Goal: Task Accomplishment & Management: Manage account settings

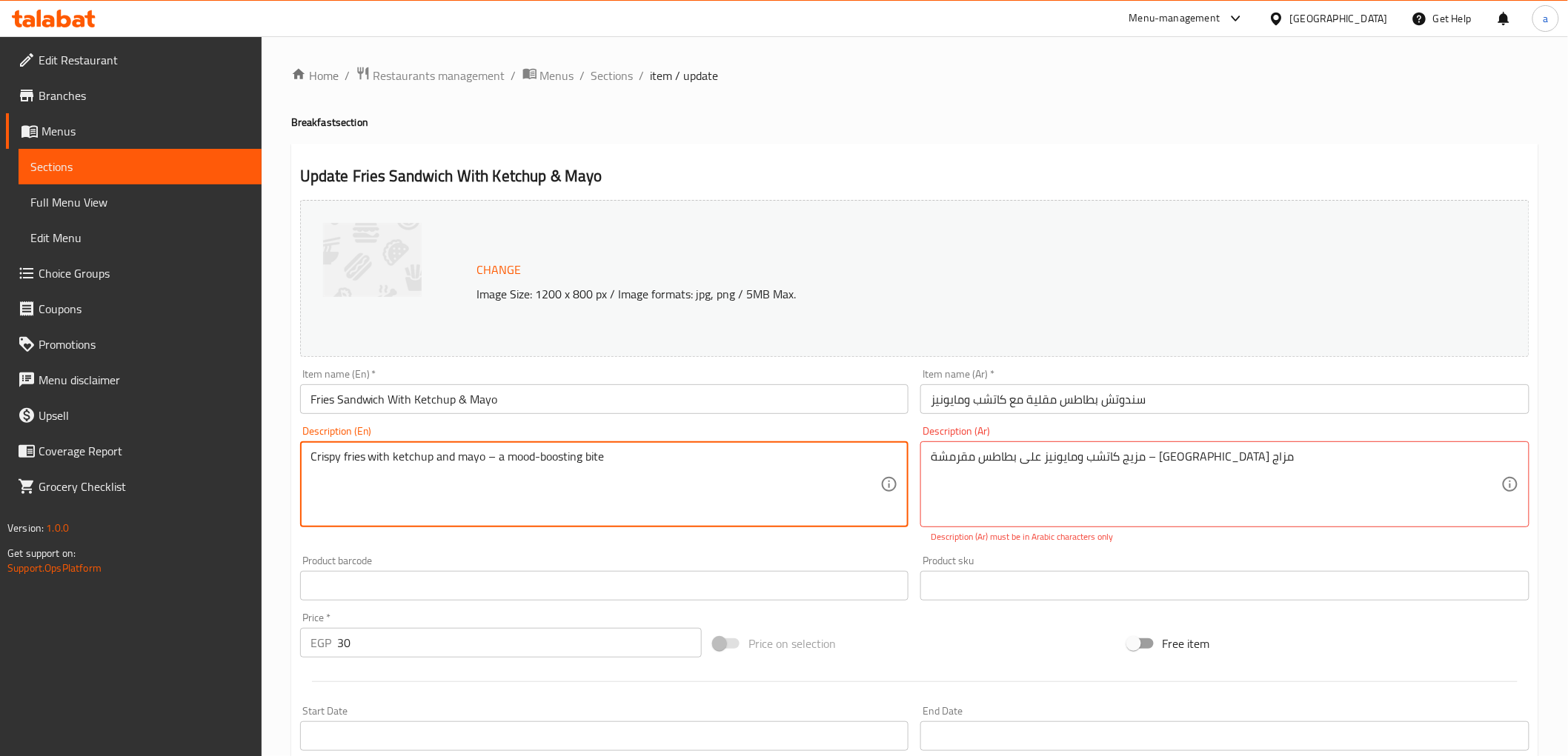
click at [581, 453] on textarea "Crispy fries with ketchup and mayo – a mood-boosting bite" at bounding box center [596, 485] width 571 height 70
click at [512, 462] on textarea "Crispy fries with ketchup and mayo – a mood-boosting bite" at bounding box center [596, 485] width 571 height 70
drag, startPoint x: 643, startPoint y: 459, endPoint x: 484, endPoint y: 470, distance: 159.4
click at [484, 470] on textarea "Crispy fries with ketchup and mayo – a mood-boosting bite" at bounding box center [596, 485] width 571 height 70
type textarea "Crispy fries with ketchup and mayo"
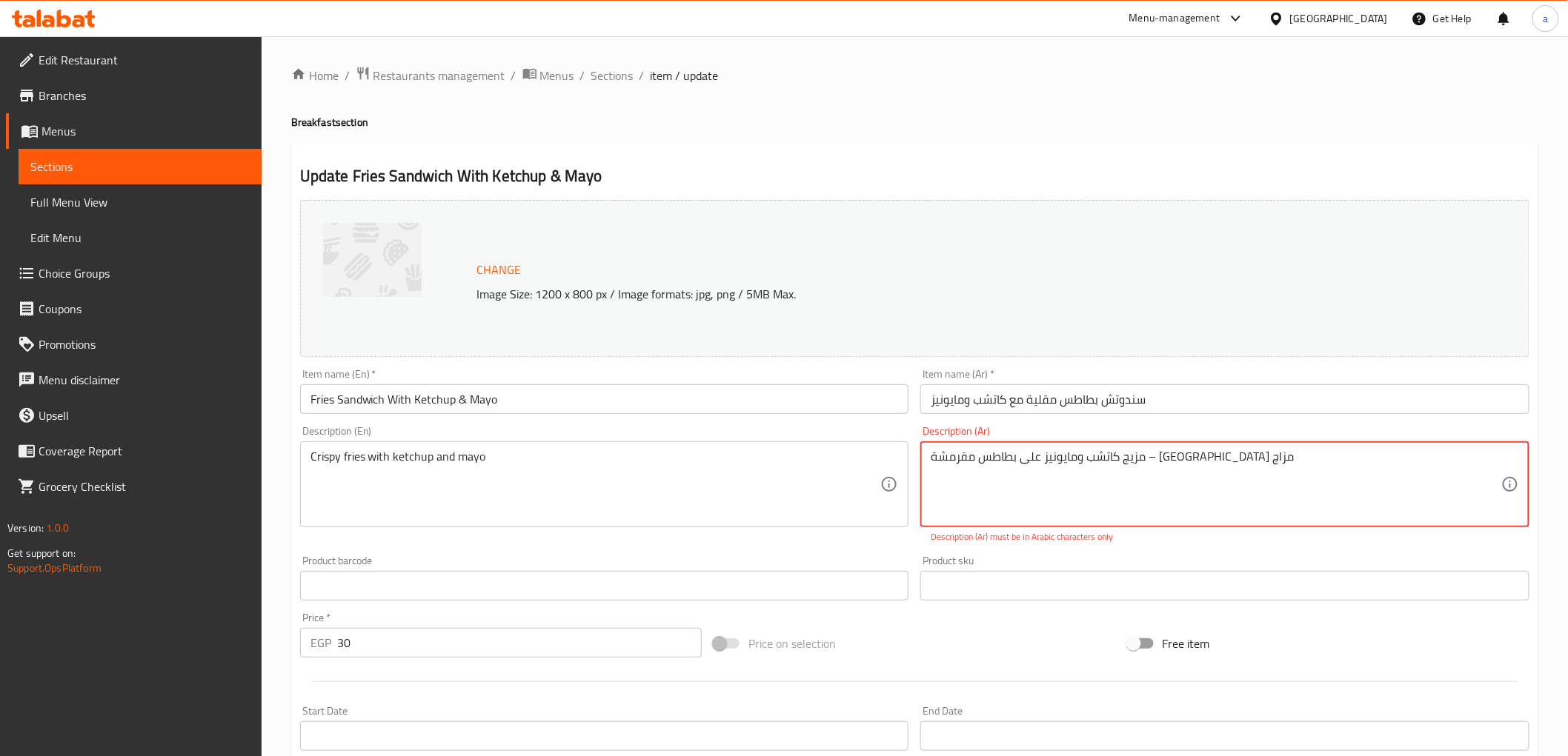
click at [947, 467] on textarea "مزيج كاتشب ومايونيز على بطاطس مقرمشة – [GEOGRAPHIC_DATA] مزاج" at bounding box center [1216, 485] width 571 height 70
click at [947, 455] on textarea "مزيج كاتشب ومايونيز على بطاطس مقرمشة – ساندوتش" at bounding box center [1216, 485] width 571 height 70
type textarea "مزيج كاتشب ومايونيز على بطاطس مقرمشة – ساندوتش مزاج"
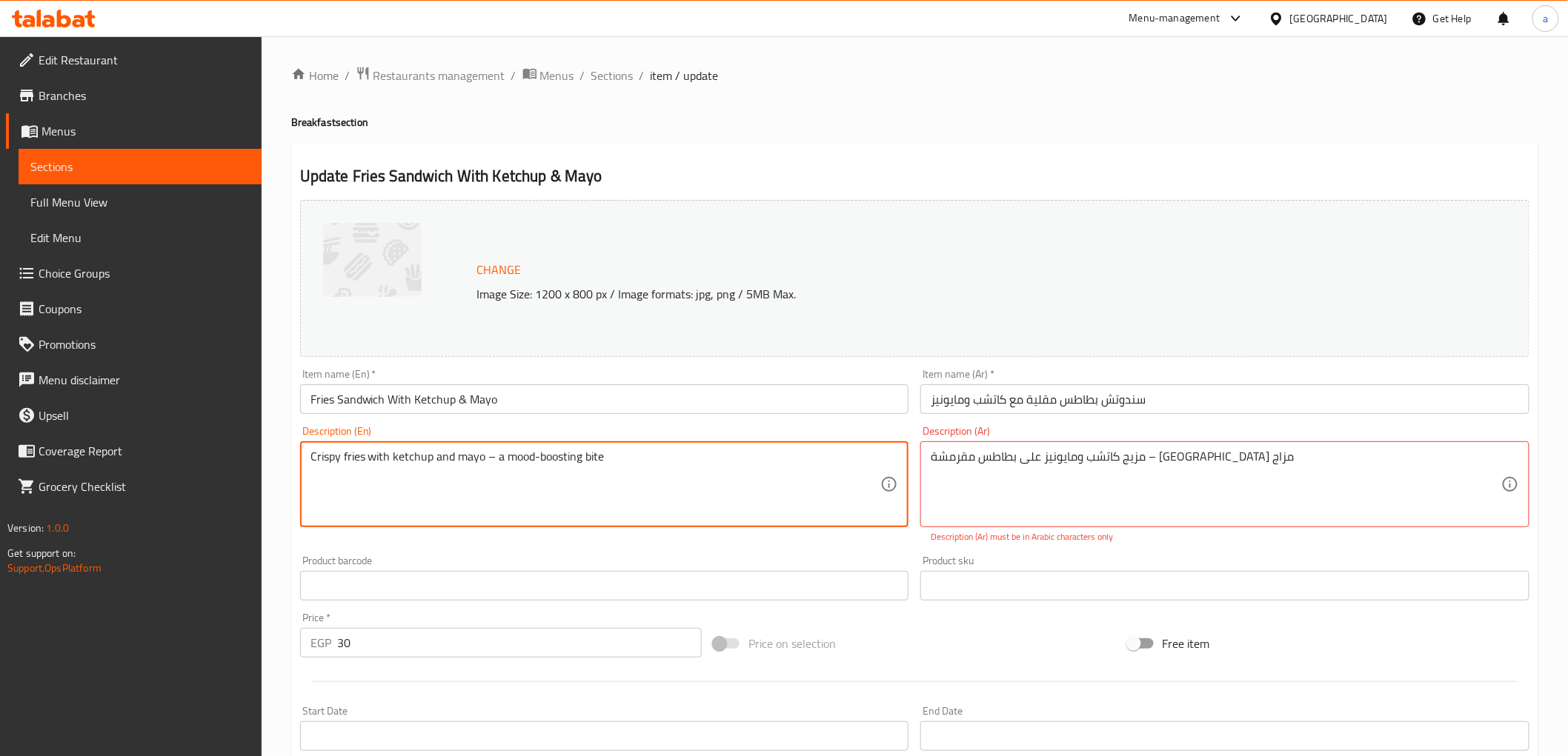
type textarea "Crispy fries with ketchup and mayo"
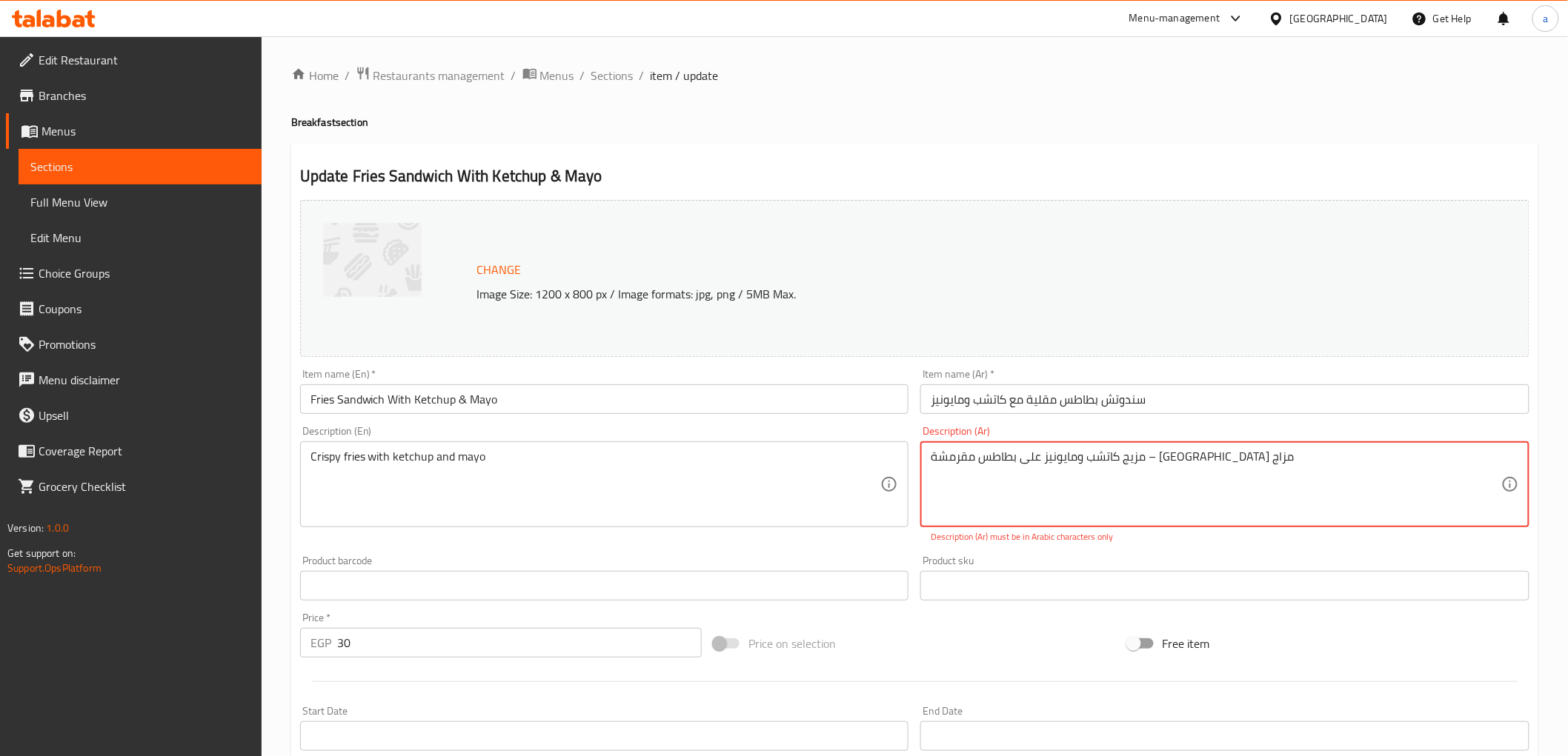
click at [953, 464] on textarea "مزيج كاتشب ومايونيز على بطاطس مقرمشة – ساندوتش مزاج" at bounding box center [1216, 485] width 571 height 70
click at [988, 453] on textarea "مزيج كاتشب ومايونيز على بطاطس مقرمشة – ساندوتش مزاج" at bounding box center [1216, 485] width 571 height 70
click at [938, 463] on textarea "مزيج كاتشب ومايونيز على بطاطس مقرمشة – مزاج" at bounding box center [1216, 485] width 571 height 70
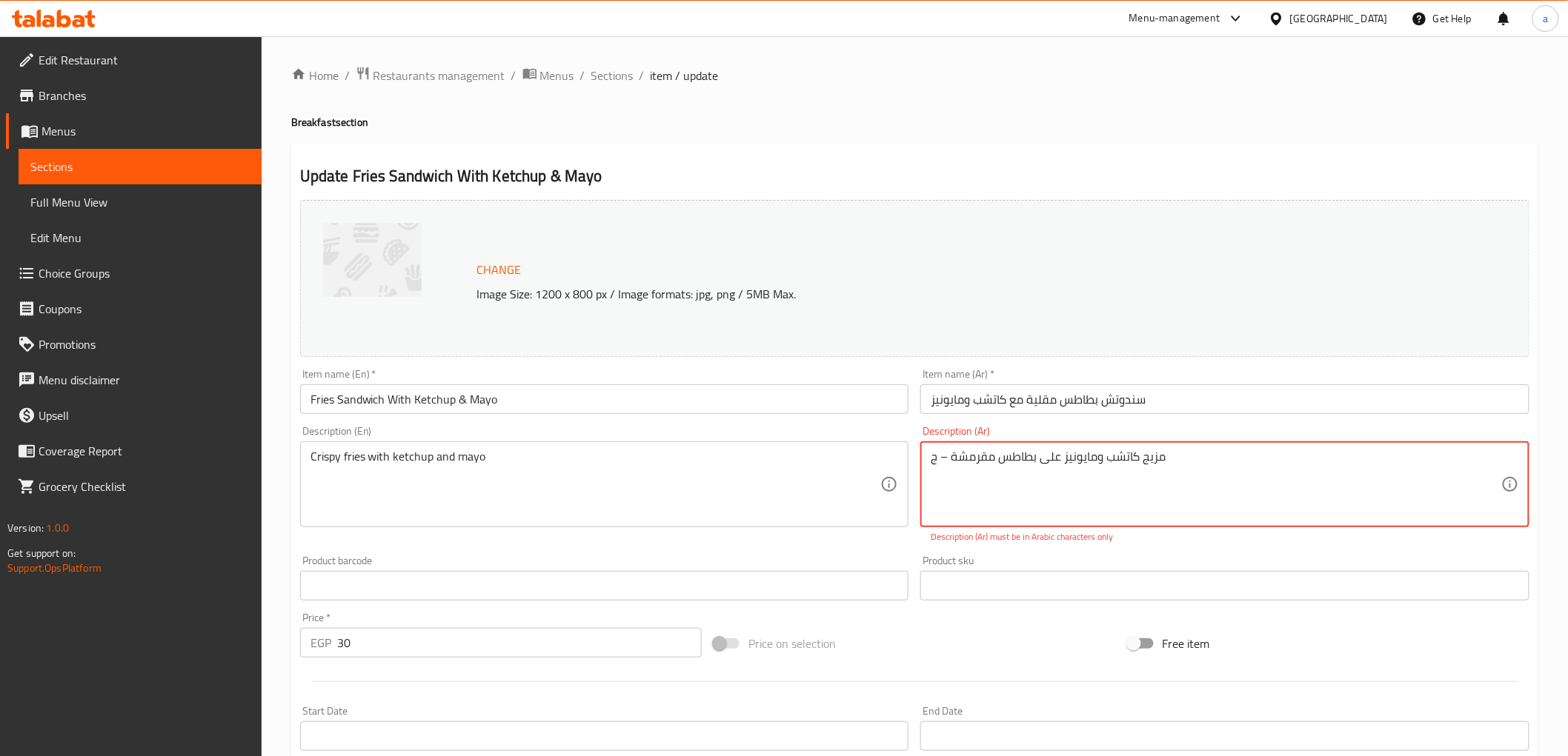
click at [923, 453] on div "مزيج كاتشب ومايونيز على بطاطس مقرمشة – ج Description (Ar)" at bounding box center [1224, 484] width 609 height 86
drag, startPoint x: 936, startPoint y: 463, endPoint x: 913, endPoint y: 472, distance: 24.7
click at [913, 472] on div "Change Image Size: 1200 x 800 px / Image formats: jpg, png / 5MB Max. Item name…" at bounding box center [914, 532] width 1241 height 676
type textarea "مزيج كاتشب ومايونيز على بطاطس مقرمشة – ساندوتش مزاج"
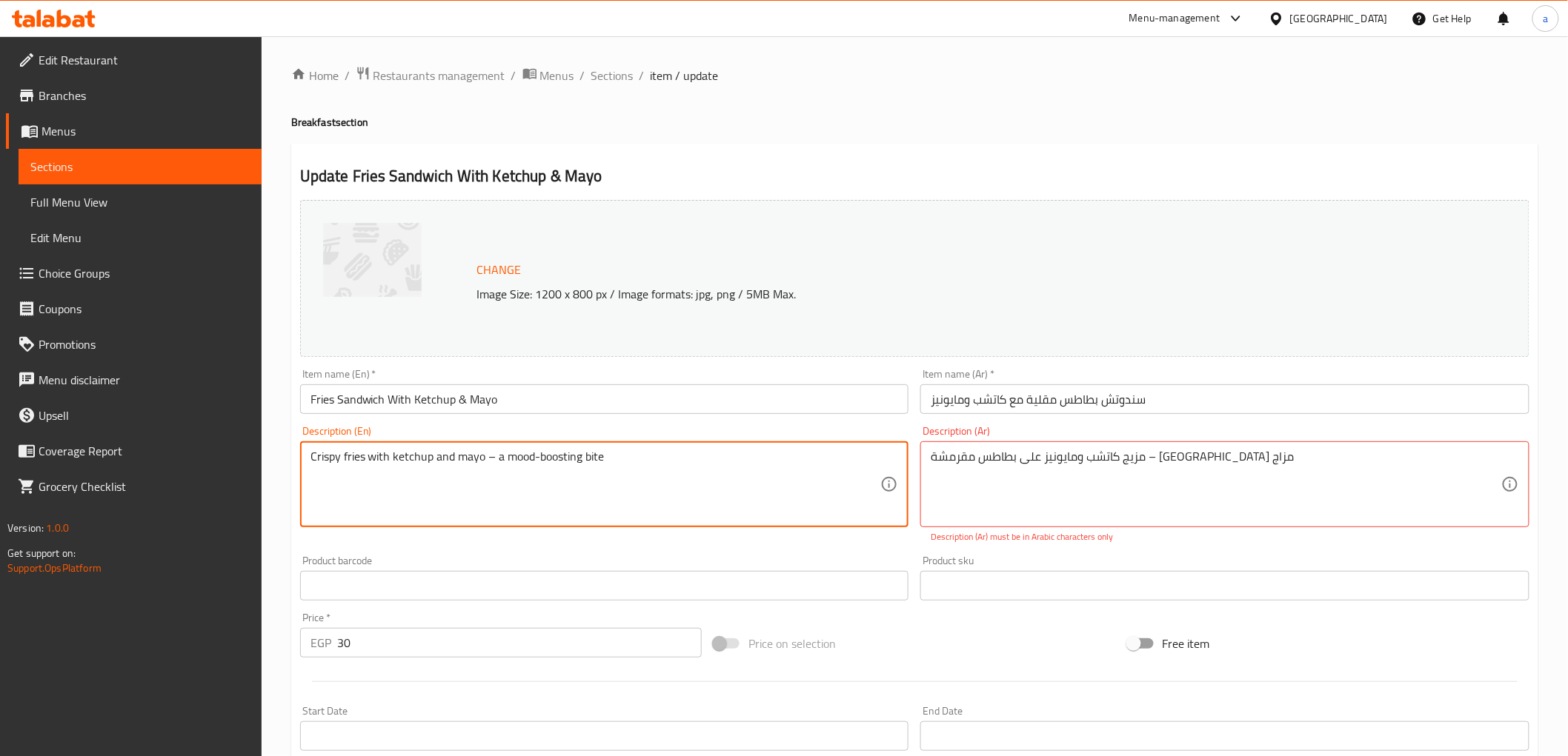
type textarea "Crispy fries with ketchup and mayo – a mood-boosting bite"
click at [1046, 402] on input "سندوتش بطاطسمقلية كاتشب ومايونيز" at bounding box center [1224, 400] width 609 height 30
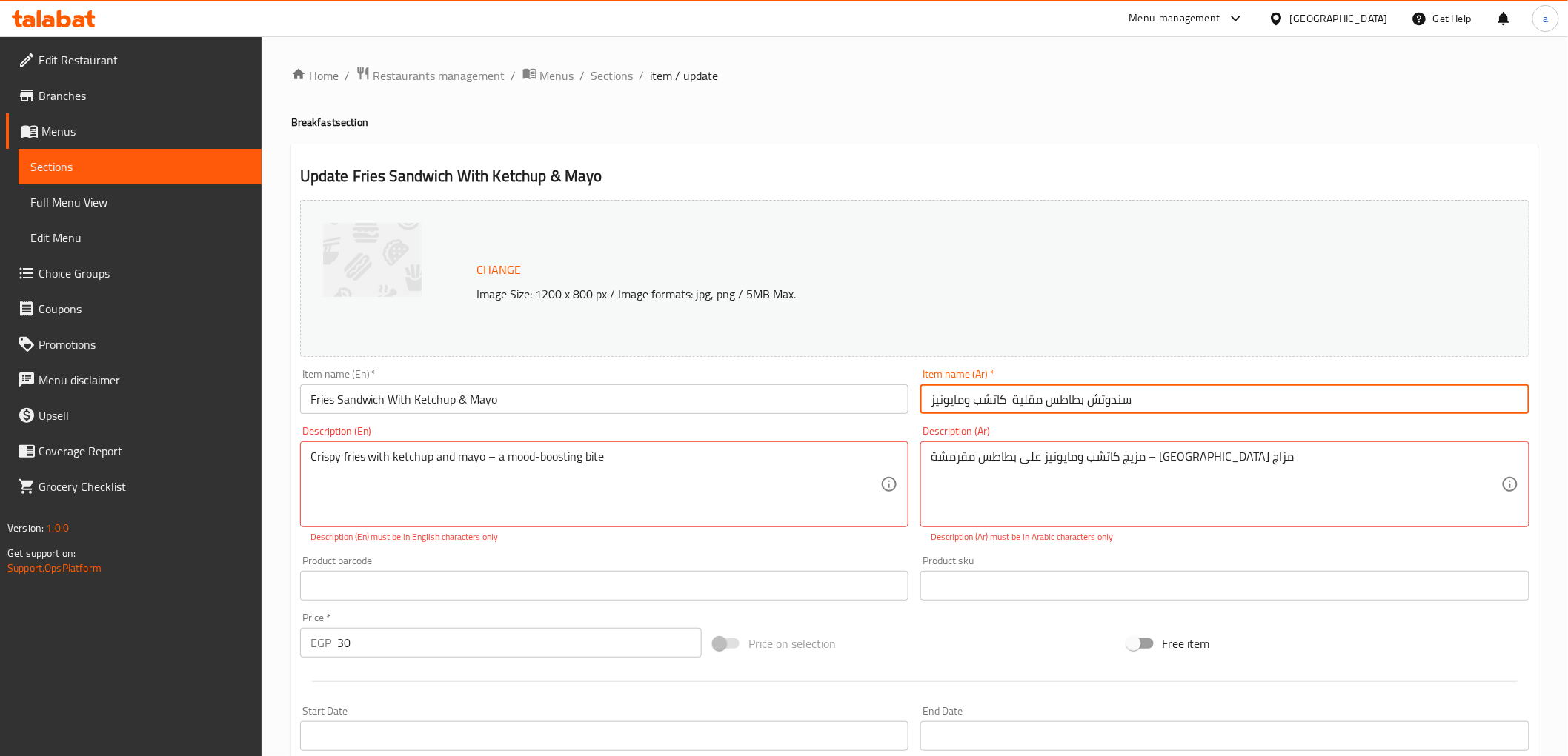
type input "سندوتش بطاطس مقلية كاتشب ومايونيز"
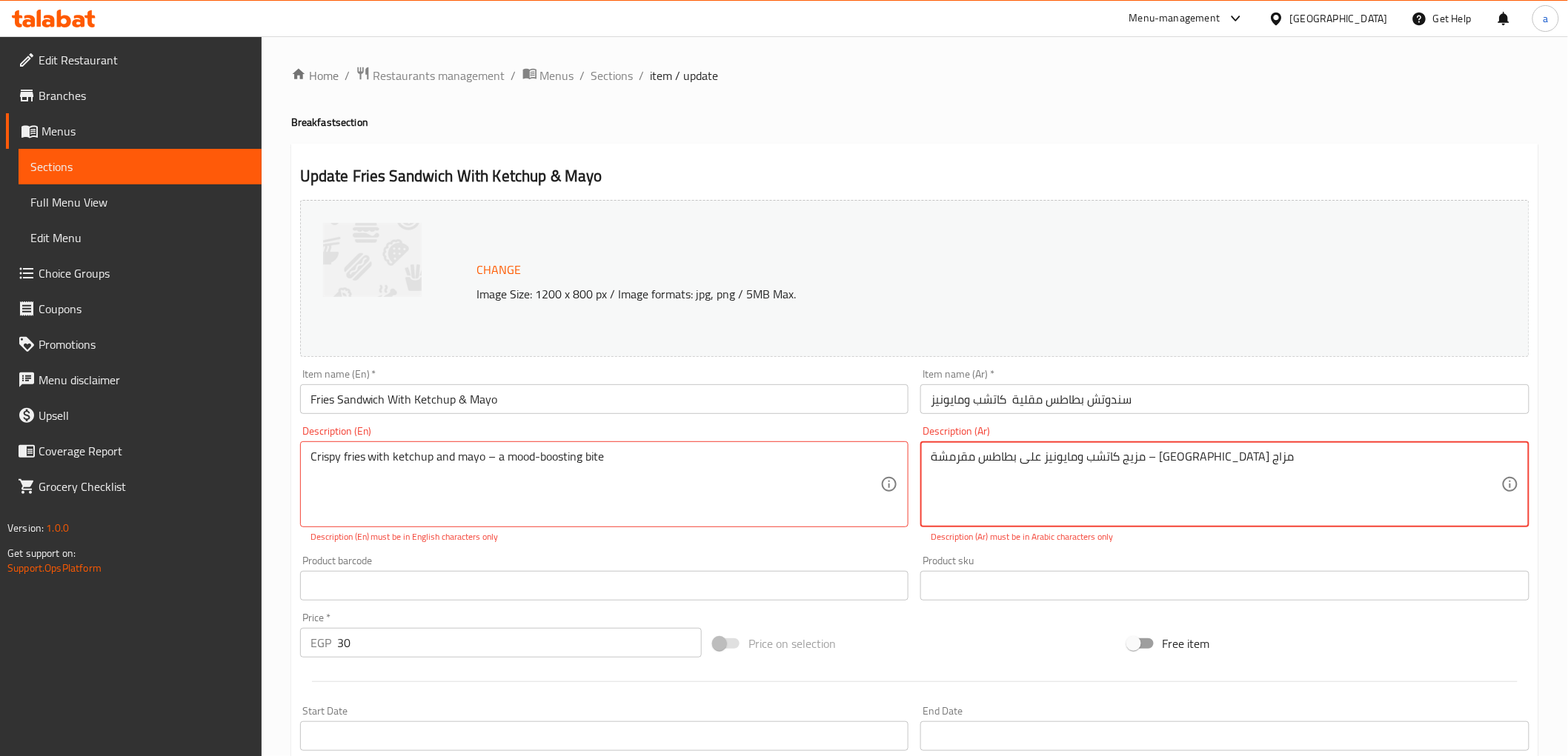
click at [1058, 462] on textarea "مزيج كاتشب ومايونيز على بطاطس مقرمشة – ساندوتش مزاج" at bounding box center [1216, 485] width 571 height 70
click at [1202, 461] on textarea "مزيج كاتشب ومايونيز على بطاطس مقرمشة – ساندوتش مزاج" at bounding box center [1216, 485] width 571 height 70
click at [515, 458] on textarea "Crispy fries with ketchup and mayo – a mood-boosting bite" at bounding box center [596, 485] width 571 height 70
click at [584, 465] on textarea "Crispy fries with ketchup and mayo – a mood-boosting bite" at bounding box center [596, 485] width 571 height 70
drag, startPoint x: 493, startPoint y: 457, endPoint x: 944, endPoint y: 452, distance: 451.0
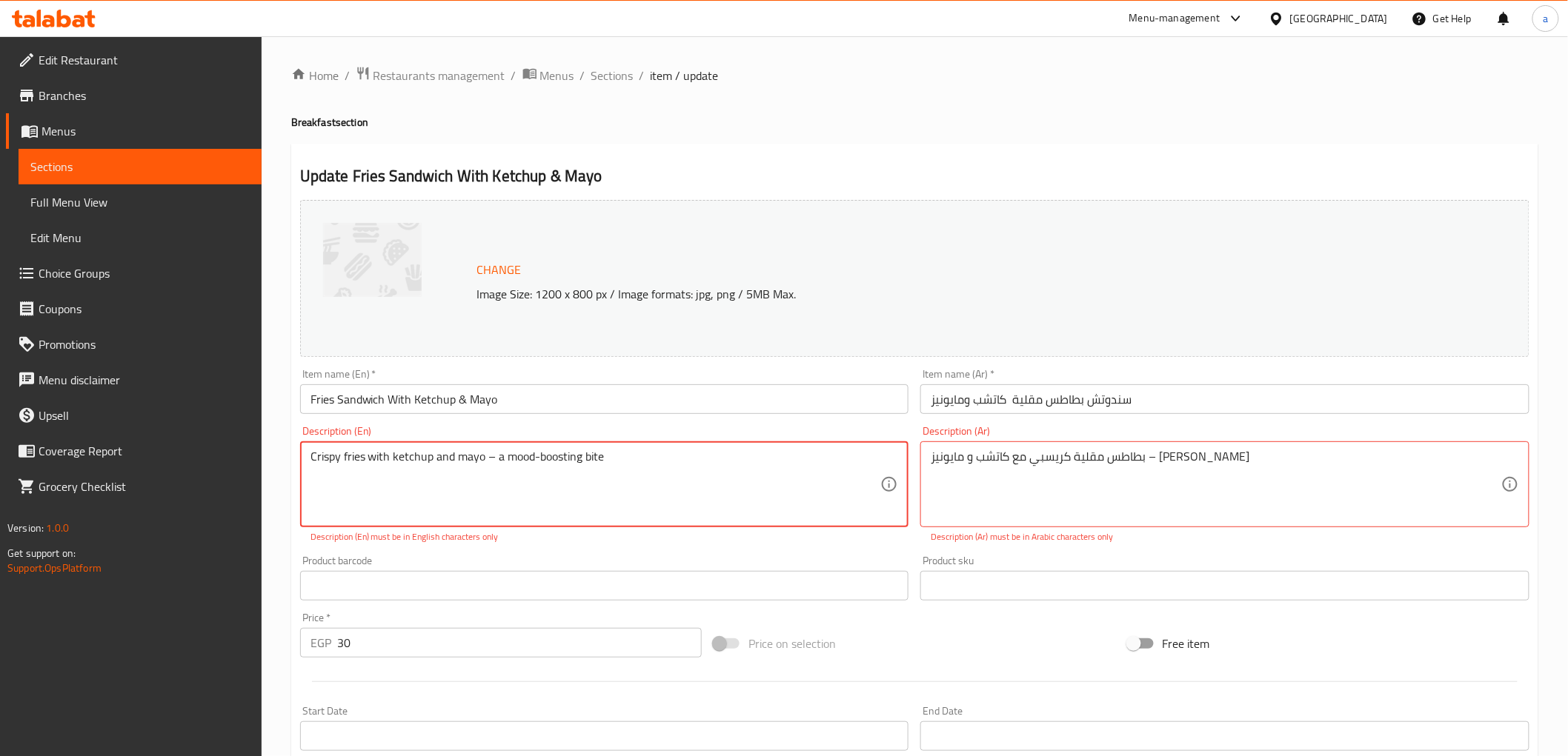
click at [961, 433] on div "Change Image Size: 1200 x 800 px / Image formats: jpg, png / 5MB Max. Item name…" at bounding box center [914, 532] width 1241 height 676
click at [989, 468] on textarea "بطاطس مقلية كريسبي مع كاتشب و مايونيز – ساندوتش مزاج" at bounding box center [1216, 485] width 571 height 70
click at [947, 468] on textarea "بطاطس مقلية كريسبي مع كاتشب و مايونيز – ساندوتش مزاج" at bounding box center [1216, 485] width 571 height 70
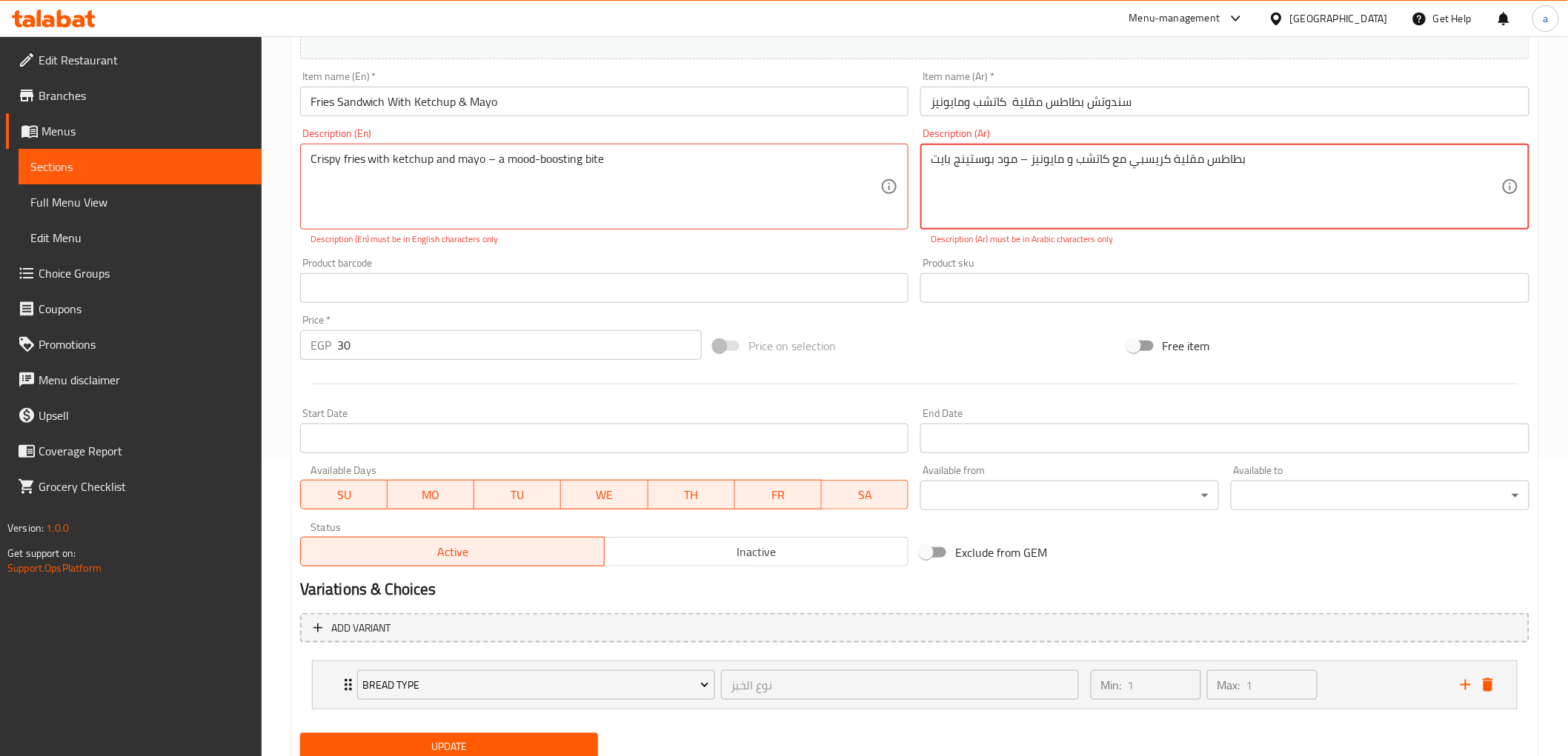
scroll to position [351, 0]
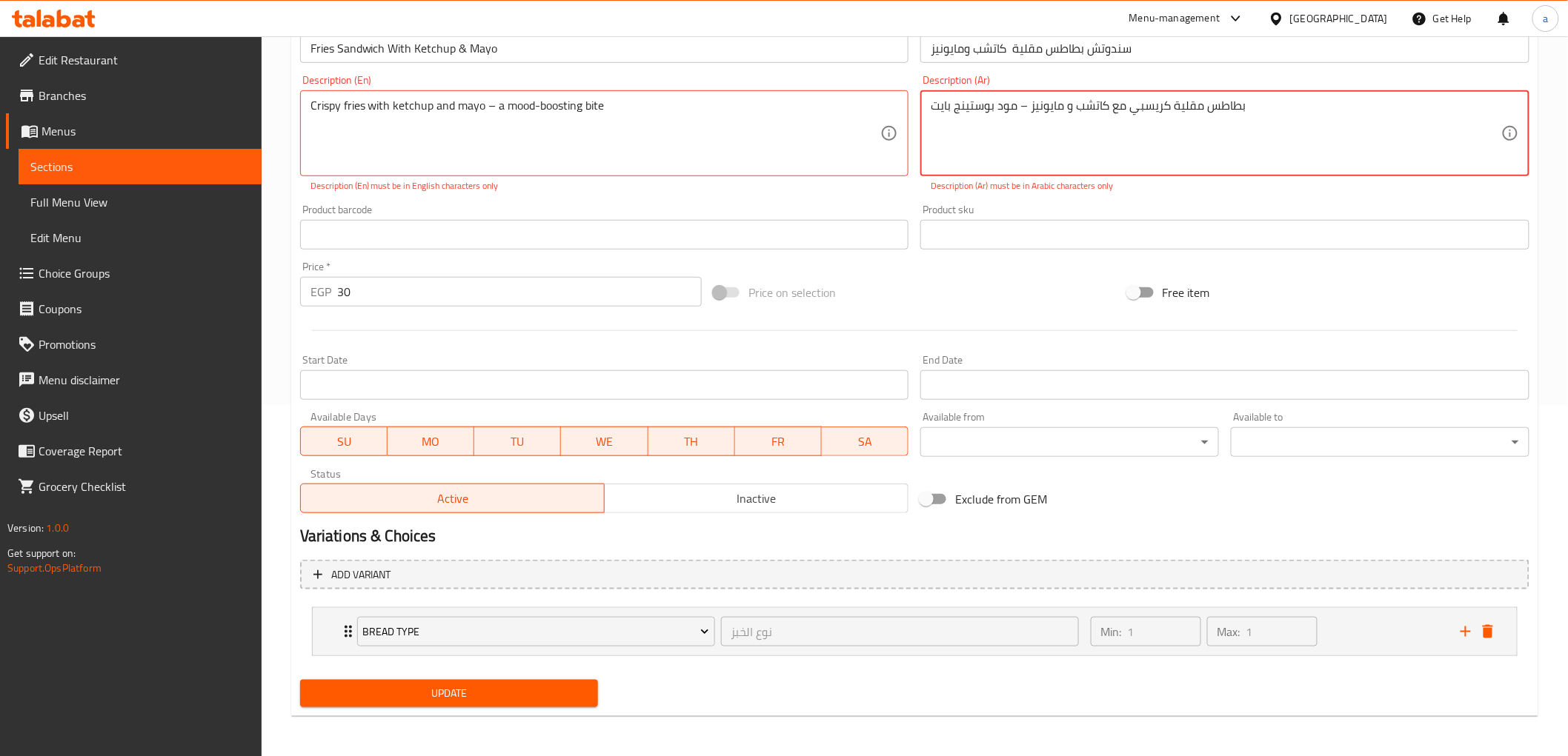
click at [517, 699] on span "Update" at bounding box center [449, 694] width 274 height 19
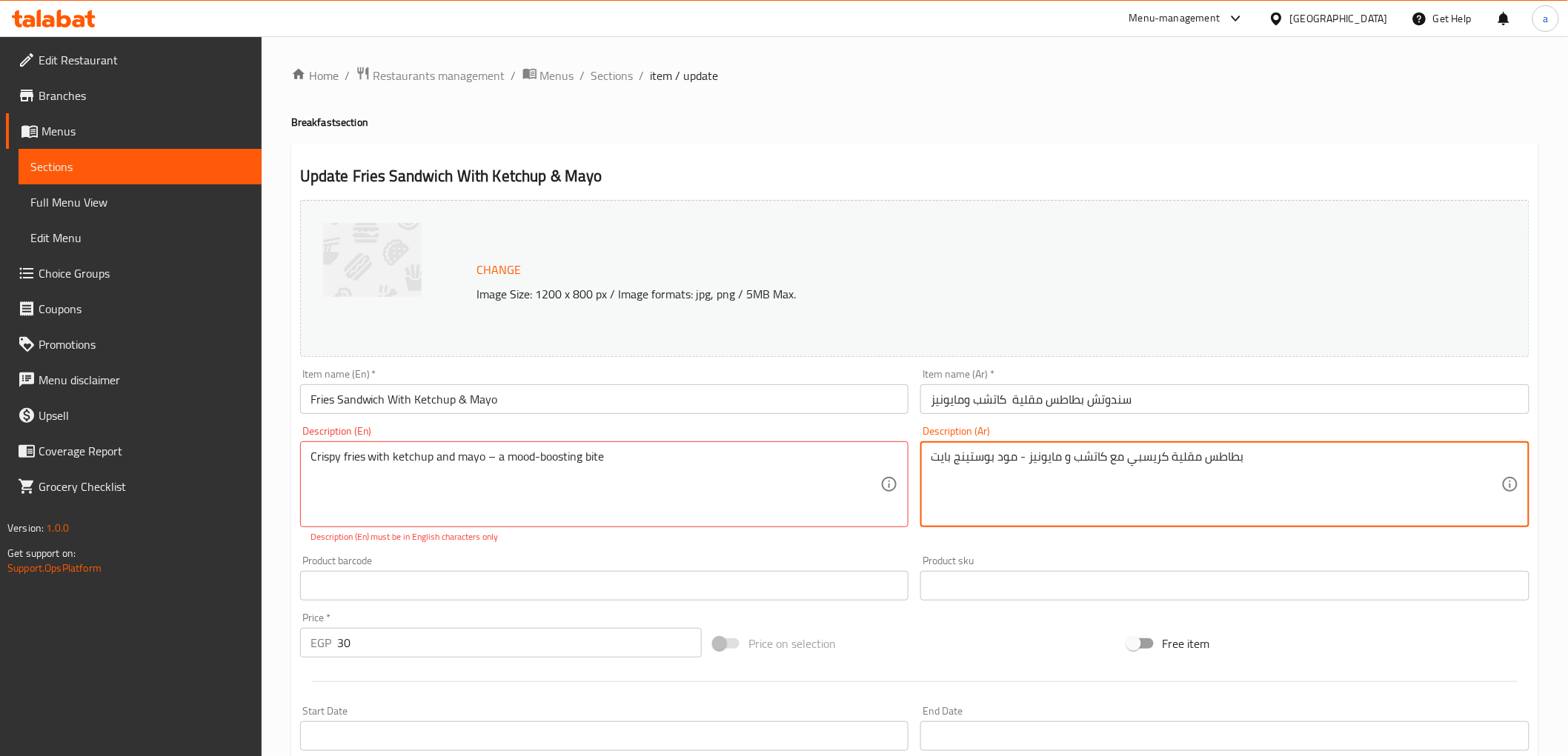
type textarea "بطاطس مقلية كريسبي مع كاتشب و مايونيز - مود بوستينج بايت"
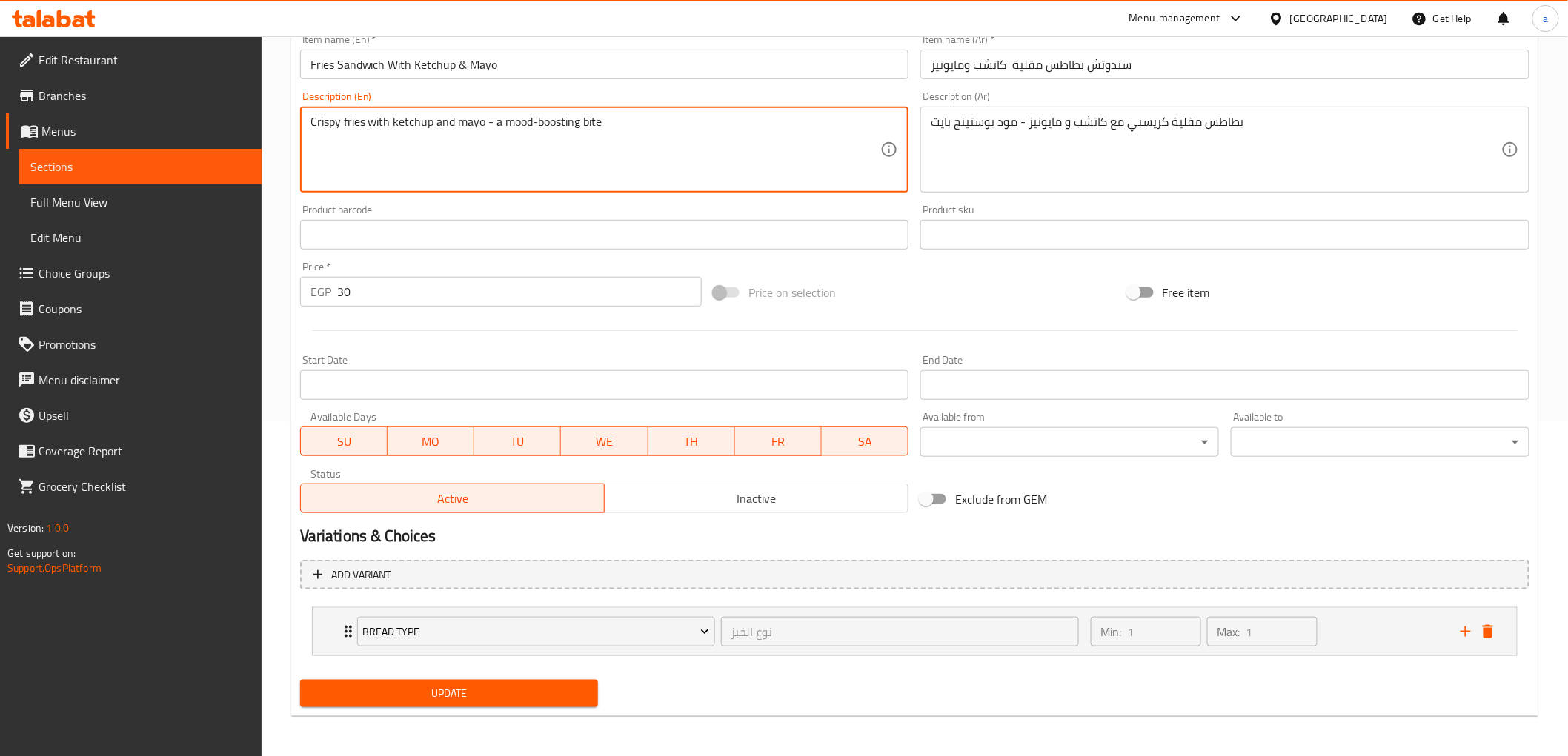
type textarea "Crispy fries with ketchup and mayo - a mood-boosting bite"
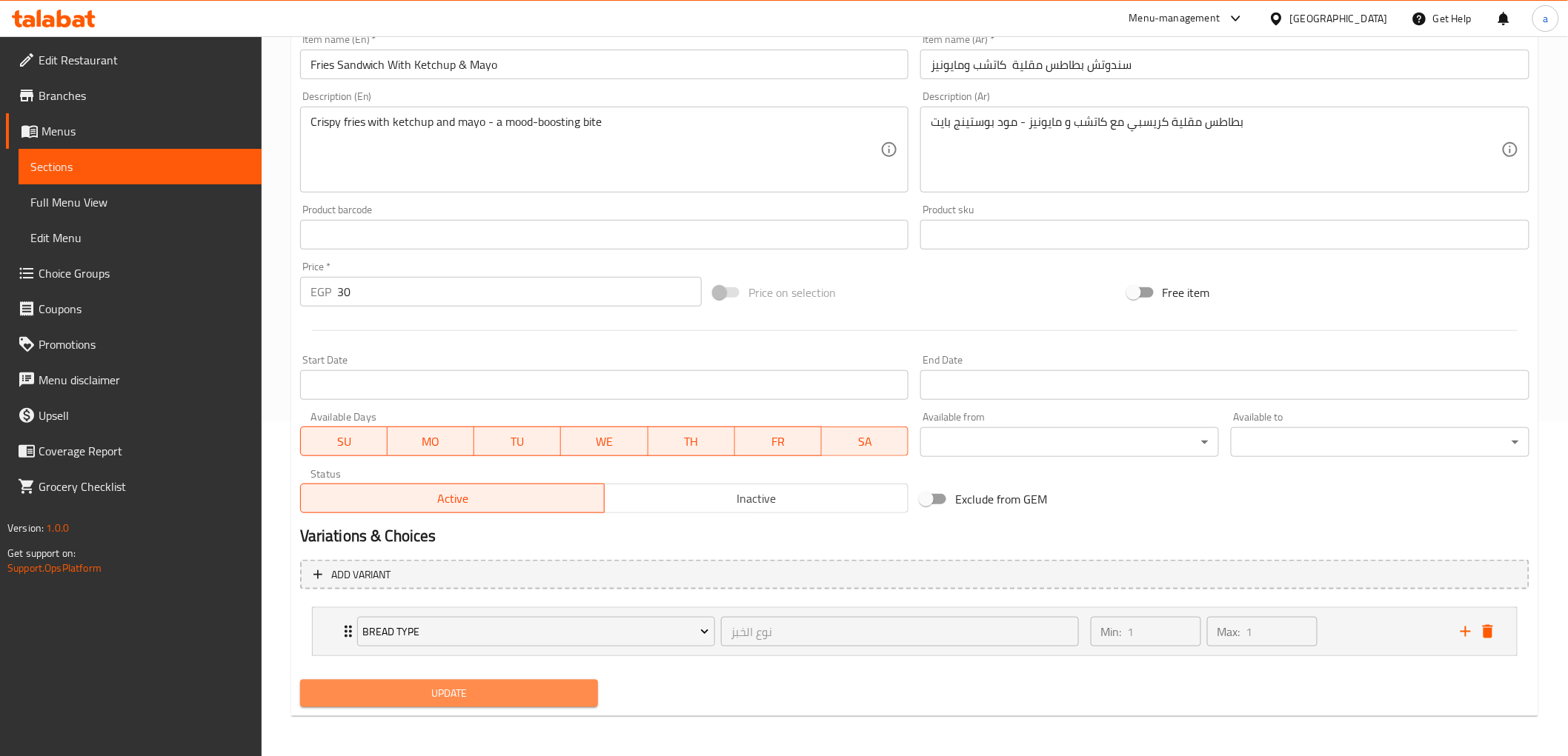
click at [491, 690] on span "Update" at bounding box center [449, 694] width 274 height 19
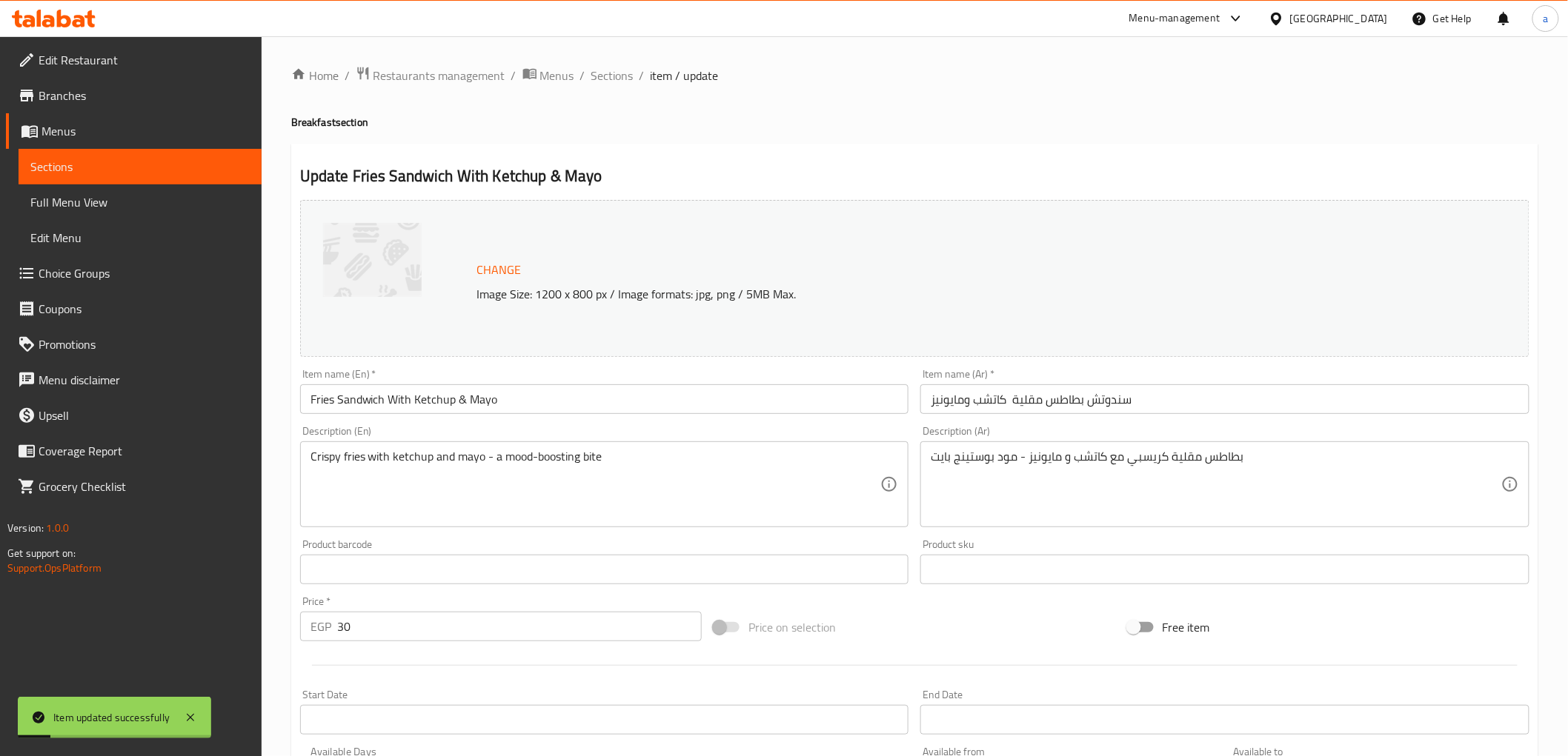
click at [599, 78] on span "Sections" at bounding box center [612, 76] width 42 height 18
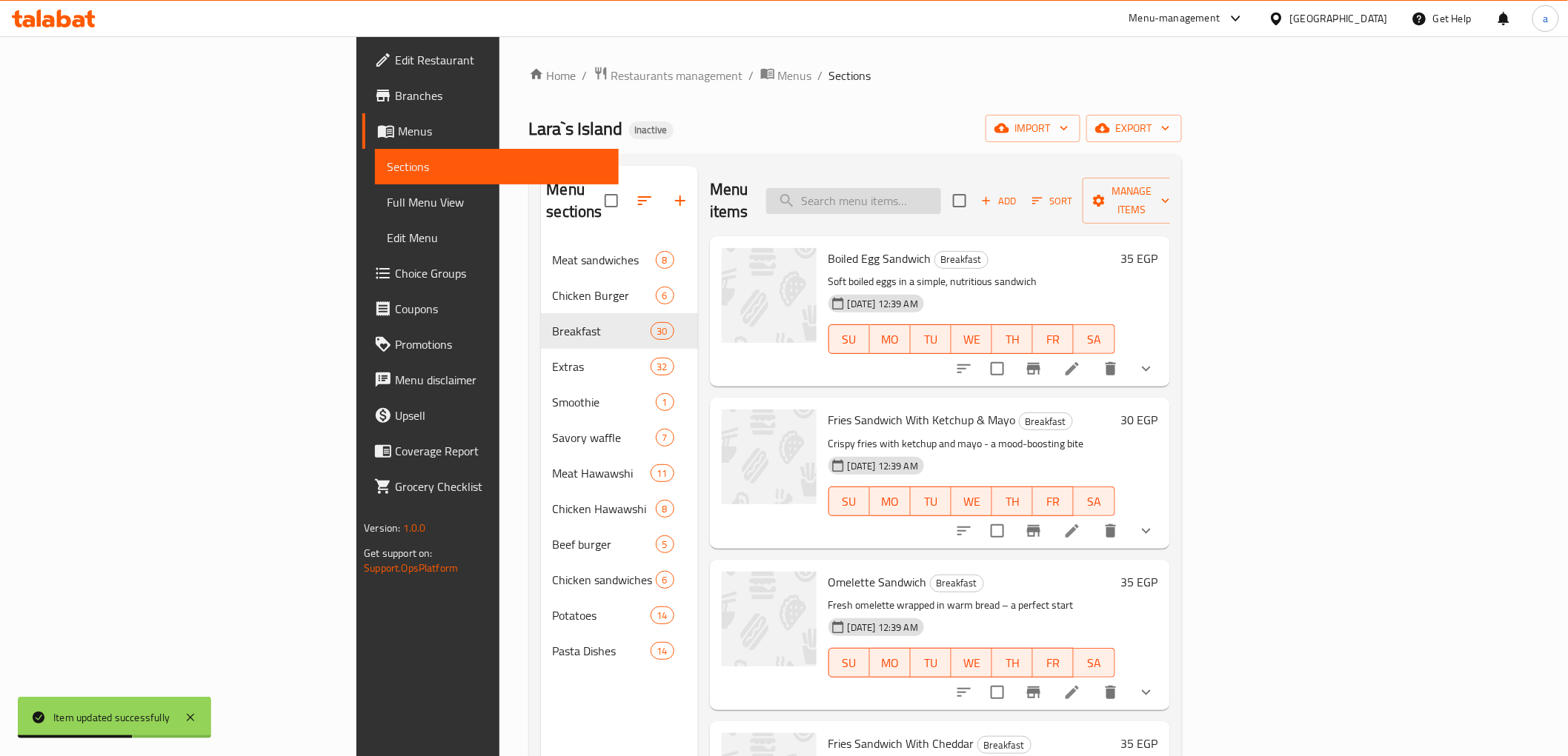
click at [941, 189] on input "search" at bounding box center [853, 201] width 175 height 26
paste input "Omelette Sandwich"
type input "Omelette Sandwich"
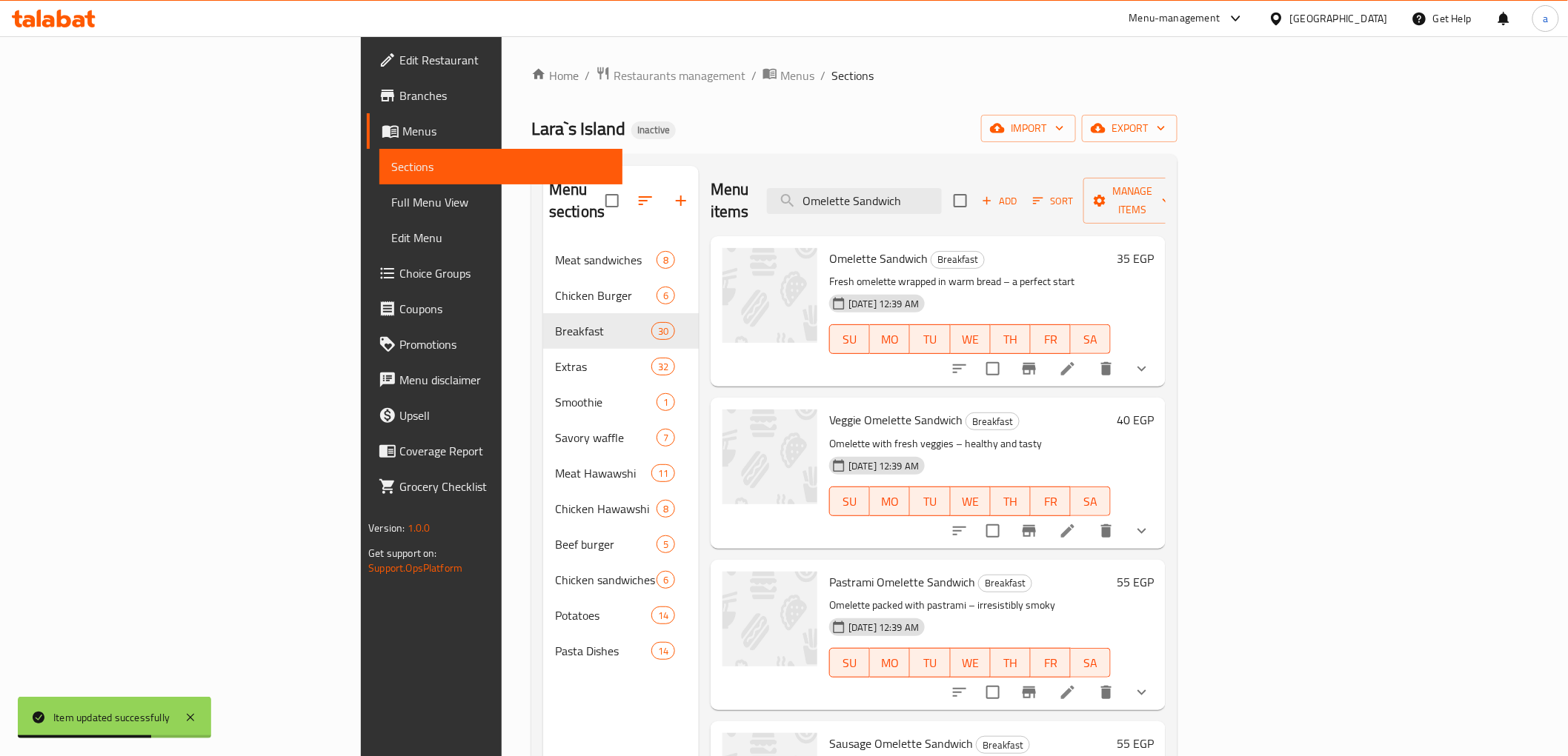
click at [1077, 360] on icon at bounding box center [1068, 369] width 18 height 18
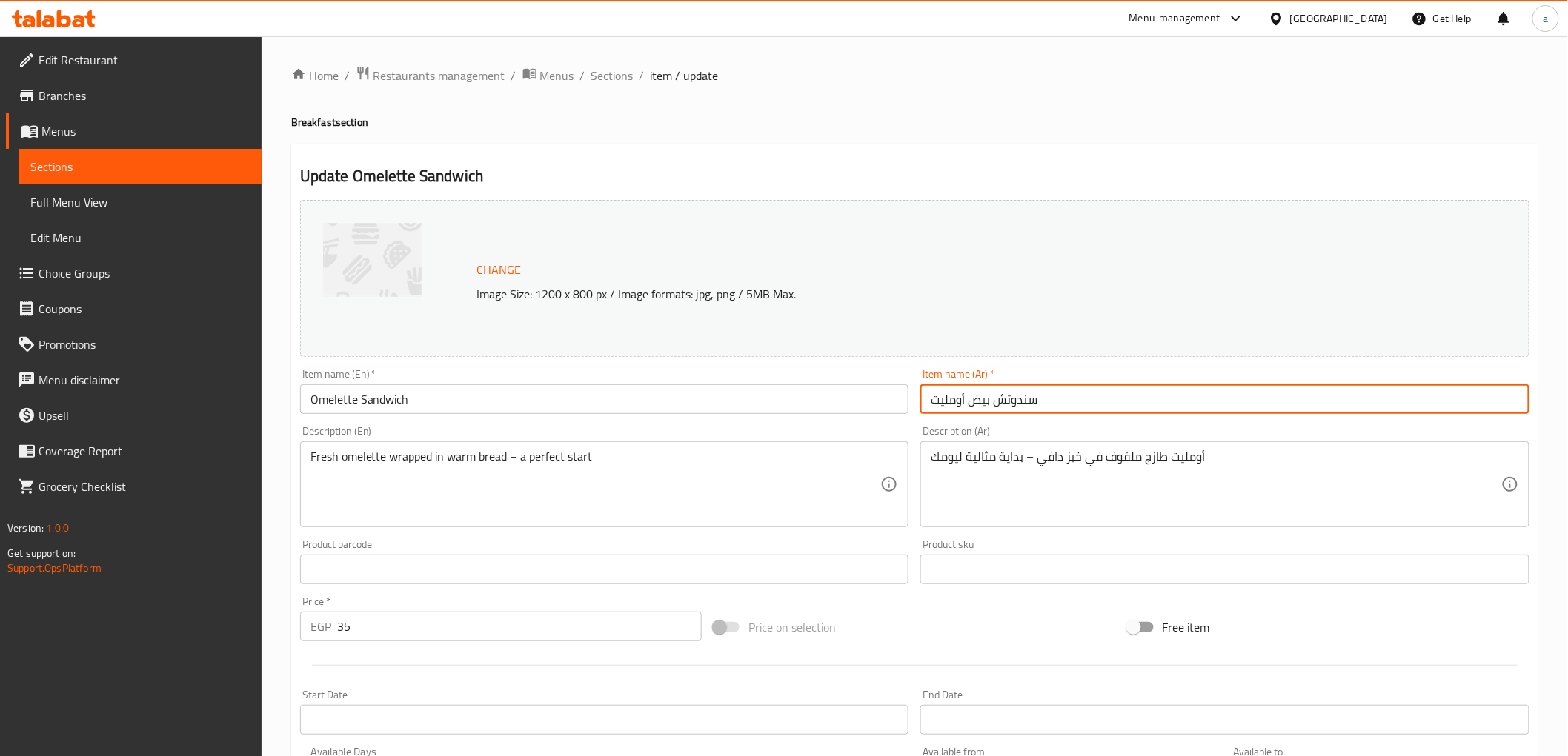
click at [984, 403] on input "سندوتش بيض أومليت" at bounding box center [1224, 400] width 609 height 30
type input "سندوتش أومليت"
drag, startPoint x: 509, startPoint y: 458, endPoint x: 1162, endPoint y: 461, distance: 653.0
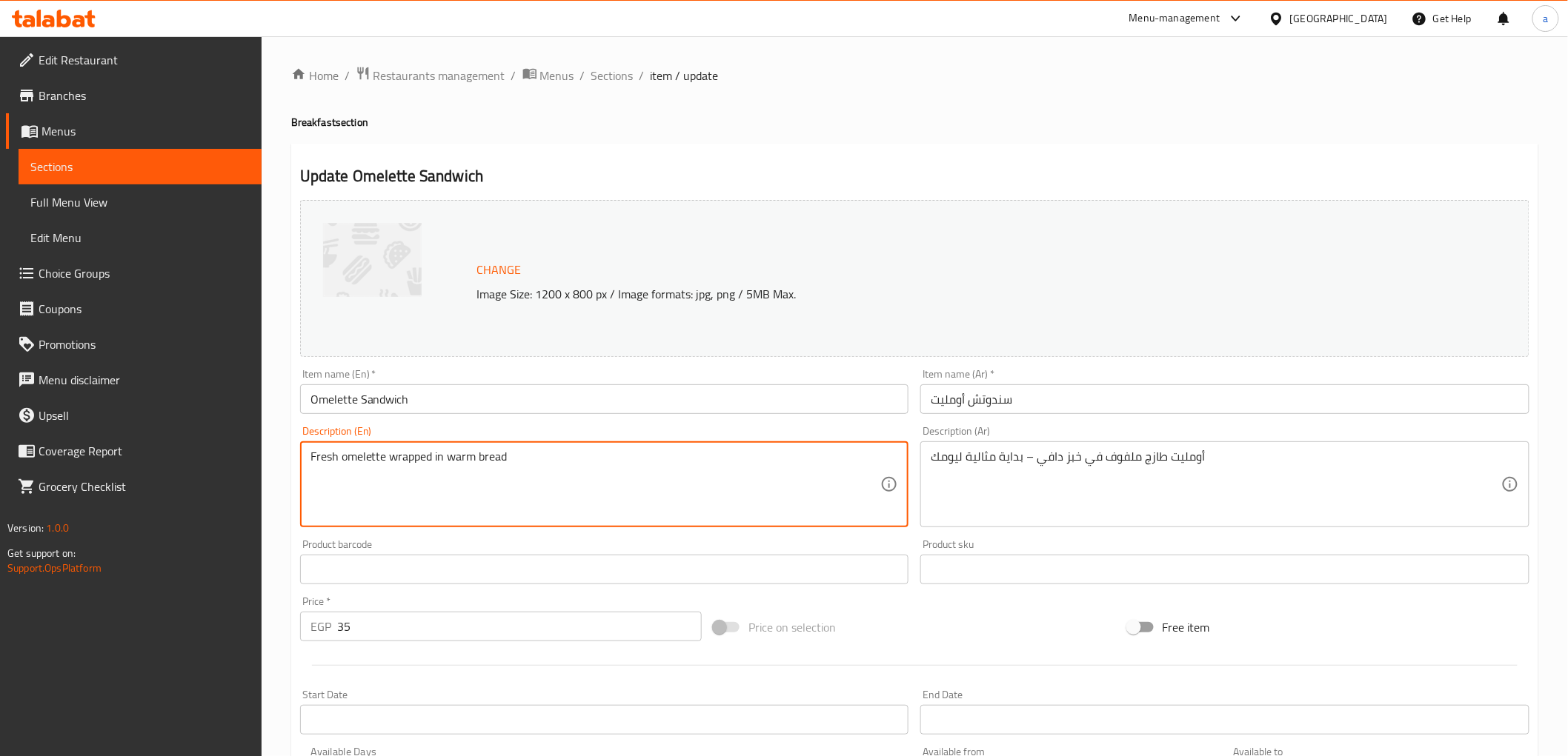
type textarea "Fresh omelette wrapped in warm bread"
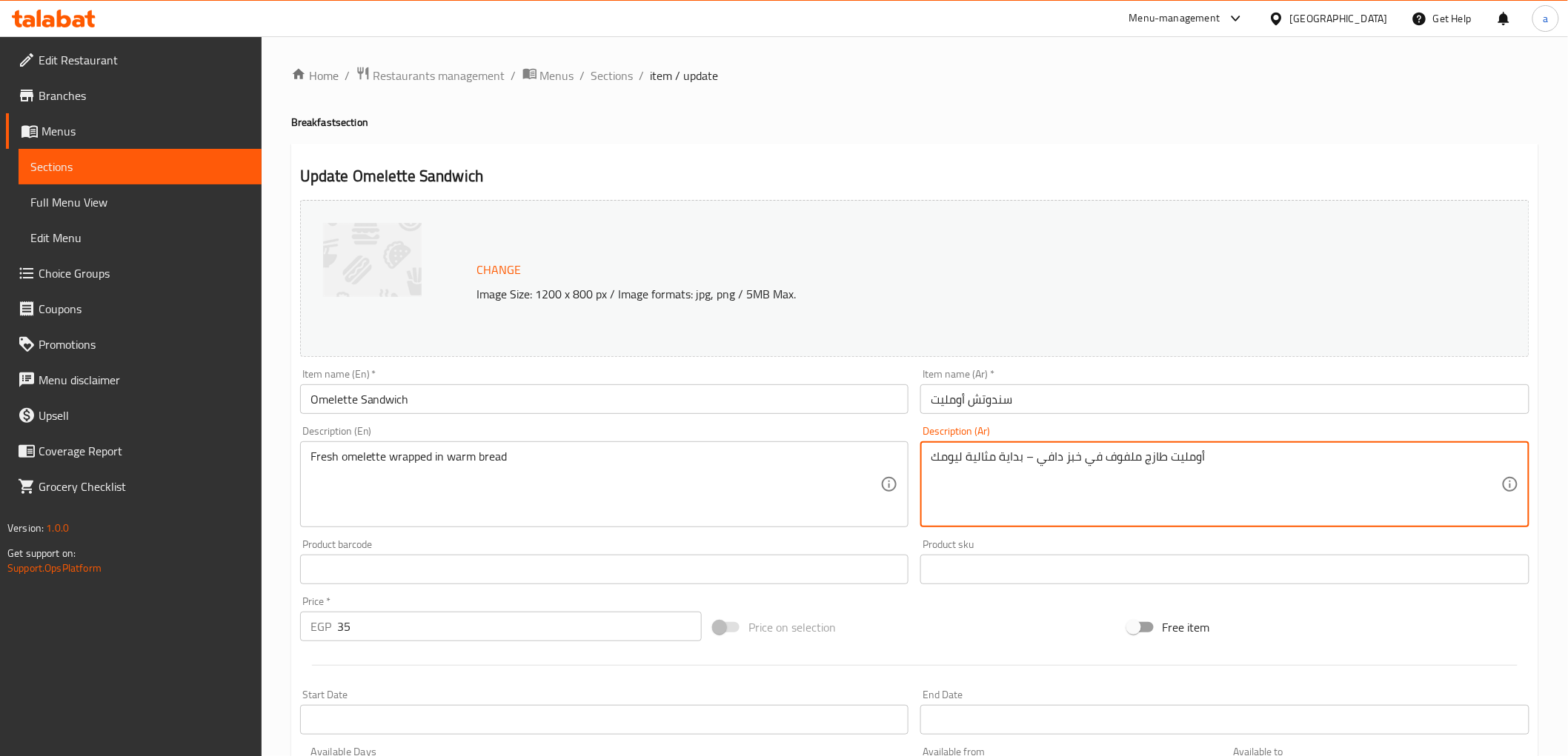
drag, startPoint x: 1039, startPoint y: 460, endPoint x: 558, endPoint y: 478, distance: 481.3
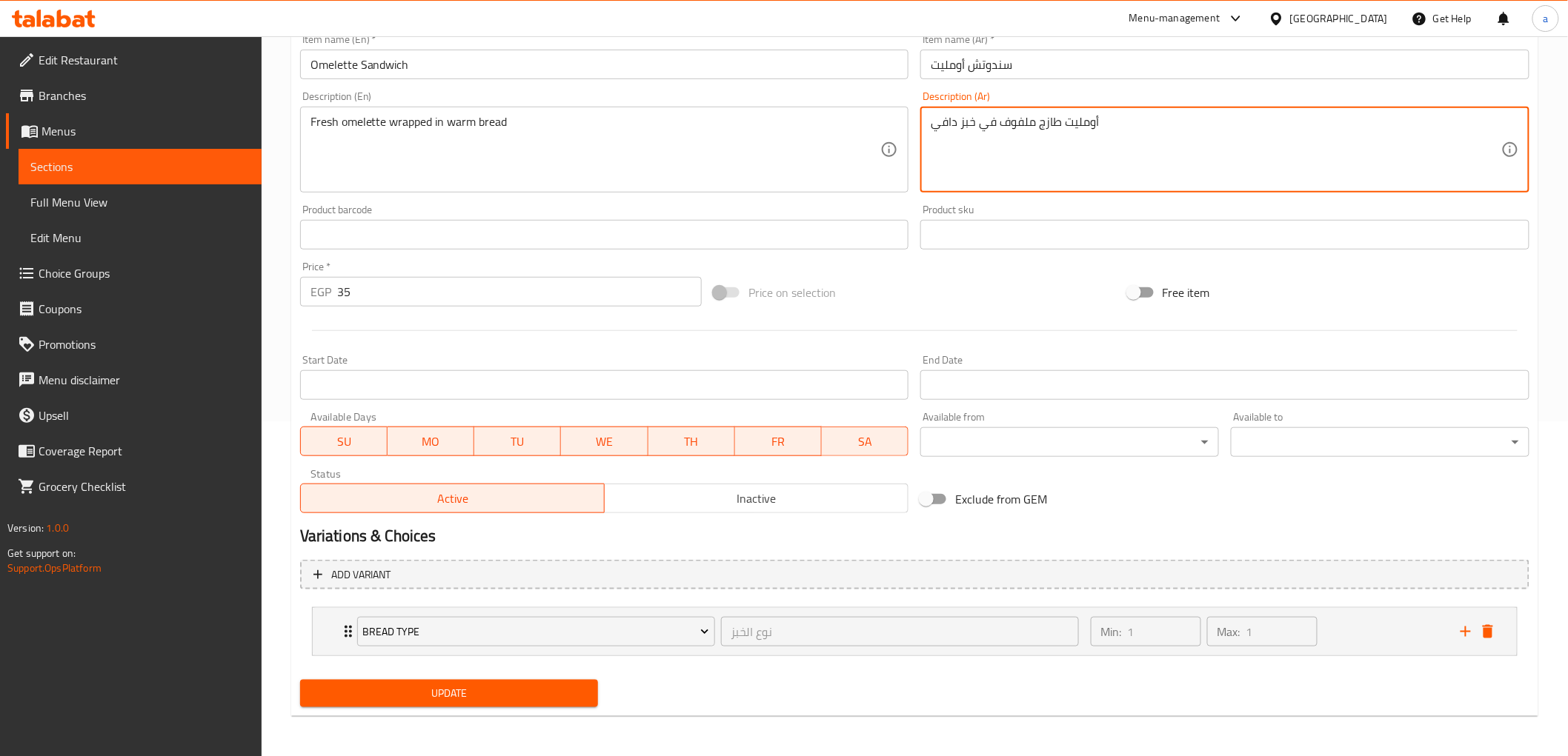
type textarea "أومليت طازج ملفوف في خبز دافي"
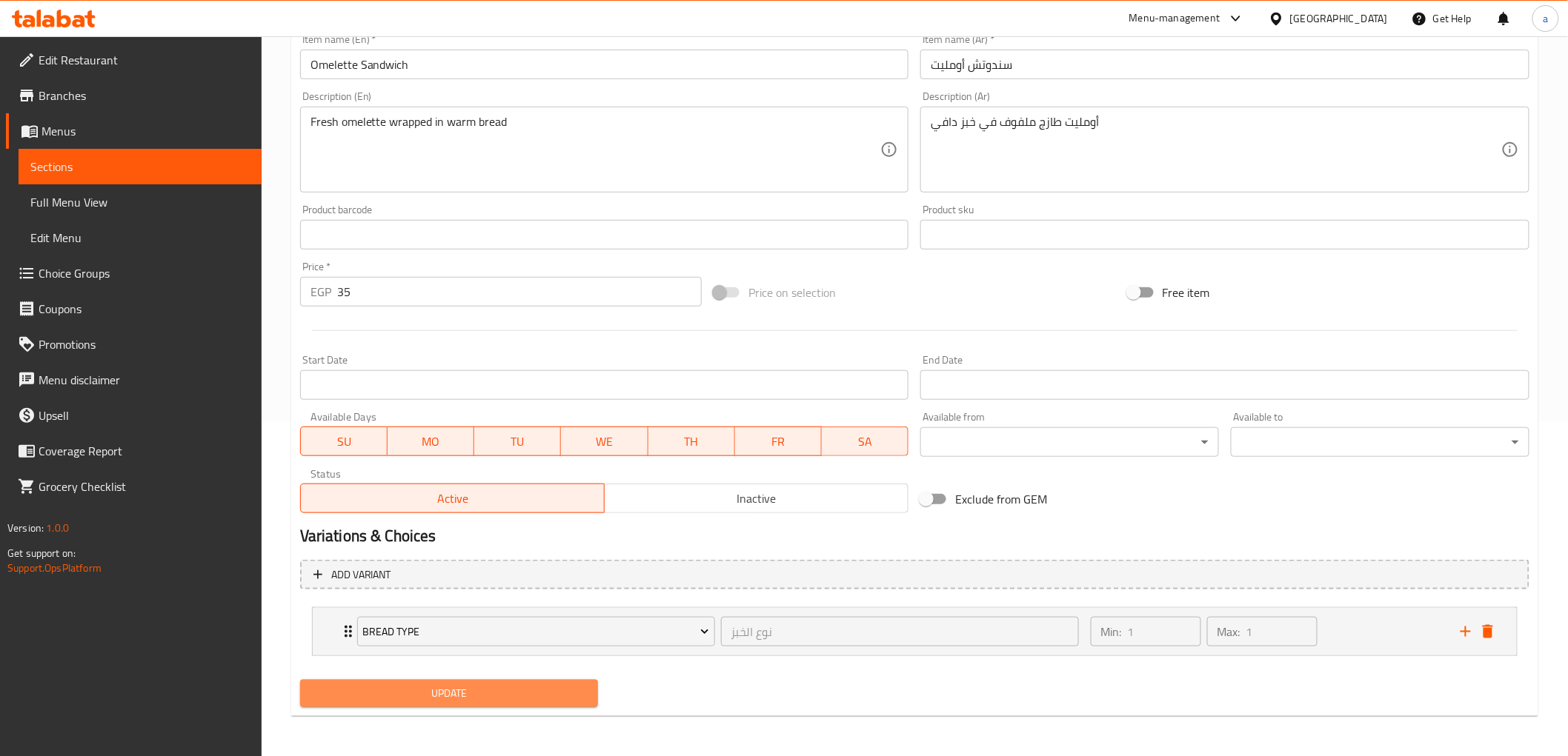
drag, startPoint x: 501, startPoint y: 686, endPoint x: 509, endPoint y: 579, distance: 107.3
click at [501, 686] on span "Update" at bounding box center [449, 694] width 274 height 19
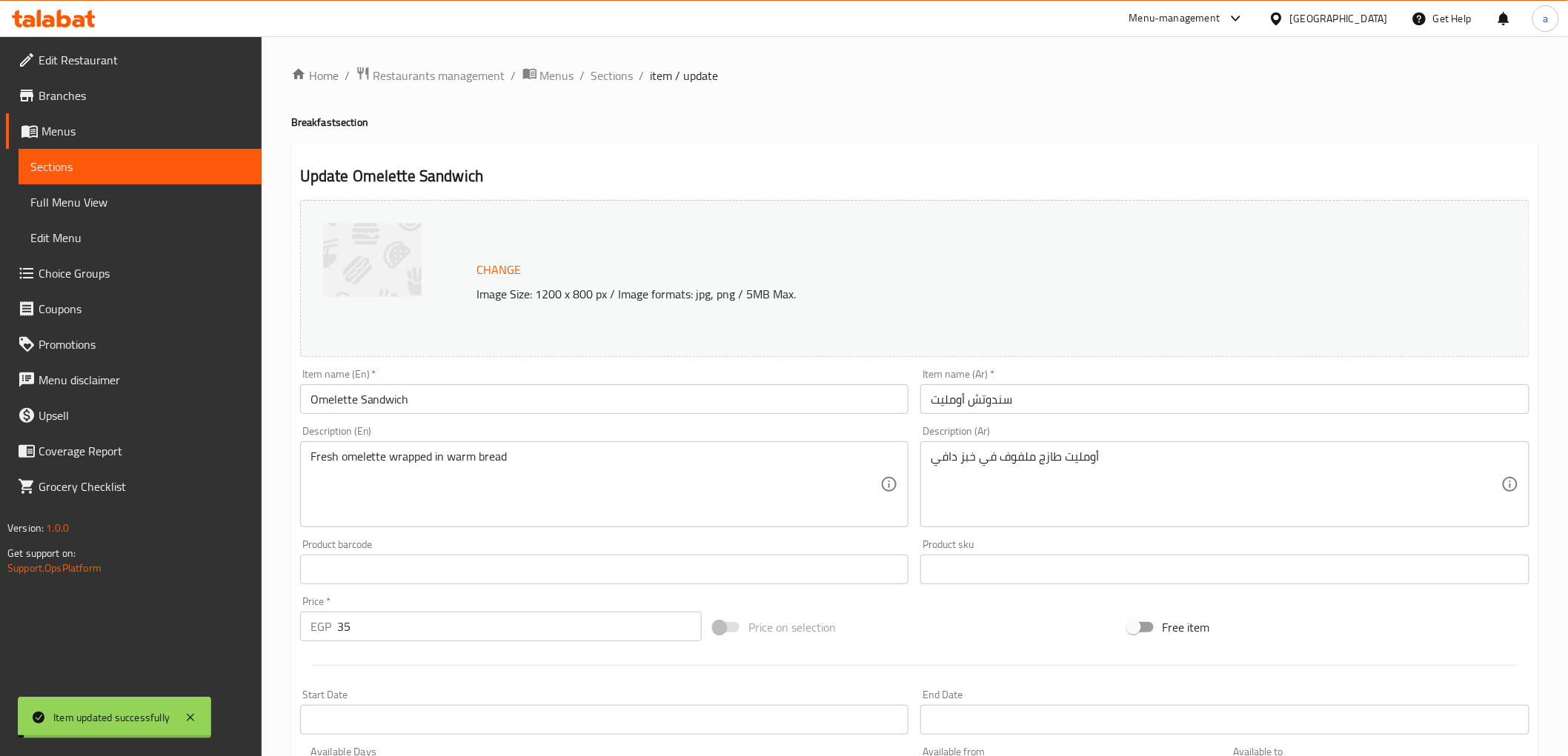
click at [609, 70] on span "Sections" at bounding box center [612, 76] width 42 height 18
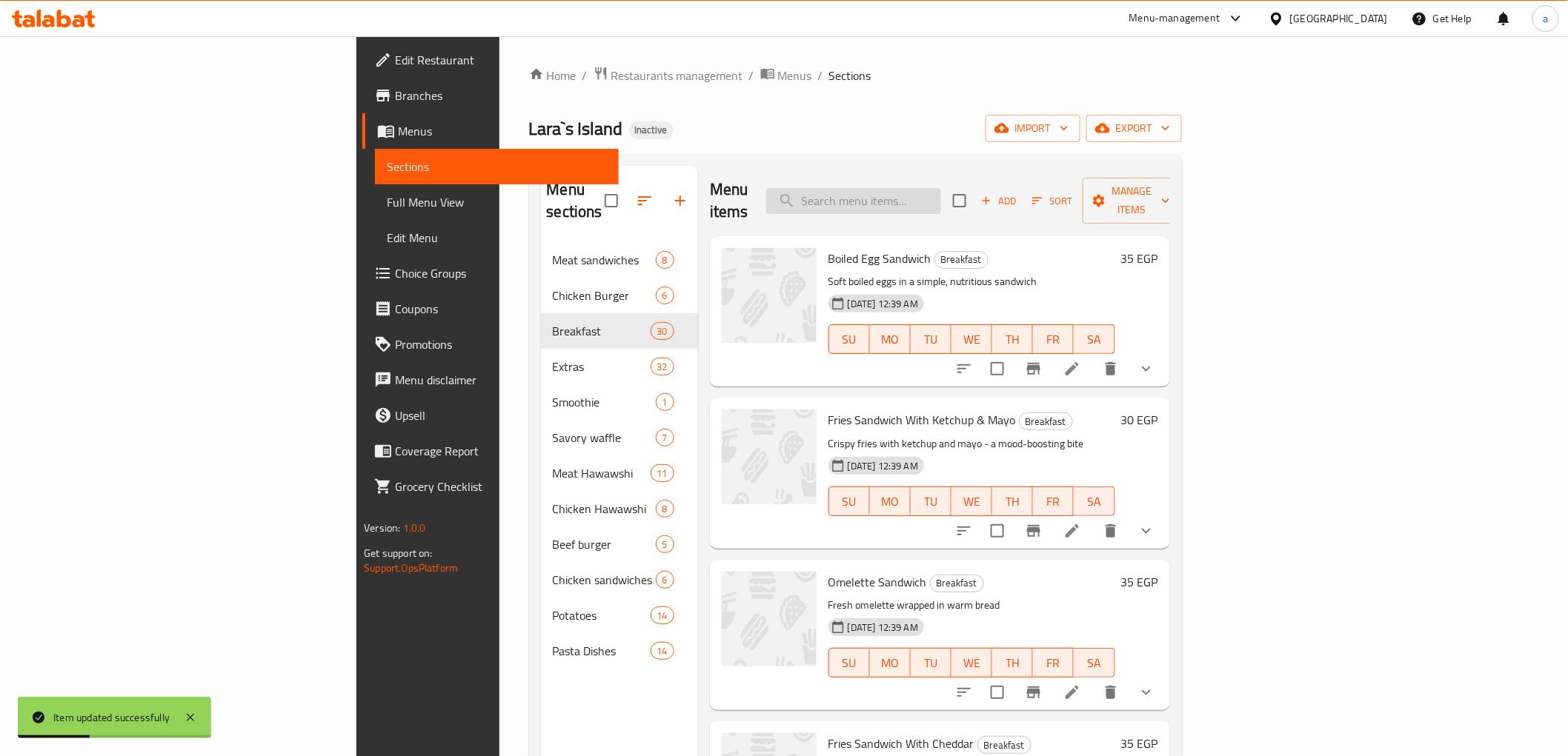
click at [941, 189] on input "search" at bounding box center [853, 201] width 175 height 26
paste input "Veggie Omelette Sandwich"
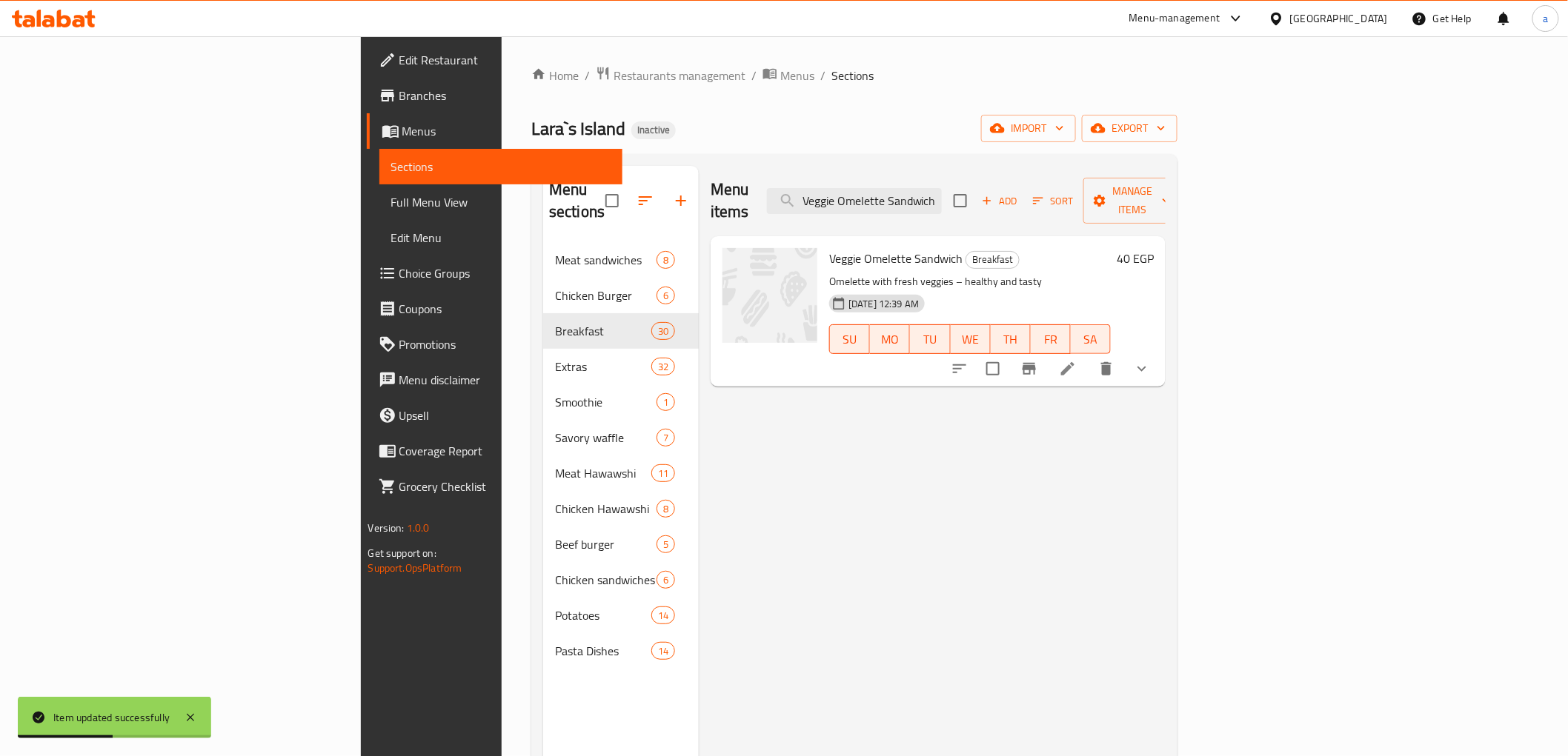
type input "Veggie Omelette Sandwich"
click at [1077, 360] on icon at bounding box center [1068, 369] width 18 height 18
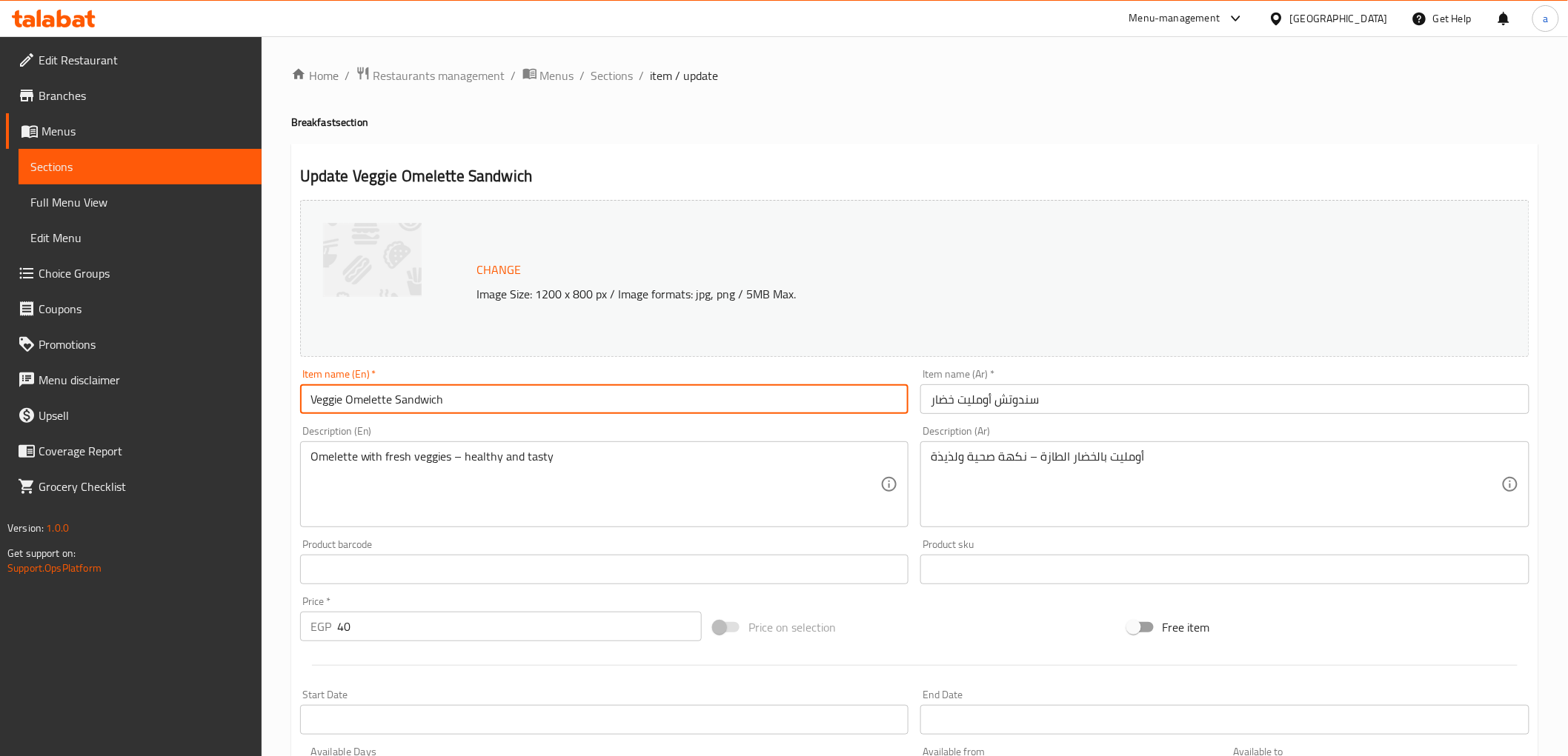
drag, startPoint x: 335, startPoint y: 404, endPoint x: 248, endPoint y: 417, distance: 88.0
click at [257, 417] on div "Edit Restaurant Branches Menus Sections Full Menu View Edit Menu Choice Groups …" at bounding box center [784, 565] width 1568 height 1056
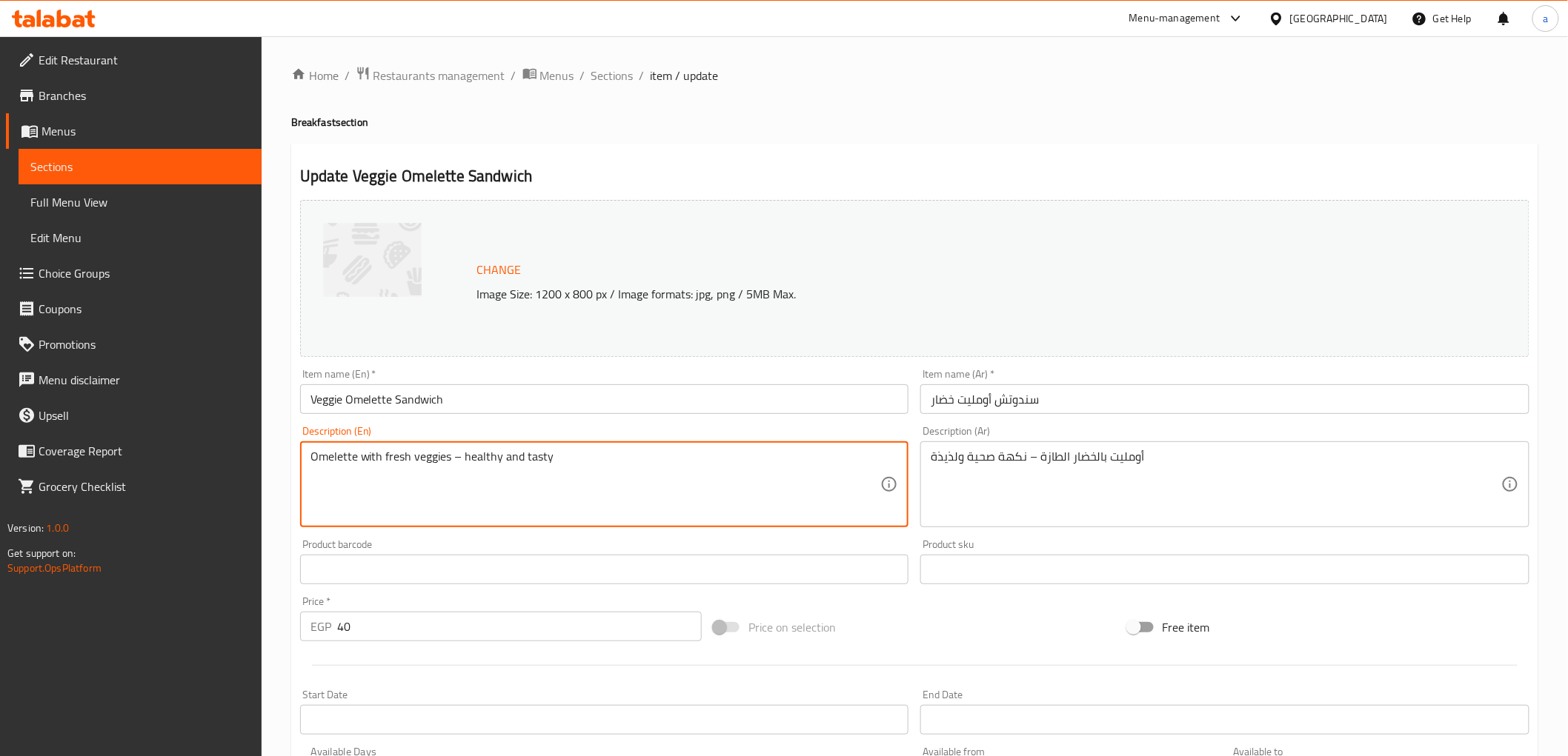
click at [316, 408] on input "Veggie Omelette Sandwich" at bounding box center [604, 400] width 609 height 30
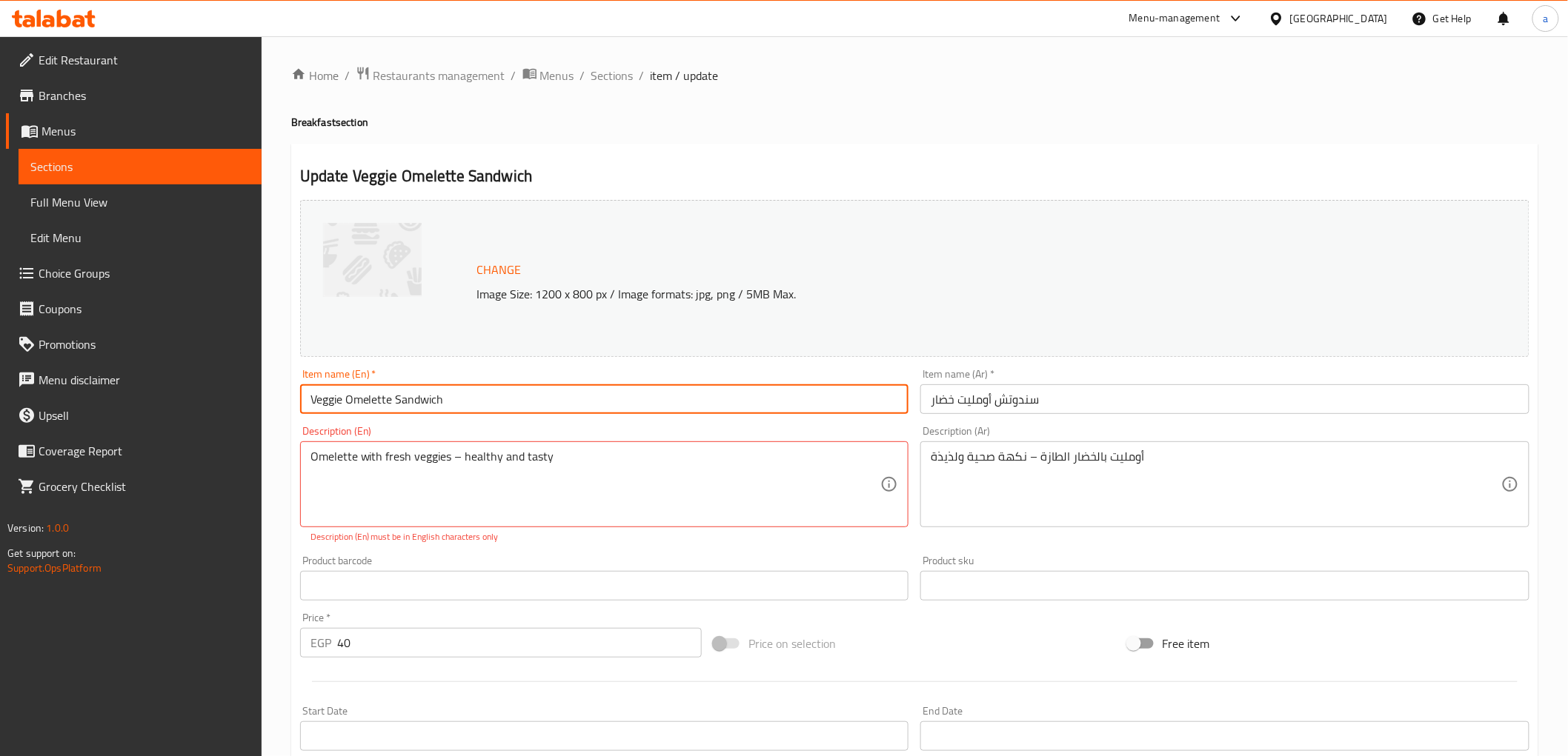
click at [316, 408] on input "Veggie Omelette Sandwich" at bounding box center [604, 400] width 609 height 30
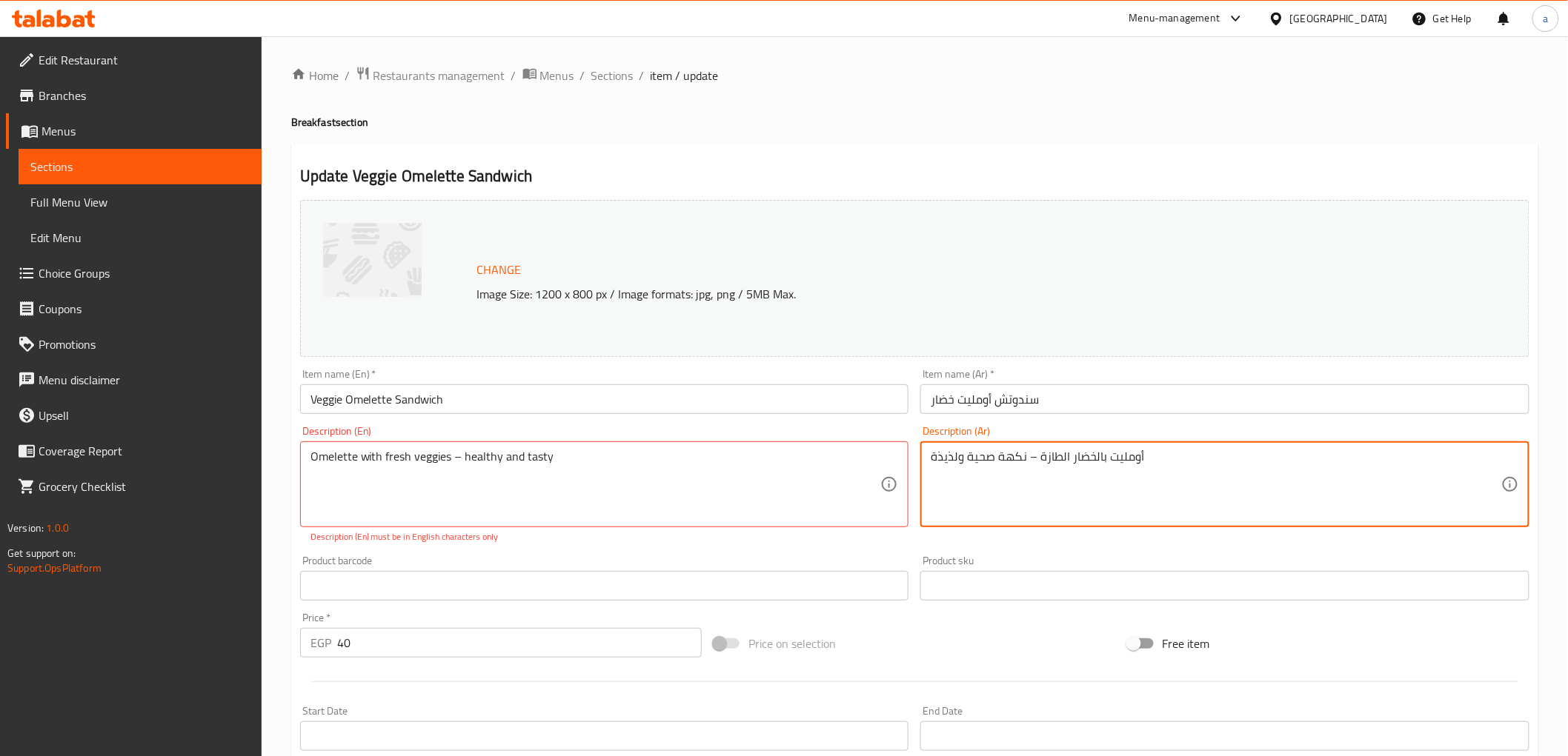
click at [1048, 462] on textarea "أومليت بالخضار الطازة – نكهة صحية ولذيذة" at bounding box center [1216, 485] width 571 height 70
click at [1016, 456] on textarea "أومليت بالخضار الطازجة– نكهة صحية ولذيذة" at bounding box center [1216, 485] width 571 height 70
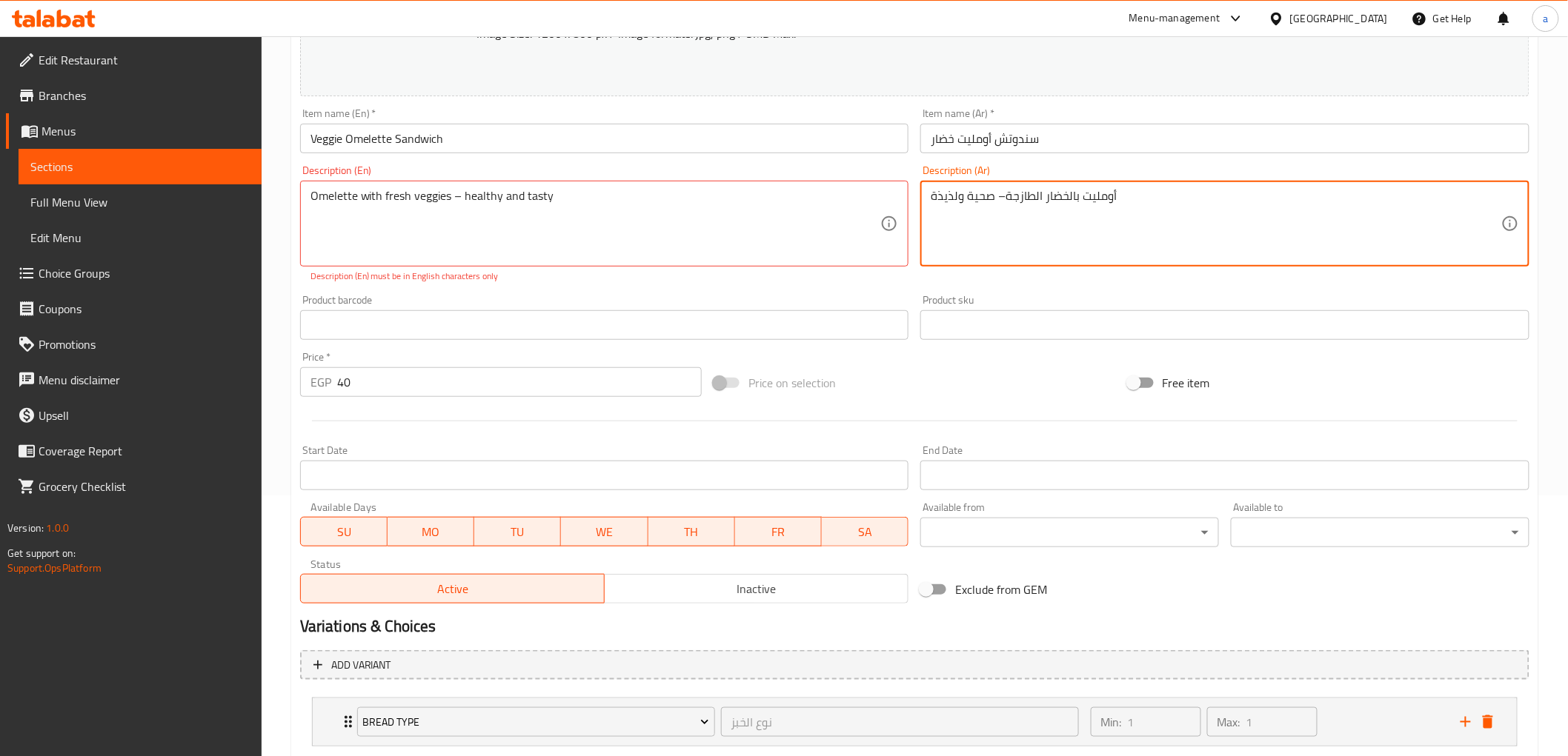
scroll to position [351, 0]
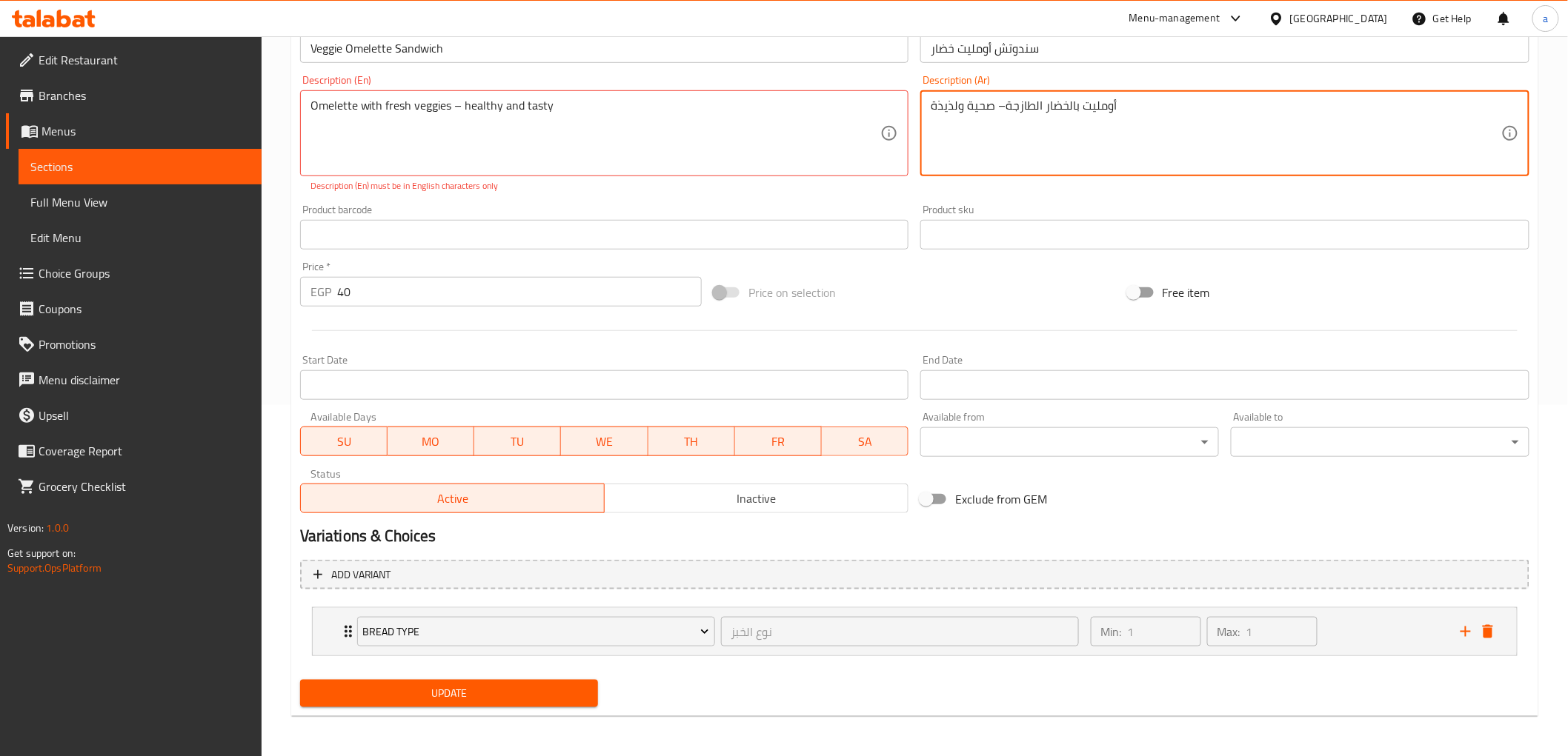
click at [528, 690] on span "Update" at bounding box center [449, 694] width 274 height 19
type textarea "أومليت بالخضار الطازجة- صحية ولذيذة"
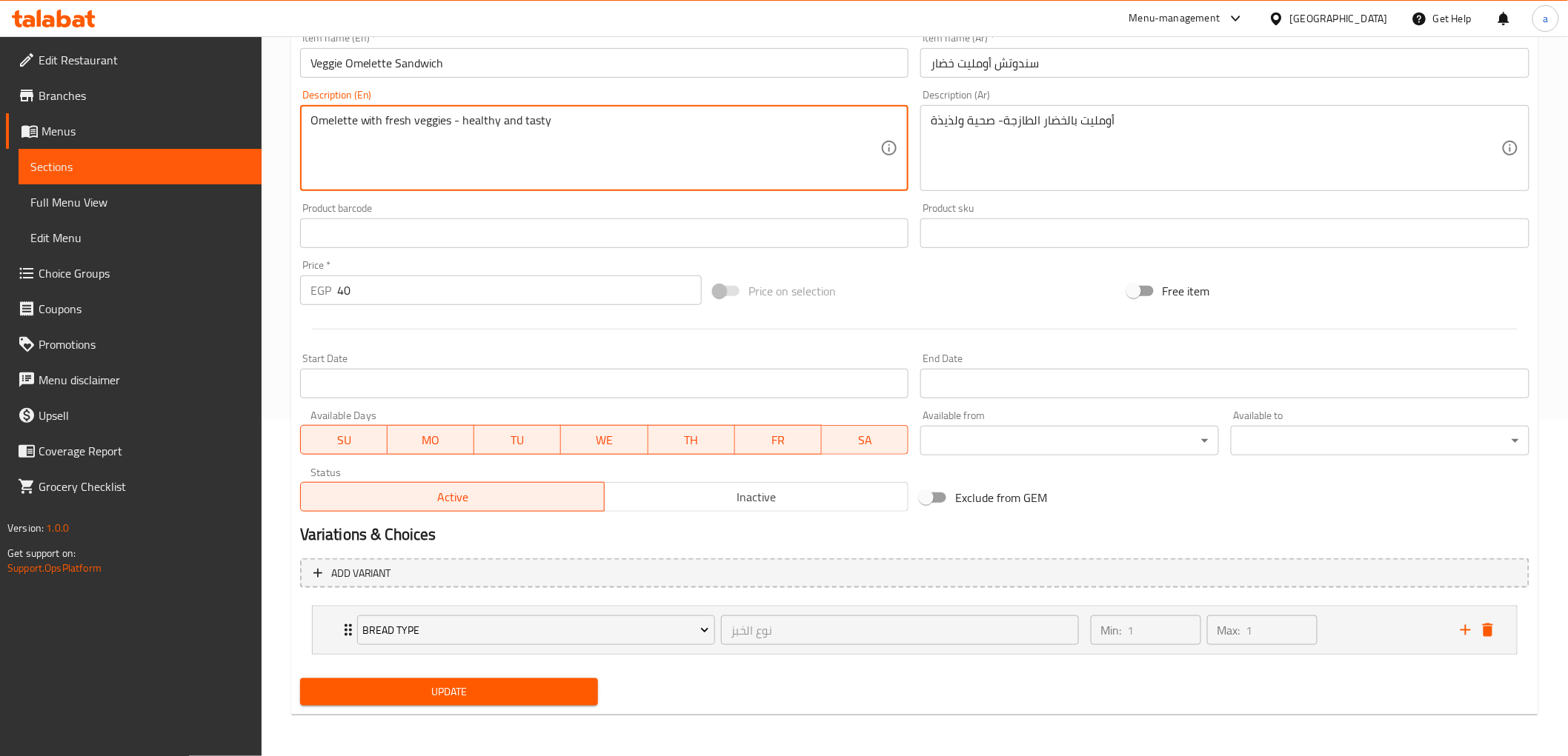
scroll to position [335, 0]
type textarea "Omelette with fresh veggies - healthy and tasty"
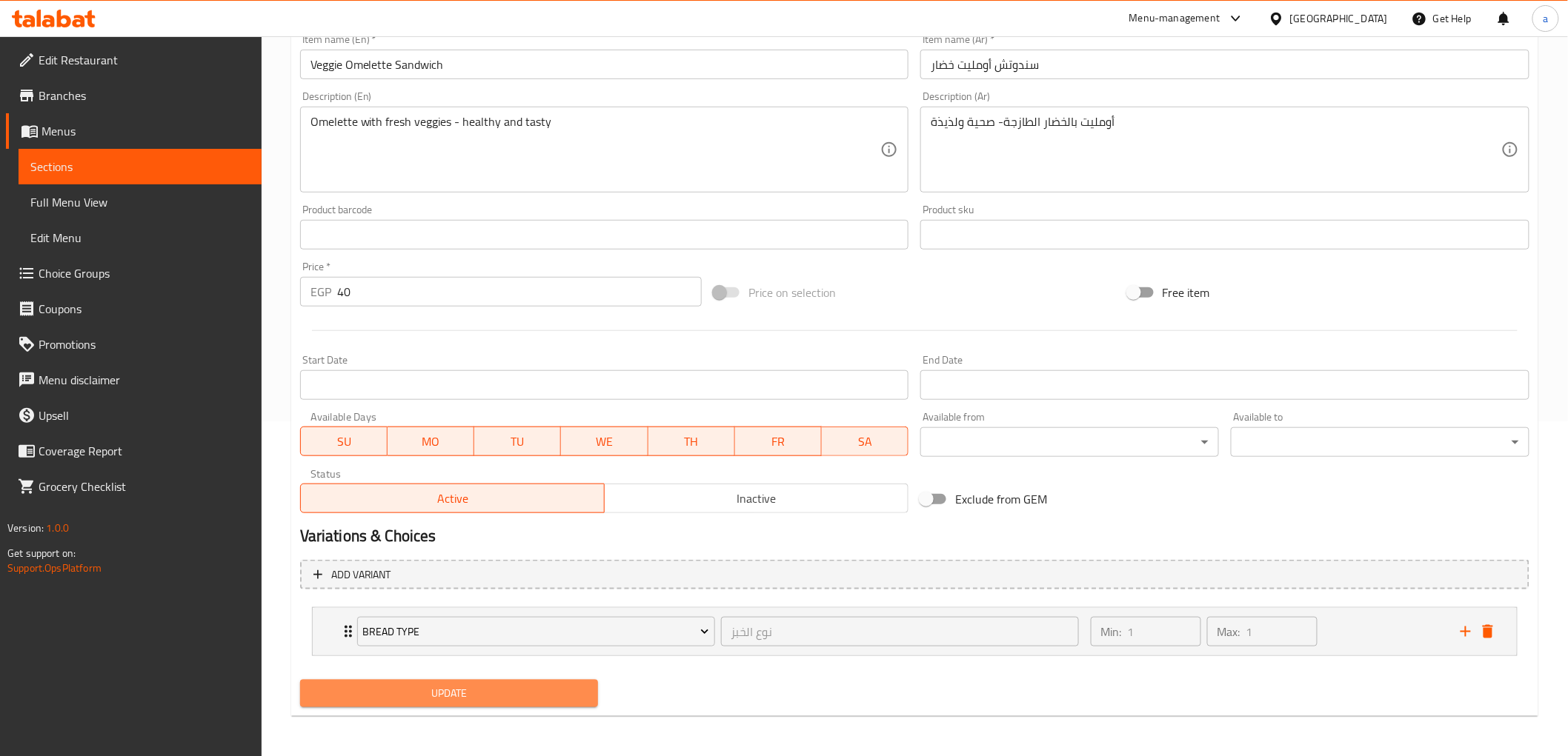
click at [520, 685] on span "Update" at bounding box center [449, 694] width 274 height 19
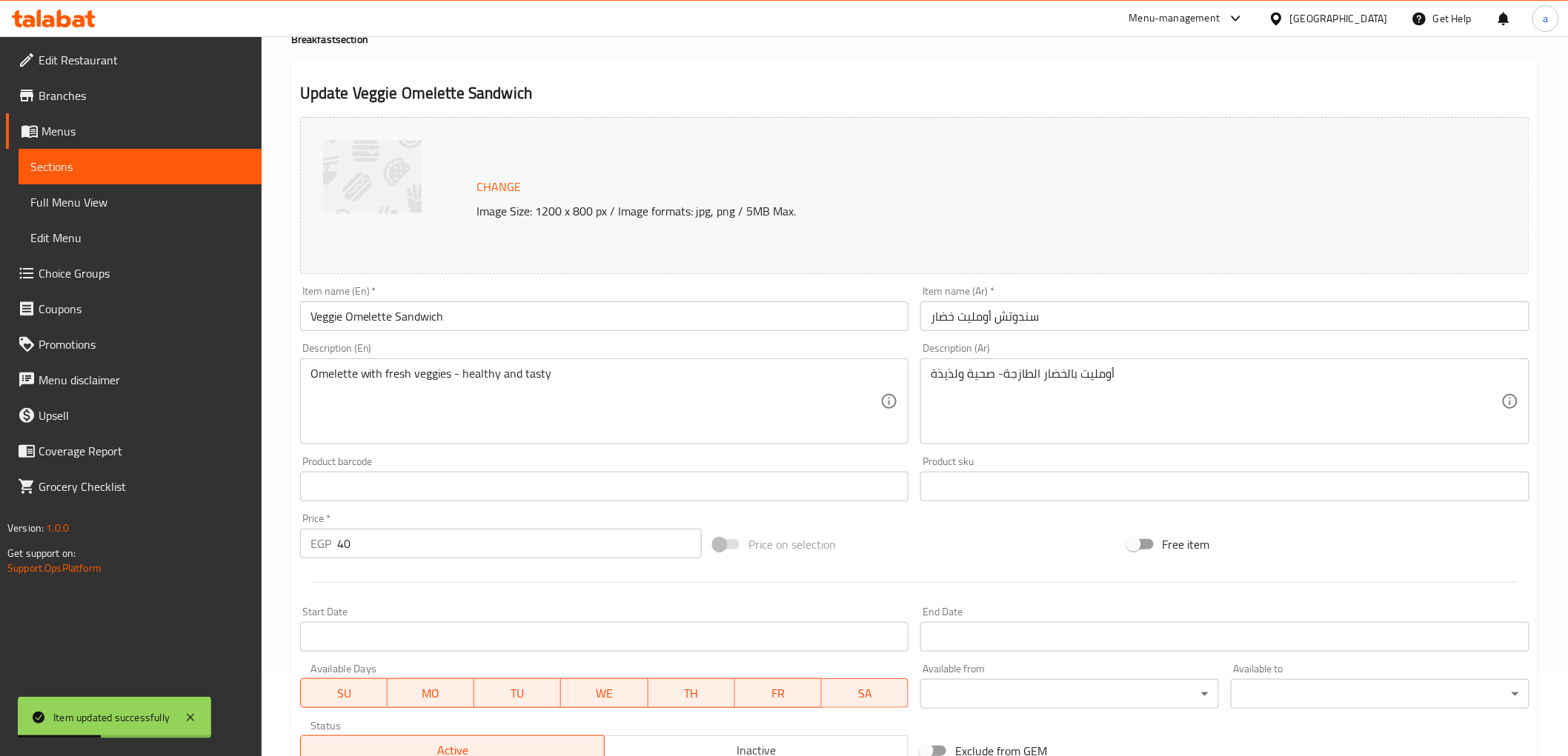
scroll to position [0, 0]
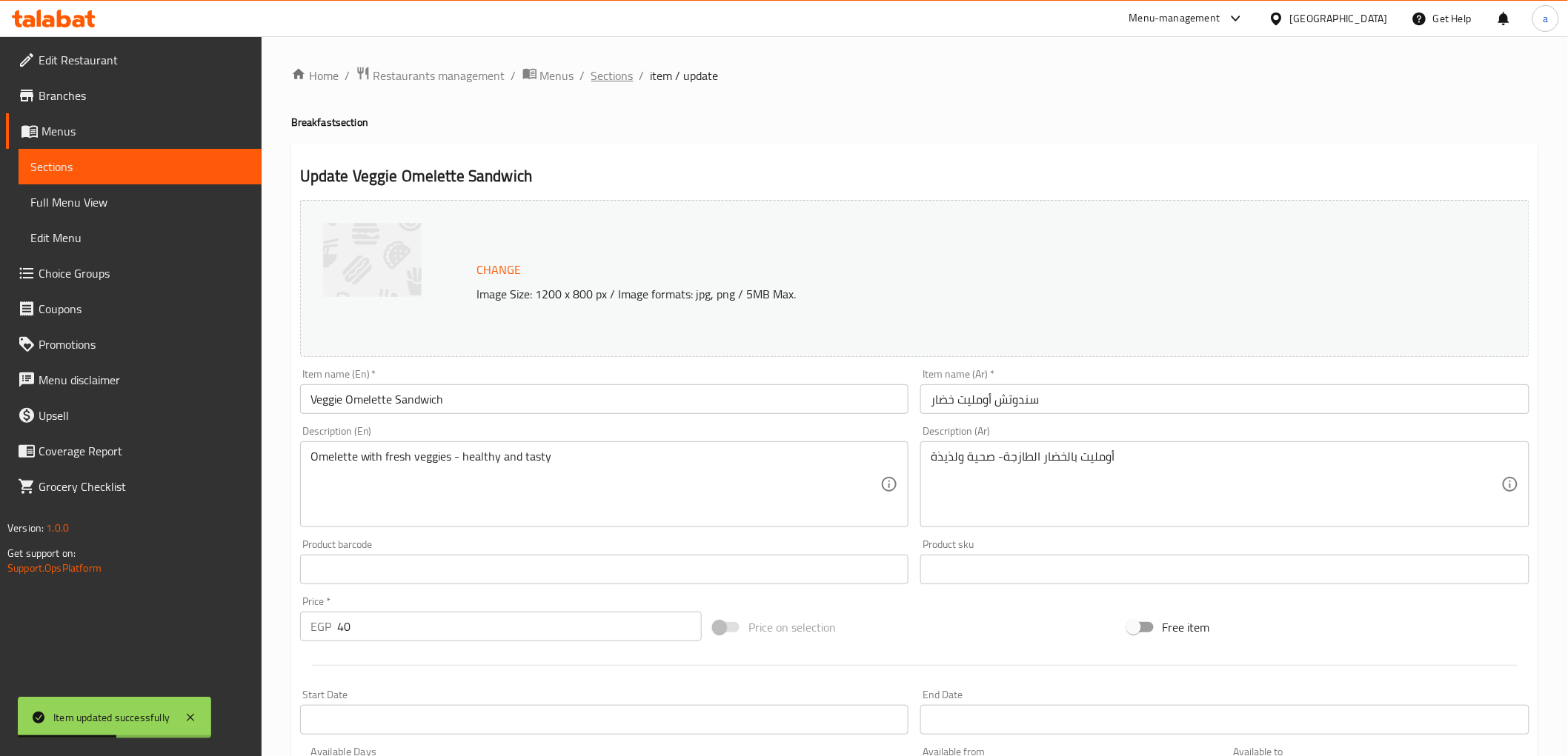
click at [603, 72] on span "Sections" at bounding box center [612, 76] width 42 height 18
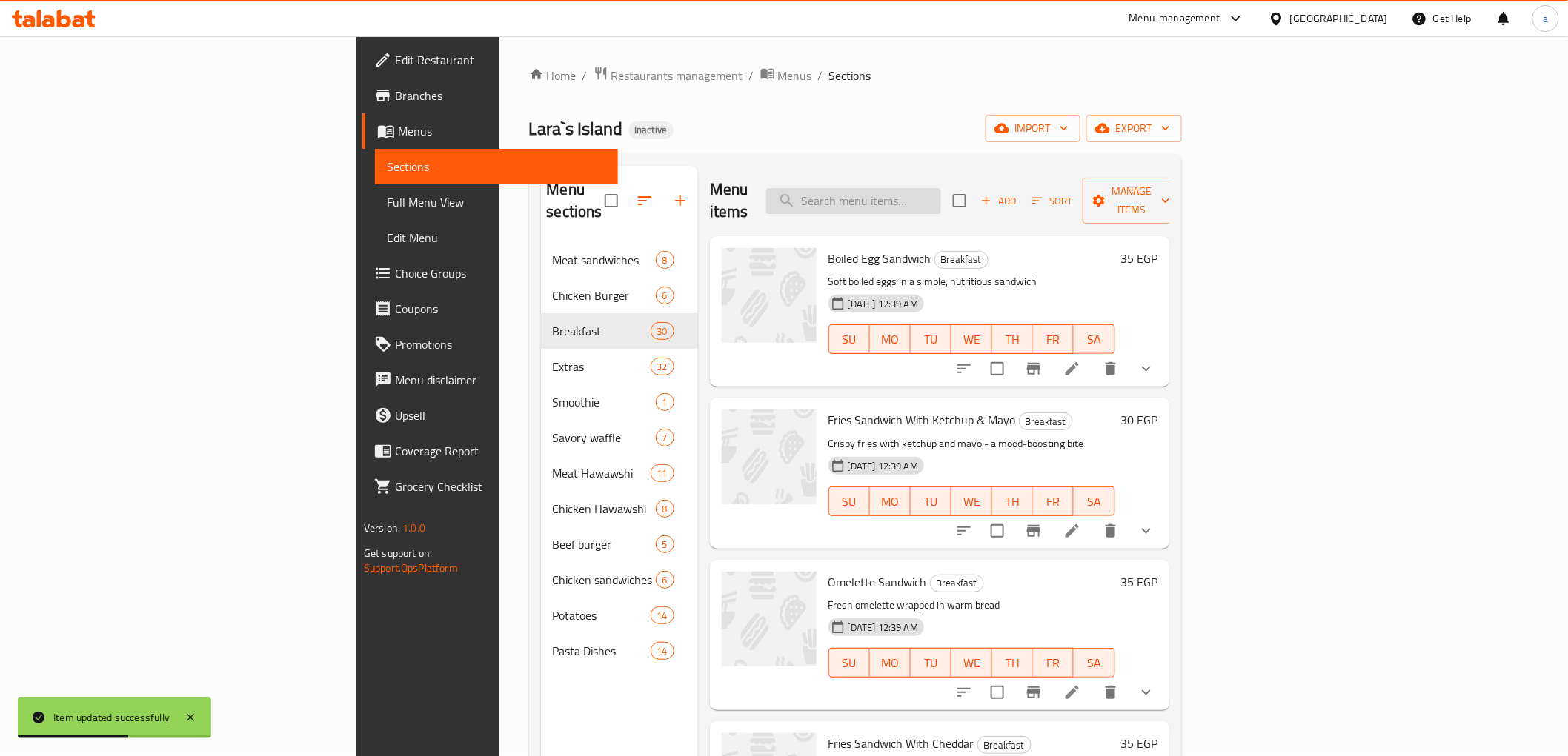
click at [941, 189] on input "search" at bounding box center [853, 201] width 175 height 26
paste input "Fries Sandwich With Cheddar"
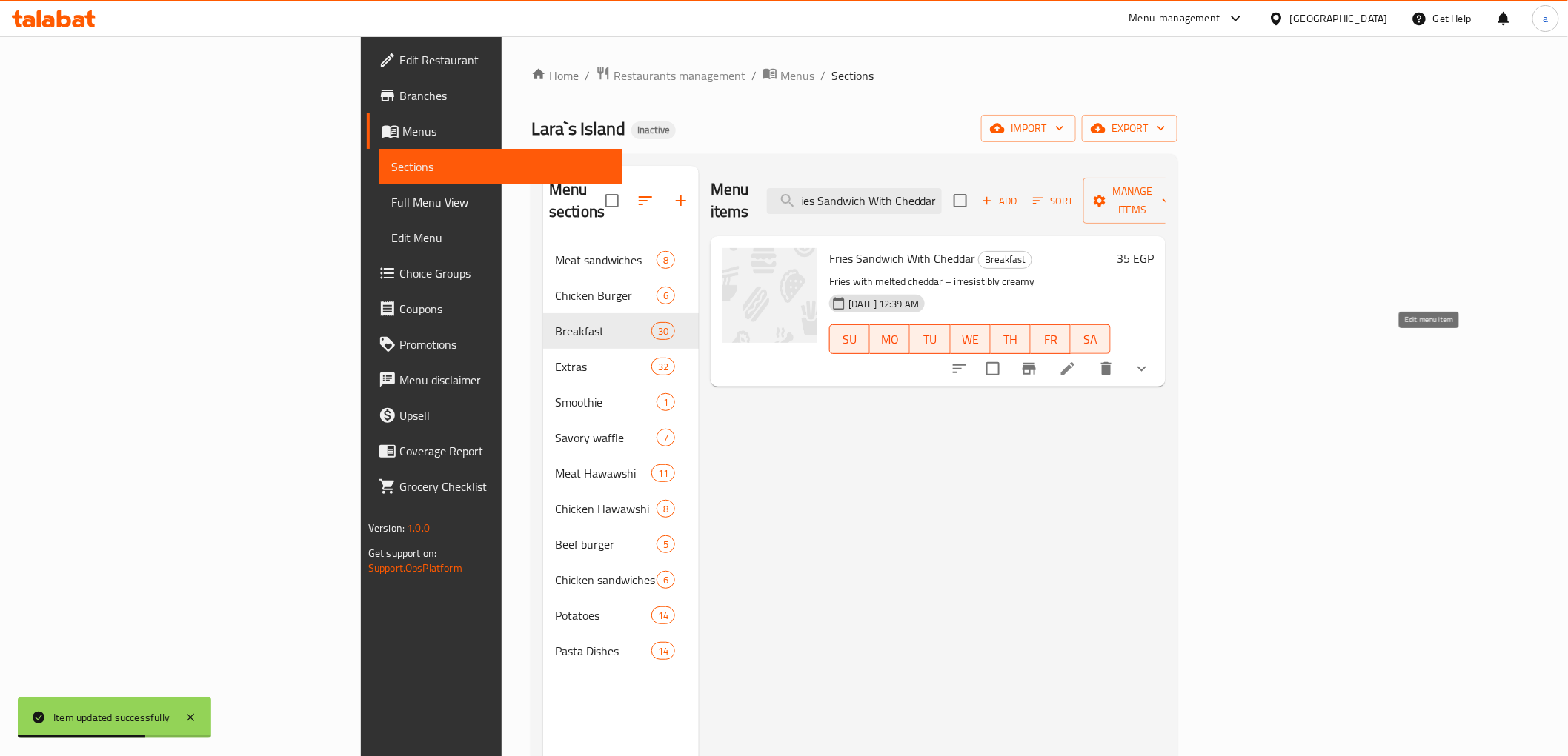
type input "Fries Sandwich With Cheddar"
click at [1077, 360] on icon at bounding box center [1068, 369] width 18 height 18
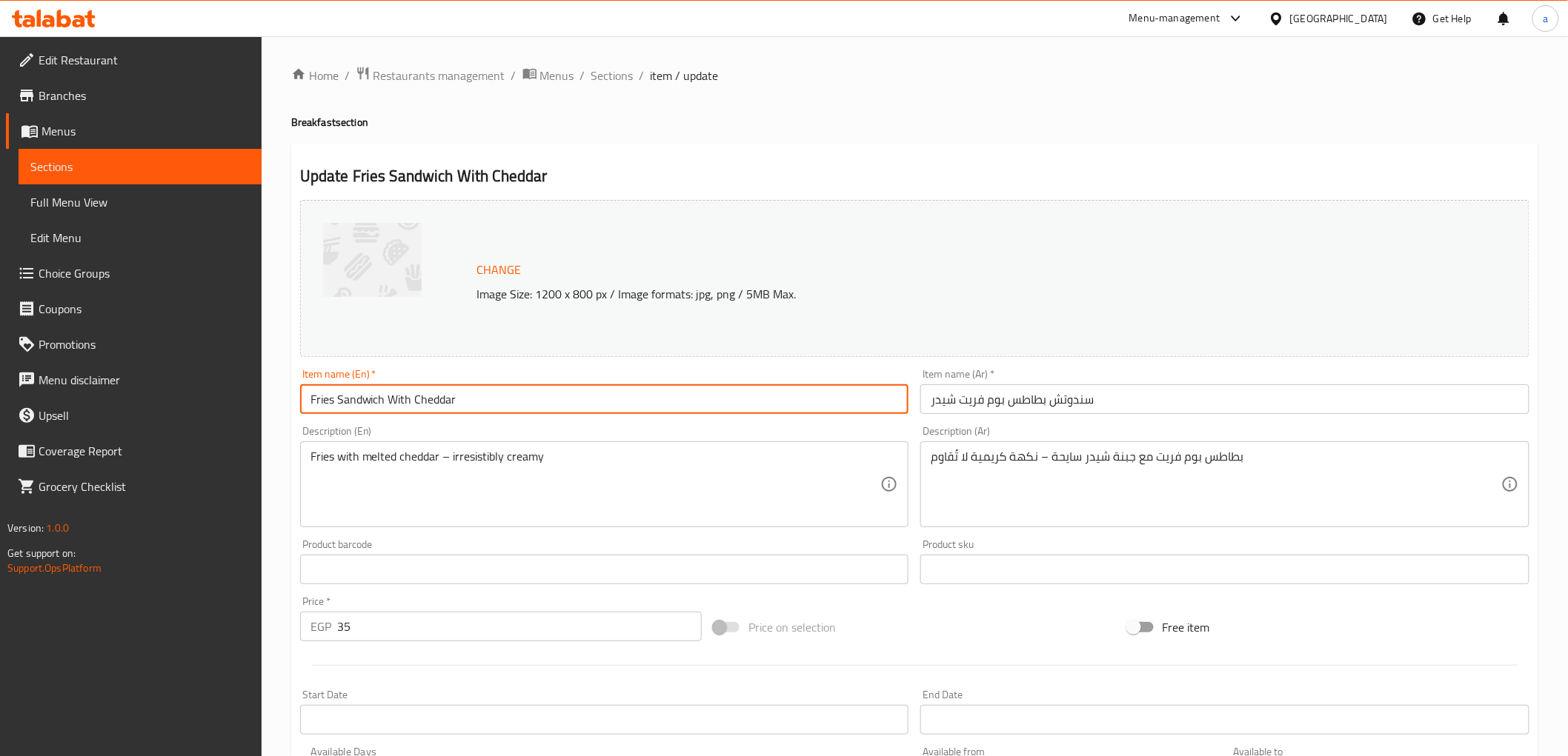
drag, startPoint x: 355, startPoint y: 404, endPoint x: 332, endPoint y: 406, distance: 23.1
click at [332, 405] on input "Fries Sandwich With Cheddar" at bounding box center [604, 400] width 609 height 30
click at [1001, 406] on input "سندوتش بطاطس بوم فريت شيدر" at bounding box center [1224, 400] width 609 height 30
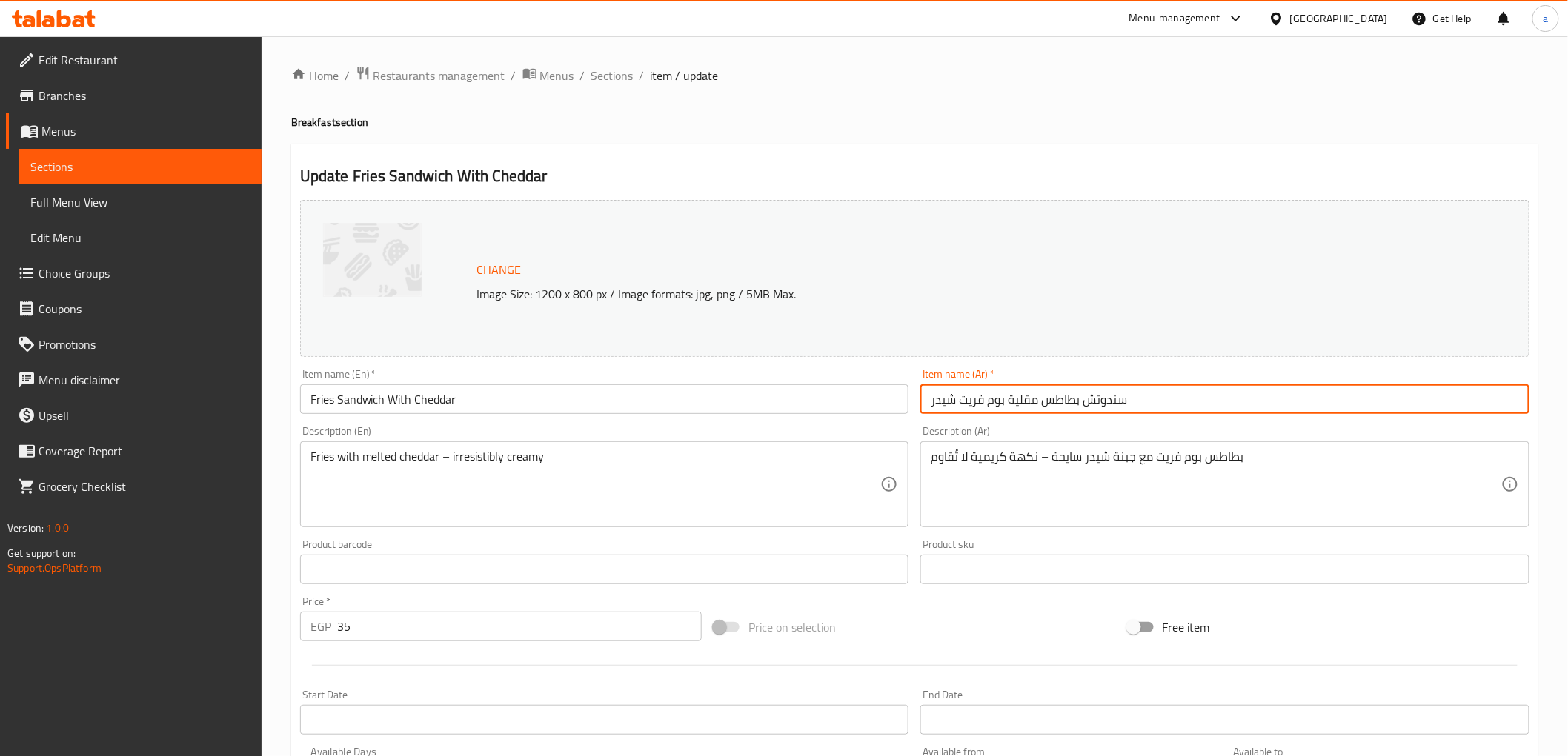
drag, startPoint x: 1003, startPoint y: 403, endPoint x: 709, endPoint y: 420, distance: 294.5
click at [709, 420] on div "Change Image Size: 1200 x 800 px / Image formats: jpg, png / 5MB Max. Item name…" at bounding box center [914, 524] width 1241 height 660
type input "سندوتش بطاطس مقلية مع شيدر"
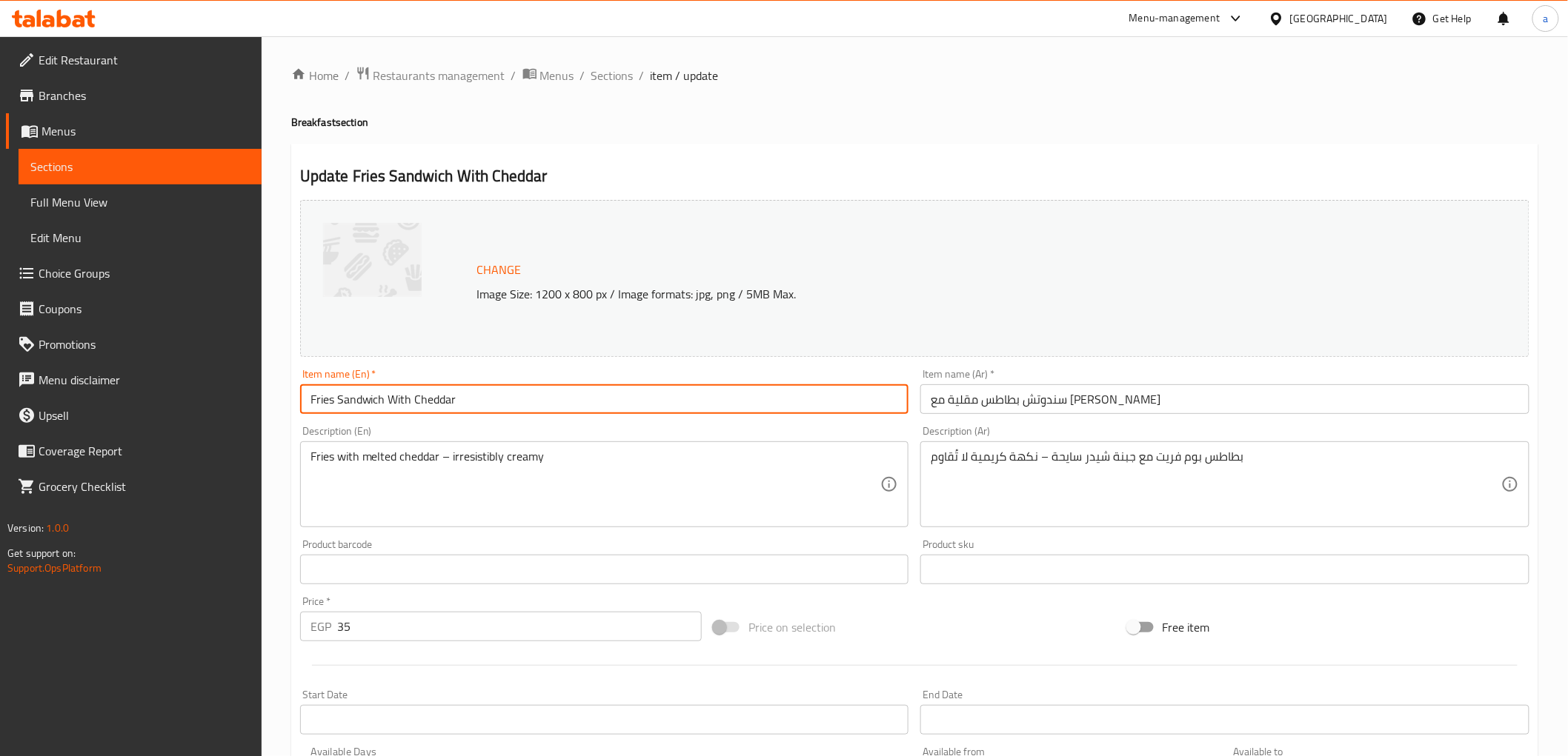
drag, startPoint x: 413, startPoint y: 409, endPoint x: 590, endPoint y: 403, distance: 177.1
click at [506, 403] on input "Fries Sandwich With Cheddar" at bounding box center [604, 400] width 609 height 30
drag, startPoint x: 1198, startPoint y: 463, endPoint x: 1205, endPoint y: 475, distance: 13.9
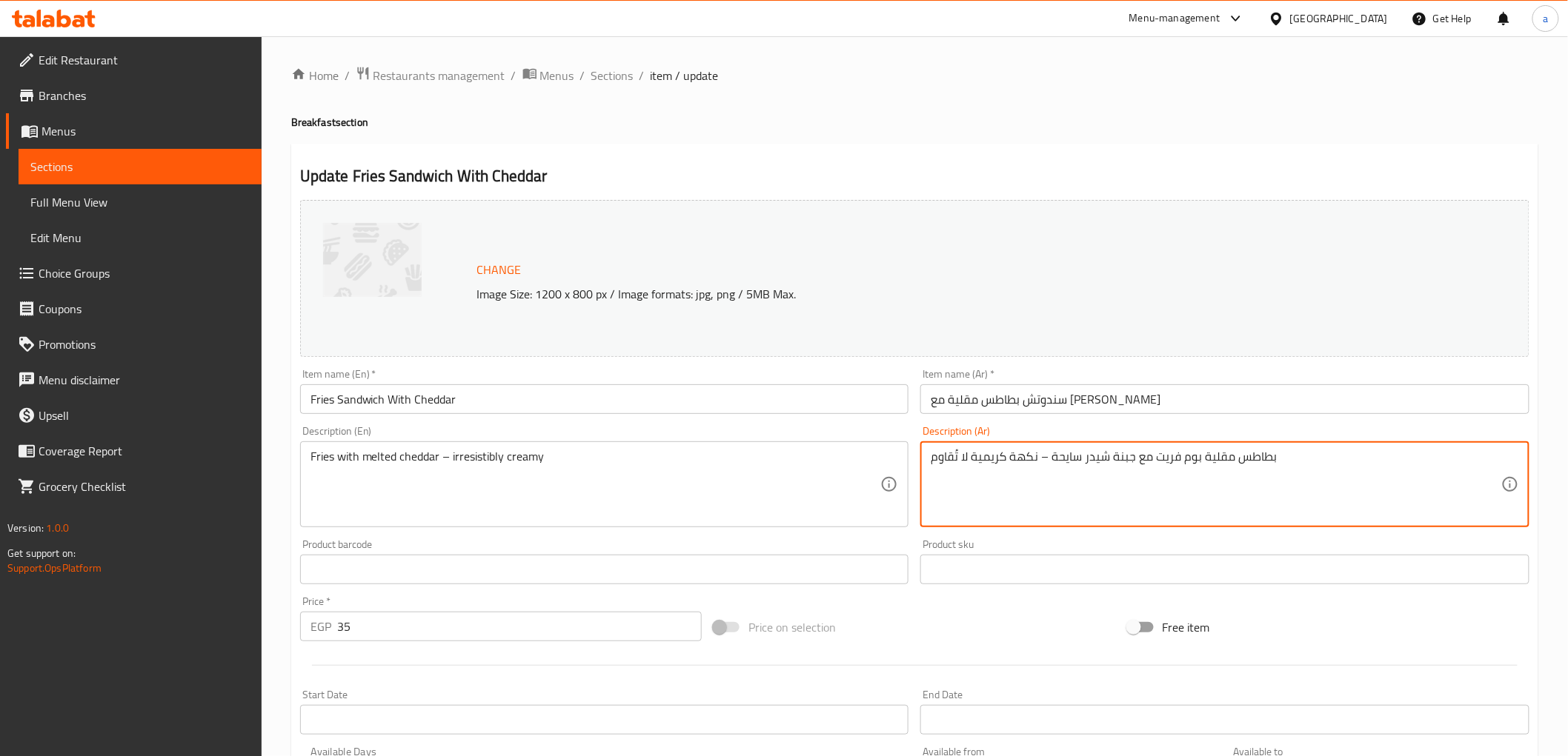
drag, startPoint x: 1197, startPoint y: 461, endPoint x: 1109, endPoint y: 468, distance: 88.3
click at [1109, 468] on textarea "بطاطس مقلية بوم فريت مع جبنة شيدر سايحة – نكهة كريمية لا تُقاوم" at bounding box center [1216, 485] width 571 height 70
click at [1064, 467] on textarea "بطاطس مقلية شيدر سايحة – نكهة كريمية لا تُقاوم" at bounding box center [1216, 485] width 571 height 70
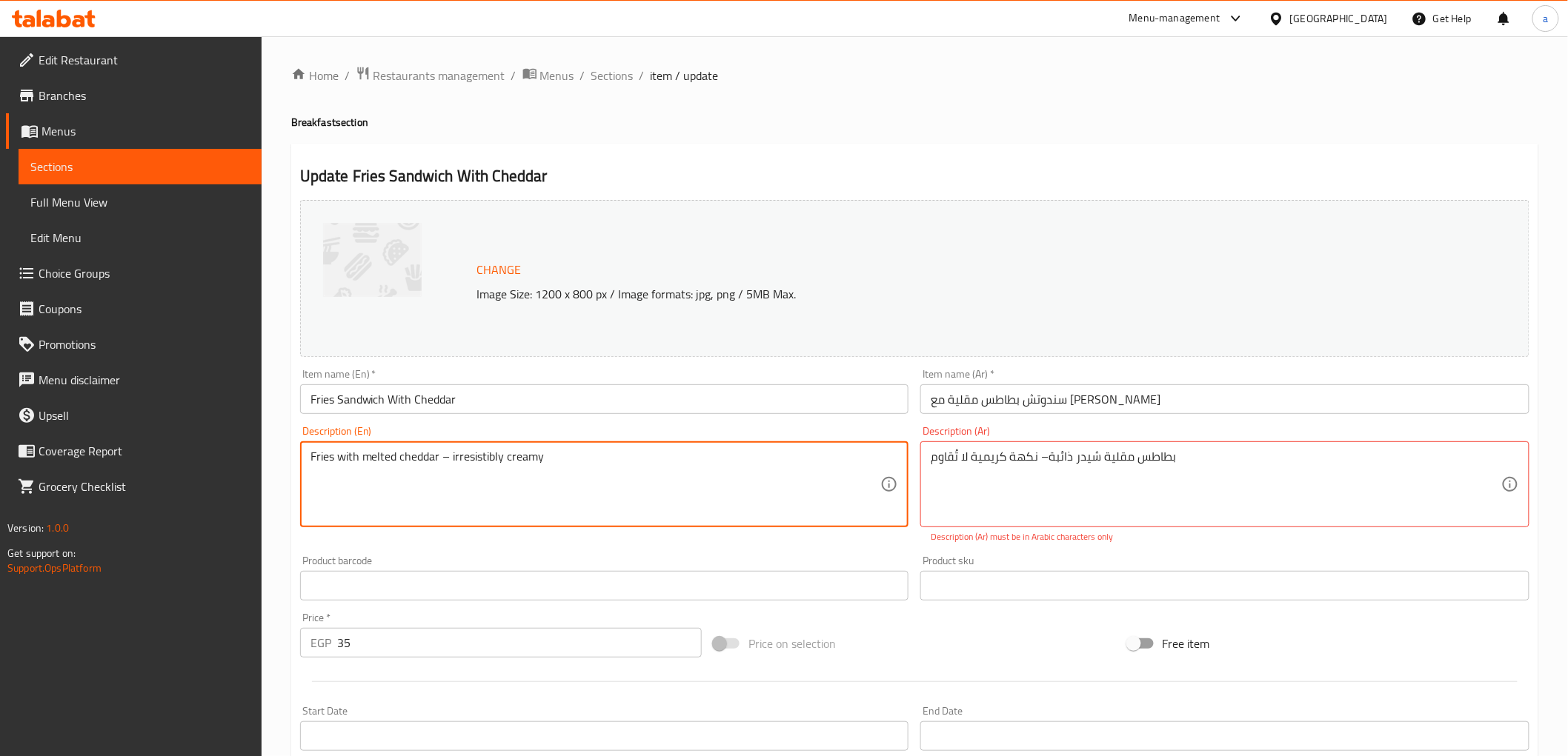
click at [484, 460] on textarea "Fries with melted cheddar – irresistibly creamy" at bounding box center [596, 485] width 571 height 70
click at [546, 457] on textarea "Fries with melted cheddar – irresistibly creamy" at bounding box center [596, 485] width 571 height 70
click at [1015, 462] on textarea "بطاطس مقلية شيدر ذائبة– نكهة كريمية لا تُقاوم" at bounding box center [1216, 485] width 571 height 70
click at [478, 453] on textarea "Fries with melted cheddar – irresistibly creamy" at bounding box center [596, 485] width 571 height 70
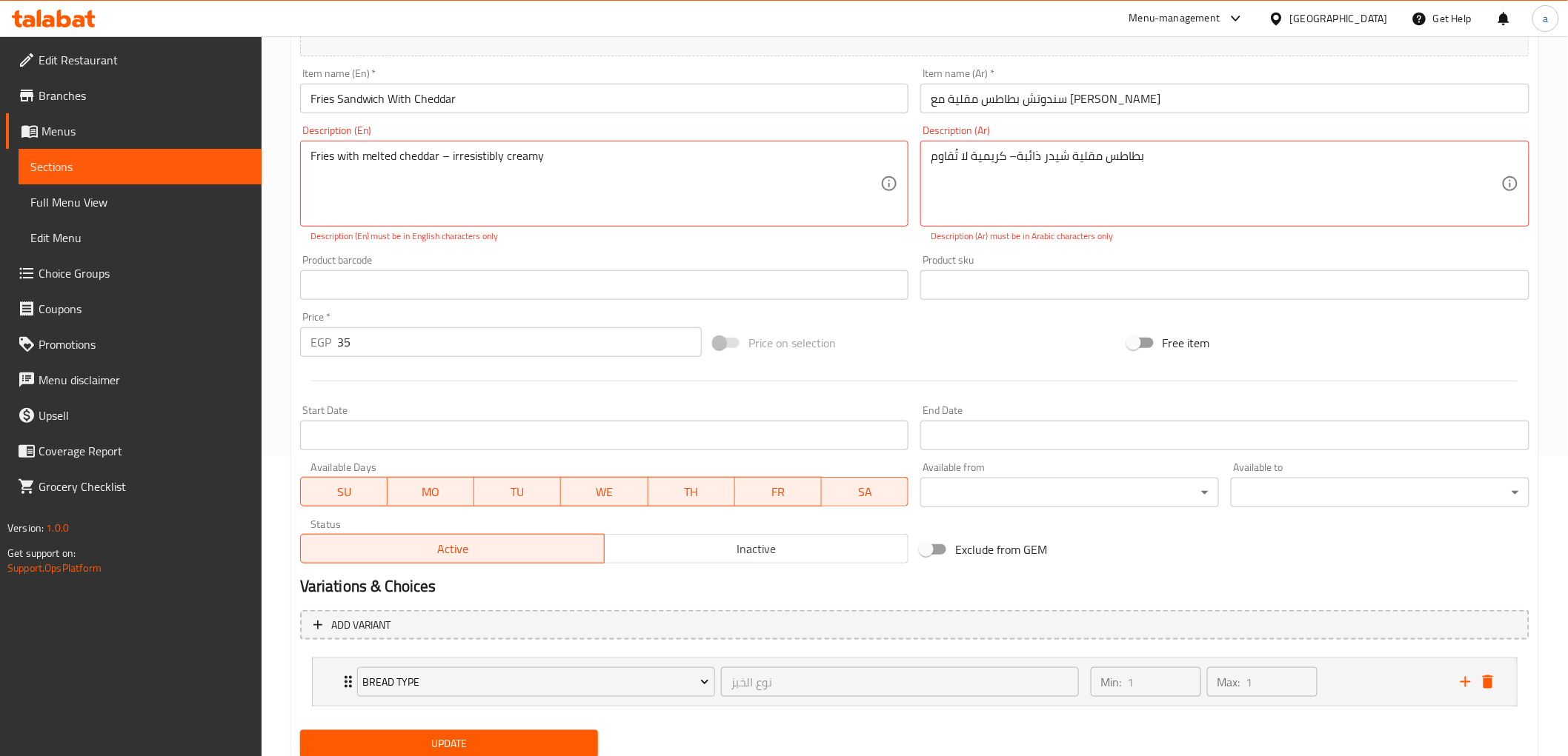
scroll to position [351, 0]
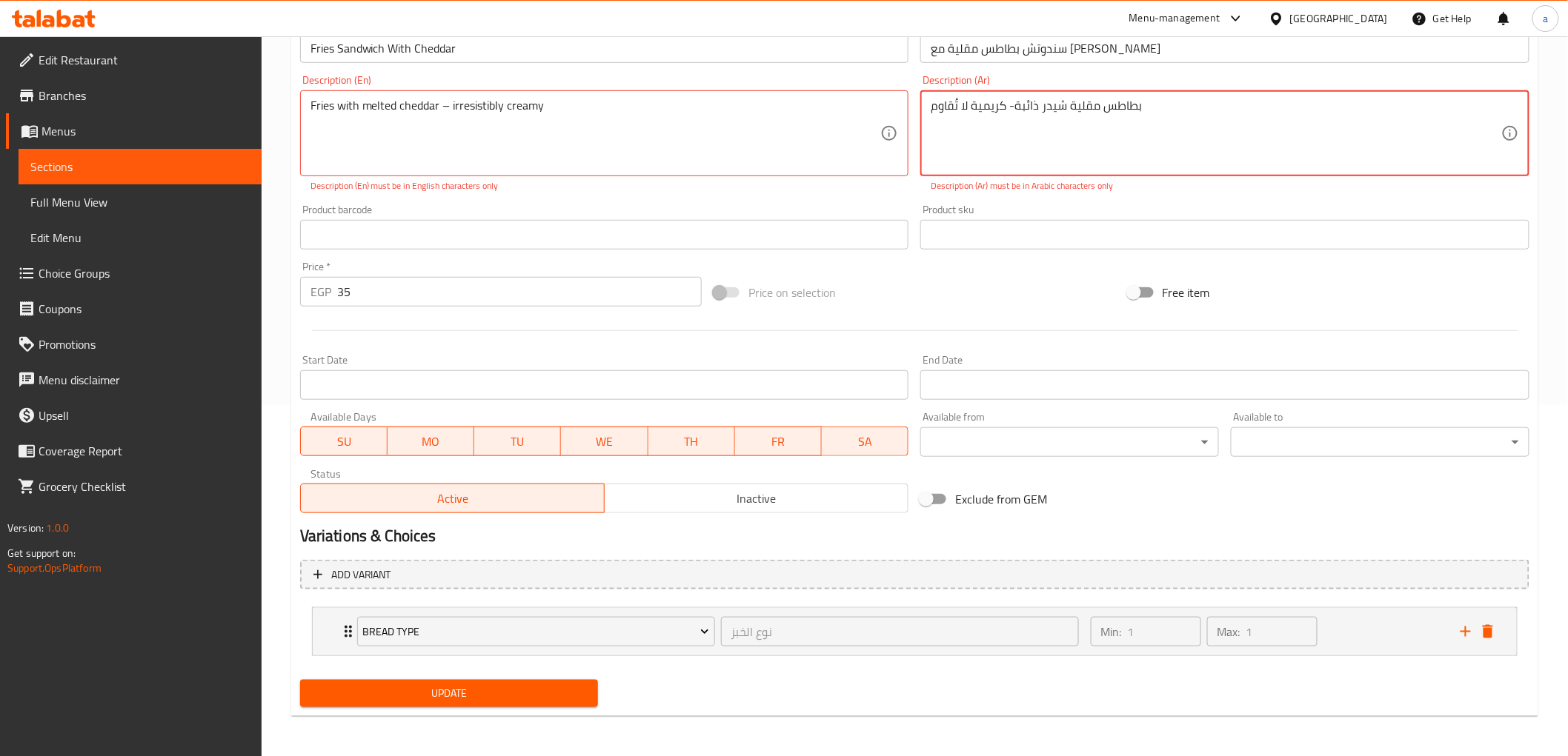
type textarea "بطاطس مقلية شيدر ذائبة- كريمية لا تُقاوم"
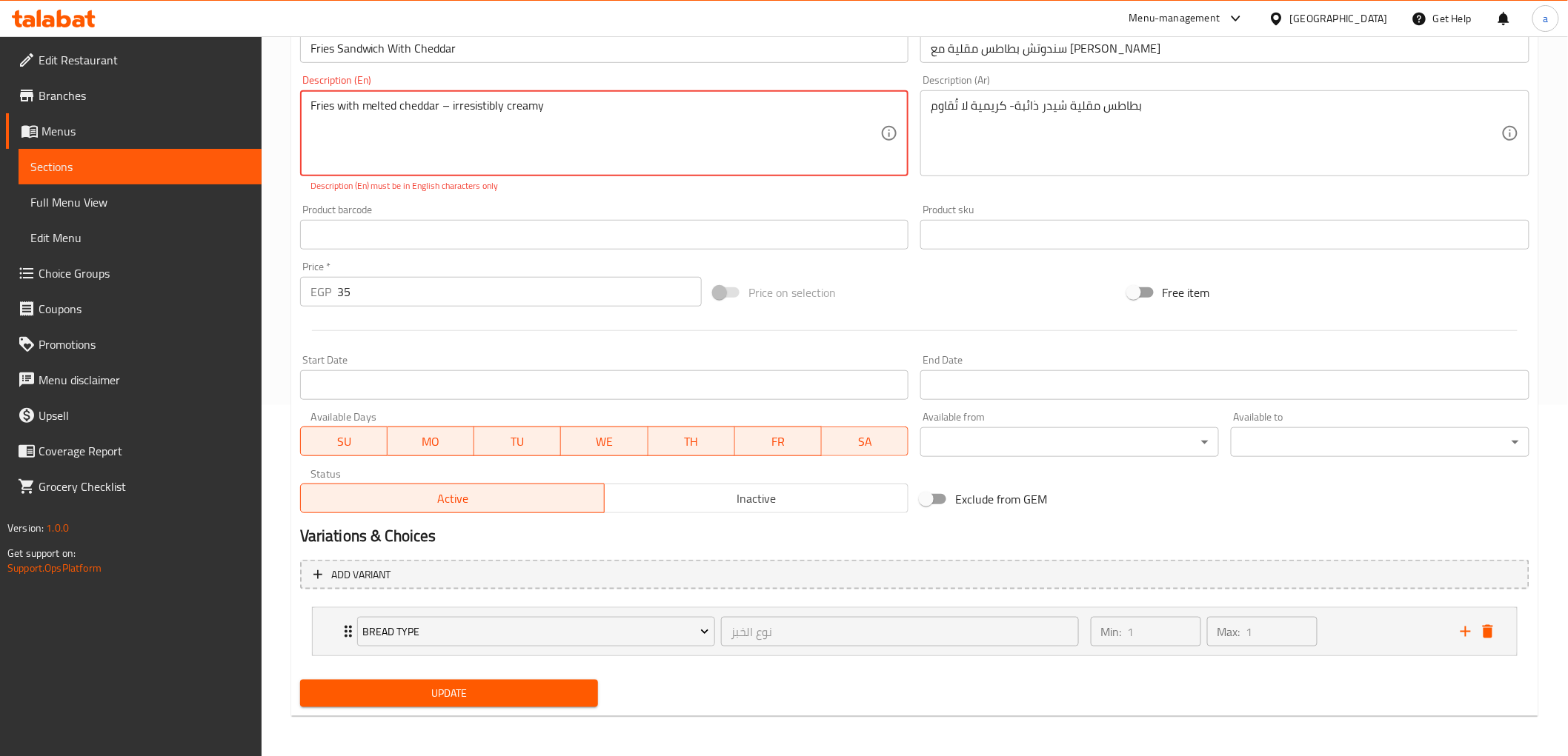
drag, startPoint x: 449, startPoint y: 103, endPoint x: 439, endPoint y: 108, distance: 11.2
type textarea "Fries with melted cheddar- irresistibly creamy"
click at [512, 697] on span "Update" at bounding box center [449, 694] width 274 height 19
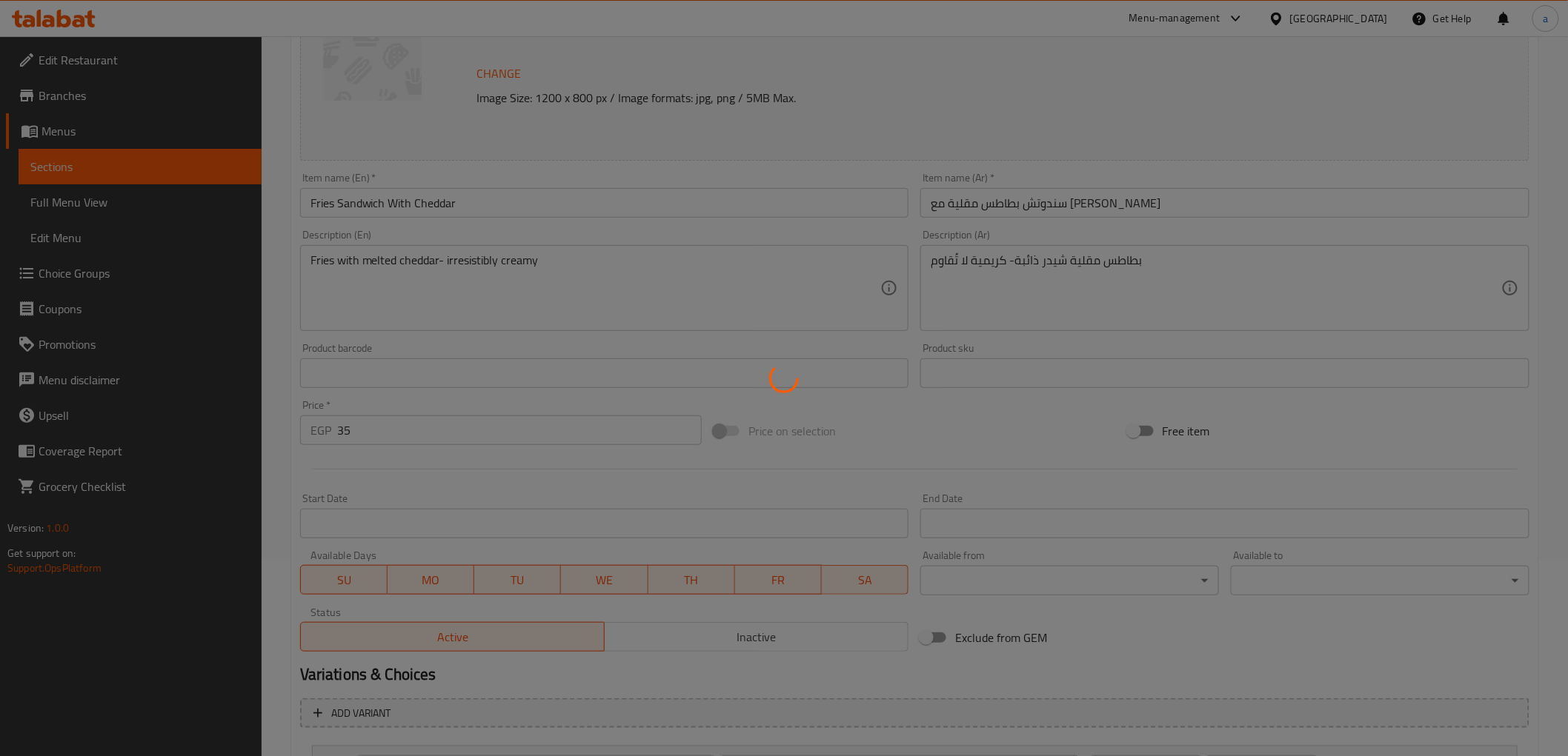
scroll to position [0, 0]
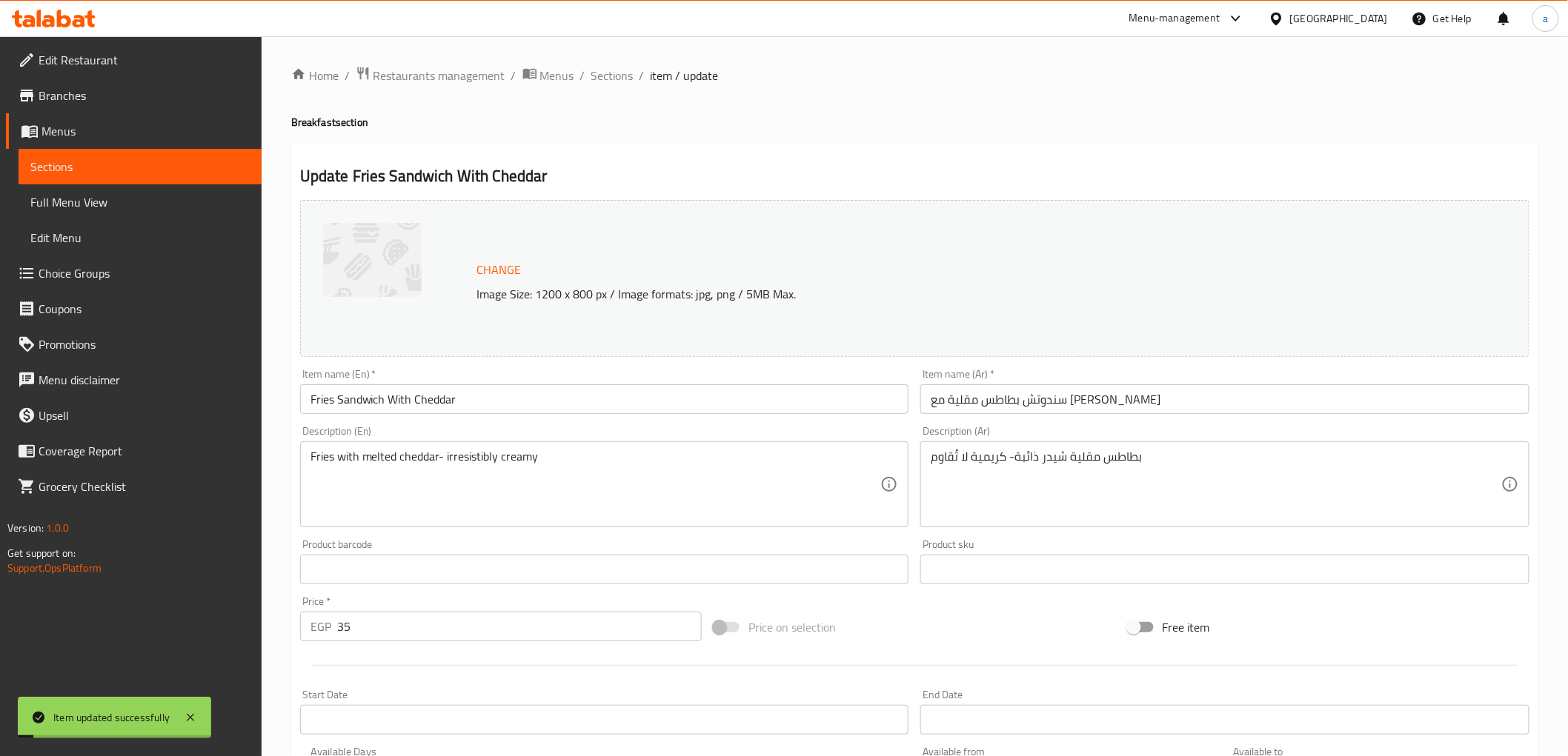
click at [602, 86] on div "Home / Restaurants management / Menus / Sections / item / update Breakfast sect…" at bounding box center [914, 565] width 1247 height 997
click at [626, 78] on span "Sections" at bounding box center [612, 76] width 42 height 18
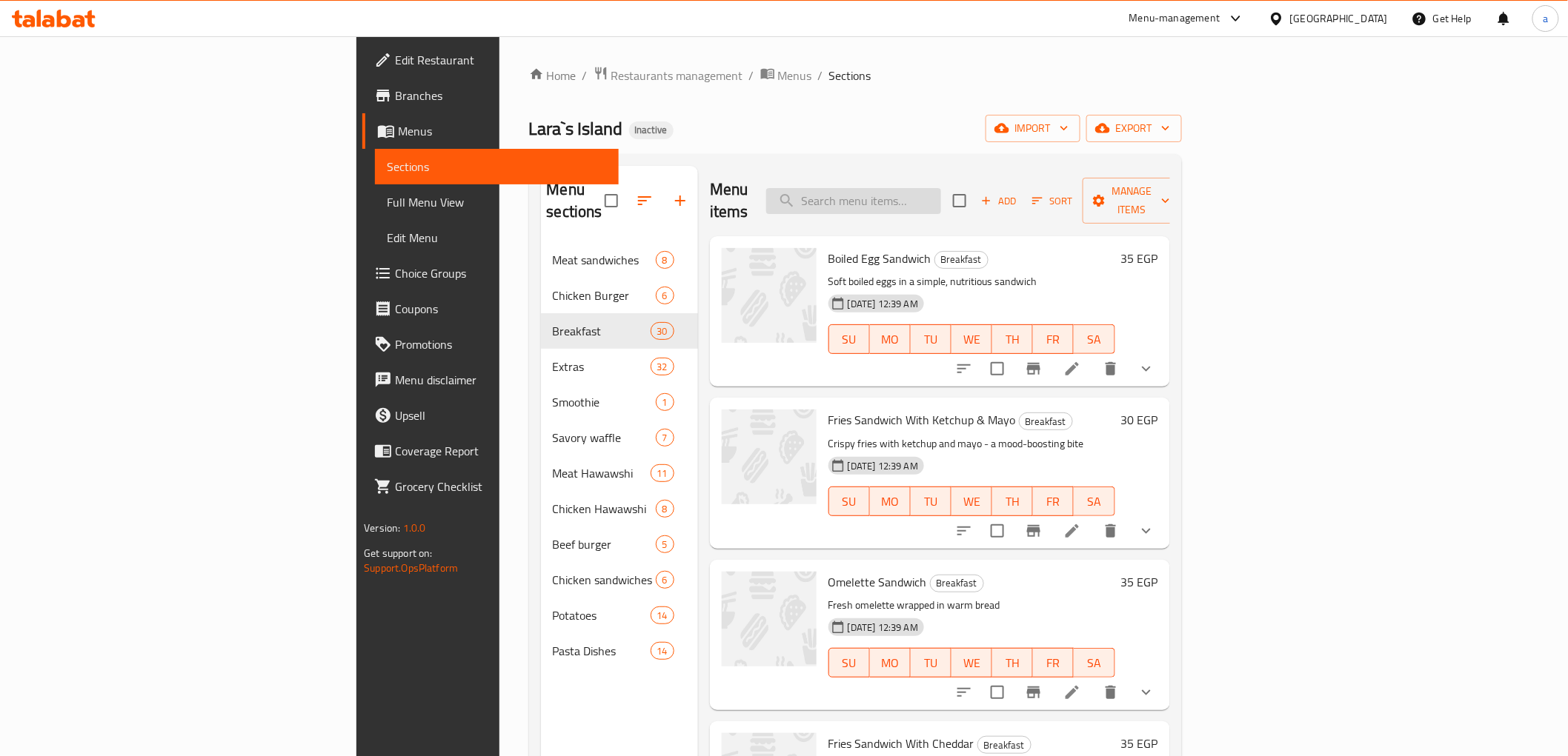
click at [941, 189] on input "search" at bounding box center [853, 201] width 175 height 26
paste input "Fries Sandwich With Roumi Cheese"
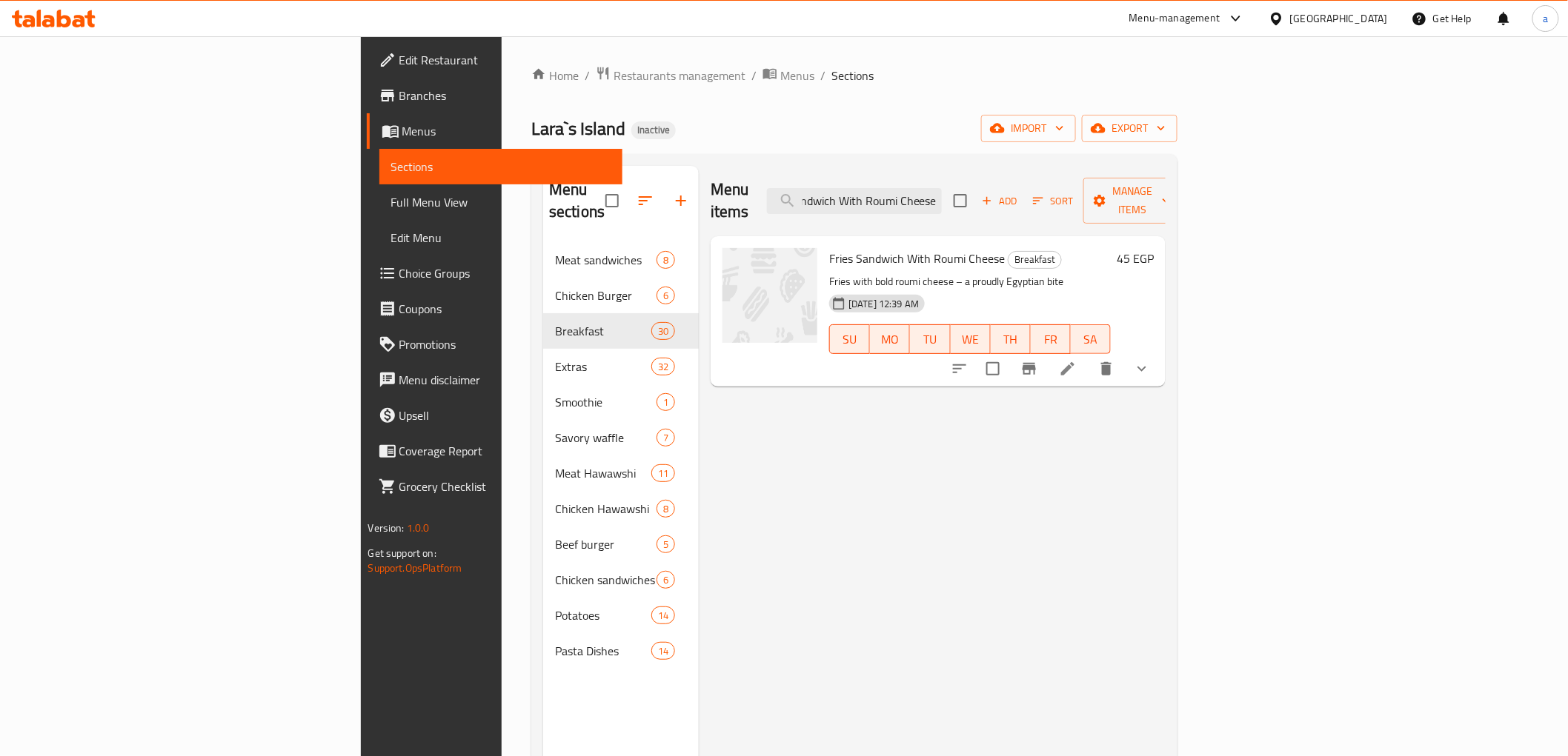
type input "Fries Sandwich With Roumi Cheese"
click at [1160, 360] on div at bounding box center [1051, 369] width 218 height 36
click at [1077, 360] on icon at bounding box center [1068, 369] width 18 height 18
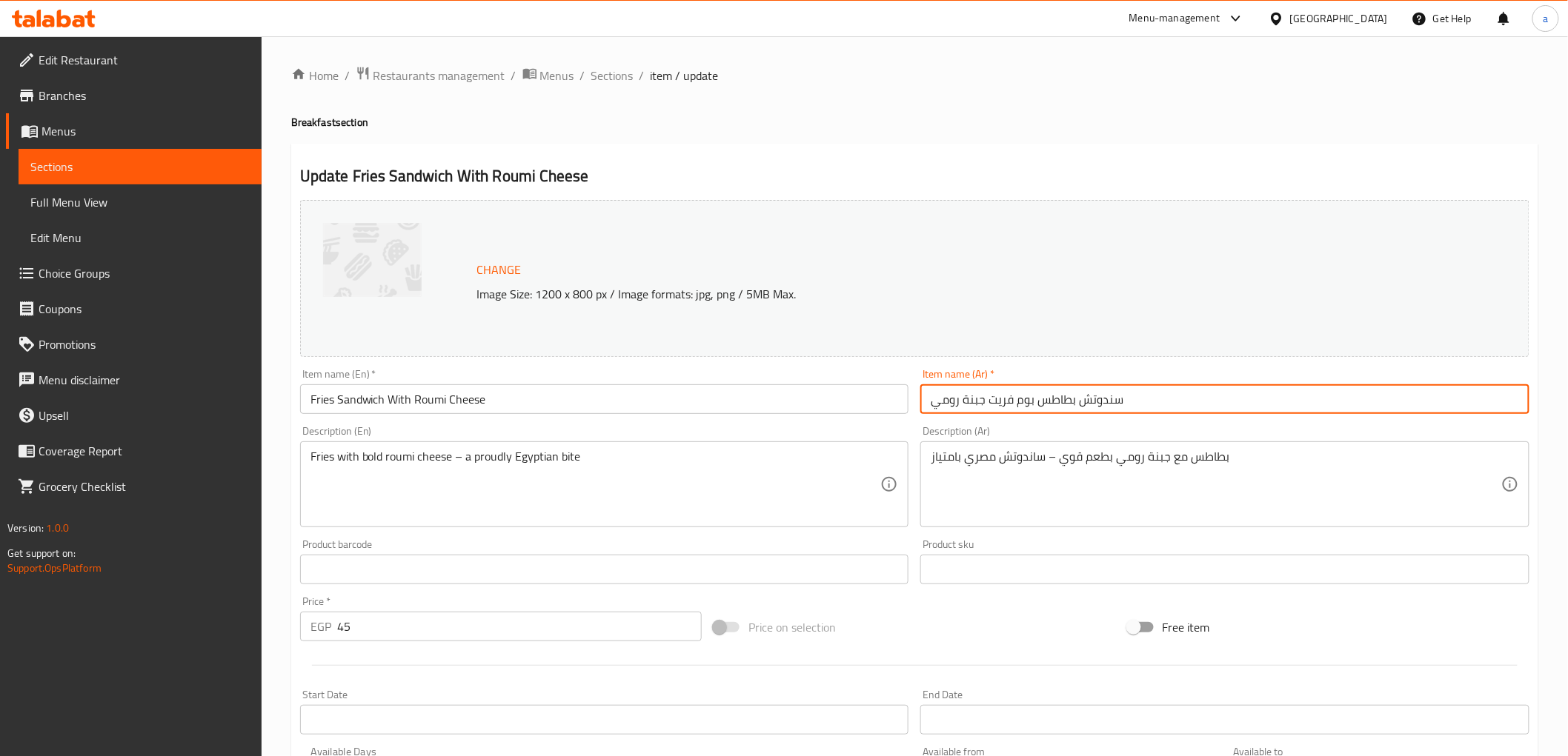
drag, startPoint x: 1034, startPoint y: 406, endPoint x: 988, endPoint y: 412, distance: 46.4
click at [988, 412] on input "سندوتش بطاطس بوم فريت جبنة رومي" at bounding box center [1224, 400] width 609 height 30
type input "سندوتش بطاطس مقلية مع جبنة رومي"
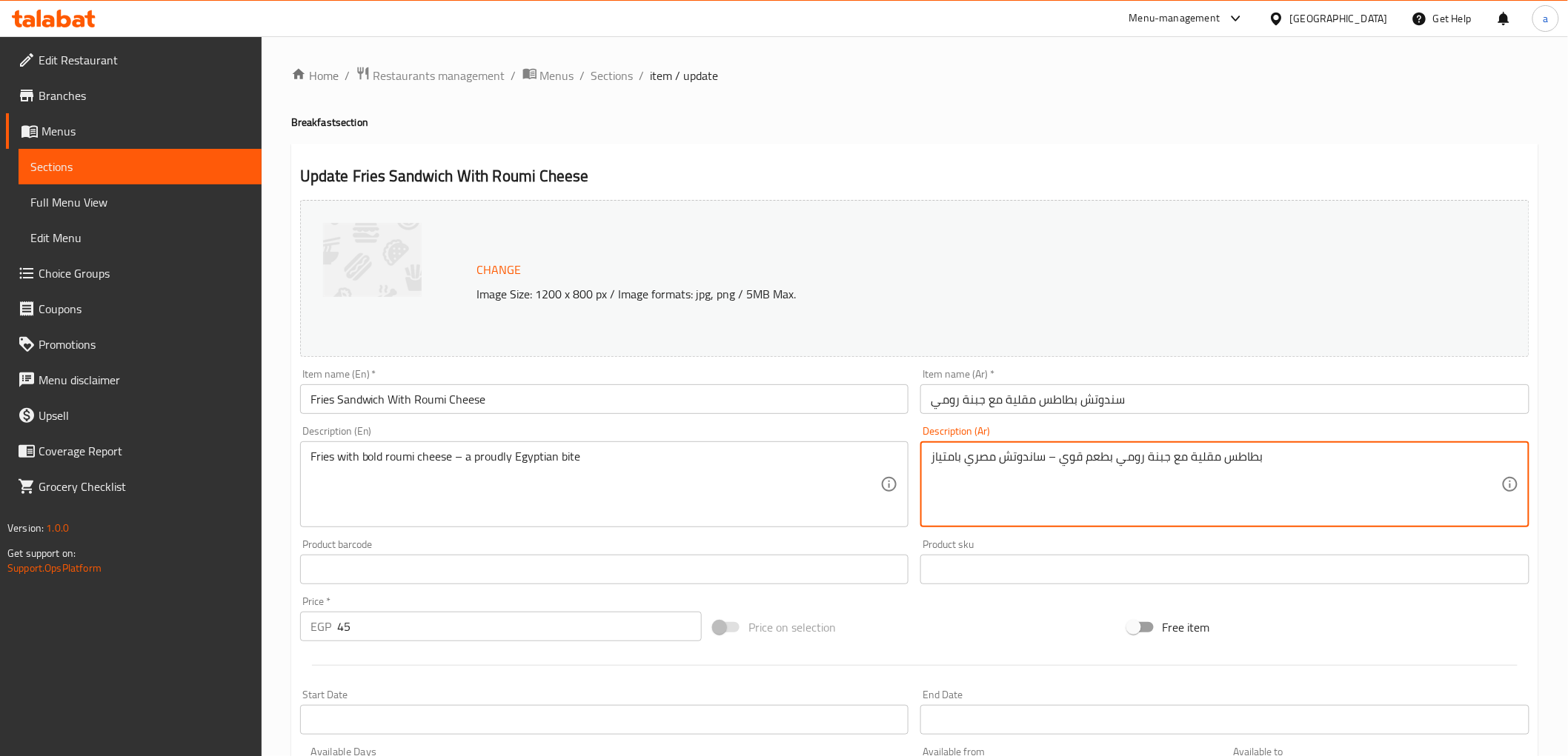
click at [1086, 462] on textarea "بطاطس مقلية مع جبنة رومي بطعم قوي – ساندوتش مصري بامتياز" at bounding box center [1216, 485] width 571 height 70
click at [1092, 462] on textarea "بطاطس مقلية مع جبنة رومي بطعم قوي – ساندوتش مصري بامتياز" at bounding box center [1216, 485] width 571 height 70
click at [1056, 462] on textarea "بطاطس مقلية مع جبنة رومي قوي – ساندوتش مصري بامتياز" at bounding box center [1216, 485] width 571 height 70
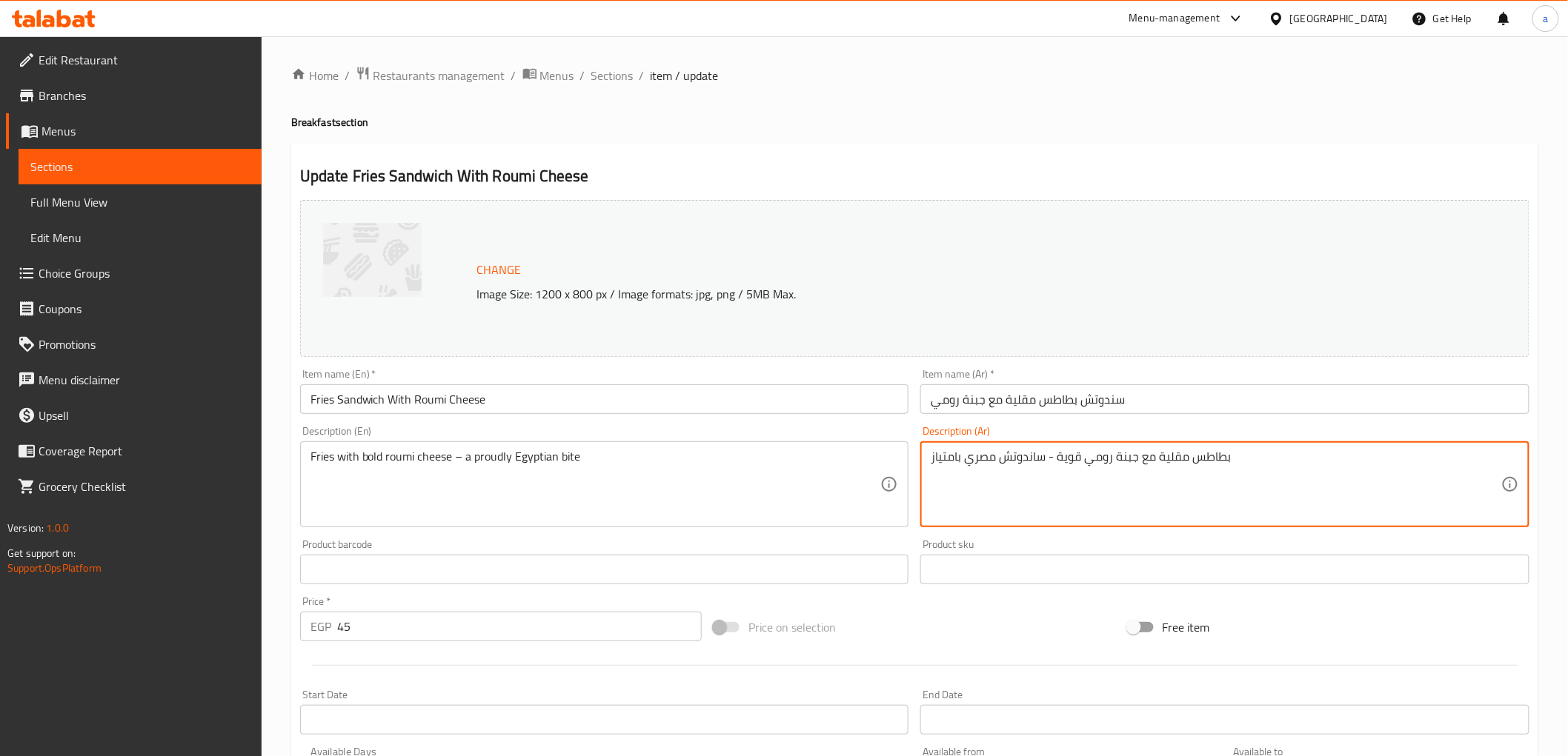
click at [1003, 458] on textarea "بطاطس مقلية مع جبنة رومي قوية - ساندوتش مصري بامتياز" at bounding box center [1216, 485] width 571 height 70
click at [1014, 458] on textarea "بطاطس مقلية مع جبنة رومي قوية - ساندوتش مصري بامتياز" at bounding box center [1216, 485] width 571 height 70
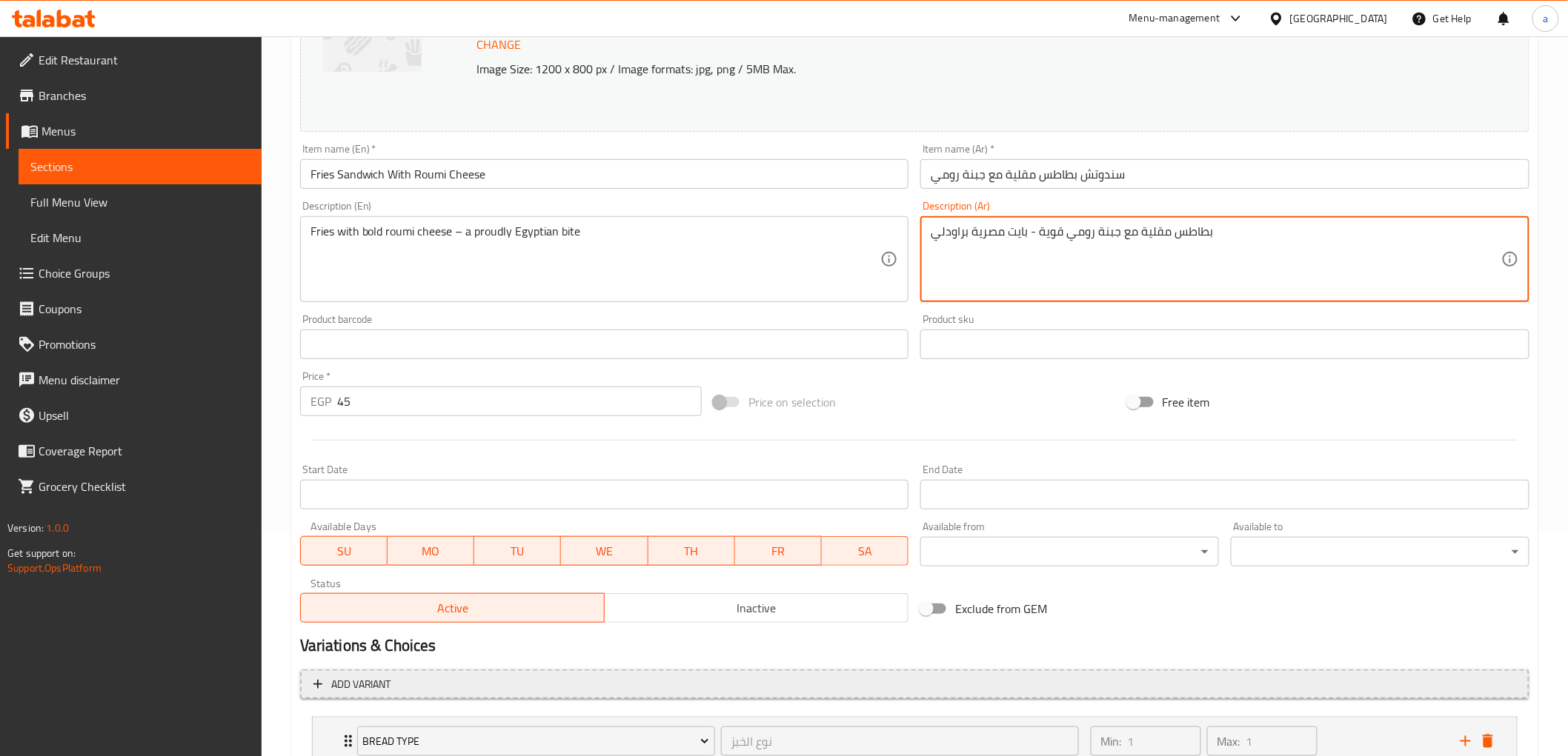
scroll to position [335, 0]
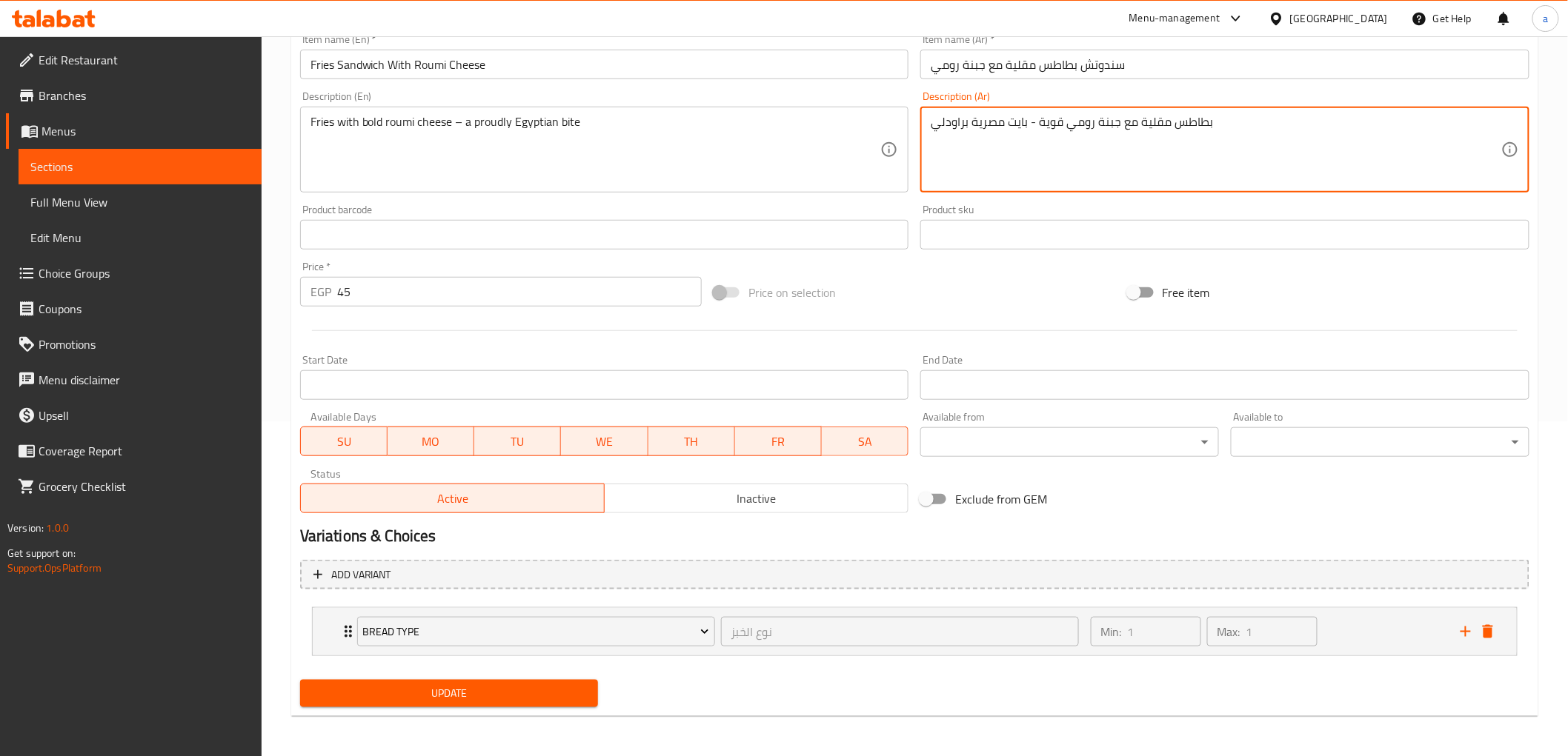
type textarea "بطاطس مقلية مع جبنة رومي قوية - بايت مصرية براودلي"
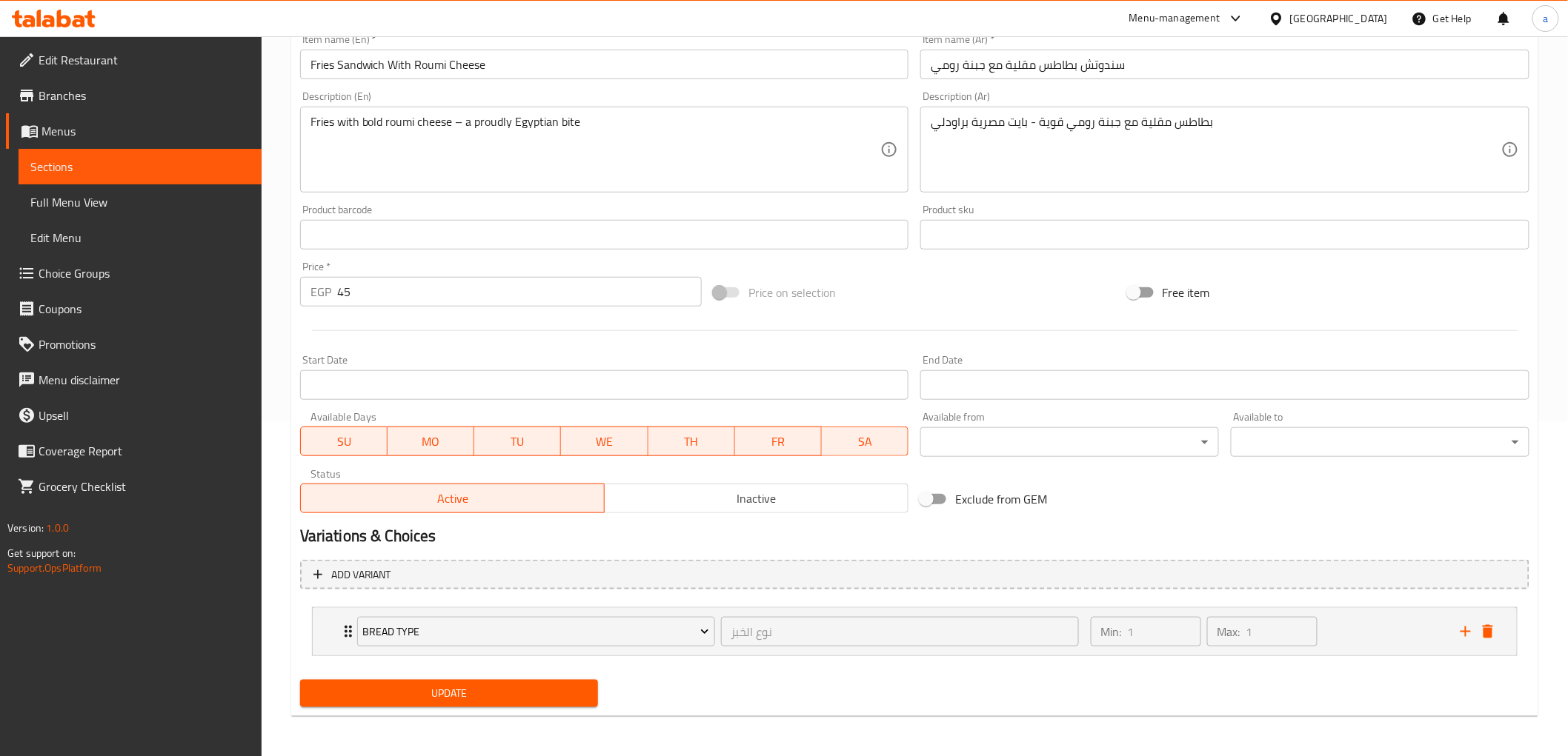
click at [580, 676] on div "Update" at bounding box center [449, 694] width 311 height 39
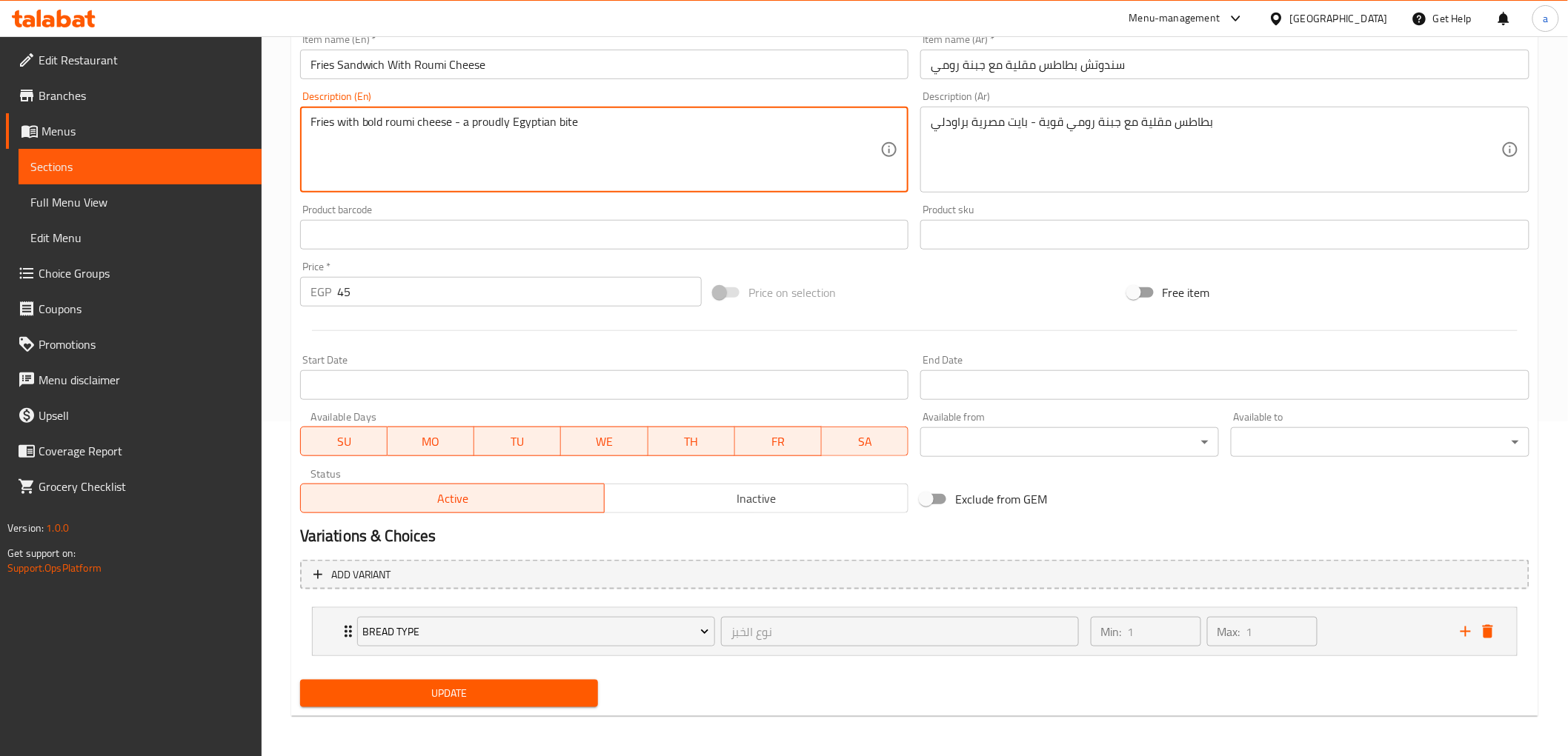
type textarea "Fries with bold roumi cheese - a proudly Egyptian bite"
click at [442, 692] on span "Update" at bounding box center [449, 694] width 274 height 19
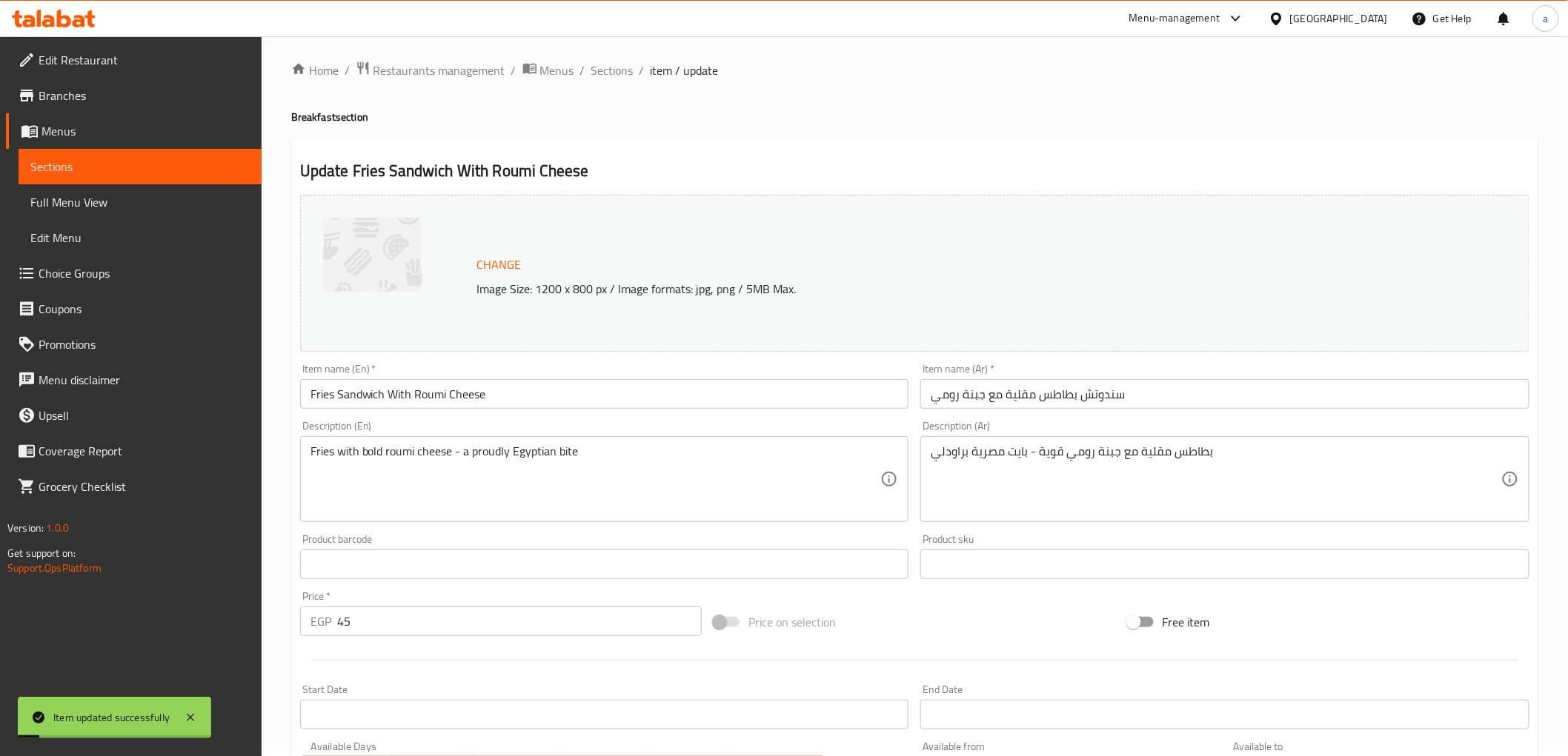
scroll to position [0, 0]
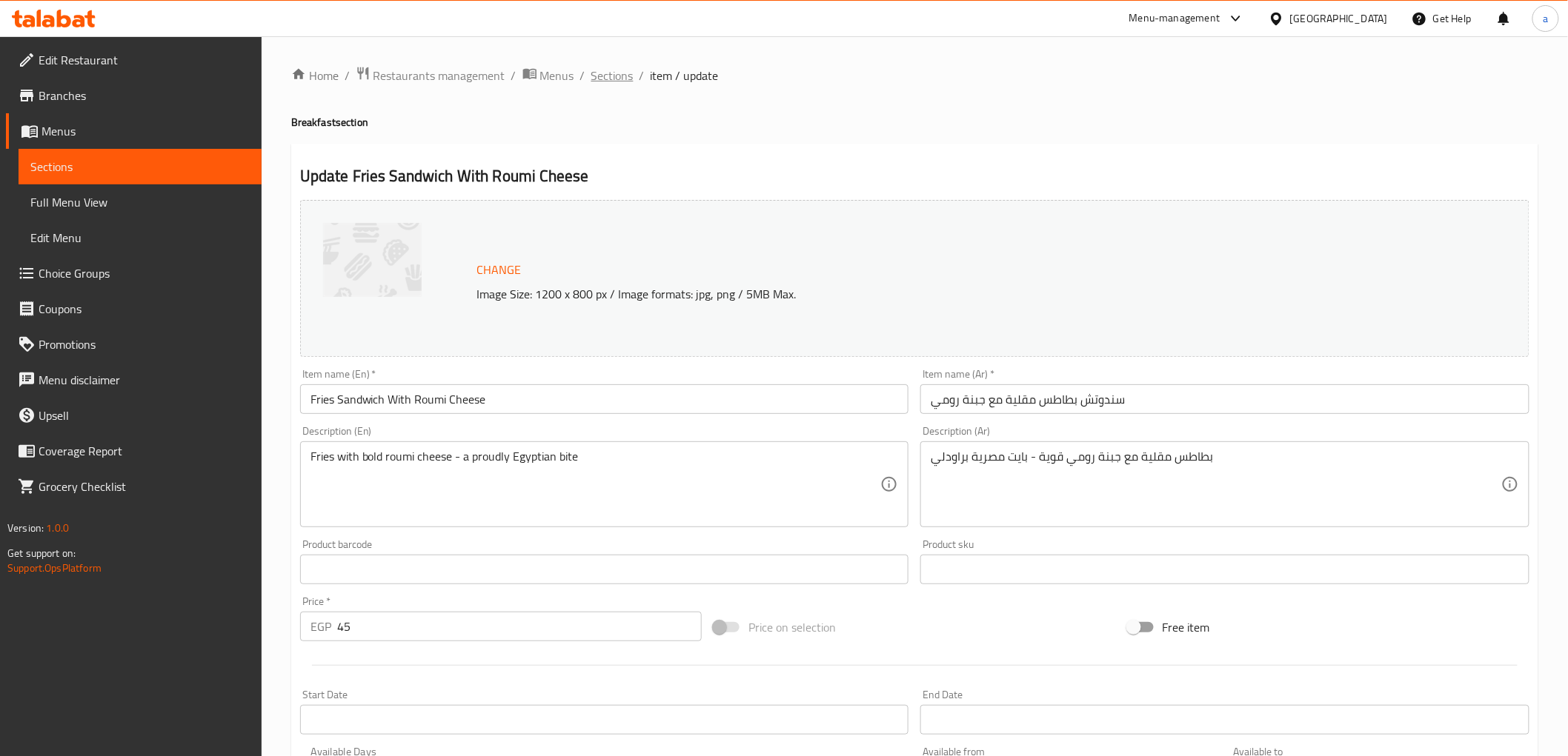
click at [611, 70] on span "Sections" at bounding box center [612, 76] width 42 height 18
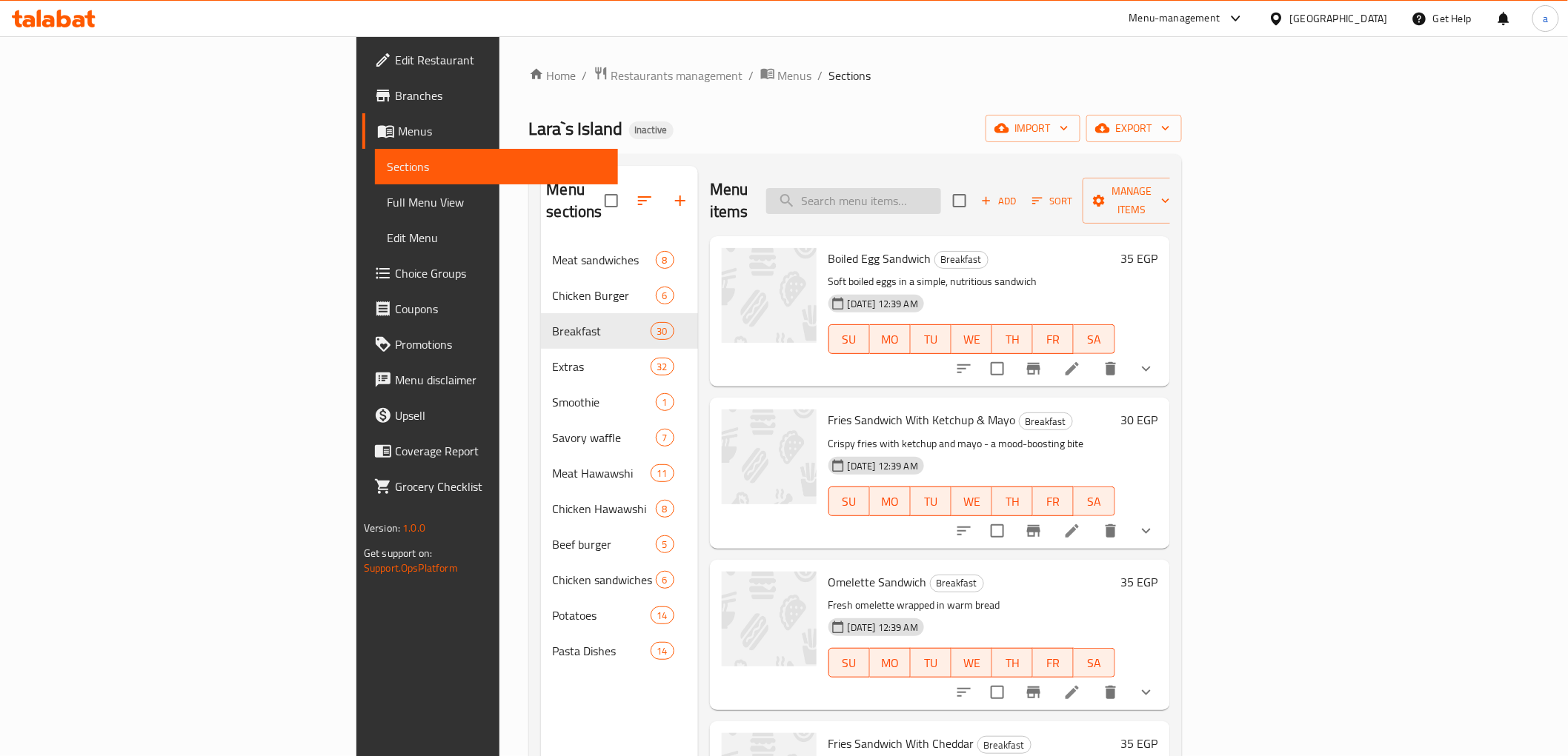
click at [997, 174] on div "Menu sections Meat sandwiches 8 Chicken Burger 6 Breakfast 30 Extras 32 Smoothi…" at bounding box center [855, 544] width 653 height 780
click at [941, 189] on input "search" at bounding box center [853, 201] width 175 height 26
paste input "Classic Chicken Burger"
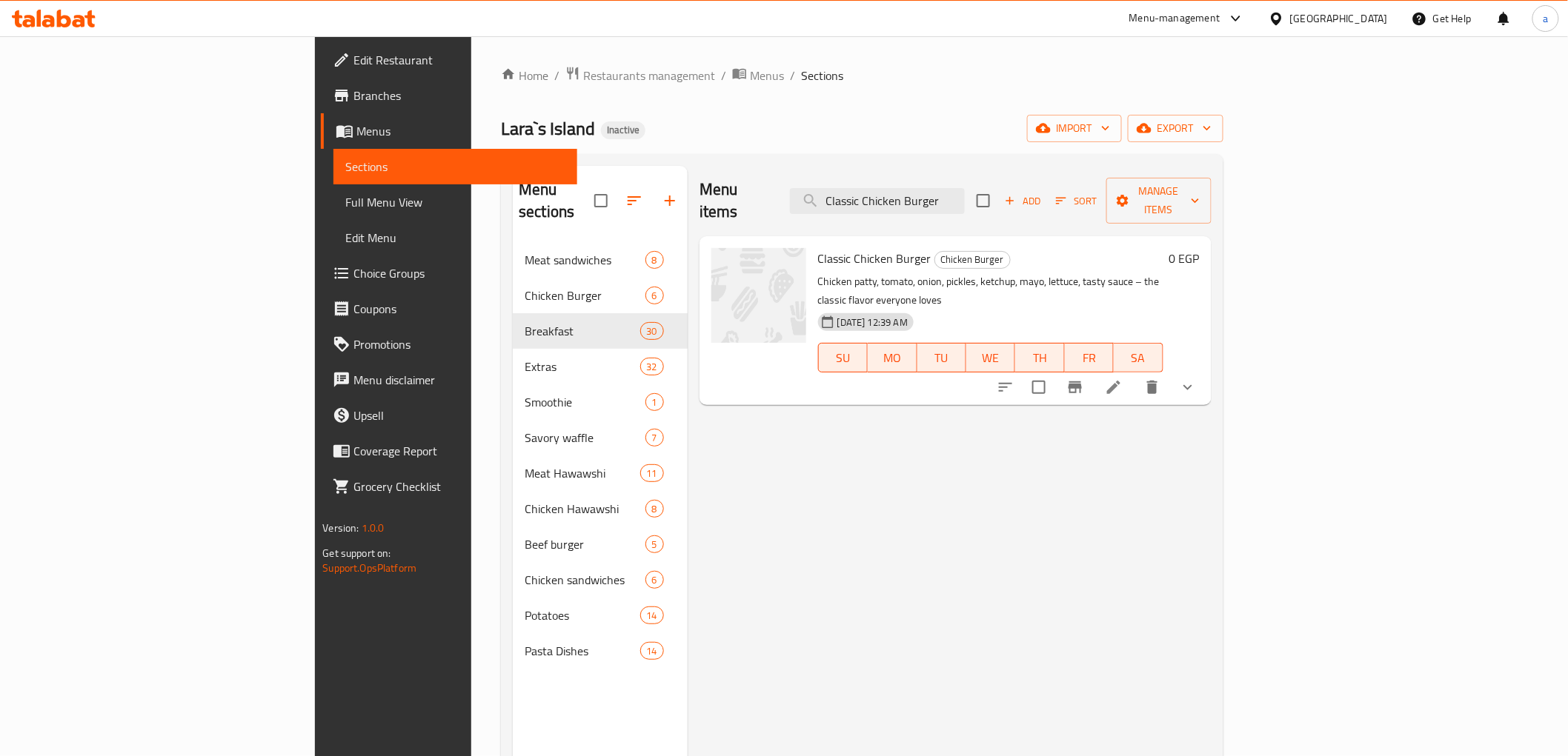
type input "Classic Chicken Burger"
click at [1123, 379] on icon at bounding box center [1114, 388] width 18 height 18
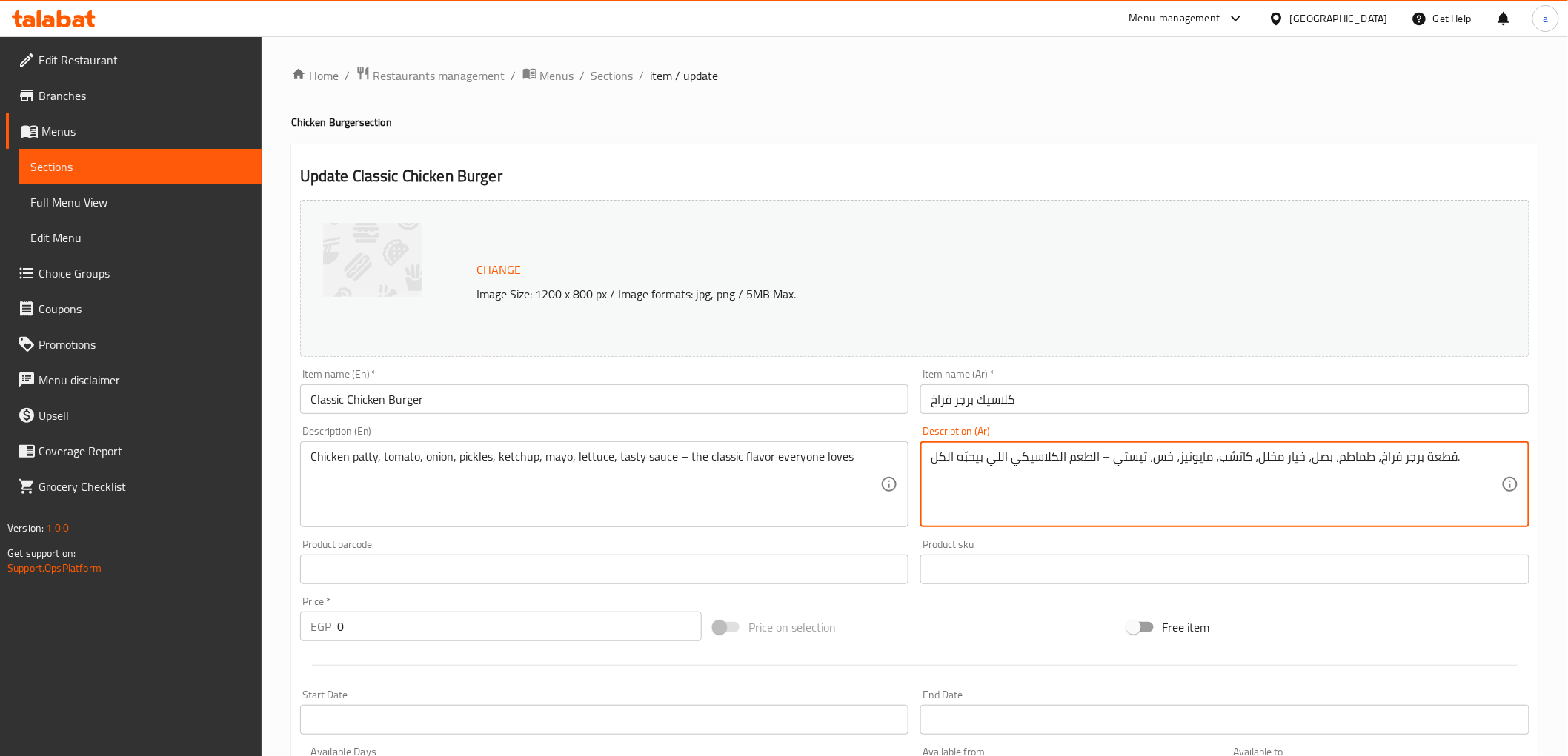
click at [1431, 461] on textarea "قطعة برجر فراخ، طماطم، بصل، خيار مخلل، كاتشب، مايونيز، خس، تيستي – الطعم الكلاس…" at bounding box center [1216, 485] width 571 height 70
click at [1398, 461] on textarea "قطعة برجر فراخ، طماطم، بصل، خيار مخلل، كاتشب، مايونيز، خس، تيستي – الطعم الكلاس…" at bounding box center [1216, 485] width 571 height 70
click at [1272, 469] on textarea "شريحة فراخ، طماطم، بصل، خيار مخلل، كاتشب، مايونيز، خس، تيستي – الطعم الكلاسيكي …" at bounding box center [1216, 485] width 571 height 70
click at [1212, 461] on textarea "شريحة فراخ، طماطم، بصل، خيار مخلل، كاتشب، مايونيز، خس، تيستي – الطعم الكلاسيكي …" at bounding box center [1216, 485] width 571 height 70
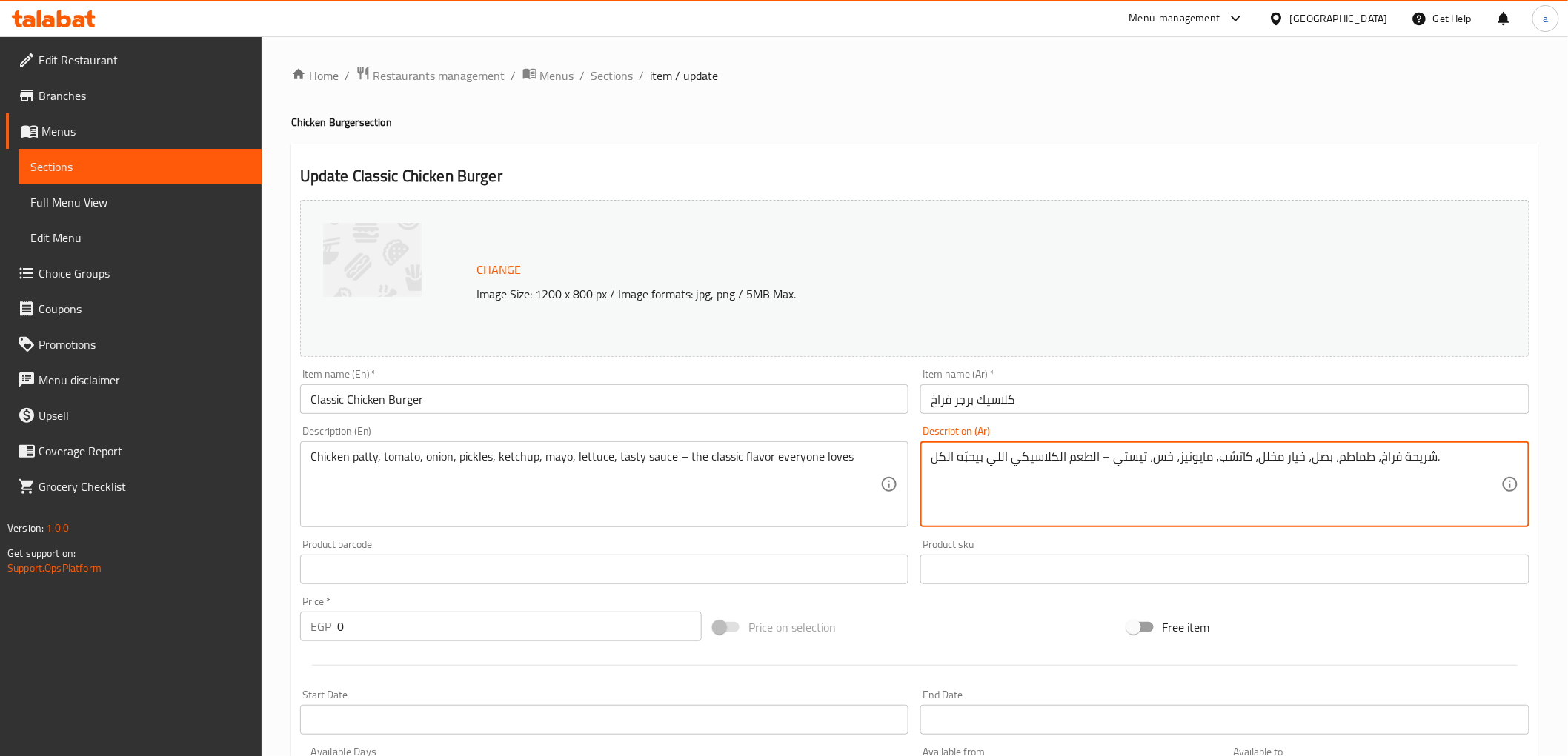
click at [1212, 461] on textarea "شريحة فراخ، طماطم، بصل، خيار مخلل، كاتشب، مايونيز، خس، تيستي – الطعم الكلاسيكي …" at bounding box center [1216, 485] width 571 height 70
click at [1191, 462] on textarea "شريحة فراخ، طماطم، بصل، خيار مخلل، كاتشب، مايونيز، خس، تيستي – الطعم الكلاسيكي …" at bounding box center [1216, 485] width 571 height 70
click at [1145, 467] on textarea "شريحة فراخ، طماطم، بصل، خيار مخلل، كاتشب، مايونيز، خس، تيستي – الطعم الكلاسيكي …" at bounding box center [1216, 485] width 571 height 70
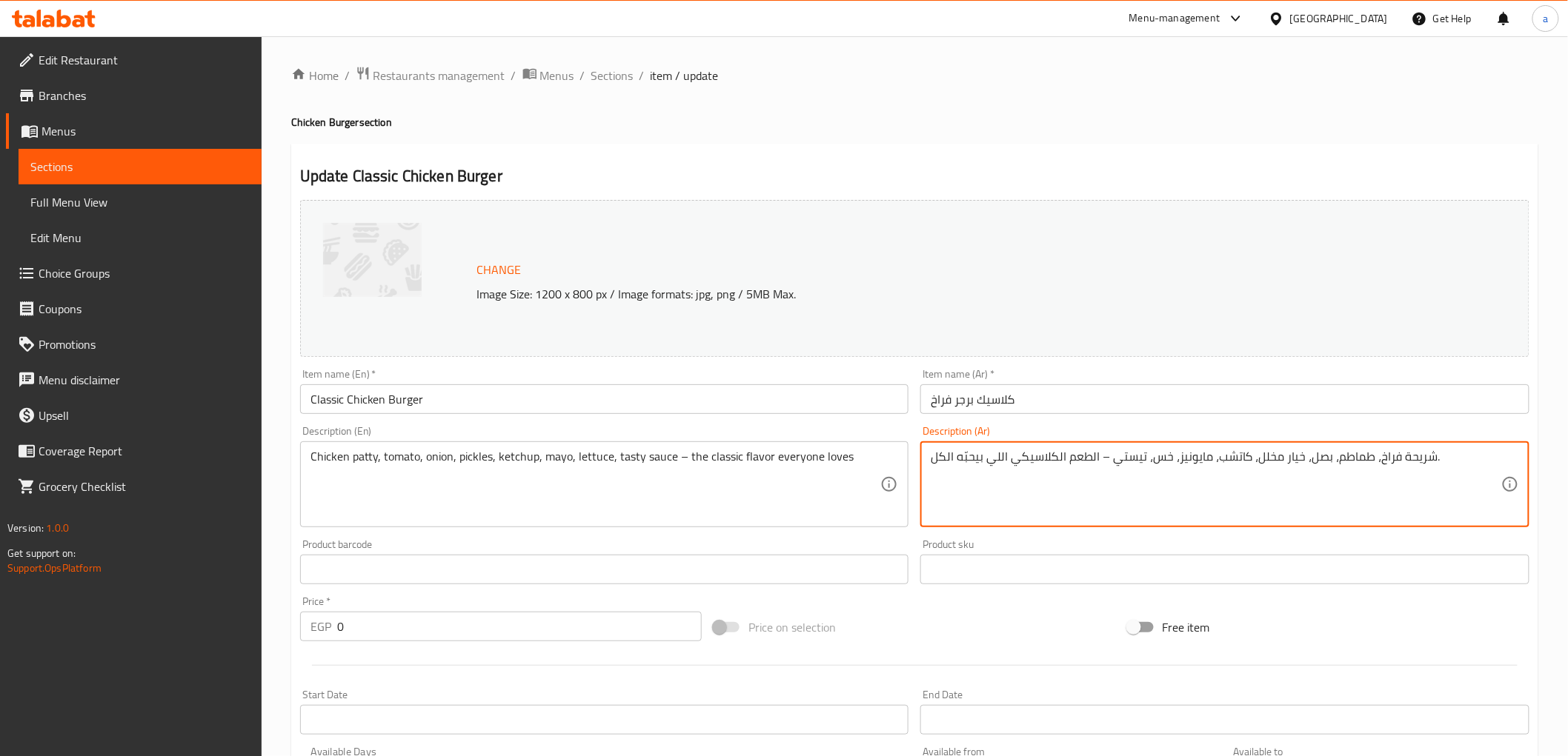
click at [1127, 464] on textarea "شريحة فراخ، طماطم، بصل، خيار مخلل، كاتشب، مايونيز، خس، تيستي – الطعم الكلاسيكي …" at bounding box center [1216, 485] width 571 height 70
click at [1120, 472] on textarea "شريحة فراخ، طماطم، بصل، خيار مخلل، كاتشب، مايونيز، خس، تيستي – الطعم الكلاسيكي …" at bounding box center [1216, 485] width 571 height 70
click at [1107, 467] on textarea "شريحة فراخ، طماطم، بصل، خيار مخلل، كاتشب، مايونيز، خس، تيستي – الطعم الكلاسيكي …" at bounding box center [1216, 485] width 571 height 70
type textarea "شريحة فراخ، طماطم، بصل، خيار مخلل، كاتشب، مايونيز، خس، تيستي صوص– الطعم الكلاسي…"
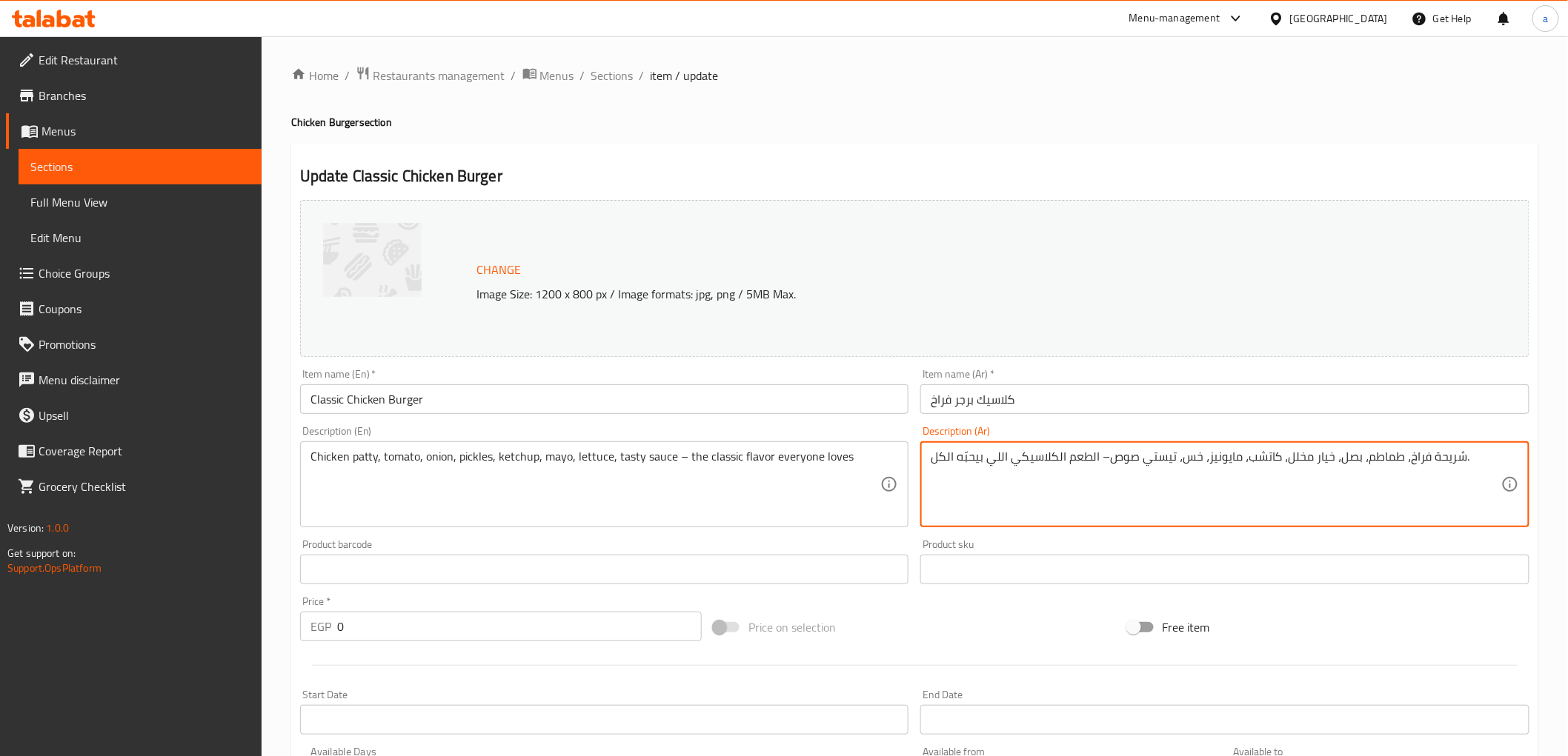
drag, startPoint x: 663, startPoint y: 463, endPoint x: 1159, endPoint y: 440, distance: 496.5
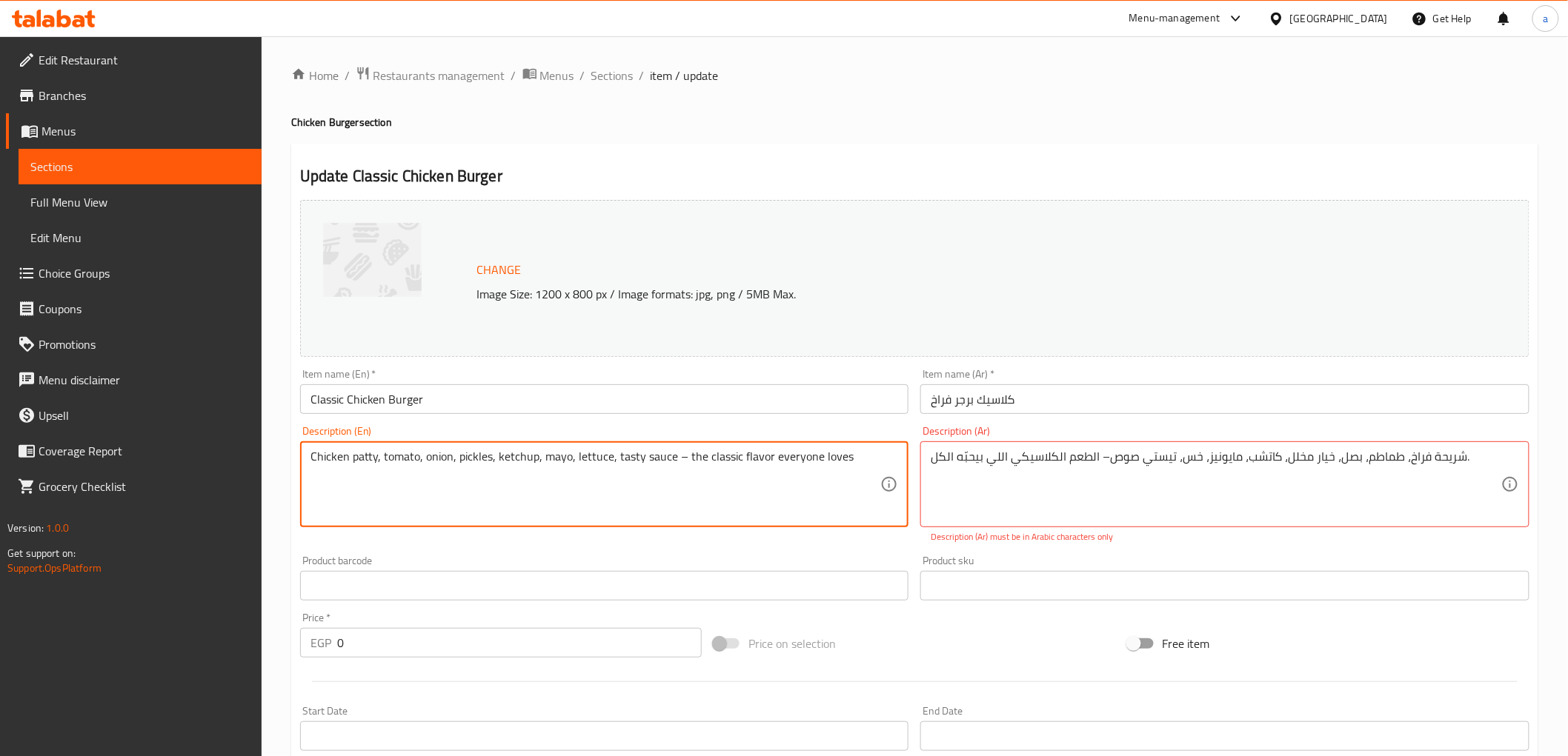
click at [691, 463] on textarea "Chicken patty, tomato, onion, pickles, ketchup, mayo, lettuce, tasty sauce – th…" at bounding box center [596, 485] width 571 height 70
drag, startPoint x: 670, startPoint y: 453, endPoint x: 1335, endPoint y: 463, distance: 665.1
click at [1323, 462] on div "Change Image Size: 1200 x 800 px / Image formats: jpg, png / 5MB Max. Item name…" at bounding box center [914, 532] width 1241 height 676
type textarea "Chicken patty, tomato, onion, pickles, ketchup, mayo, lettuce, tasty sauce"
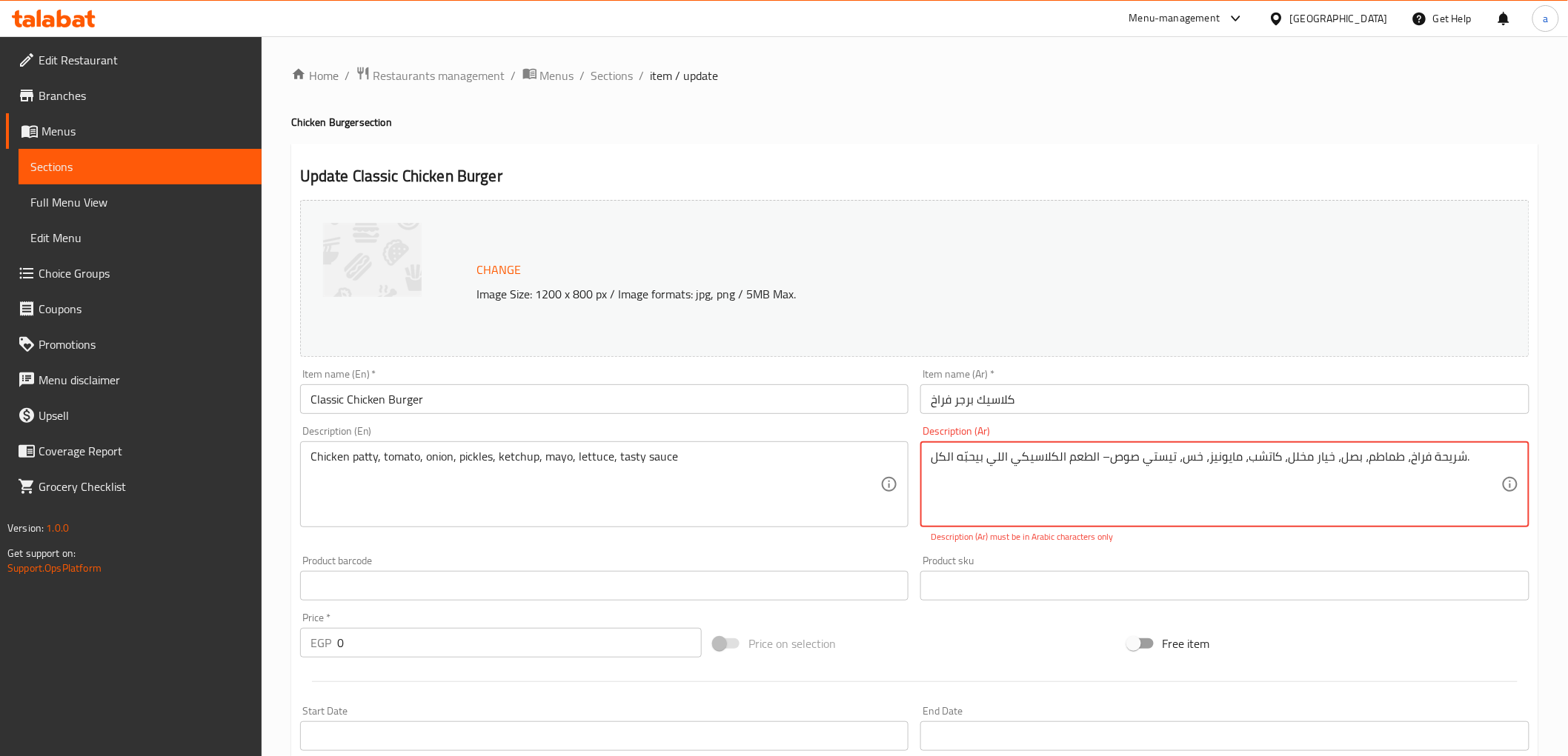
drag, startPoint x: 1107, startPoint y: 456, endPoint x: 312, endPoint y: 520, distance: 797.6
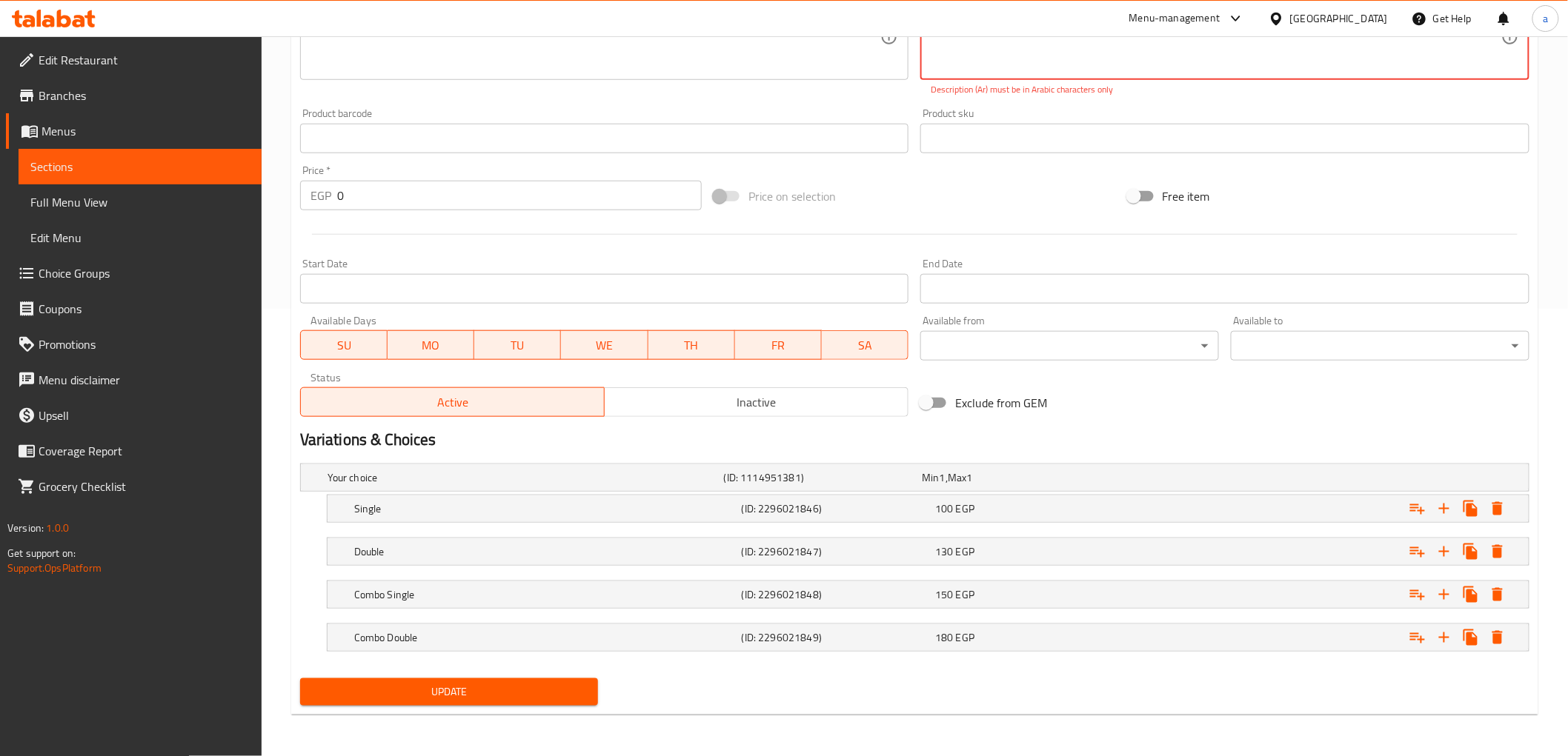
type textarea "شريحة فراخ، طماطم، بصل، خيار مخلل، كاتشب، مايونيز، خس، تيستي صوص."
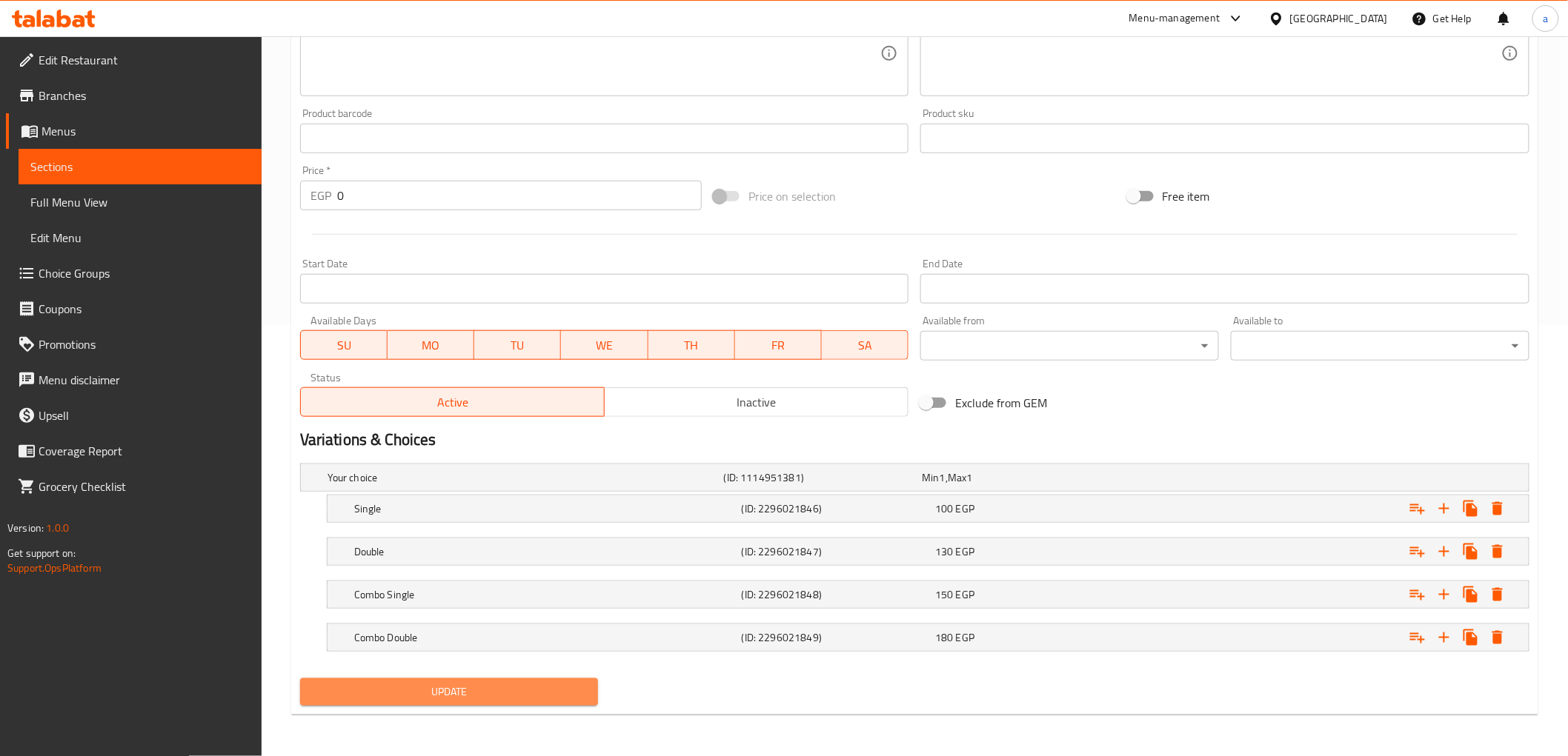
click at [536, 685] on span "Update" at bounding box center [449, 692] width 274 height 19
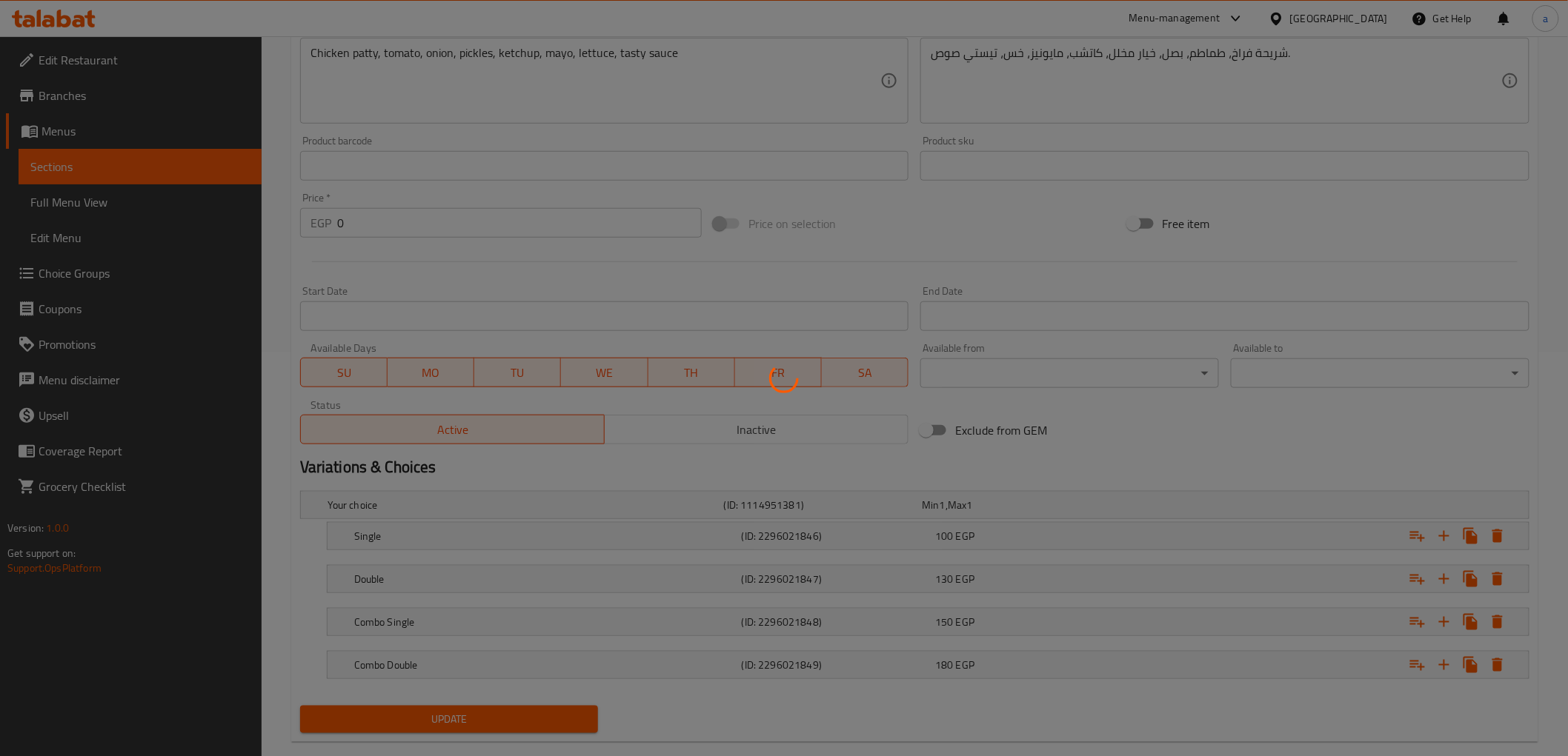
scroll to position [20, 0]
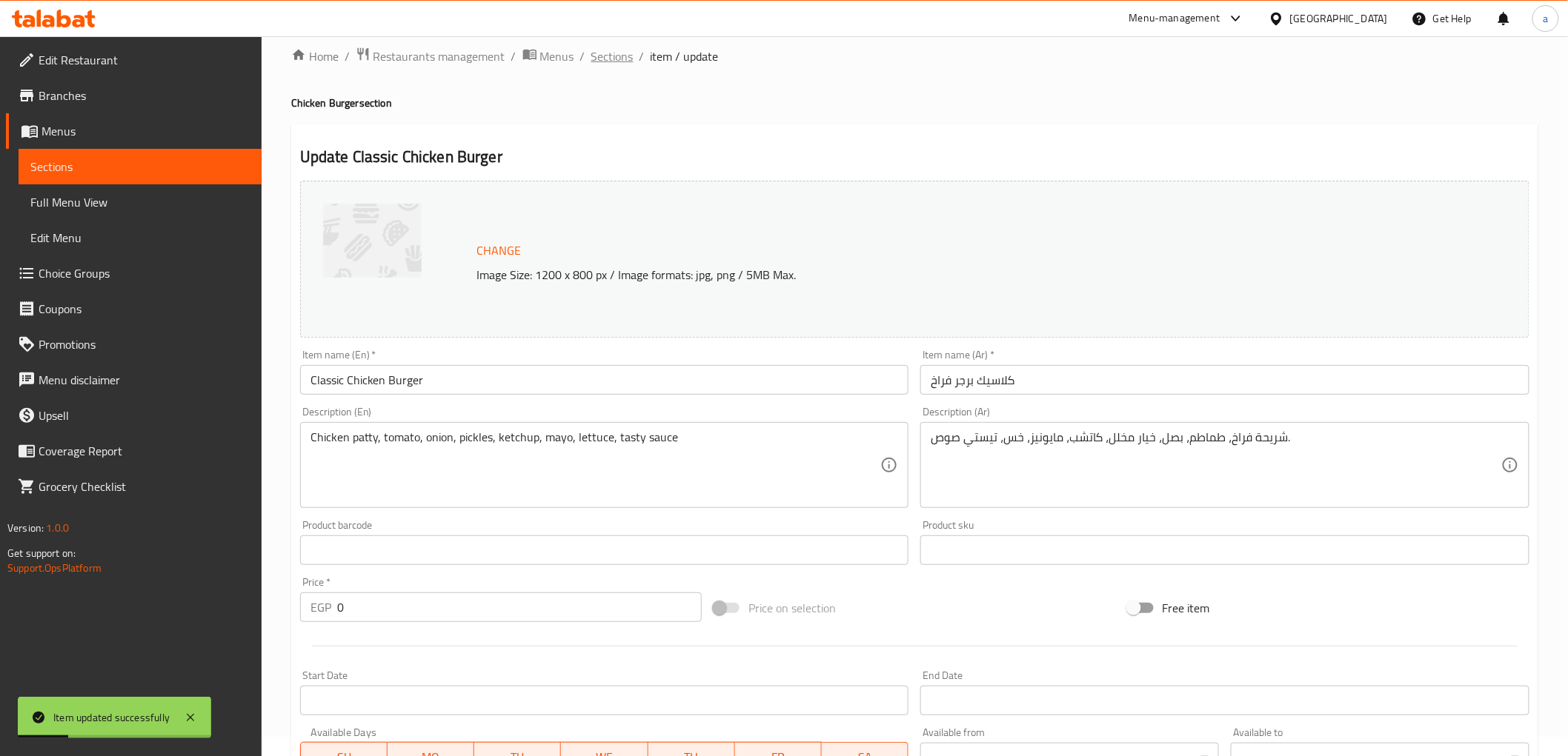
click at [617, 64] on span "Sections" at bounding box center [612, 56] width 42 height 18
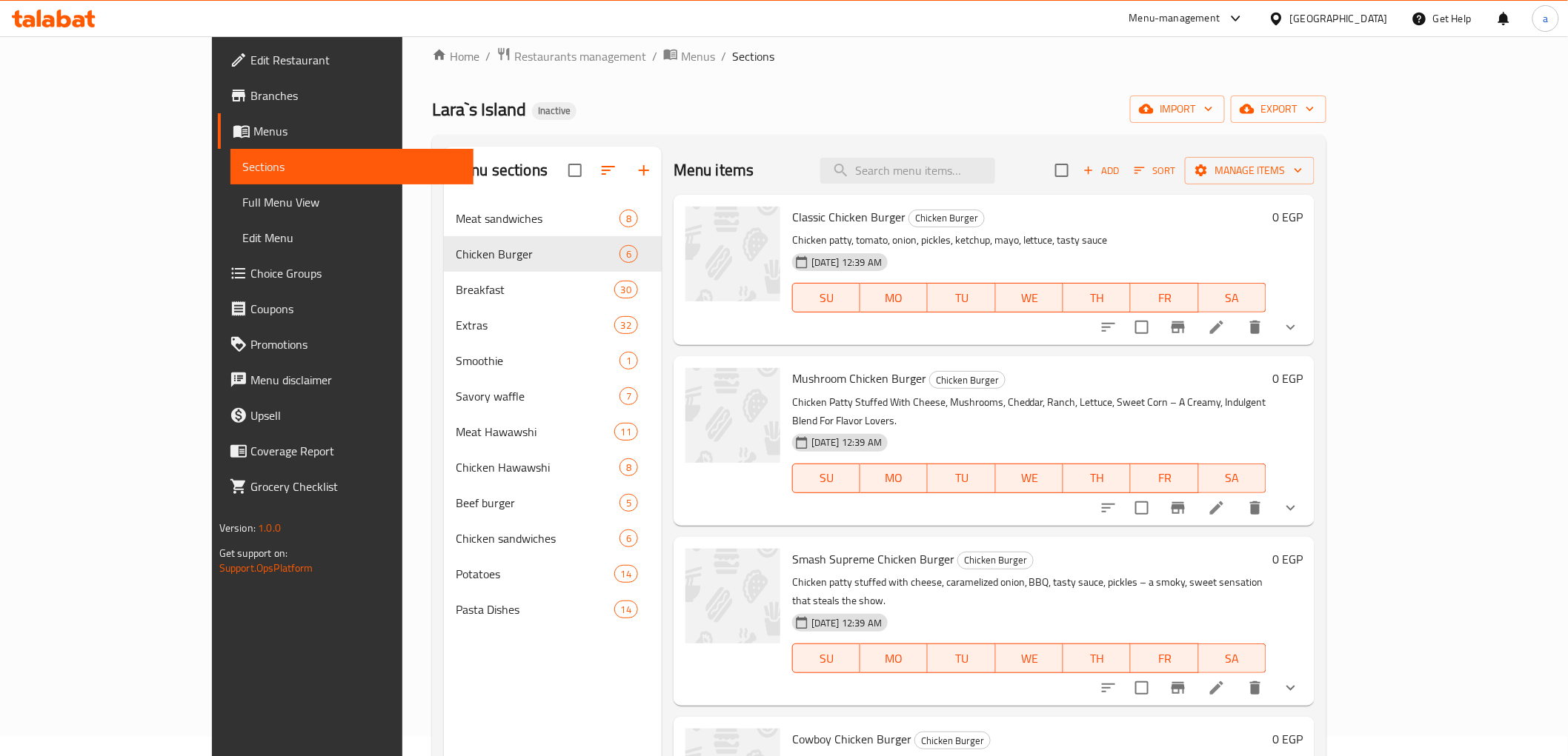
click at [1017, 189] on div "Menu items Add Sort Manage items" at bounding box center [993, 171] width 641 height 48
click at [995, 183] on input "search" at bounding box center [907, 171] width 175 height 26
paste input "tasty sauce"
type input "tasty sauce"
click at [1238, 335] on li at bounding box center [1217, 327] width 41 height 27
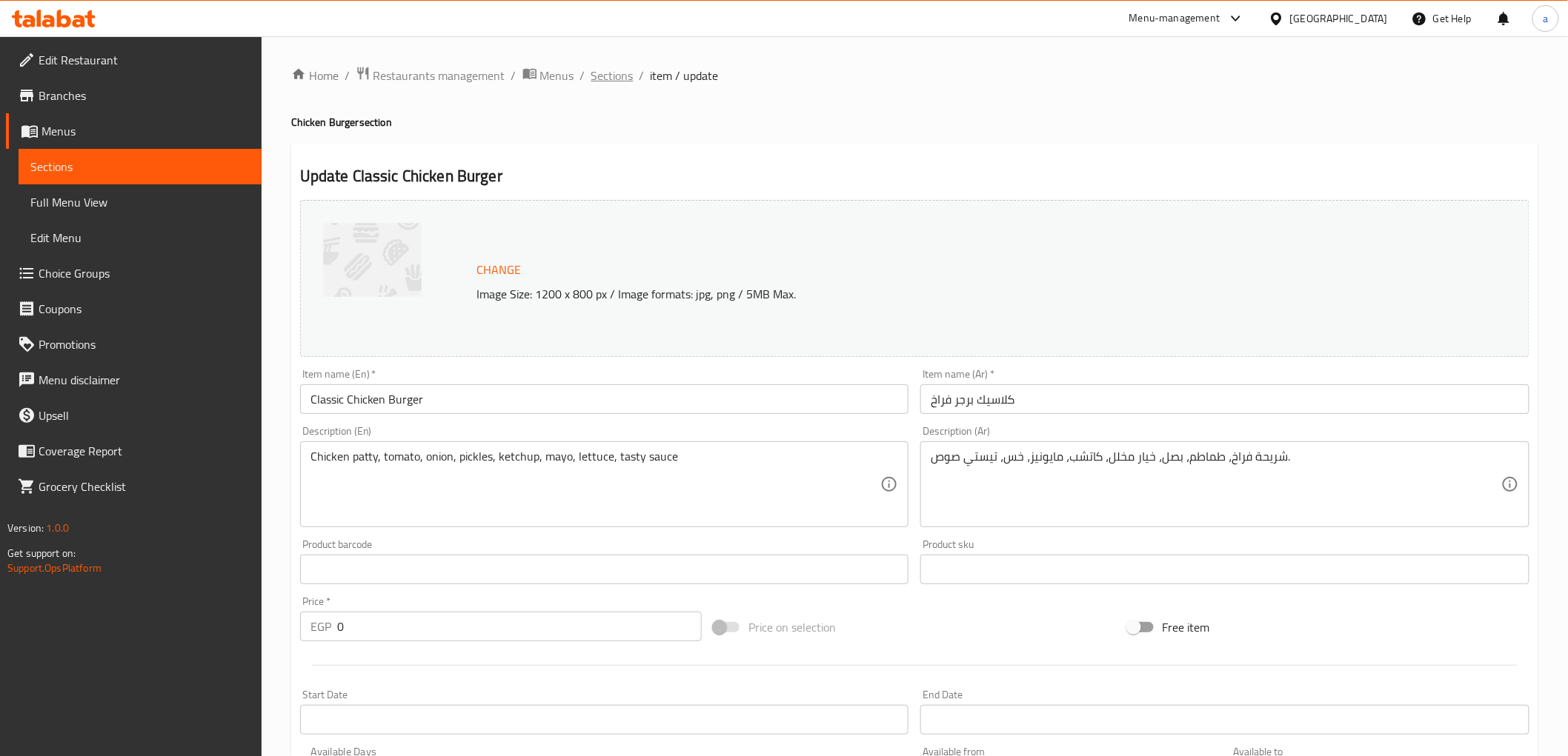
click at [600, 82] on span "Sections" at bounding box center [612, 76] width 42 height 18
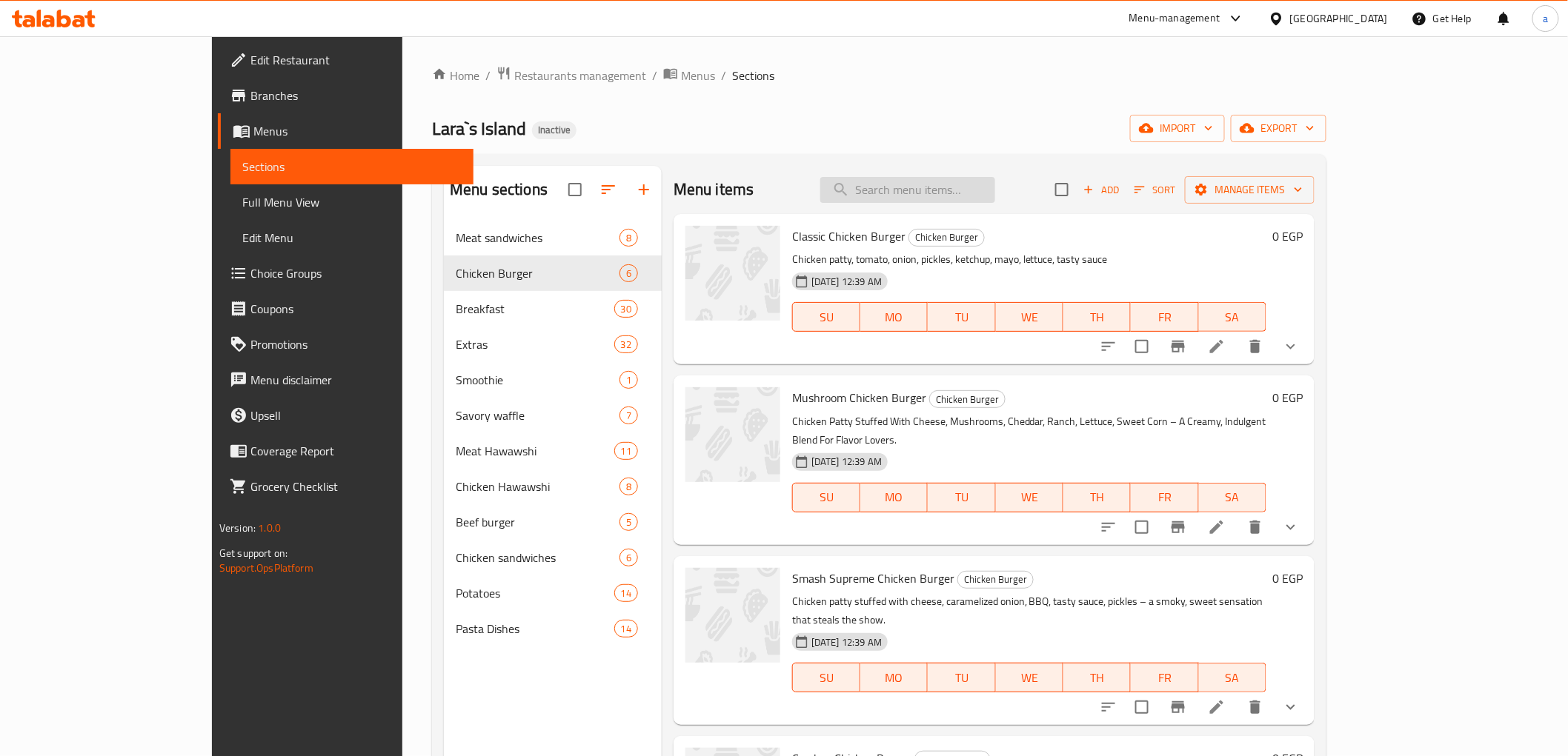
click at [981, 201] on input "search" at bounding box center [907, 189] width 175 height 26
paste input "Mushroom Chicken Burger"
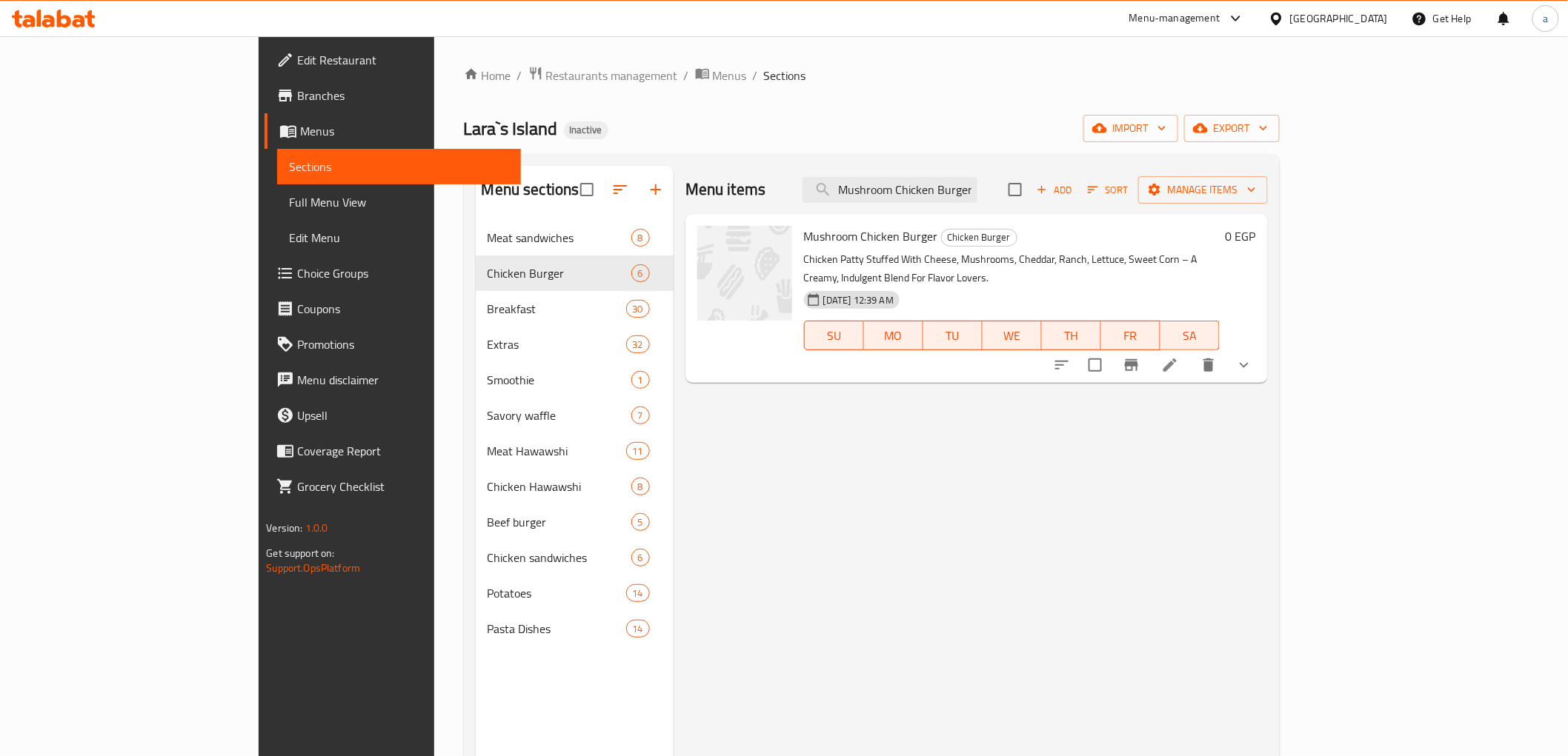
type input "Mushroom Chicken Burger"
click at [1177, 358] on icon at bounding box center [1170, 365] width 14 height 14
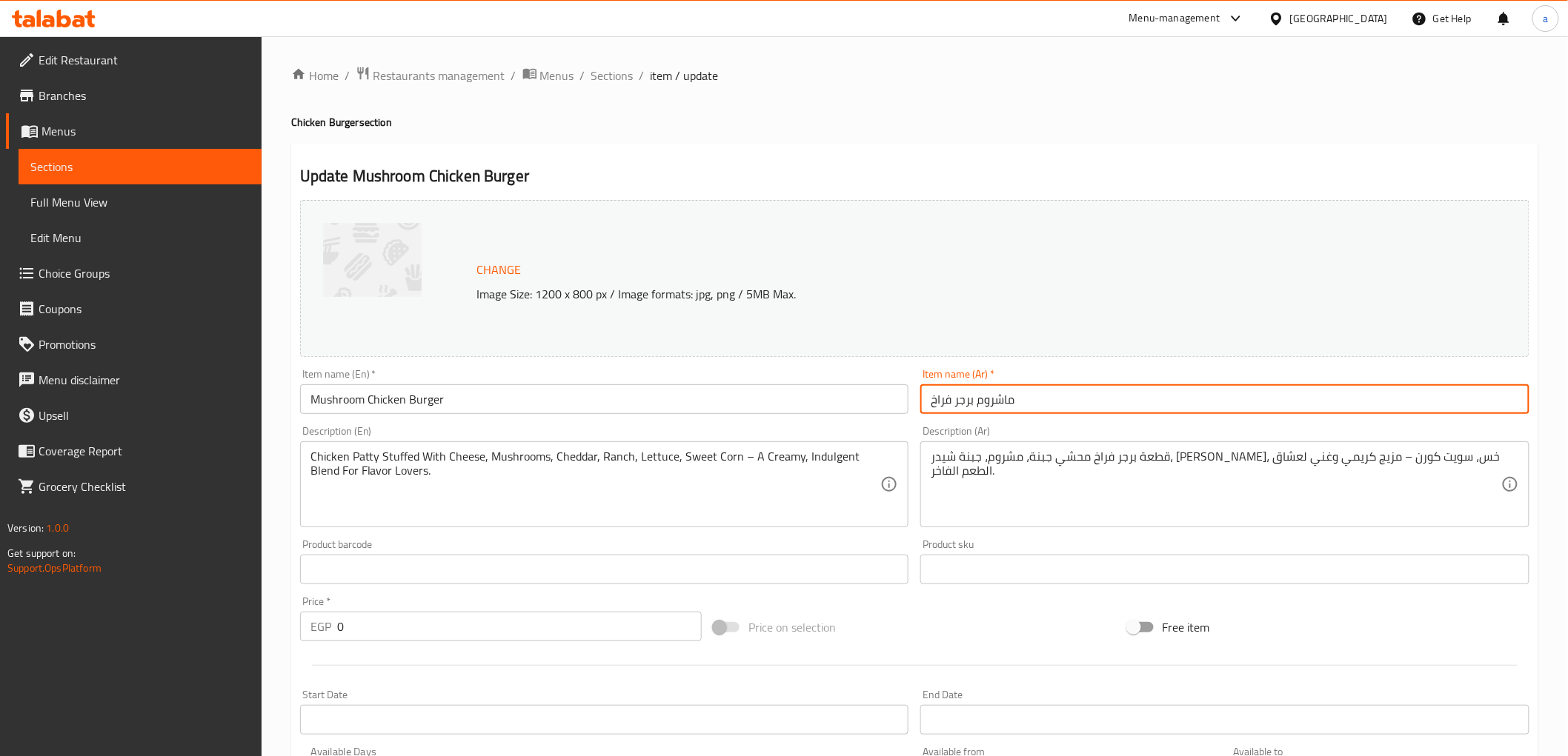
click at [1217, 413] on input "ماشروم برجر فراخ" at bounding box center [1224, 400] width 609 height 30
type input "ماشروم برجر فراخ"
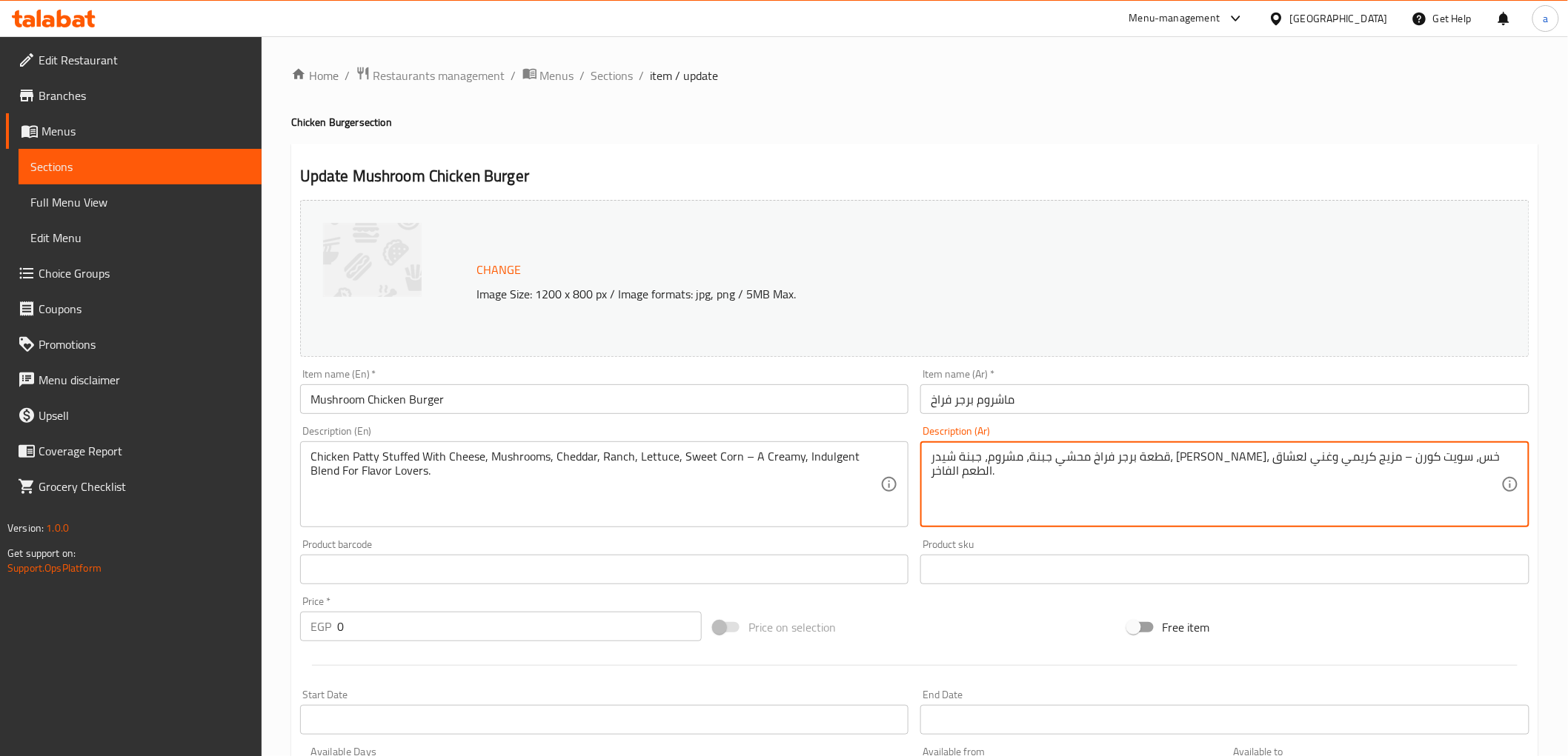
click at [1484, 456] on textarea "قطعة برجر فراخ محشي جبنة، مشروم، جبنة شيدر، رانش، خس، سويت كورن – مزيج كريمي وغ…" at bounding box center [1216, 485] width 571 height 70
click at [1293, 456] on textarea "شريحة فراخ محشية جبنة، مشروم، جبنة شيدر، رانش، خس، سويت كورن – مزيج كريمي وغني …" at bounding box center [1216, 485] width 571 height 70
drag, startPoint x: 1128, startPoint y: 462, endPoint x: 1136, endPoint y: 459, distance: 8.5
click at [1136, 459] on textarea "شريحة فراخ محشية جبنة، مشروم، شيدر، رانش، خس، سويت كورن – مزيج كريمي وغني لعشاق…" at bounding box center [1216, 485] width 571 height 70
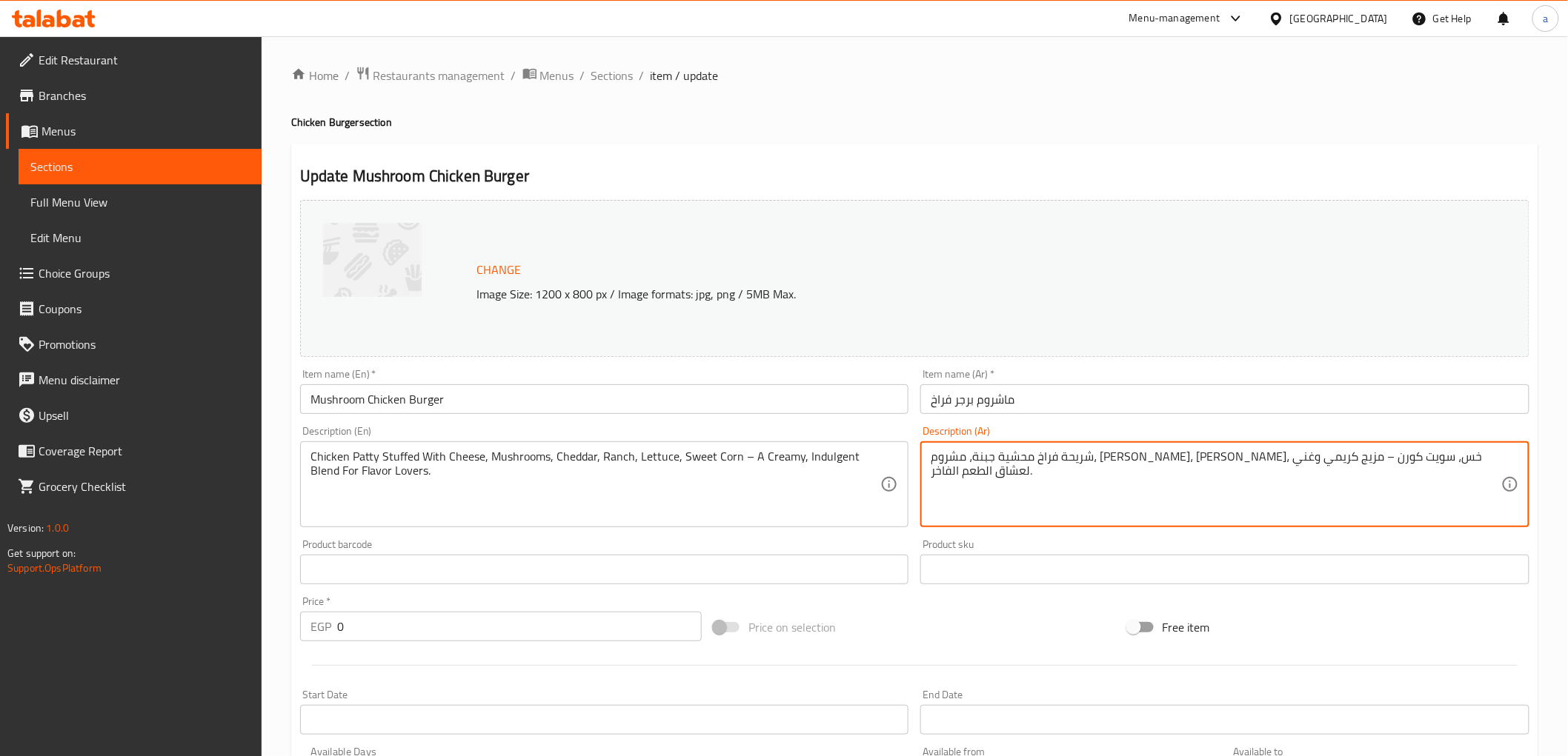
click at [1131, 458] on textarea "شريحة فراخ محشية جبنة، مشروم، شيدر، رانش، خس، سويت كورن – مزيج كريمي وغني لعشاق…" at bounding box center [1216, 485] width 571 height 70
type textarea "شريحة فراخ محشية جبنة، مشروم، شيدر، رانش، خس، سويت كورن - مزيج كريمي وغني لعشاق…"
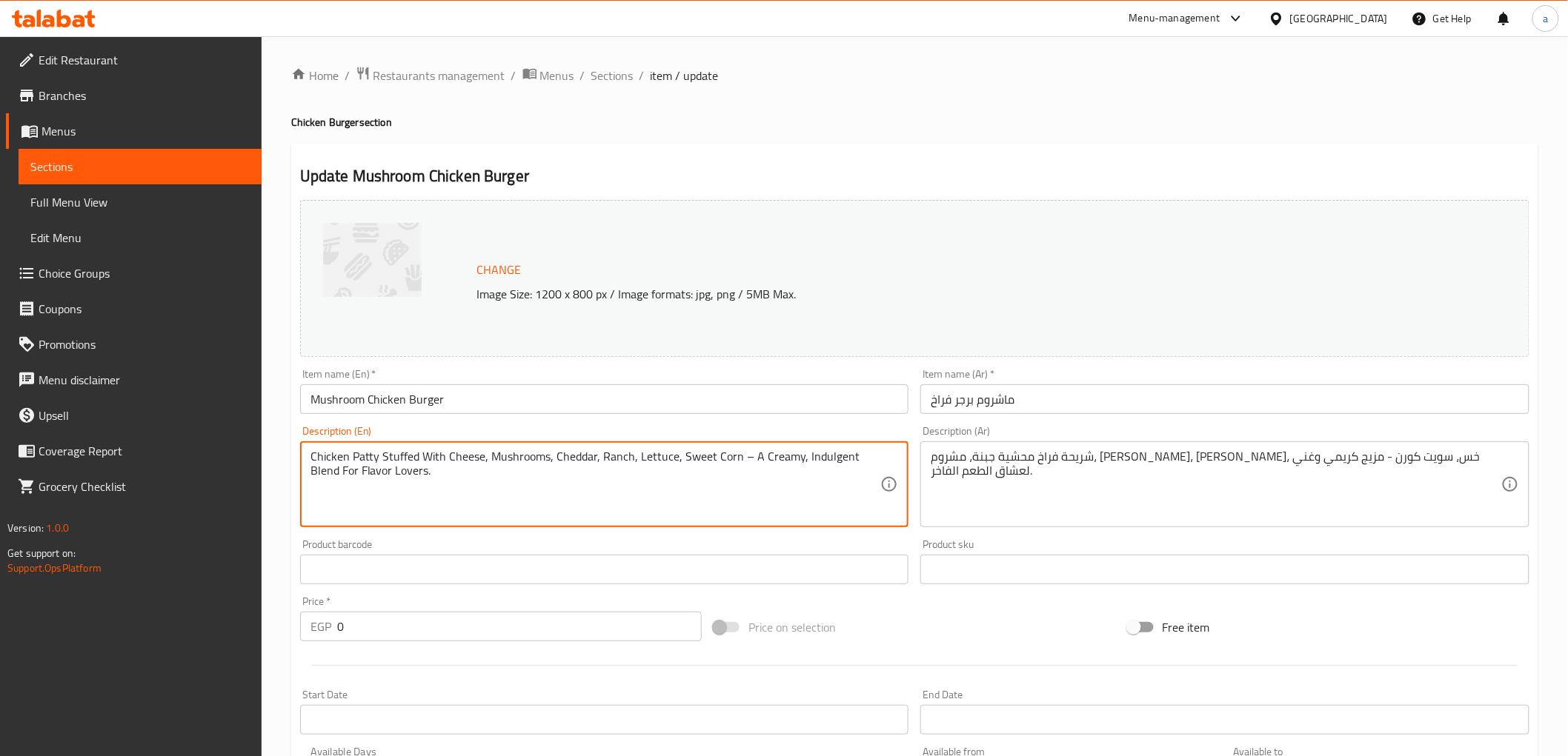
click at [744, 460] on textarea "Chicken Patty Stuffed With Cheese, Mushrooms, Cheddar, Ranch, Lettuce, Sweet Co…" at bounding box center [596, 485] width 571 height 70
click at [739, 460] on textarea "Chicken Patty Stuffed With Cheese, Mushrooms, Cheddar, Ranch, Lettuce, Sweet Co…" at bounding box center [596, 485] width 571 height 70
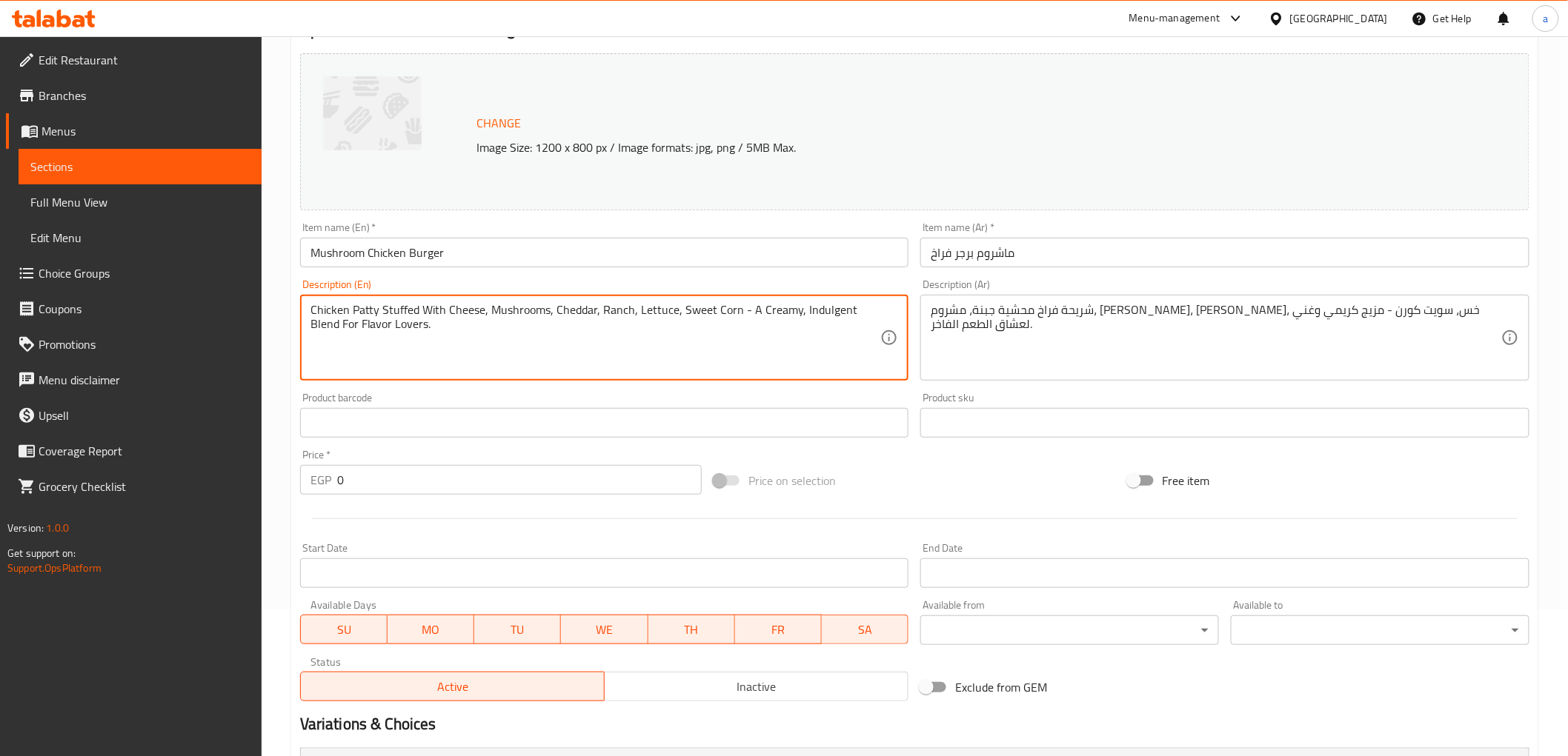
scroll to position [412, 0]
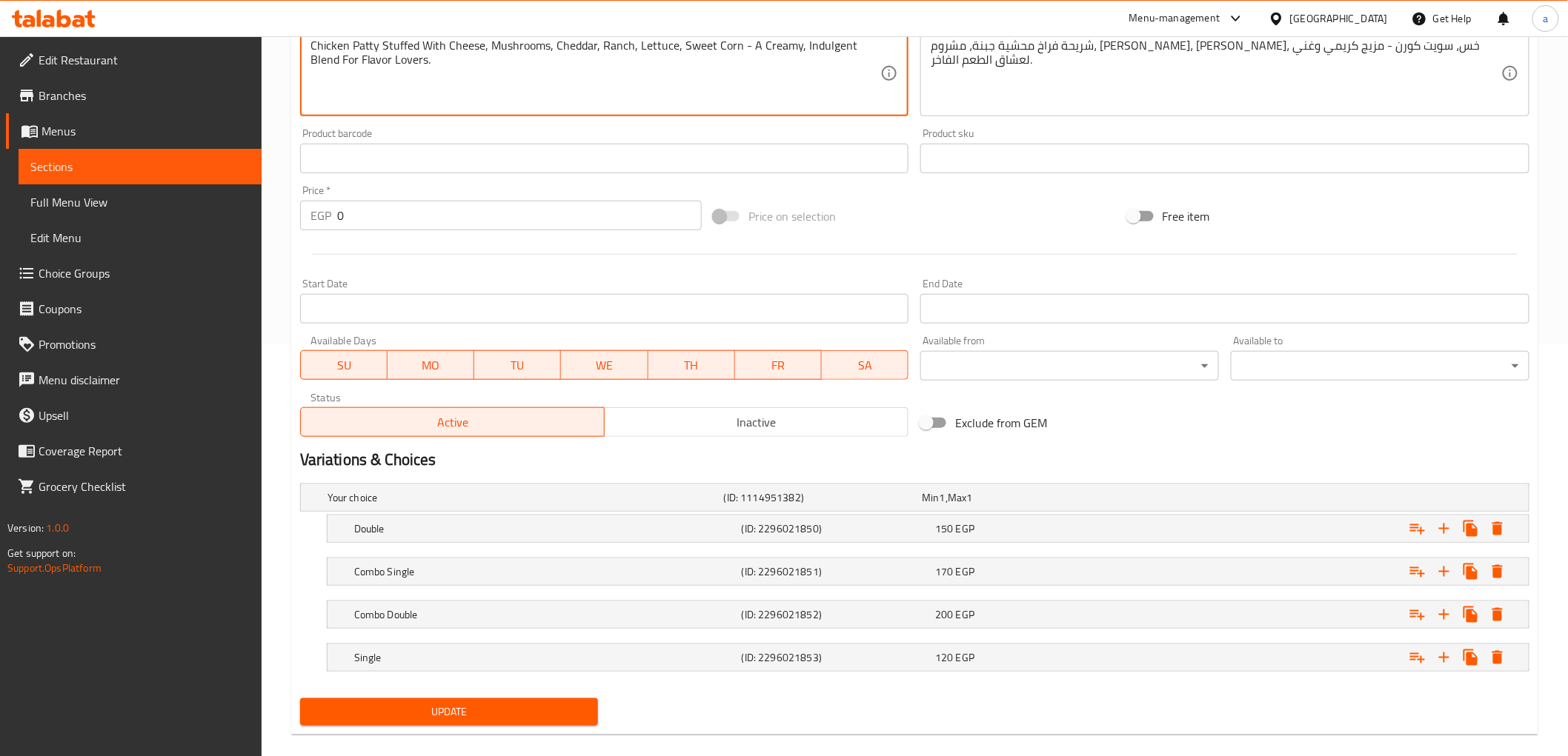
type textarea "Chicken Patty Stuffed With Cheese, Mushrooms, Cheddar, Ranch, Lettuce, Sweet Co…"
click at [510, 709] on span "Update" at bounding box center [449, 712] width 274 height 19
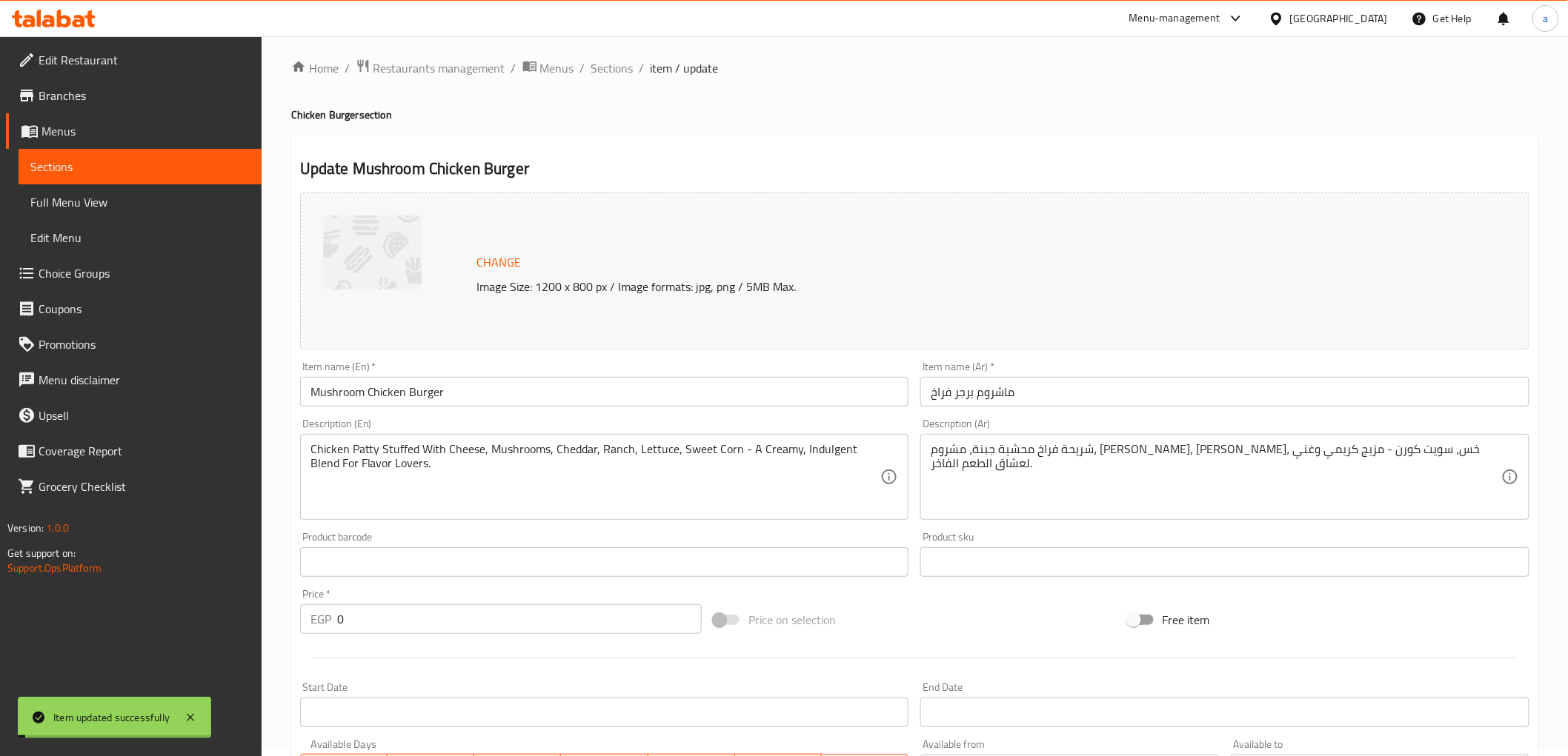
scroll to position [0, 0]
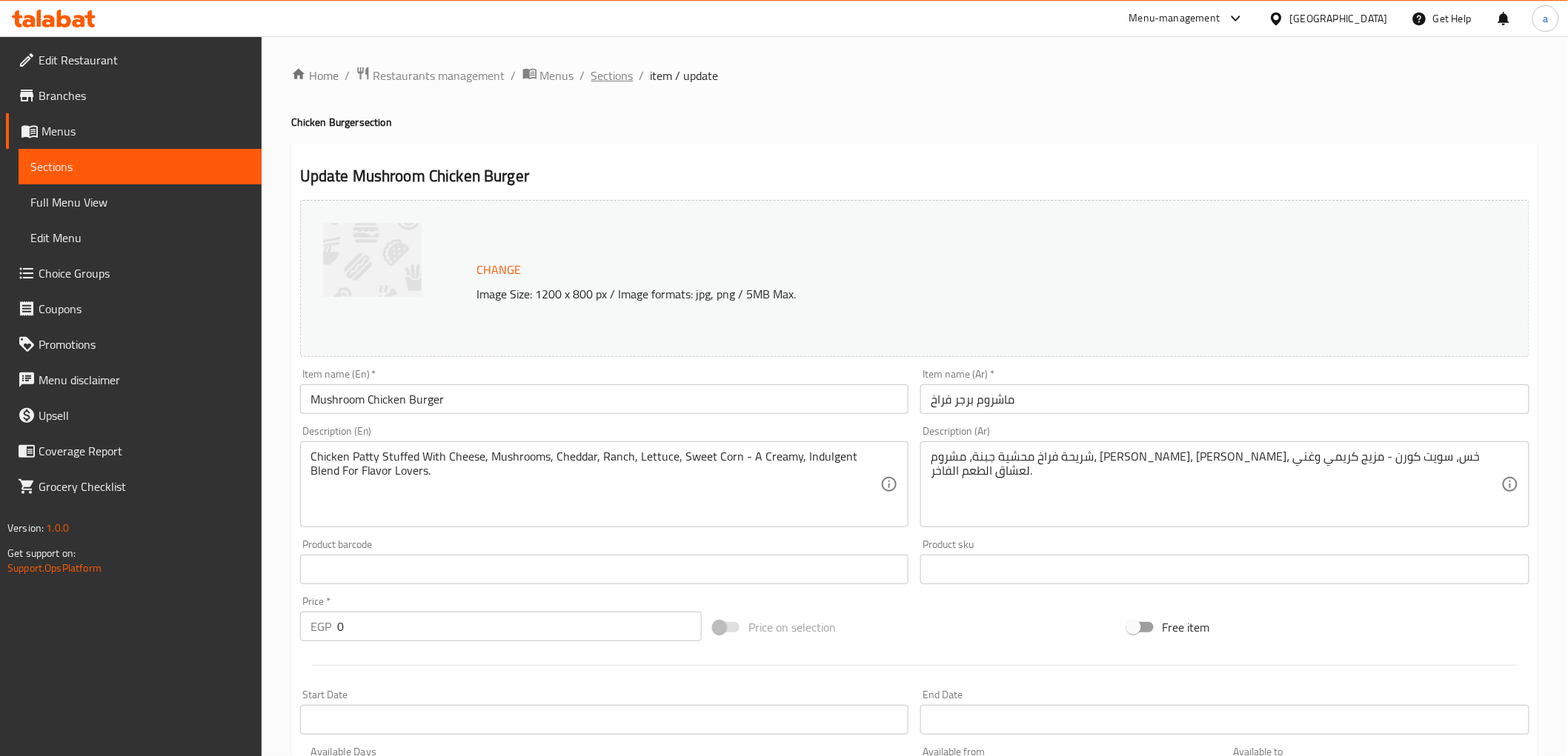
click at [612, 78] on span "Sections" at bounding box center [612, 76] width 42 height 18
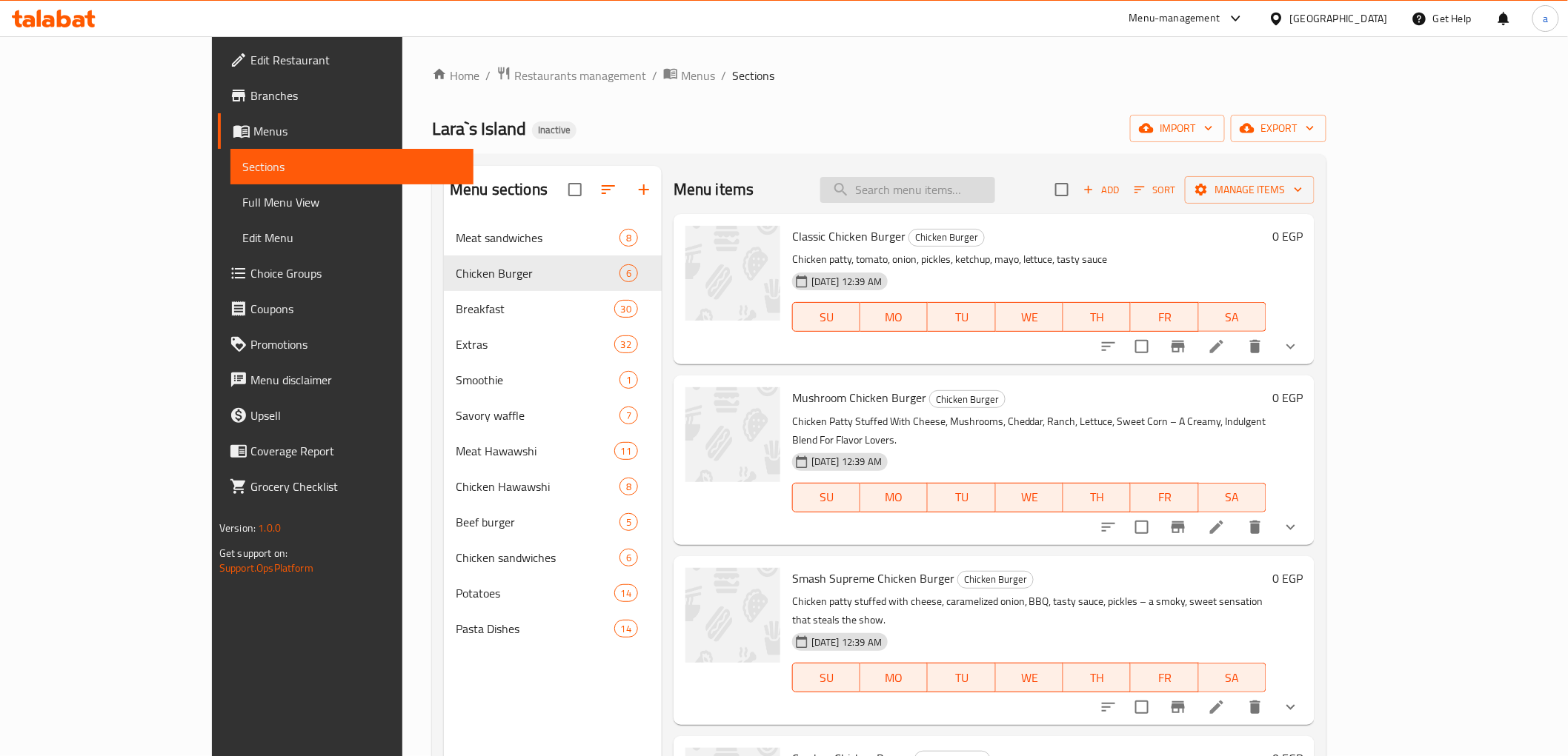
click at [995, 198] on input "search" at bounding box center [907, 189] width 175 height 26
paste input "Smash Supreme Chicken Burger"
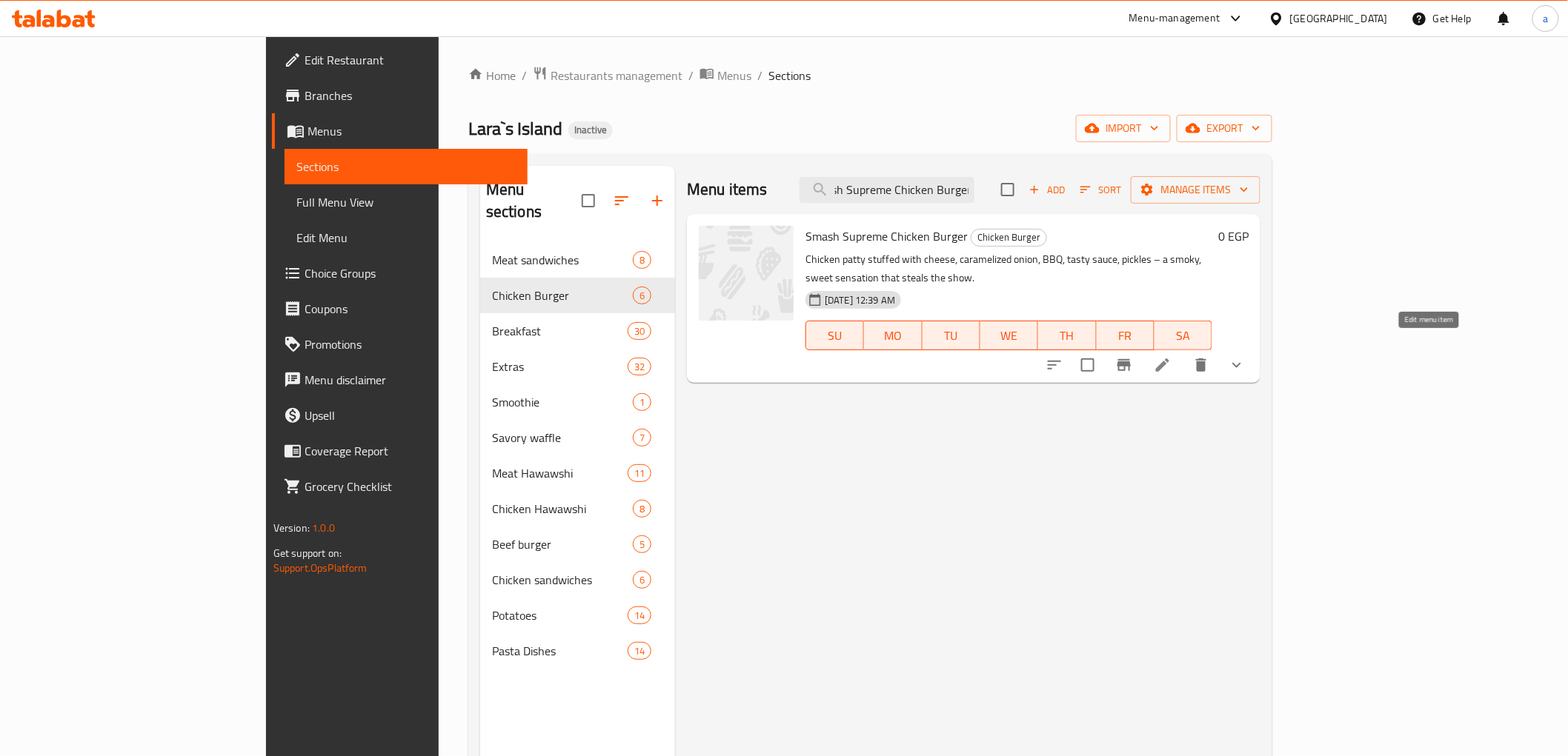
type input "Smash Supreme Chicken Burger"
click at [1172, 356] on icon at bounding box center [1163, 365] width 18 height 18
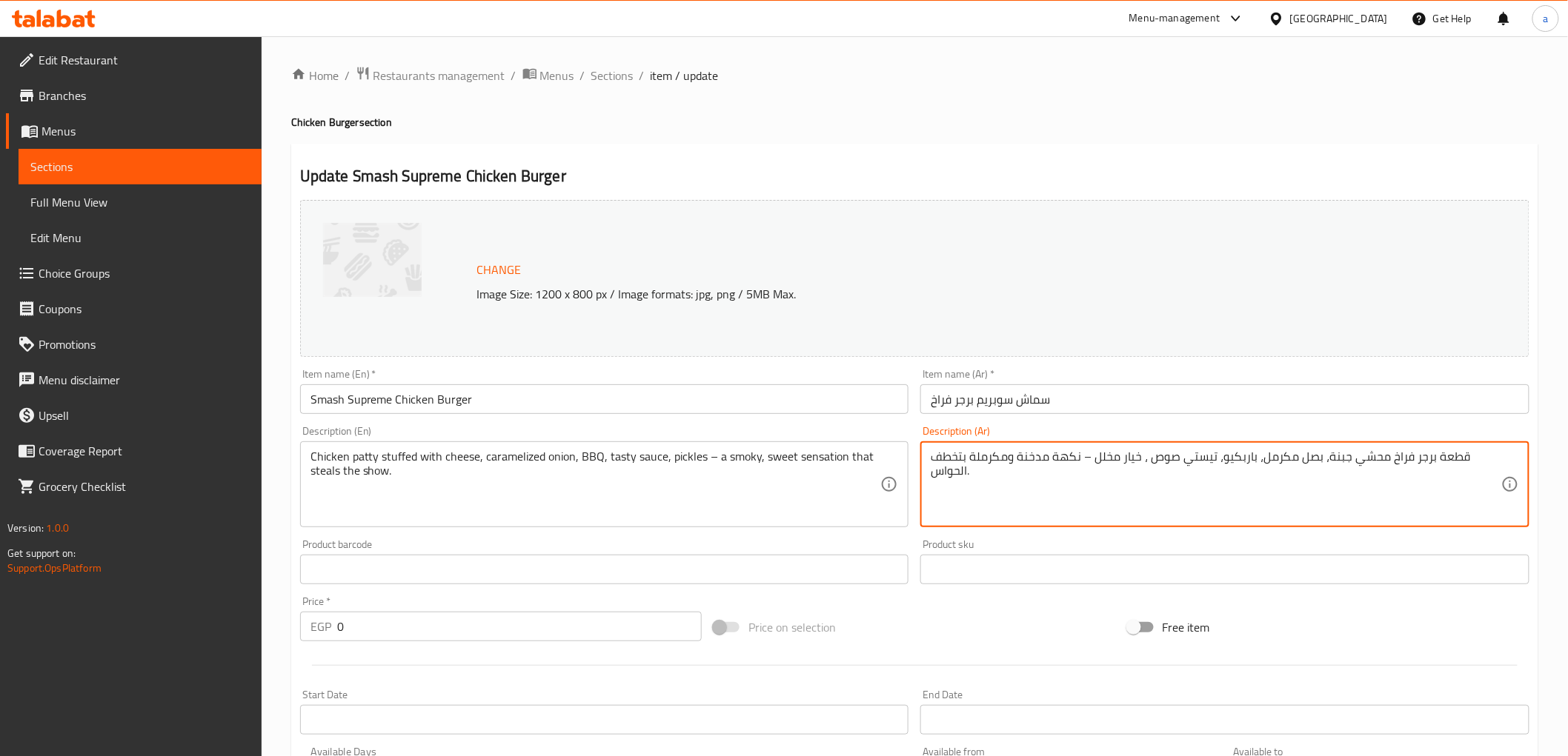
type textarea "قطعة برجر فراخ محشي جبنة، بصل مكرمل، باربكيو، تيستي صوص ، خيار مخلل – نكهة مدخن…"
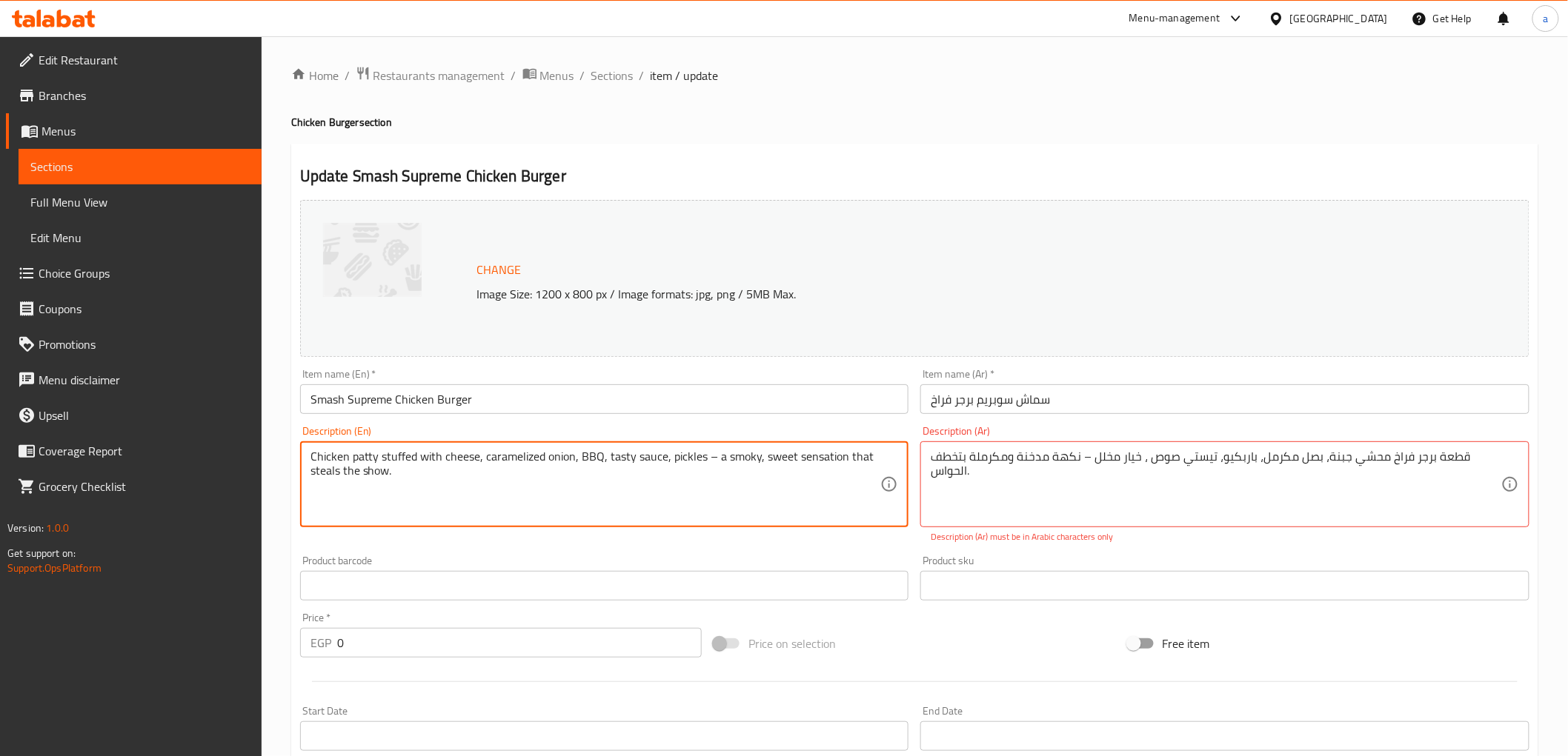
click at [686, 453] on textarea "Chicken patty stuffed with cheese, caramelized onion, BBQ, tasty sauce, pickles…" at bounding box center [596, 485] width 571 height 70
paste textarea "Pickled Cucumbers"
drag, startPoint x: 488, startPoint y: 475, endPoint x: 775, endPoint y: 450, distance: 288.1
click at [784, 452] on textarea "Chicken patty stuffed with cheese, caramelized onion, BBQ, tasty sauce, Pickled…" at bounding box center [596, 485] width 571 height 70
click at [796, 462] on textarea "Chicken patty stuffed with cheese, caramelized onion, BBQ, tasty sauce, Pickled…" at bounding box center [596, 485] width 571 height 70
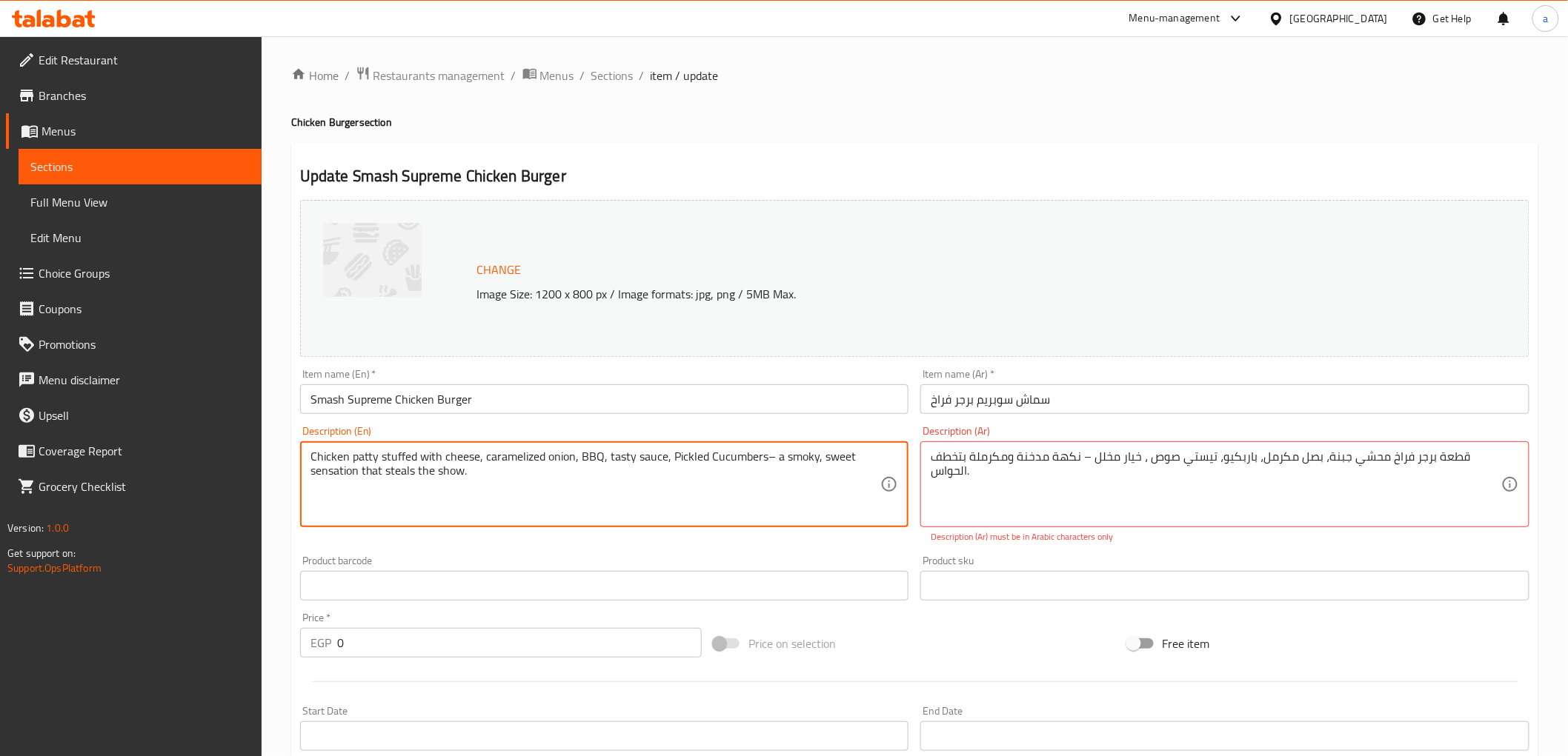
click at [796, 462] on textarea "Chicken patty stuffed with cheese, caramelized onion, BBQ, tasty sauce, Pickled…" at bounding box center [596, 485] width 571 height 70
click at [453, 480] on textarea "Chicken patty stuffed with cheese, caramelized onion, BBQ, tasty sauce, Pickled…" at bounding box center [596, 485] width 571 height 70
type textarea "Chicken patty stuffed with cheese, caramelized onion, BBQ, tasty sauce, Pickled…"
type textarea "قطعة برجر فراخ محشي جبنة، بصل مكرمل، باربكيو، تيستي صوص ، خيار مخلل - نكهة مدخن…"
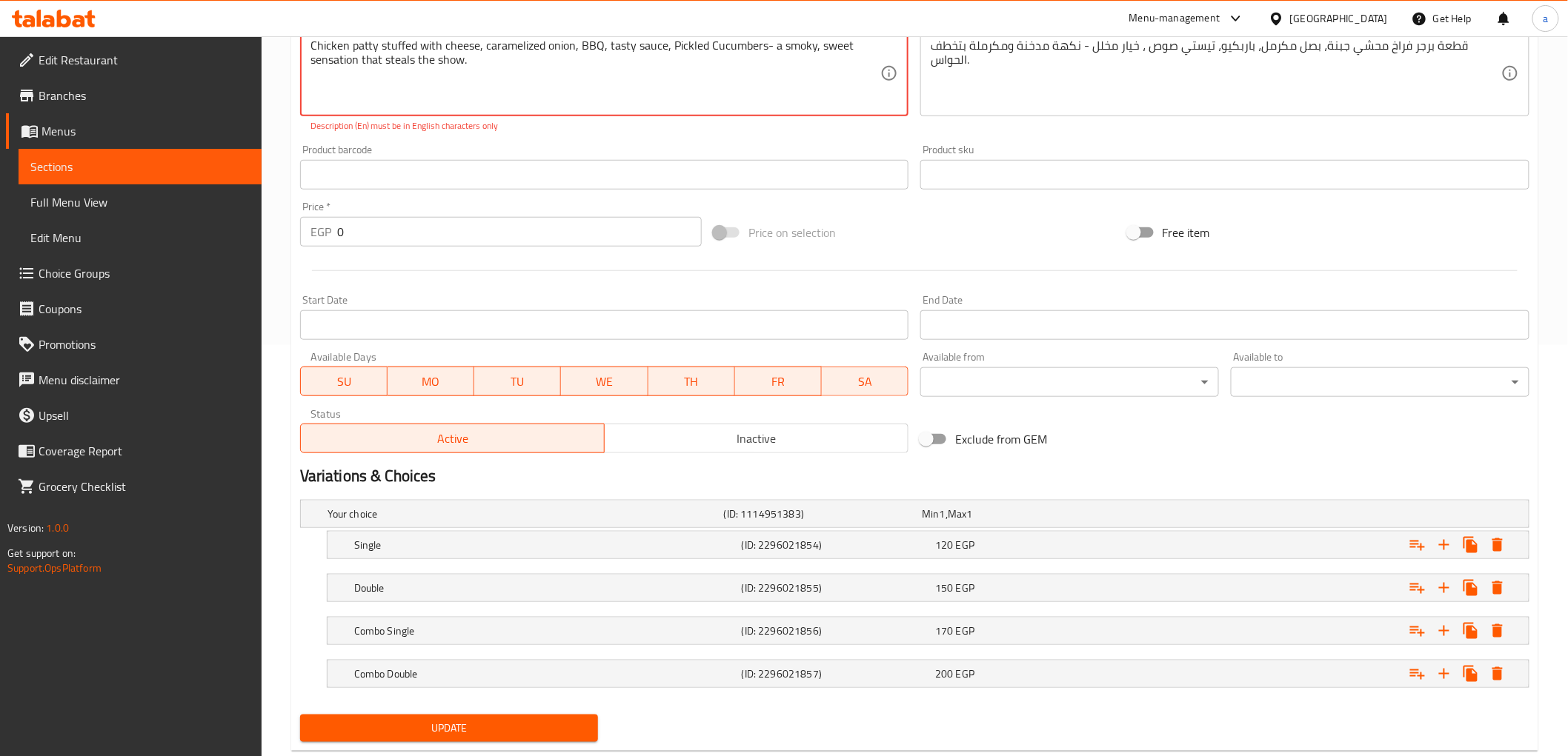
type textarea "Chicken patty stuffed with cheese, caramelized onion, BBQ, tasty sauce, Pickled…"
click at [460, 729] on div "Update" at bounding box center [449, 728] width 311 height 39
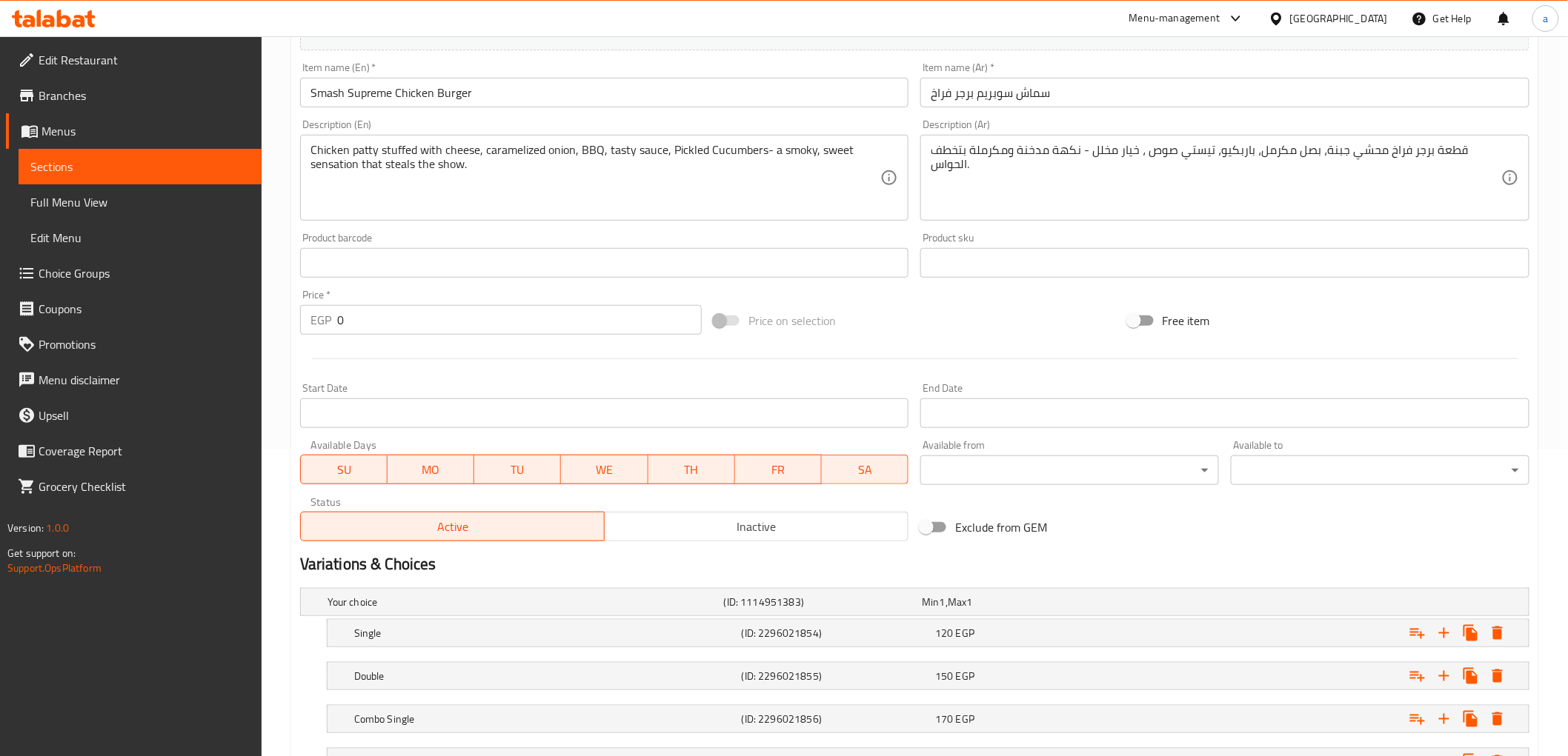
scroll to position [431, 0]
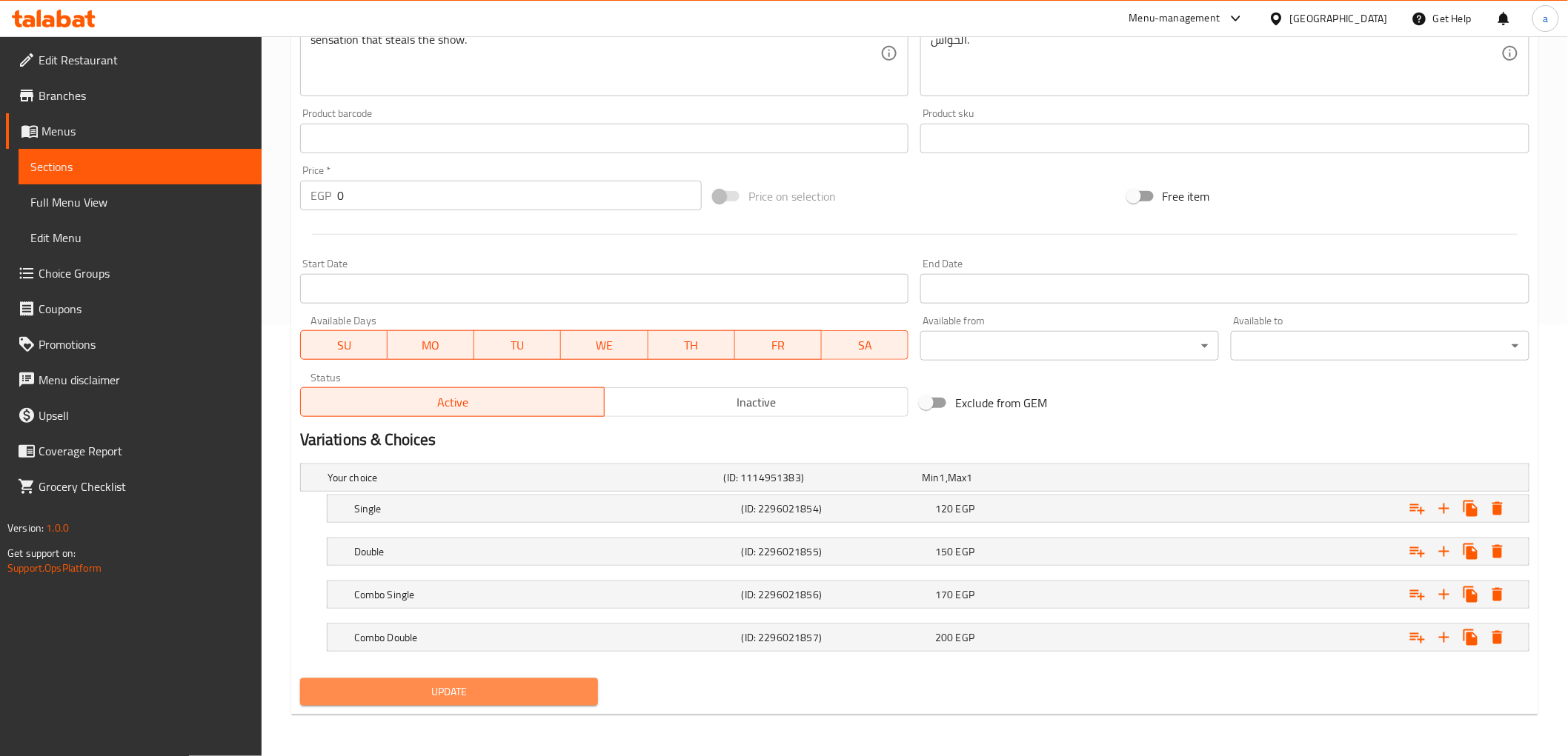
click at [557, 691] on span "Update" at bounding box center [449, 692] width 274 height 19
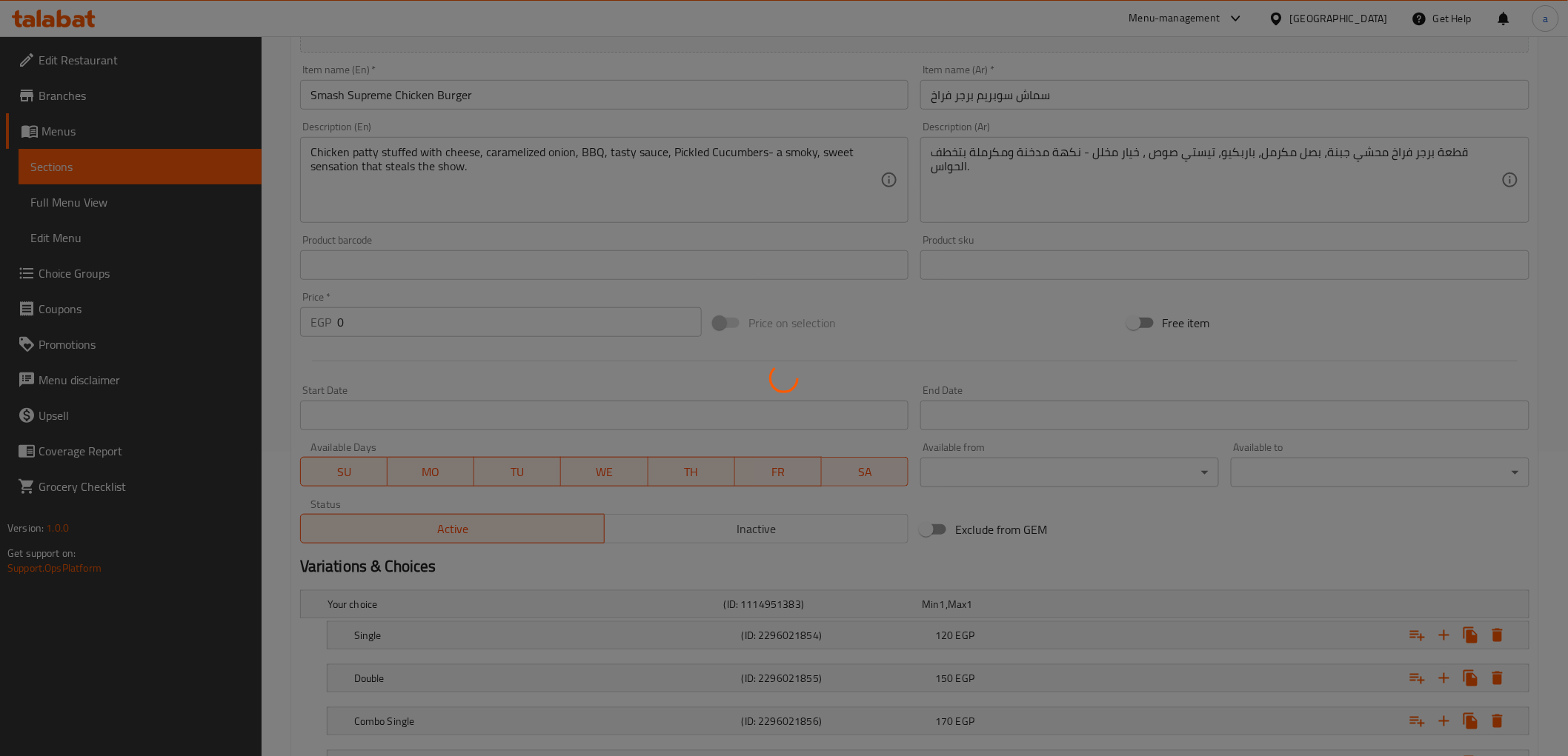
scroll to position [20, 0]
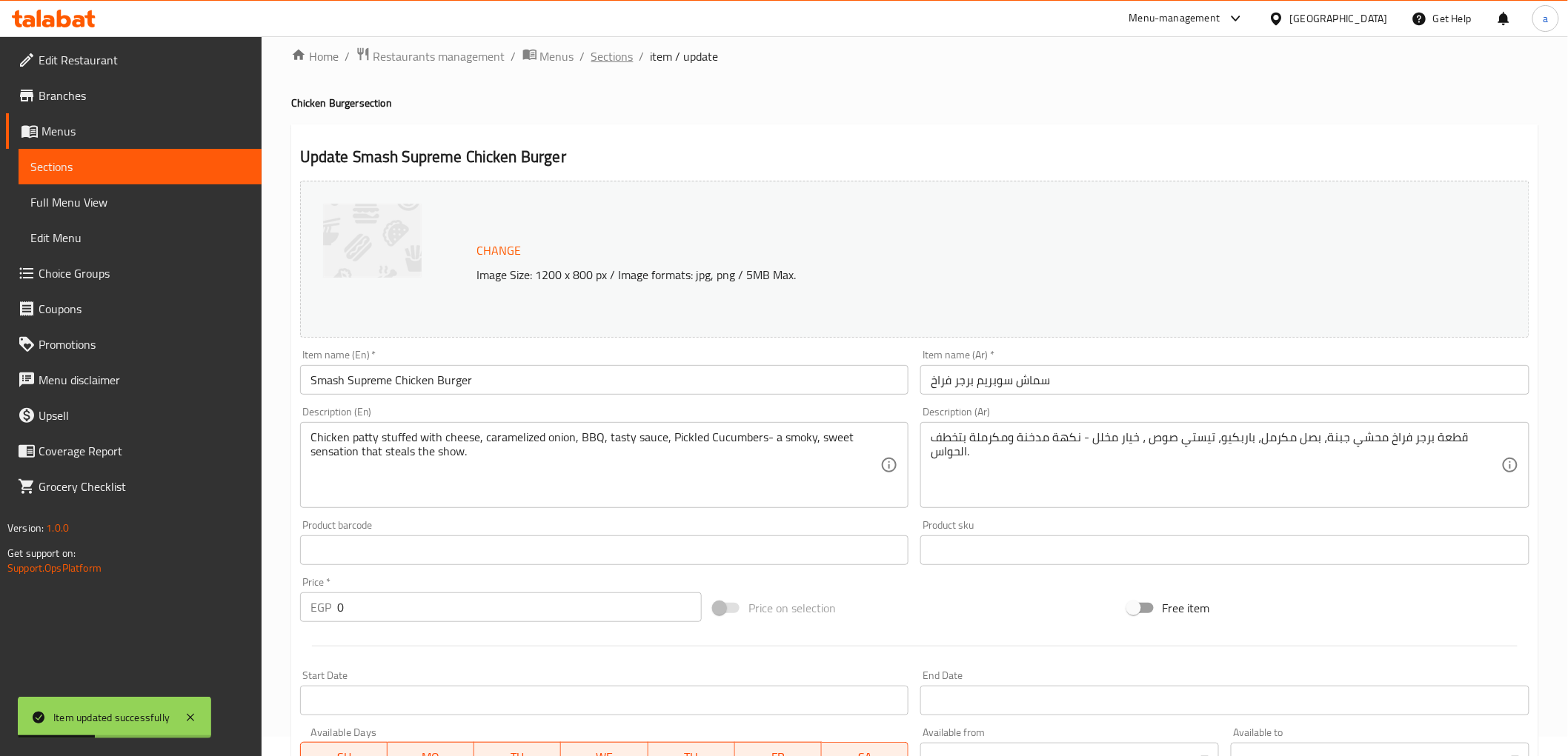
click at [625, 57] on span "Sections" at bounding box center [612, 56] width 42 height 18
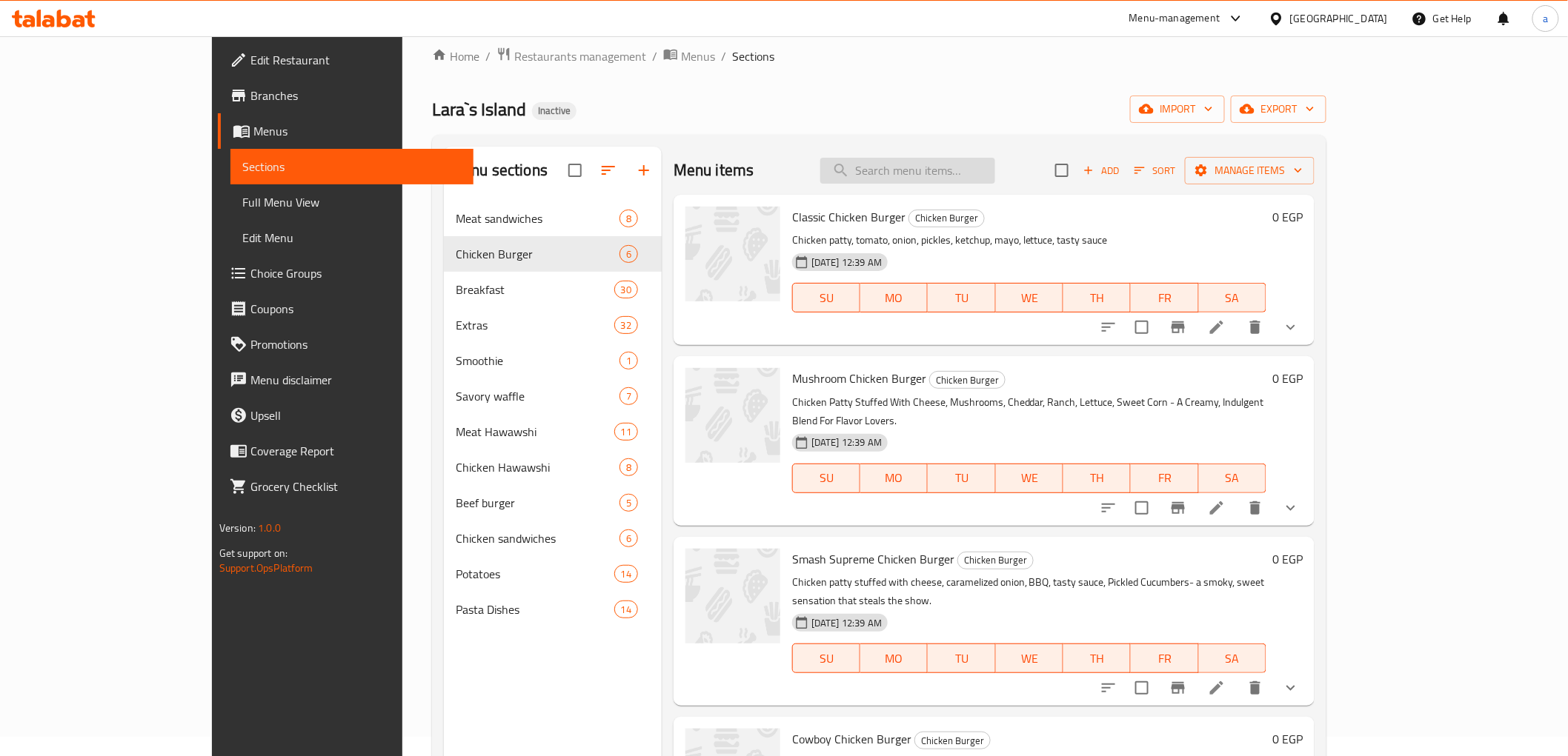
click at [995, 178] on input "search" at bounding box center [907, 171] width 175 height 26
paste input "Crunchy Chicken Burger"
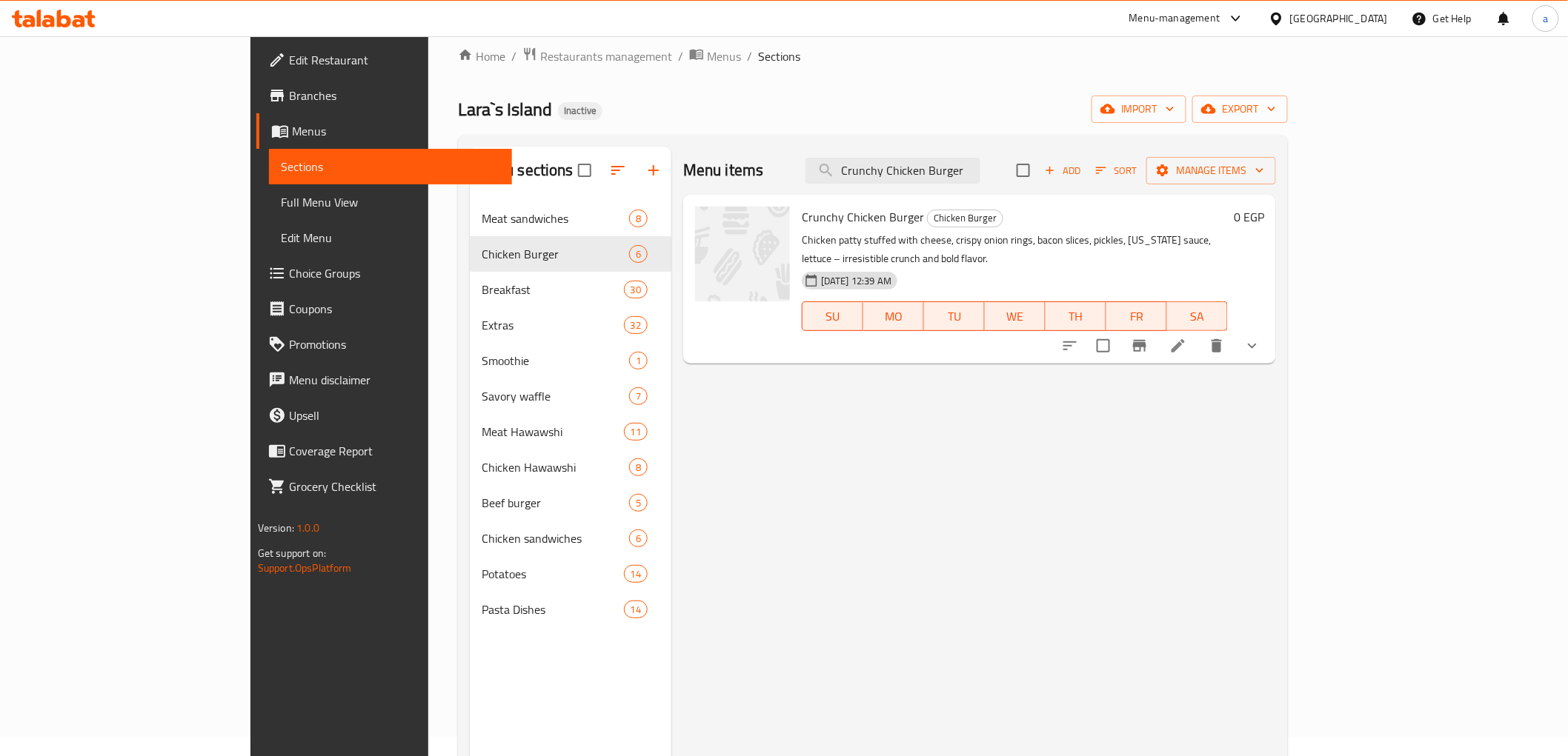
type input "Crunchy Chicken Burger"
click at [1200, 333] on li at bounding box center [1178, 345] width 41 height 27
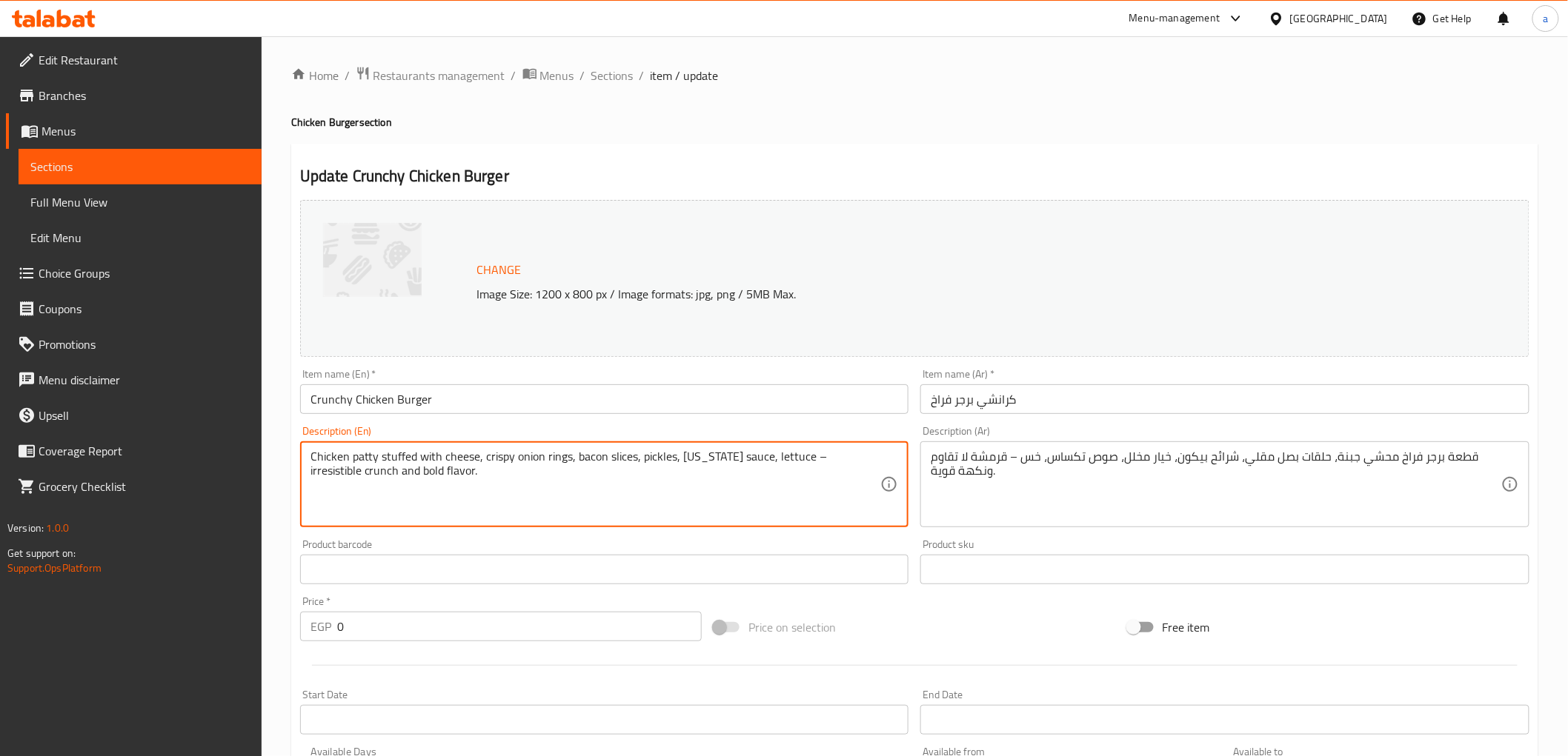
click at [660, 457] on textarea "Chicken patty stuffed with cheese, crispy onion rings, bacon slices, pickles, T…" at bounding box center [596, 485] width 571 height 70
paste textarea "Pickled Cucumber"
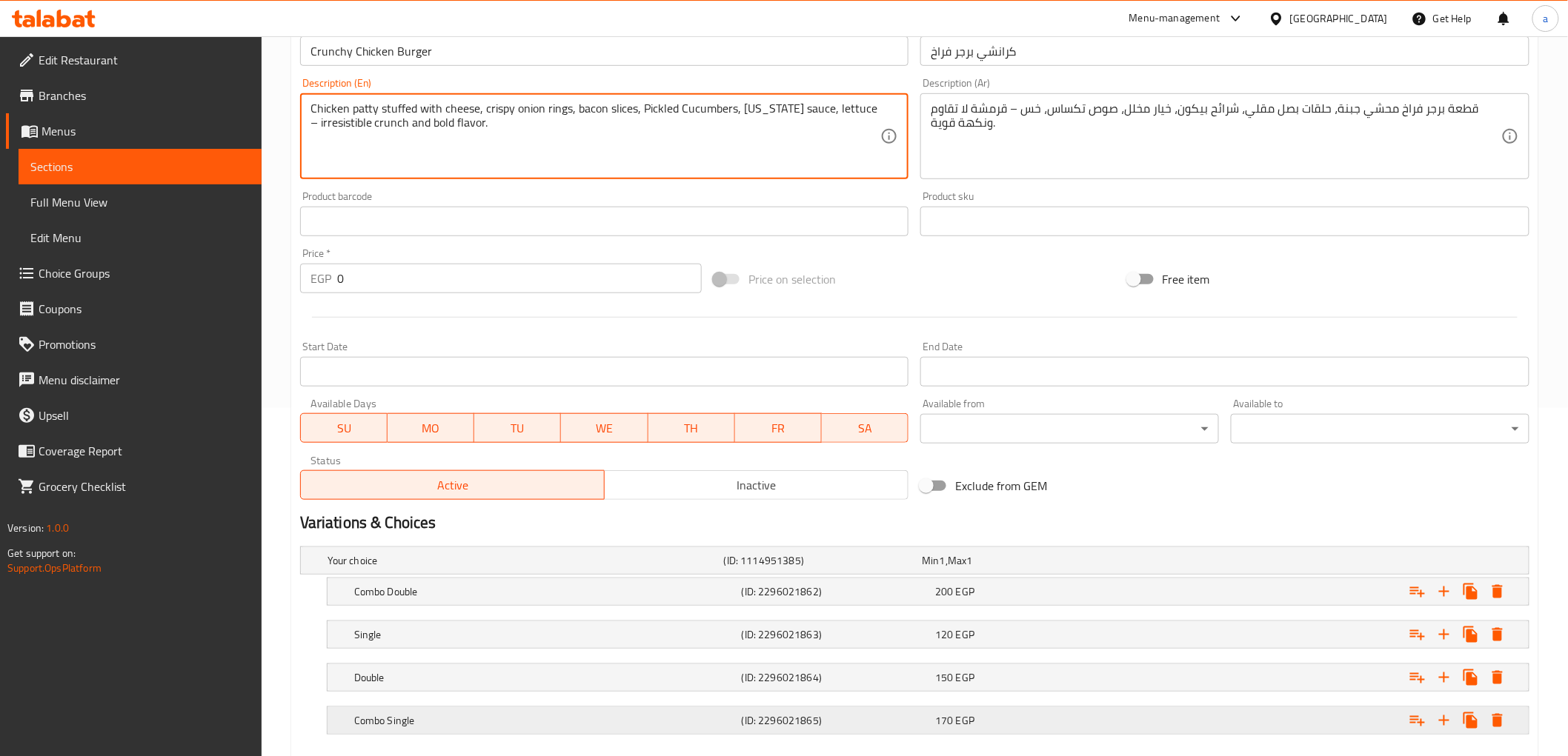
scroll to position [431, 0]
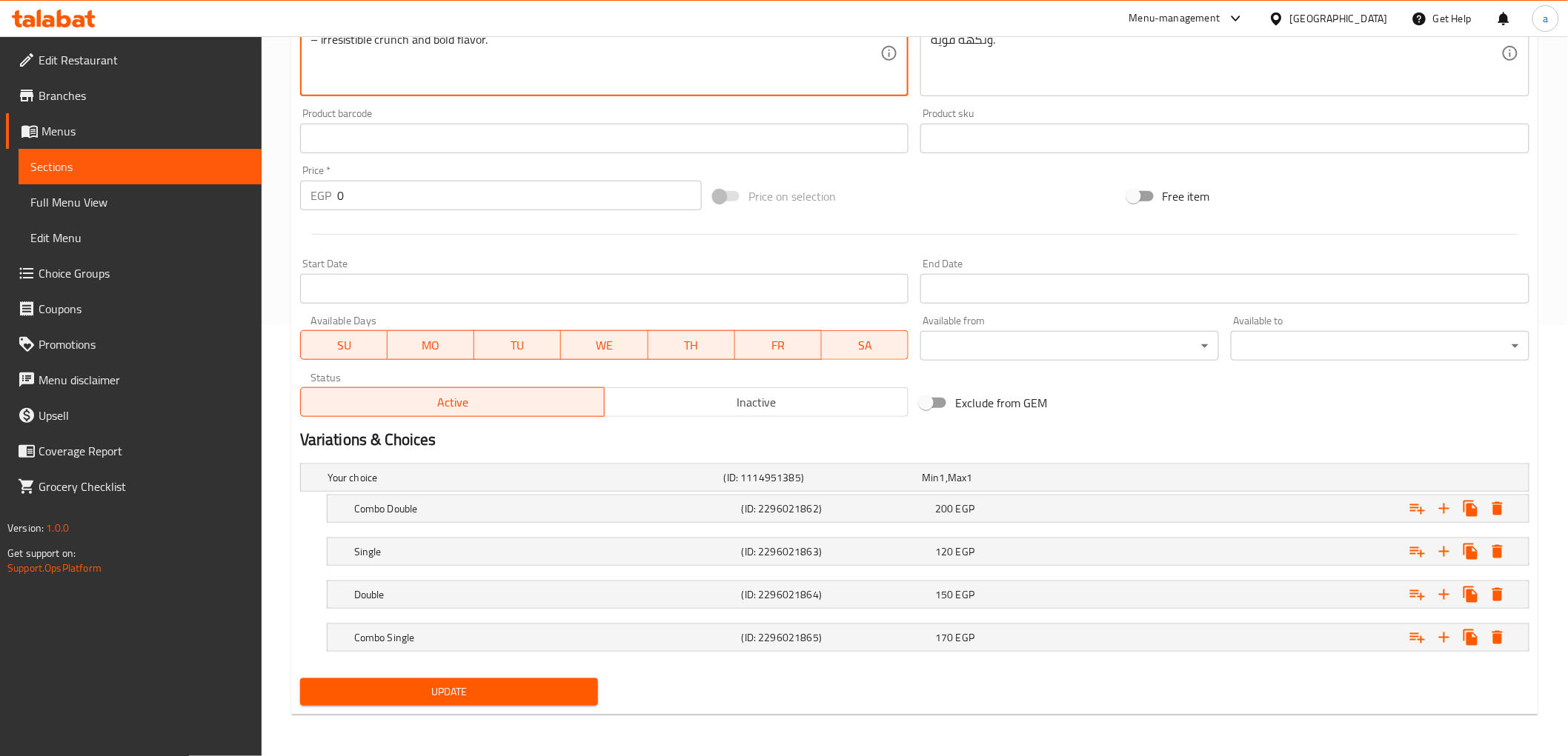
type textarea "Chicken patty stuffed with cheese, crispy onion rings, bacon slices, Pickled Cu…"
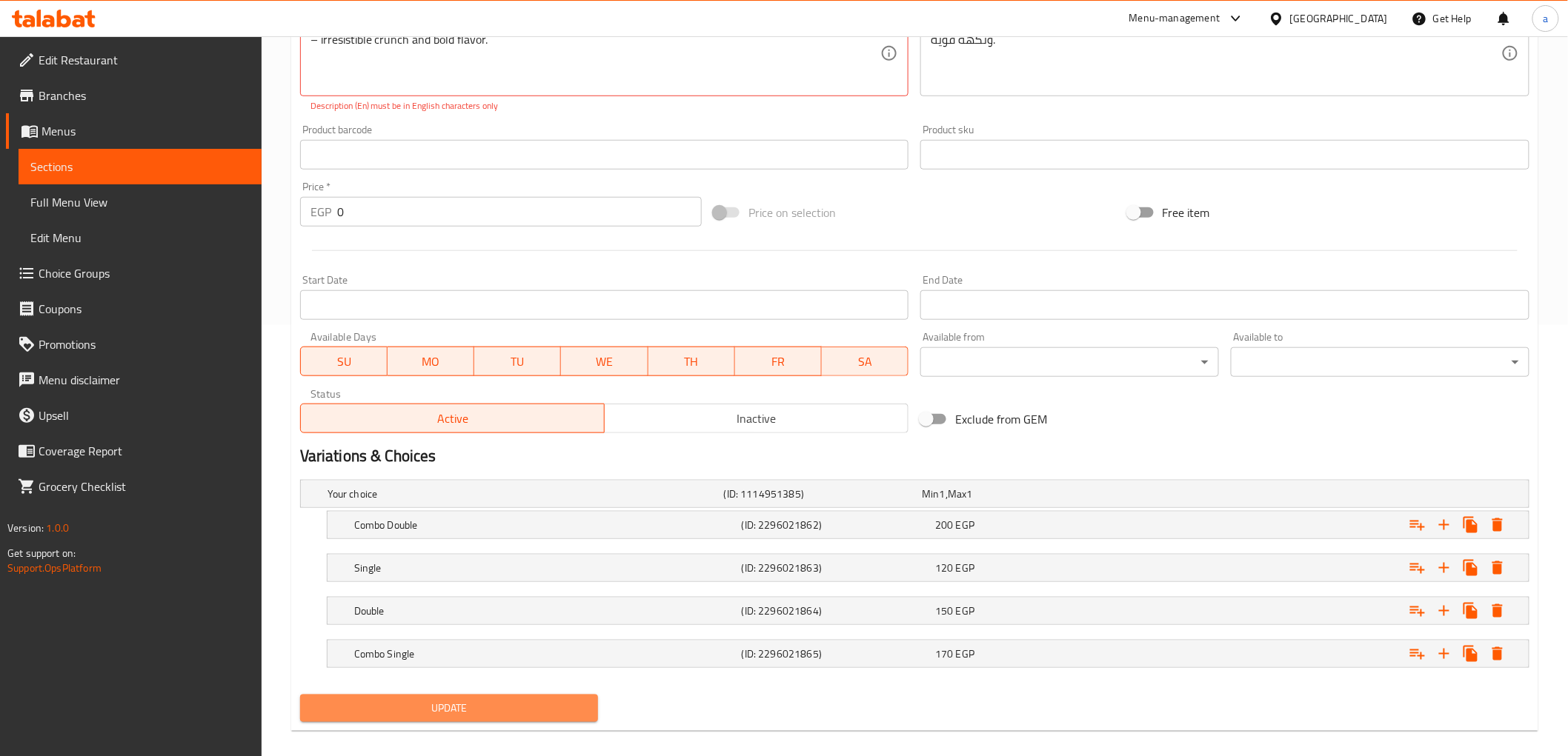
click at [432, 706] on button "Update" at bounding box center [449, 709] width 299 height 28
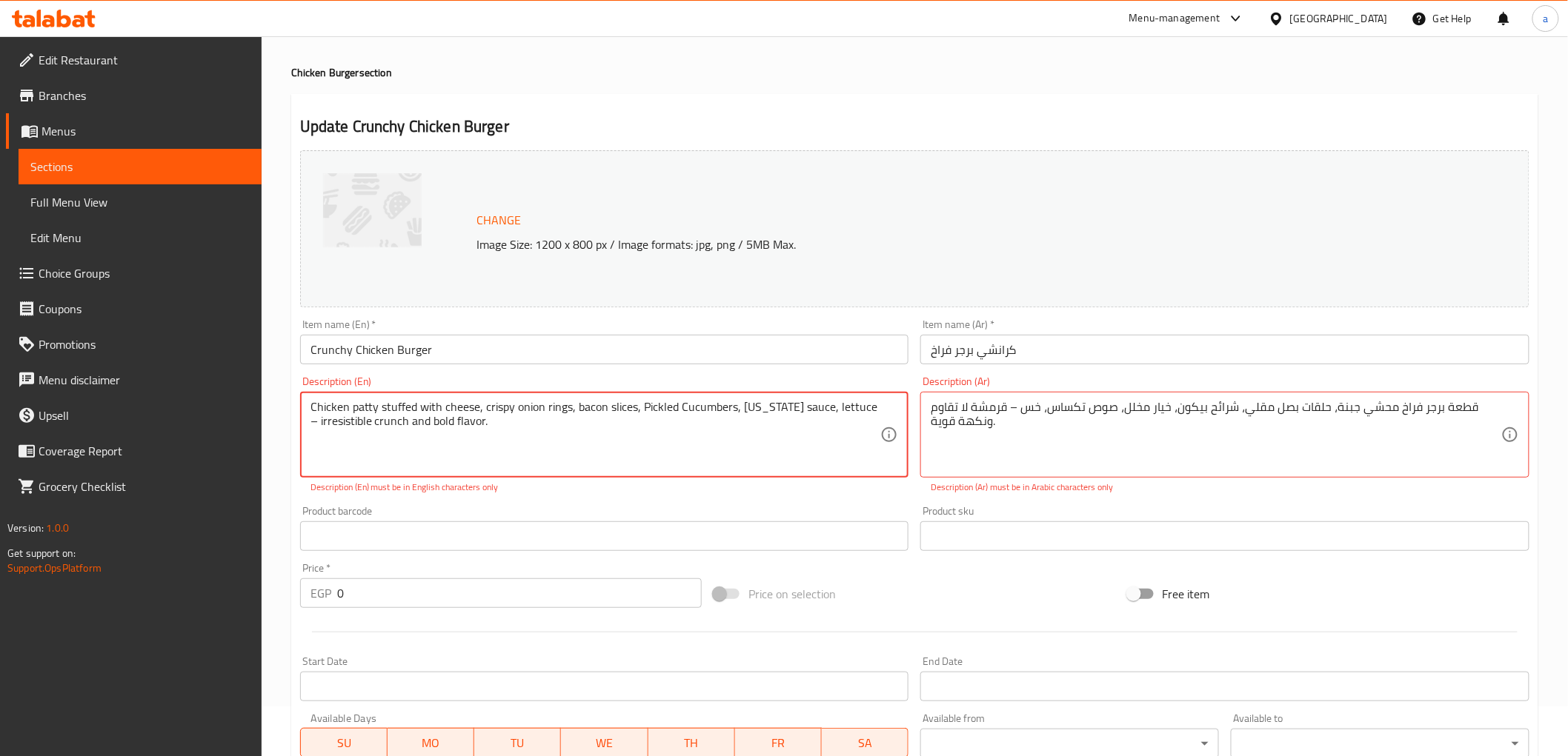
scroll to position [0, 0]
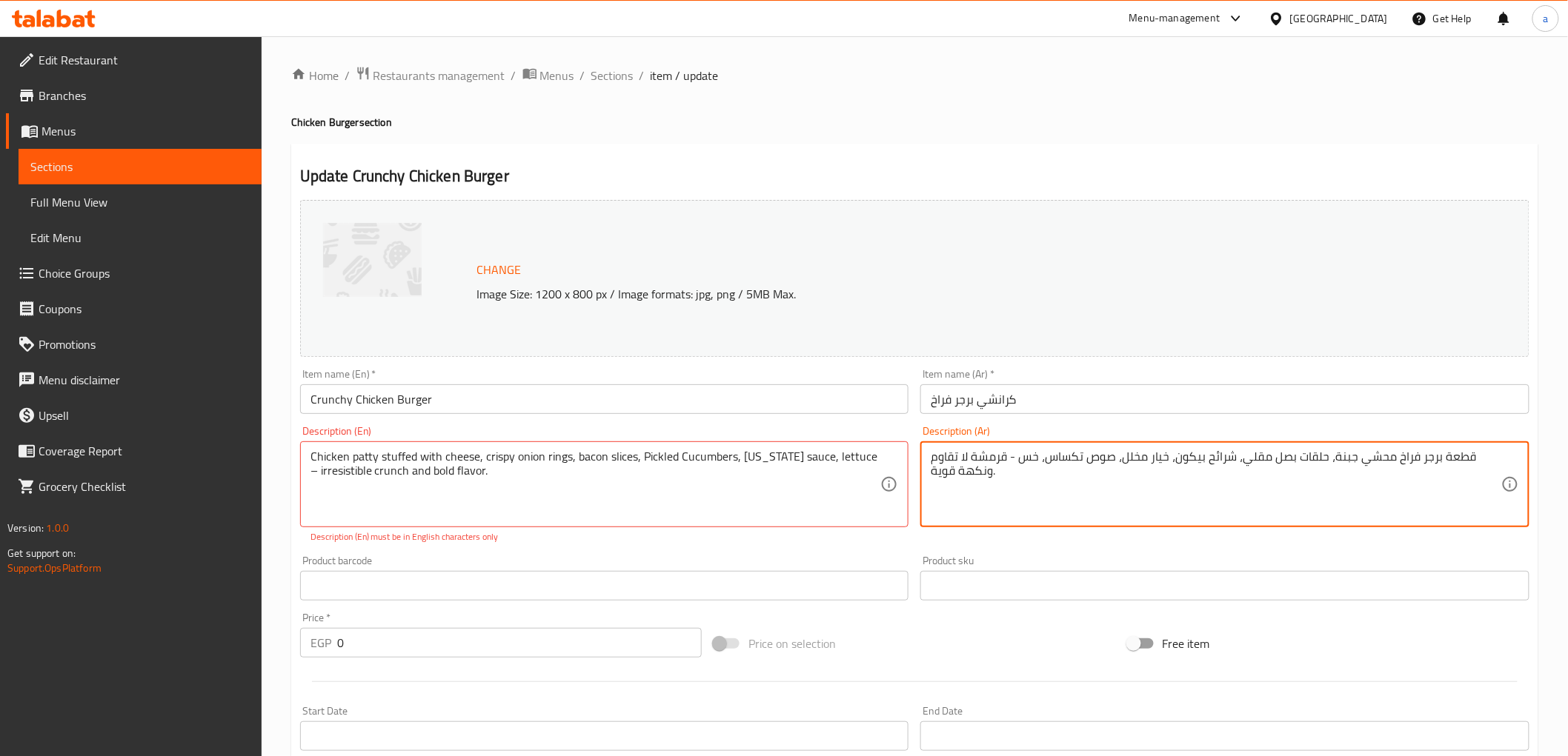
type textarea "قطعة برجر فراخ محشي جبنة، حلقات بصل مقلي، شرائح بيكون، خيار مخلل، صوص تكساس، خس…"
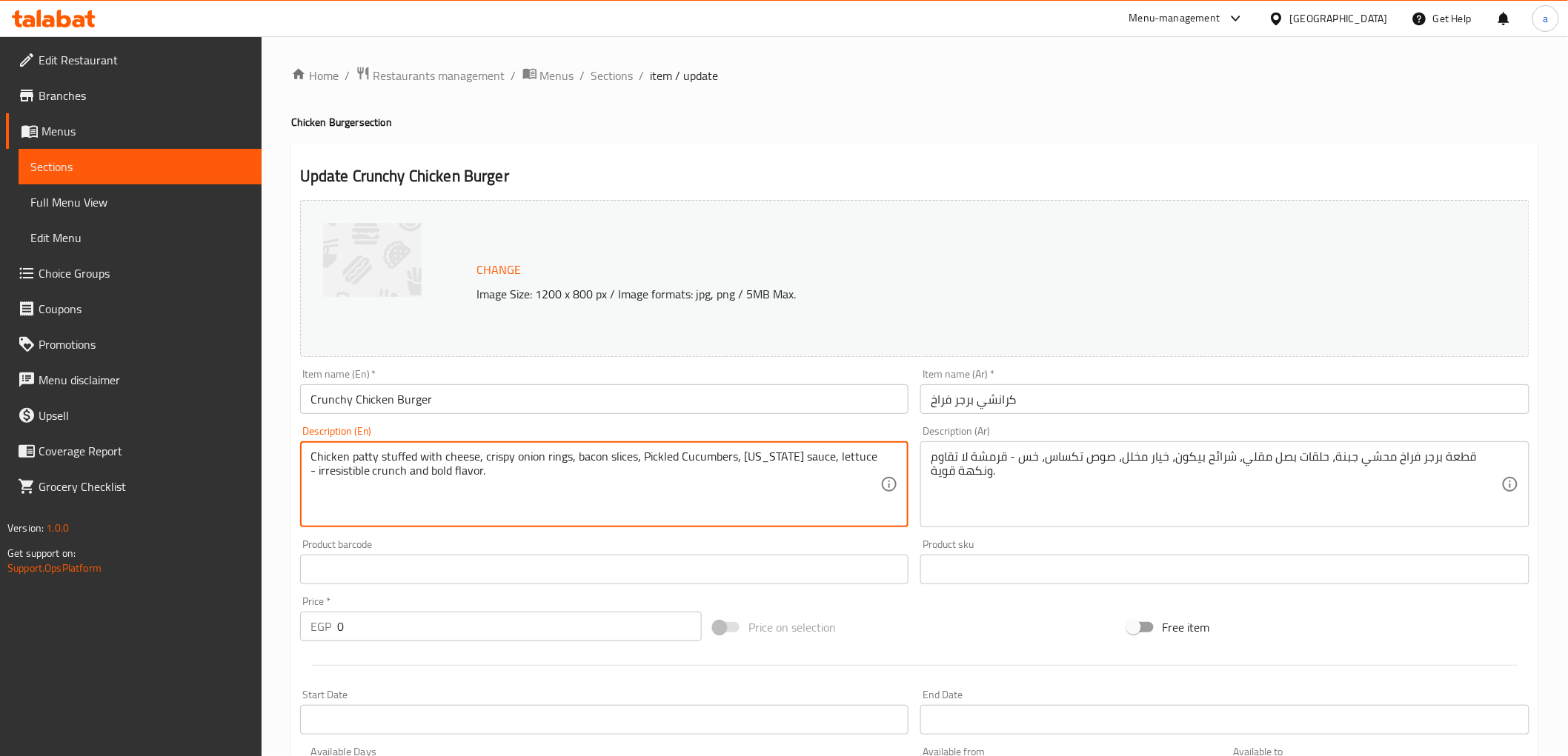
scroll to position [431, 0]
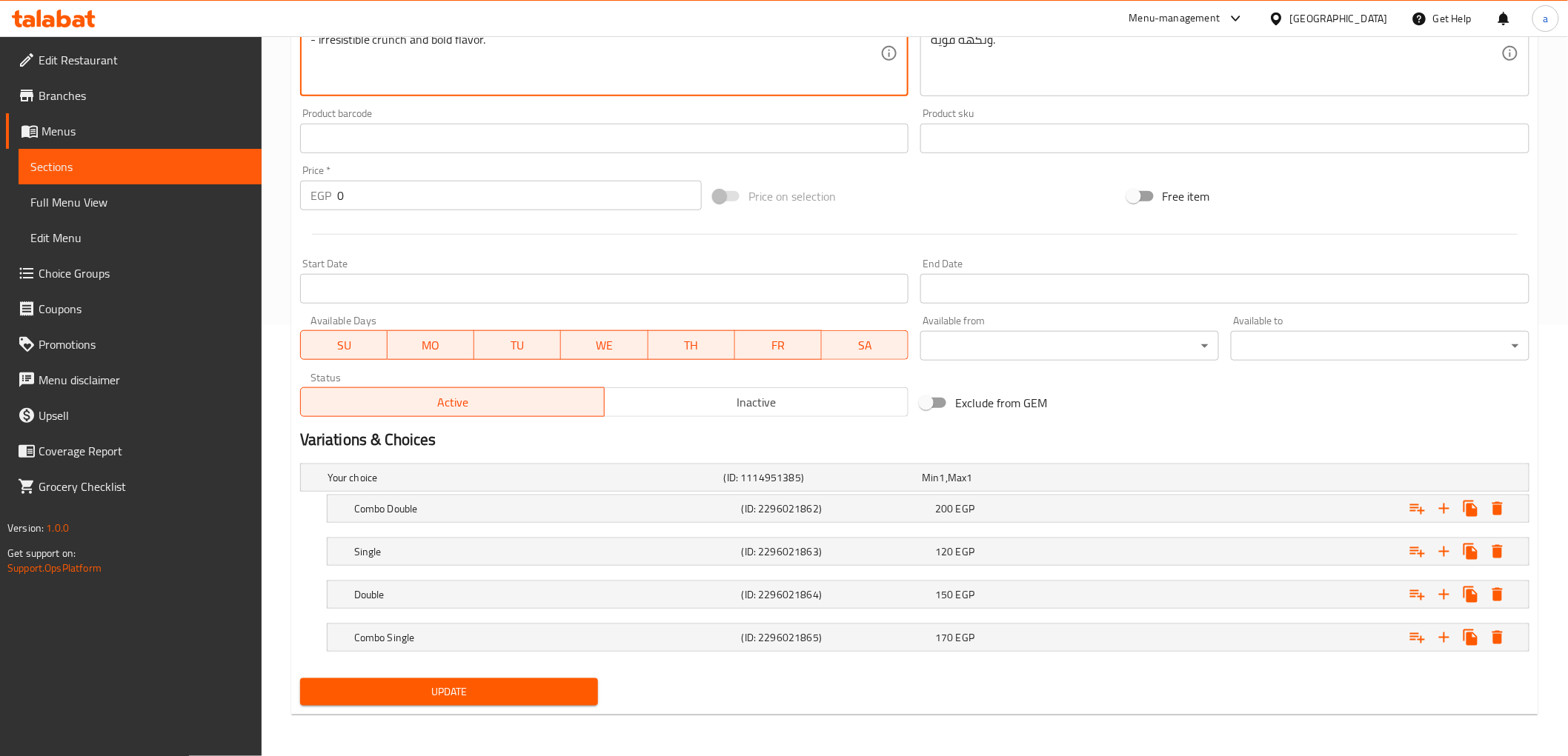
type textarea "Chicken patty stuffed with cheese, crispy onion rings, bacon slices, Pickled Cu…"
click at [567, 695] on span "Update" at bounding box center [449, 692] width 274 height 19
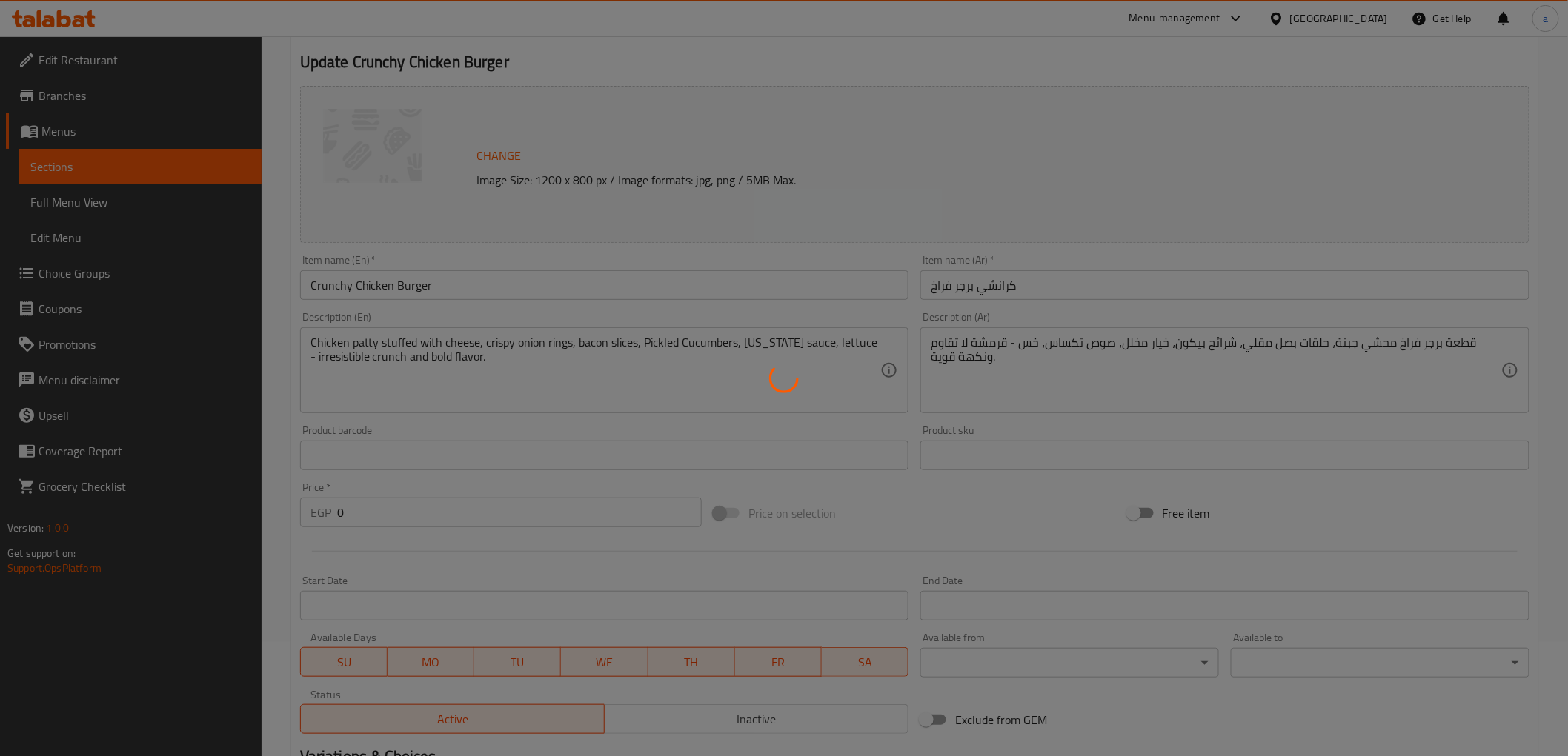
scroll to position [0, 0]
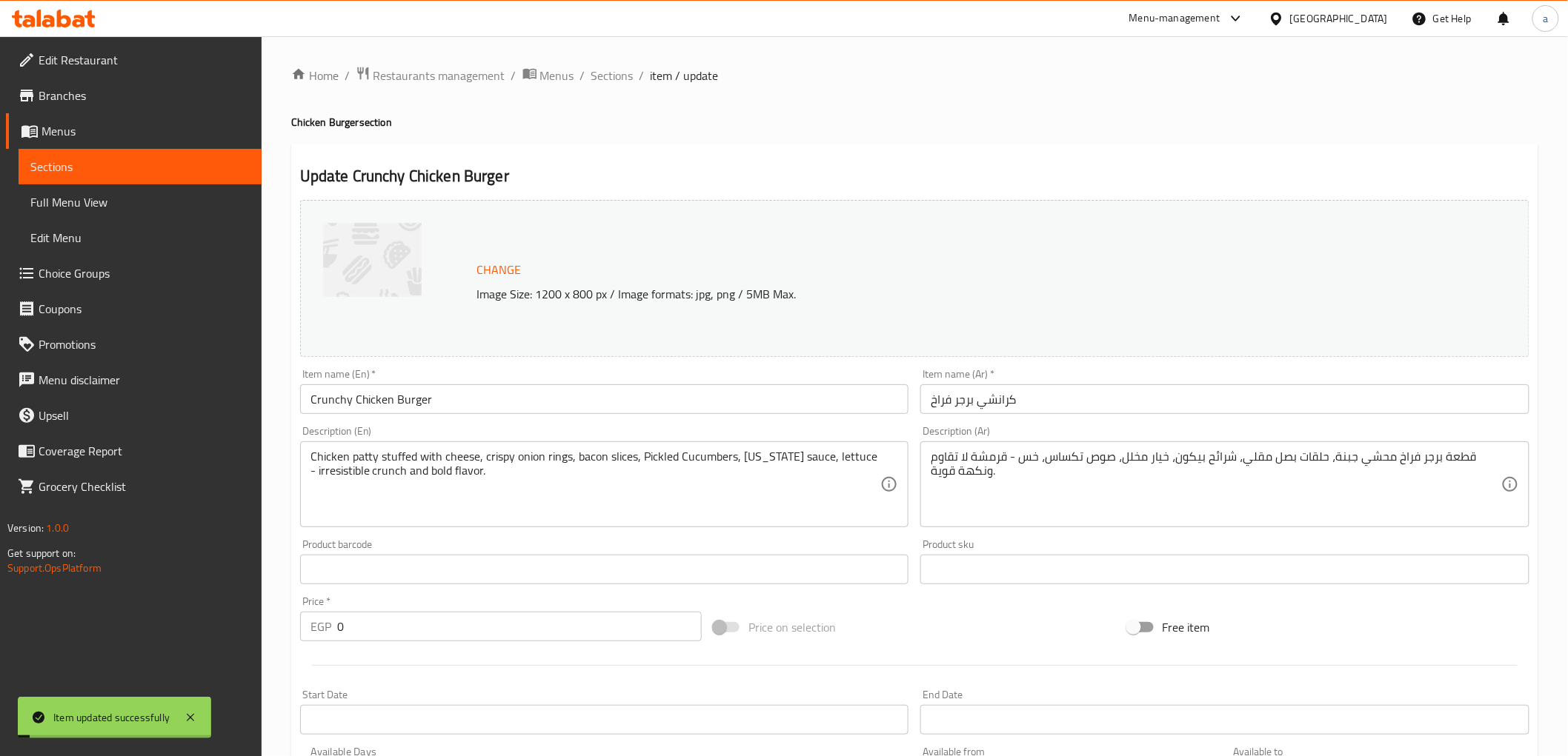
click at [620, 86] on div "Home / Restaurants management / Menus / Sections / item / update Chicken Burger…" at bounding box center [914, 612] width 1247 height 1092
click at [626, 76] on span "Sections" at bounding box center [612, 76] width 42 height 18
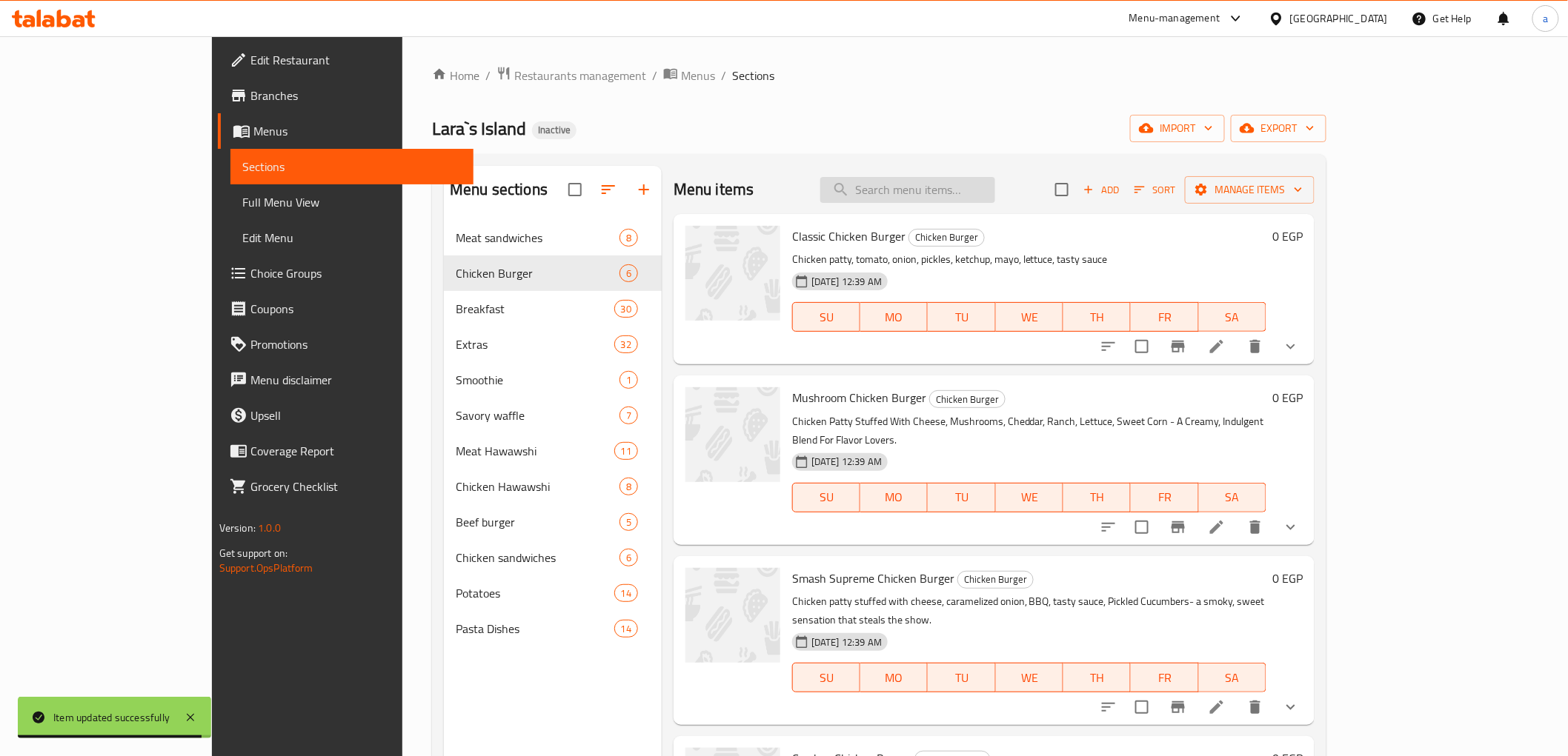
click at [995, 186] on input "search" at bounding box center [907, 189] width 175 height 26
paste input "Fries Sandwich With Cheddar"
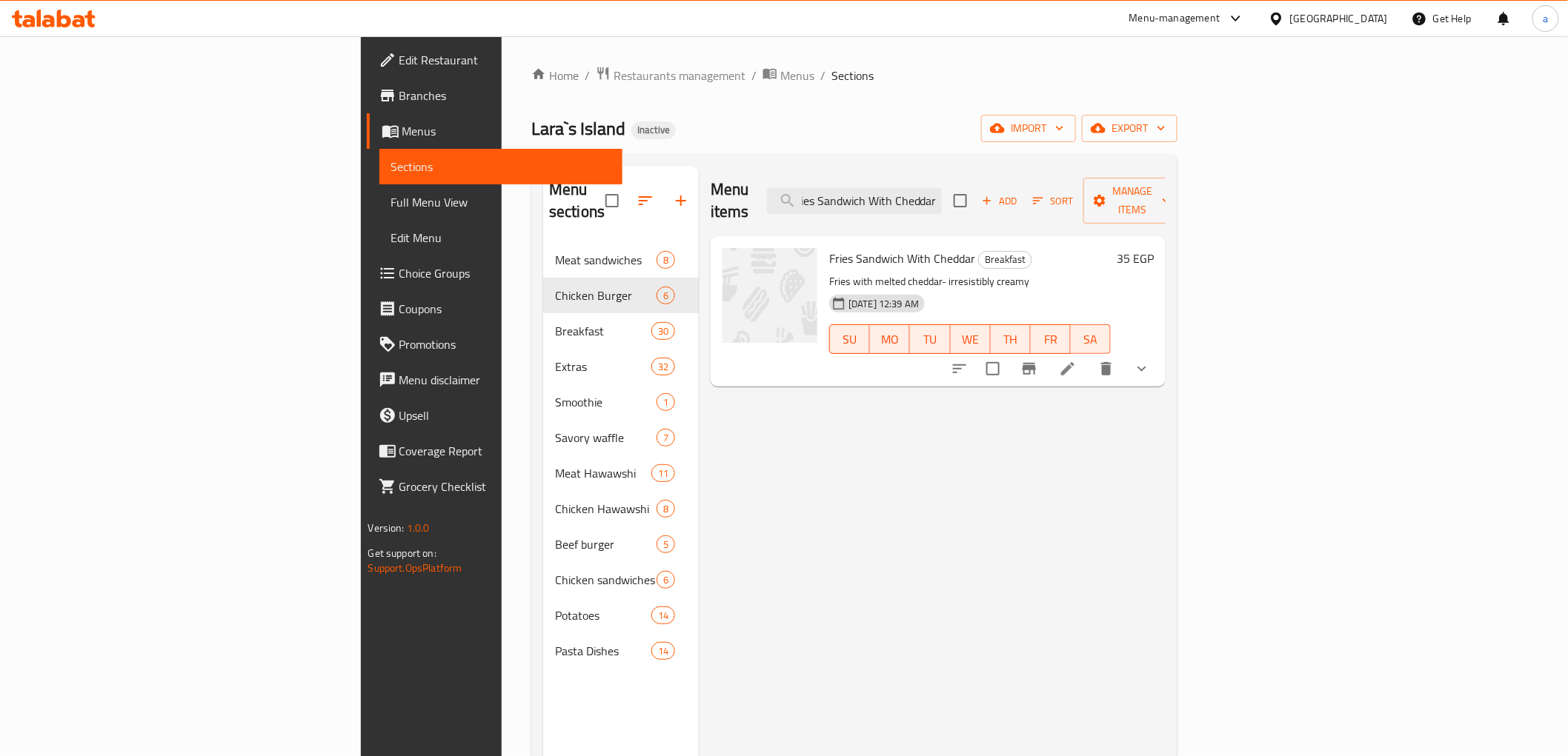
type input "Fries Sandwich With Cheddar"
click at [1089, 355] on li at bounding box center [1068, 368] width 41 height 27
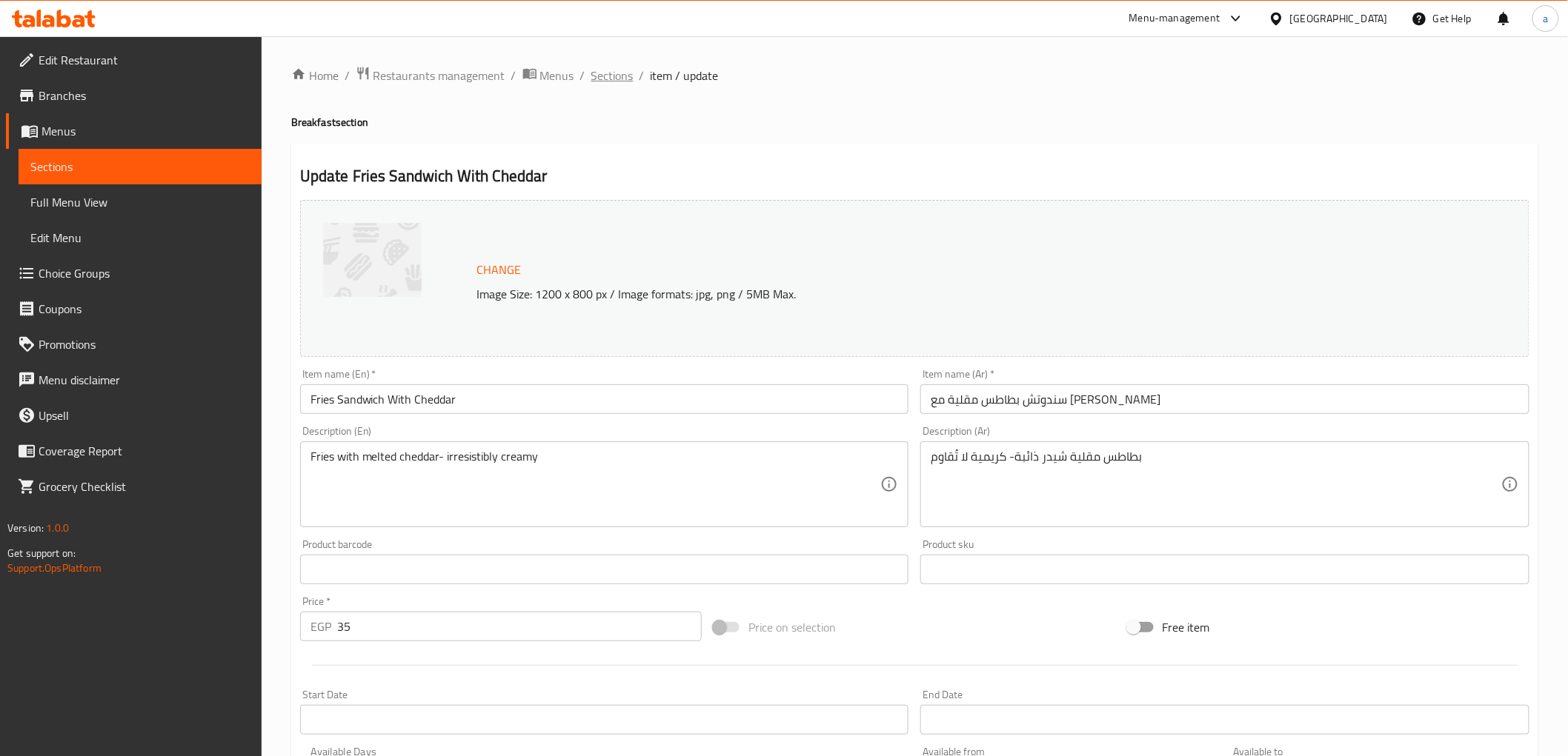
click at [614, 76] on span "Sections" at bounding box center [612, 76] width 42 height 18
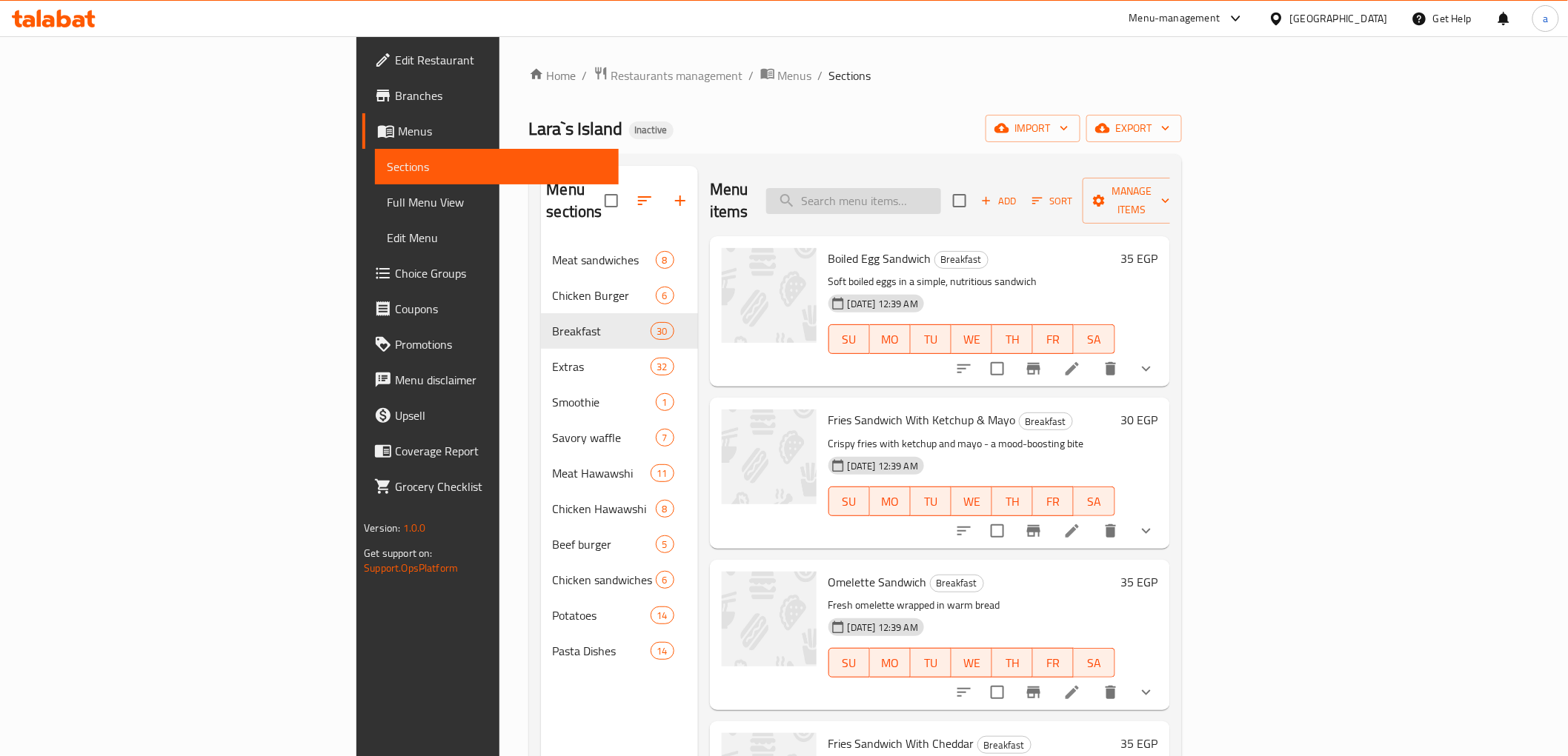
click at [941, 192] on input "search" at bounding box center [853, 201] width 175 height 26
paste input "Pastrami Omelette Sandwich"
type input "Pastrami Omelette Sandwich"
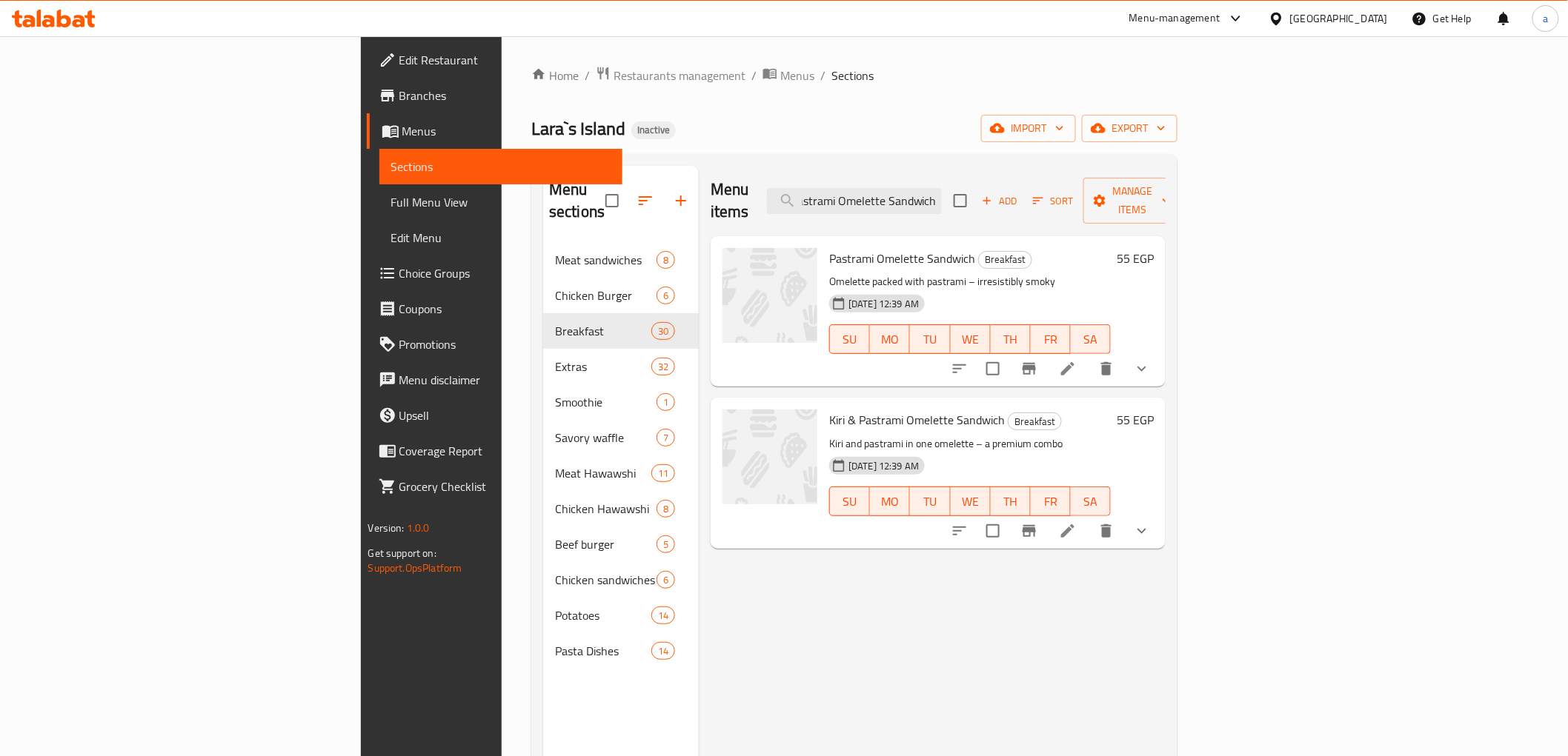
click at [1089, 356] on li at bounding box center [1068, 368] width 41 height 27
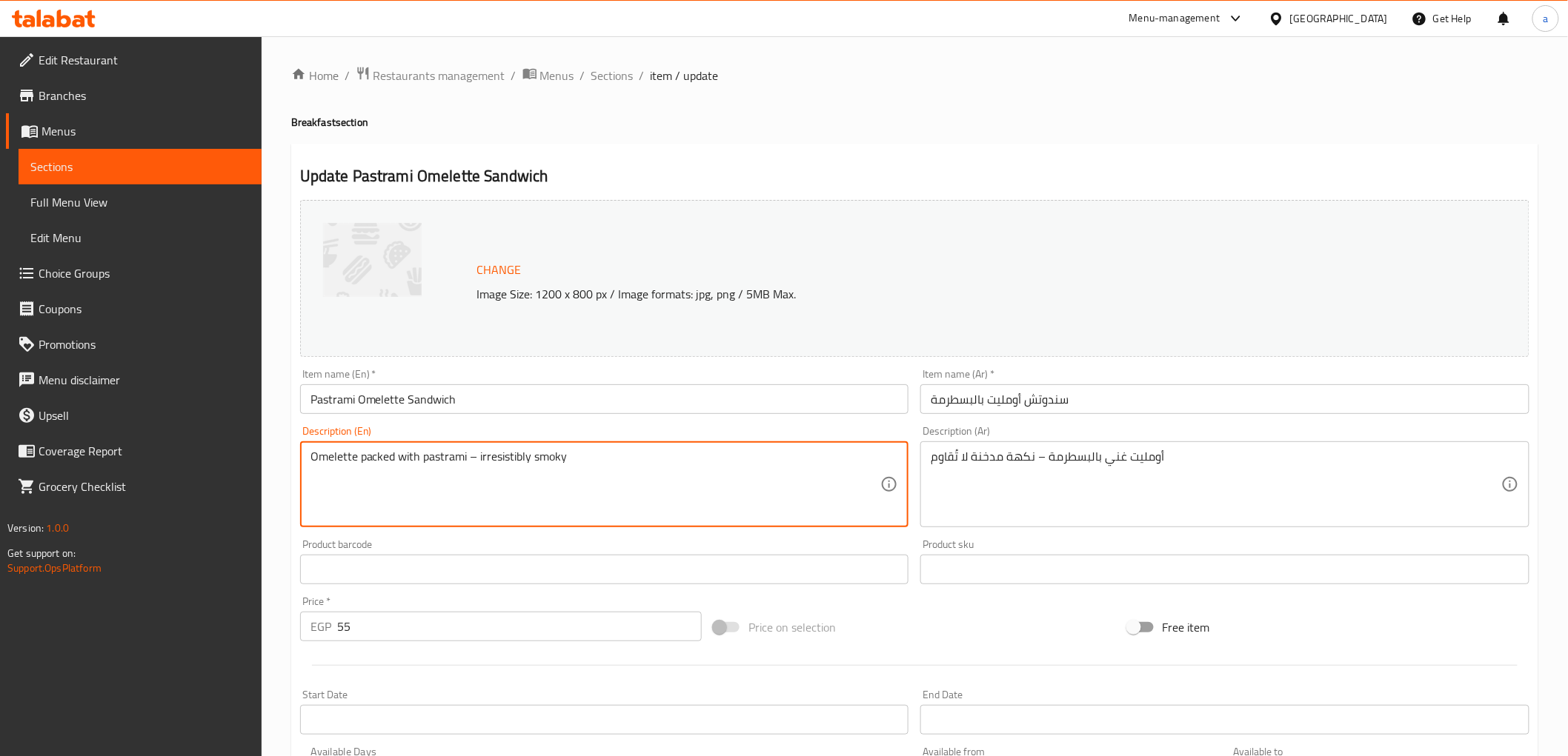
click at [386, 468] on textarea "Omelette packed with pastrami – irresistibly smoky" at bounding box center [596, 485] width 571 height 70
click at [408, 458] on textarea "Omelette packed with pastrami – irresistibly smoky" at bounding box center [596, 485] width 571 height 70
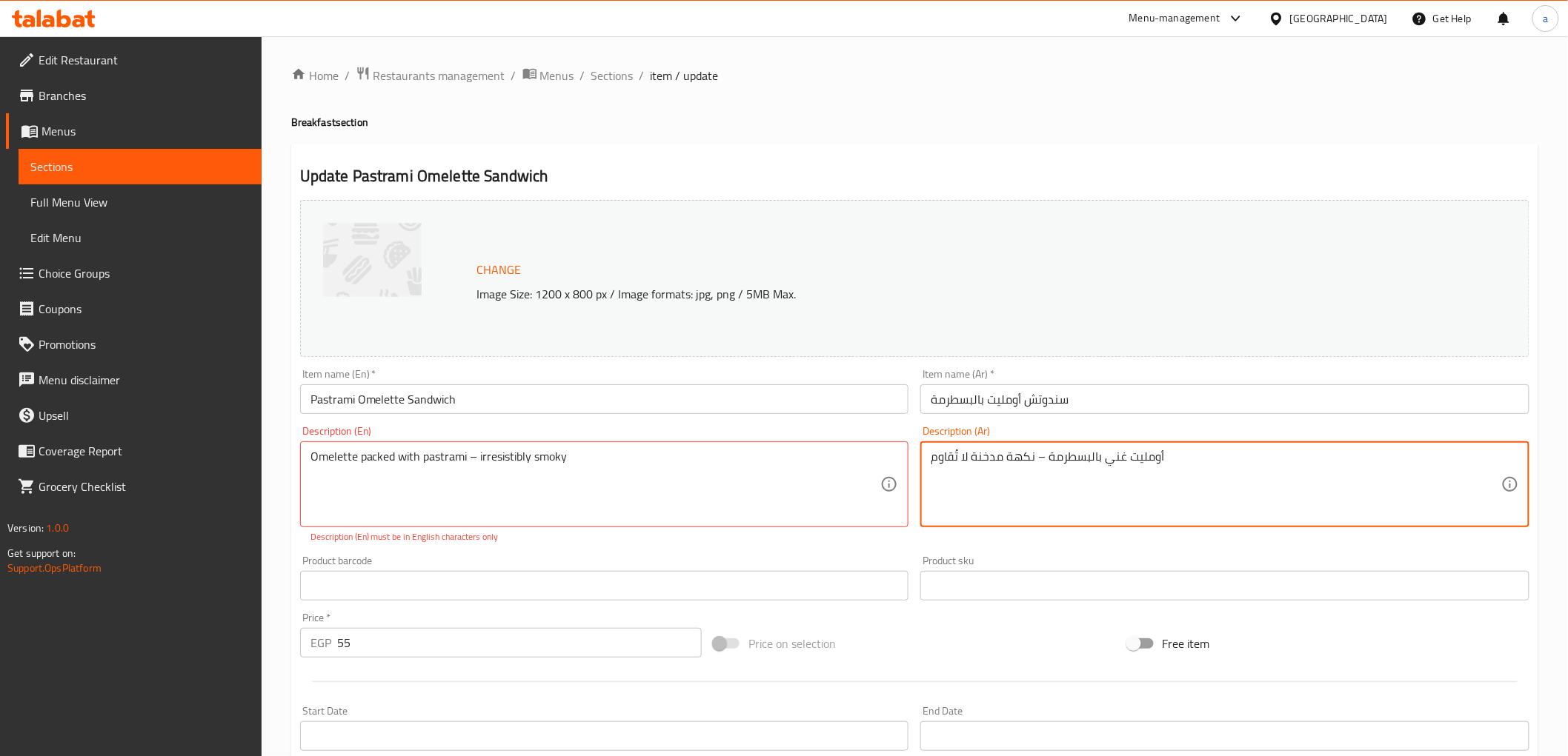
click at [1023, 458] on textarea "أومليت غني بالبسطرمة – نكهة مدخنة لا تُقاوم" at bounding box center [1216, 485] width 571 height 70
click at [969, 459] on textarea "أومليت غني بالبسطرمة – مدخنة لا تُقاوم" at bounding box center [1216, 485] width 571 height 70
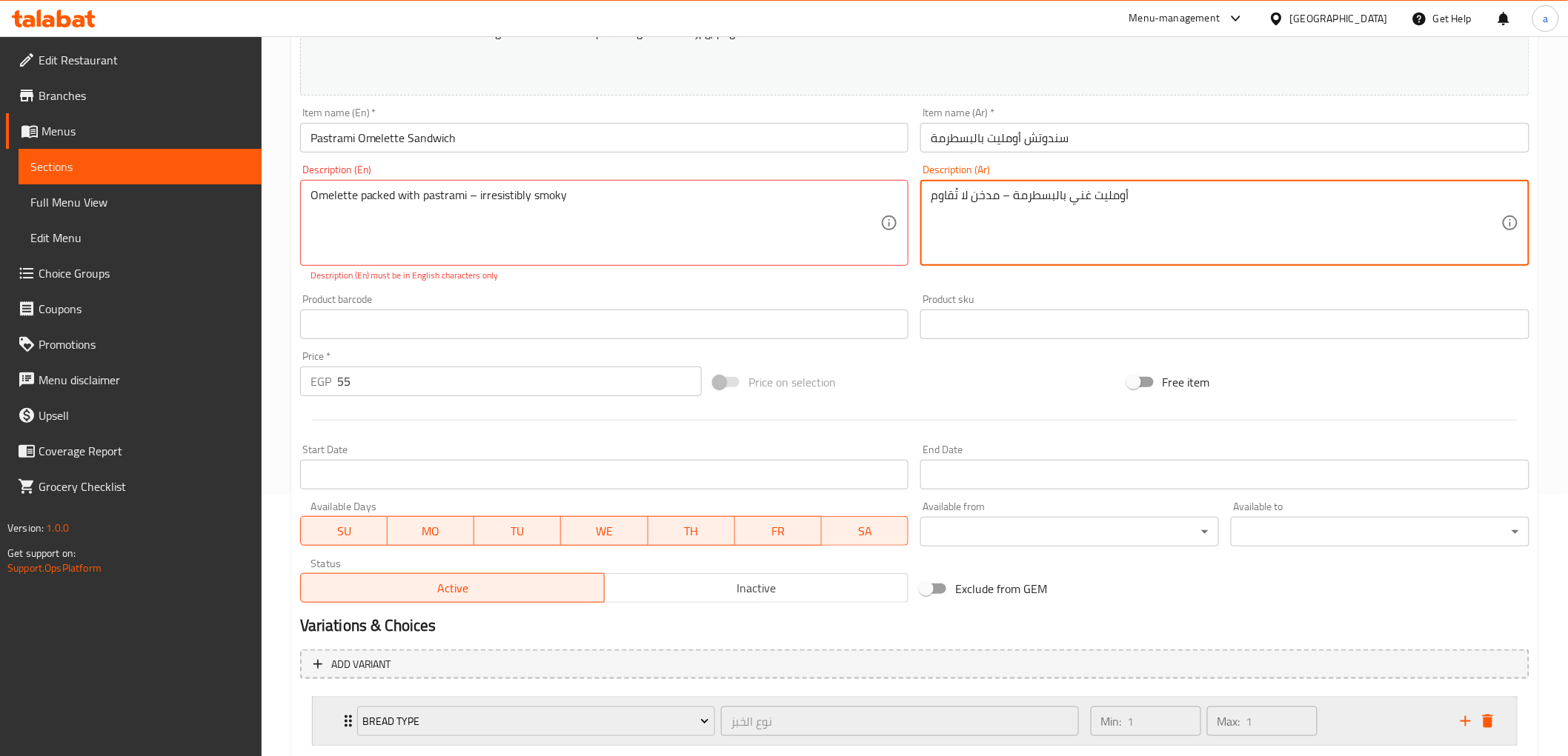
scroll to position [351, 0]
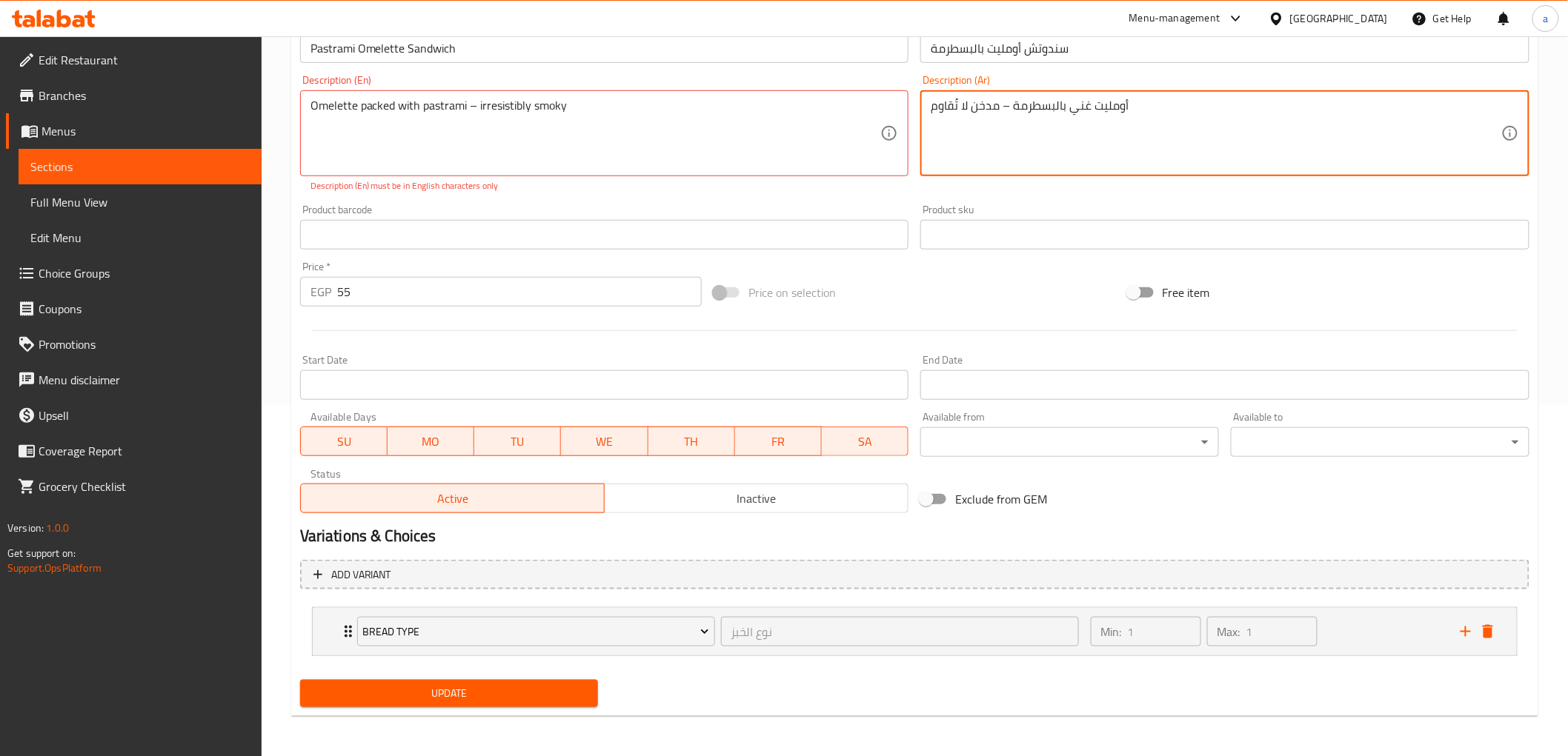
click at [958, 116] on textarea "أومليت غني بالبسطرمة – مدخن لا تُقاوم" at bounding box center [1216, 133] width 571 height 70
click at [953, 100] on textarea "أومليت غني بالبسطرمة – مدخن لا تُقاوم" at bounding box center [1216, 133] width 571 height 70
click at [576, 682] on button "Update" at bounding box center [449, 694] width 299 height 28
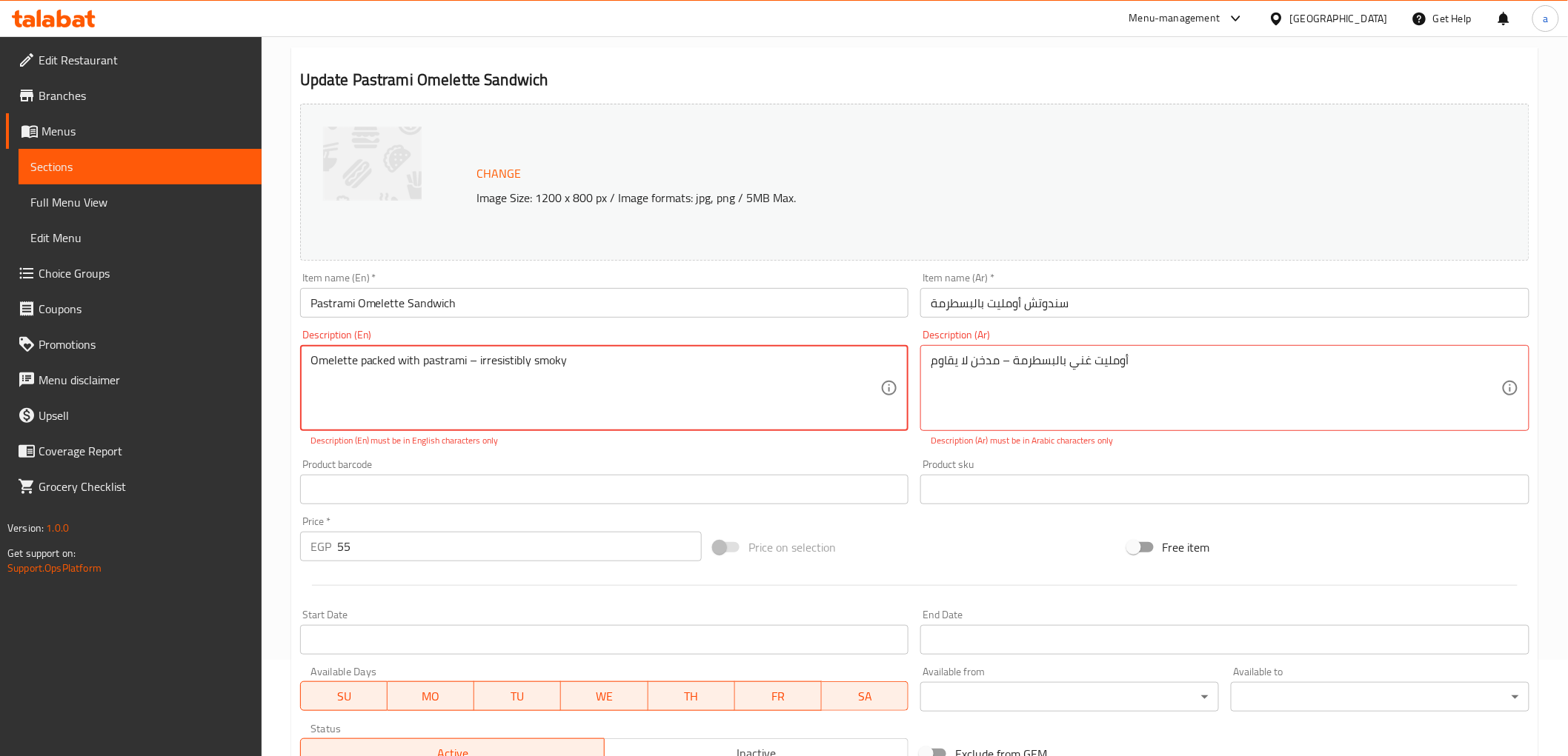
scroll to position [0, 0]
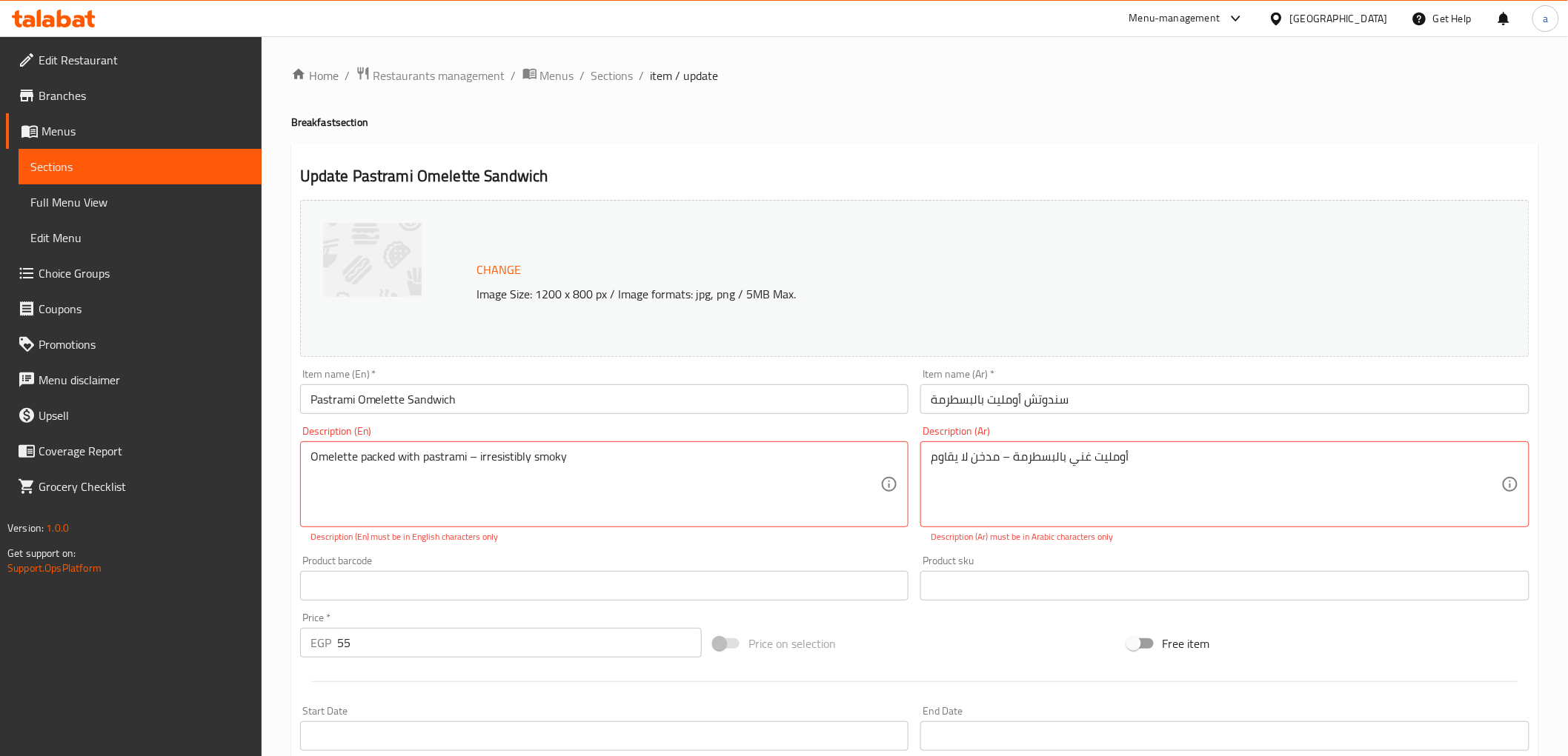
click at [1077, 447] on div "أومليت غني بالبسطرمة – مدخن لا يقاوم Description (Ar)" at bounding box center [1224, 484] width 609 height 86
click at [1083, 467] on textarea "أومليت غني بالبسطرمة – مدخن لا يقاوم" at bounding box center [1216, 485] width 571 height 70
drag, startPoint x: 1001, startPoint y: 462, endPoint x: 1010, endPoint y: 462, distance: 9.0
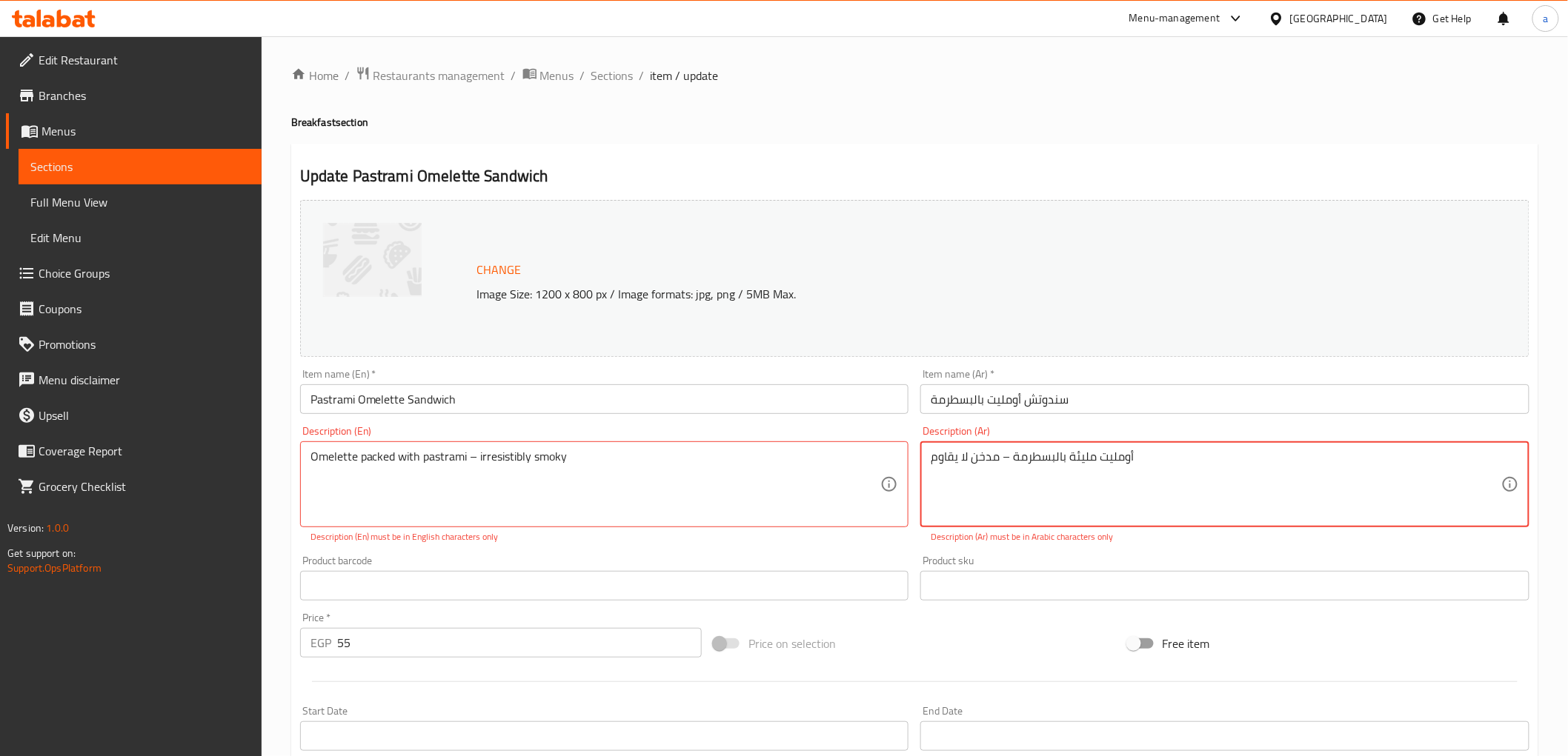
click at [1010, 462] on textarea "أومليت مليئة بالبسطرمة – مدخن لا يقاوم" at bounding box center [1216, 485] width 571 height 70
type textarea "أومليت مليئة بالبسطرمة- مدخن لا يقاوم"
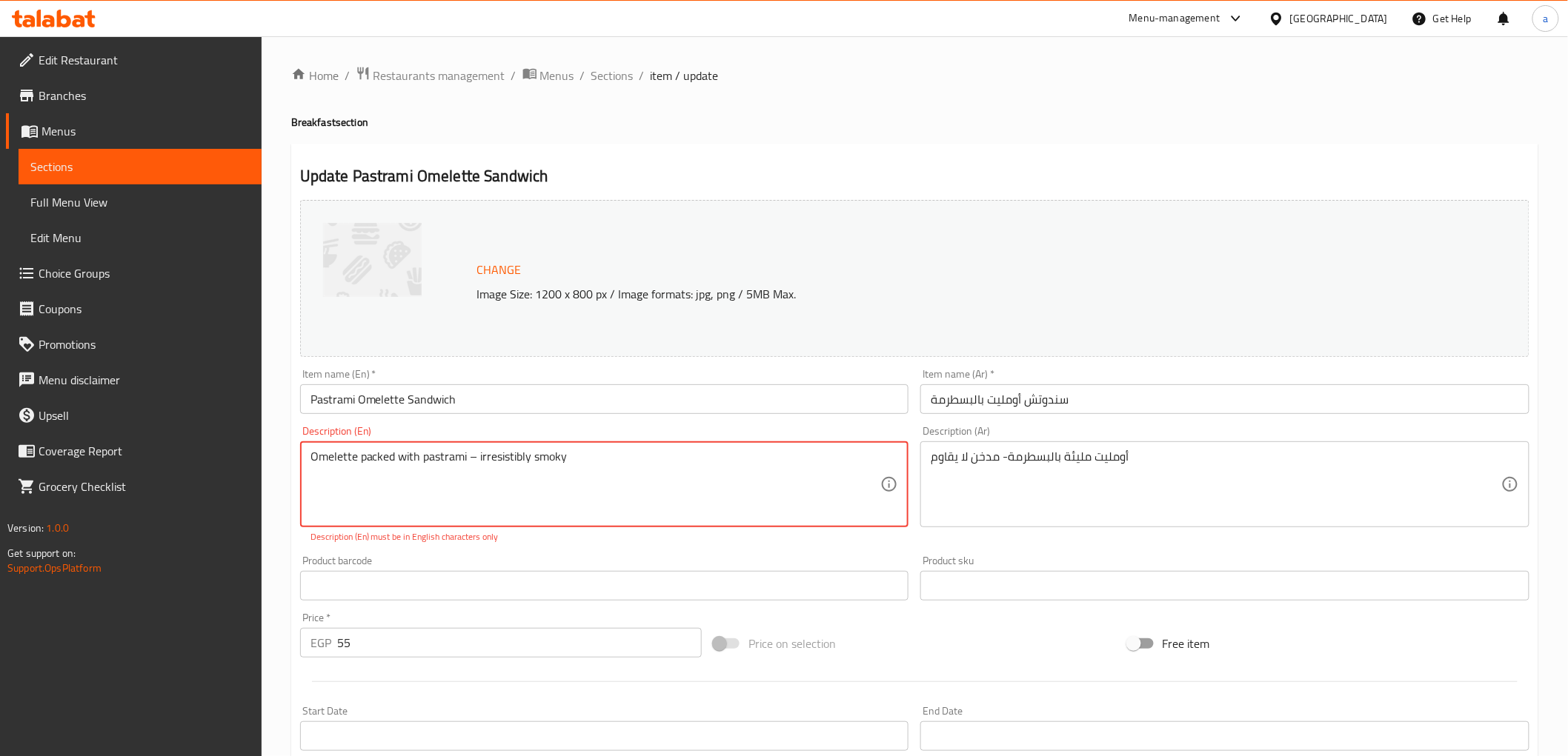
drag, startPoint x: 476, startPoint y: 456, endPoint x: 468, endPoint y: 457, distance: 8.1
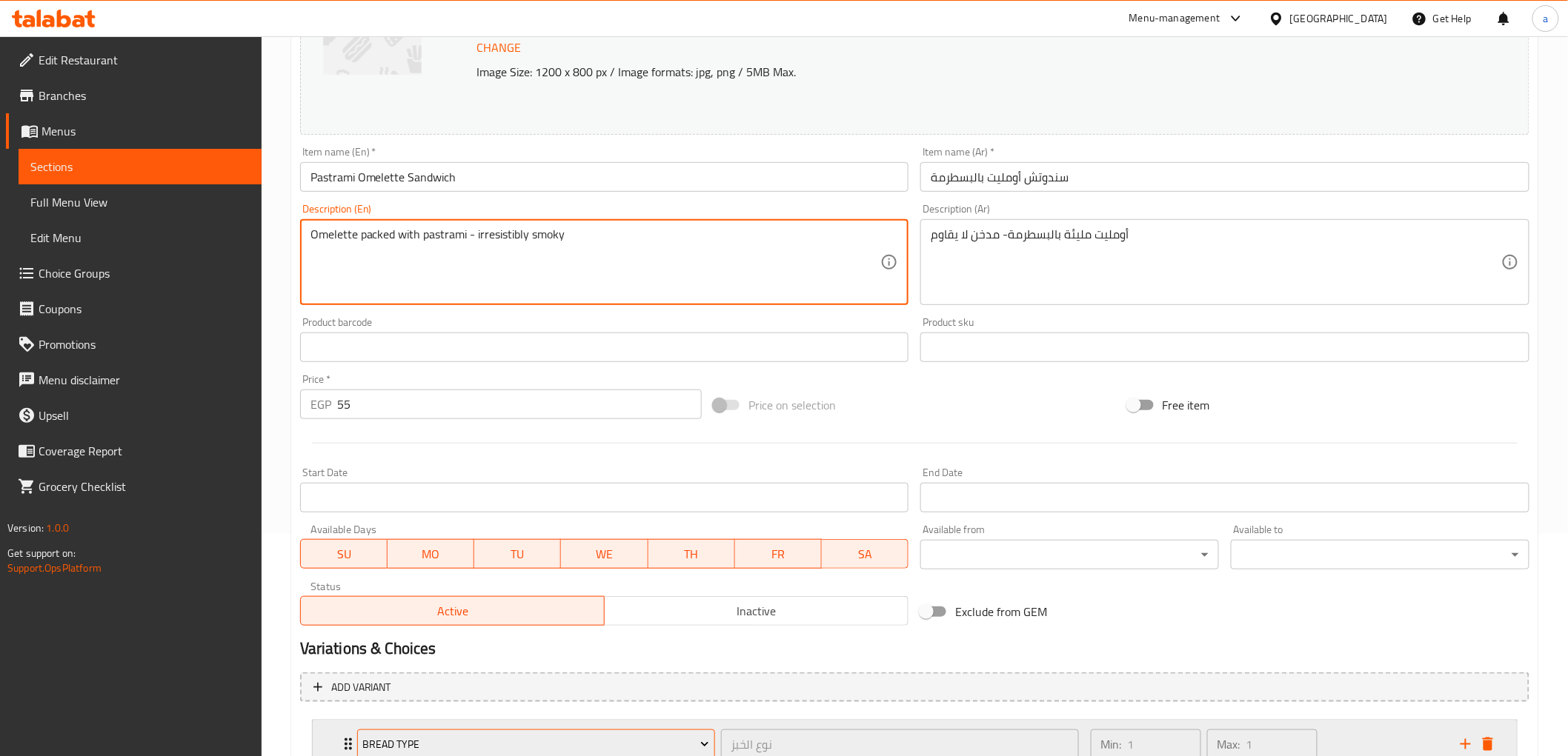
scroll to position [335, 0]
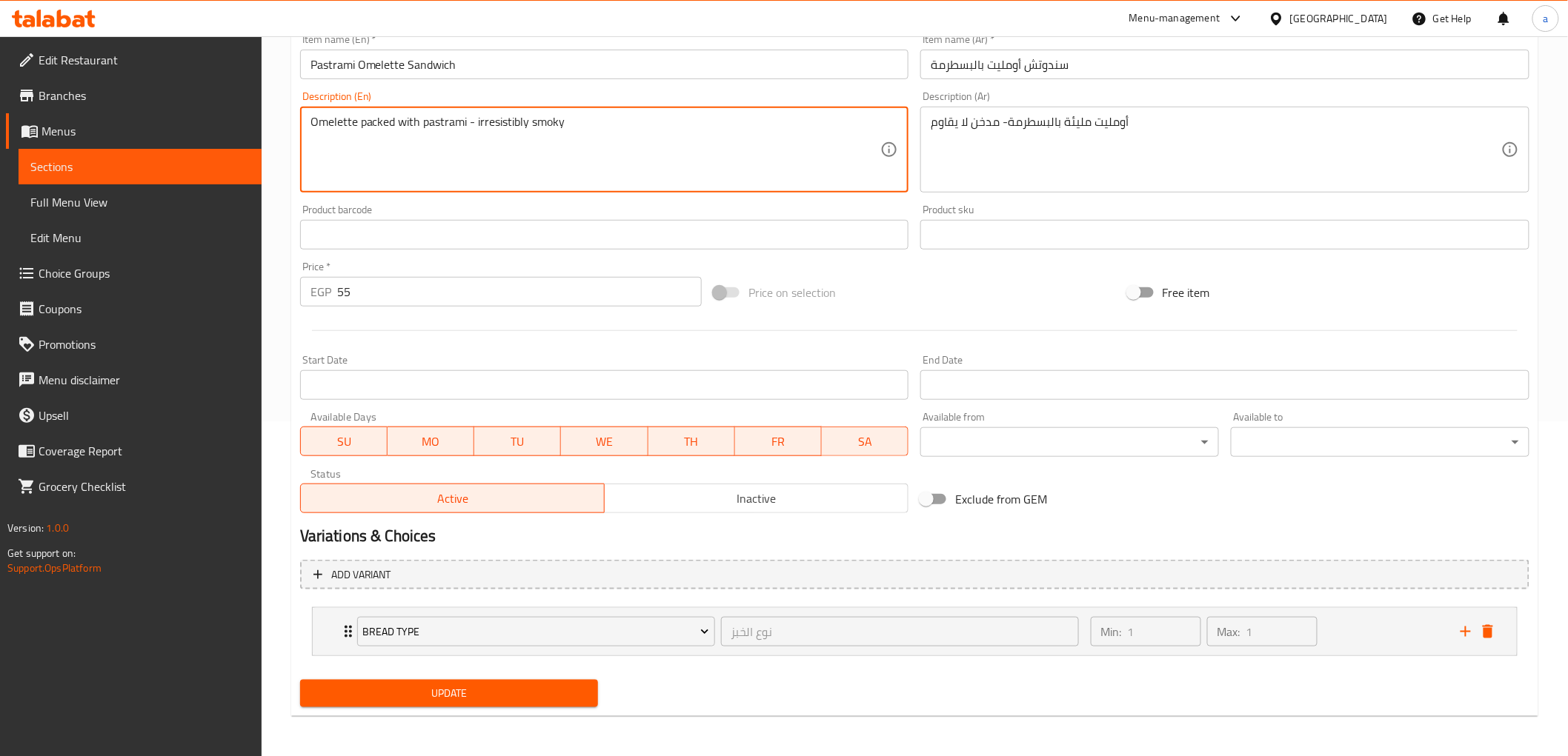
type textarea "Omelette packed with pastrami - irresistibly smoky"
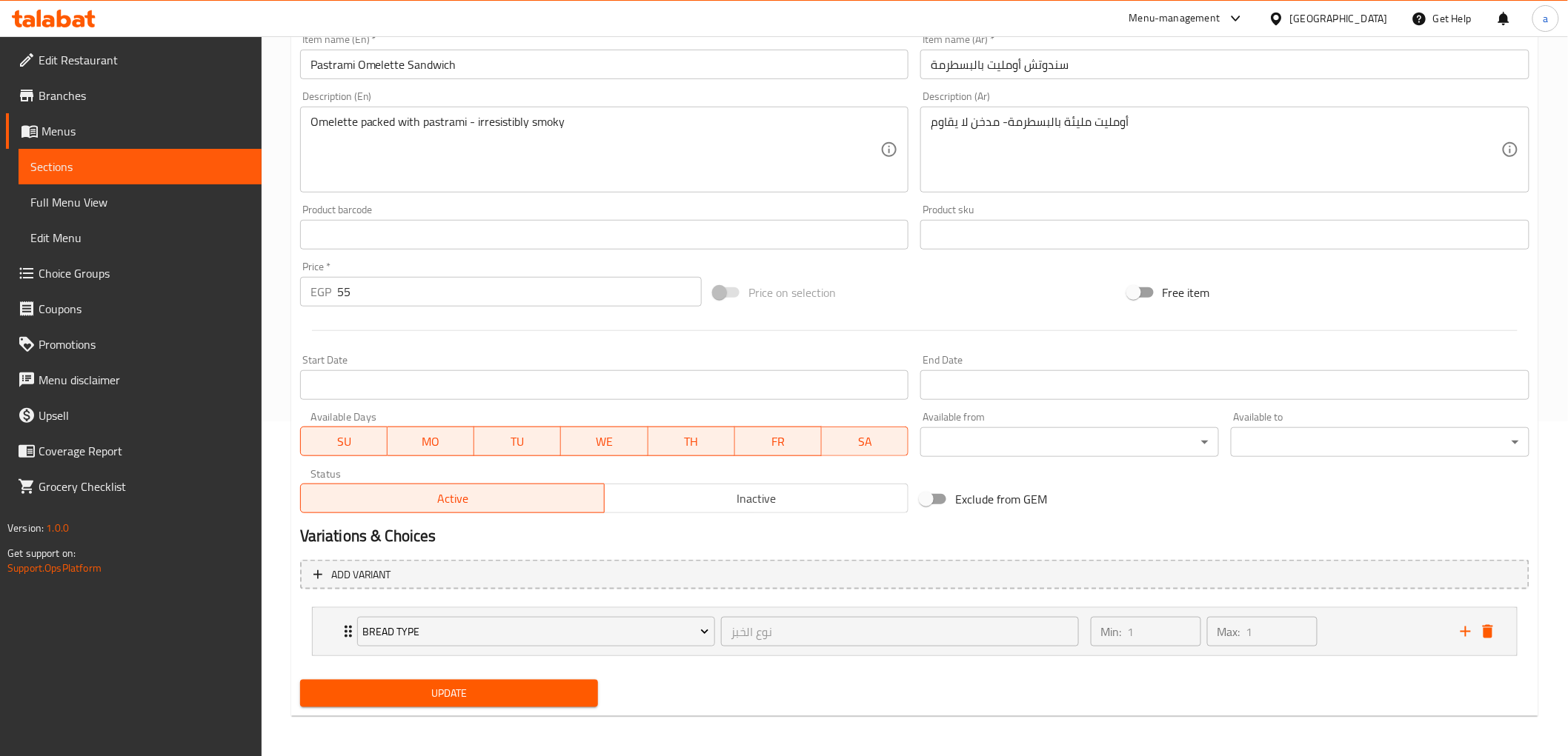
click at [464, 676] on div "Update" at bounding box center [449, 694] width 311 height 39
click at [473, 701] on span "Update" at bounding box center [449, 694] width 274 height 19
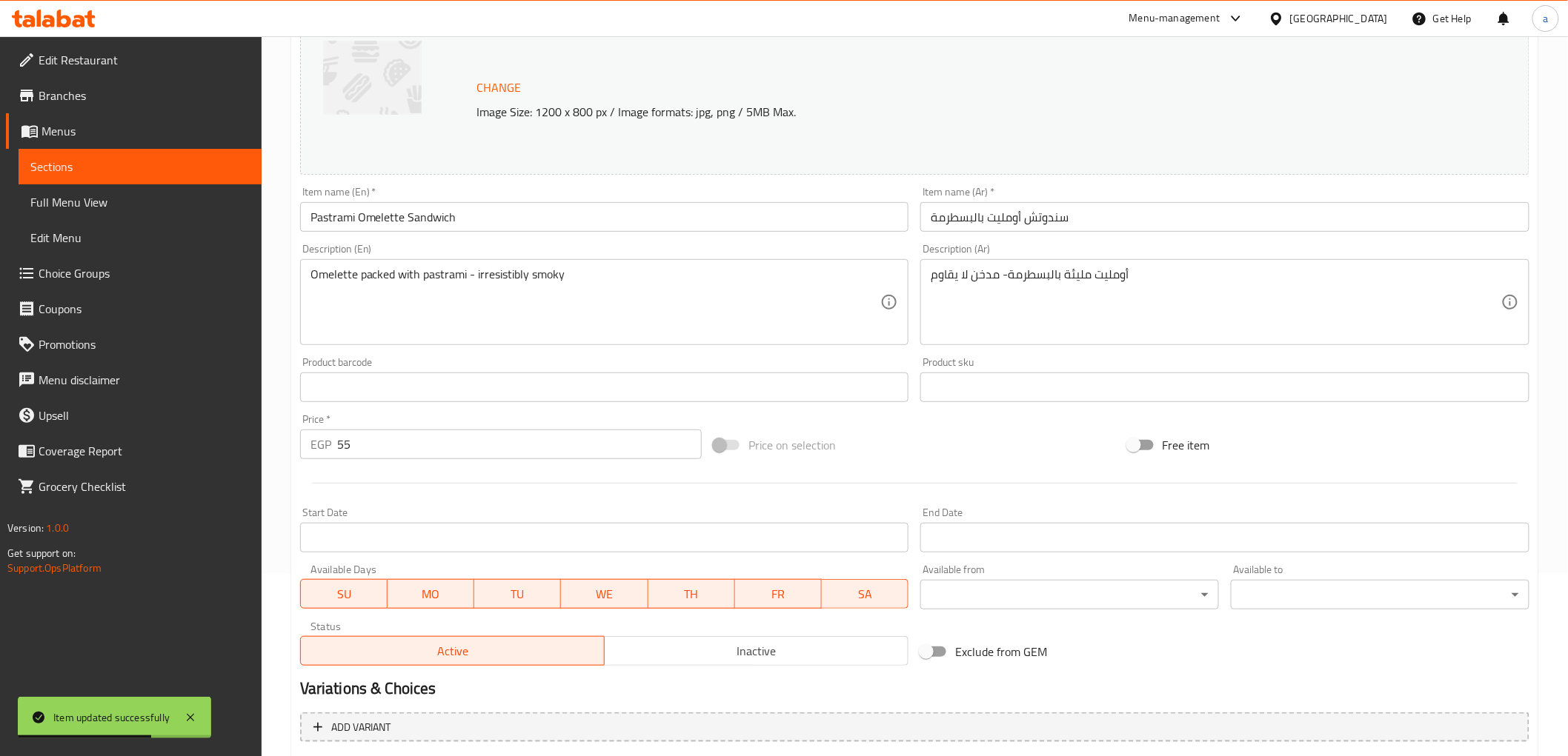
scroll to position [0, 0]
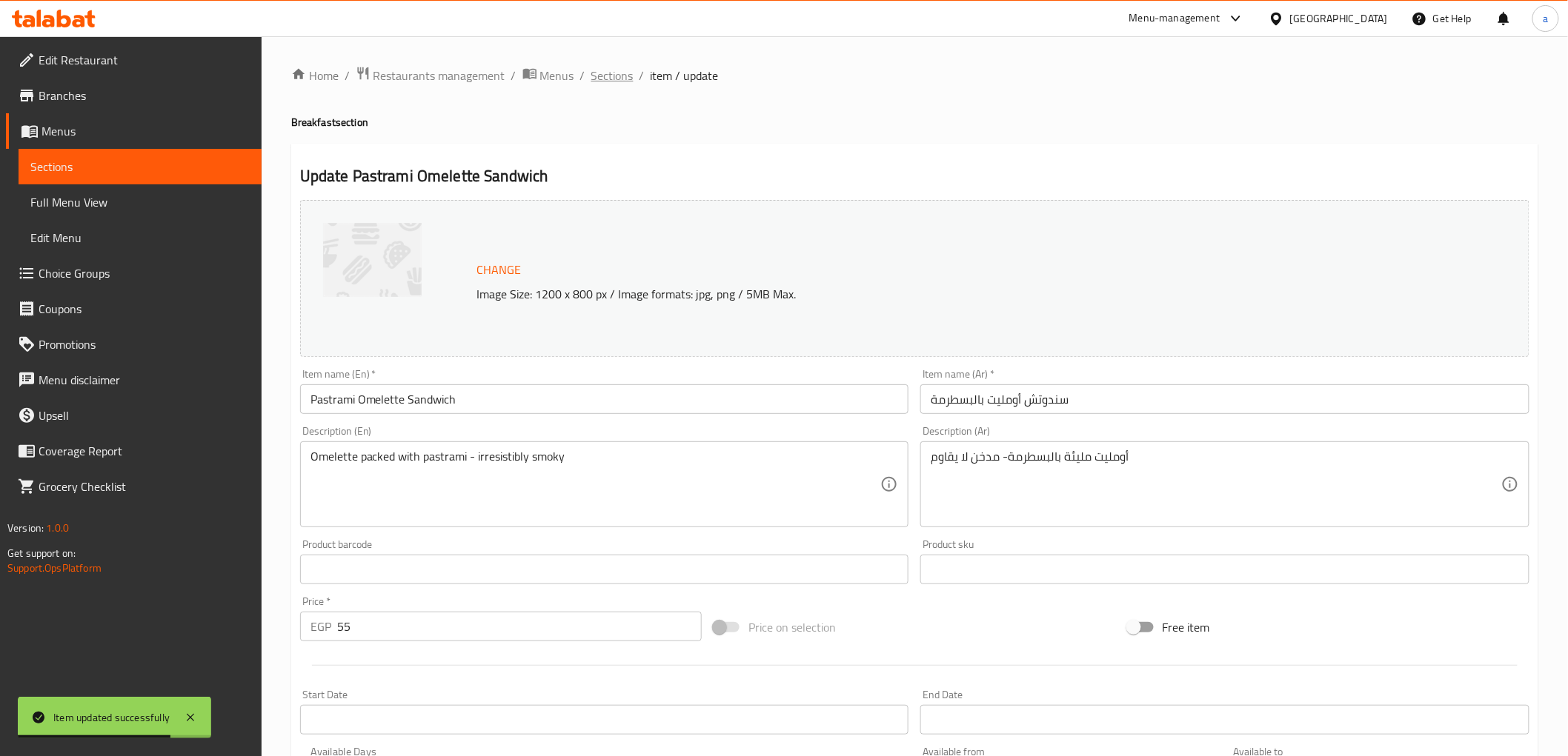
click at [616, 85] on span "Sections" at bounding box center [612, 76] width 42 height 18
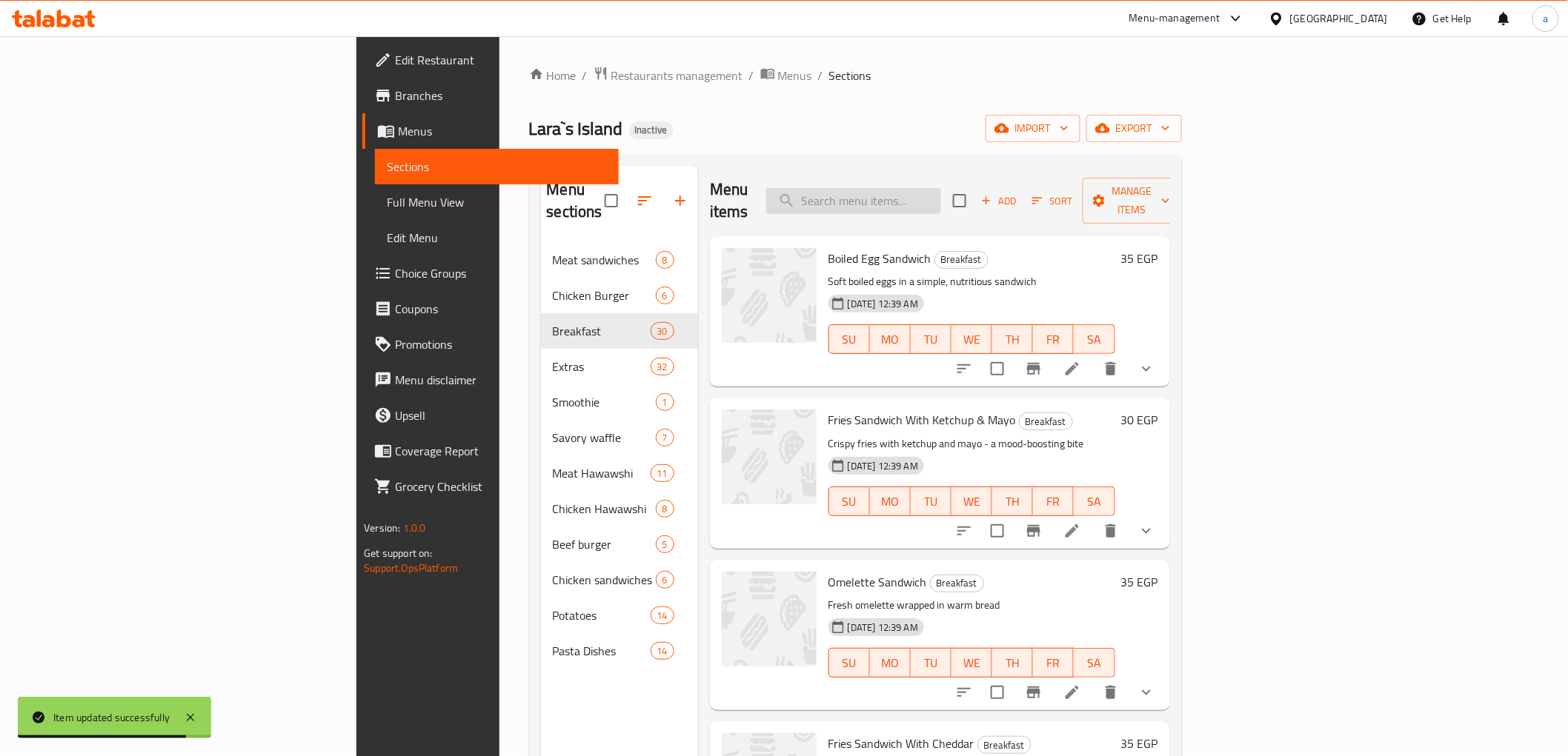
click at [941, 193] on input "search" at bounding box center [853, 201] width 175 height 26
paste input "Fries Sandwich With Coleslaw"
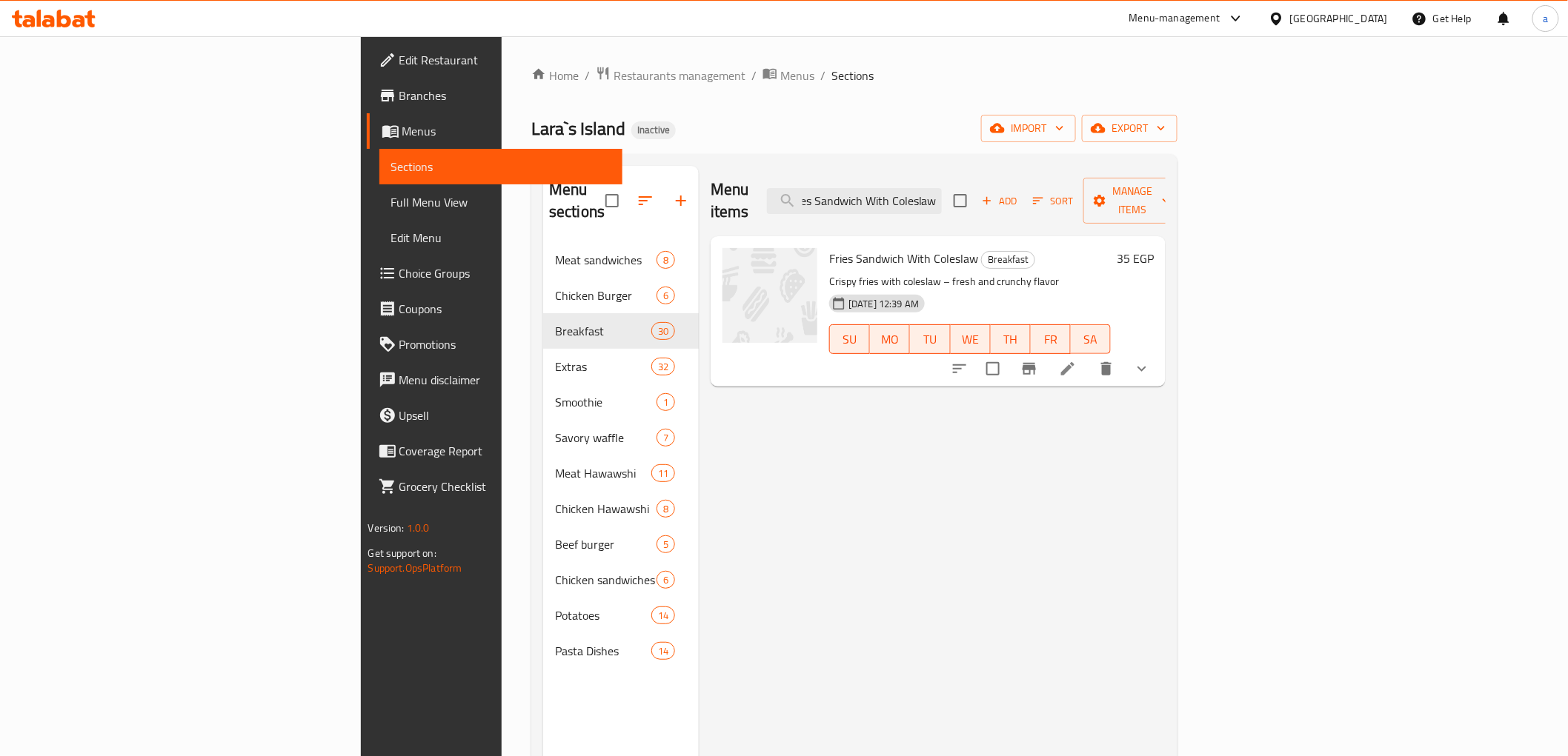
type input "Fries Sandwich With Coleslaw"
click at [1077, 360] on icon at bounding box center [1068, 369] width 18 height 18
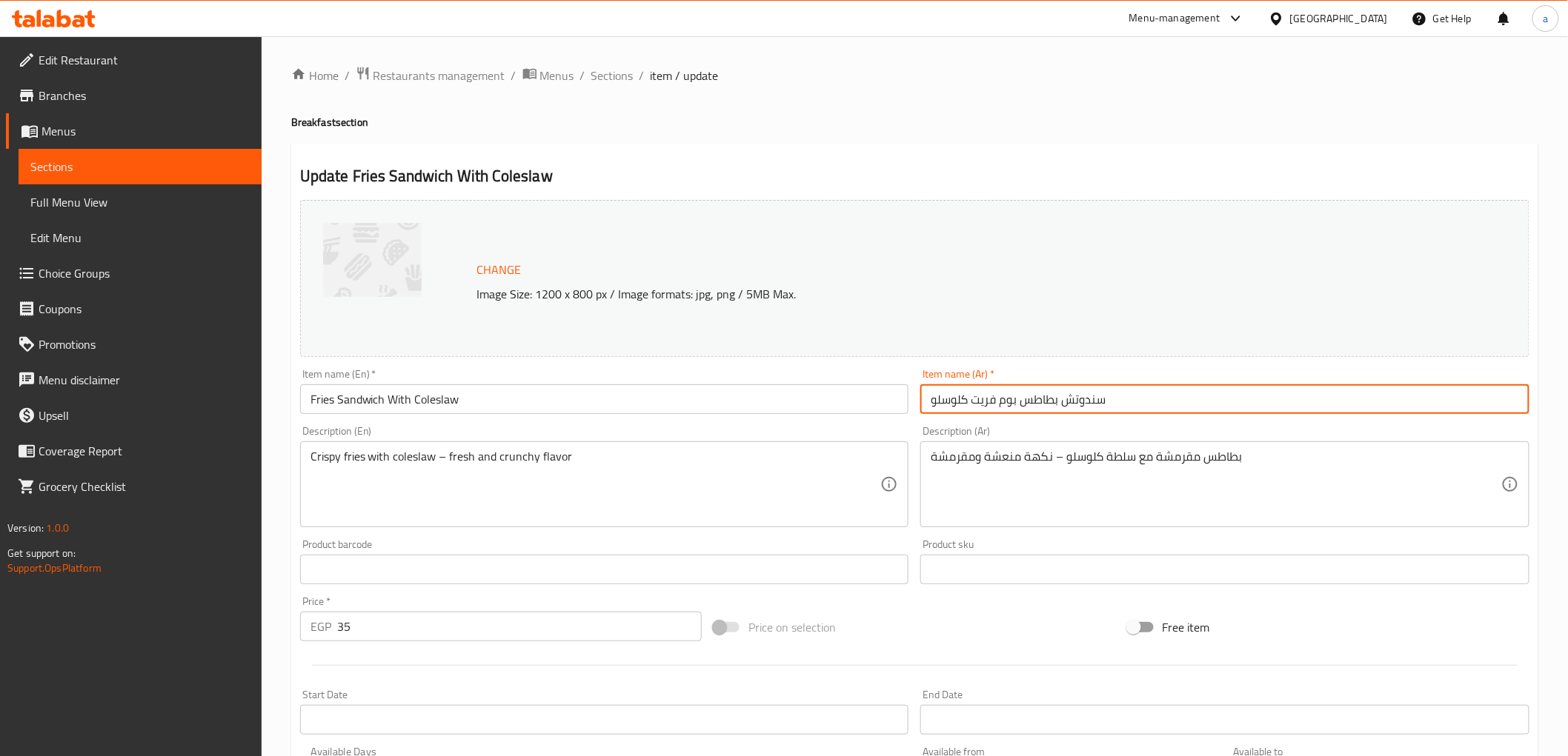
click at [1027, 404] on input "سندوتش بطاطس بوم فريت كلوسلو" at bounding box center [1224, 400] width 609 height 30
drag, startPoint x: 972, startPoint y: 399, endPoint x: 993, endPoint y: 409, distance: 23.3
click at [971, 400] on input "سندوتش بطاطس مقليةمع كلوسلو" at bounding box center [1224, 400] width 609 height 30
click at [994, 405] on input "سندوتش بطاطس مقليةمع كلوسلو" at bounding box center [1224, 400] width 609 height 30
type input "سندوتش بطاطس مقلية مع كلوسلو"
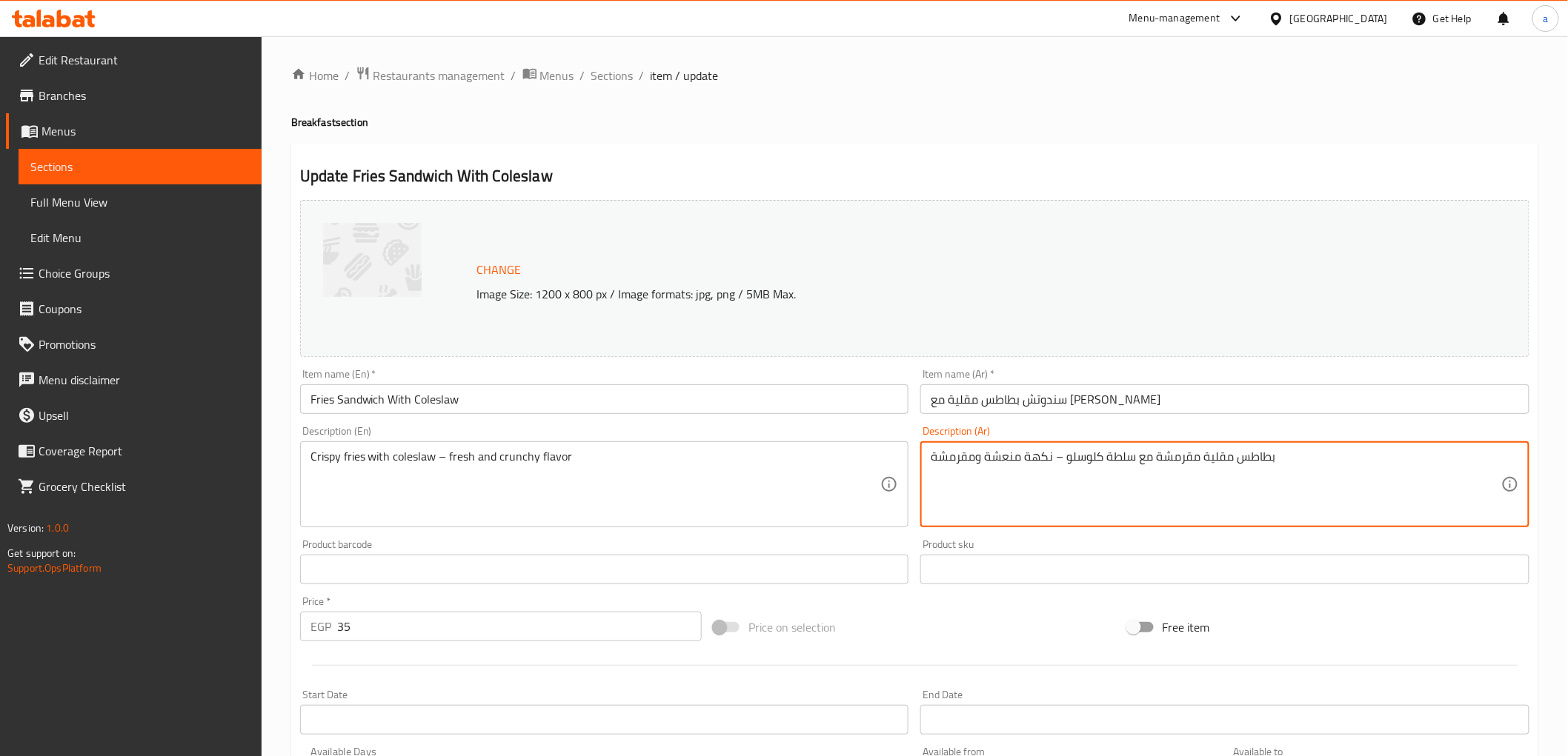
click at [1123, 458] on textarea "بطاطس مقلية مقرمشة مع سلطة كلوسلو – نكهة منعشة ومقرمشة" at bounding box center [1216, 485] width 571 height 70
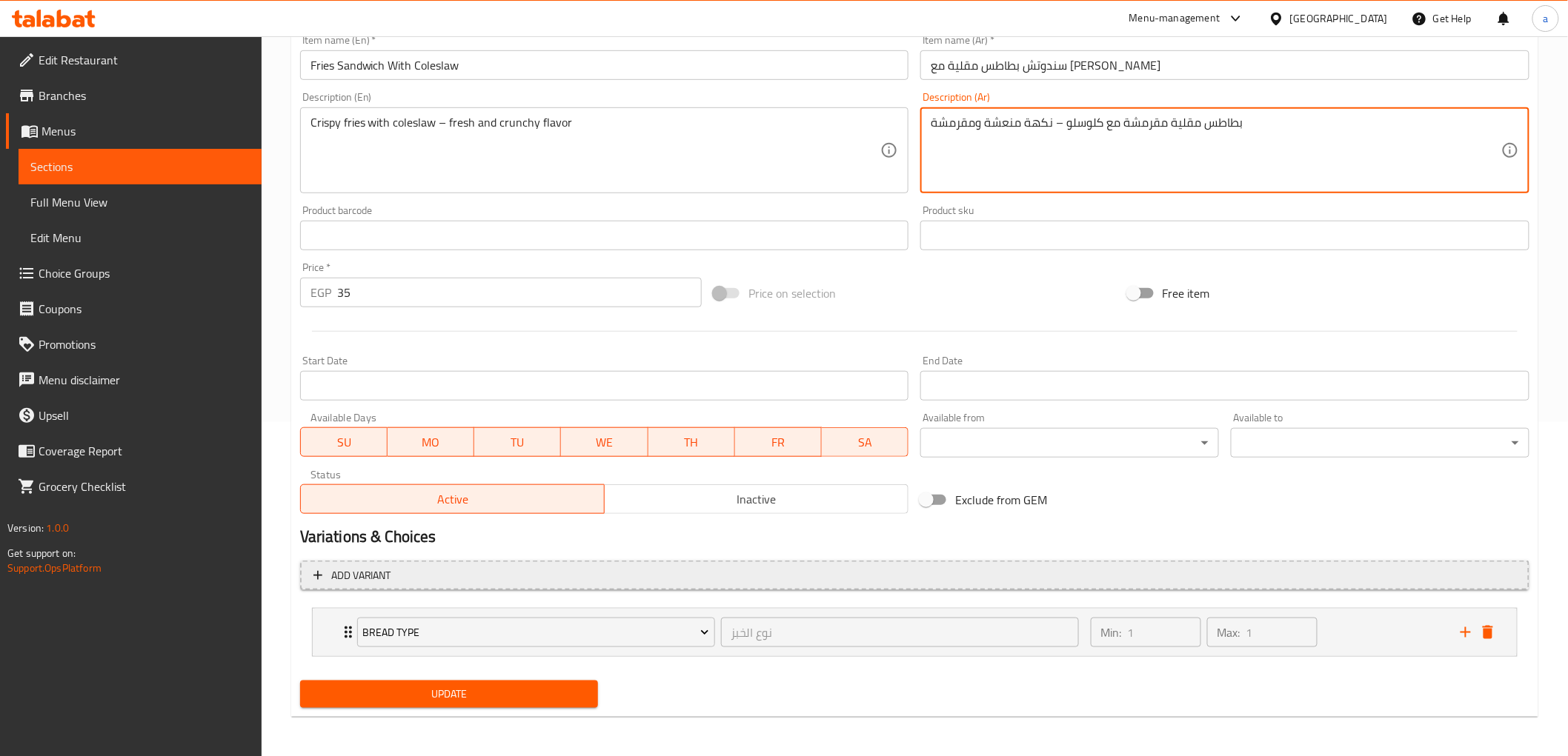
scroll to position [335, 0]
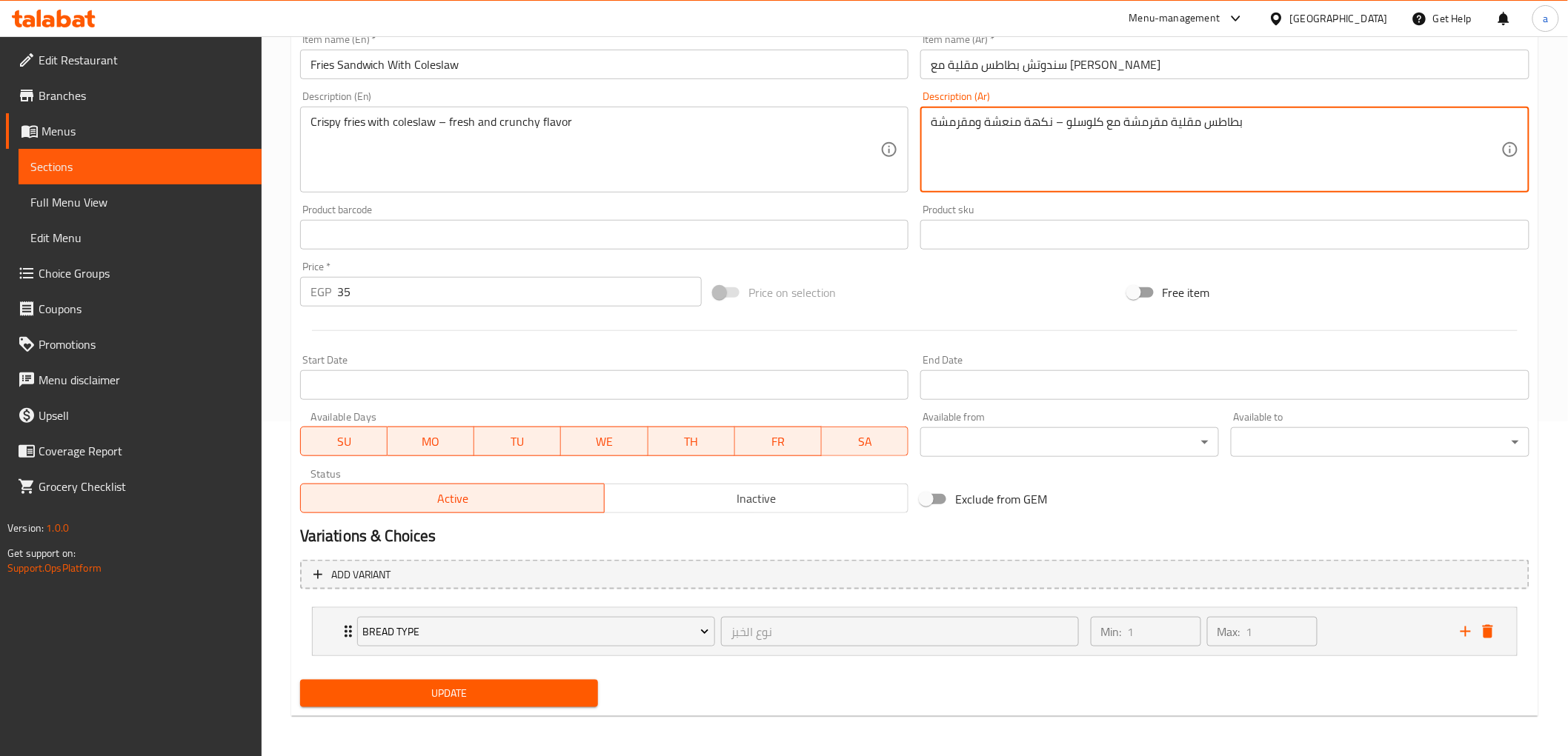
click at [524, 694] on div "Update" at bounding box center [449, 694] width 311 height 39
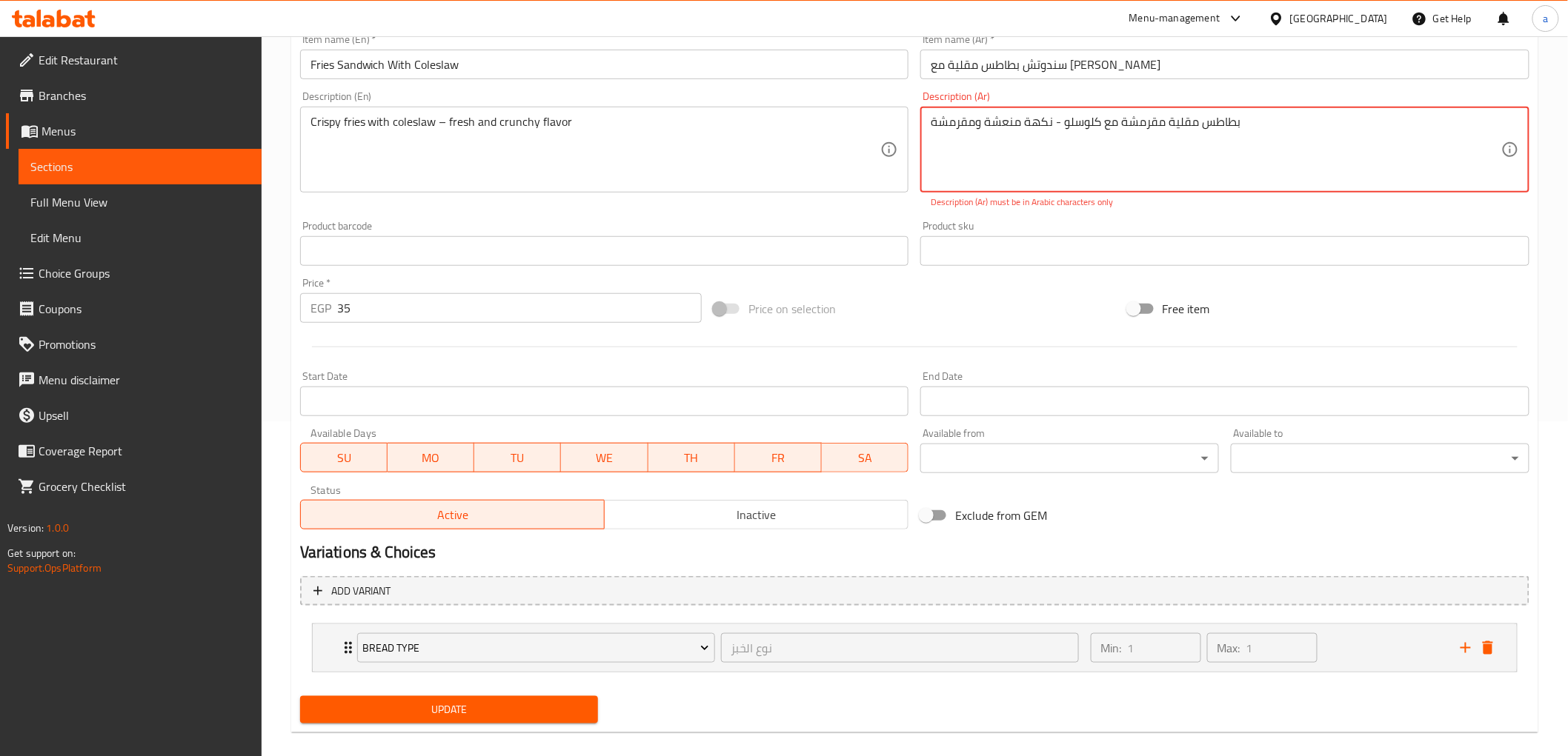
type textarea "بطاطس مقلية مقرمشة مع كلوسلو - نكهة منعشة ومقرمشة"
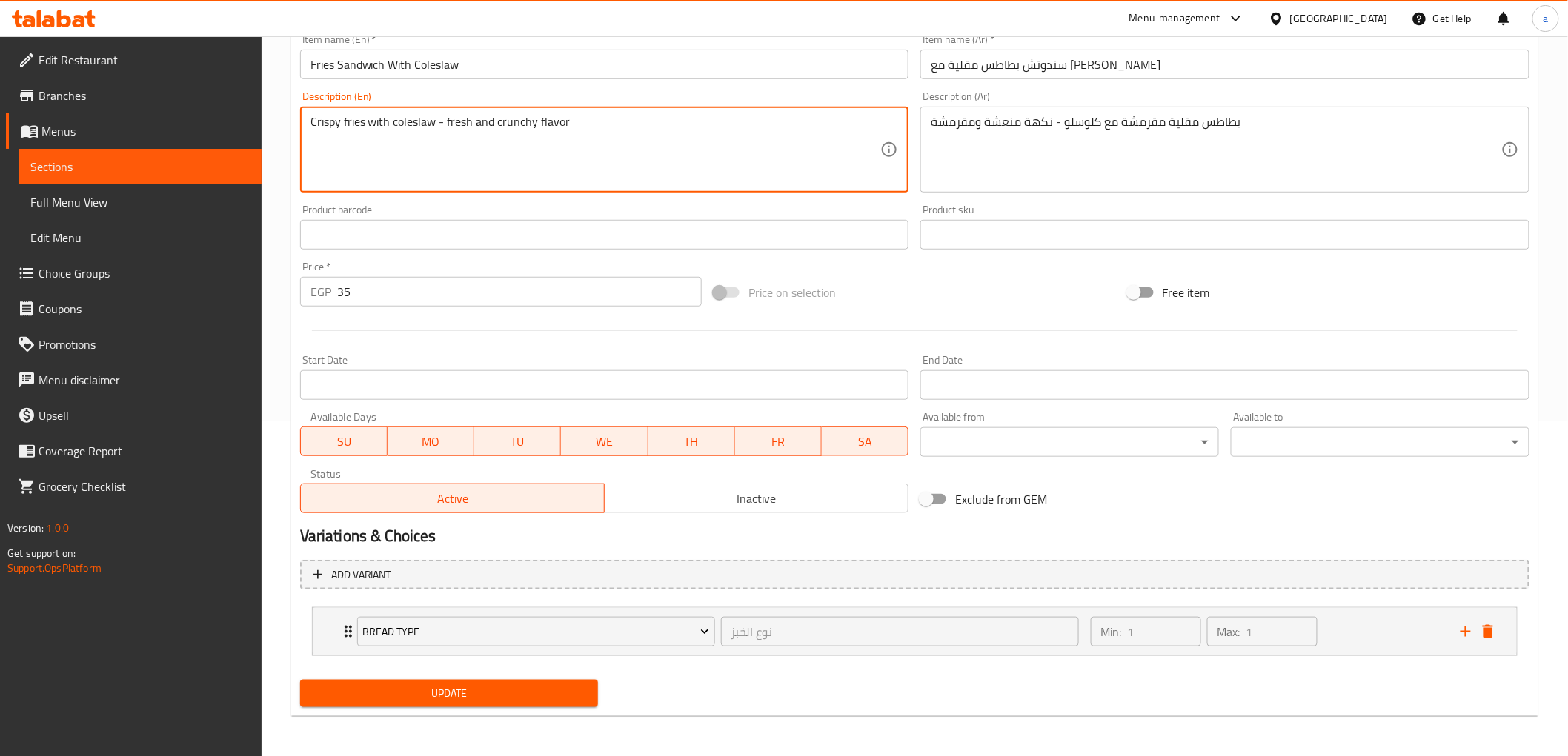
type textarea "Crispy fries with coleslaw - fresh and crunchy flavor"
click at [446, 706] on div "Update" at bounding box center [449, 694] width 311 height 39
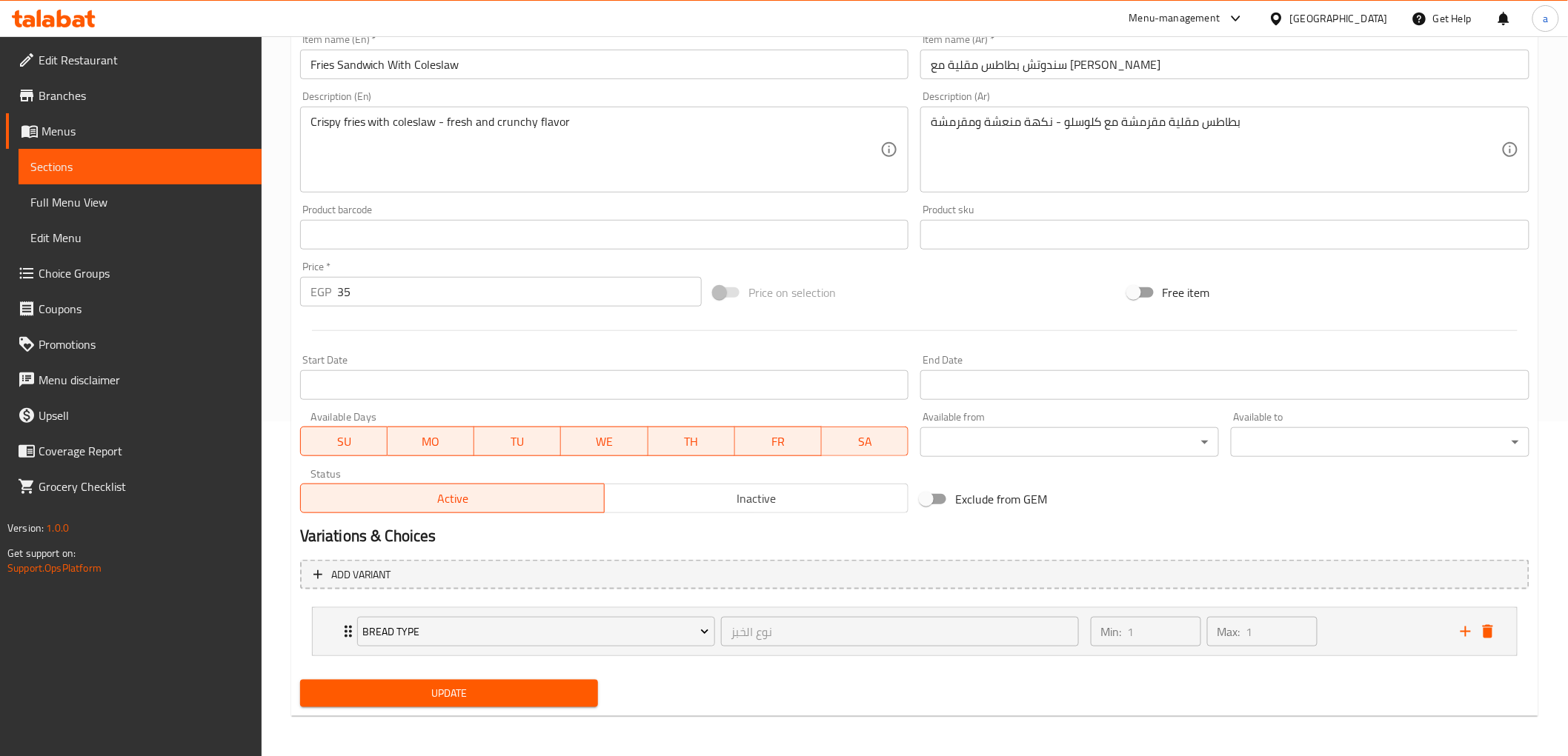
click at [467, 691] on span "Update" at bounding box center [449, 694] width 274 height 19
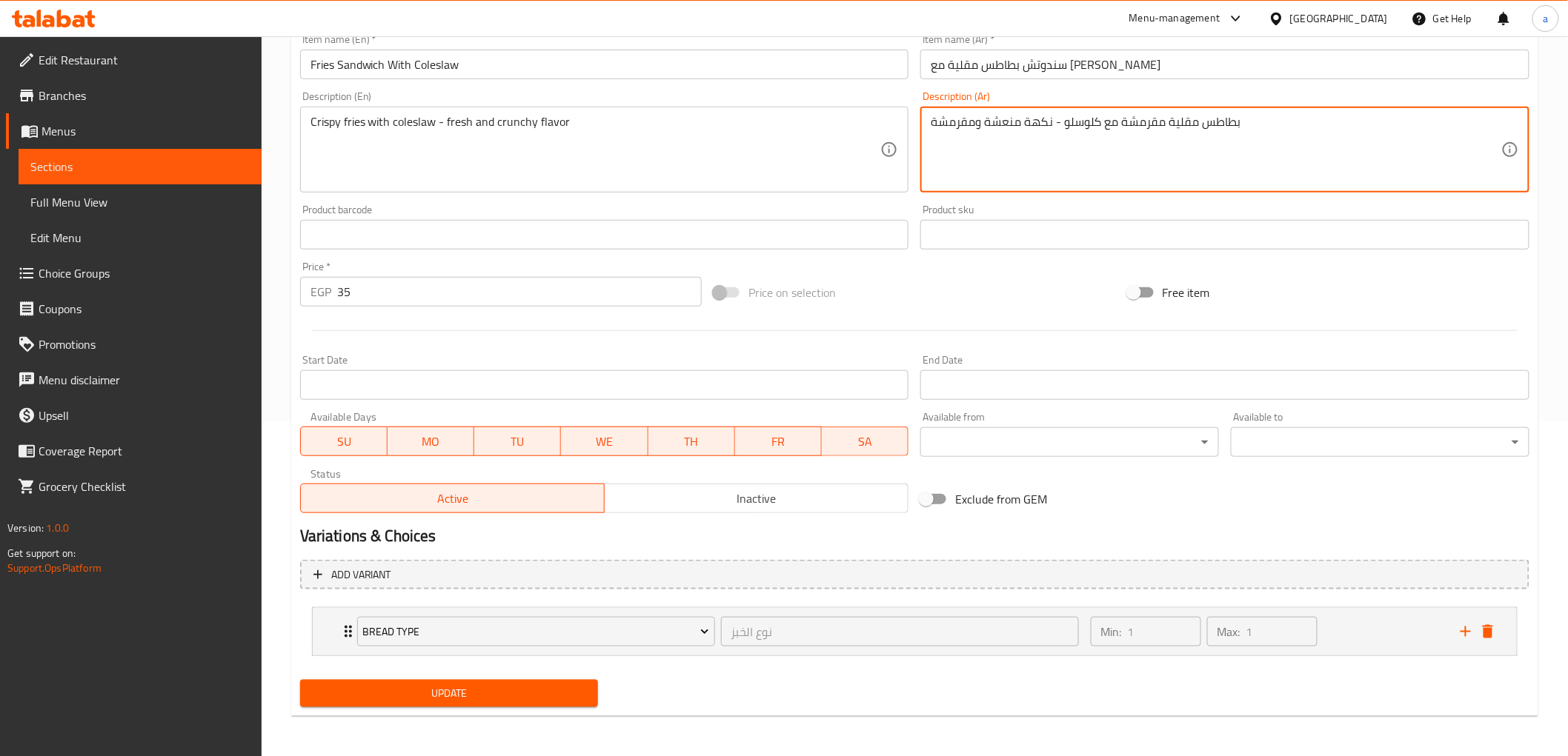
drag, startPoint x: 974, startPoint y: 116, endPoint x: 803, endPoint y: 121, distance: 171.1
type textarea "بطاطس مقلية مقرمشة مع كلوسلو - نكهة منعشة وكرانشي"
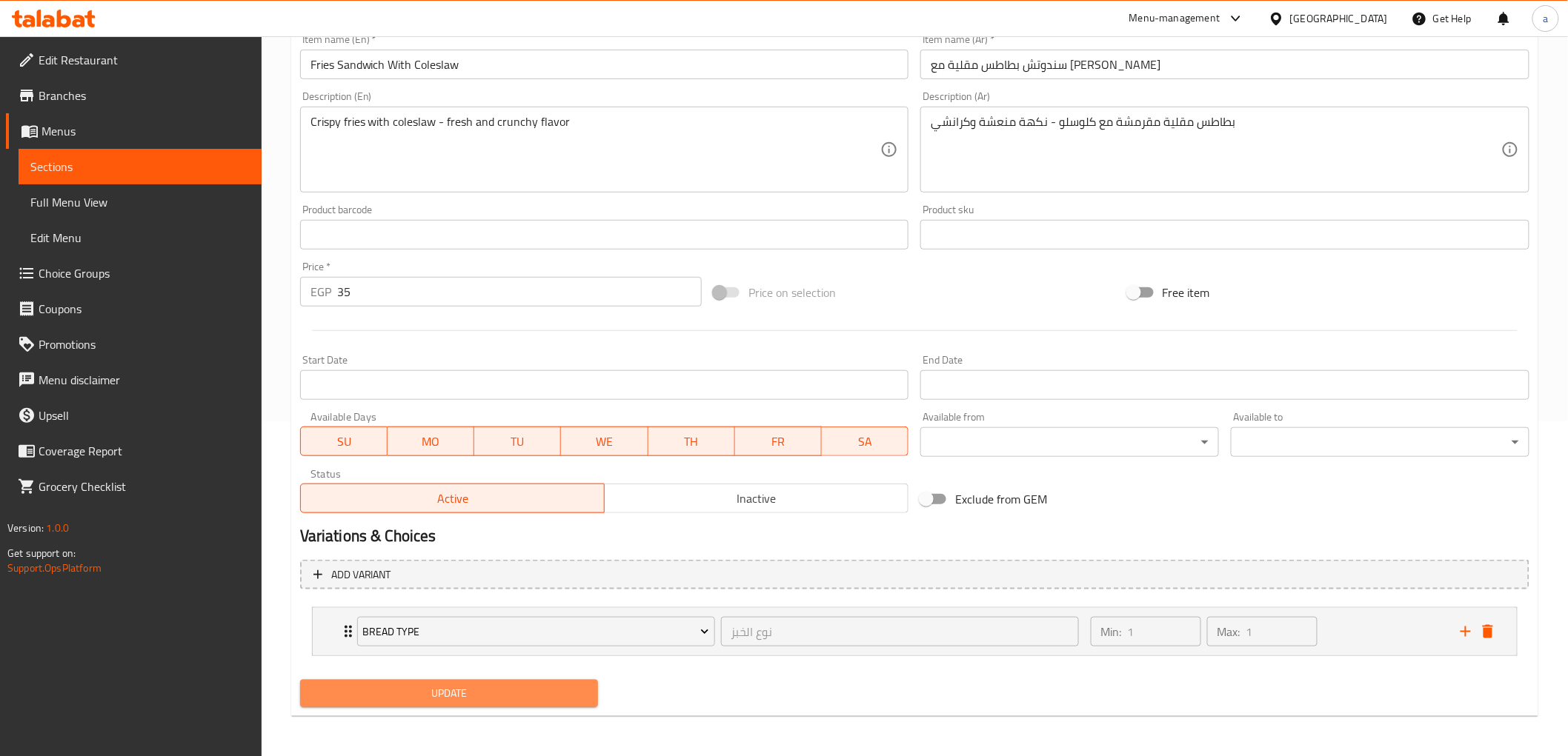
click at [560, 700] on span "Update" at bounding box center [449, 694] width 274 height 19
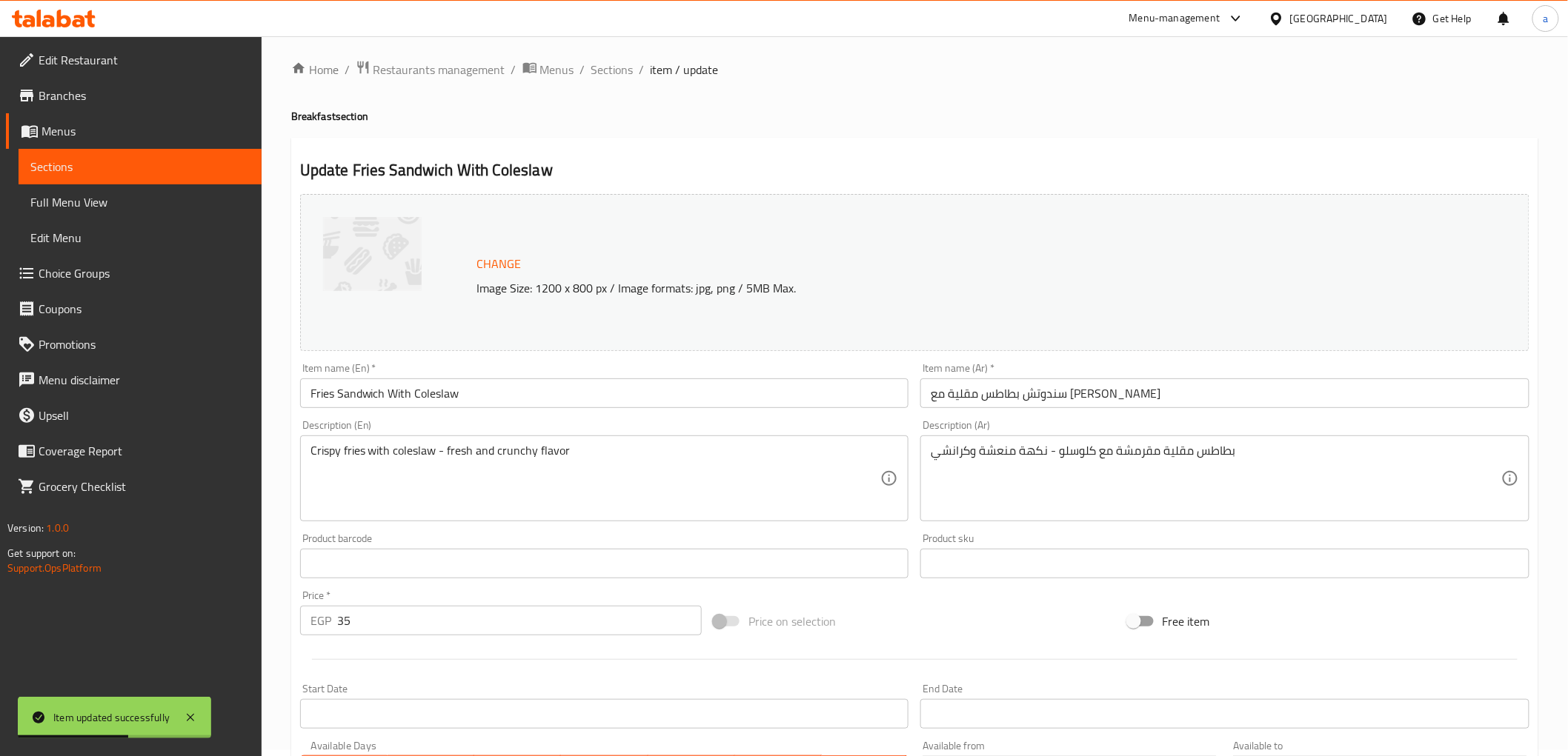
scroll to position [5, 0]
click at [599, 74] on span "Sections" at bounding box center [612, 70] width 42 height 18
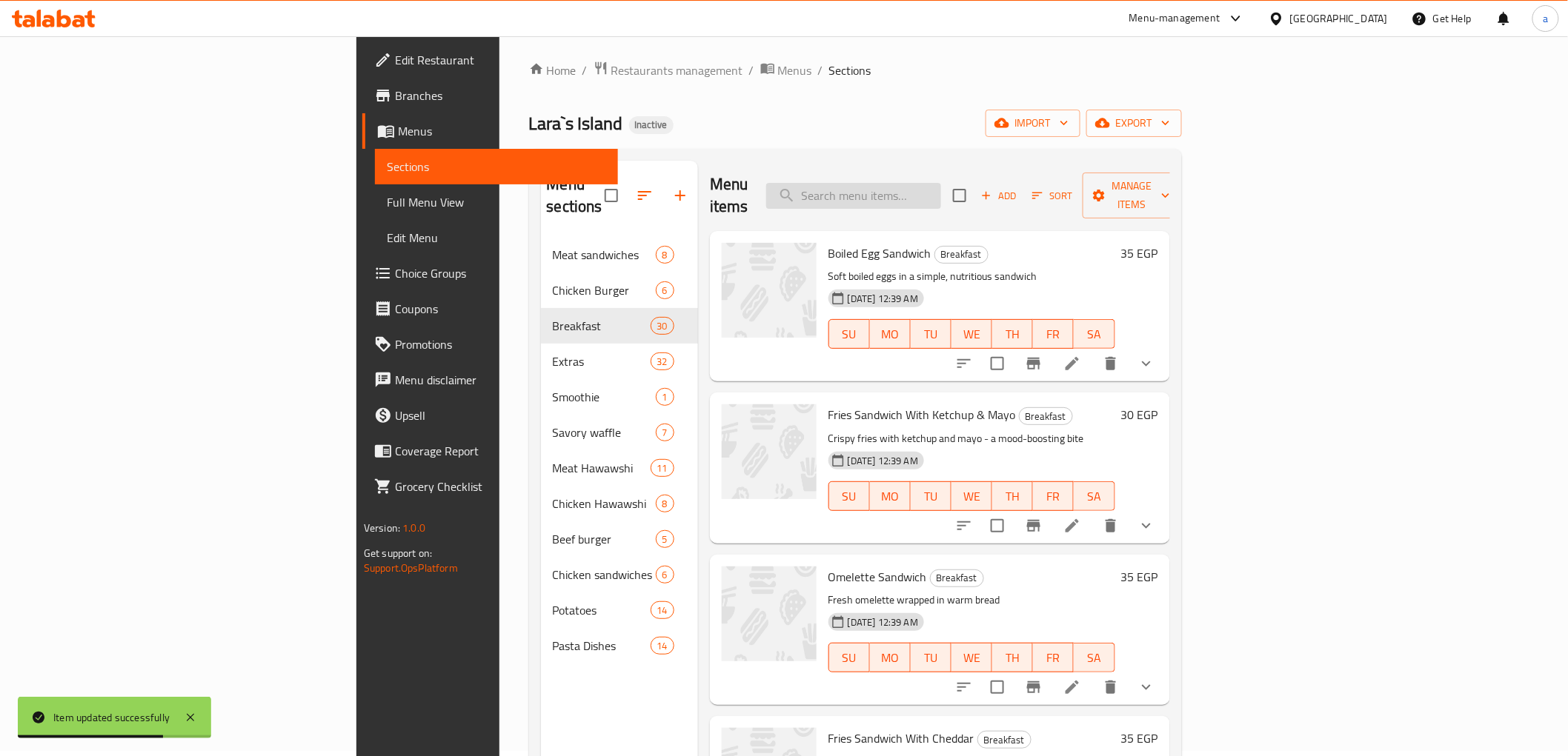
click at [941, 183] on input "search" at bounding box center [853, 195] width 175 height 26
paste input "Sausage Omelette Sandwich"
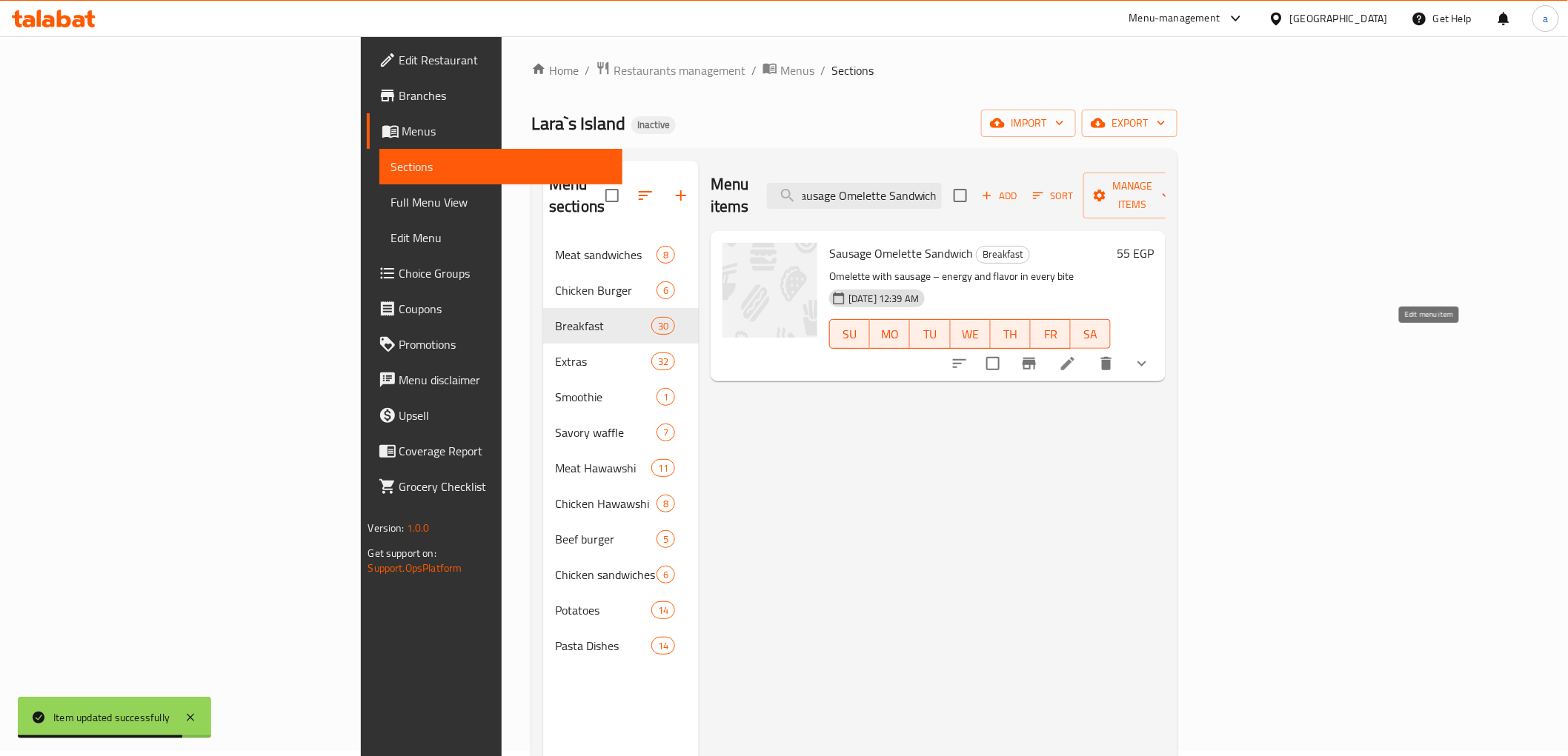
type input "Sausage Omelette Sandwich"
click at [1077, 355] on icon at bounding box center [1068, 364] width 18 height 18
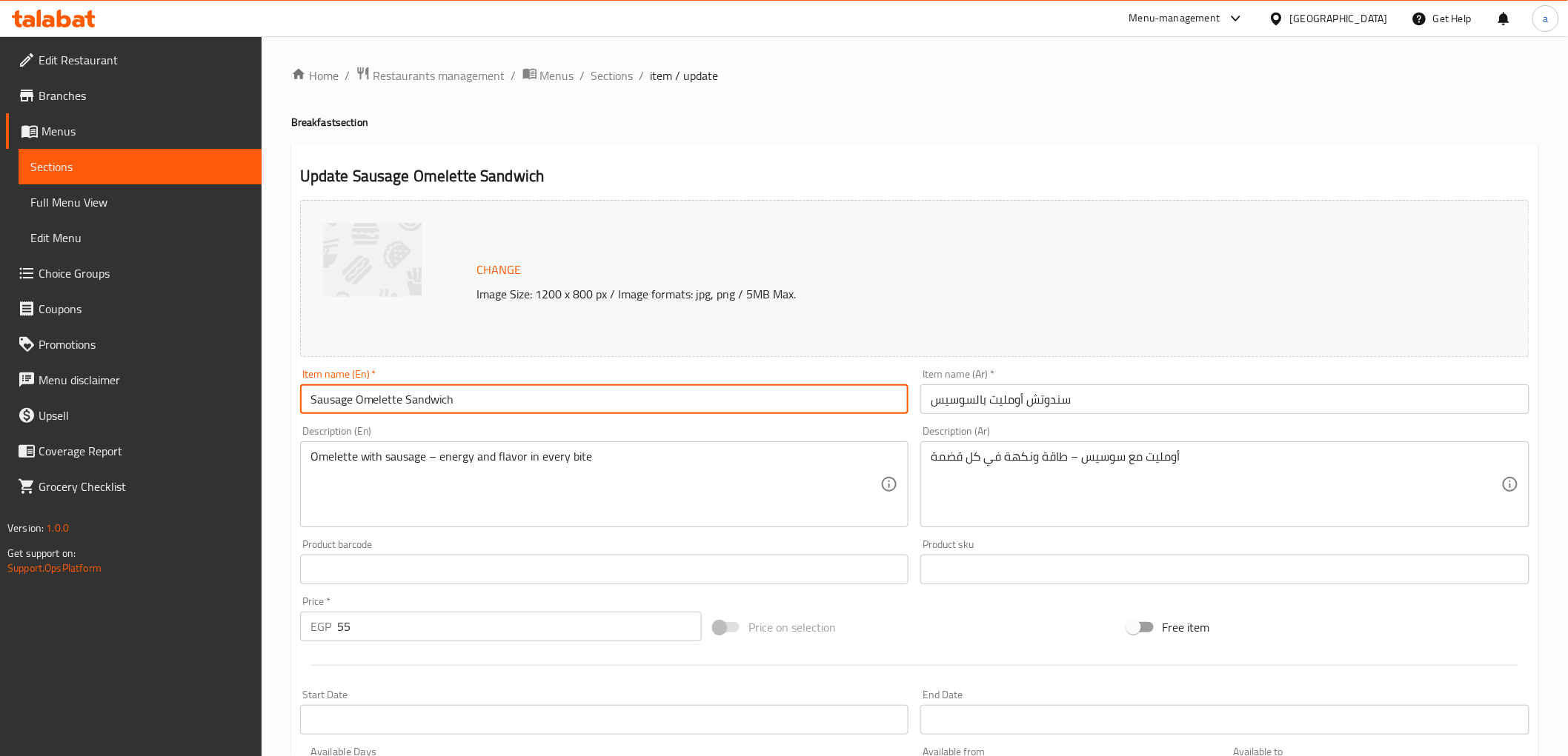
click at [330, 406] on input "Sausage Omelette Sandwich" at bounding box center [604, 400] width 609 height 30
drag, startPoint x: 430, startPoint y: 462, endPoint x: 985, endPoint y: 595, distance: 570.7
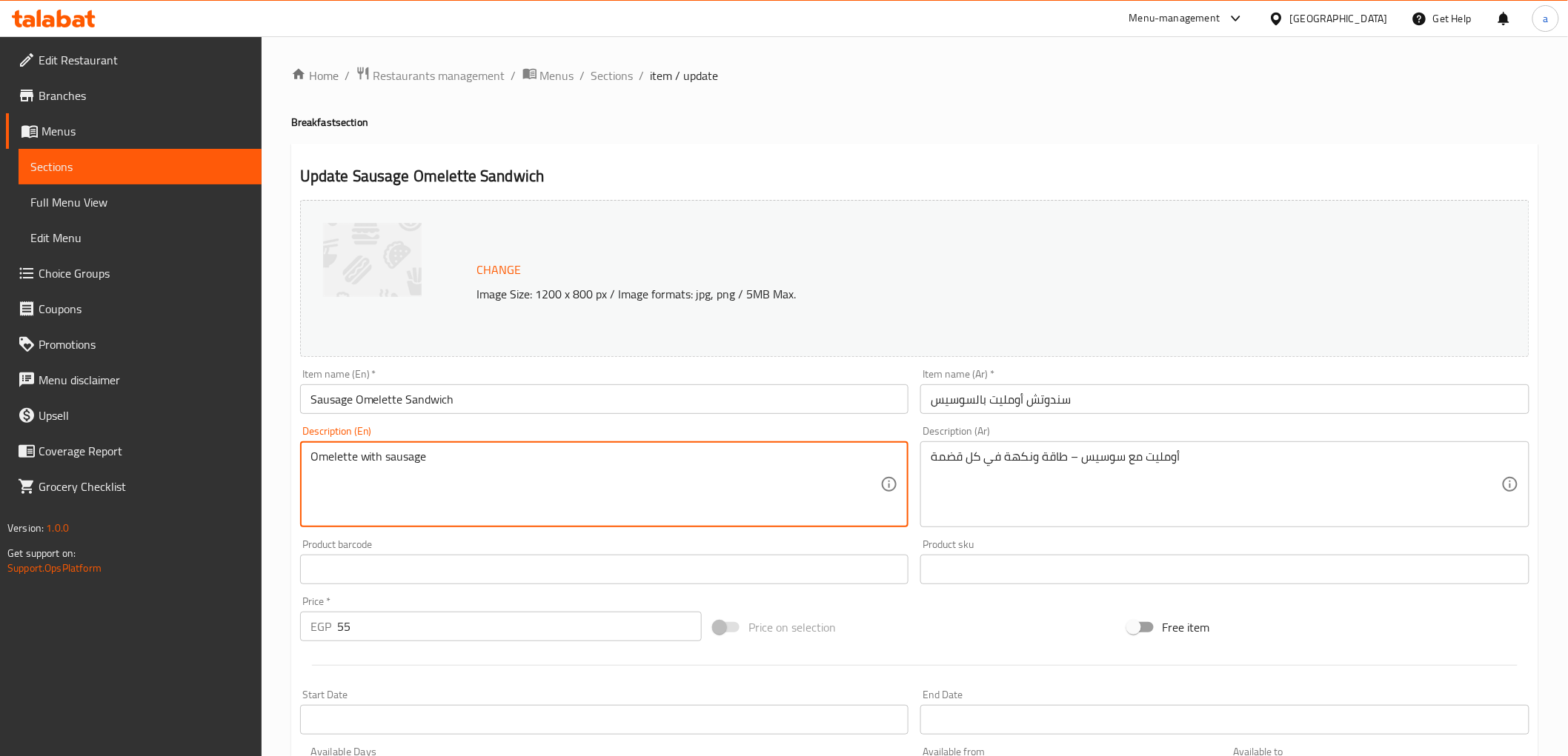
type textarea "Omelette with sausage"
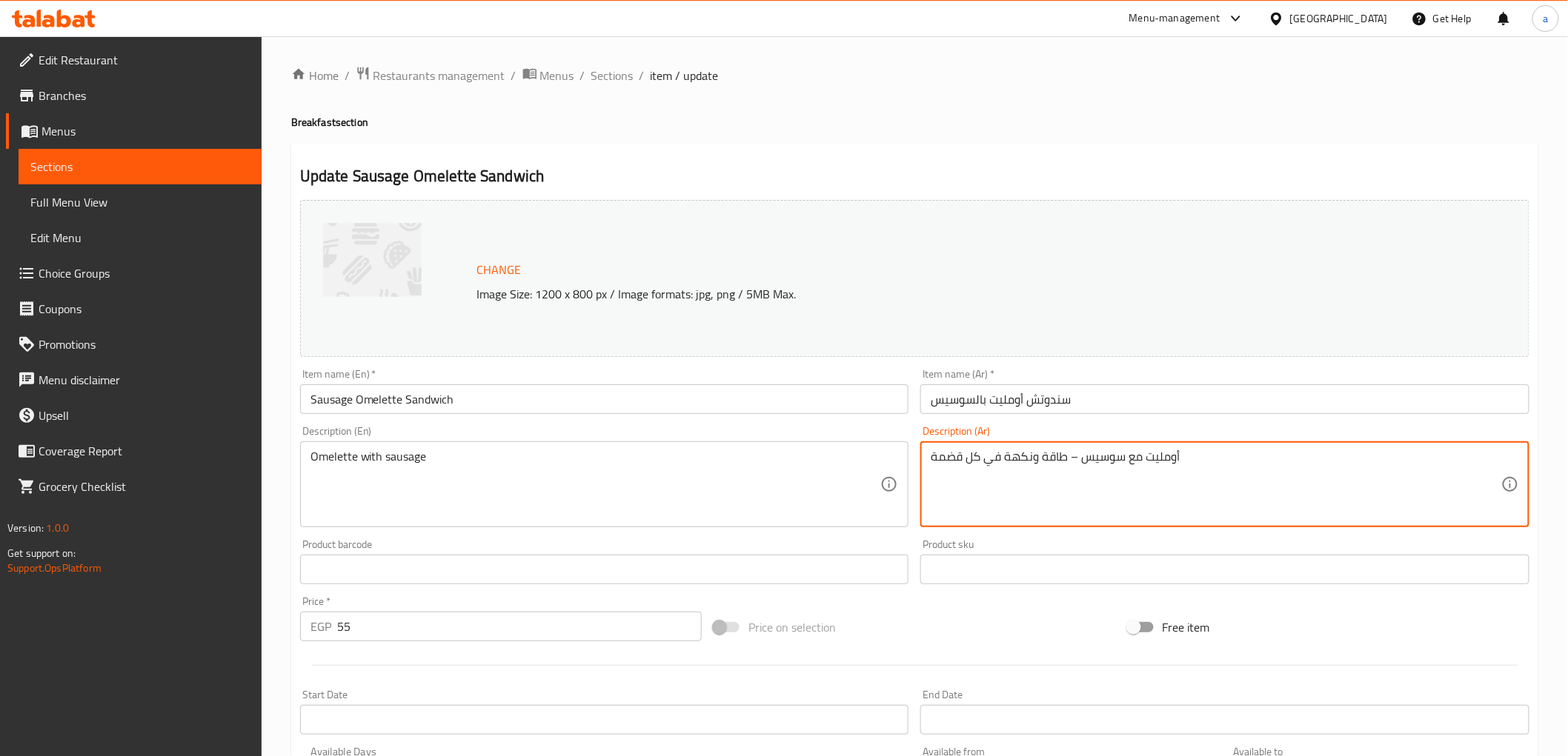
drag, startPoint x: 1070, startPoint y: 460, endPoint x: 765, endPoint y: 445, distance: 305.4
type textarea "أومليت مع سوسيس – طاقة ونكهة في كل قضمة"
type textarea "Omelette with sausage – energy and flavor in every bite"
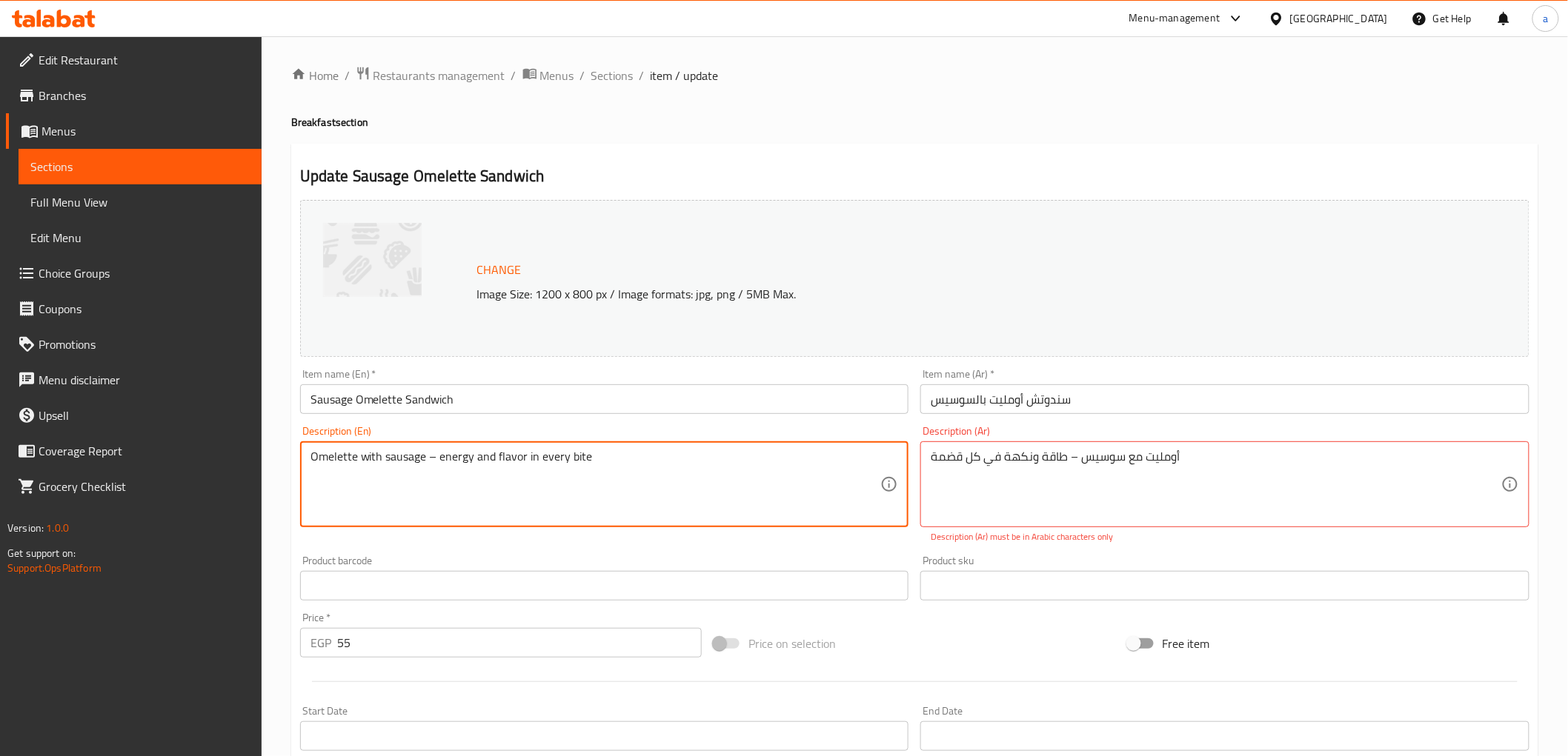
click at [737, 504] on textarea "Omelette with sausage – energy and flavor in every bite" at bounding box center [596, 485] width 571 height 70
click at [758, 486] on textarea "Omelette with sausage – energy and flavor in every bite" at bounding box center [596, 485] width 571 height 70
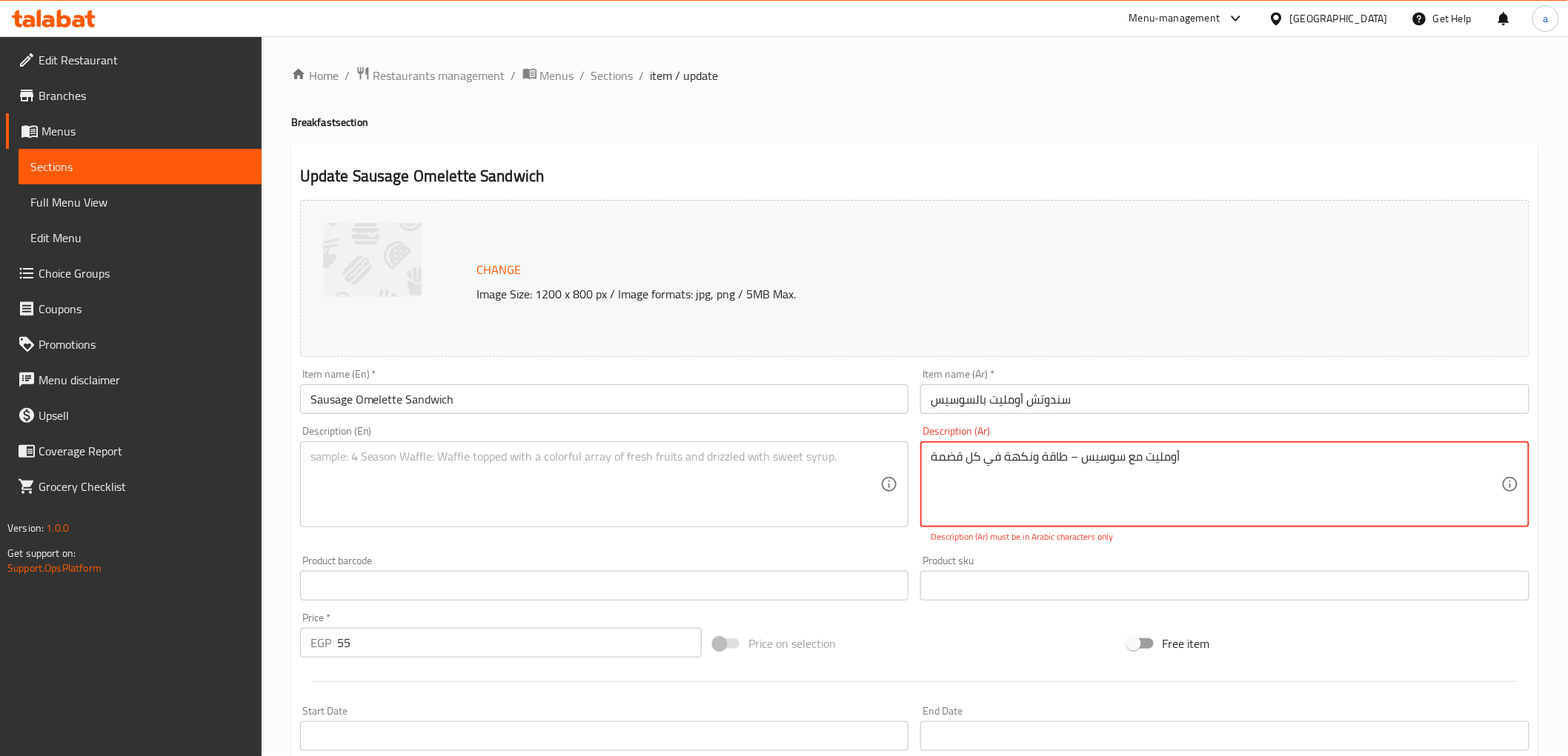
click at [1264, 465] on textarea "أومليت مع سوسيس – طاقة ونكهة في كل قضمة" at bounding box center [1216, 485] width 571 height 70
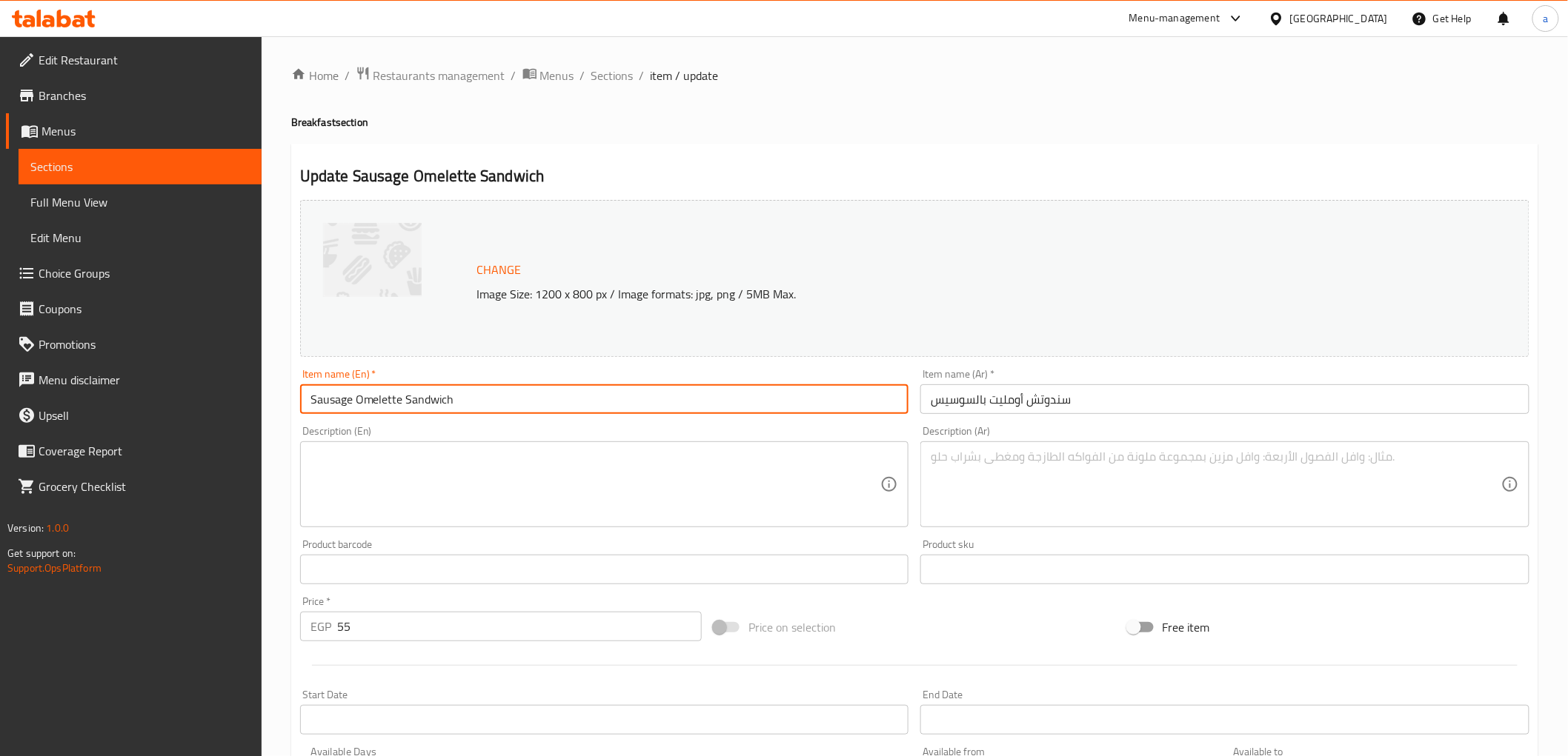
click at [653, 402] on input "Sausage Omelette Sandwich" at bounding box center [604, 400] width 609 height 30
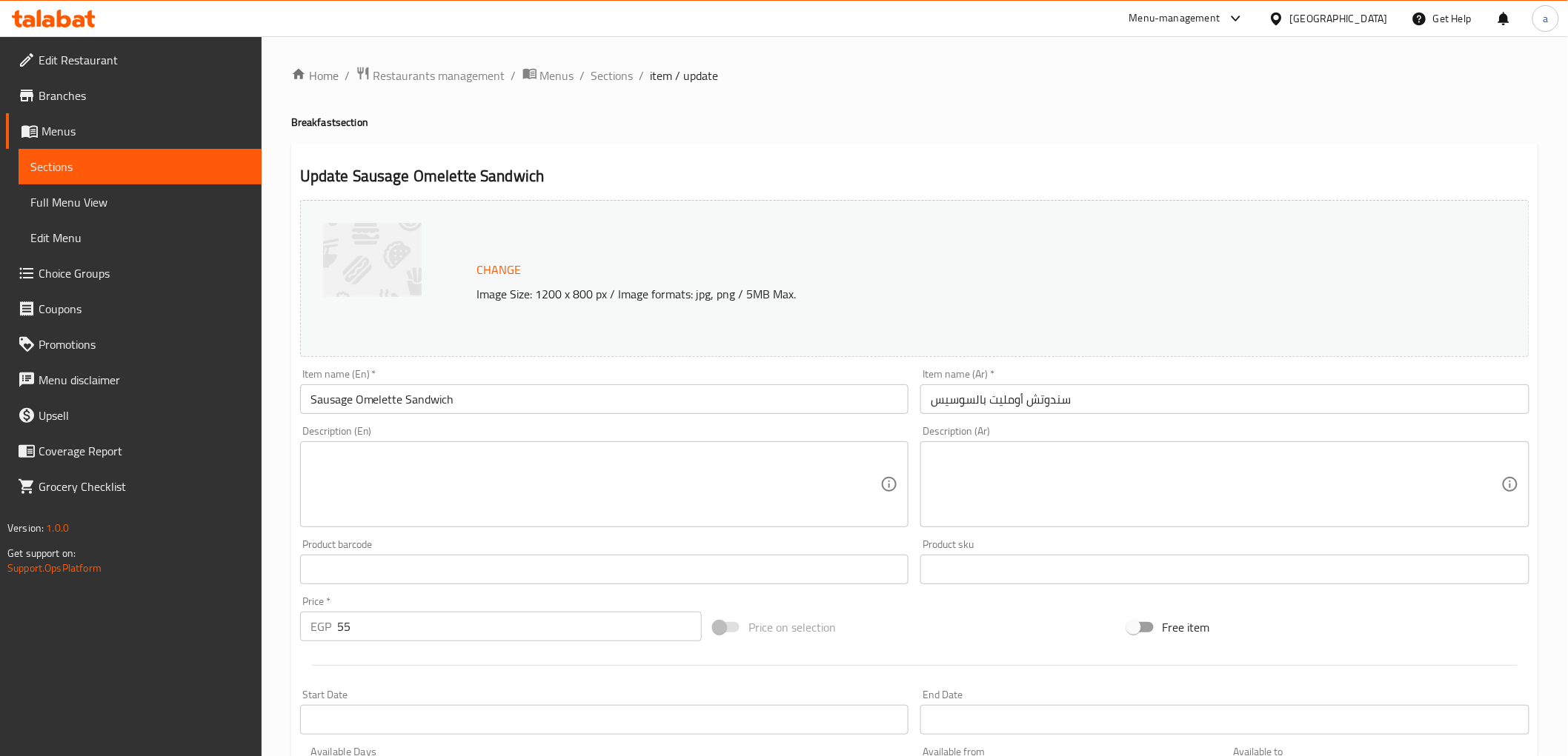
click at [627, 486] on textarea at bounding box center [596, 485] width 571 height 70
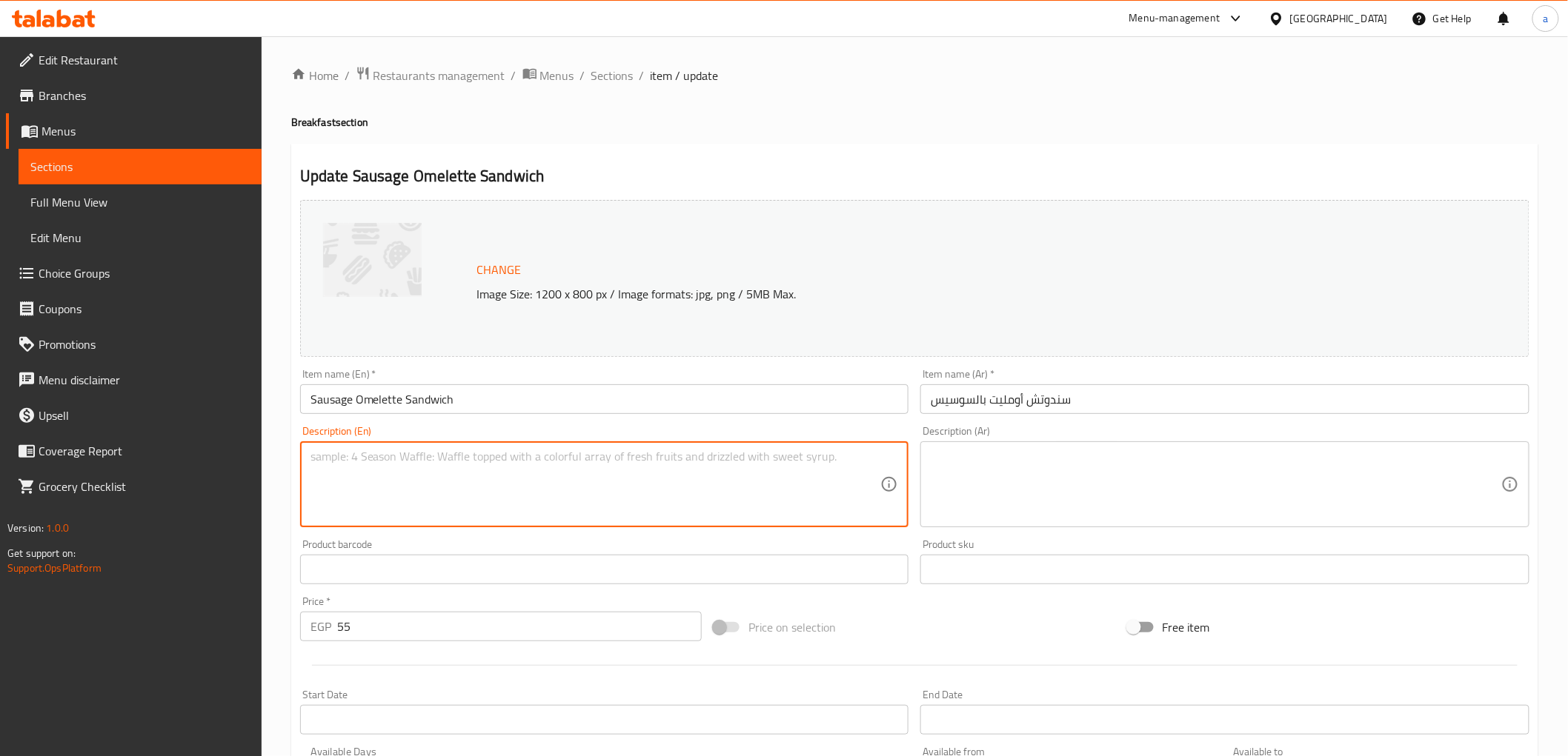
paste textarea "Sausage omelette sandwich fluffy eggs, savory sausage, cheese, spicy aioli, and…"
type textarea "Sausage omelette sandwich fluffy eggs, savory sausage, cheese, spicy aioli, and…"
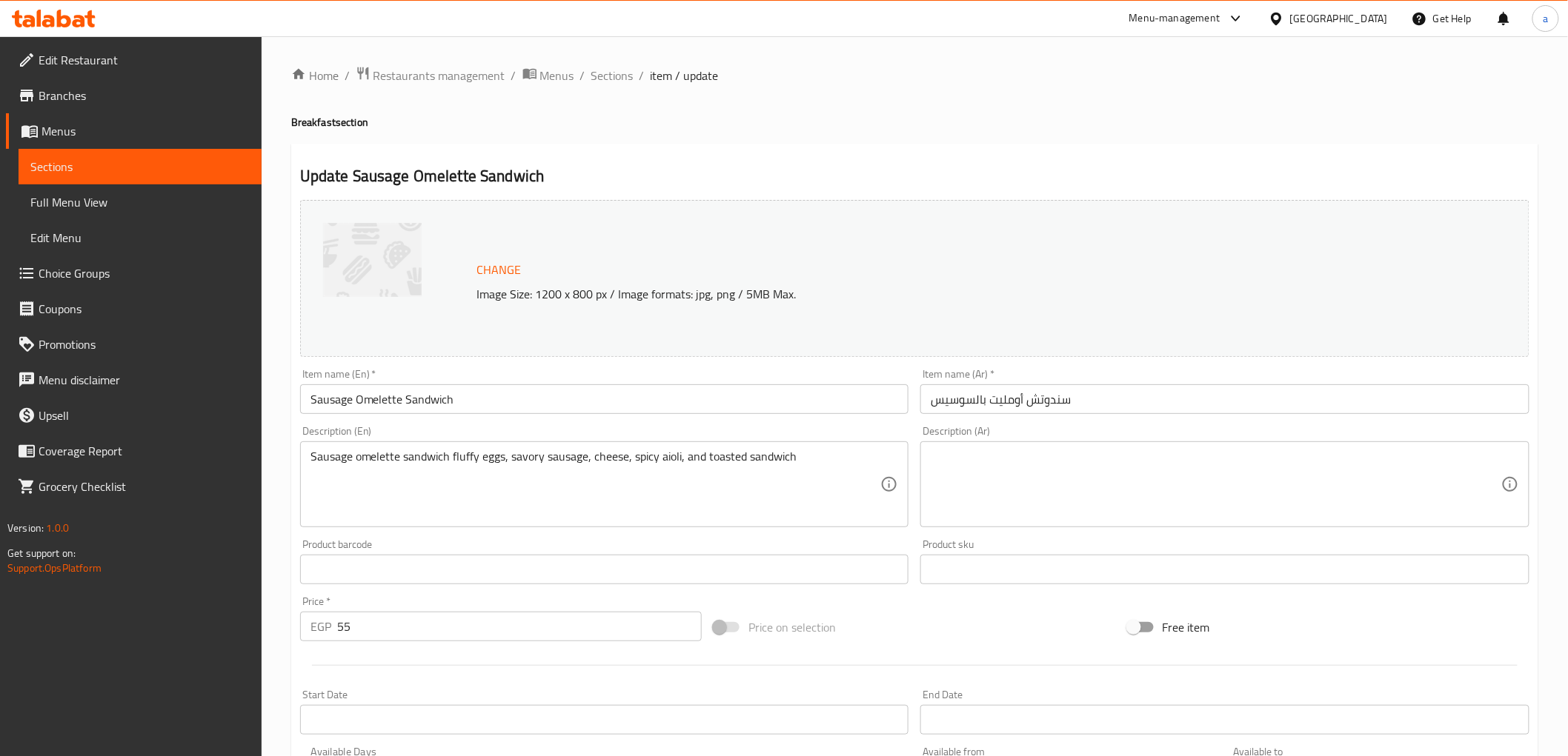
click at [1053, 500] on textarea at bounding box center [1216, 485] width 571 height 70
paste textarea "ساندويتش أومليت سجق, بيض رقيق ، سجق مالح، جبنة ، أيولي حار والساندويتش محمص"
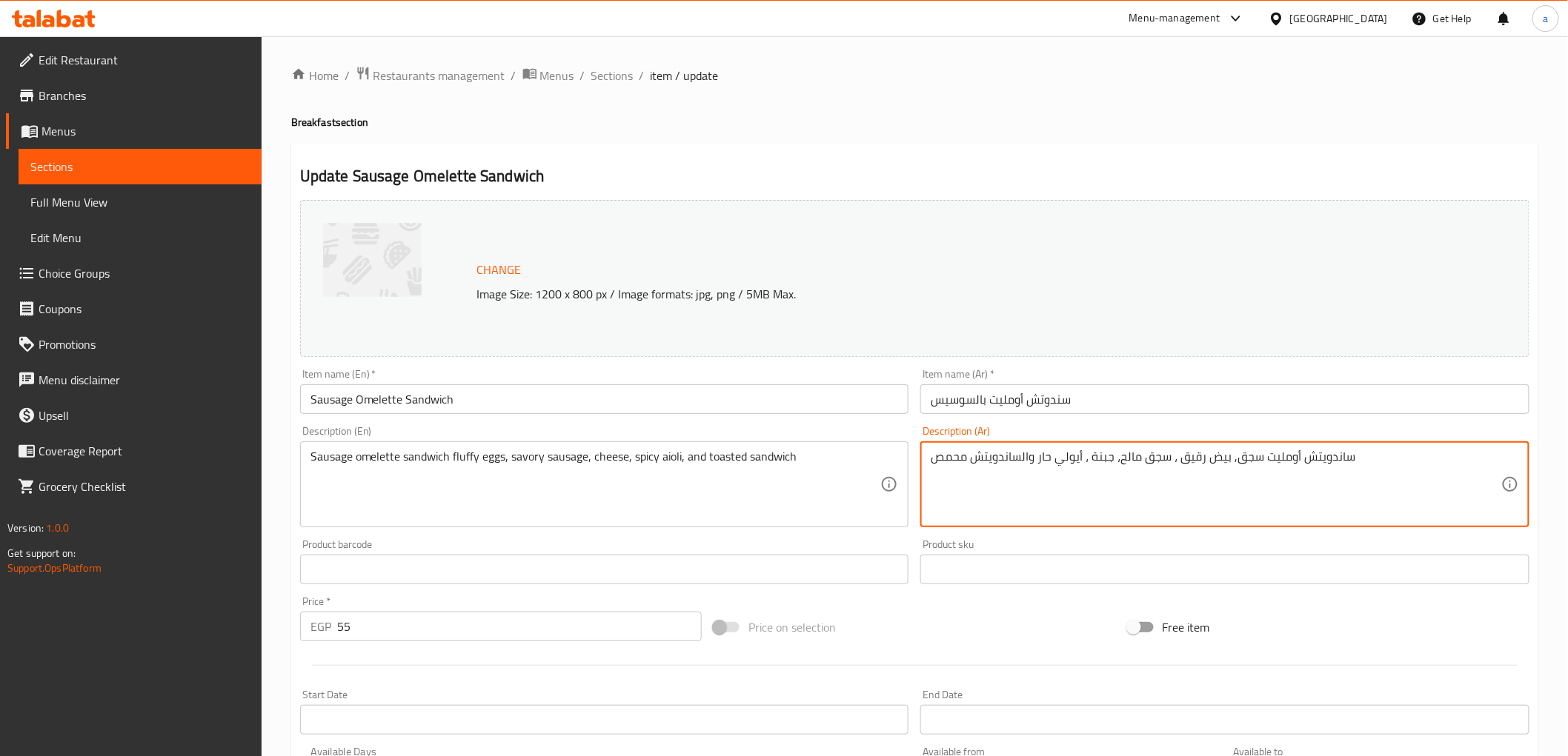
type textarea "ساندويتش أومليت سجق, بيض رقيق ، سجق مالح، جبنة ، أيولي حار والساندويتش محمص"
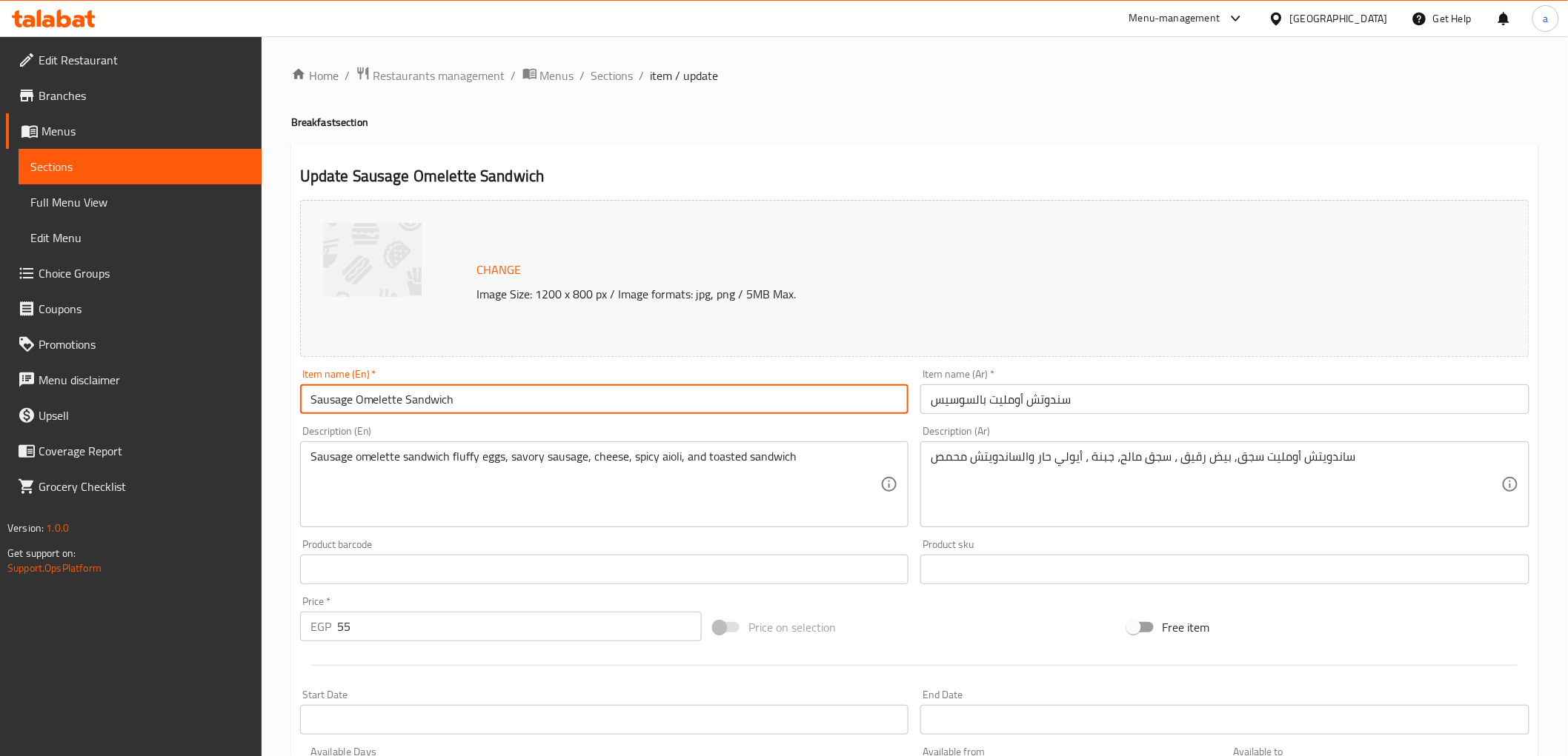
click at [429, 398] on input "Sausage Omelette Sandwich" at bounding box center [604, 400] width 609 height 30
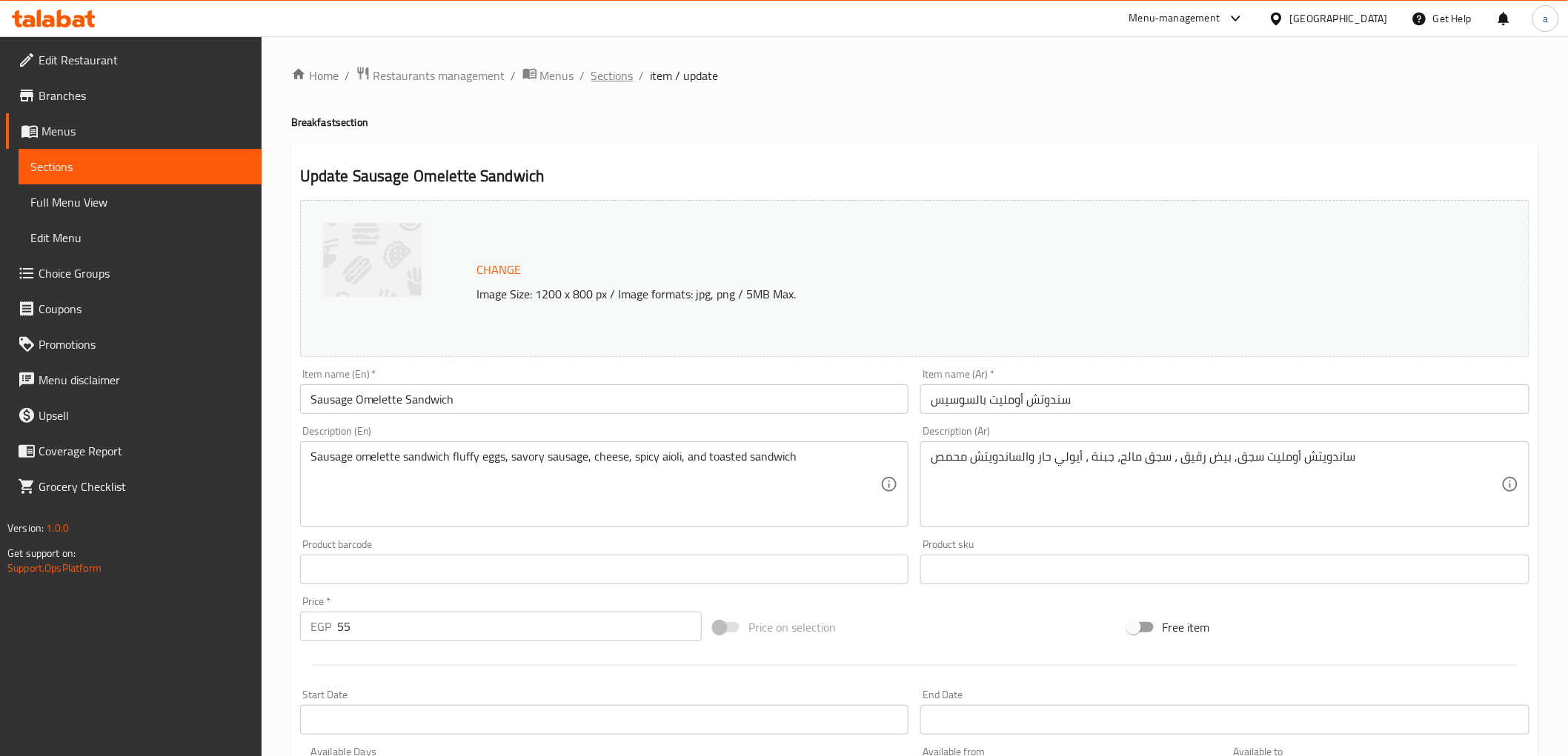
click at [608, 79] on span "Sections" at bounding box center [612, 76] width 42 height 18
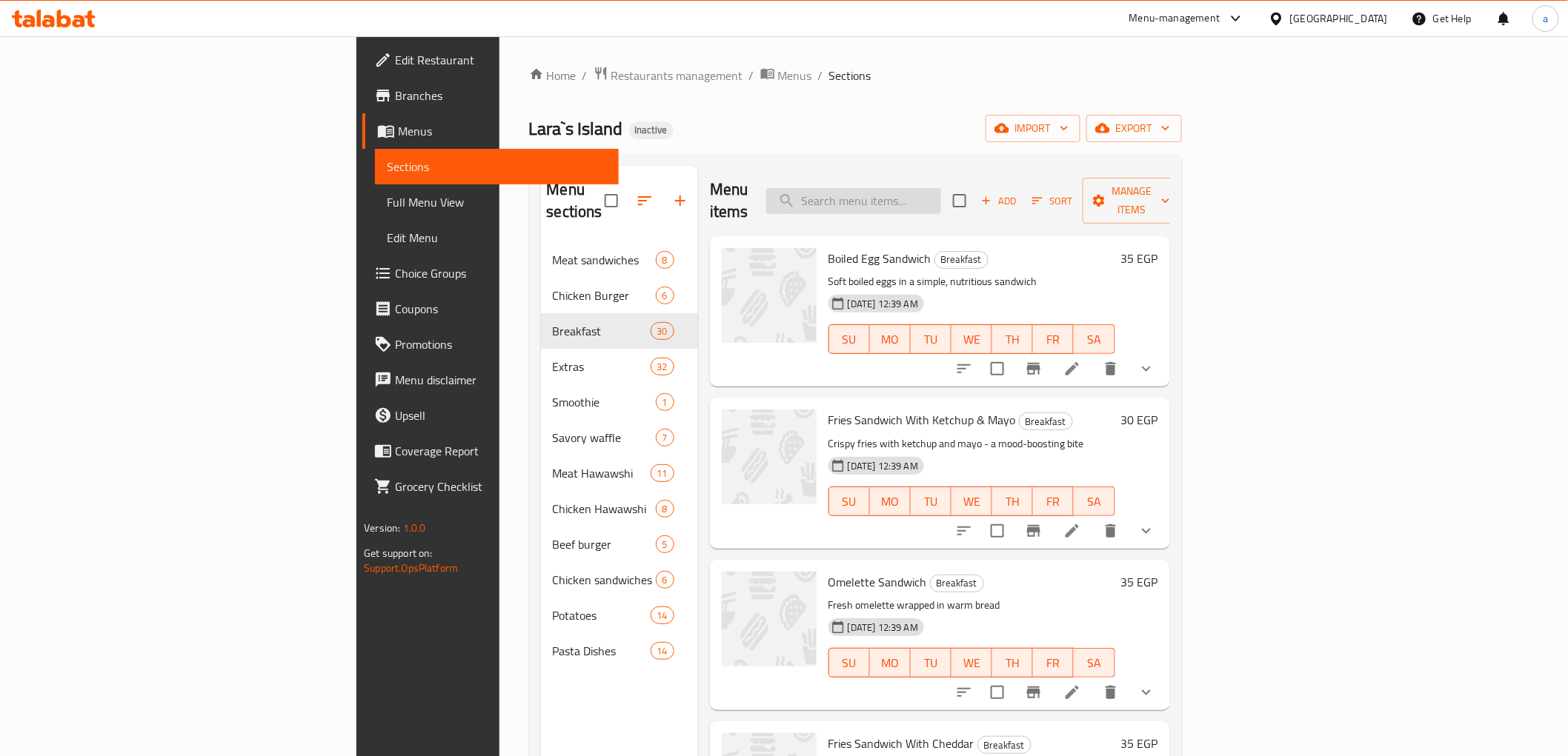
click at [941, 189] on input "search" at bounding box center [853, 201] width 175 height 26
paste input "Fries & Omelette Sandwich"
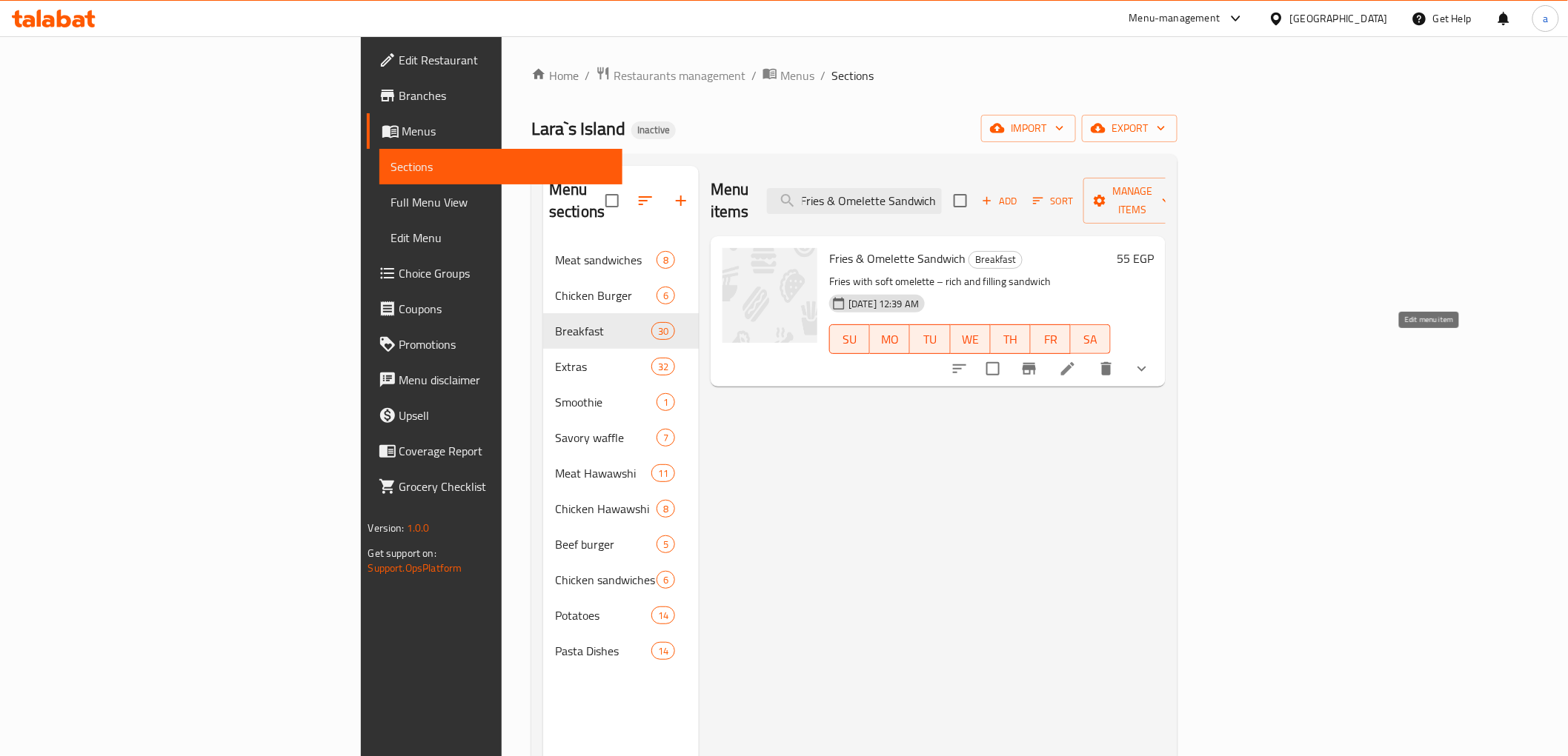
type input "Fries & Omelette Sandwich"
click at [1077, 360] on icon at bounding box center [1068, 369] width 18 height 18
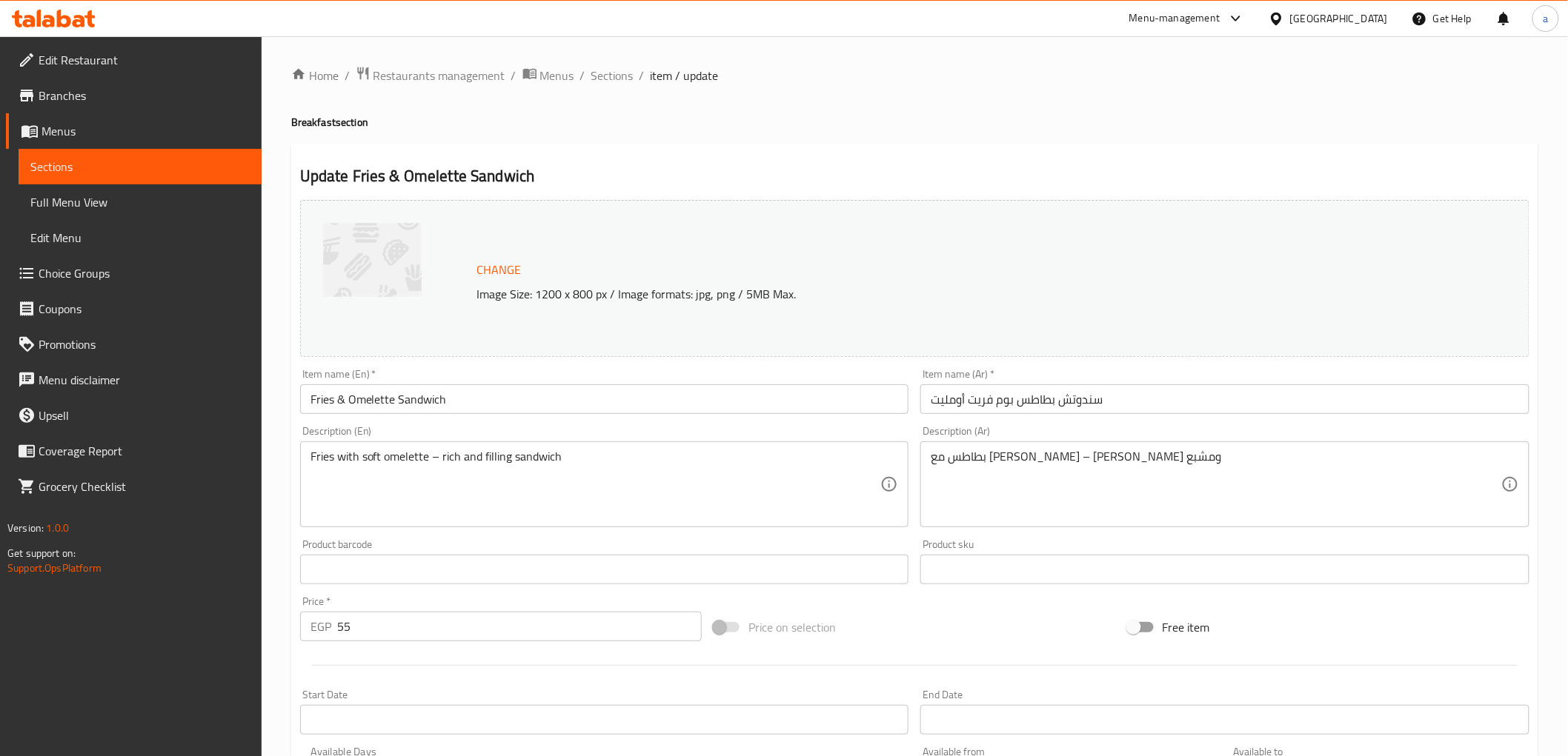
click at [1011, 404] on input "سندوتش بطاطس بوم فريت أومليت" at bounding box center [1224, 400] width 609 height 30
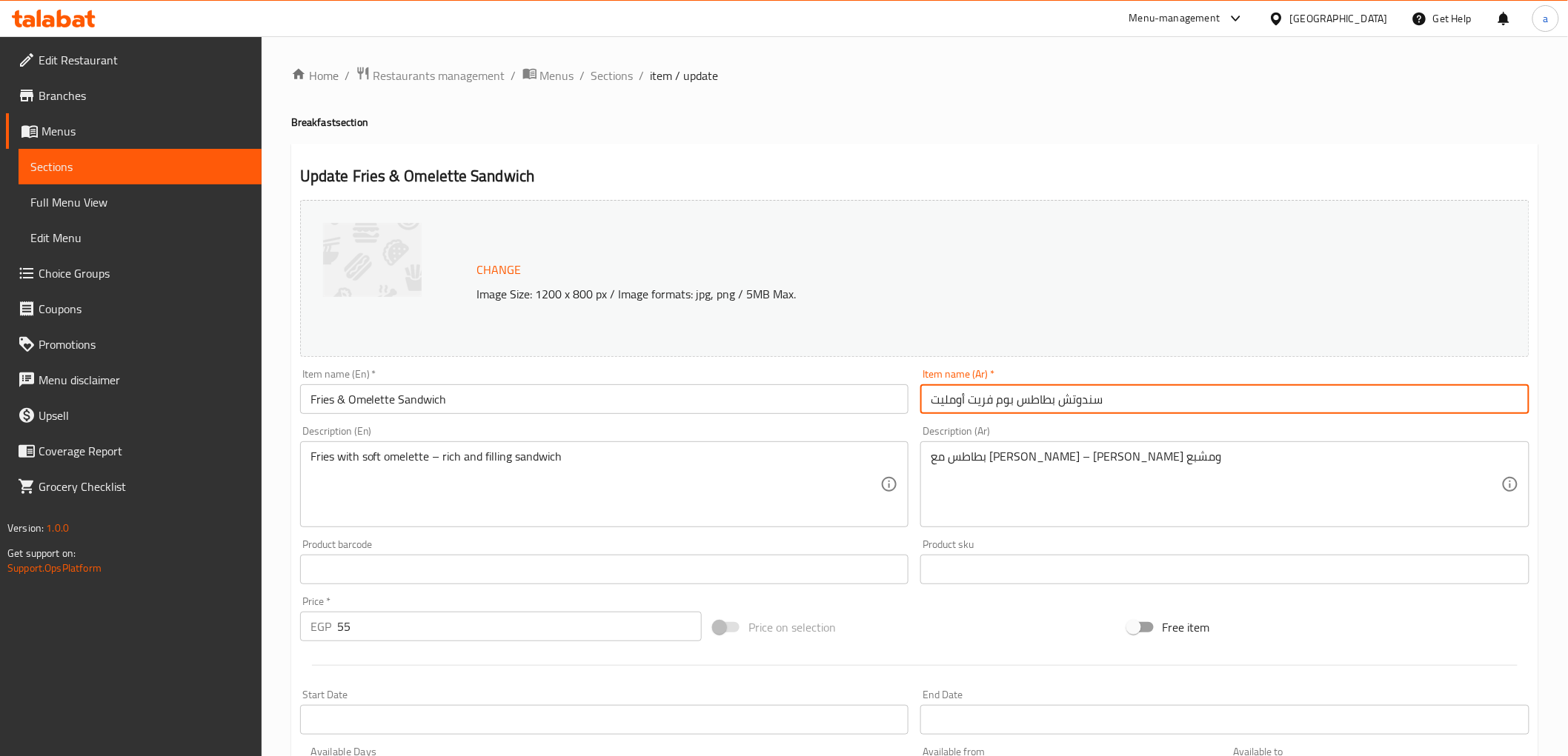
click at [1011, 404] on input "سندوتش بطاطس بوم فريت أومليت" at bounding box center [1224, 400] width 609 height 30
click at [974, 406] on input "سندوتش بطاطس بوم فريت أومليت" at bounding box center [1224, 400] width 609 height 30
type input "سندوتش بطاطس مقلية و أومليت"
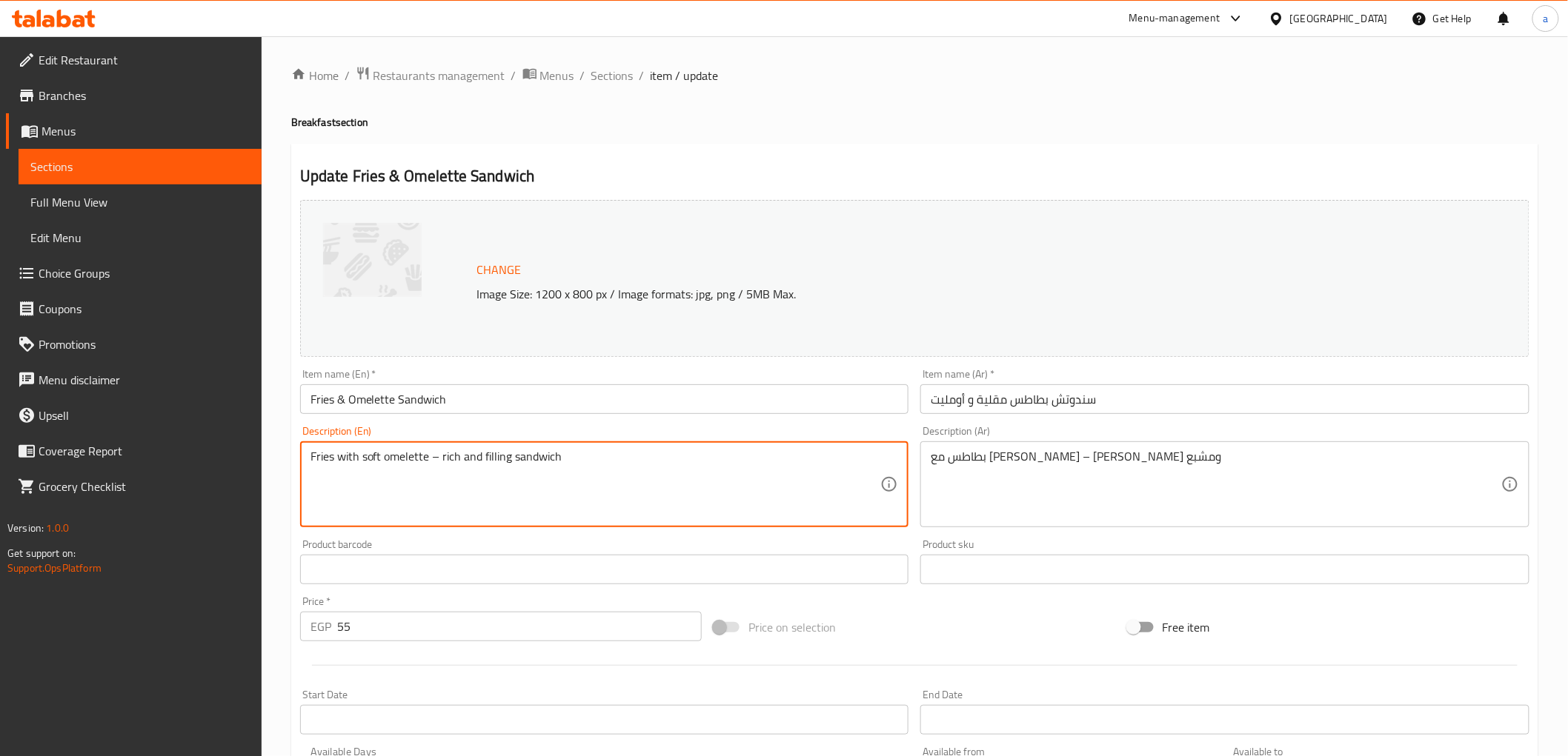
click at [507, 469] on textarea "Fries with soft omelette – rich and filling sandwich" at bounding box center [596, 485] width 571 height 70
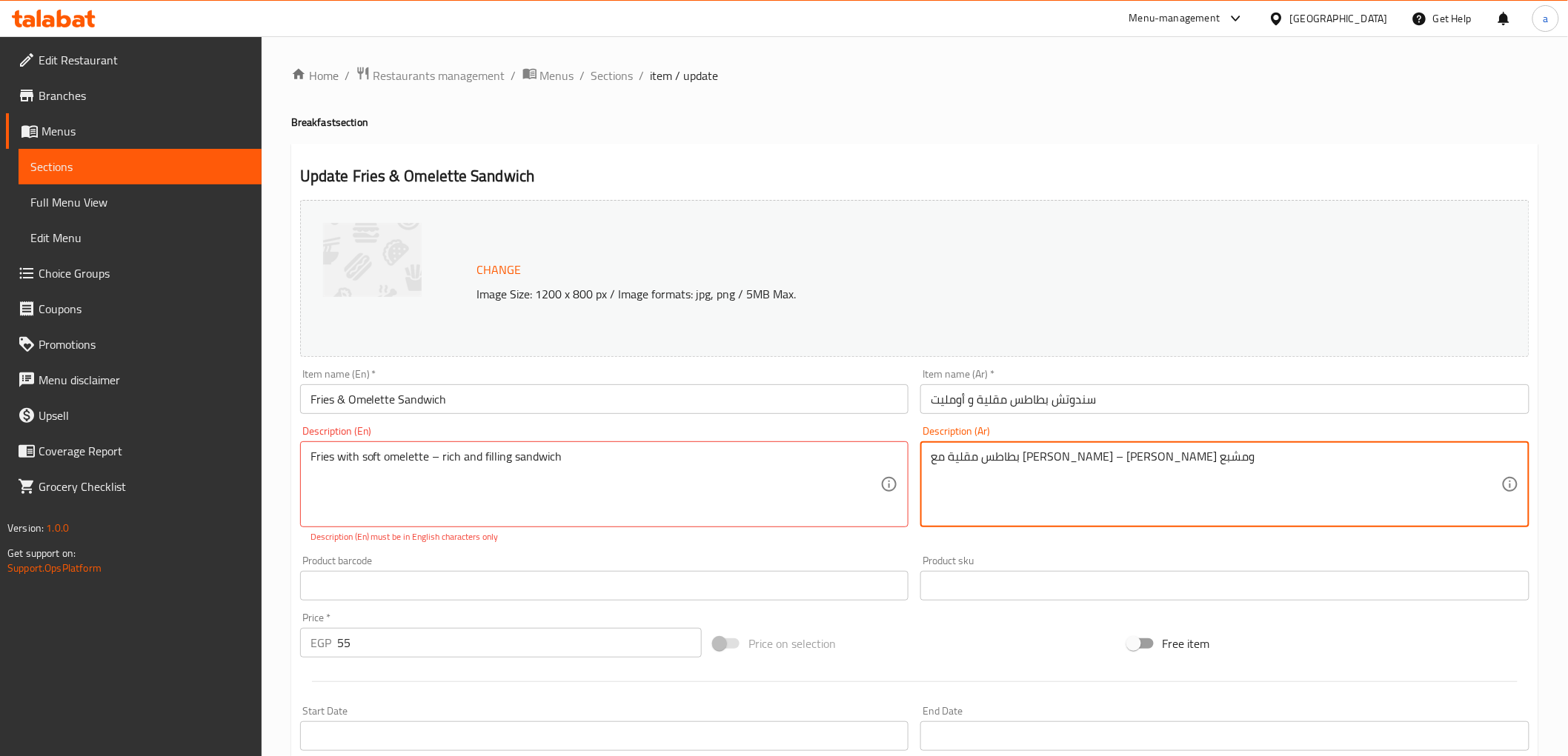
click at [945, 468] on textarea "بطاطس مقلية مع أومليت طري – ساندوتش غني ومشبع" at bounding box center [1216, 485] width 571 height 70
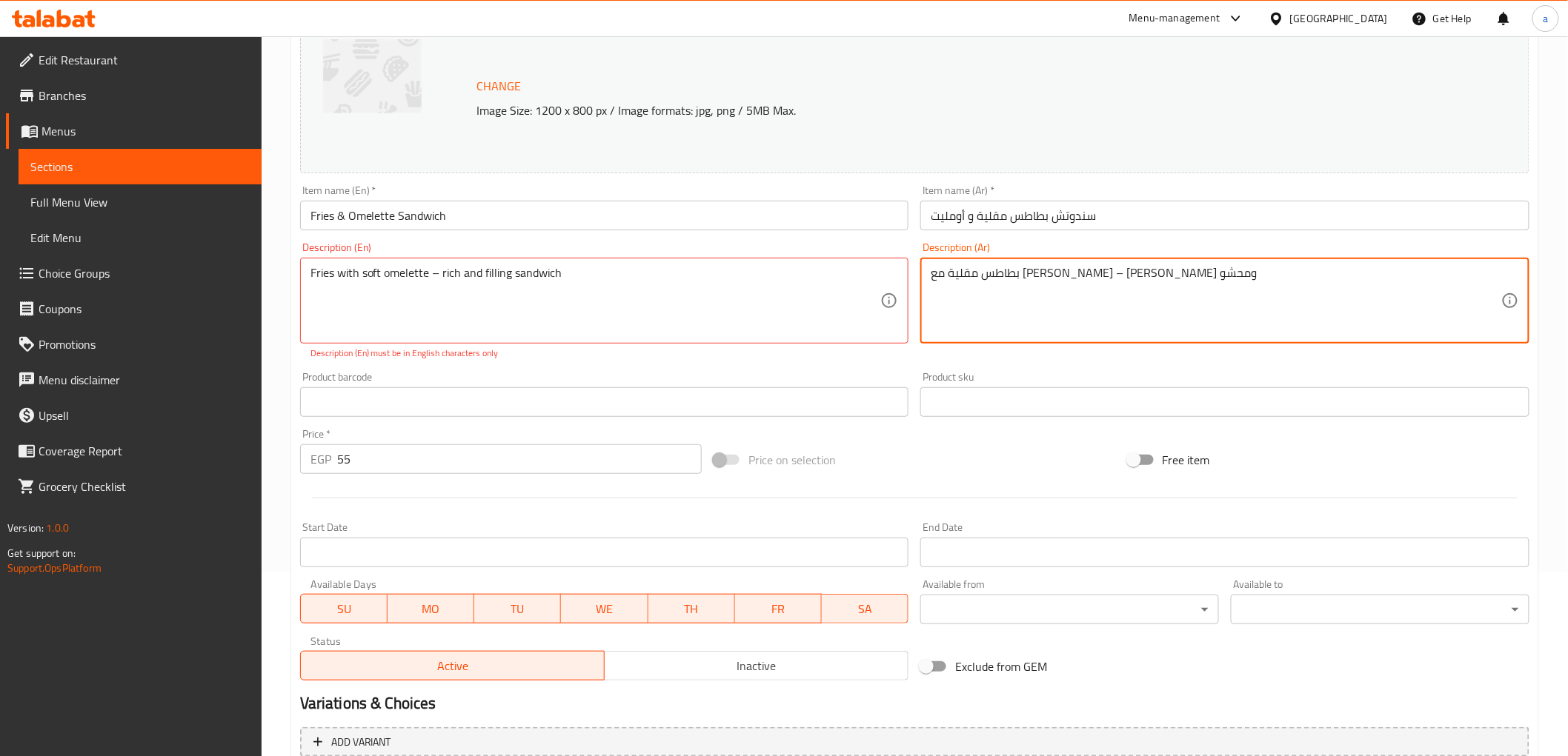
scroll to position [351, 0]
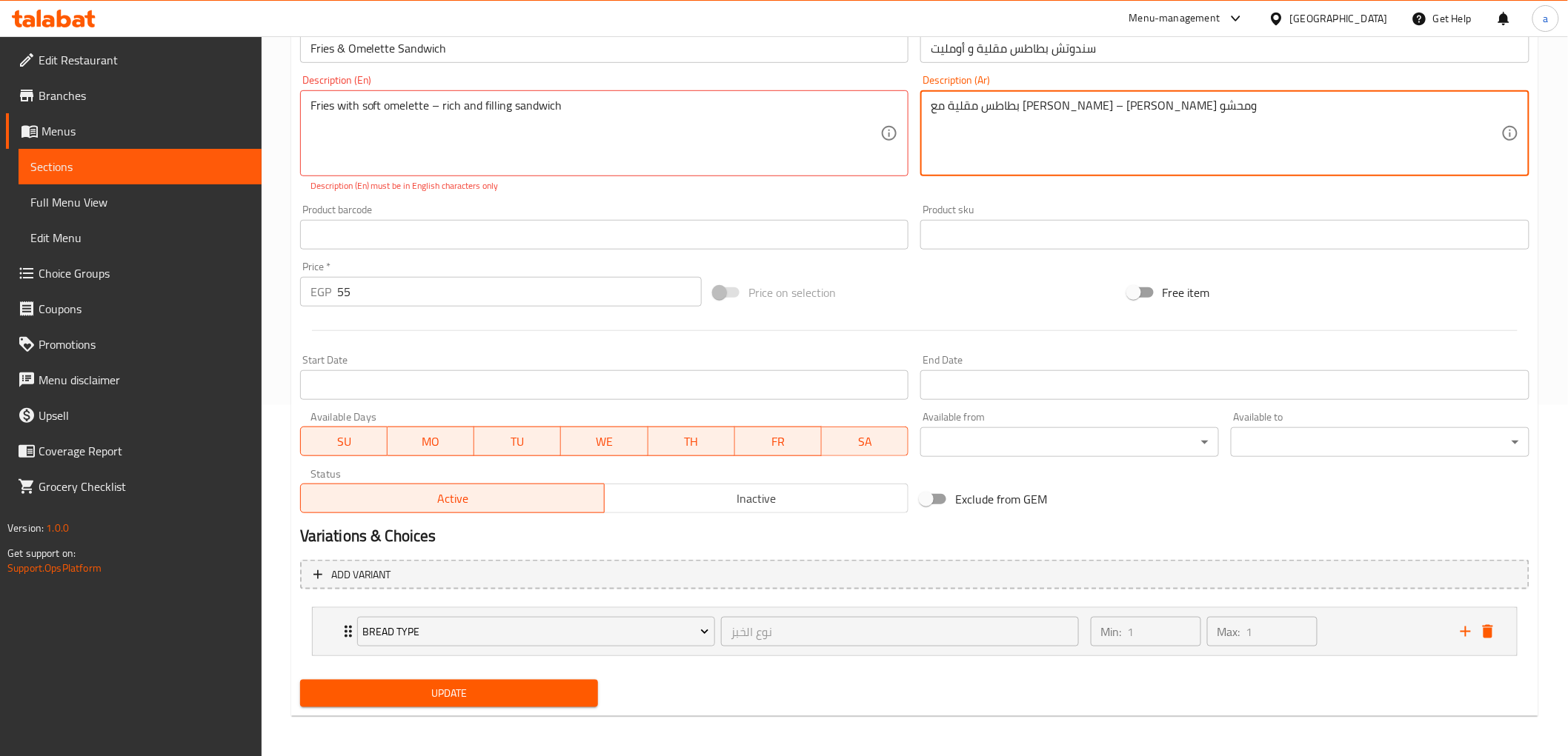
click at [1051, 100] on textarea "بطاطس مقلية مع أومليت طري – ساندوتش غني ومحشو" at bounding box center [1216, 133] width 571 height 70
type textarea "بطاطس مقلية مع أومليت طري - ساندوتش غني ومحشو"
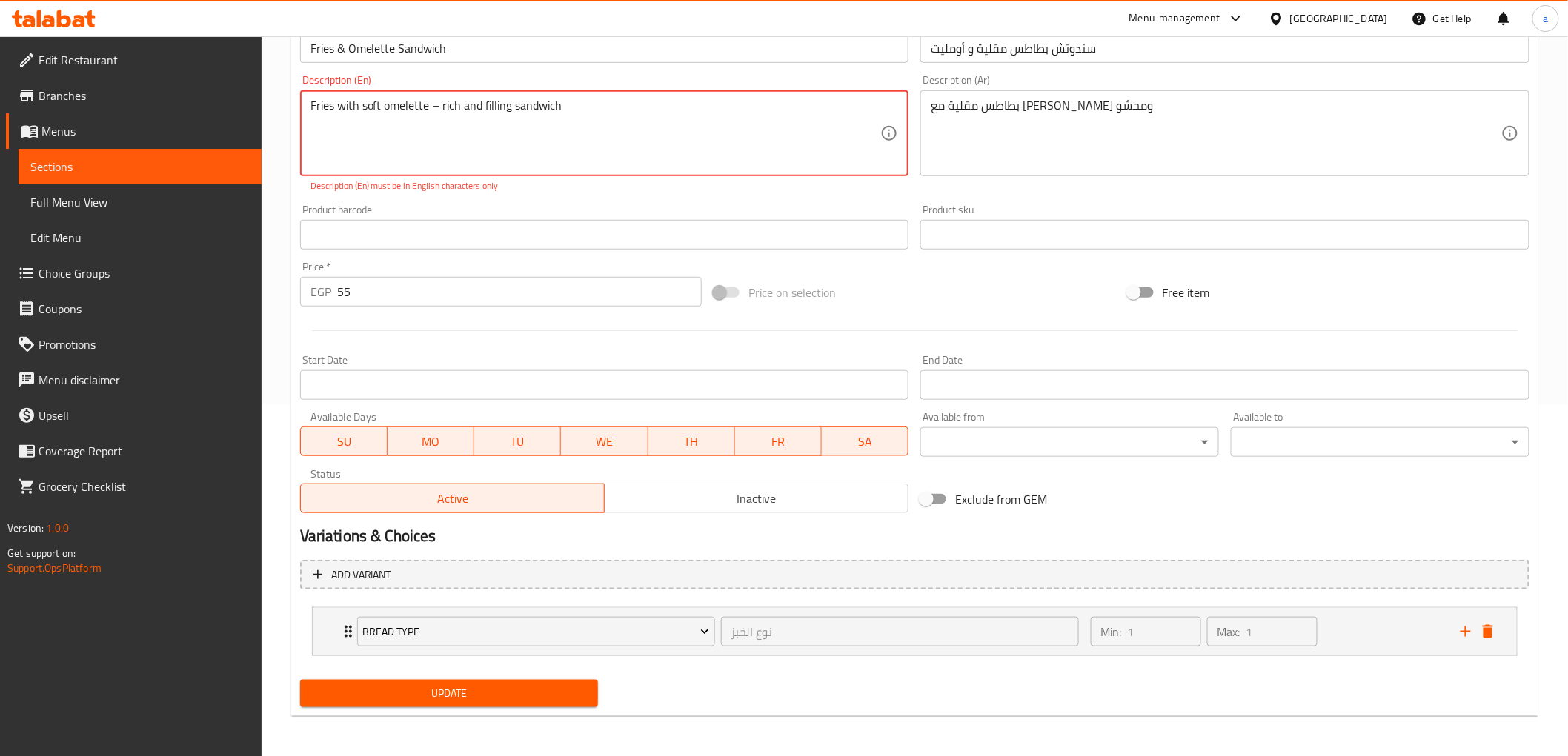
drag, startPoint x: 432, startPoint y: 106, endPoint x: 438, endPoint y: 110, distance: 7.2
type textarea "Fries with soft omelette - rich and filling sandwich"
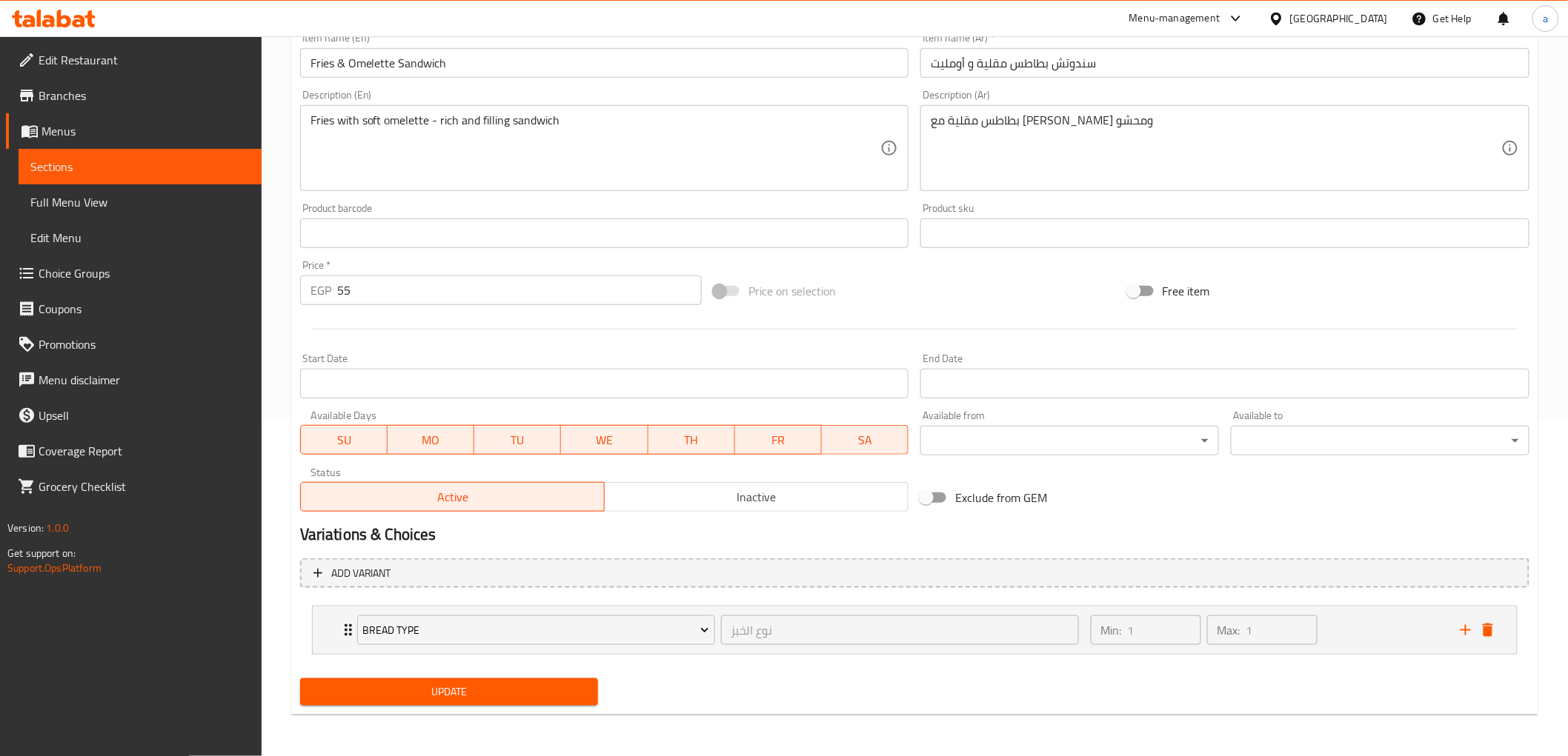
drag, startPoint x: 447, startPoint y: 694, endPoint x: 421, endPoint y: 726, distance: 41.2
click at [421, 726] on div "Home / Restaurants management / Menus / Sections / item / update Breakfast sect…" at bounding box center [914, 228] width 1247 height 997
click at [427, 667] on div "Add variant Bread Type نوع الخبز ​ Min: 1 ​ Max: 1 ​ French Roll (ID: 229191744…" at bounding box center [914, 614] width 1241 height 120
click at [432, 687] on span "Update" at bounding box center [449, 694] width 274 height 19
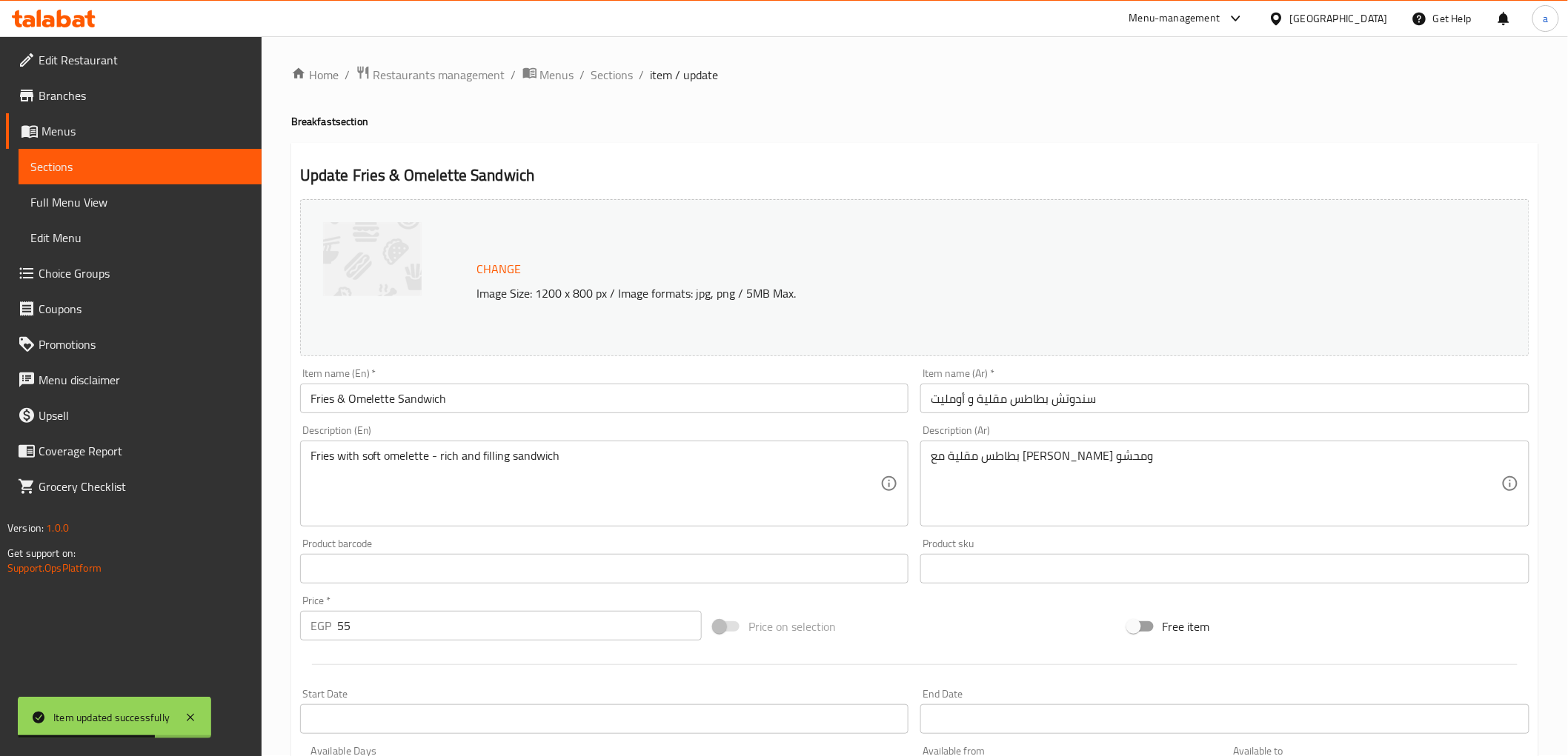
scroll to position [0, 0]
click at [619, 73] on span "Sections" at bounding box center [612, 76] width 42 height 18
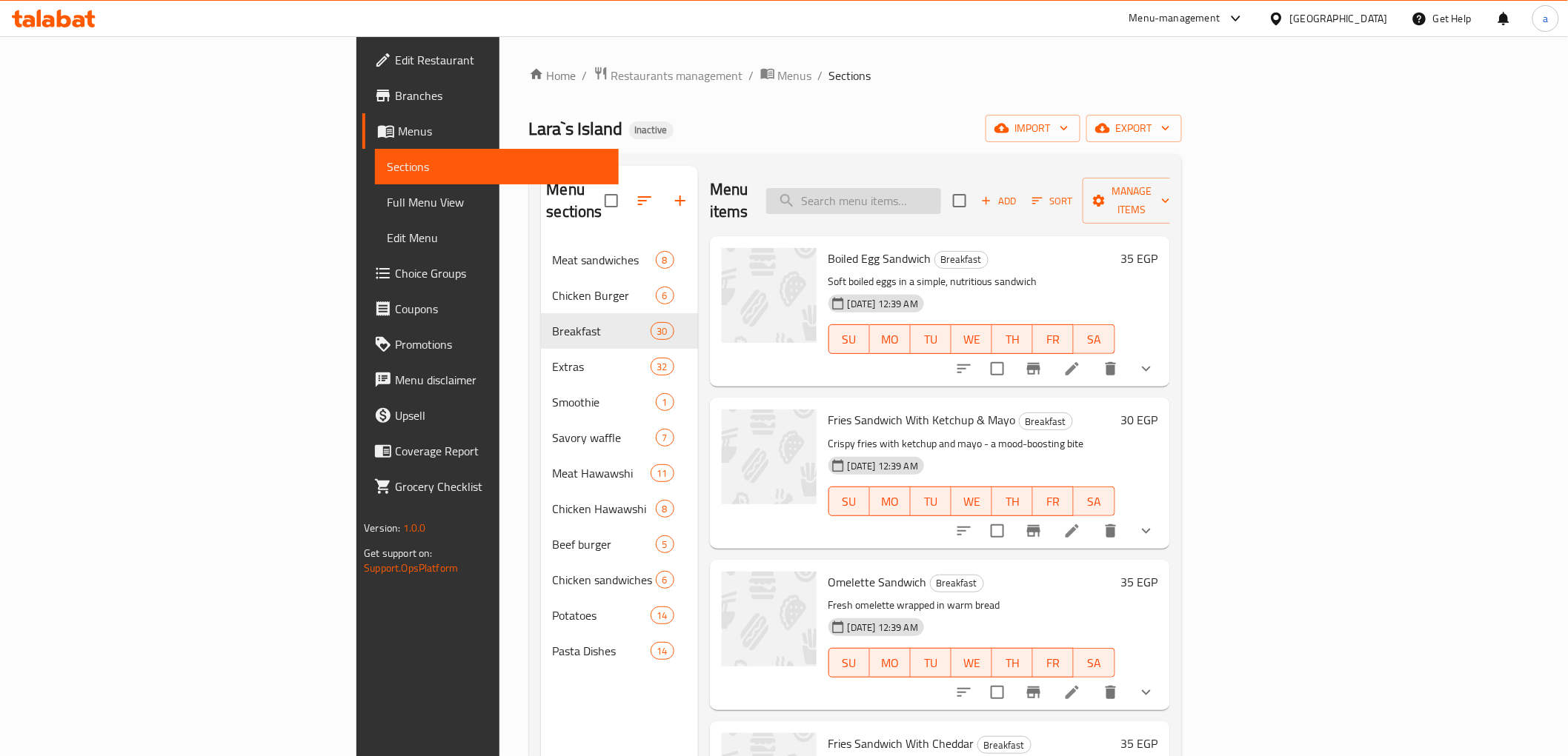
click at [941, 189] on input "search" at bounding box center [853, 201] width 175 height 26
paste input "Aged Cheese"
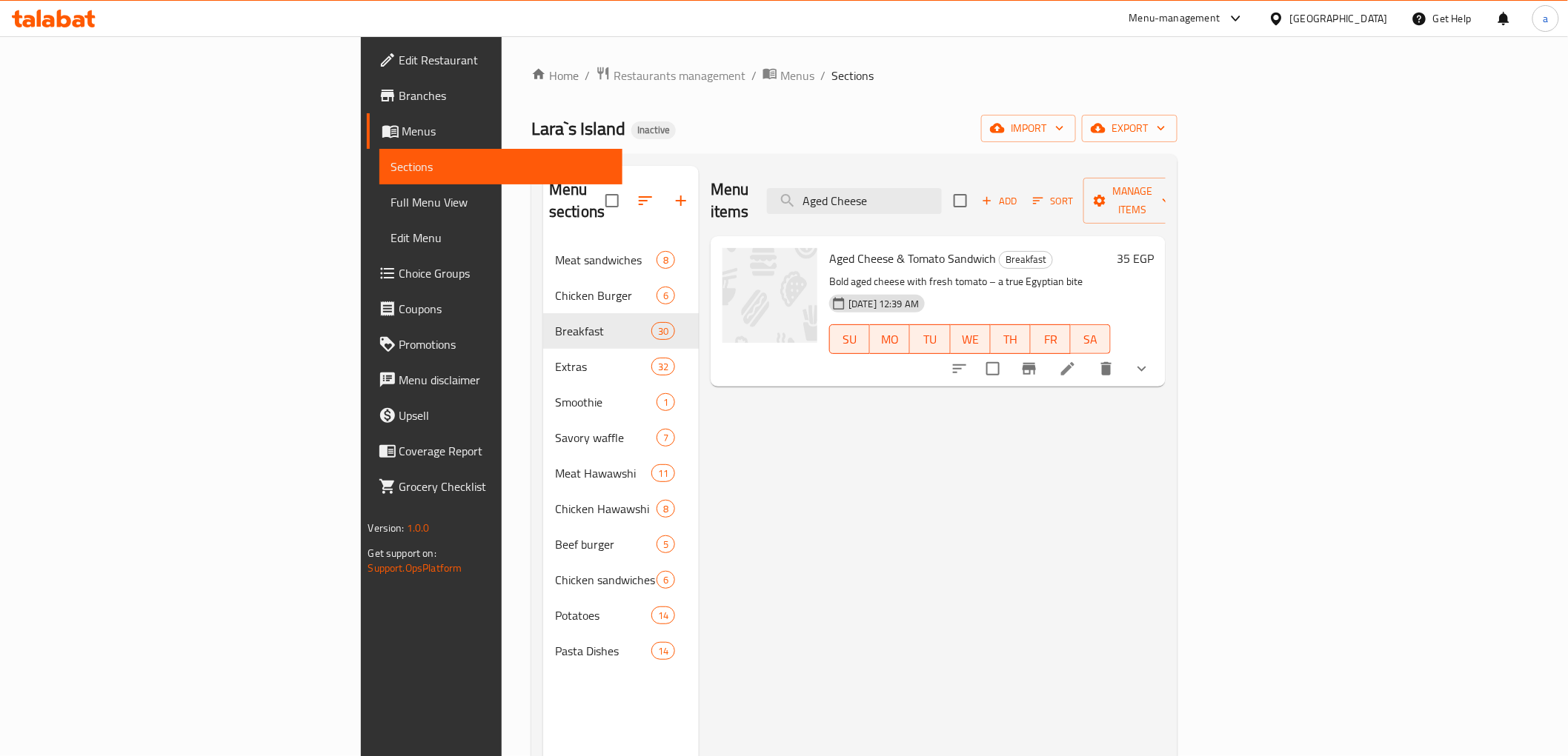
type input "Aged Cheese"
click at [1089, 355] on li at bounding box center [1068, 368] width 41 height 27
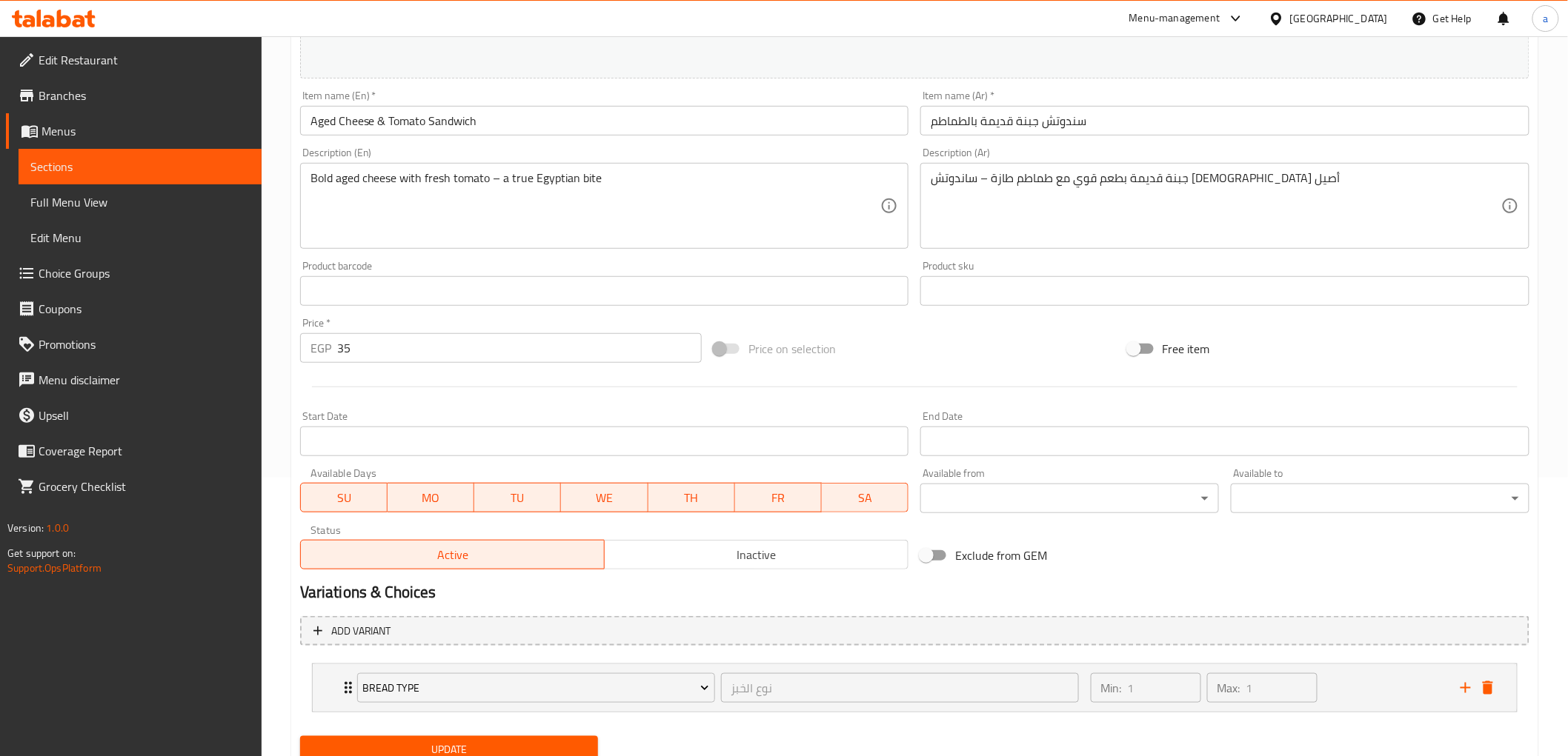
scroll to position [335, 0]
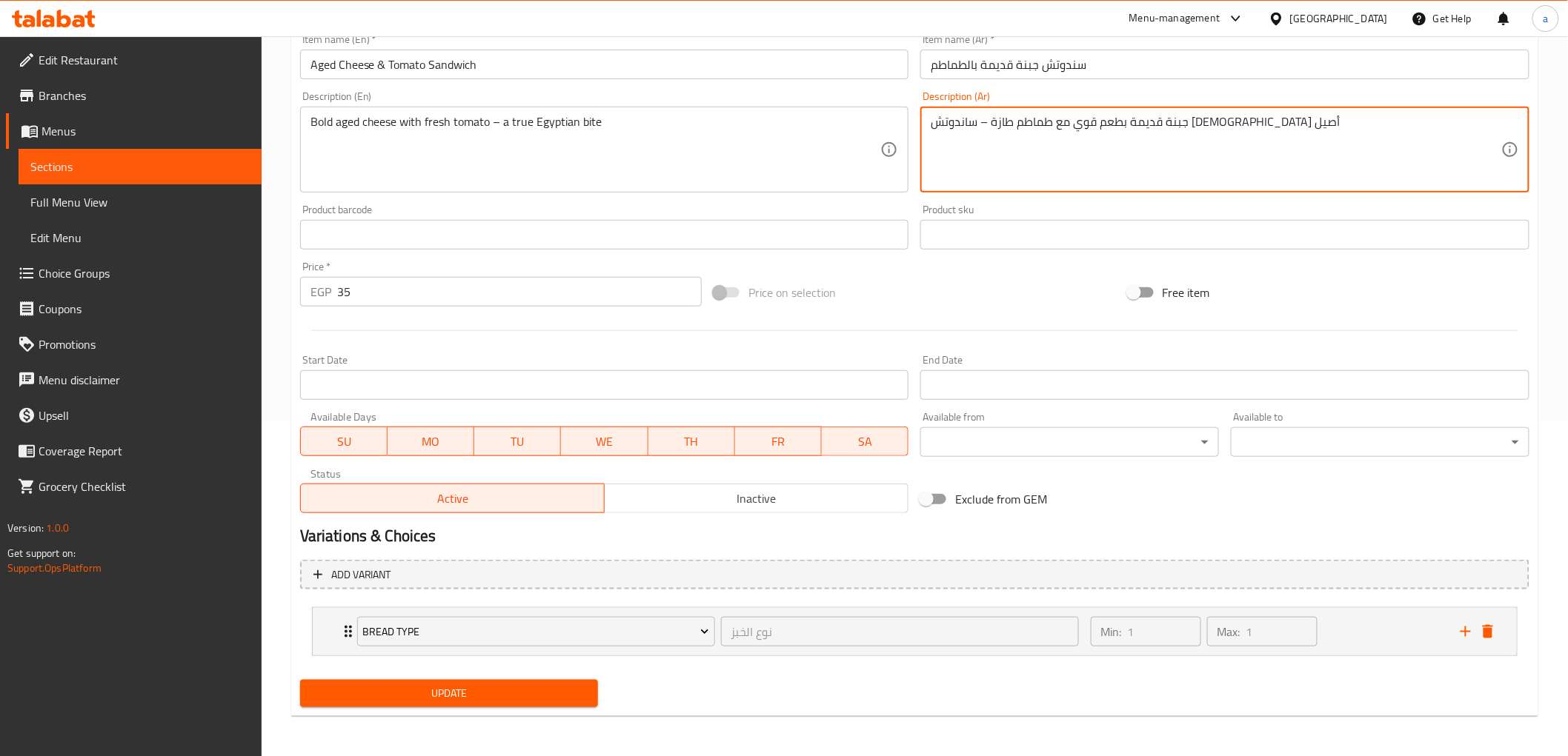
click at [1023, 115] on textarea "جبنة قديمة بطعم قوي مع طماطم طازة – ساندوتش مصري أصيل" at bounding box center [1216, 149] width 571 height 70
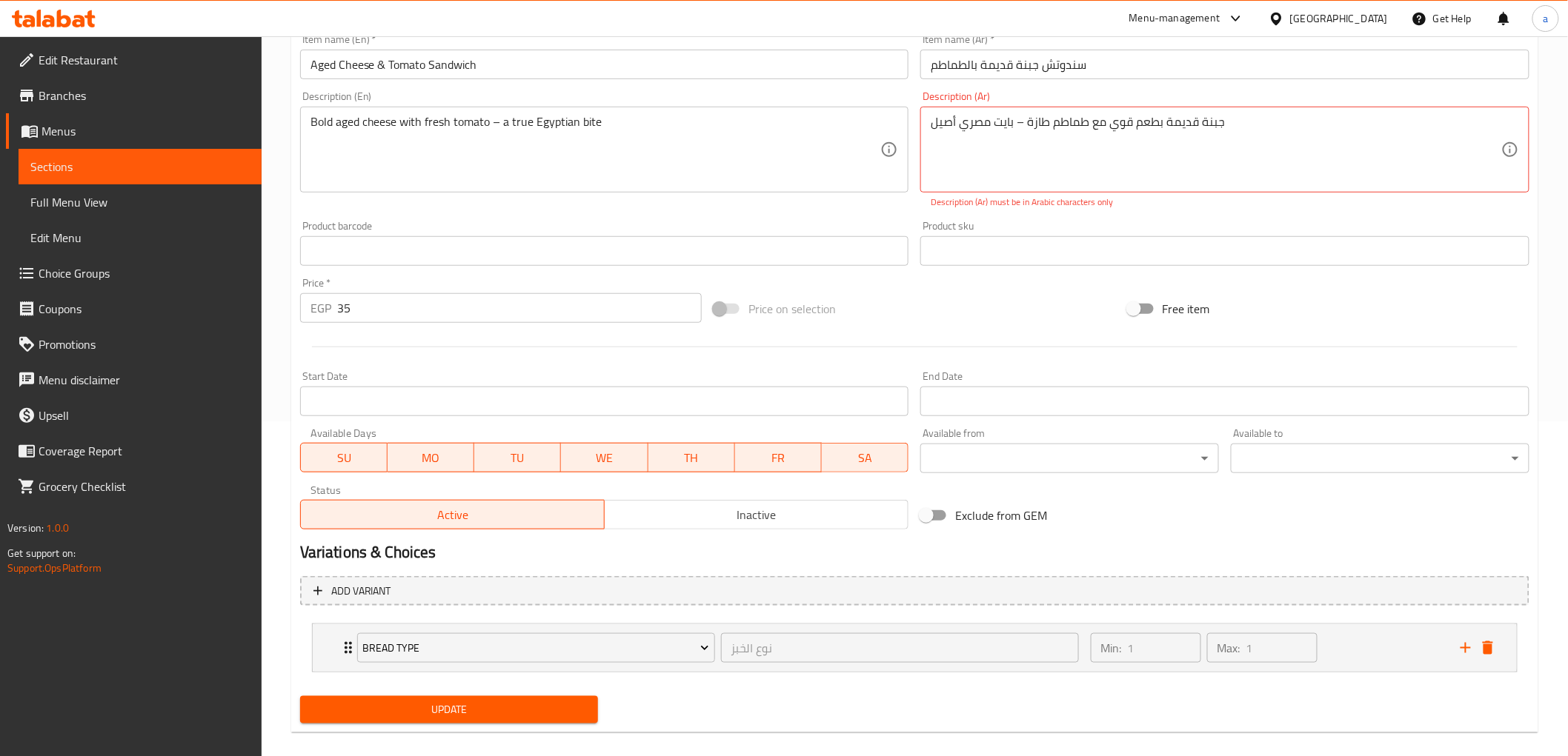
click at [470, 682] on div "Change Image Size: 1200 x 800 px / Image formats: jpg, png / 5MB Max. Item name…" at bounding box center [914, 294] width 1241 height 870
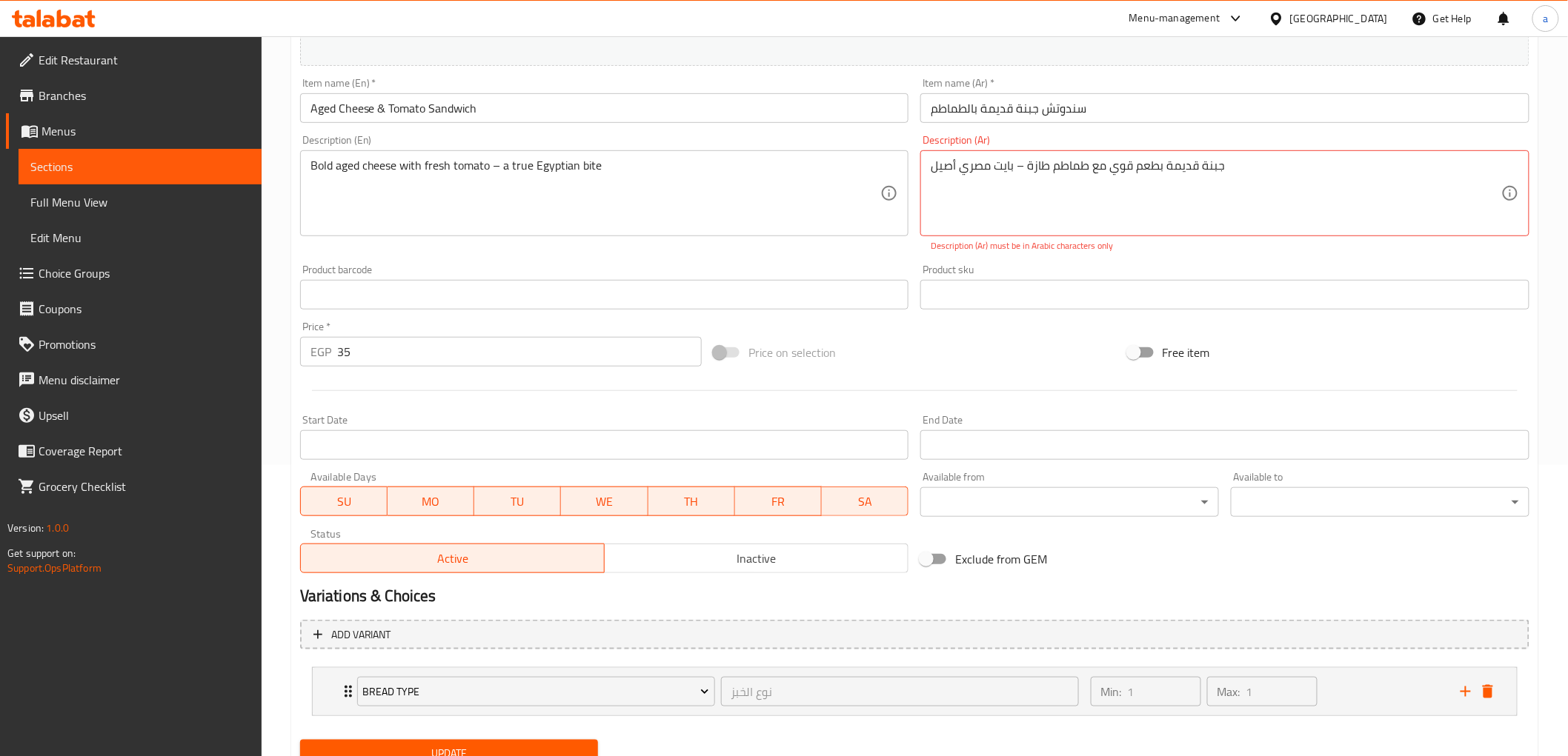
scroll to position [0, 0]
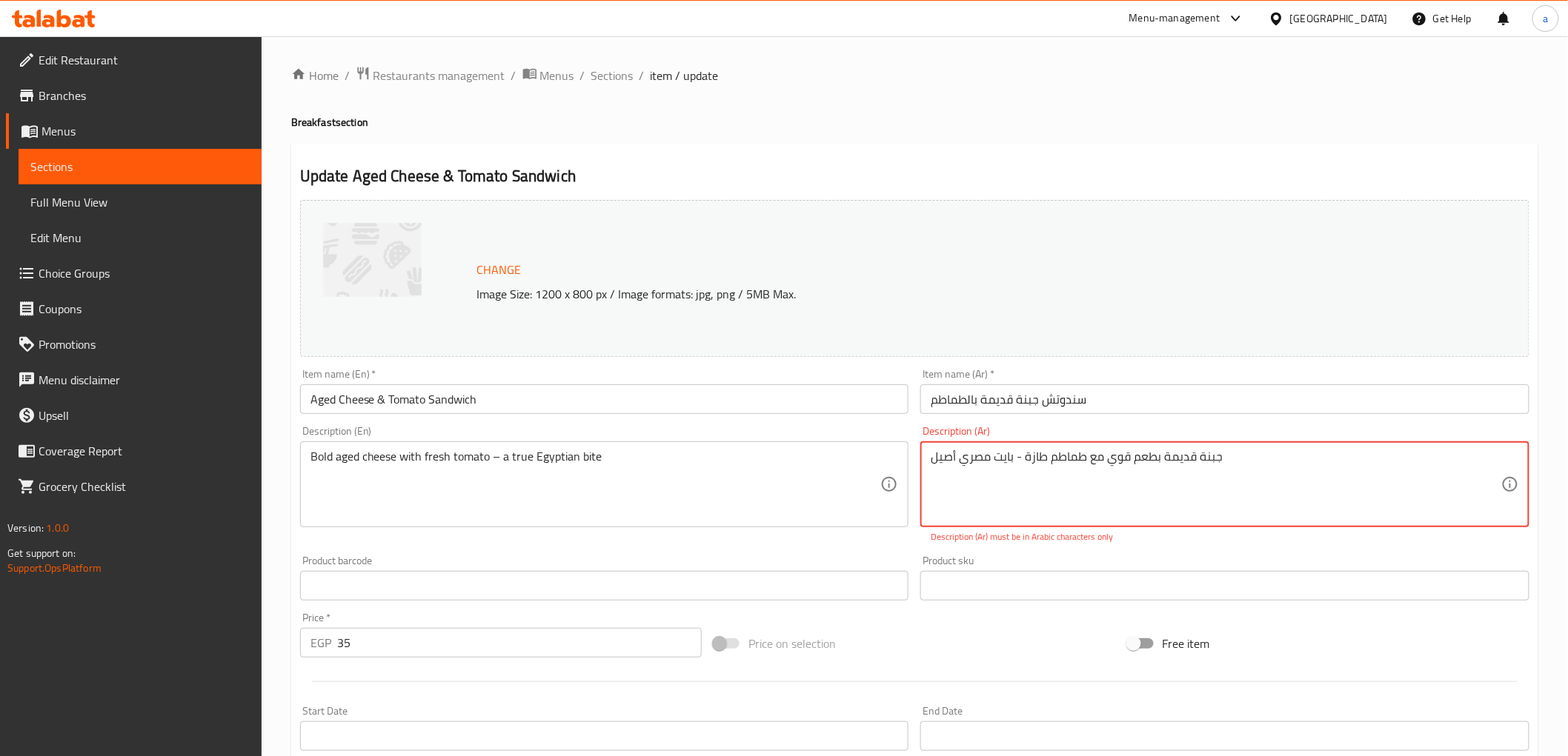
type textarea "جبنة قديمة بطعم قوي مع طماطم طازة - بايت مصري أصيل"
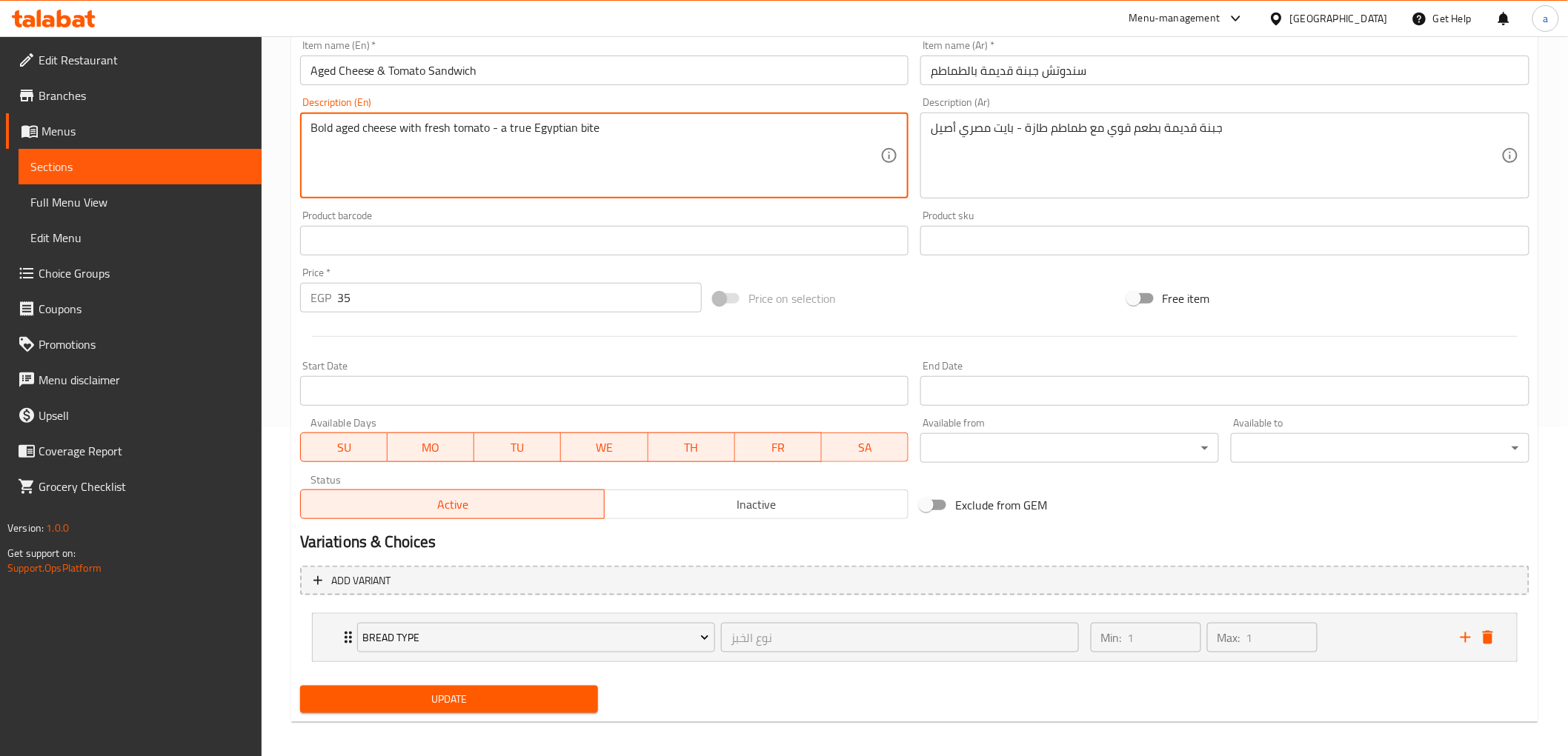
scroll to position [335, 0]
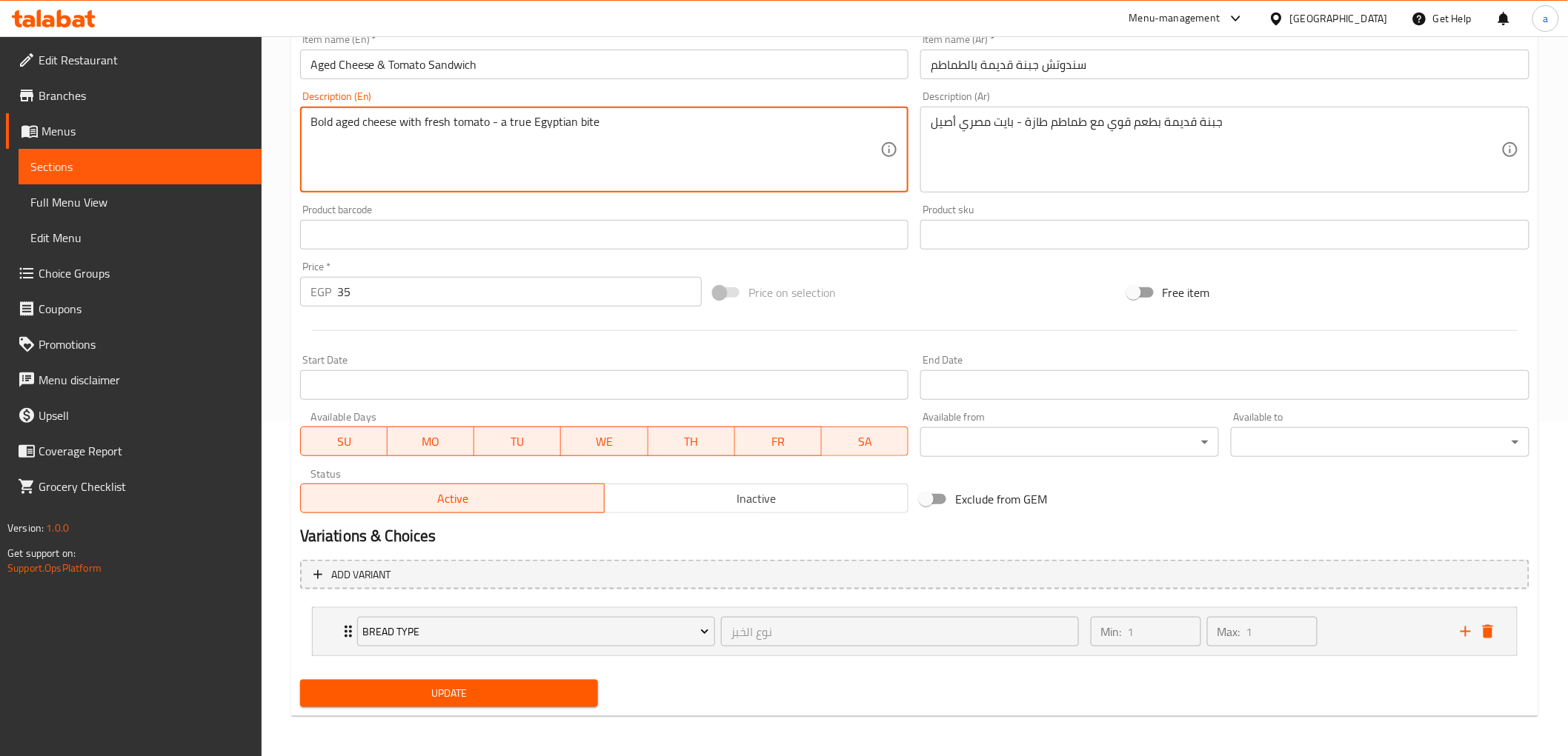
type textarea "Bold aged cheese with fresh tomato - a true Egyptian bite"
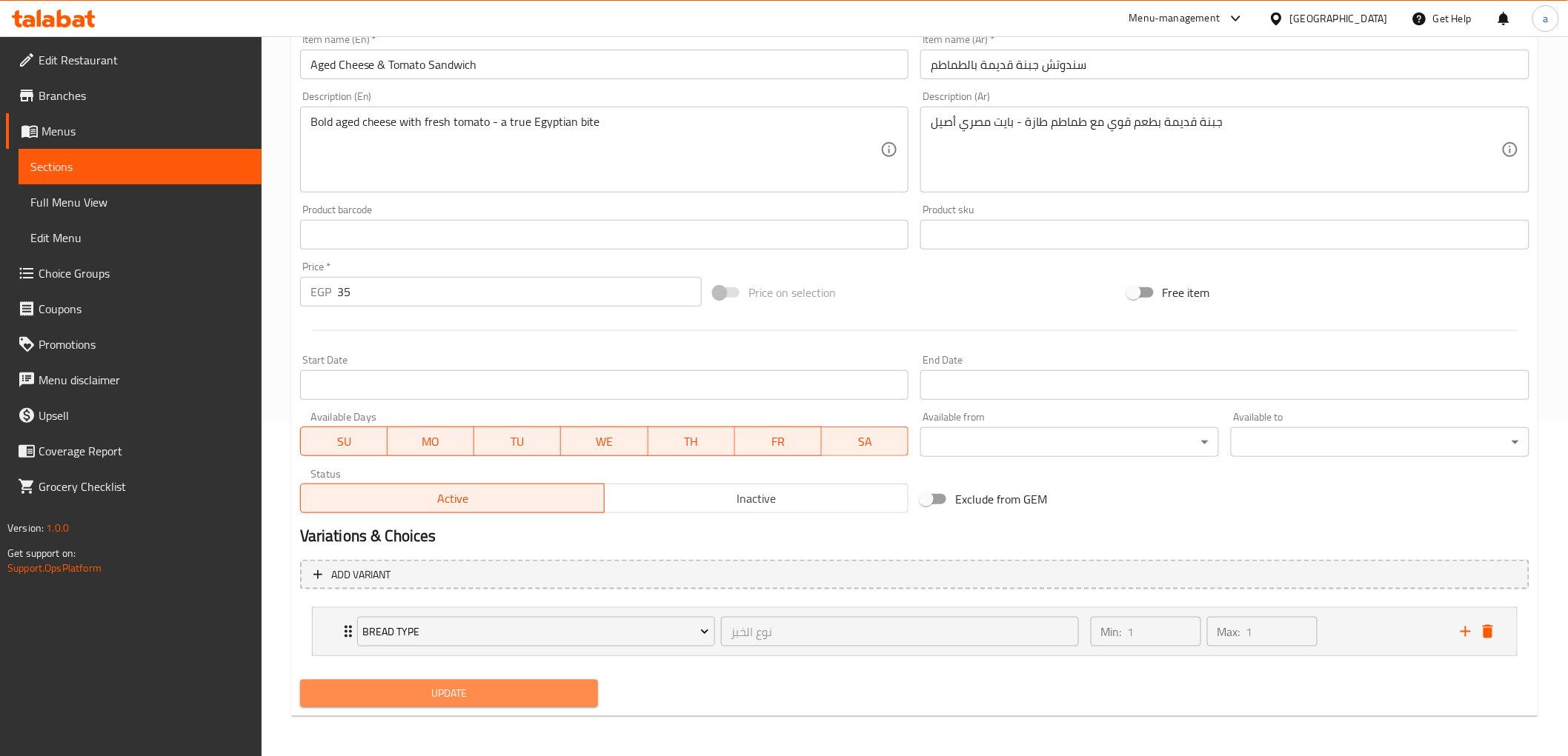
click at [344, 705] on button "Update" at bounding box center [449, 694] width 299 height 28
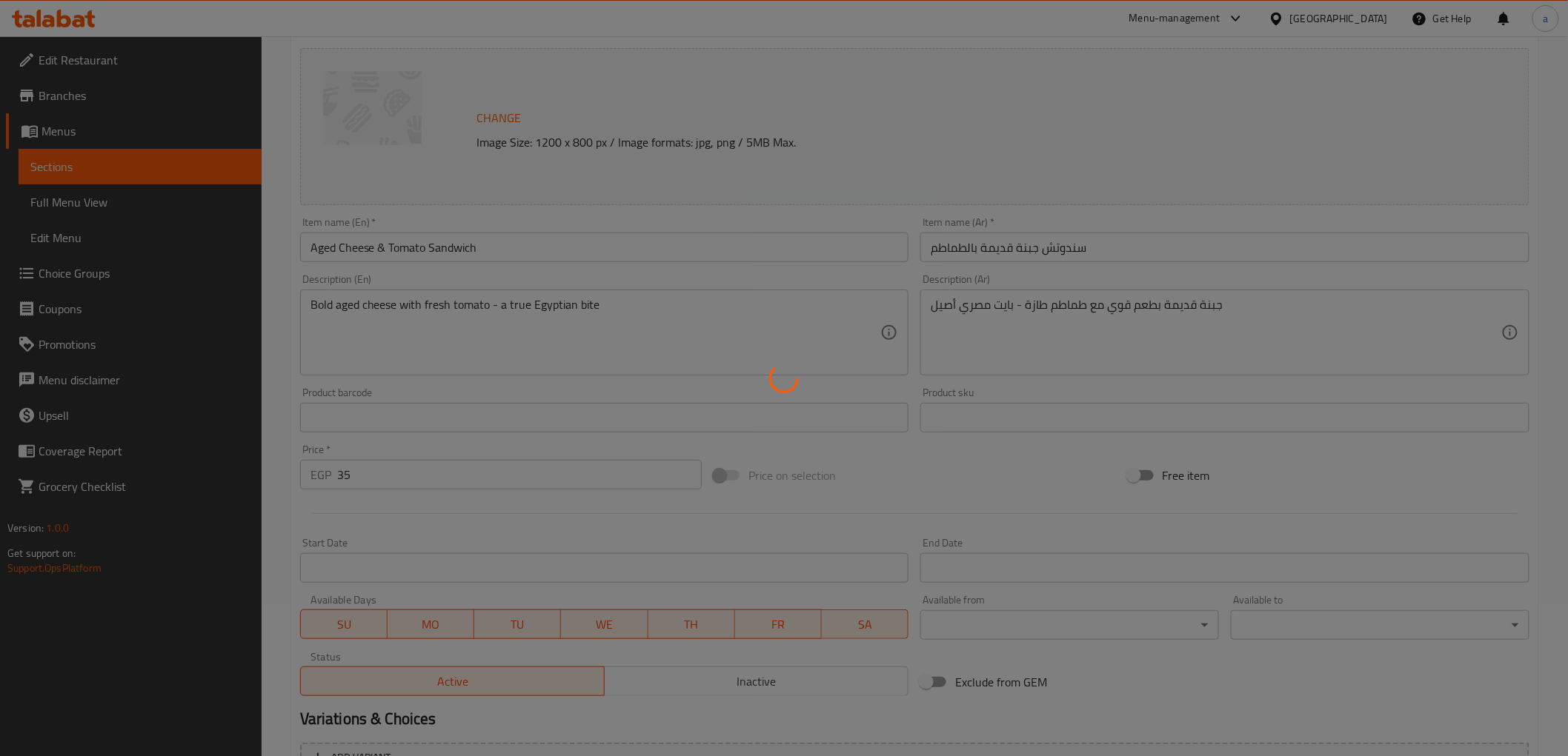
scroll to position [0, 0]
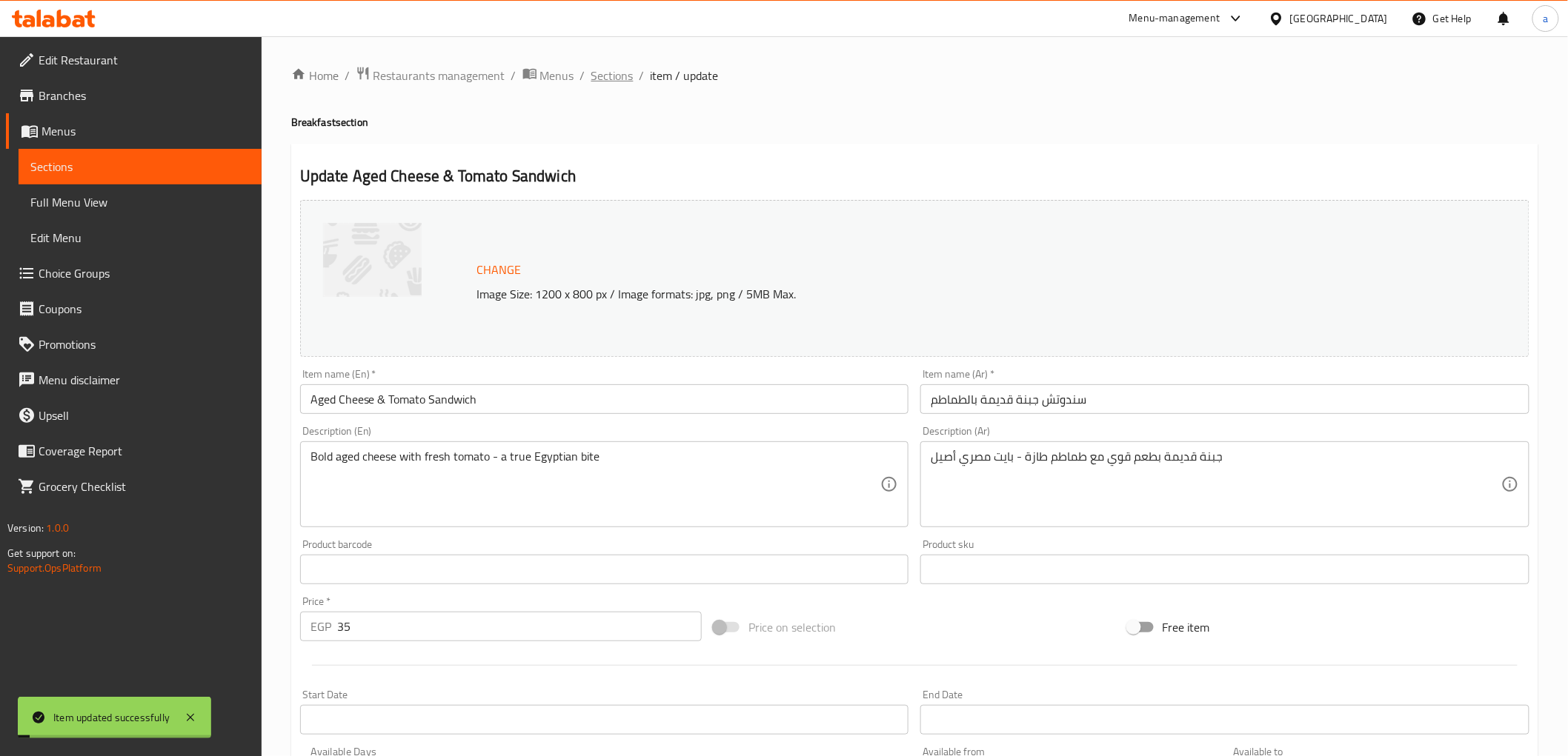
click at [603, 76] on span "Sections" at bounding box center [612, 76] width 42 height 18
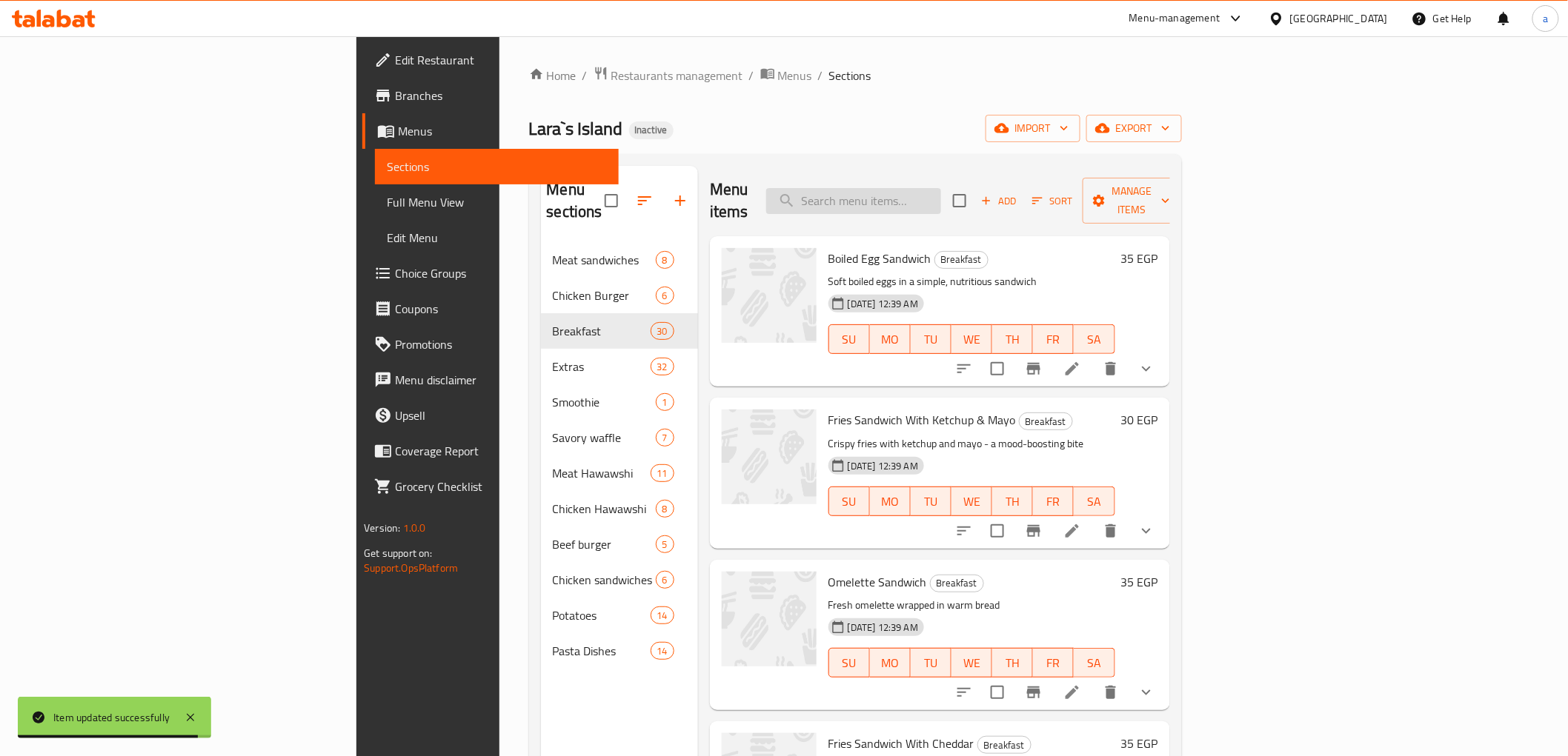
click at [941, 198] on input "search" at bounding box center [853, 201] width 175 height 26
paste input "بطعم"
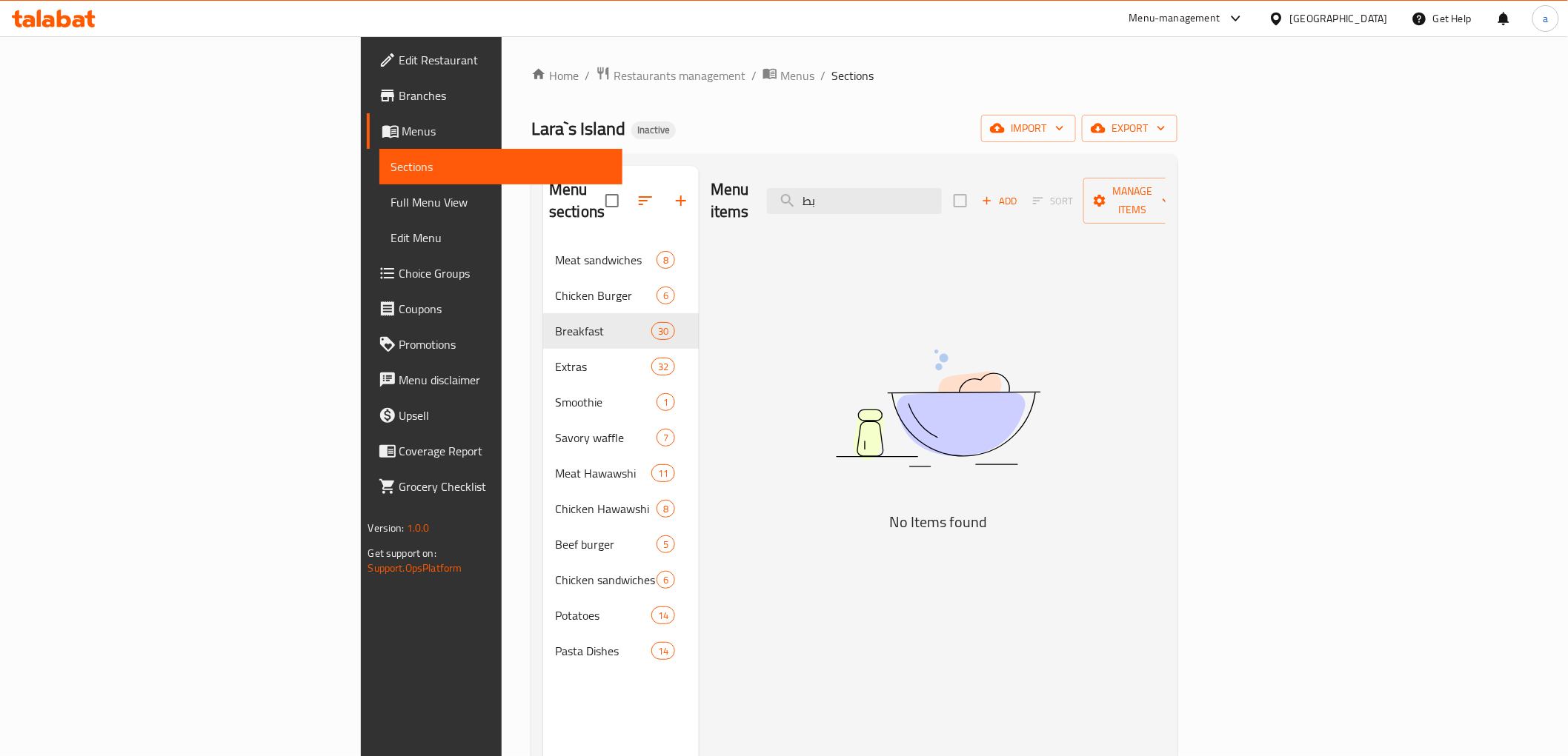
type input "ب"
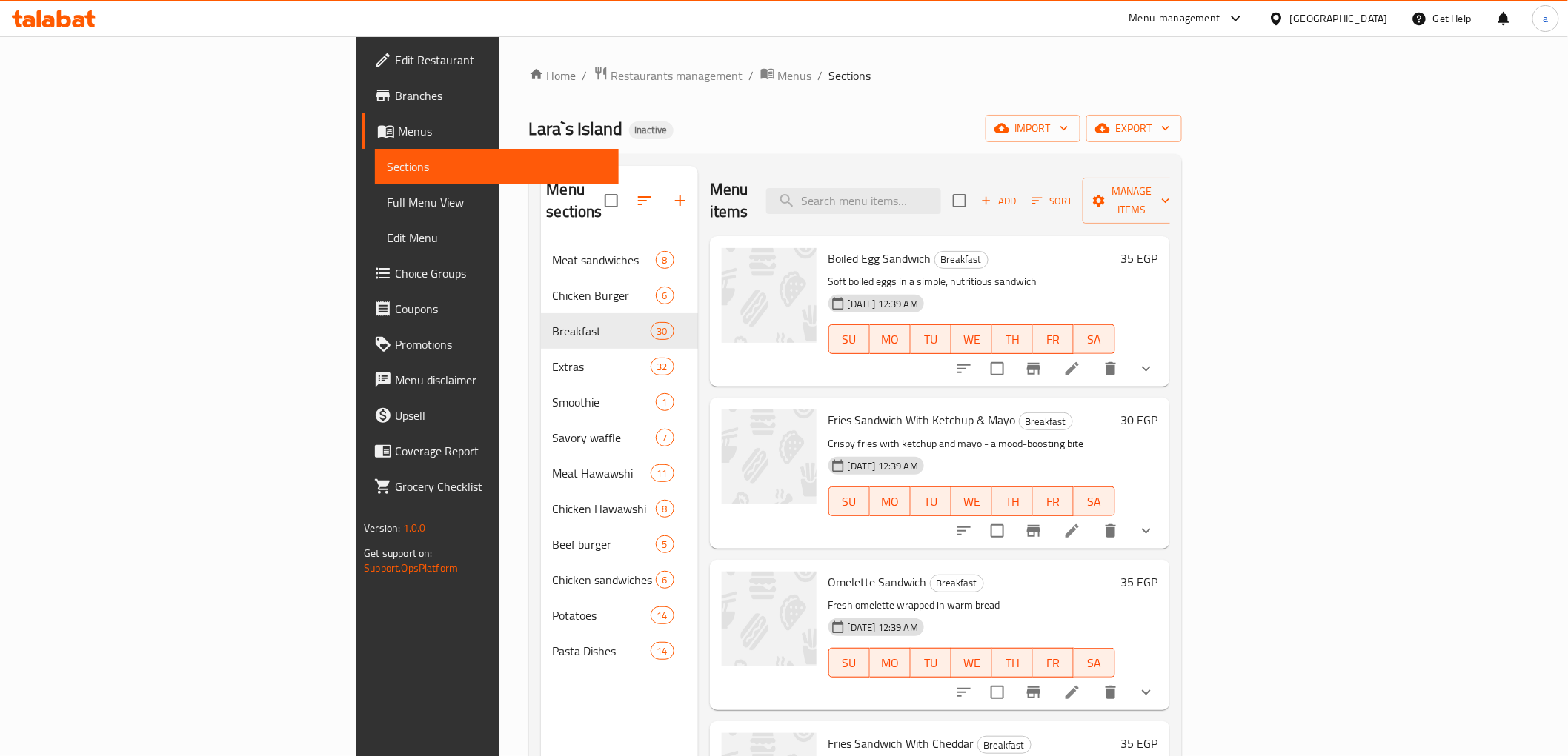
click at [1005, 174] on div "Menu items Add Sort Manage items" at bounding box center [940, 200] width 460 height 70
click at [1024, 207] on div "Menu items Add Sort Manage items" at bounding box center [940, 200] width 460 height 70
click at [941, 189] on input "search" at bounding box center [853, 201] width 175 height 26
paste input "tast"
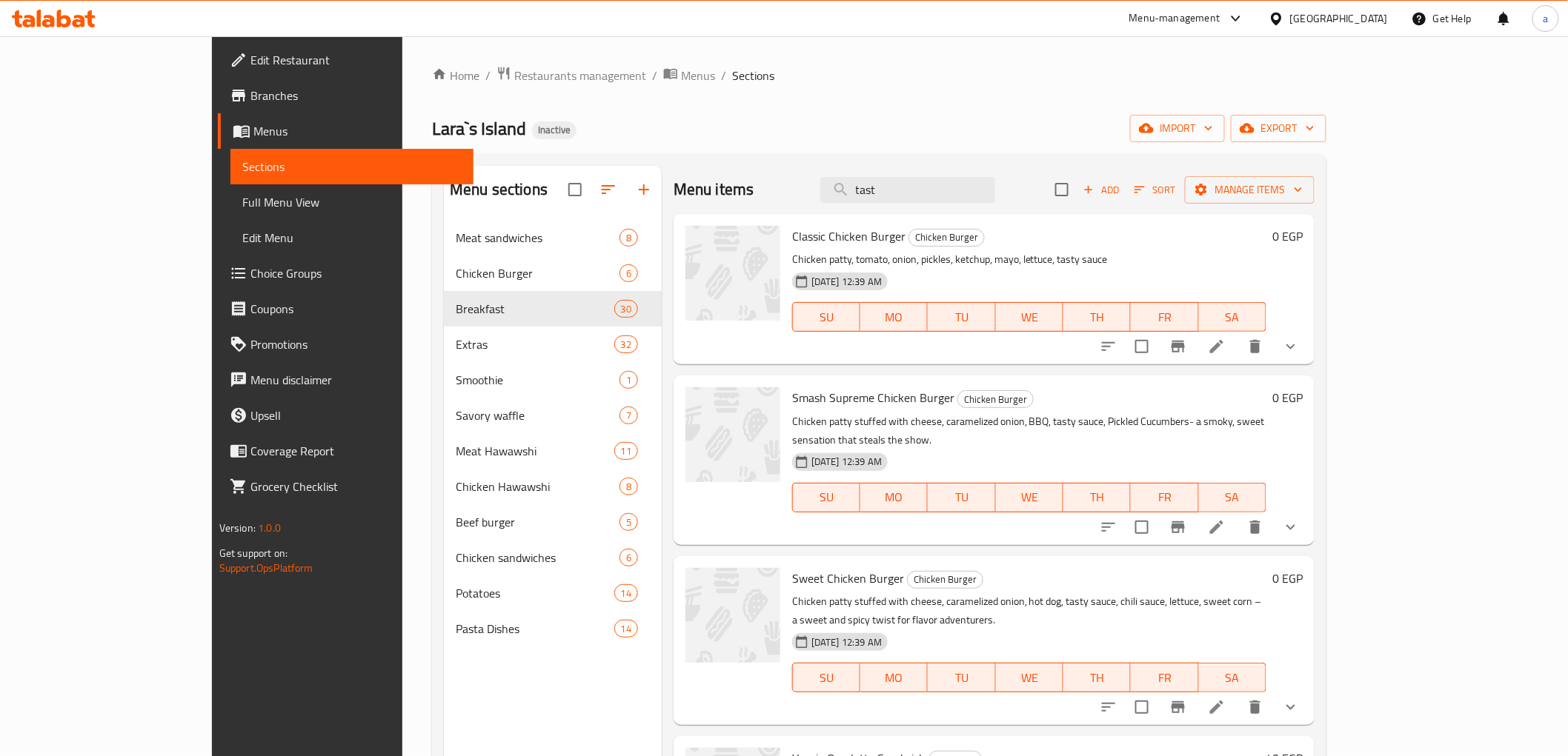
type input "tast"
click at [1226, 353] on icon at bounding box center [1217, 346] width 18 height 18
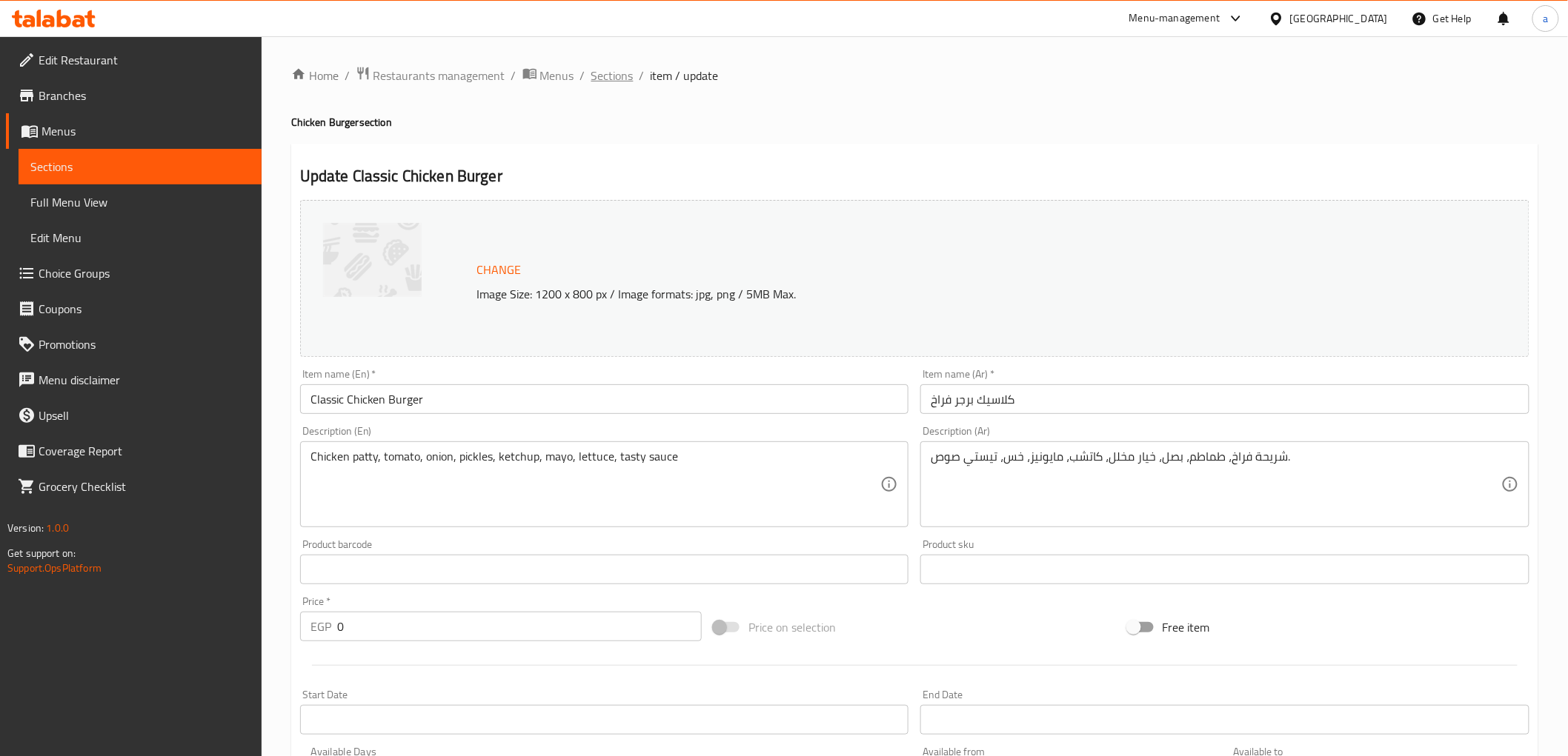
click at [610, 78] on span "Sections" at bounding box center [612, 76] width 42 height 18
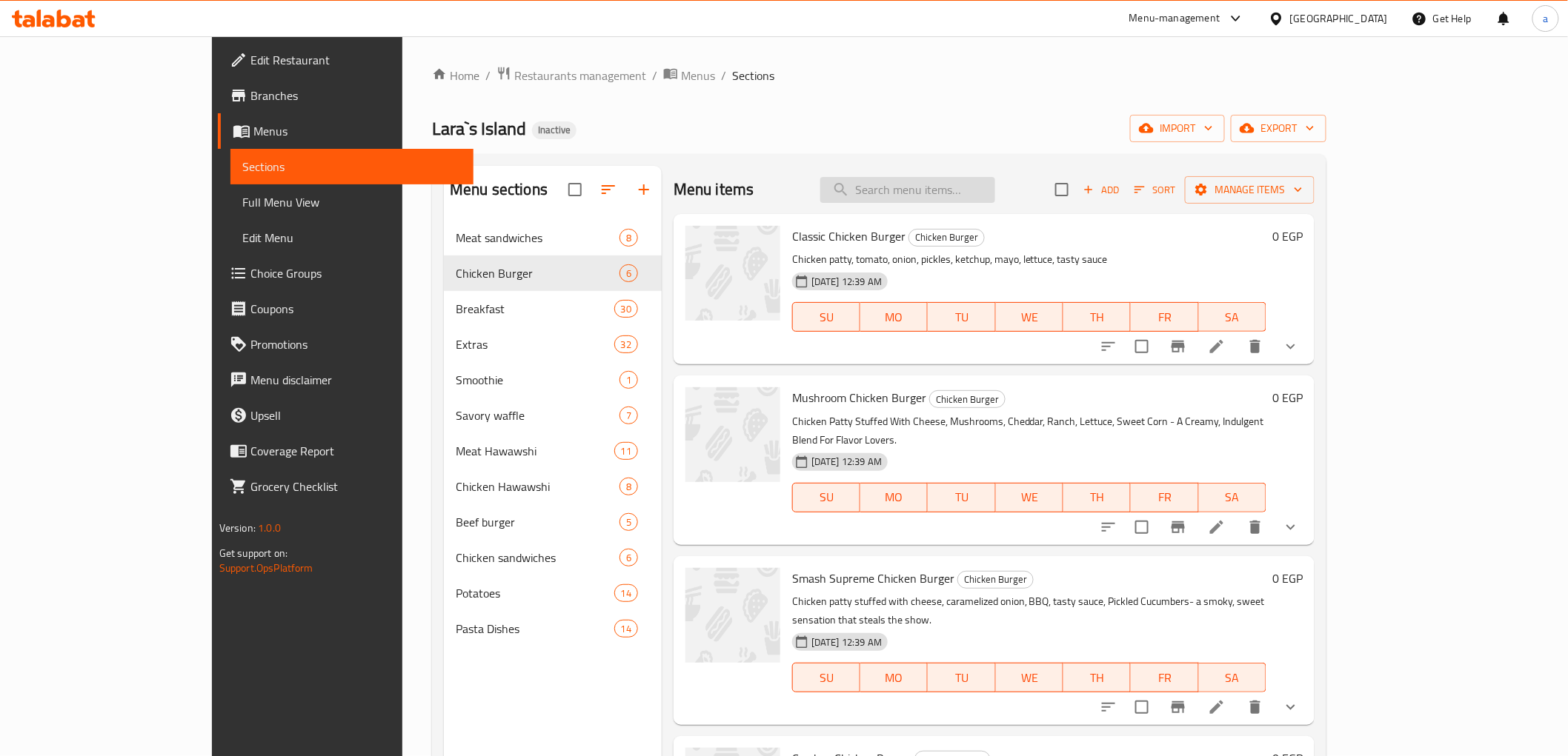
click at [995, 189] on input "search" at bounding box center [907, 189] width 175 height 26
paste input "Fries Sandwich With Tahini & Salad"
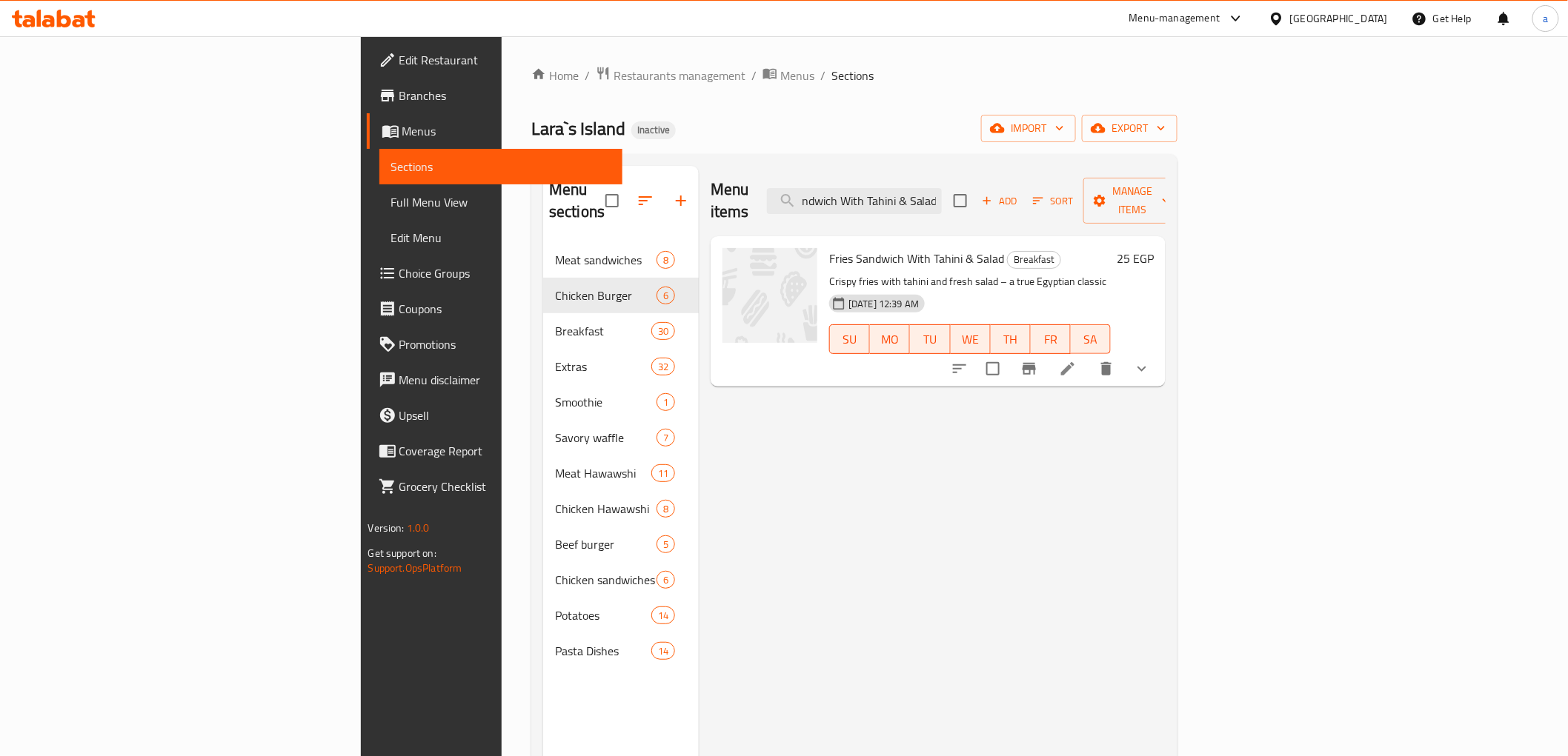
type input "Fries Sandwich With Tahini & Salad"
click at [1077, 360] on icon at bounding box center [1068, 369] width 18 height 18
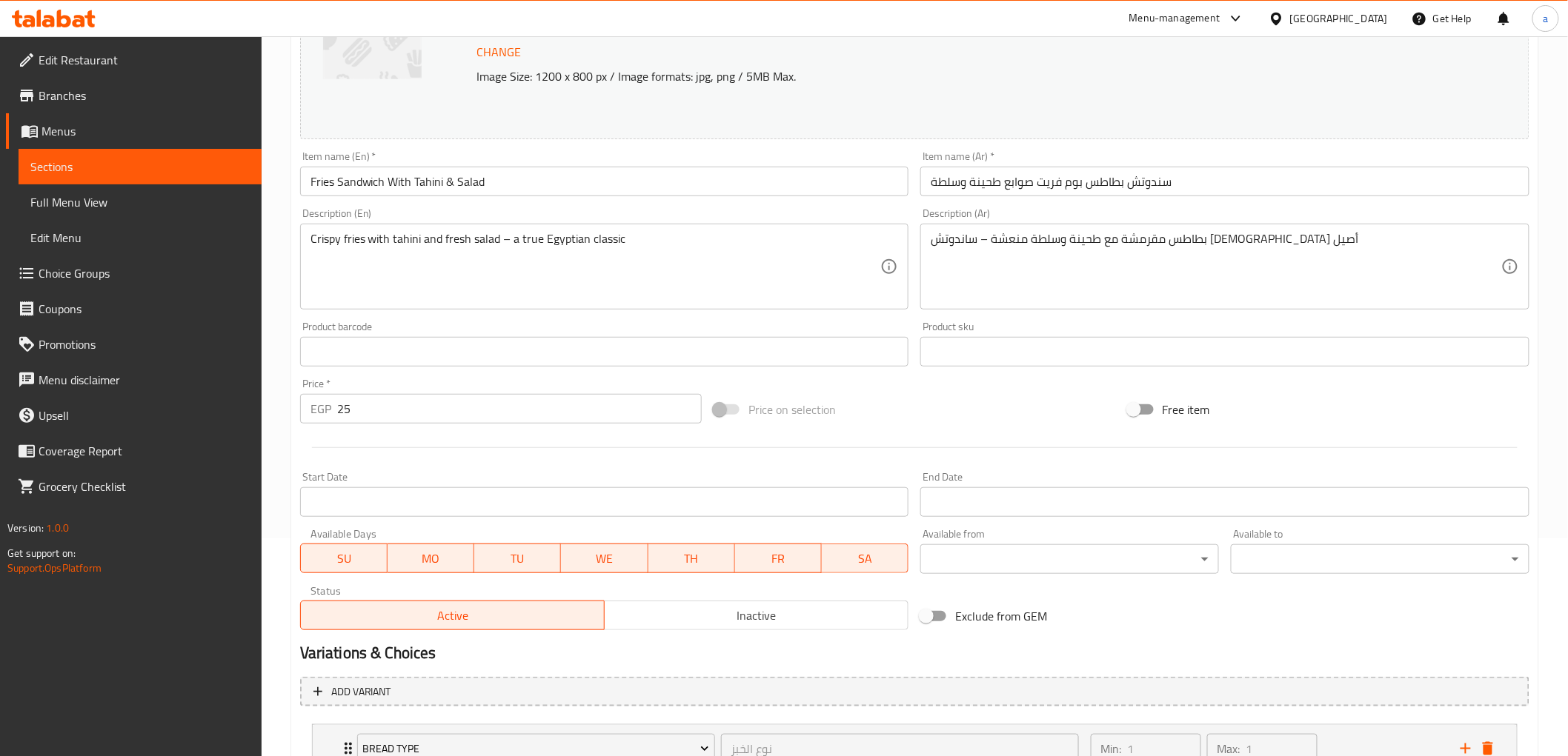
scroll to position [171, 0]
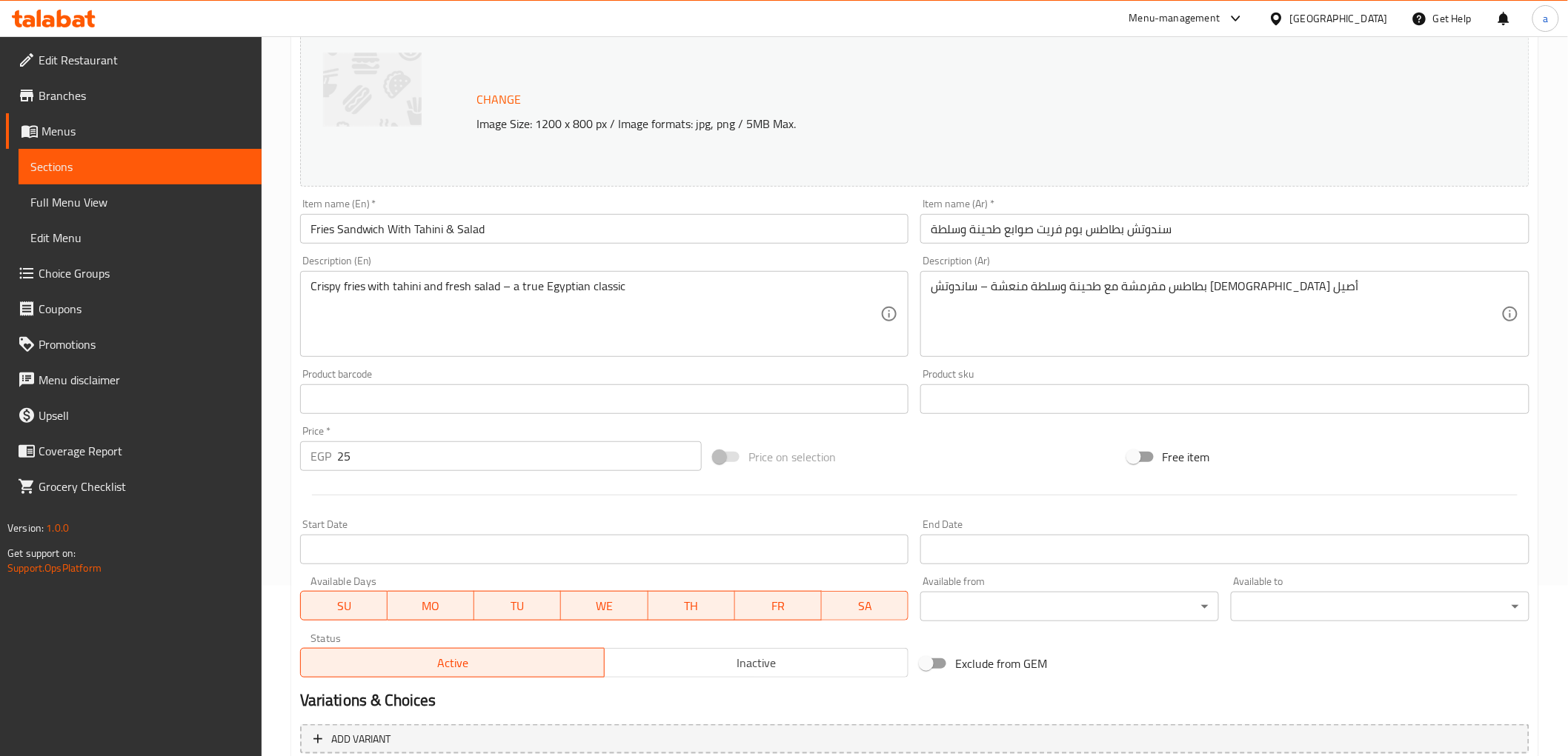
click at [1018, 226] on input "سندوتش بطاطس بوم فريت صوابع طحينة وسلطة" at bounding box center [1224, 229] width 609 height 30
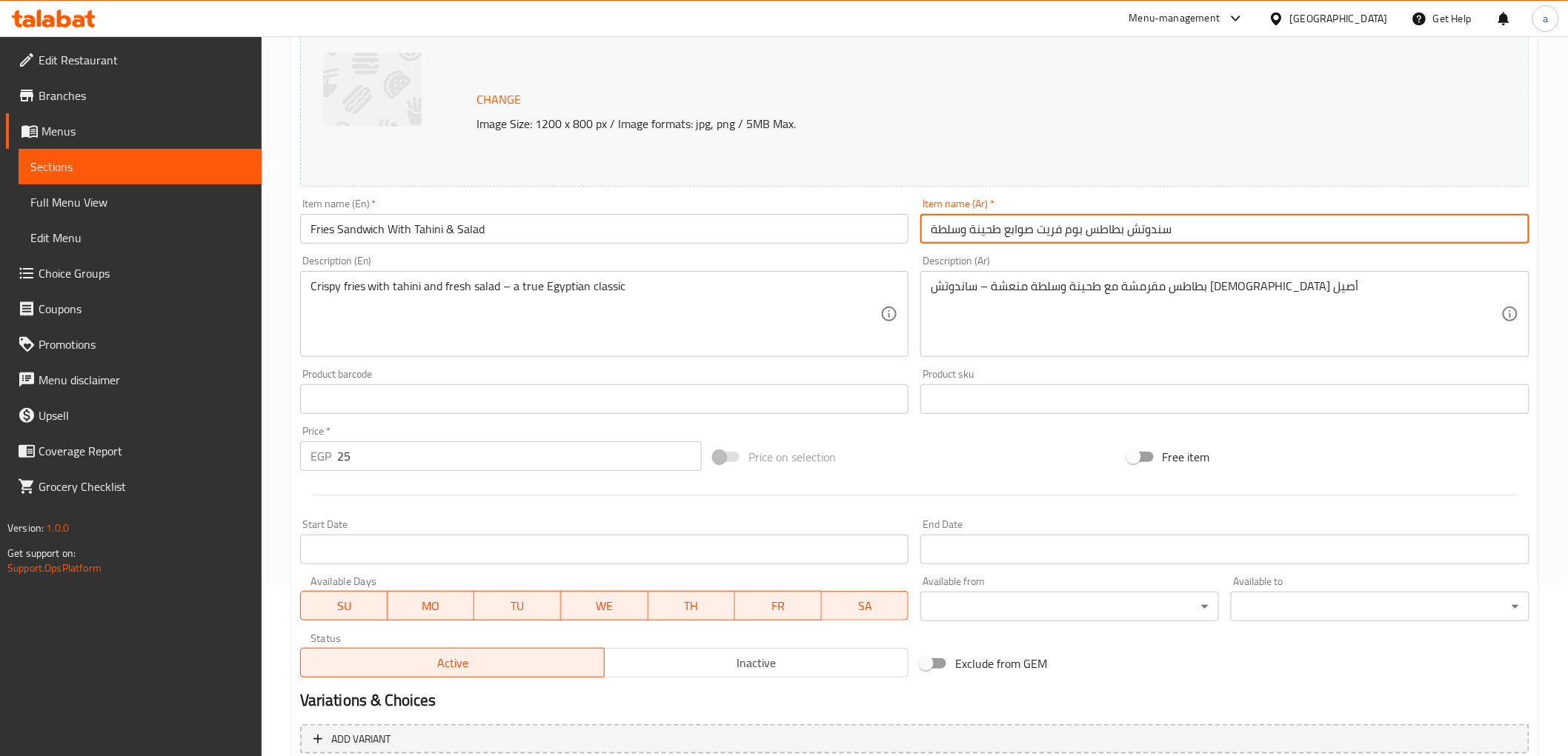
click at [1018, 226] on input "سندوتش بطاطس بوم فريت صوابع طحينة وسلطة" at bounding box center [1224, 229] width 609 height 30
click at [1072, 230] on input "سندوتش بطاطس بوم فريت صوابع طحينة وسلطة" at bounding box center [1224, 229] width 609 height 30
click at [1010, 231] on input "سندوتش بطاطس بوم فريت صوابع طحينة وسلطة" at bounding box center [1224, 229] width 609 height 30
click at [1077, 234] on input "سندوتش بطاطس بوم فريت صوابع طحينة وسلطة" at bounding box center [1224, 229] width 609 height 30
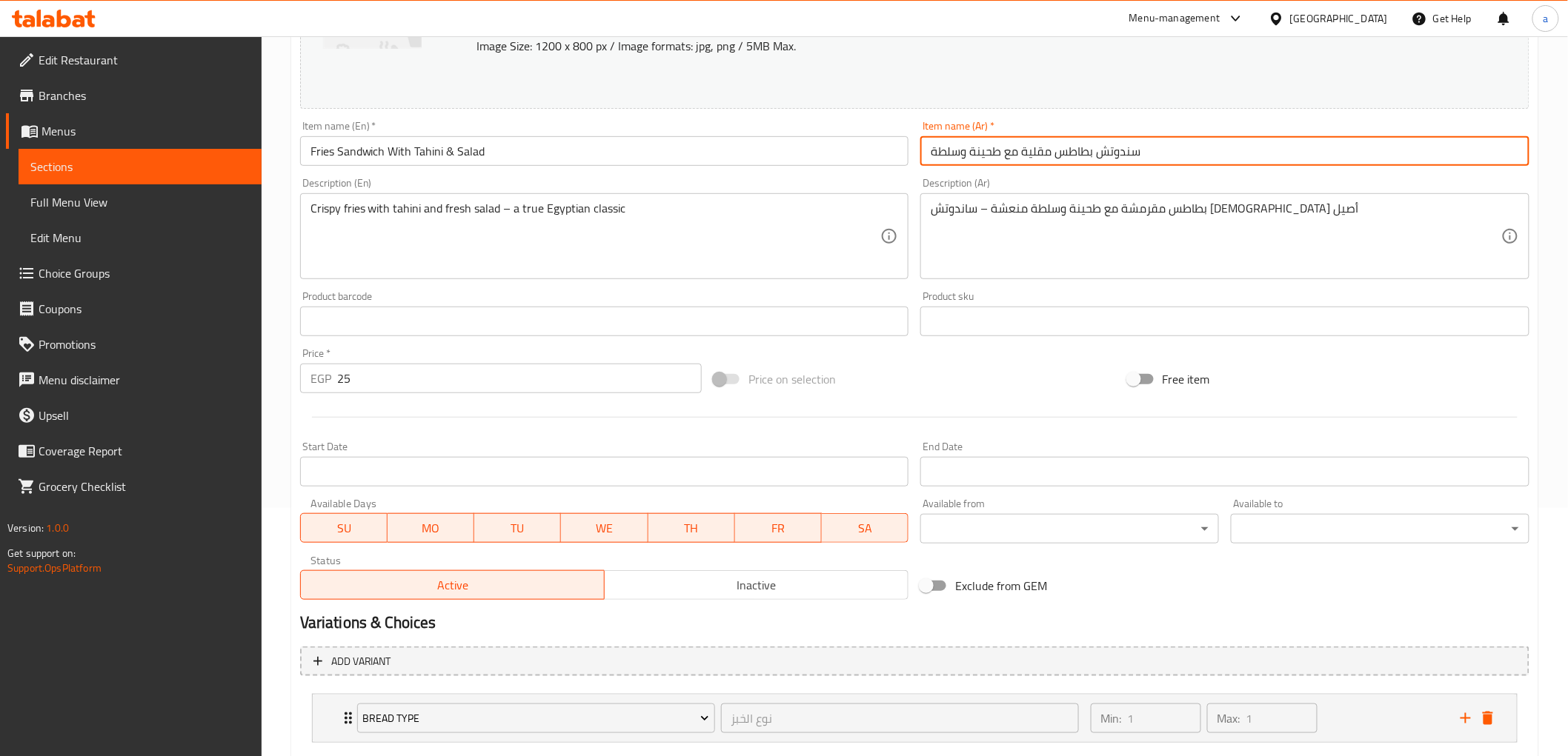
scroll to position [335, 0]
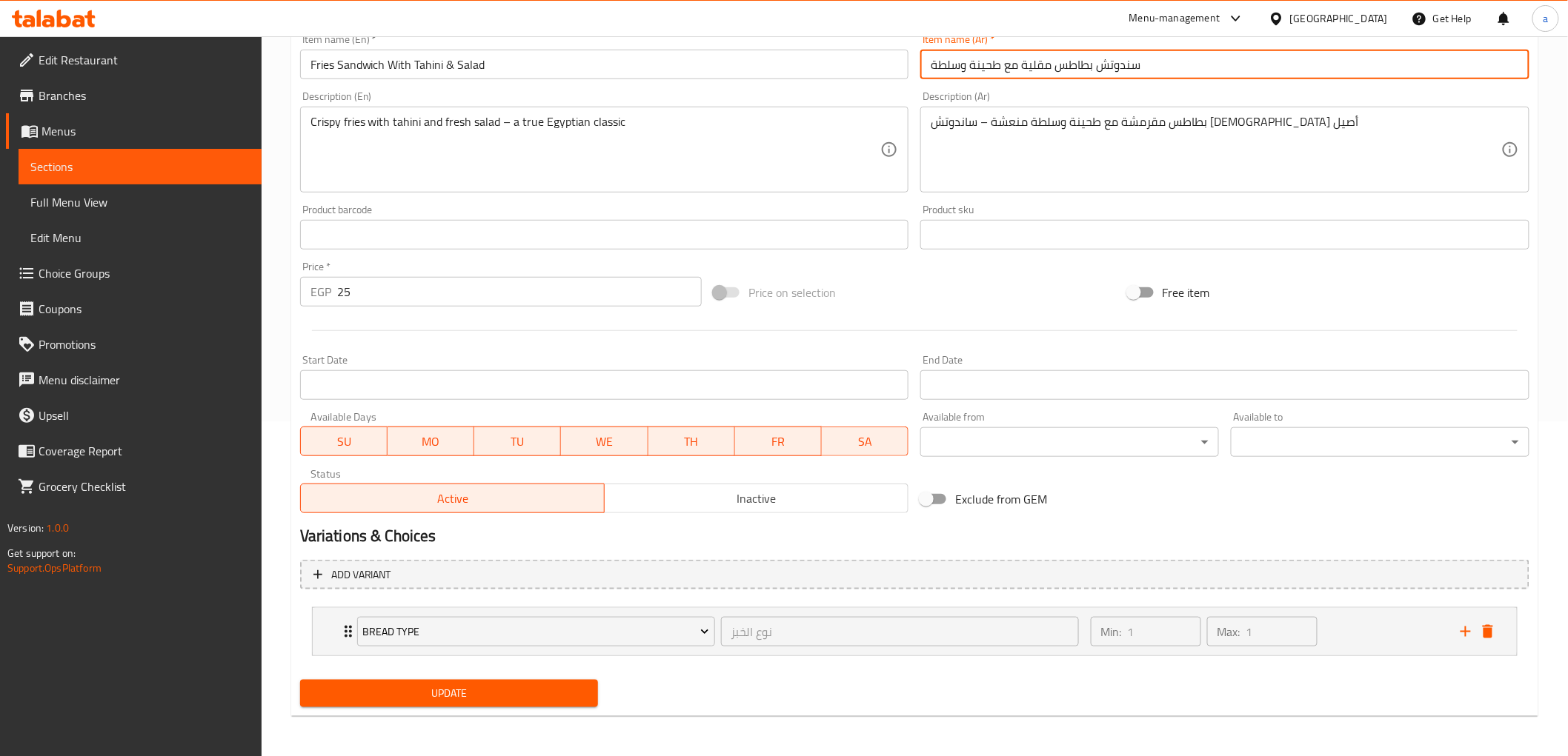
type input "سندوتش بطاطس مقلية مع طحينة وسلطة"
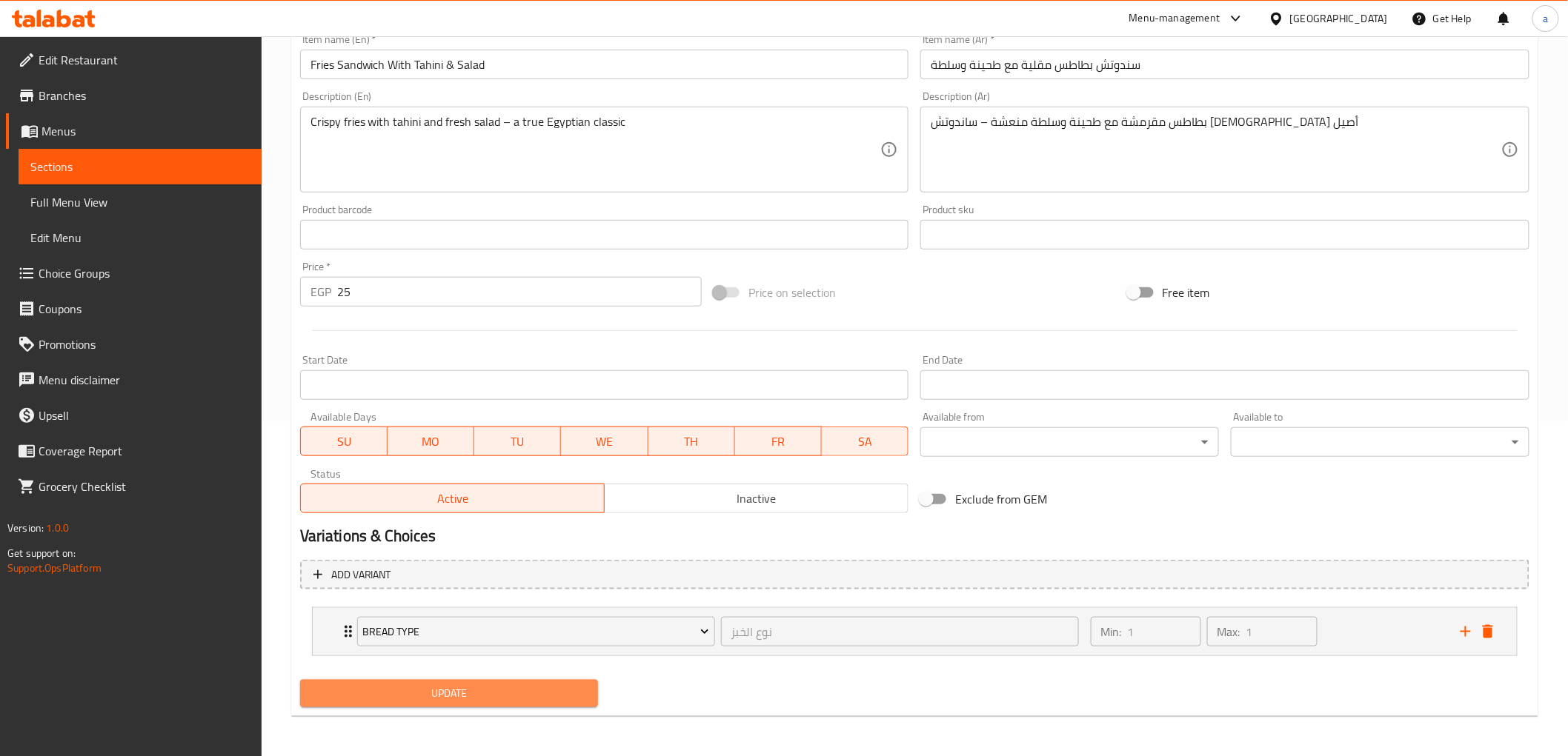
click at [373, 695] on span "Update" at bounding box center [449, 694] width 274 height 19
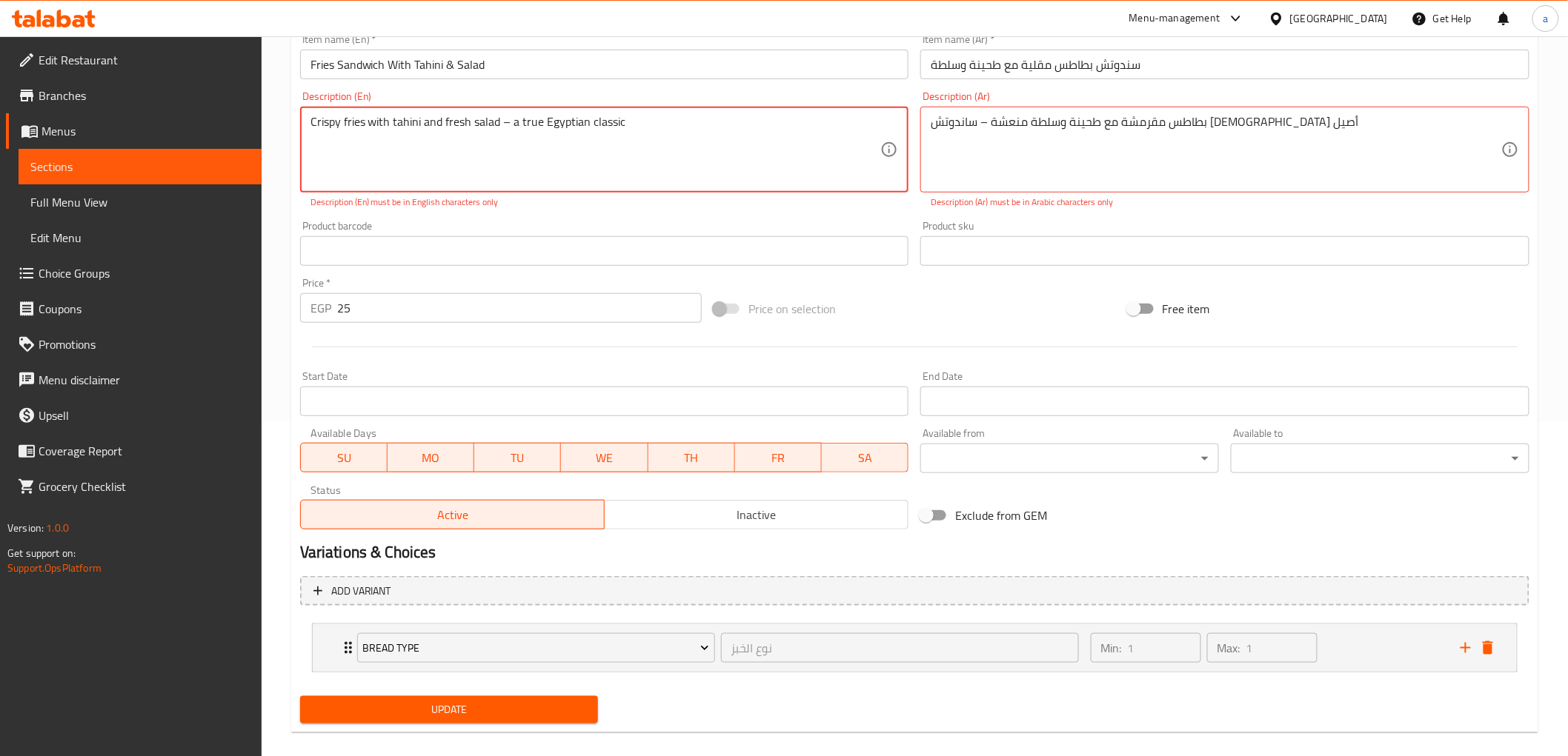
drag, startPoint x: 501, startPoint y: 130, endPoint x: 508, endPoint y: 127, distance: 7.6
click at [508, 127] on textarea "Crispy fries with tahini and fresh salad – a true Egyptian classic" at bounding box center [596, 149] width 571 height 70
type textarea "Crispy fries with tahini and fresh salad - a true Egyptian classic"
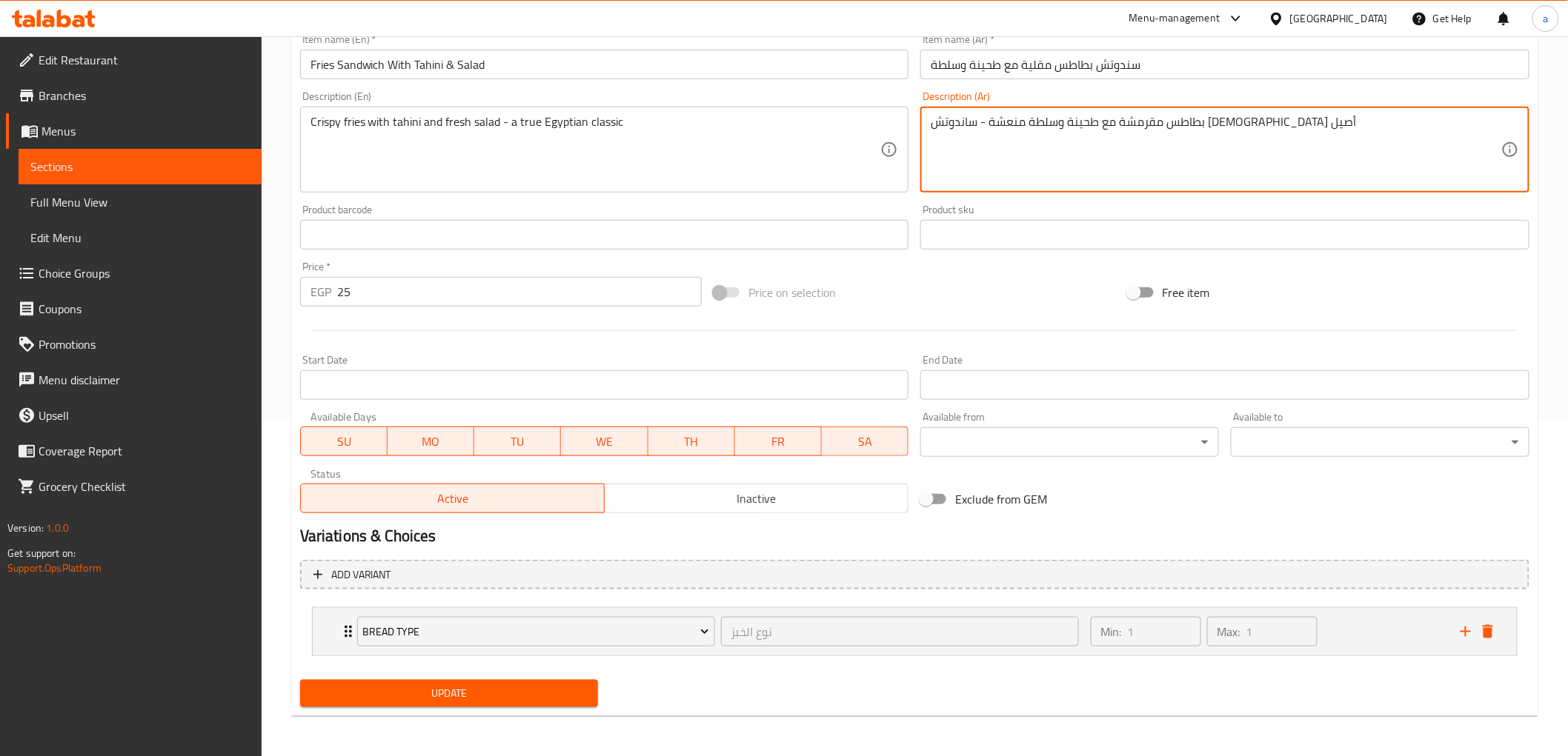
type textarea "بطاطس مقرمشة مع طحينة وسلطة منعشة - ساندوتش مصري أصيل"
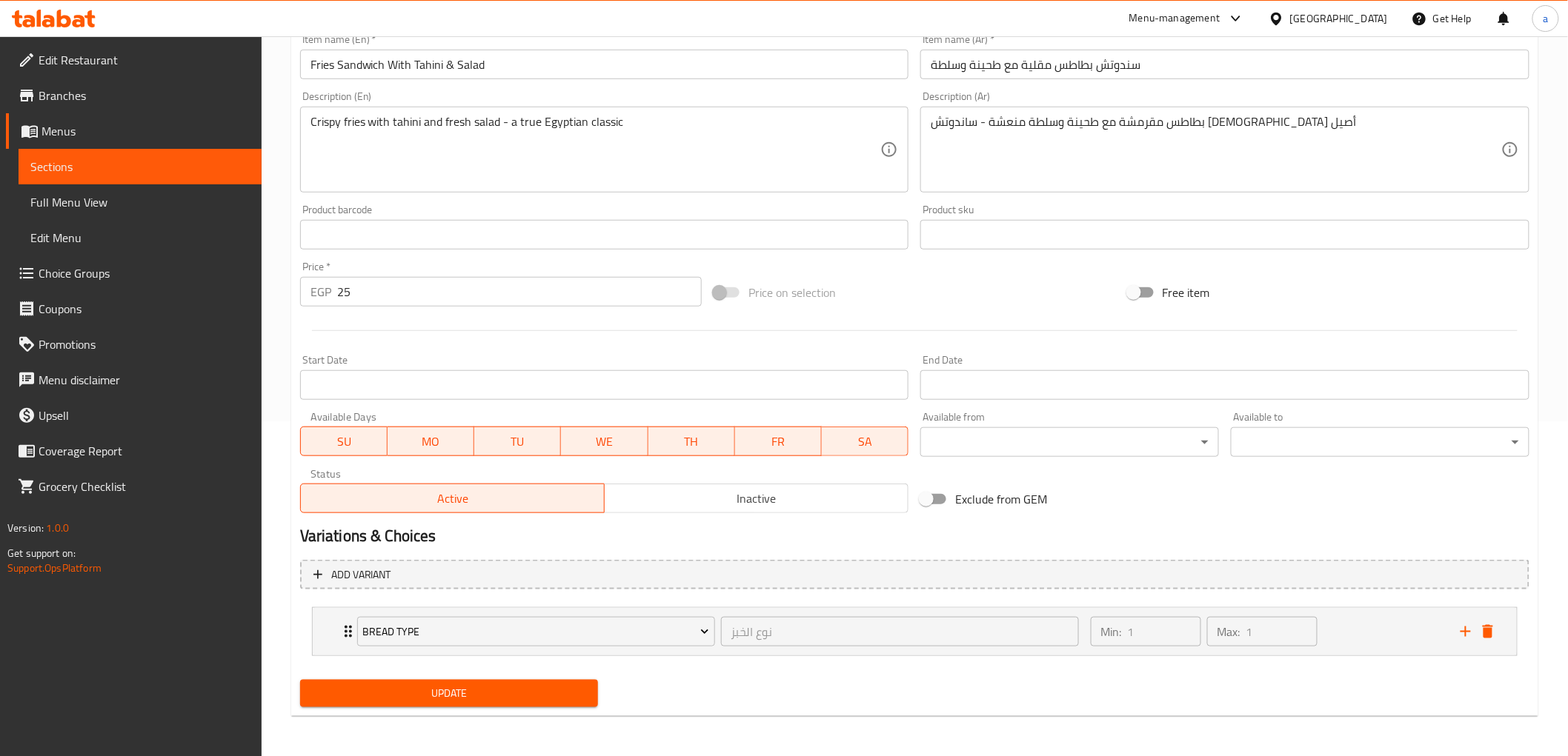
click at [527, 677] on div "Update" at bounding box center [449, 694] width 311 height 39
click at [516, 687] on span "Update" at bounding box center [449, 694] width 274 height 19
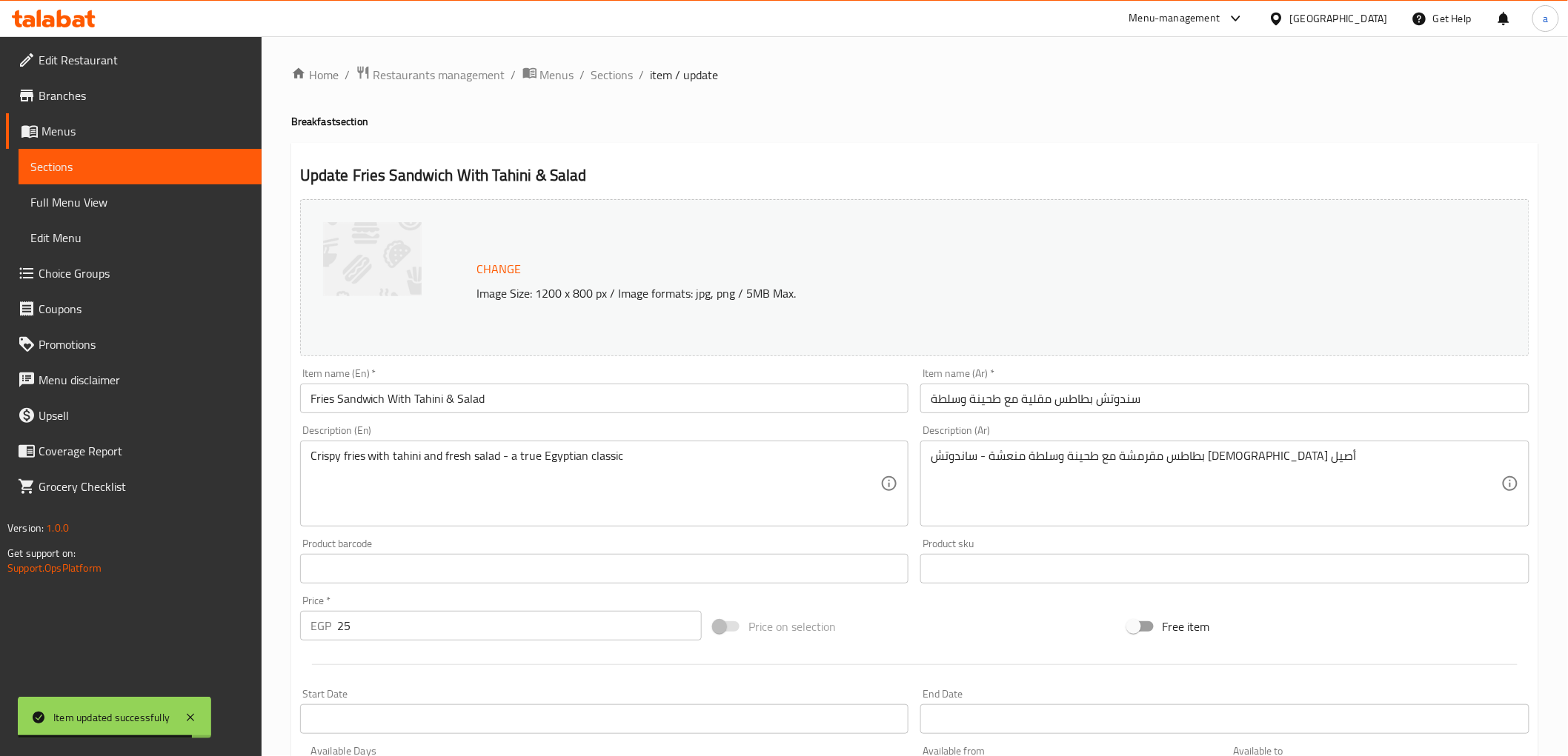
scroll to position [0, 0]
click at [598, 56] on div "Home / Restaurants management / Menus / Sections / item / update Breakfast sect…" at bounding box center [914, 565] width 1306 height 1056
click at [625, 80] on span "Sections" at bounding box center [612, 76] width 42 height 18
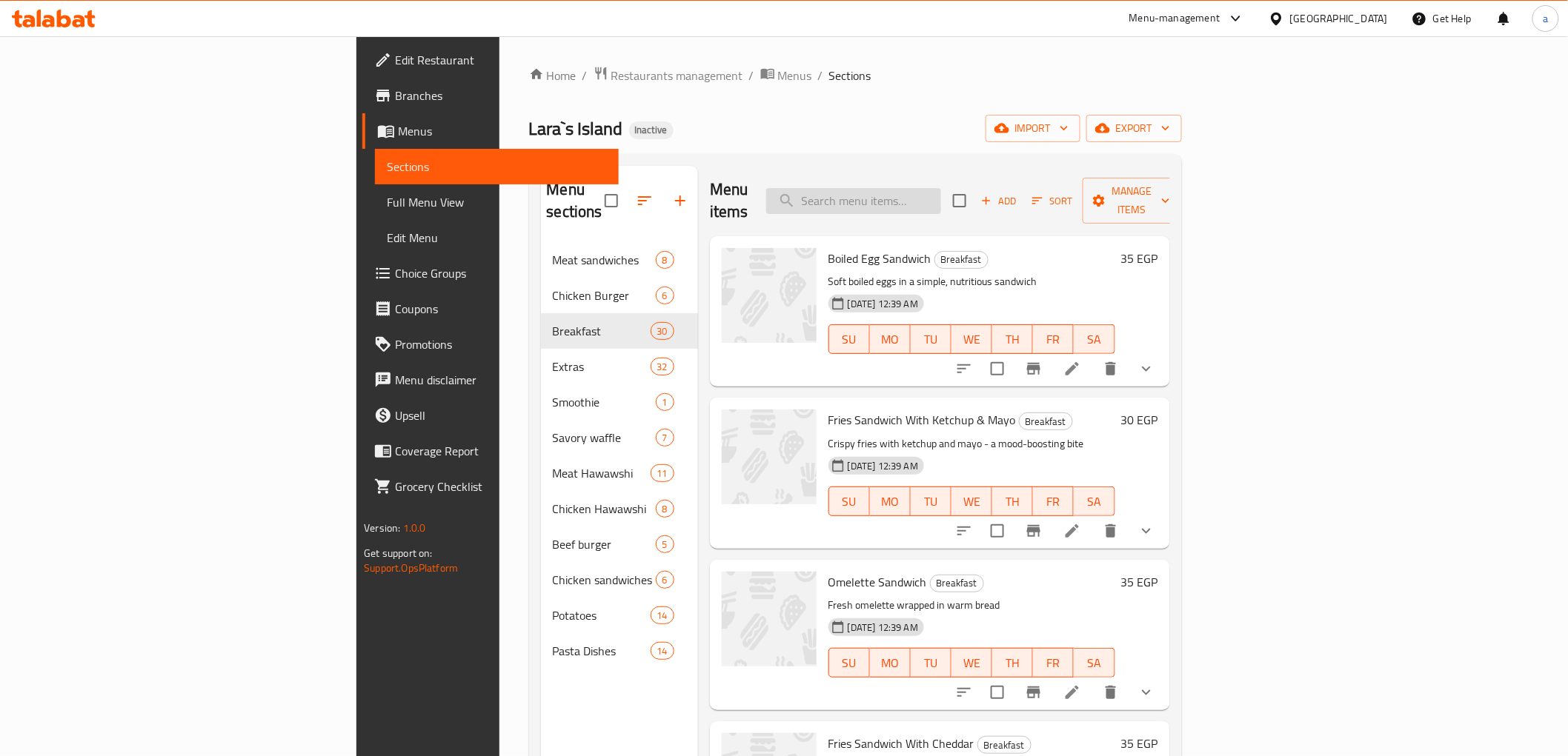
click at [941, 194] on input "search" at bounding box center [853, 201] width 175 height 26
paste input "Halawa Tahiniya"
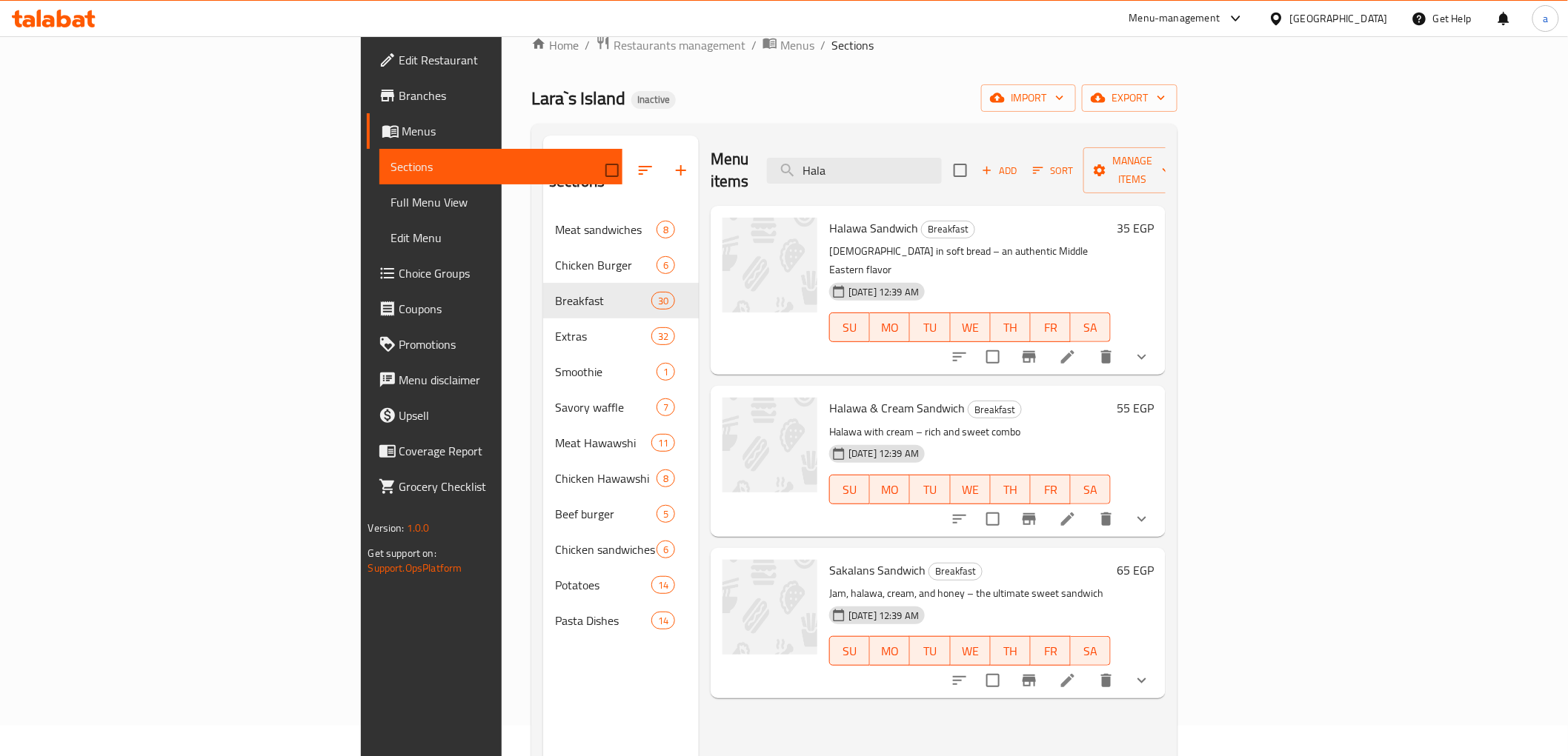
scroll to position [207, 0]
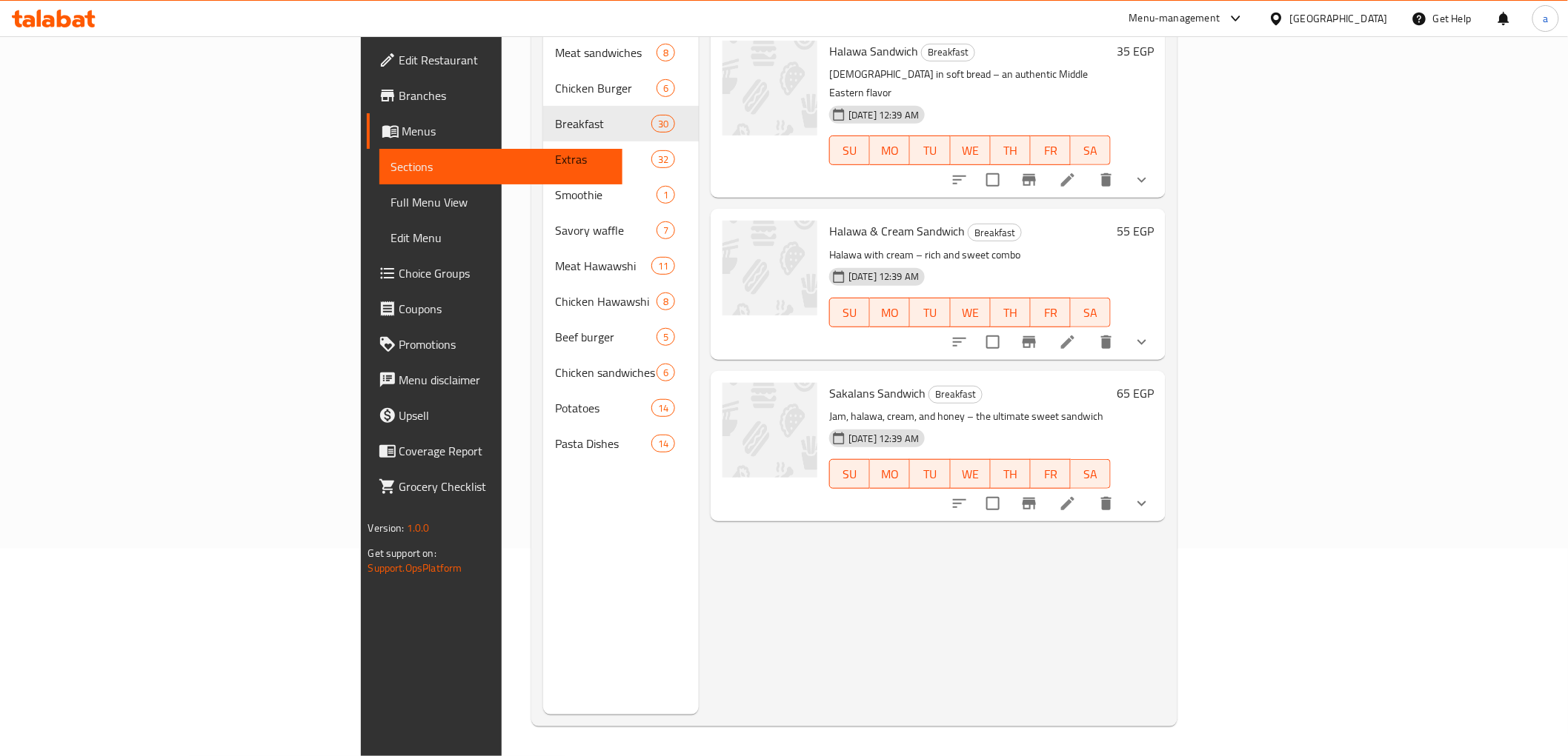
type input "Hala"
click at [1089, 329] on li at bounding box center [1068, 341] width 41 height 27
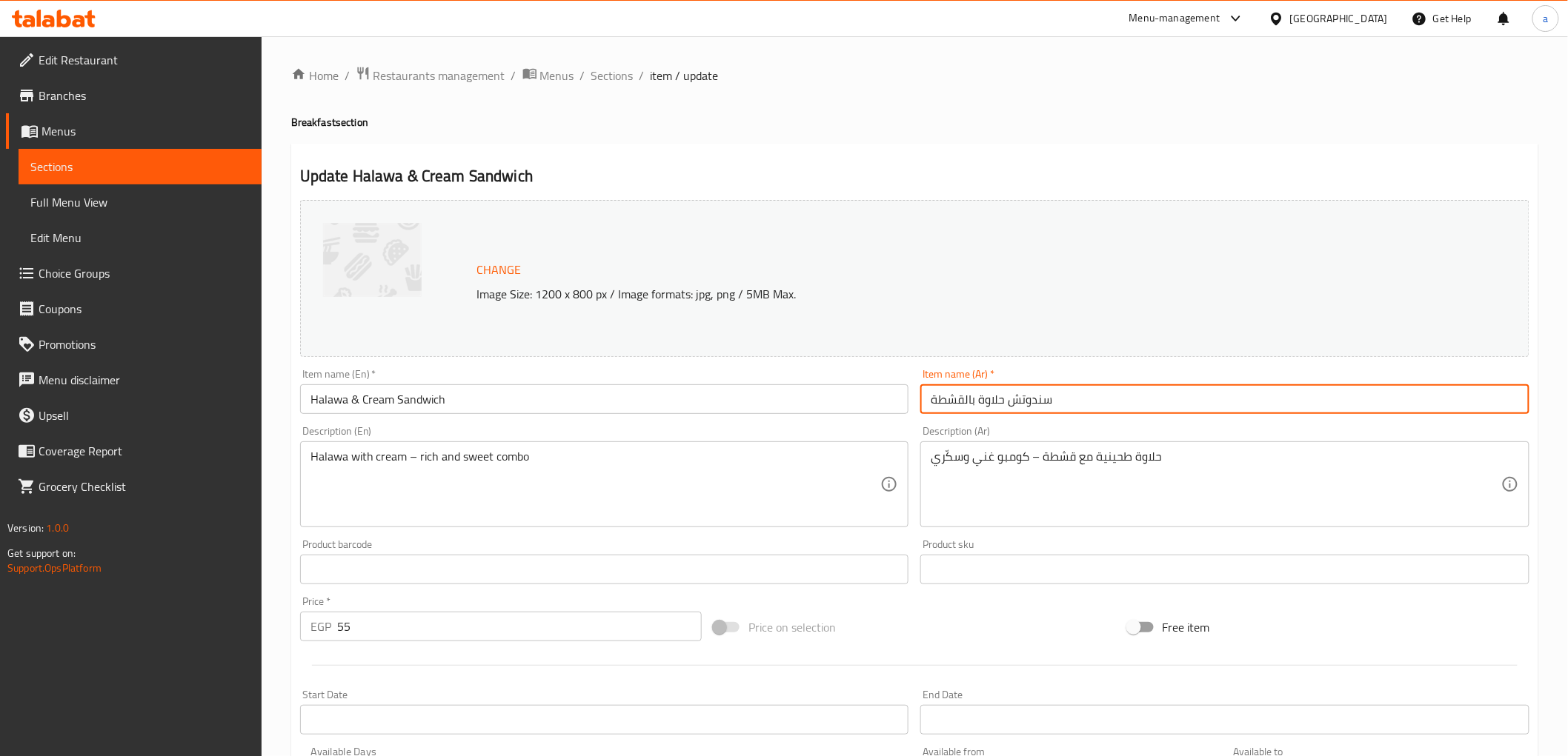
click at [972, 399] on input "سندوتش حلاوة بالقشطة" at bounding box center [1224, 400] width 609 height 30
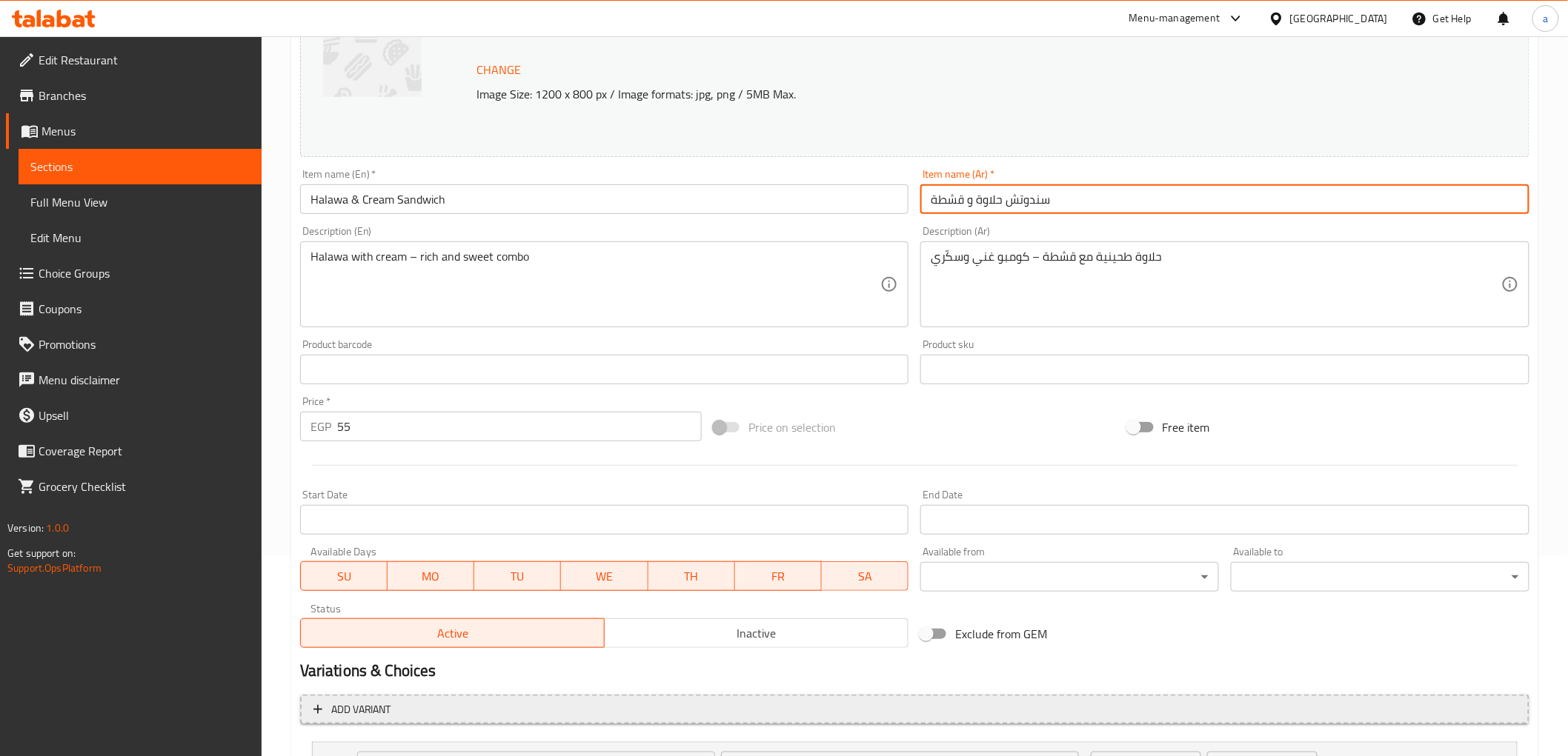
scroll to position [335, 0]
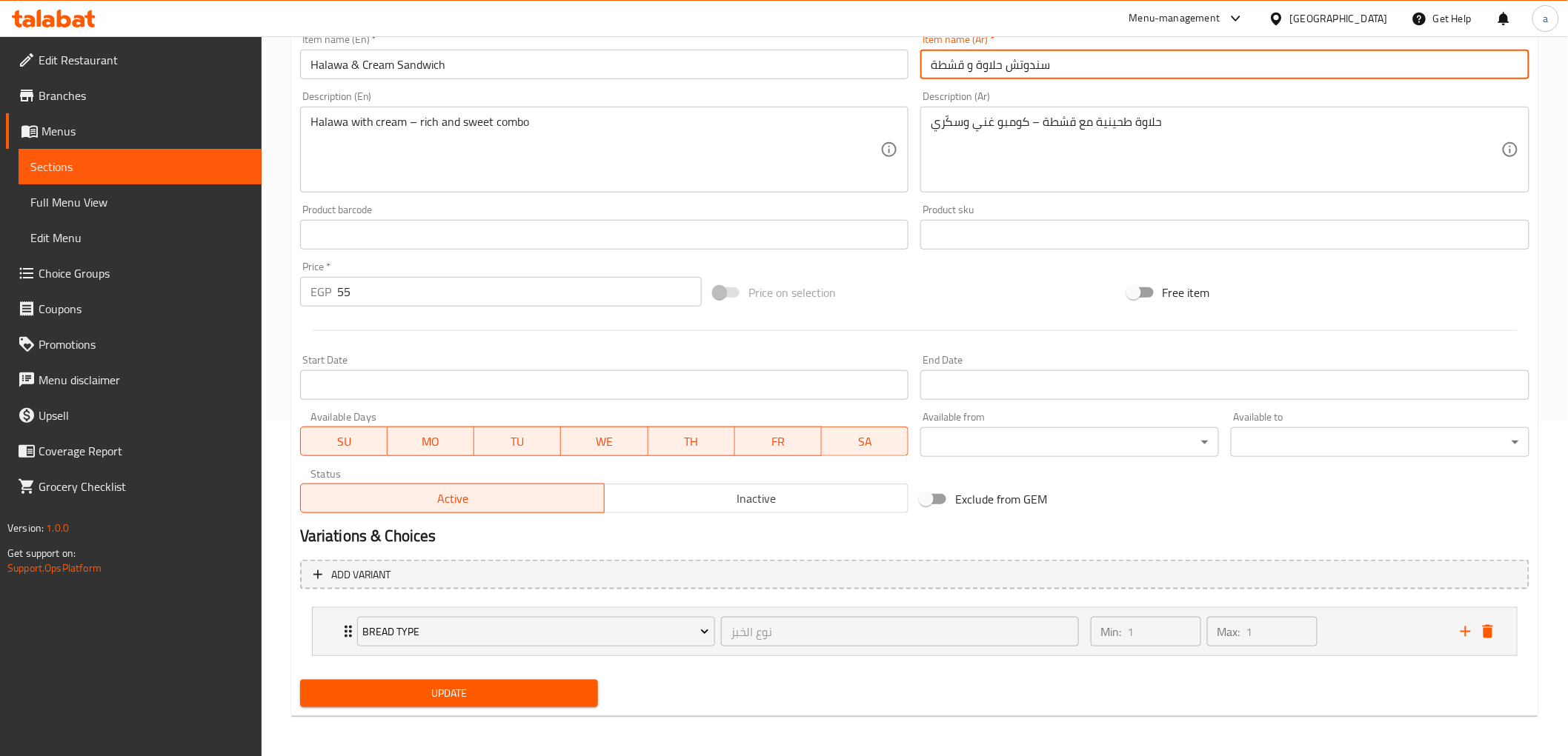
type input "سندوتش حلاوة و قشطة"
click at [530, 701] on span "Update" at bounding box center [449, 694] width 274 height 19
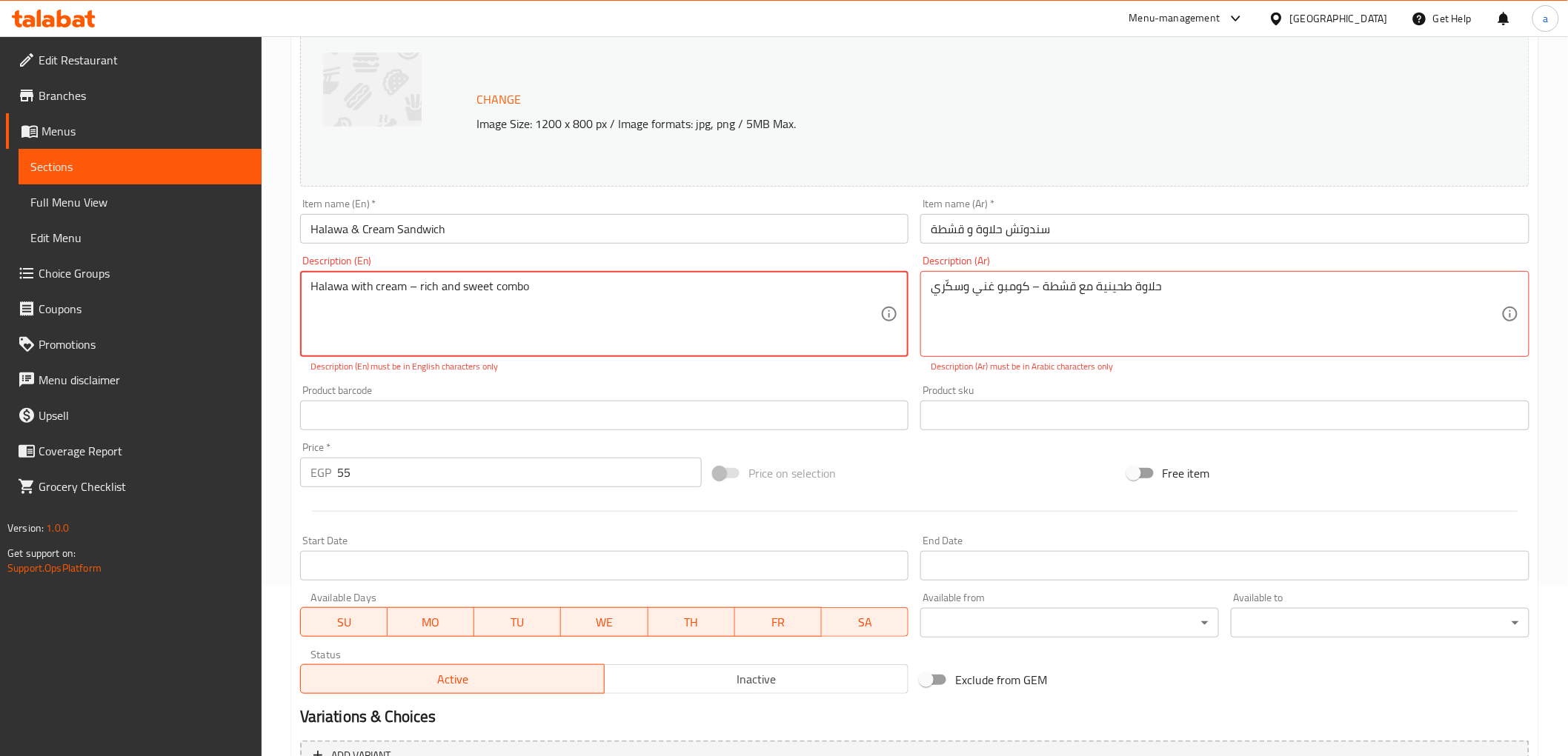
scroll to position [88, 0]
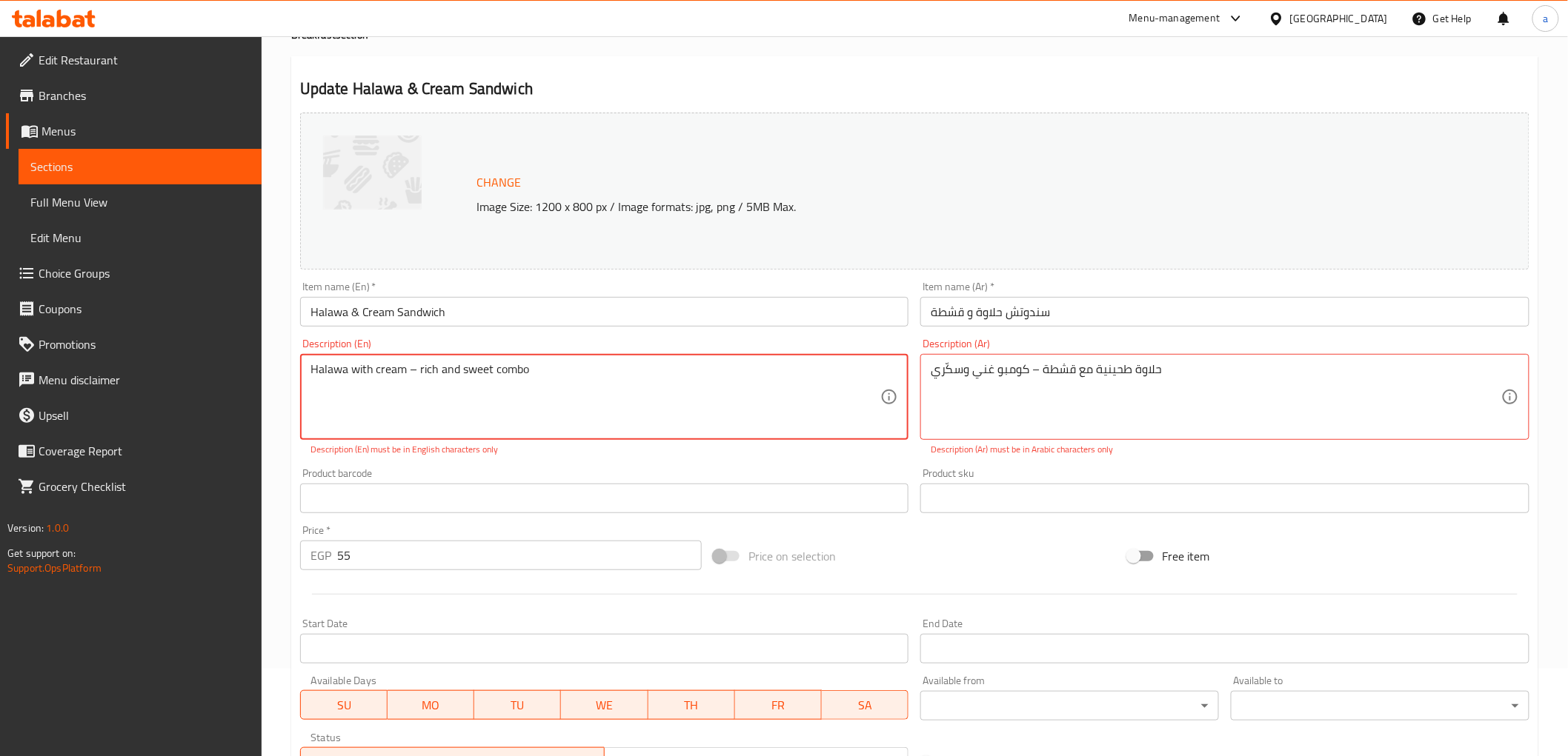
click at [411, 376] on textarea "Halawa with cream – rich and sweet combo" at bounding box center [596, 397] width 571 height 70
type textarea "Halawa with cream - rich and sweet combo"
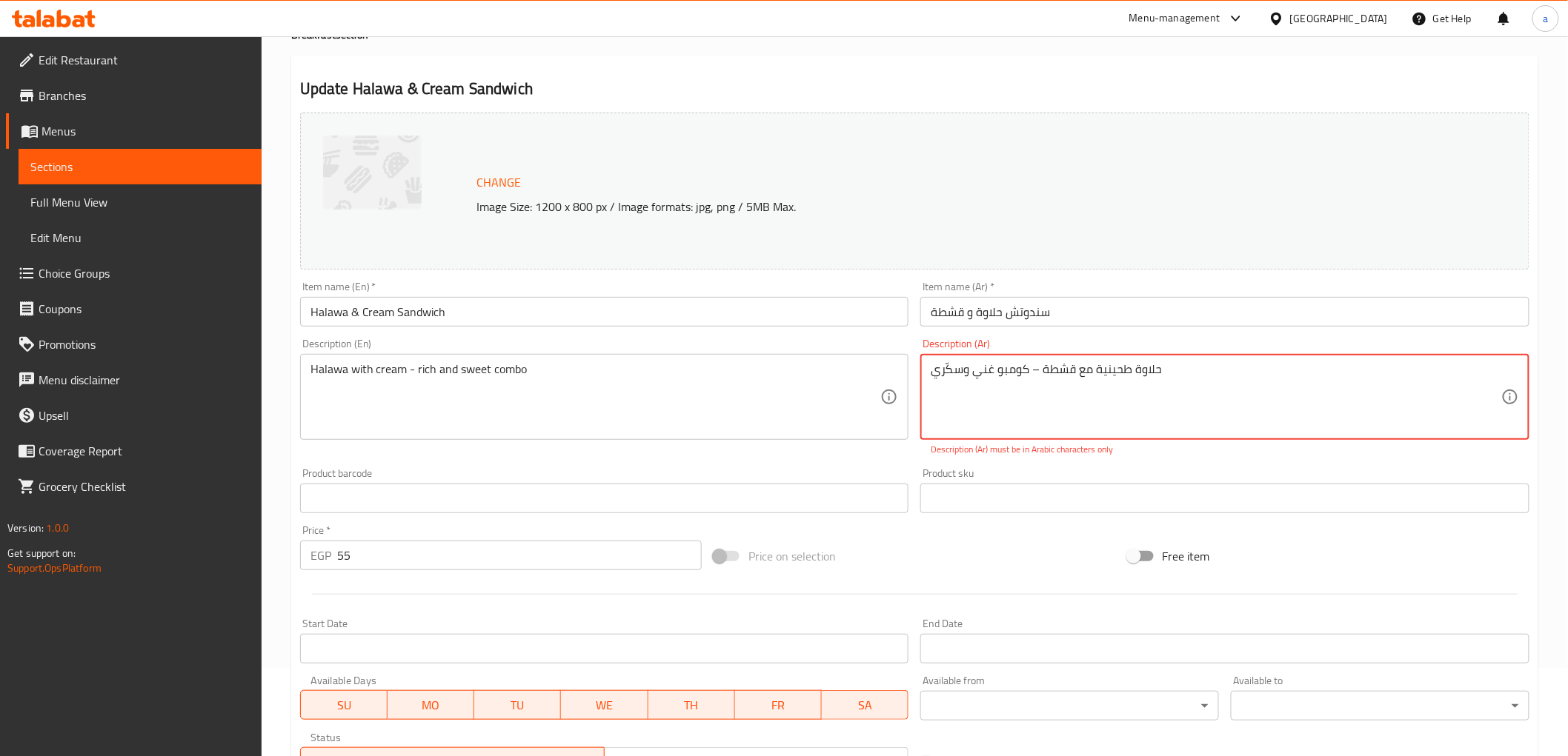
click at [1038, 369] on textarea "حلاوة طحينية مع قشطة – كومبو غني وسكّري" at bounding box center [1216, 397] width 571 height 70
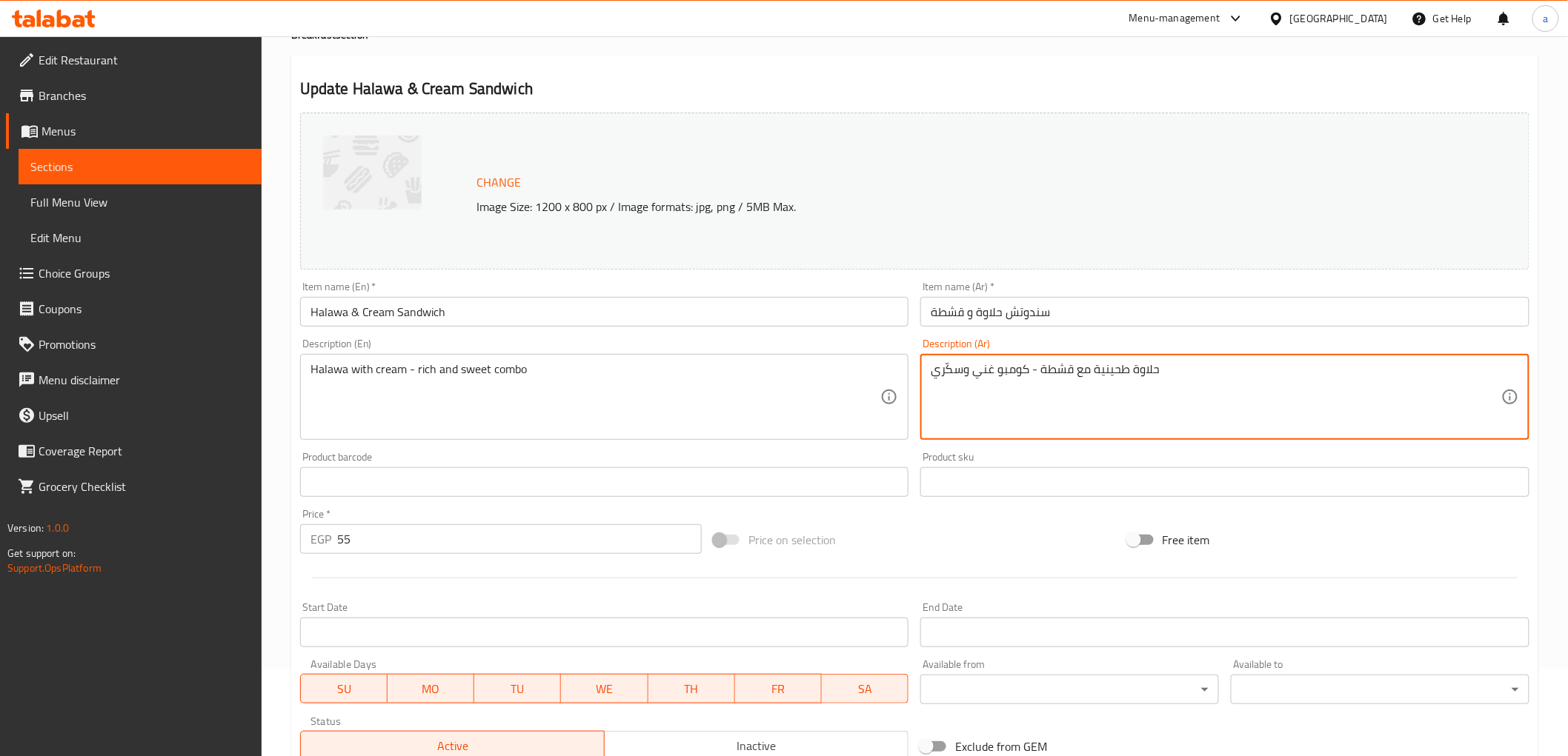
click at [1104, 365] on textarea "حلاوة طحينية مع قشطة - كومبو غني وسكّري" at bounding box center [1216, 397] width 571 height 70
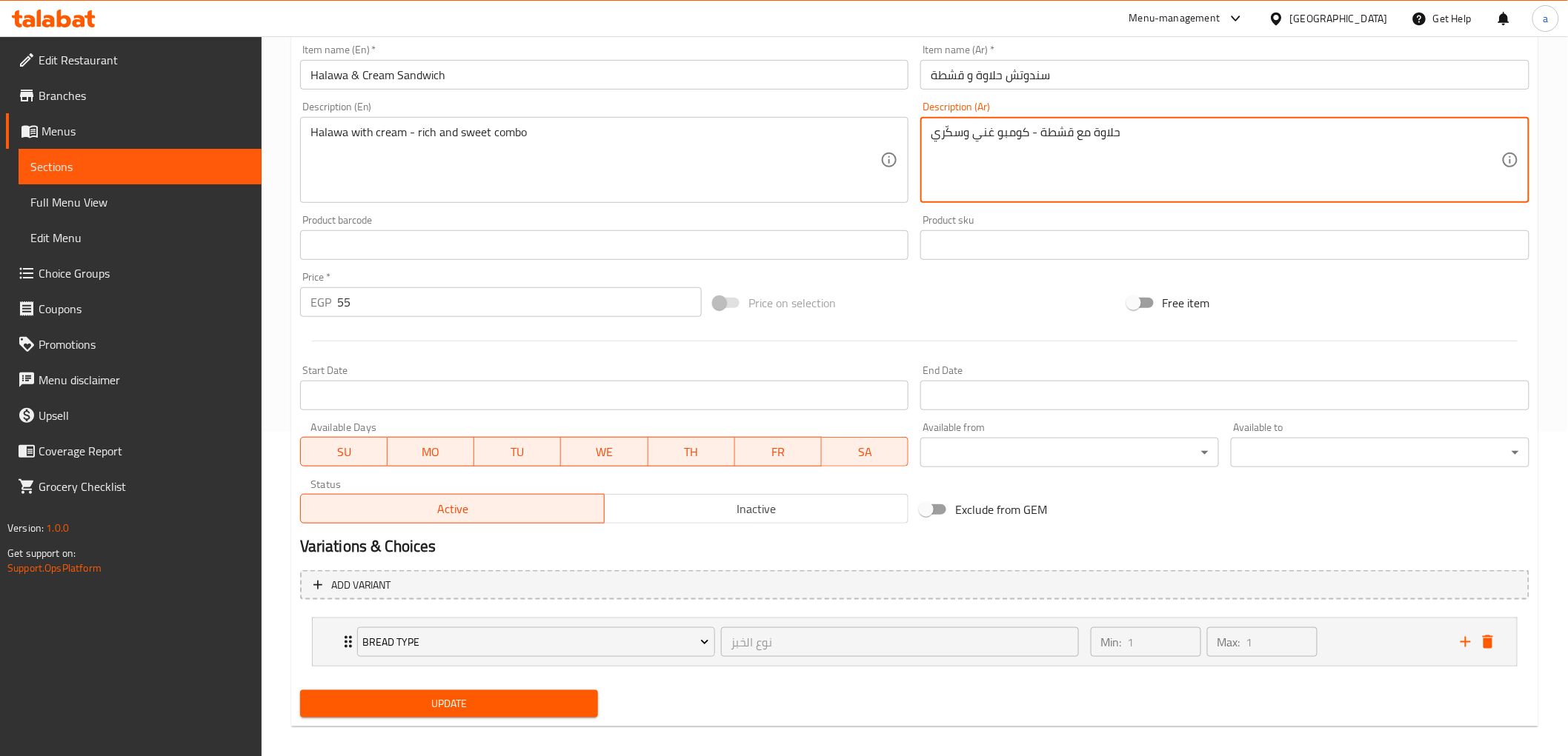
scroll to position [335, 0]
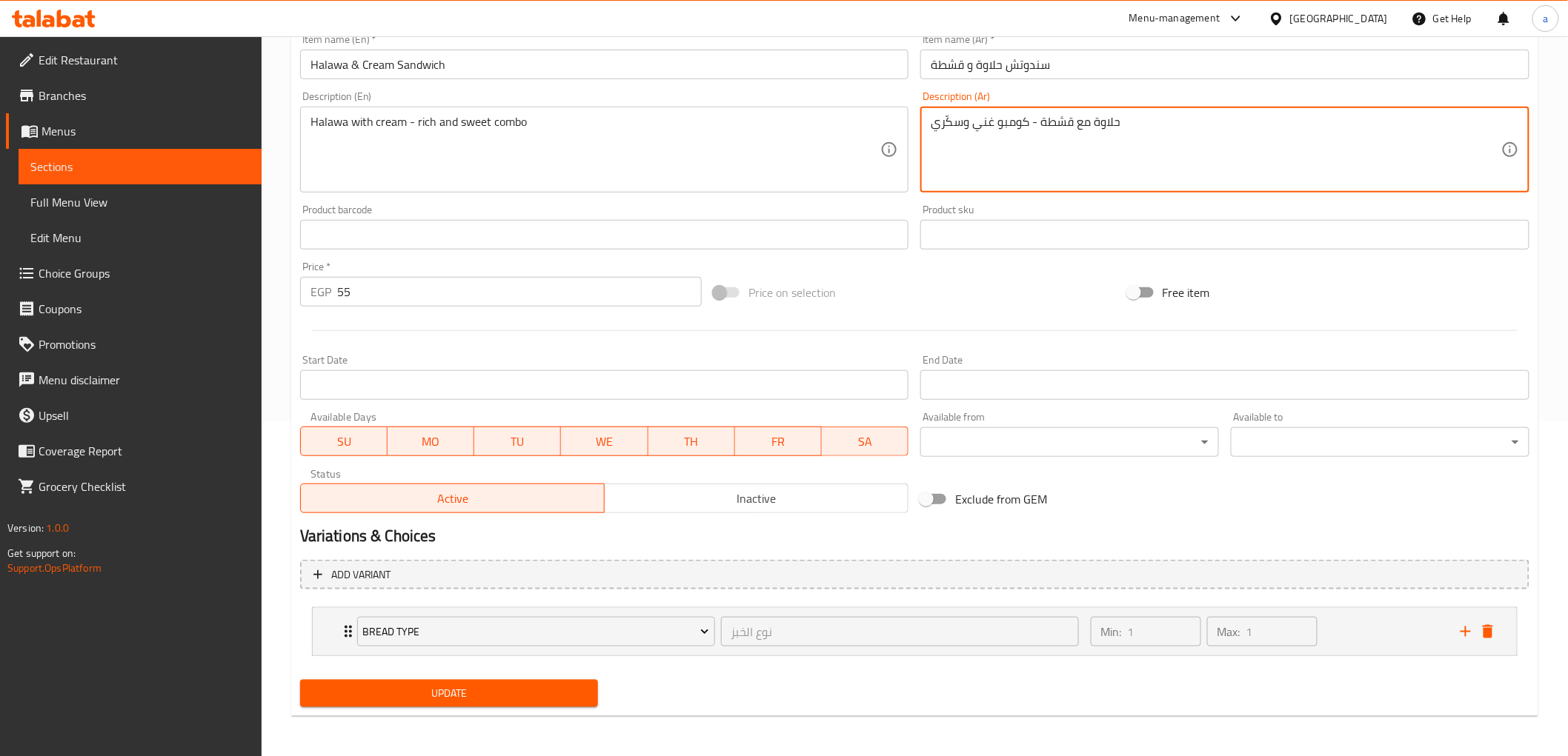
click at [1054, 124] on textarea "حلاوة مع قشطة - كومبو غني وسكّري" at bounding box center [1216, 149] width 571 height 70
type textarea "حلاوة مع كريمة- كومبو غني وسكّري"
click at [498, 674] on div "Update" at bounding box center [449, 694] width 311 height 39
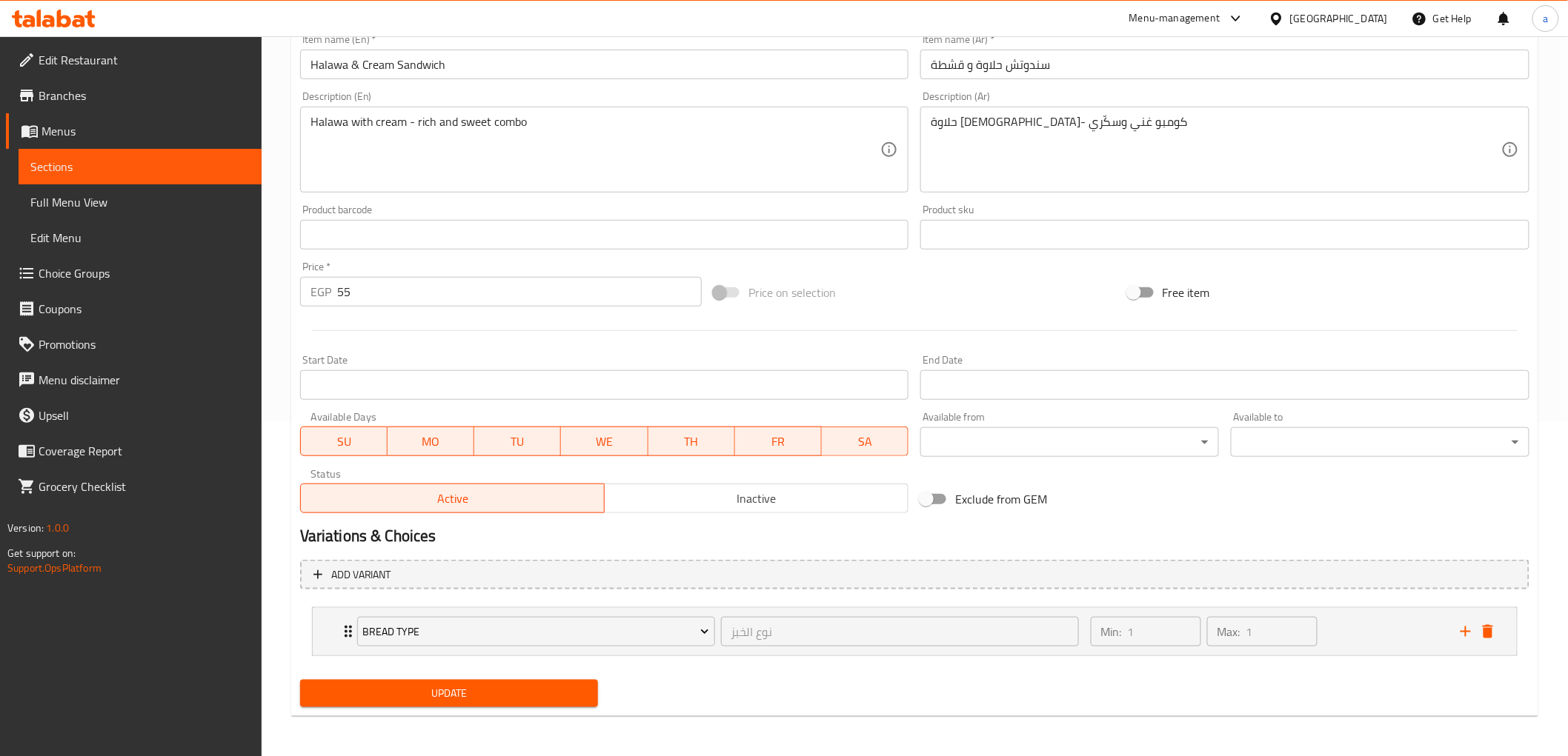
click at [527, 690] on span "Update" at bounding box center [449, 694] width 274 height 19
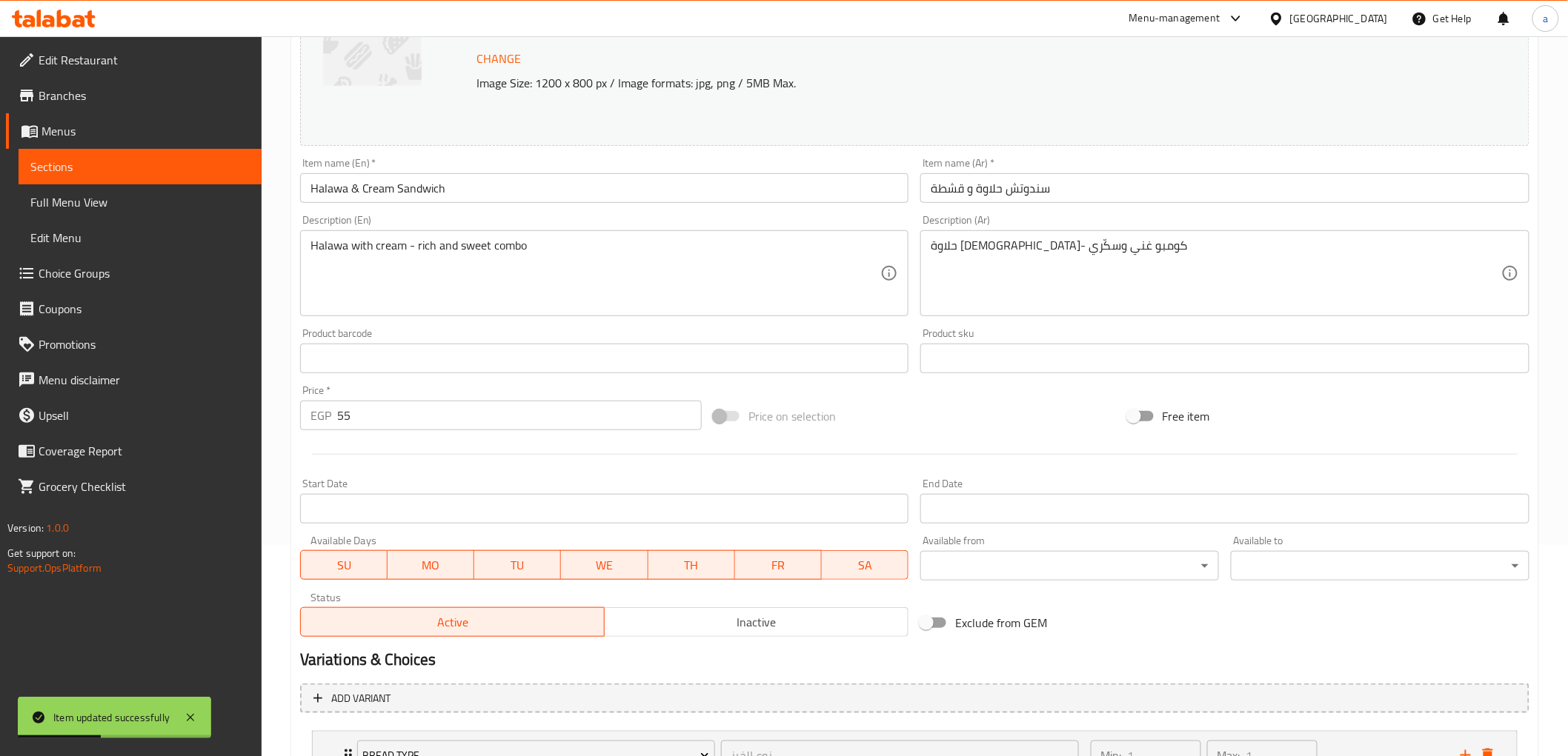
scroll to position [5, 0]
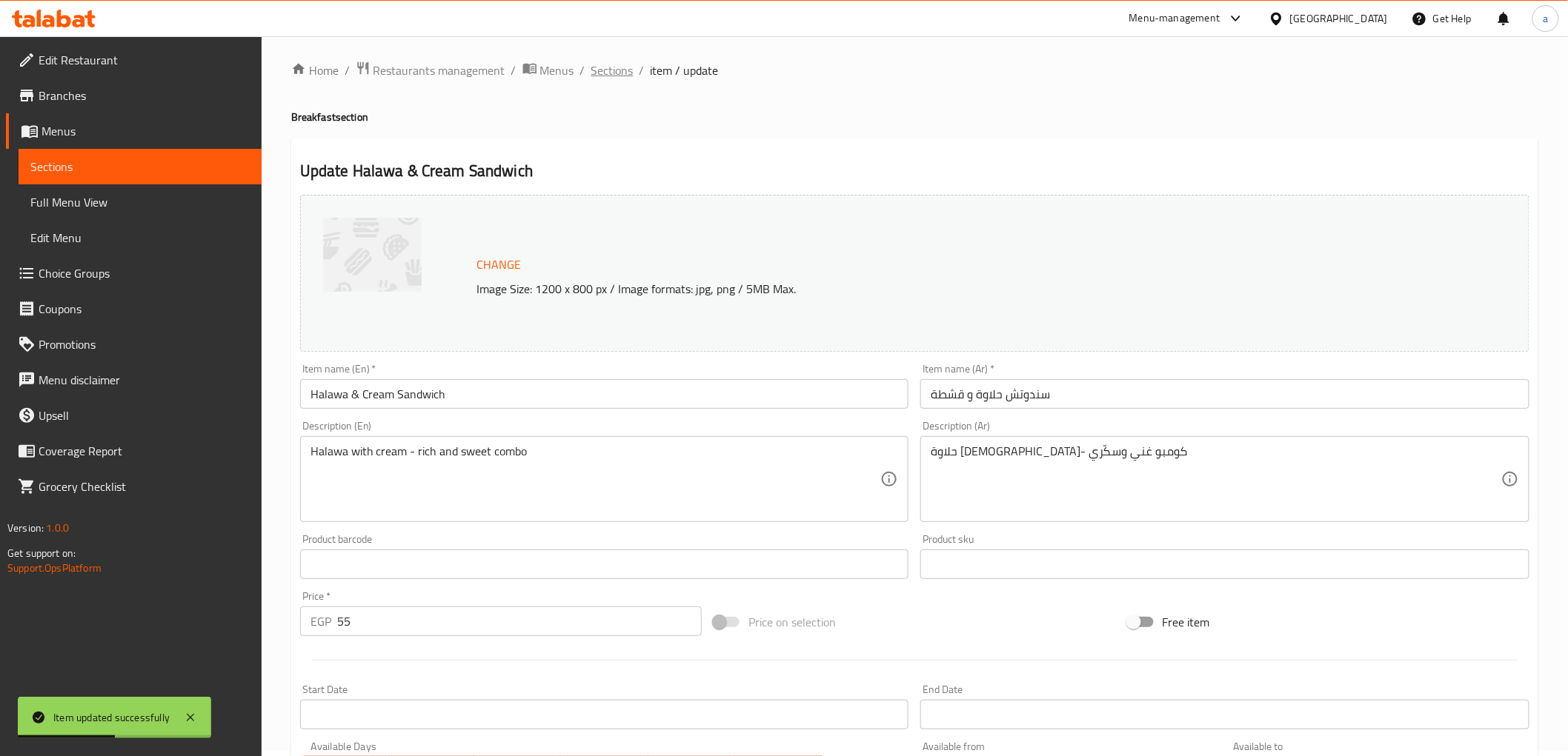
click at [619, 71] on span "Sections" at bounding box center [612, 70] width 42 height 18
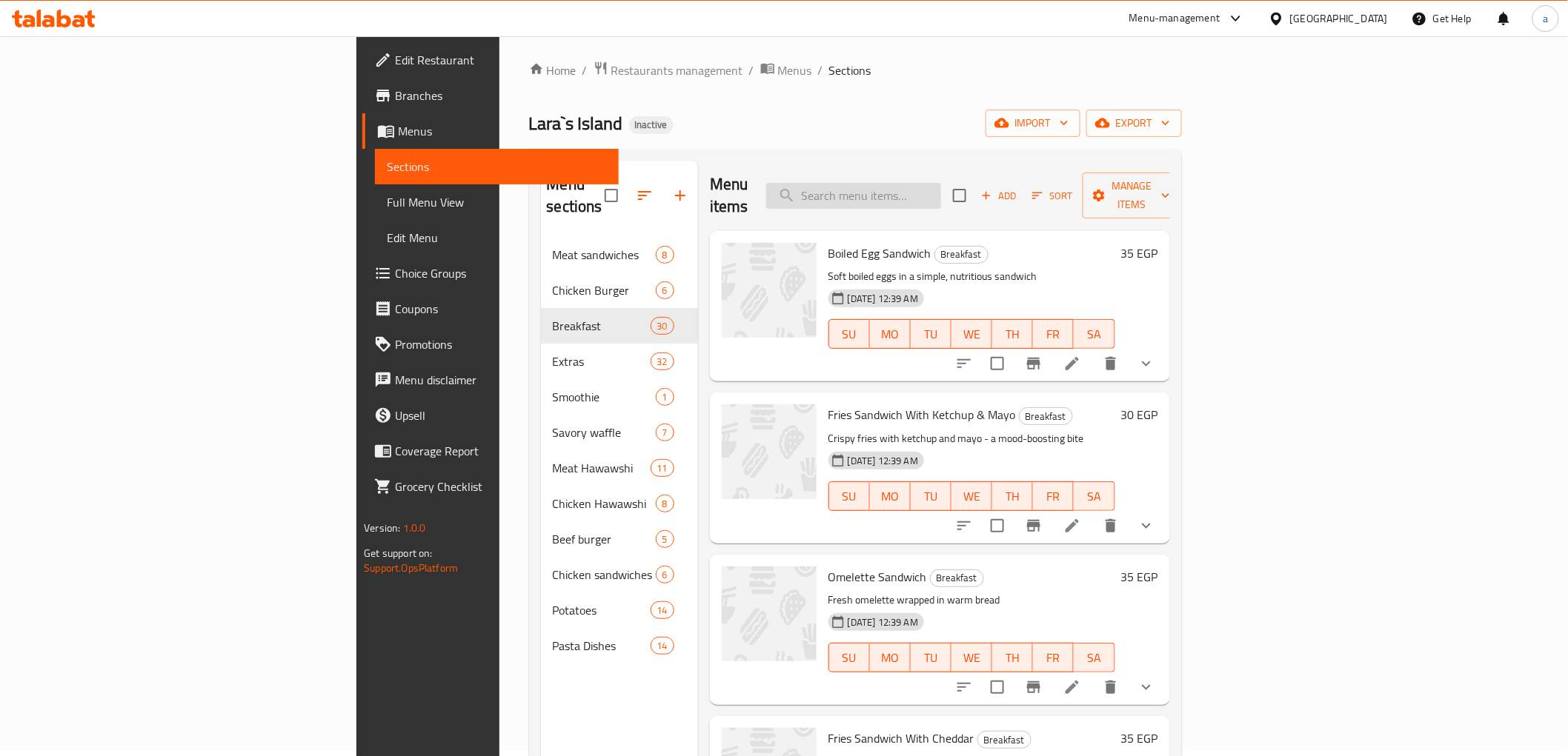
click at [941, 183] on input "search" at bounding box center [853, 195] width 175 height 26
paste input "tasty"
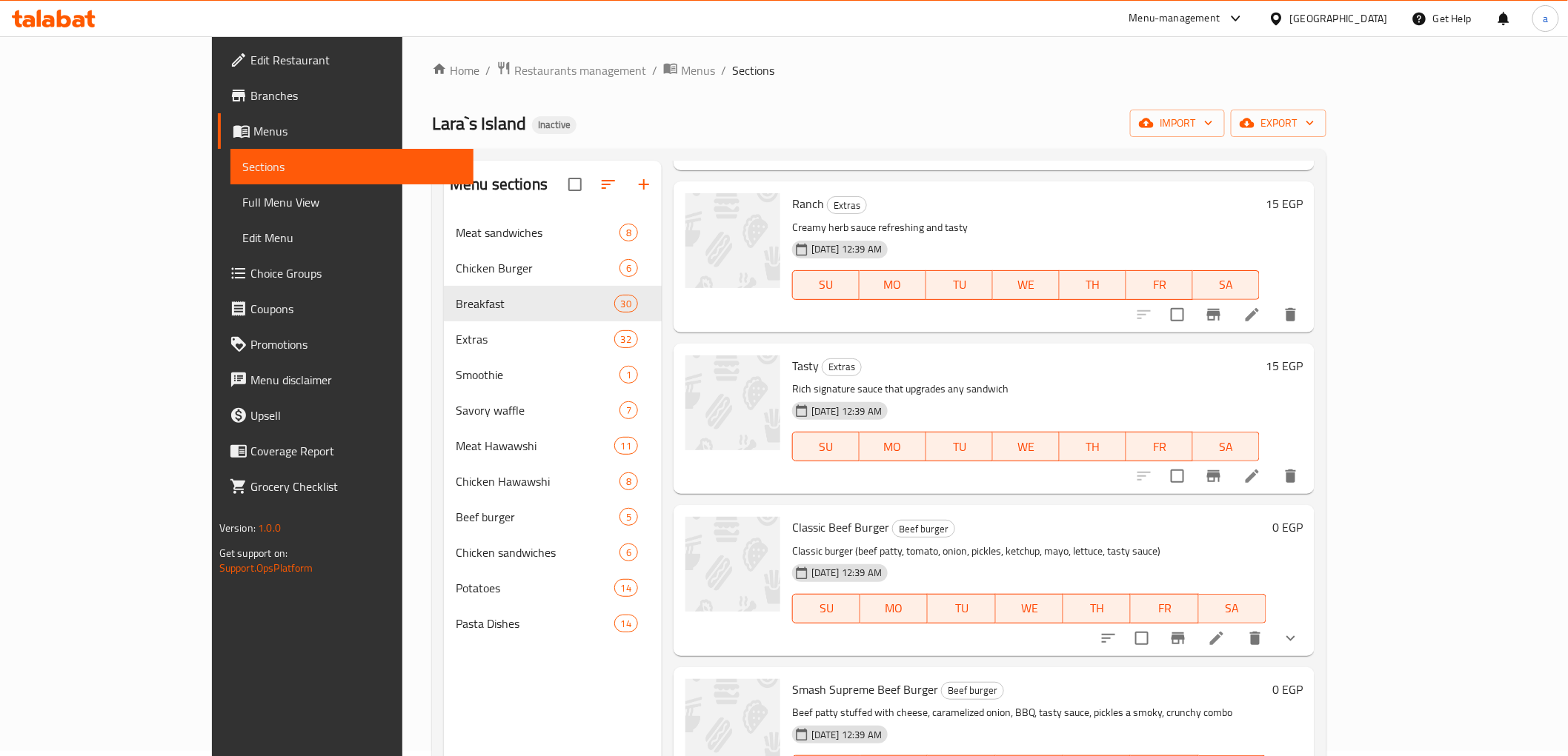
scroll to position [1221, 0]
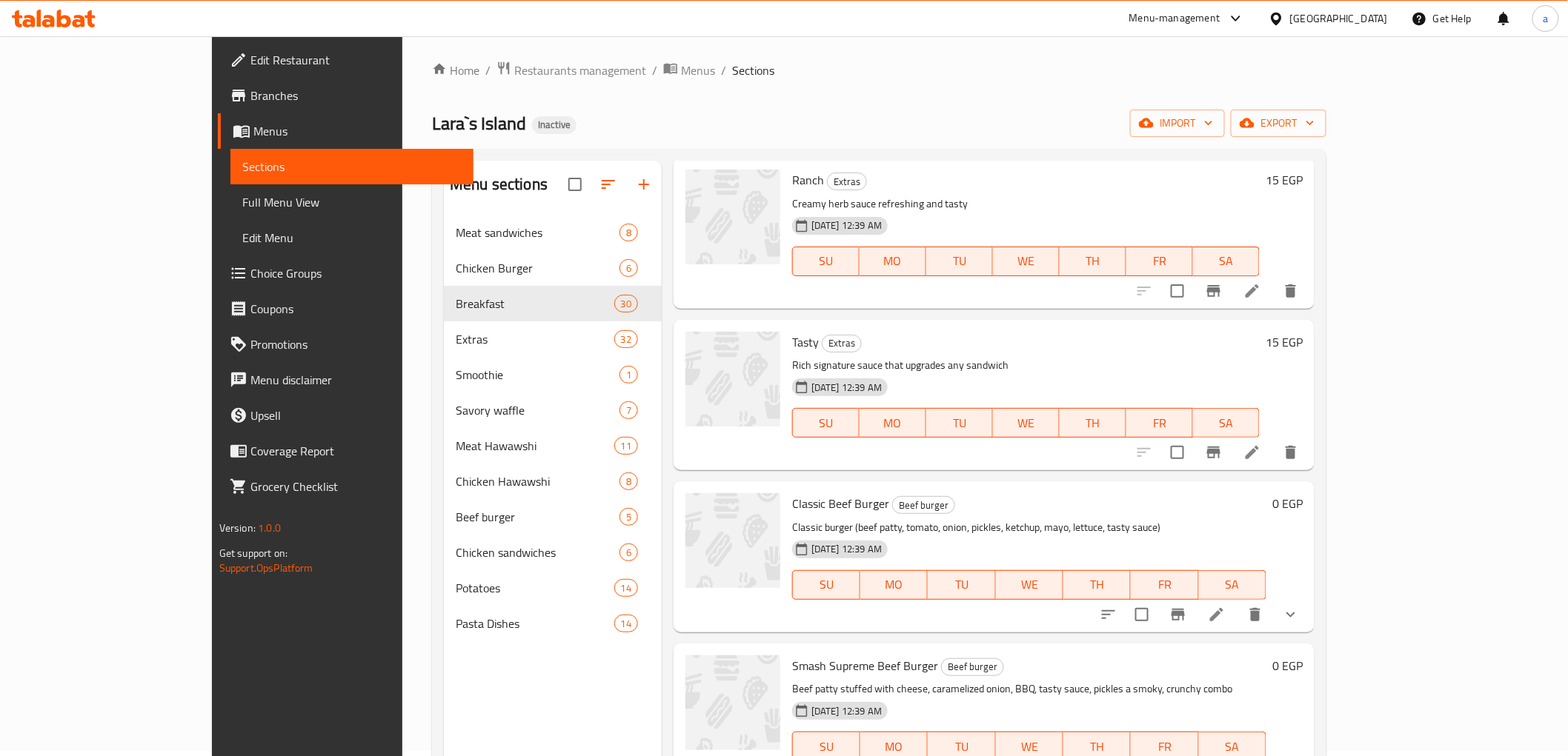
type input "tasty"
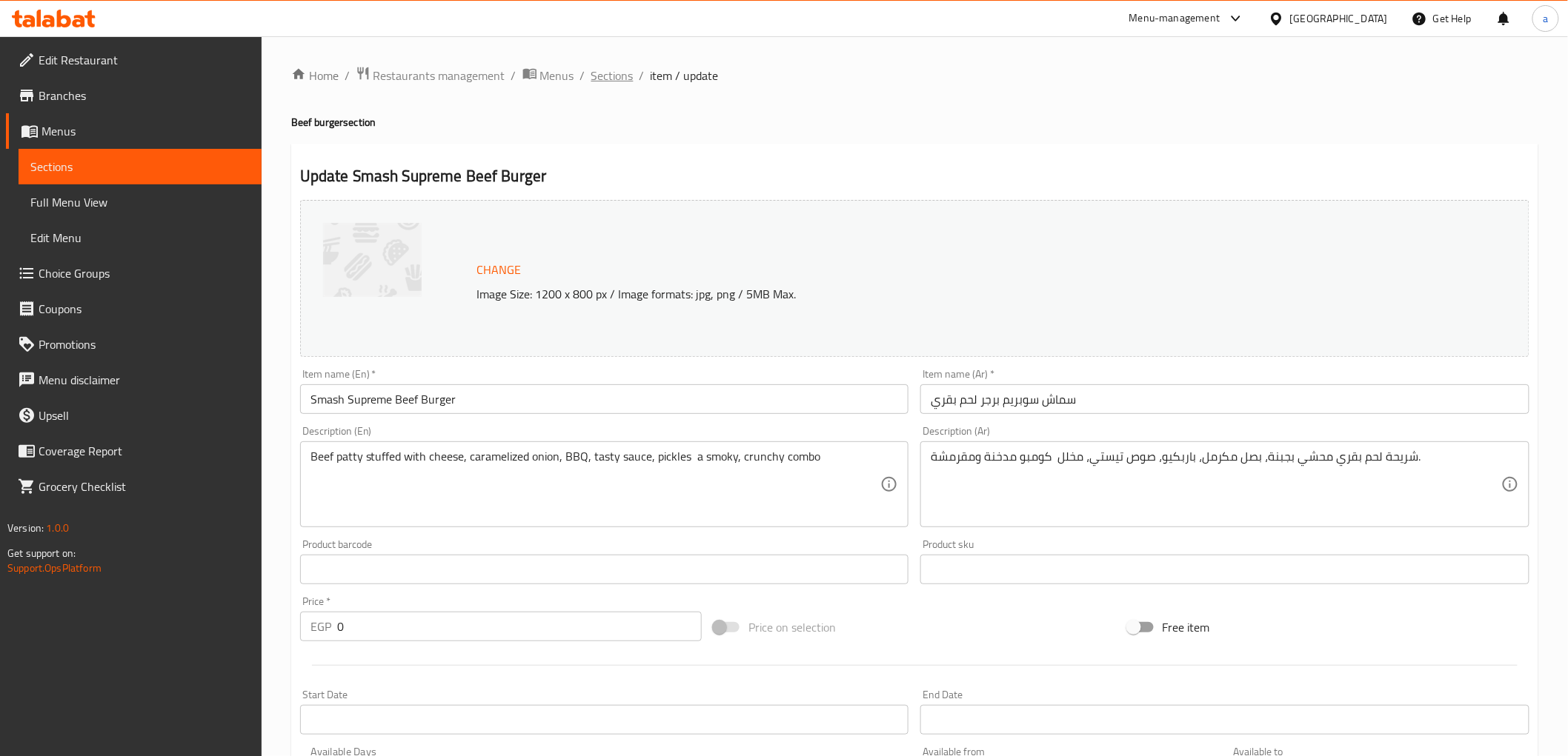
click at [614, 85] on span "Sections" at bounding box center [612, 76] width 42 height 18
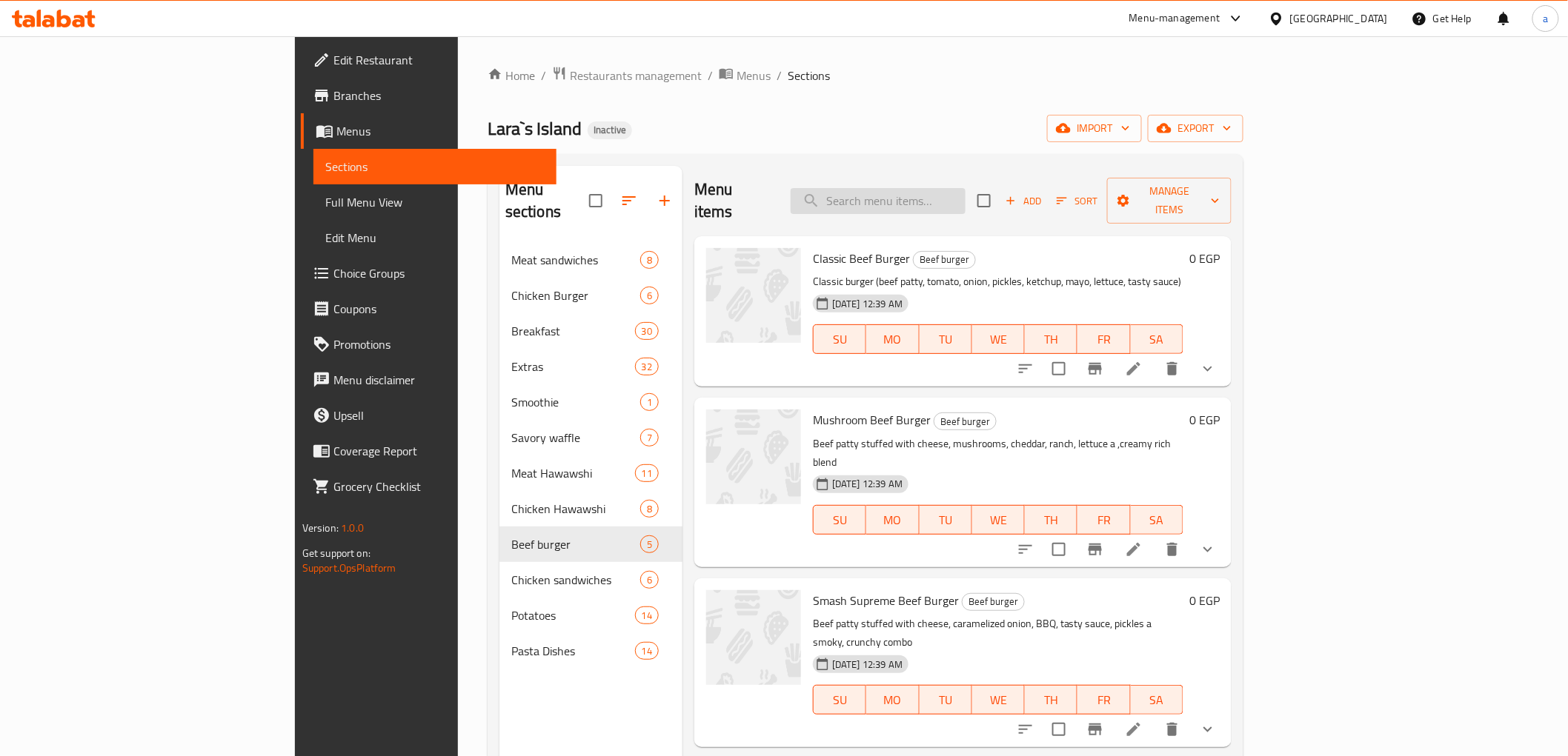
click at [984, 177] on div "Menu items Add Sort Manage items" at bounding box center [963, 200] width 537 height 70
click at [966, 189] on input "search" at bounding box center [878, 201] width 175 height 26
paste input "White honey"
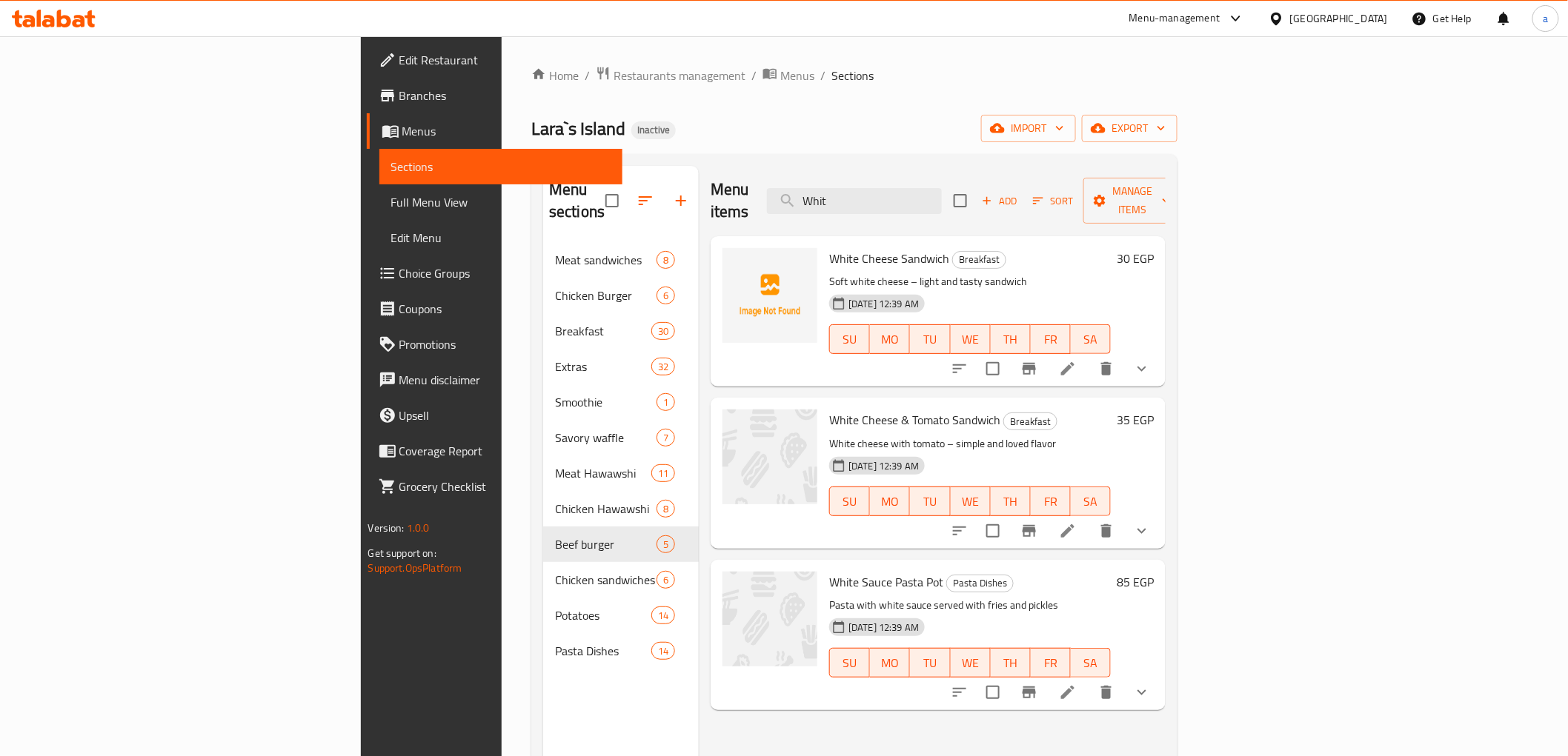
click at [991, 203] on div "Menu items Whit Add Sort Manage items" at bounding box center [938, 200] width 455 height 70
click at [942, 189] on input "Whit" at bounding box center [854, 201] width 175 height 26
paste input "Sakalans Sandwich"
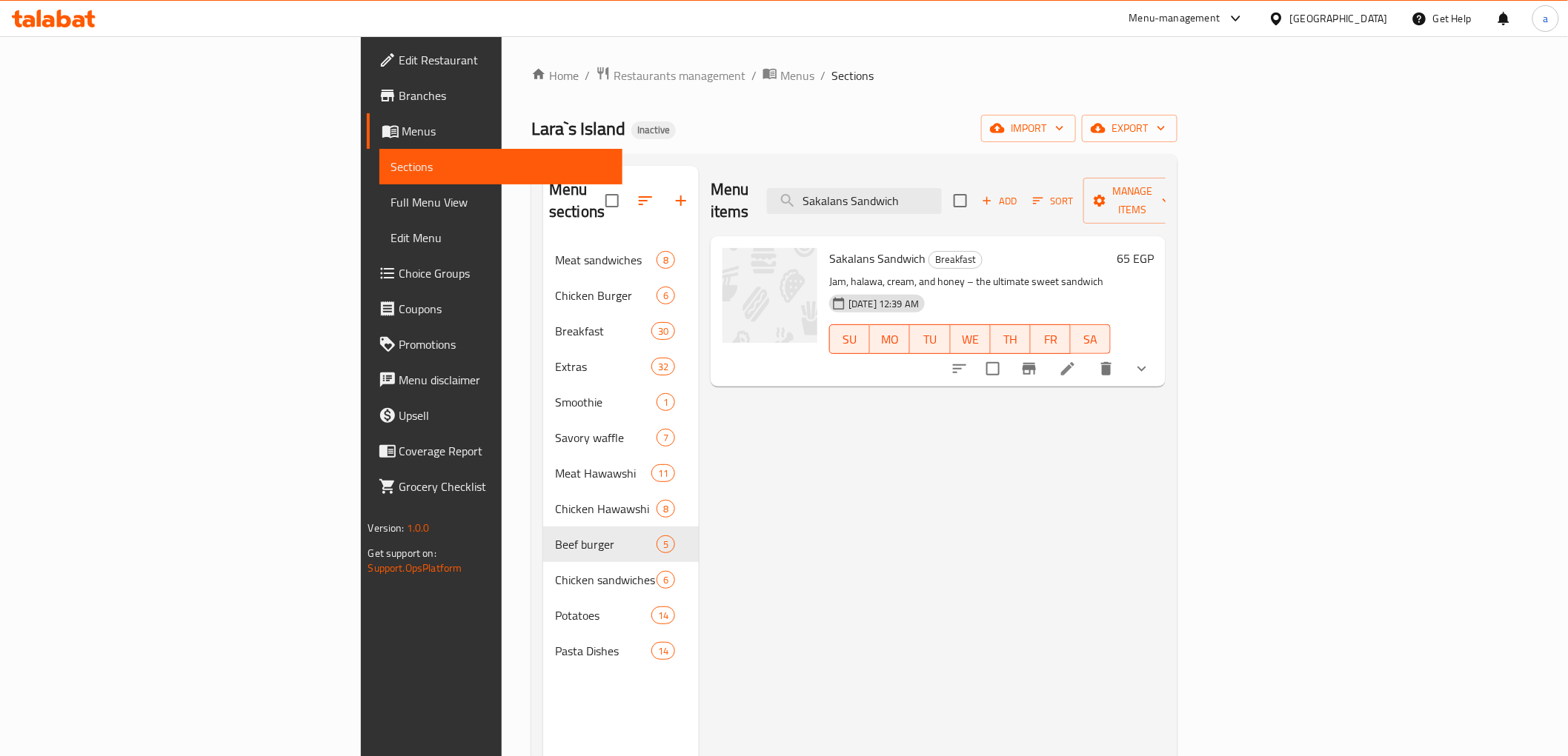
type input "Sakalans Sandwich"
click at [1074, 362] on icon at bounding box center [1068, 369] width 14 height 14
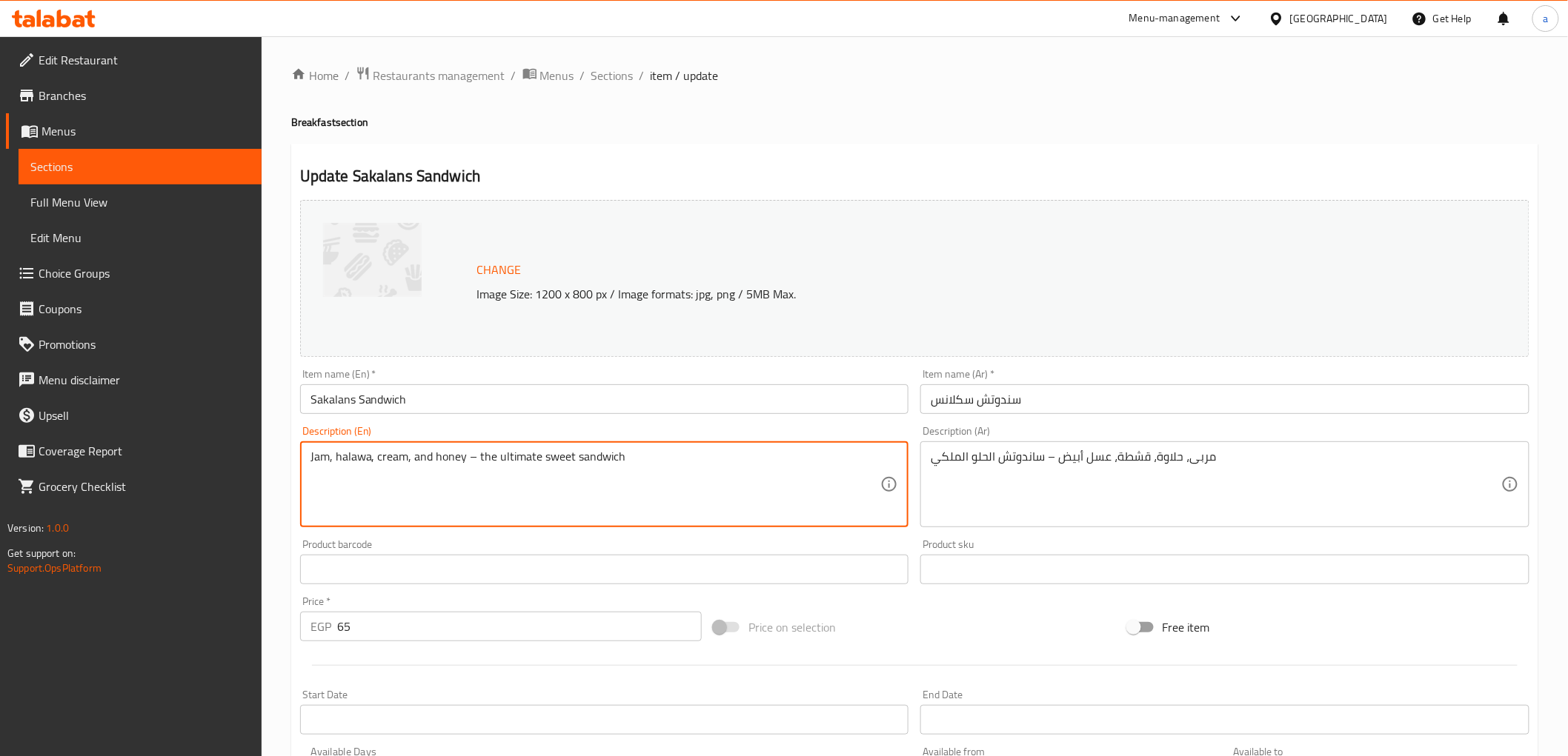
click at [437, 453] on textarea "Jam, halawa, cream, and honey – the ultimate sweet sandwich" at bounding box center [596, 485] width 571 height 70
paste textarea "White honey"
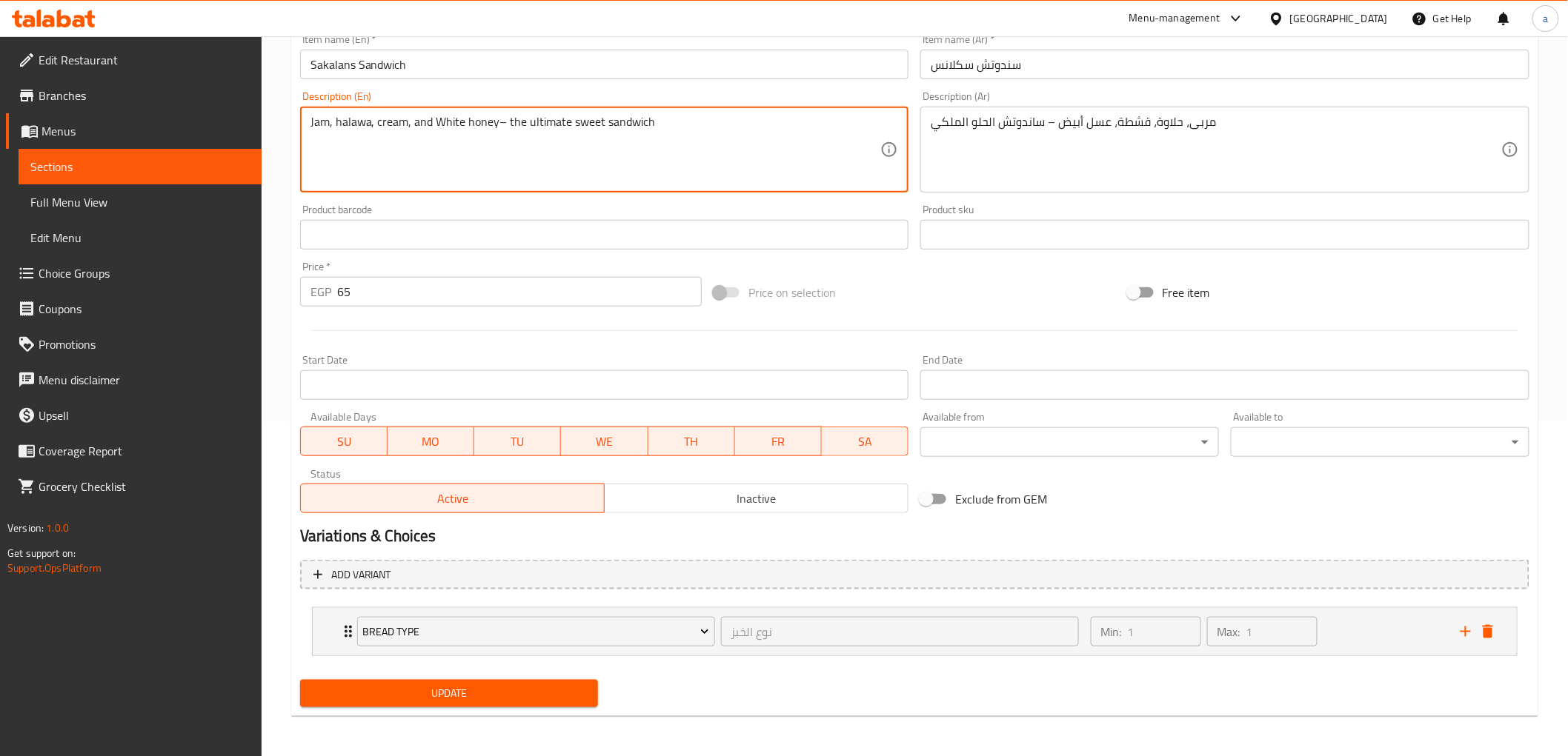
click at [397, 698] on button "Update" at bounding box center [449, 694] width 299 height 28
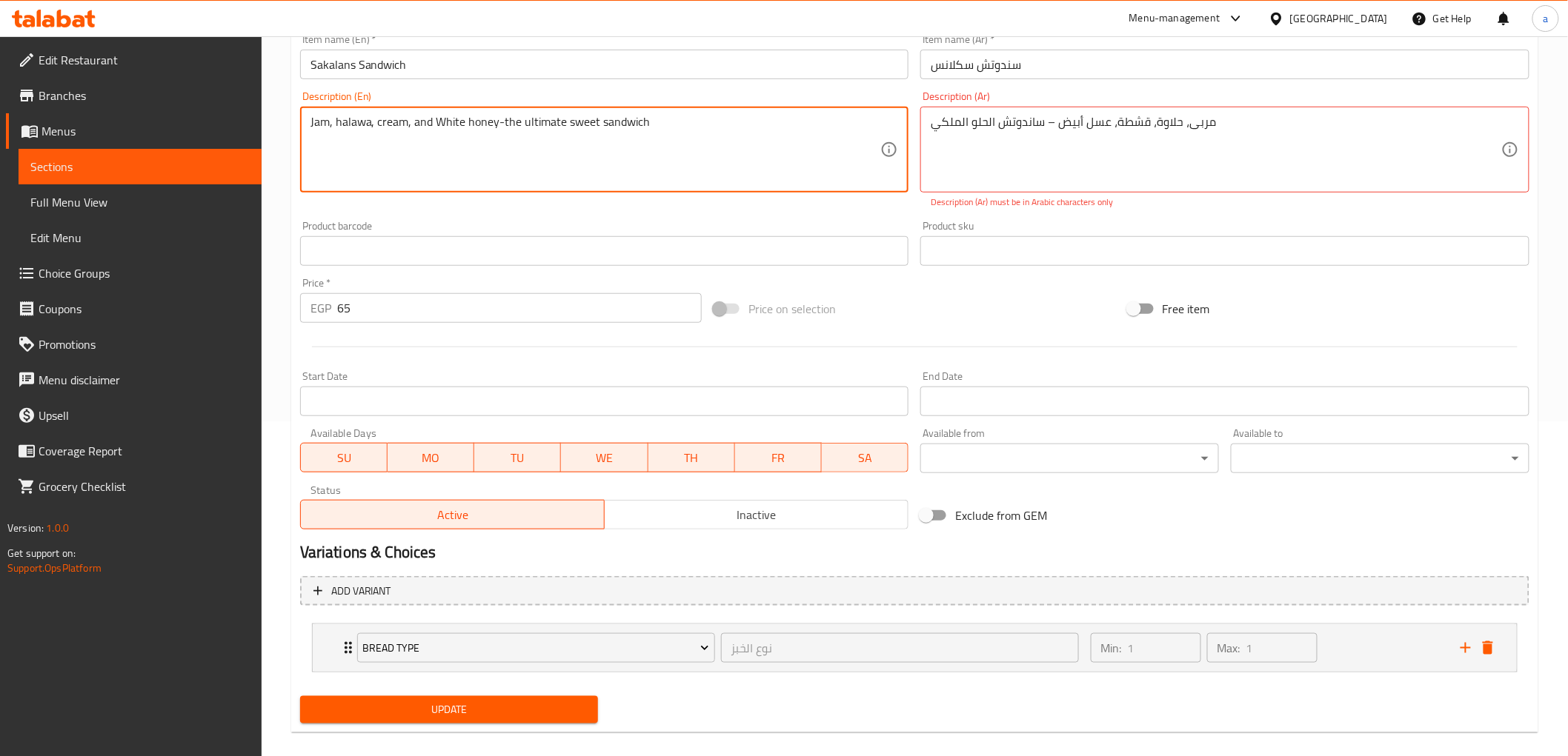
type textarea "Jam, halawa, cream, and White honey-the ultimate sweet sandwich"
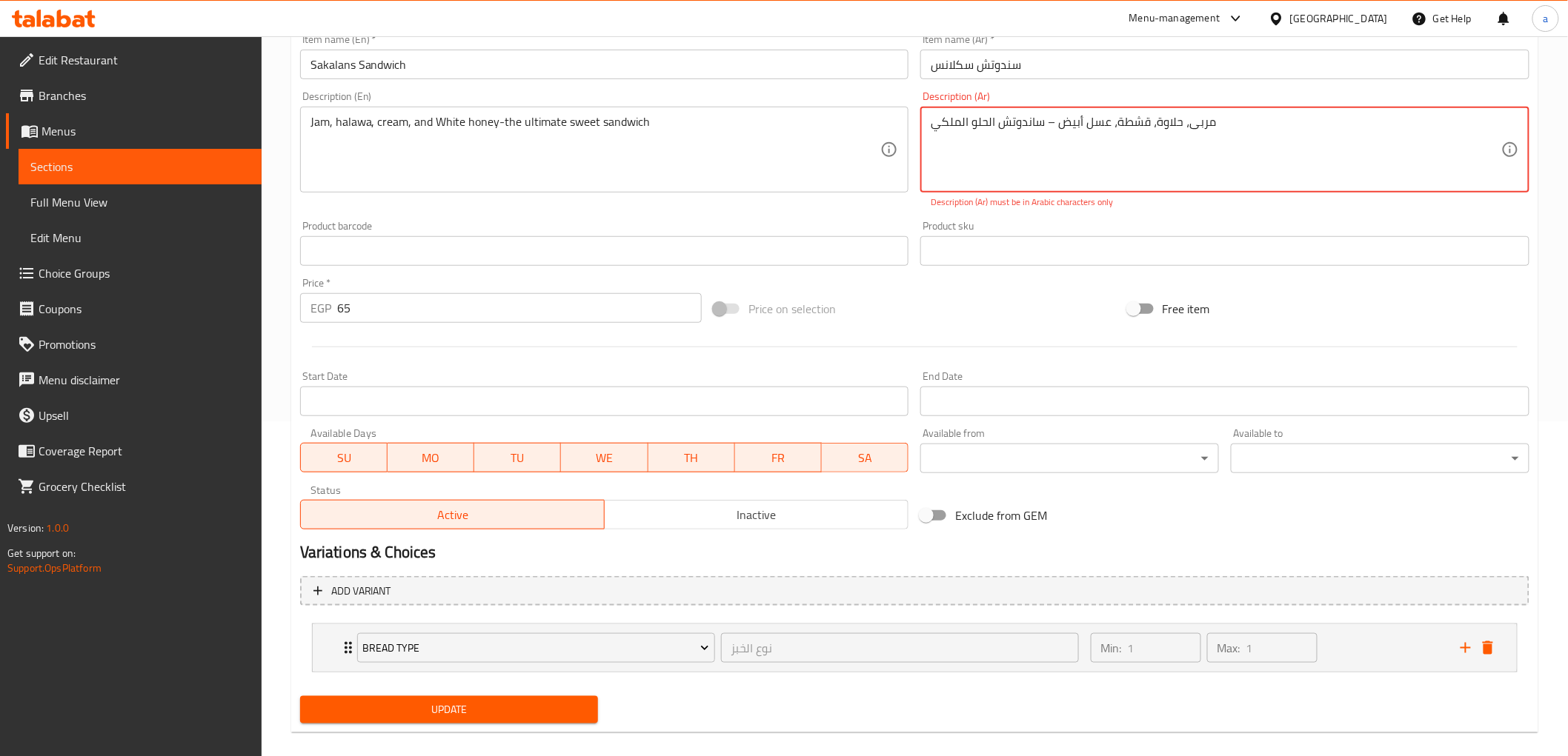
click at [1050, 121] on textarea "مربى، حلاوة، قشطة، عسل أبيض – ساندوتش الحلو الملكي" at bounding box center [1216, 149] width 571 height 70
click at [1054, 121] on textarea "مربى، حلاوة، قشطة، عسل أبيض – ساندوتش الحلو الملكي" at bounding box center [1216, 149] width 571 height 70
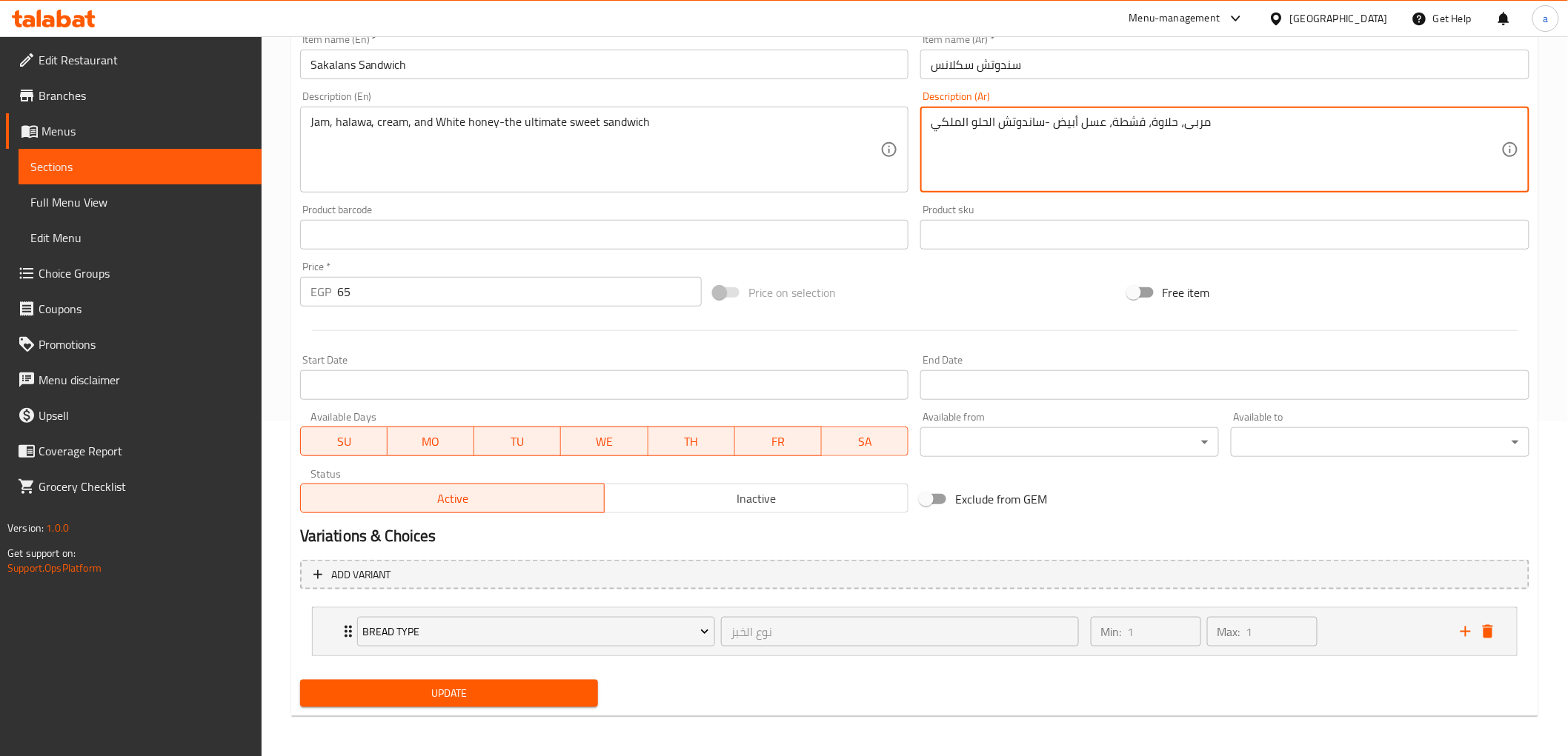
type textarea "مربى، حلاوة، قشطة، عسل أبيض -ساندوتش الحلو الملكي"
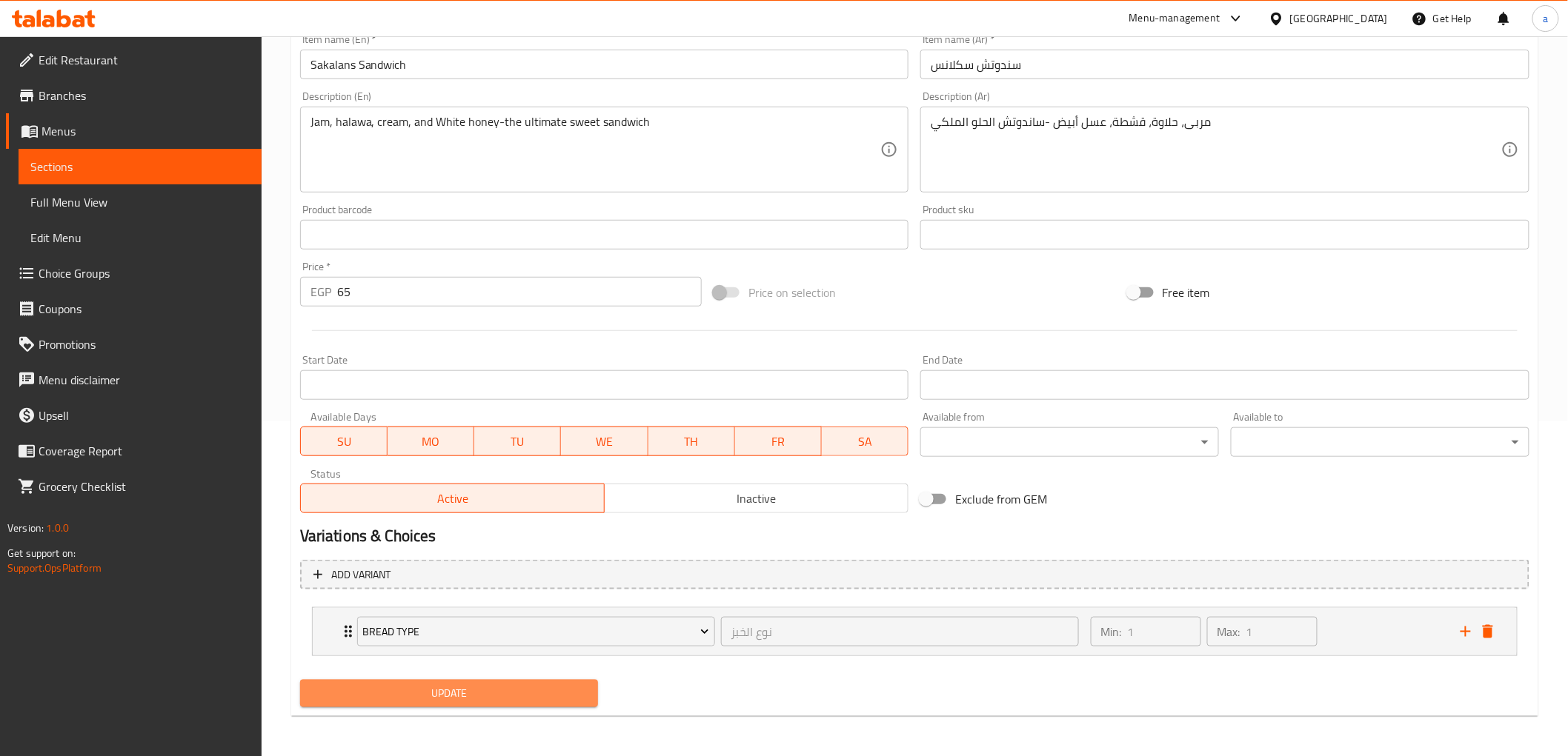
click at [559, 680] on button "Update" at bounding box center [449, 694] width 299 height 28
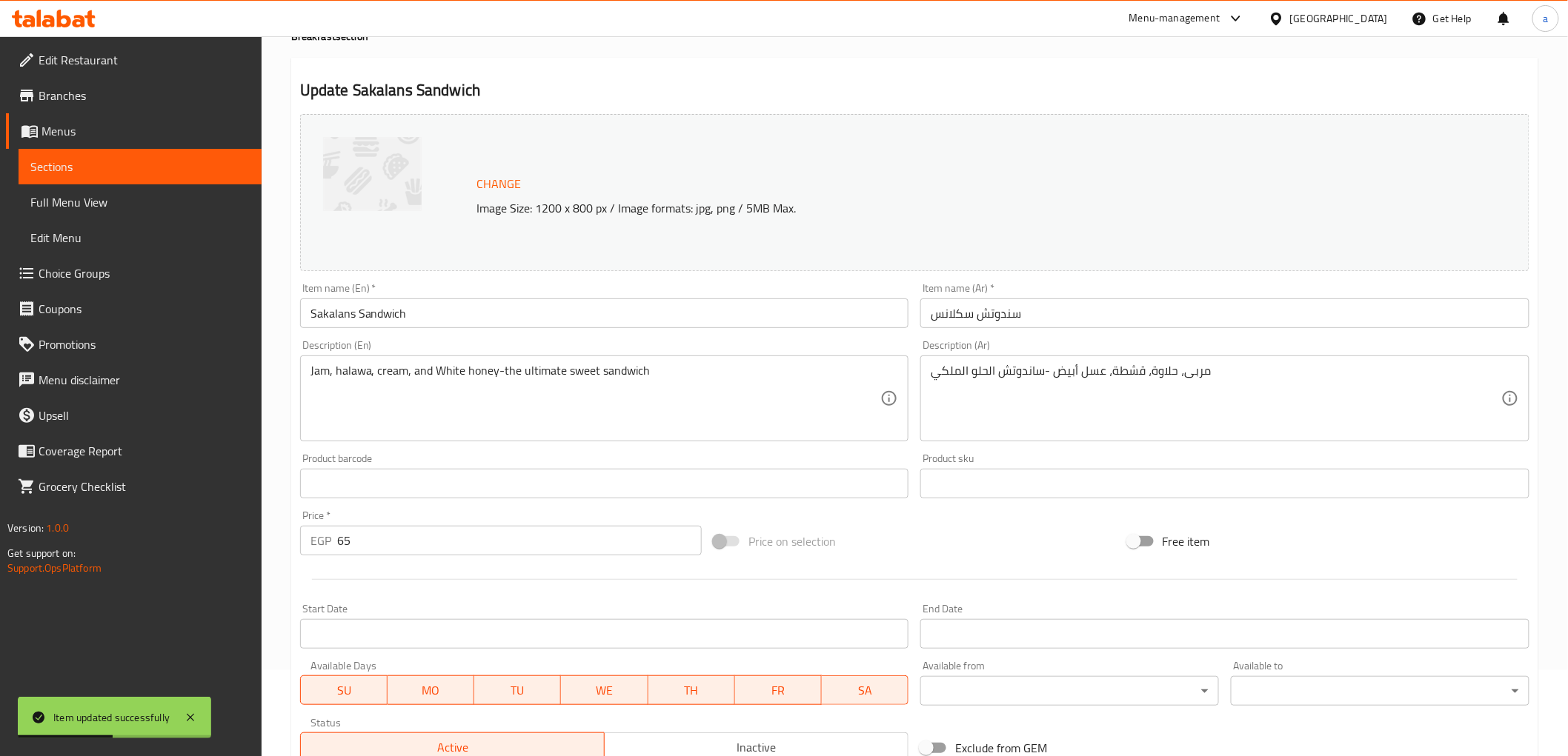
scroll to position [0, 0]
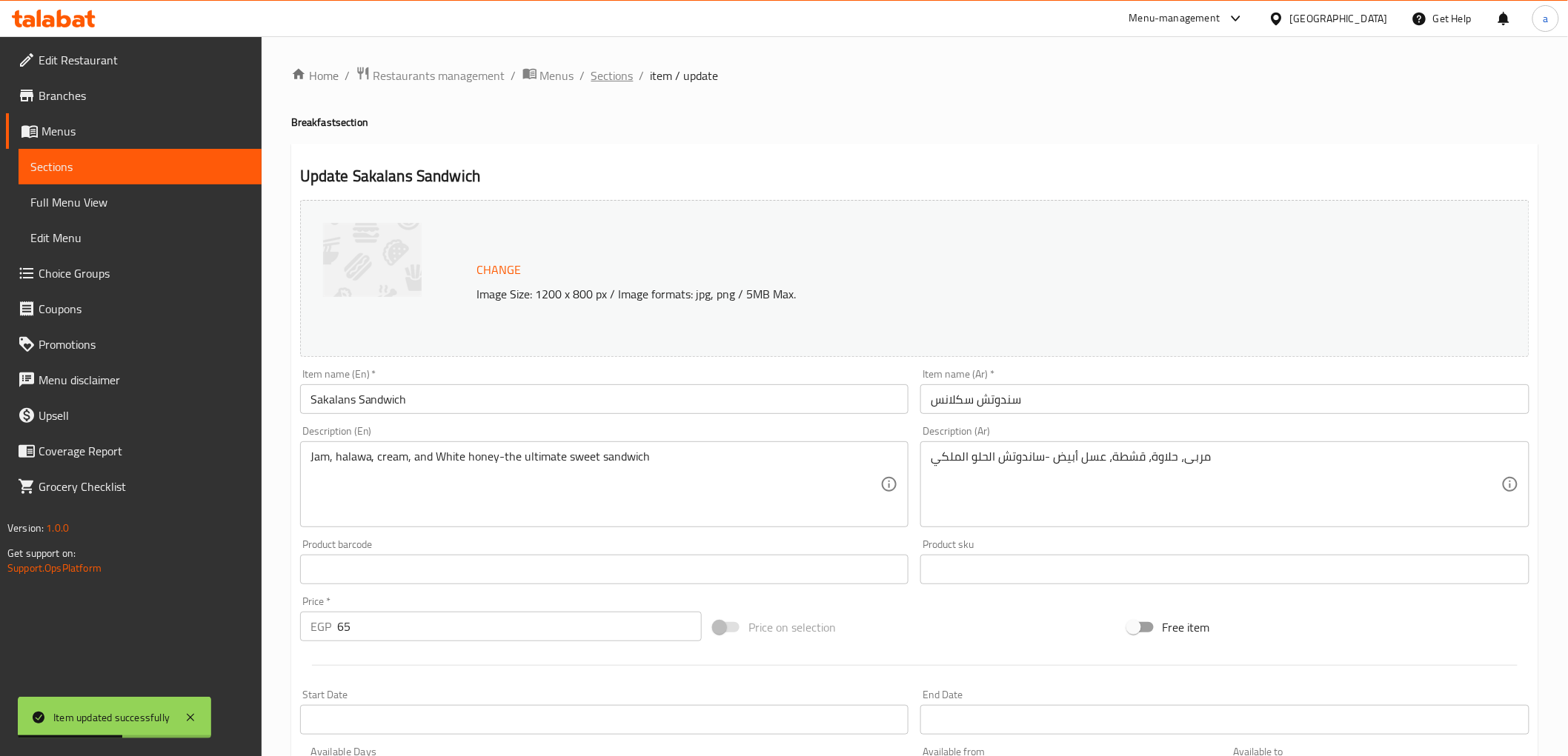
click at [624, 73] on span "Sections" at bounding box center [612, 76] width 42 height 18
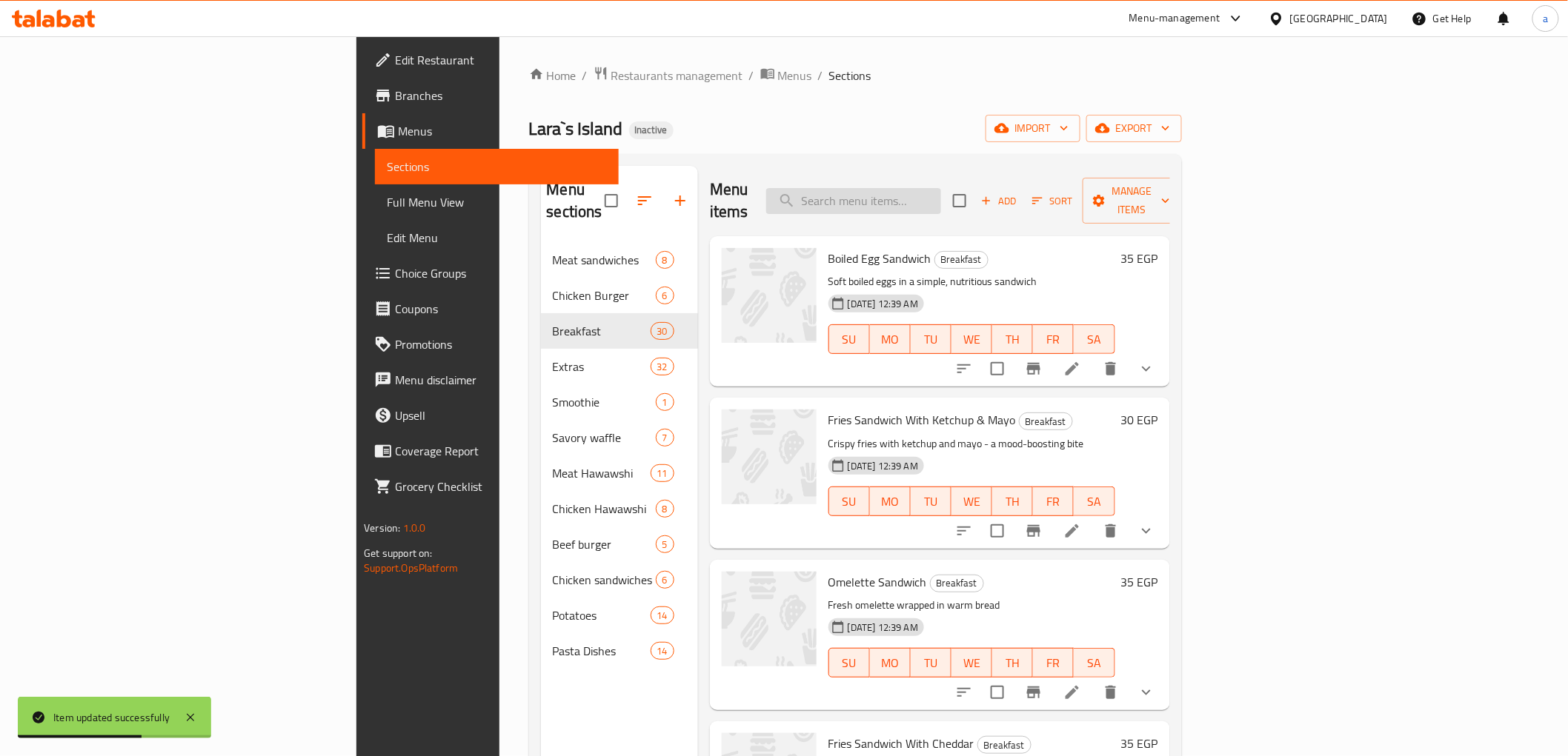
click at [941, 189] on input "search" at bounding box center [853, 201] width 175 height 26
paste input "Smoked Turkey Waffle Bites"
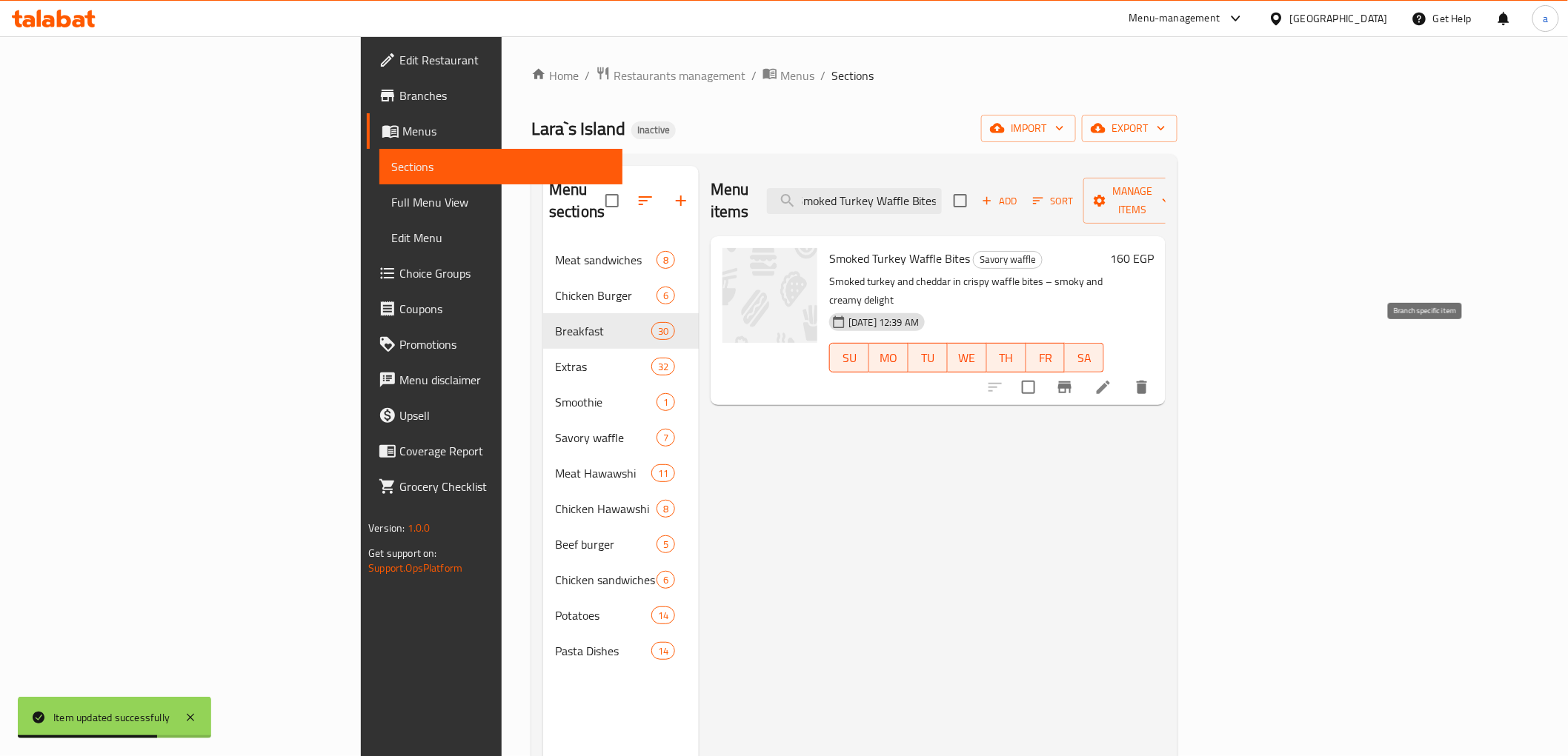
type input "Smoked Turkey Waffle Bites"
click at [1083, 370] on button "Branch-specific-item" at bounding box center [1065, 388] width 36 height 36
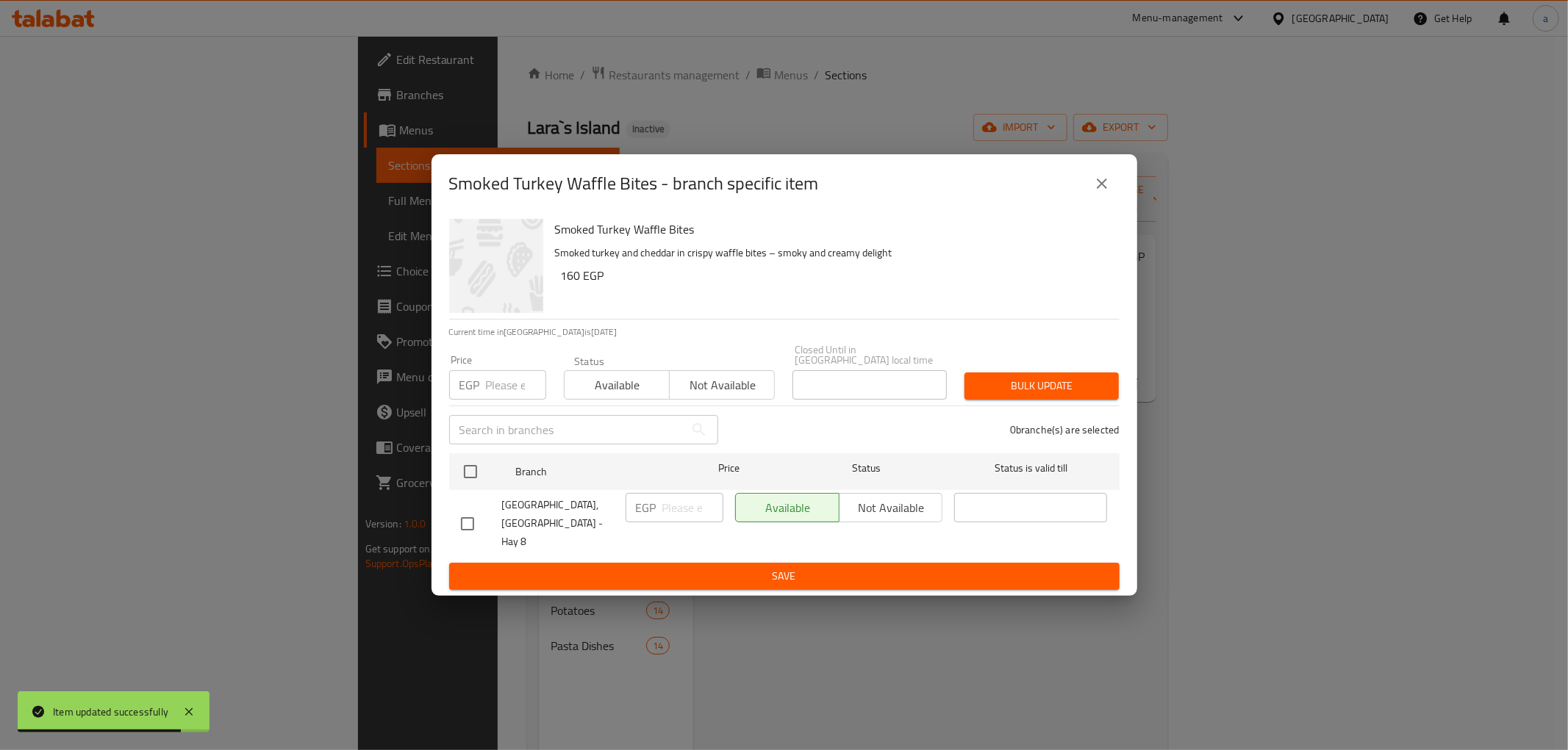
click at [1219, 564] on div "Smoked Turkey Waffle Bites - branch specific item Smoked Turkey Waffle Bites Sm…" at bounding box center [784, 375] width 1568 height 750
click at [1110, 193] on icon "close" at bounding box center [1102, 184] width 18 height 18
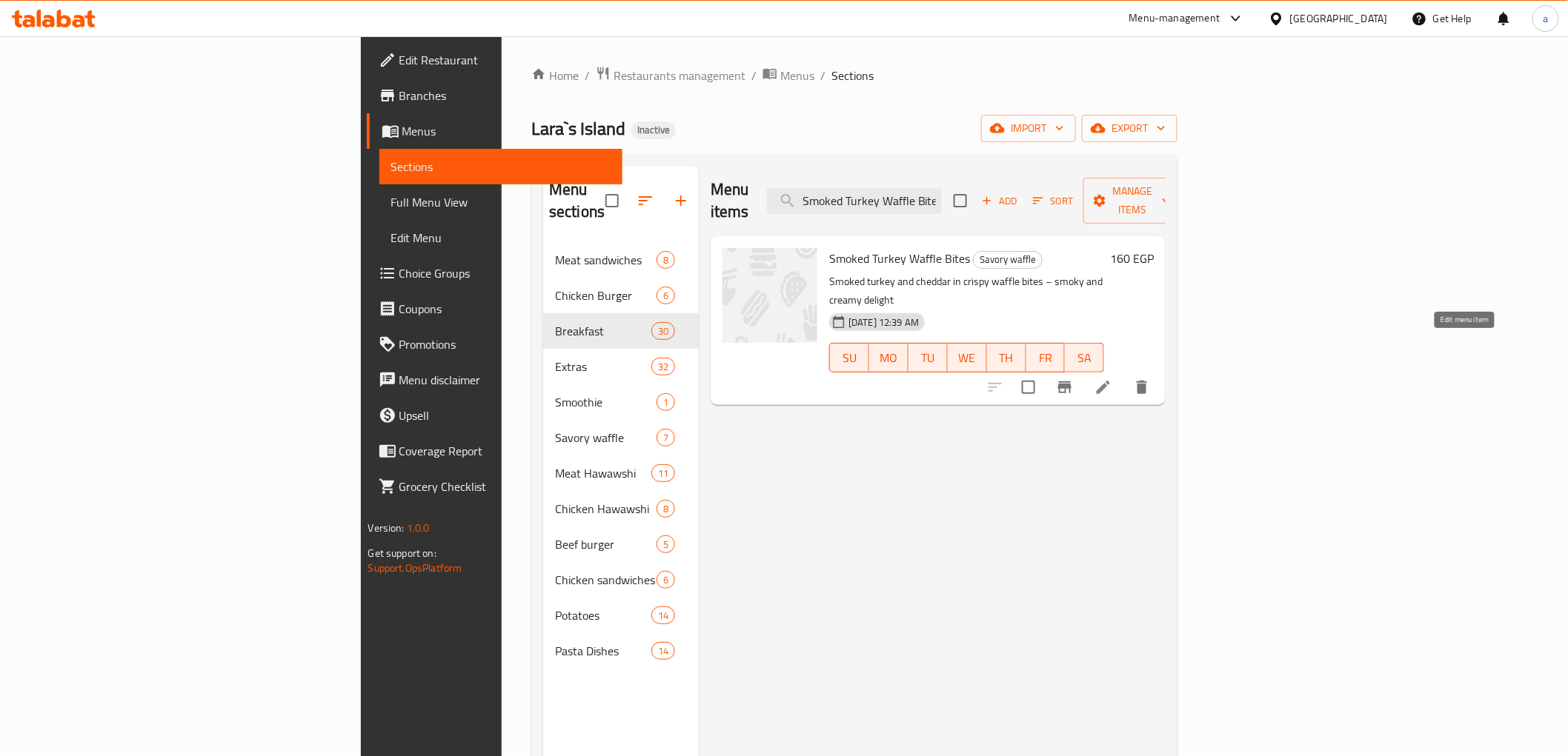
click at [1113, 379] on icon at bounding box center [1104, 388] width 18 height 18
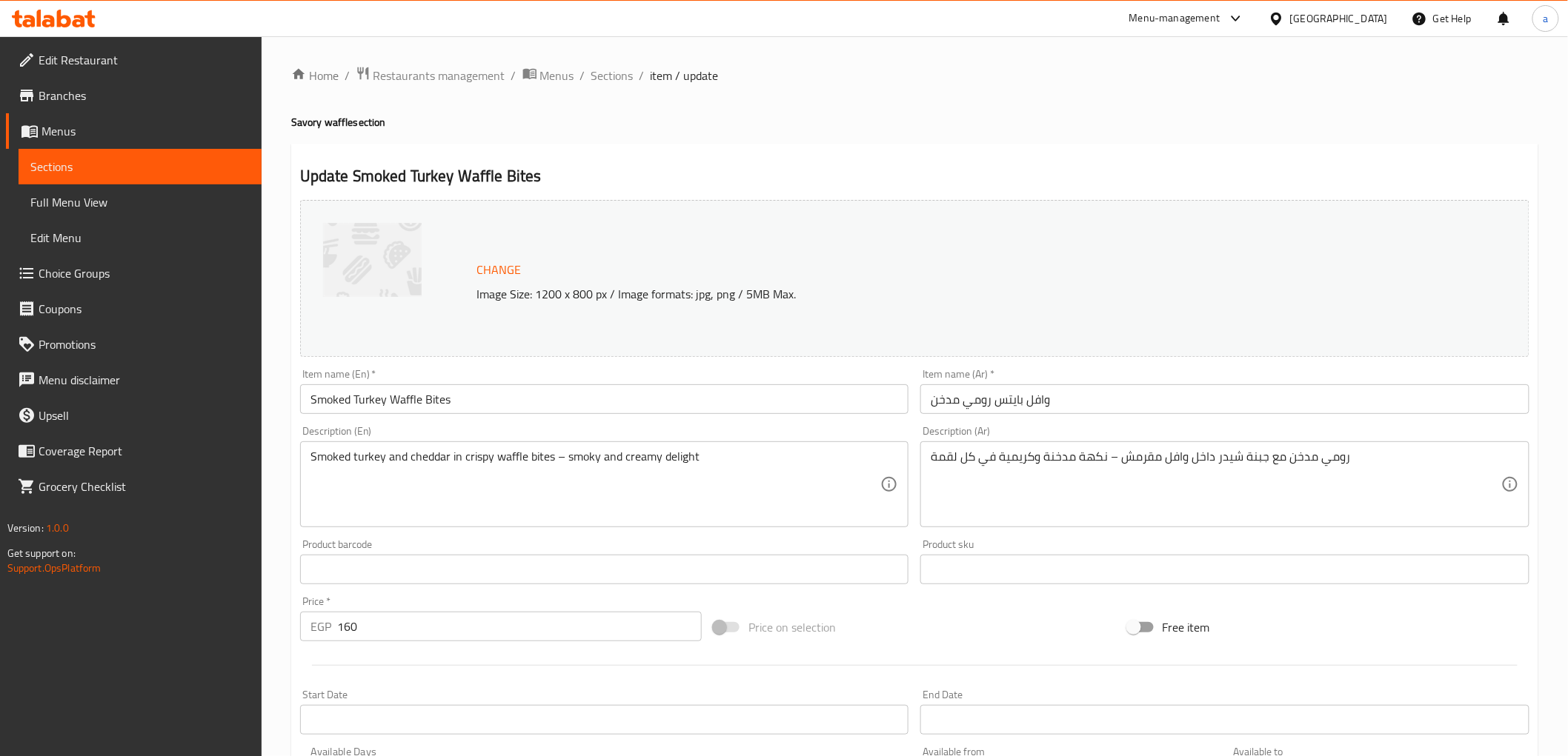
click at [1121, 412] on input "وافل بايتس رومي مدخن" at bounding box center [1224, 400] width 609 height 30
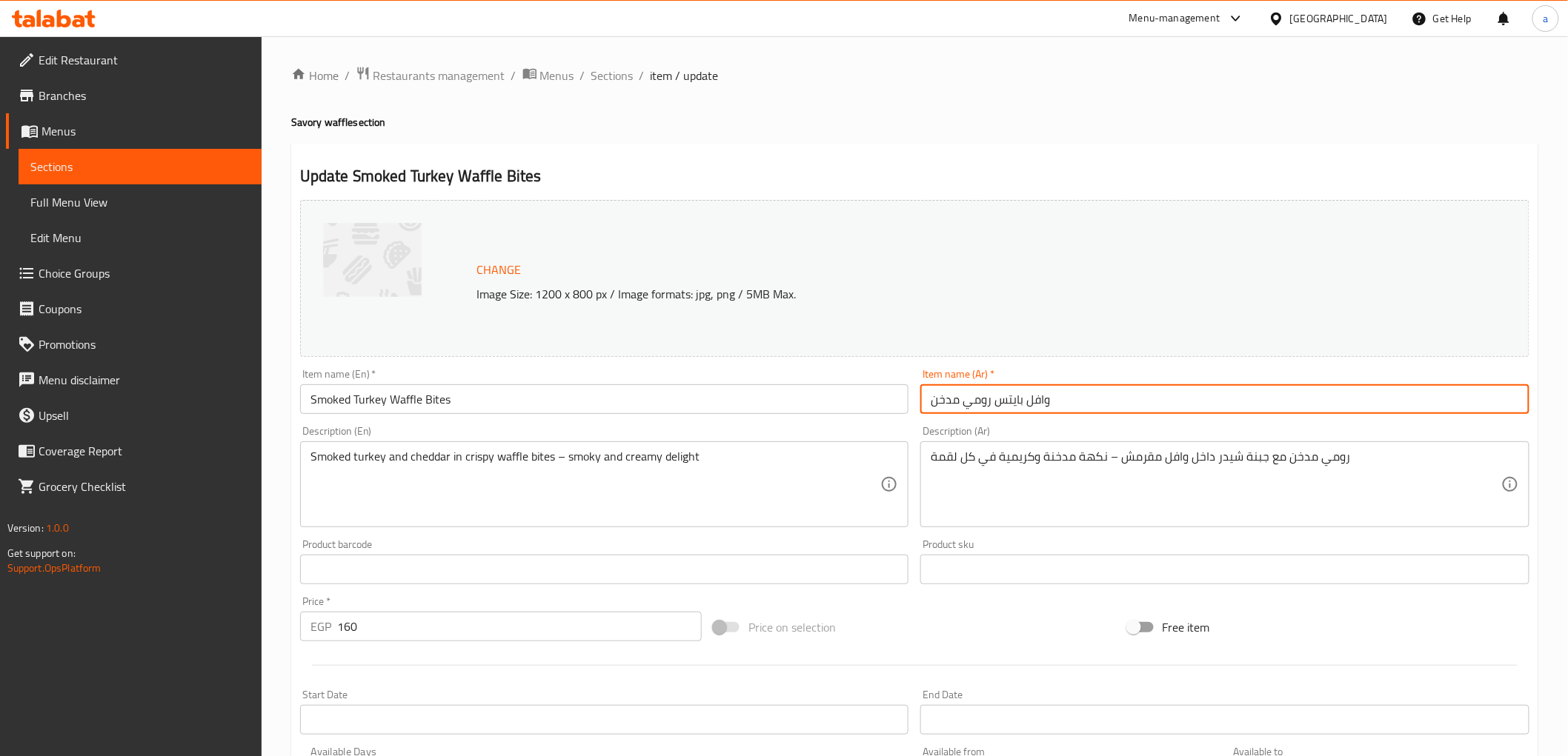
click at [1012, 397] on input "وافل بايتس رومي مدخن" at bounding box center [1224, 400] width 609 height 30
paste input "بايتس"
type input "بايتس وافل رومي مدخن"
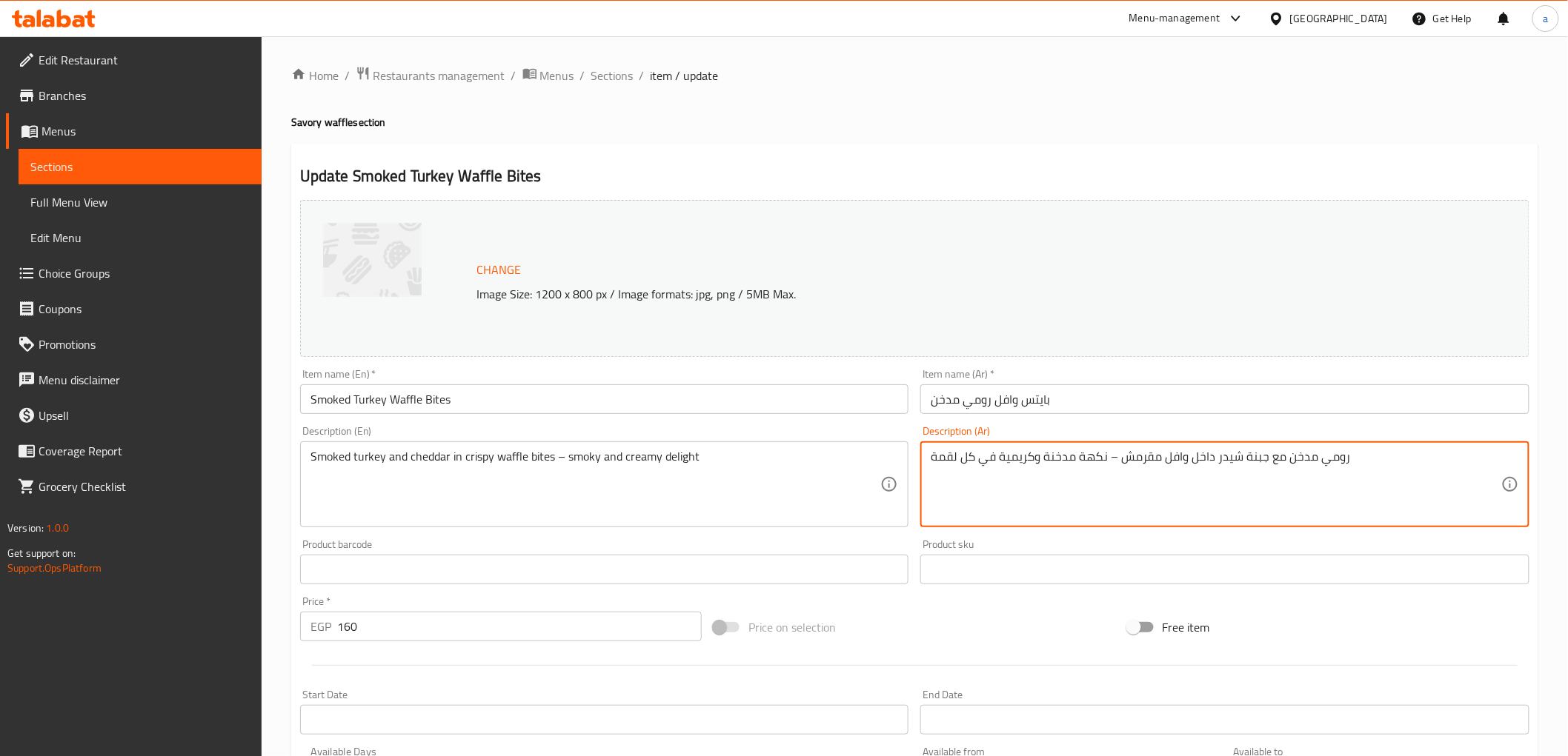
click at [945, 464] on textarea "رومي مدخن مع جبنة شيدر داخل وافل مقرمش – نكهة مدخنة وكريمية في كل لقمة" at bounding box center [1216, 485] width 571 height 70
click at [983, 465] on textarea "رومي مدخن مع جبنة شيدر داخل وافل مقرمش – نكهة مدخنة وكريمية في كل لقمة" at bounding box center [1216, 485] width 571 height 70
click at [1021, 453] on textarea "رومي مدخن مع جبنة شيدر داخل وافل مقرمش – نكهة مدخنة وكريمية" at bounding box center [1216, 485] width 571 height 70
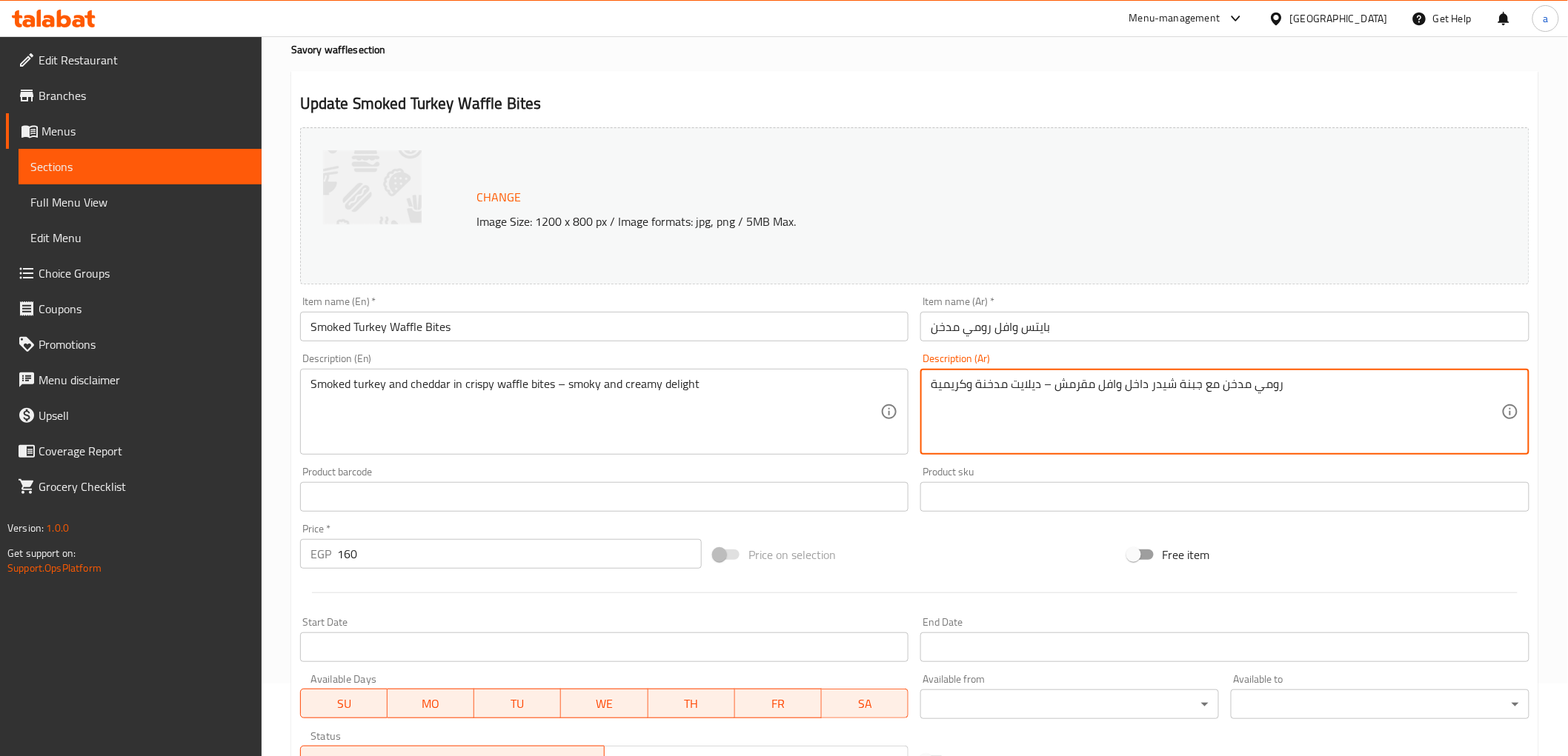
scroll to position [247, 0]
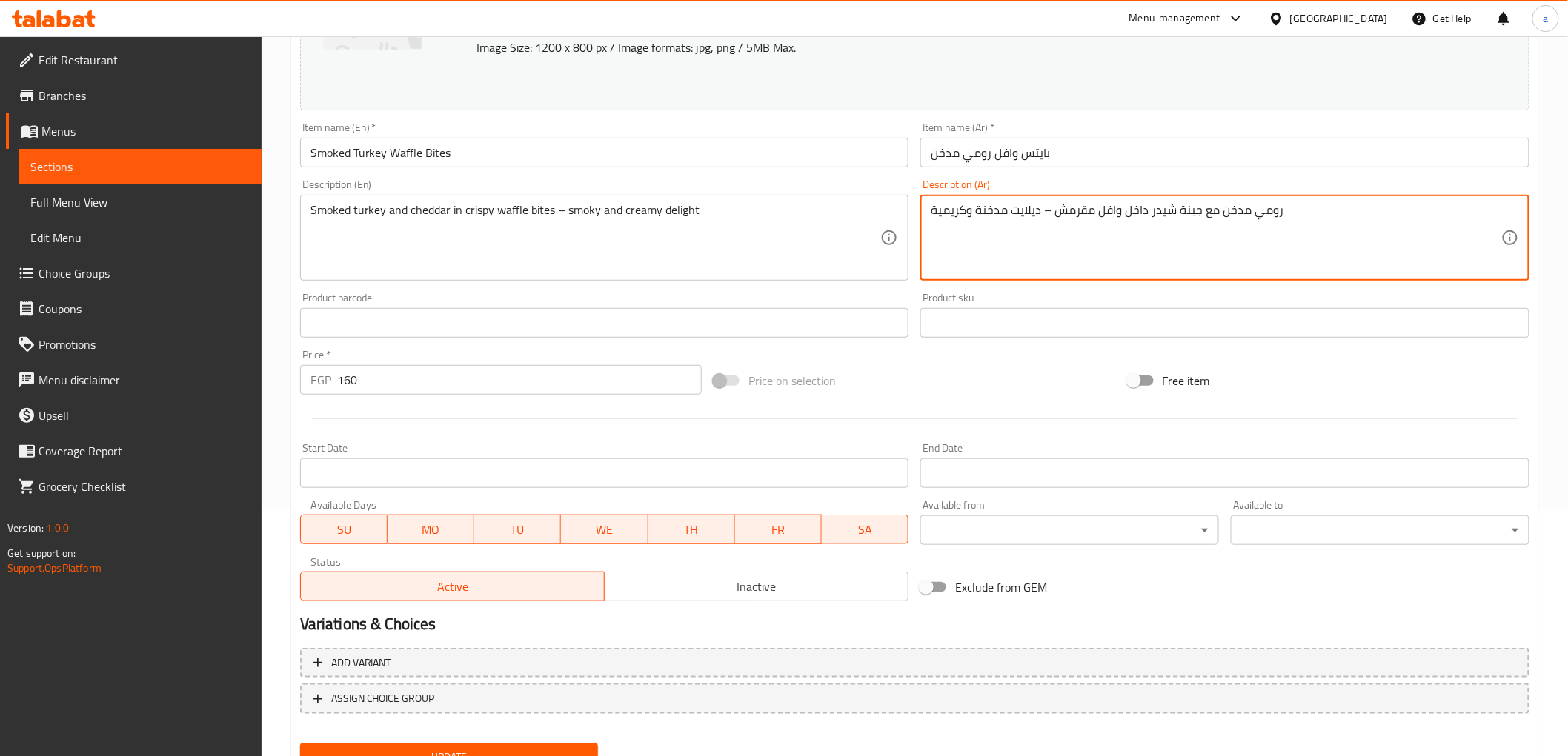
click at [1183, 215] on textarea "رومي مدخن مع جبنة شيدر داخل وافل مقرمش – ديلايت مدخنة وكريمية" at bounding box center [1216, 238] width 571 height 70
click at [1122, 215] on textarea "رومي مدخن مع شيدر داخل وافل مقرمش – ديلايت مدخنة وكريمية" at bounding box center [1216, 238] width 571 height 70
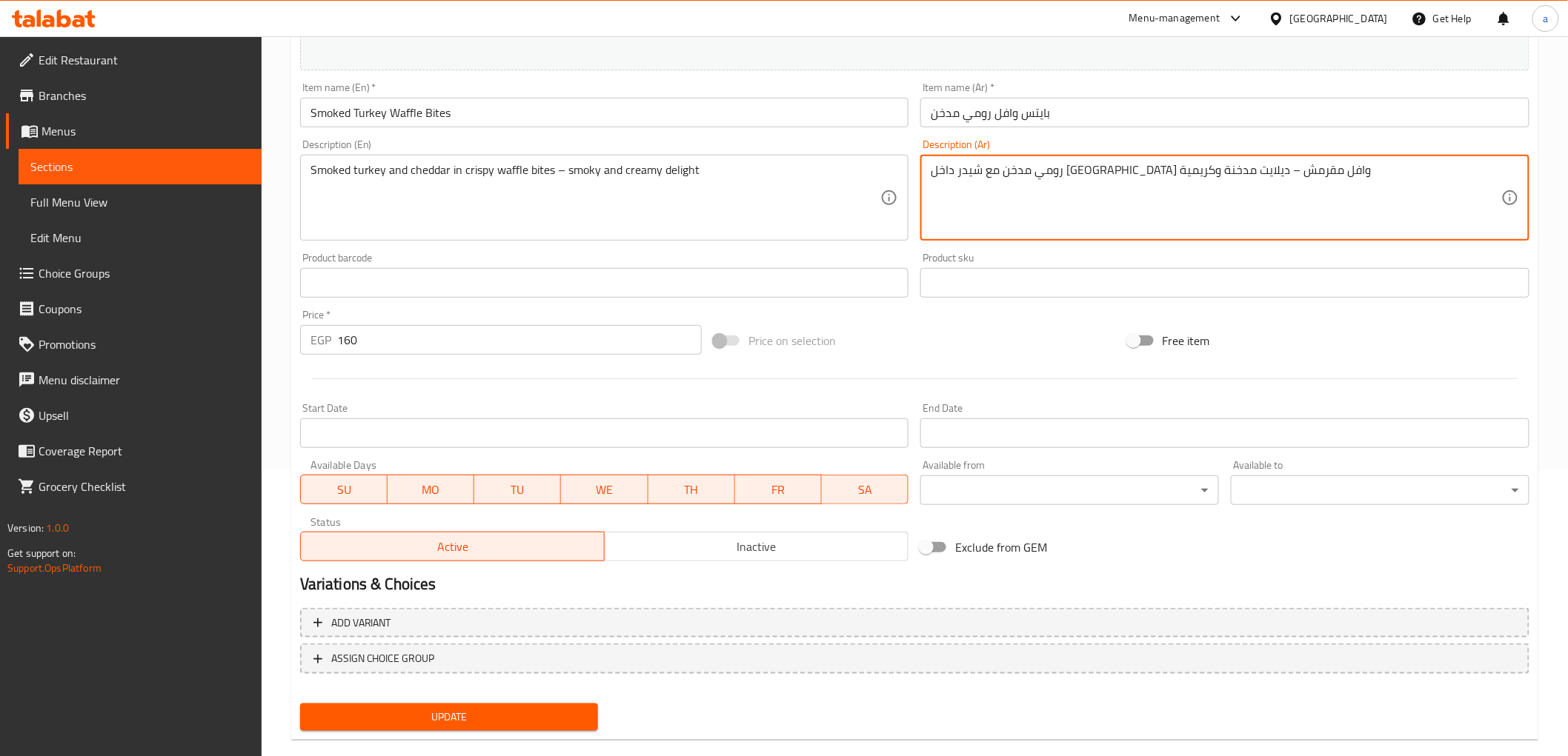
scroll to position [309, 0]
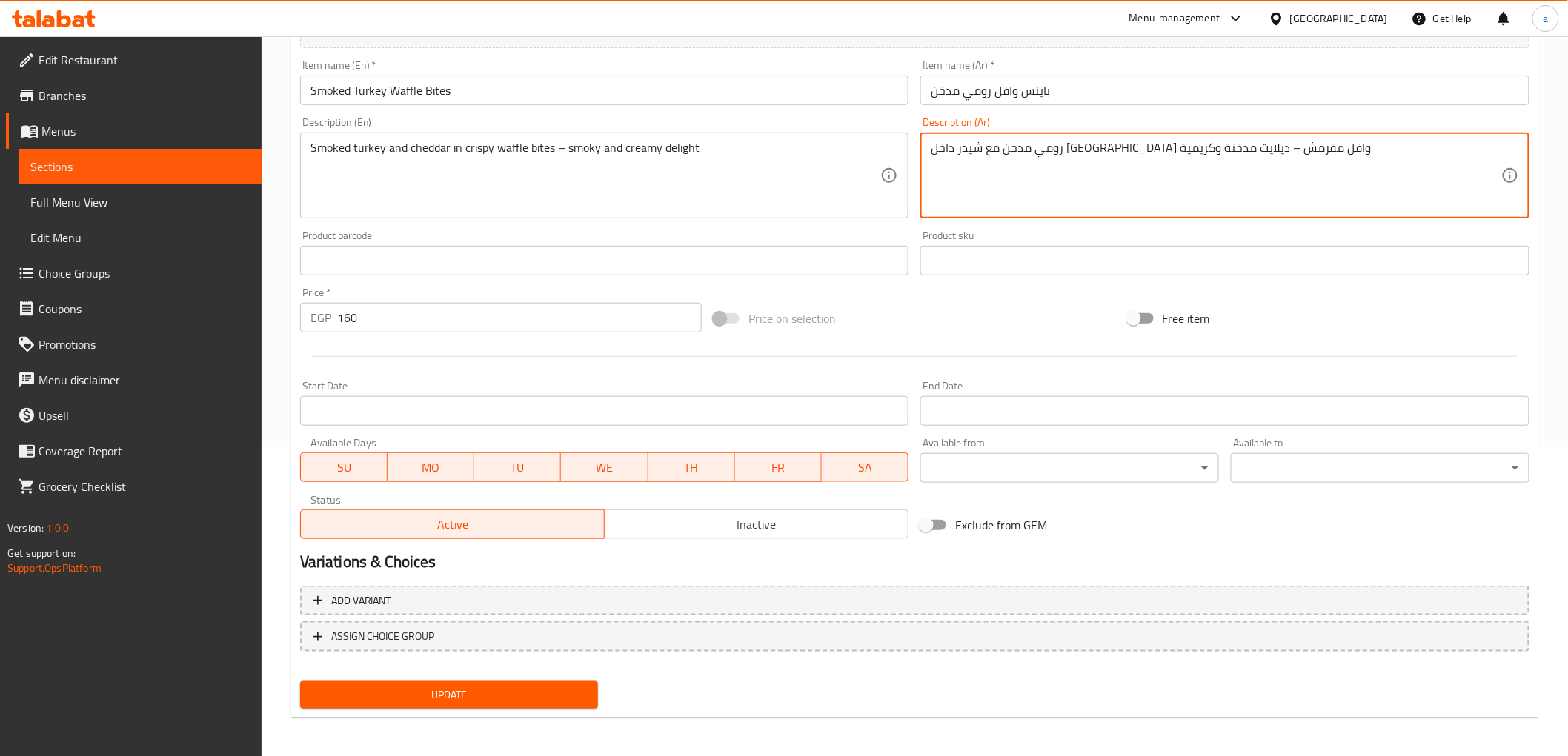
type textarea "رومي مدخن مع شيدر داخل بايتس وافل مقرمش – ديلايت مدخنة وكريمية"
click at [509, 703] on button "Update" at bounding box center [449, 696] width 299 height 28
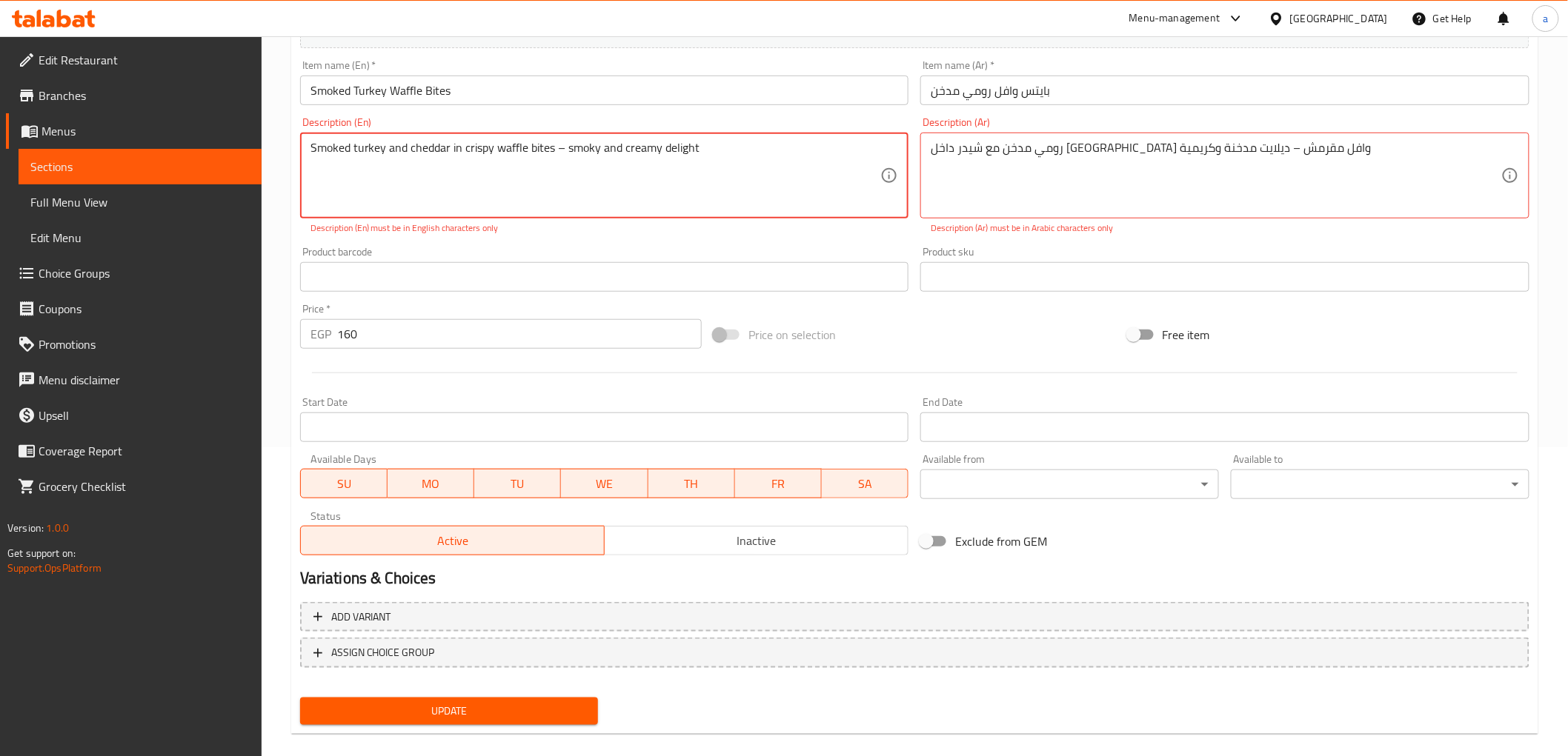
scroll to position [0, 0]
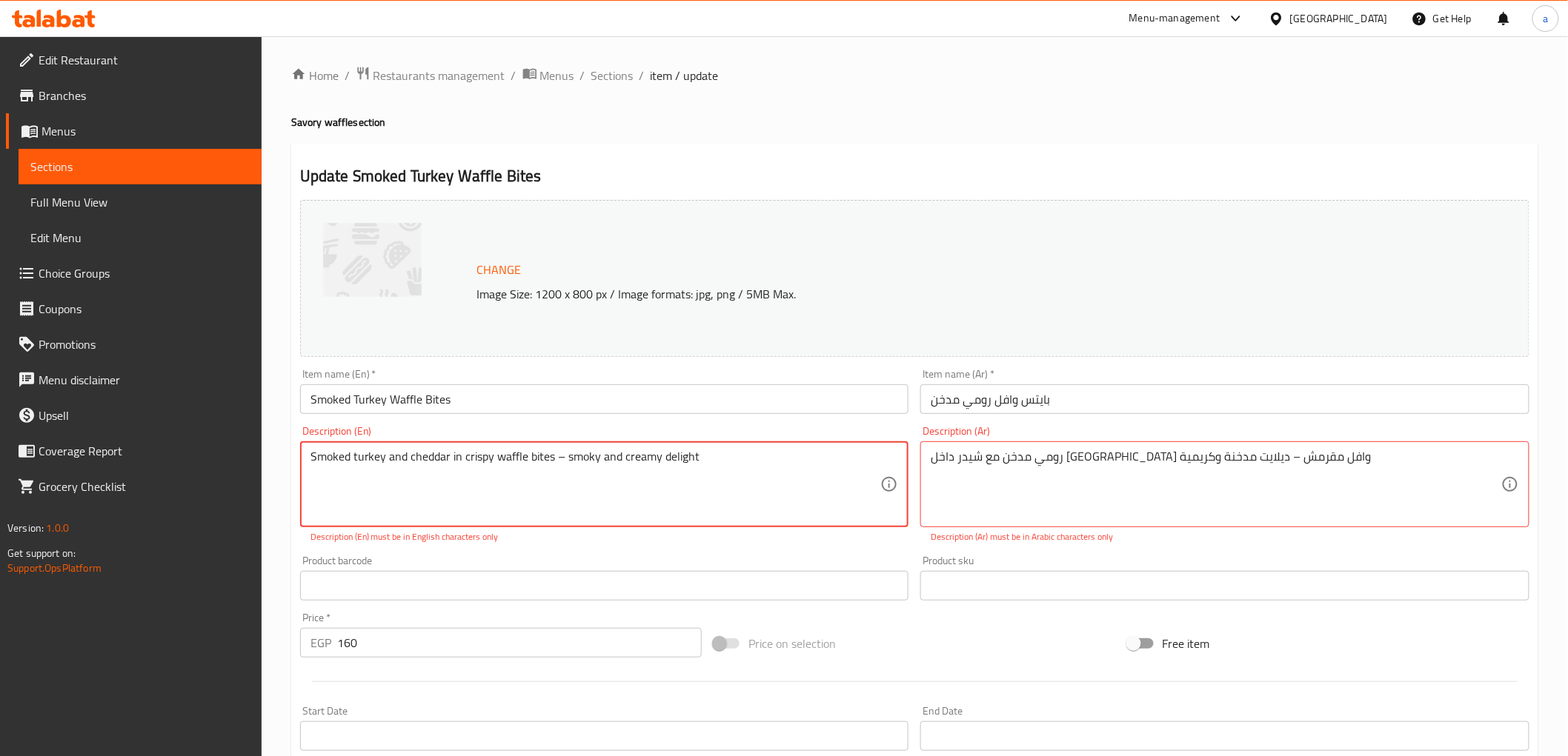
click at [559, 456] on textarea "Smoked turkey and cheddar in crispy waffle bites – smoky and creamy delight" at bounding box center [596, 485] width 571 height 70
type textarea "Smoked turkey and cheddar in crispy waffle bites - smoky and creamy delight"
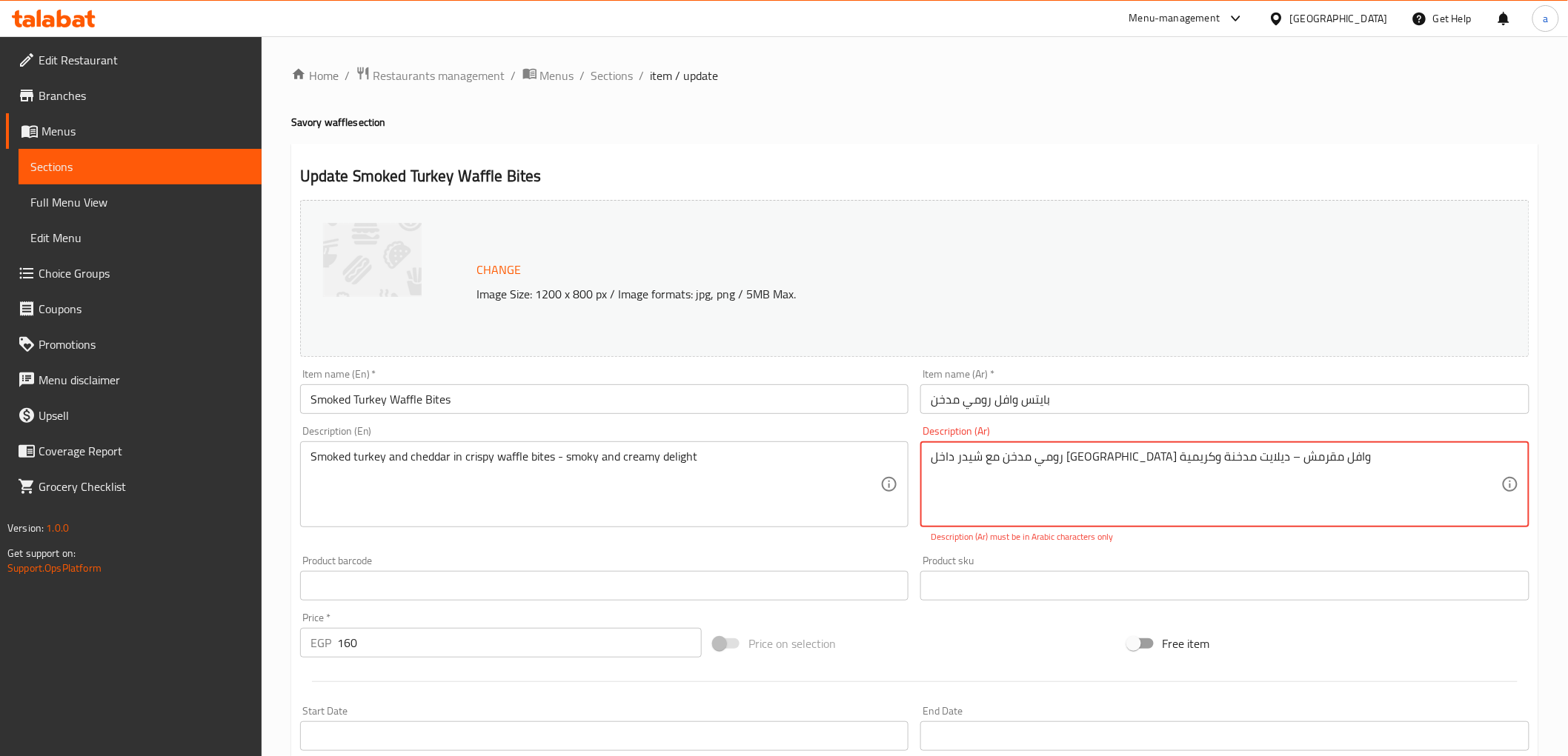
drag, startPoint x: 1050, startPoint y: 455, endPoint x: 1043, endPoint y: 461, distance: 9.2
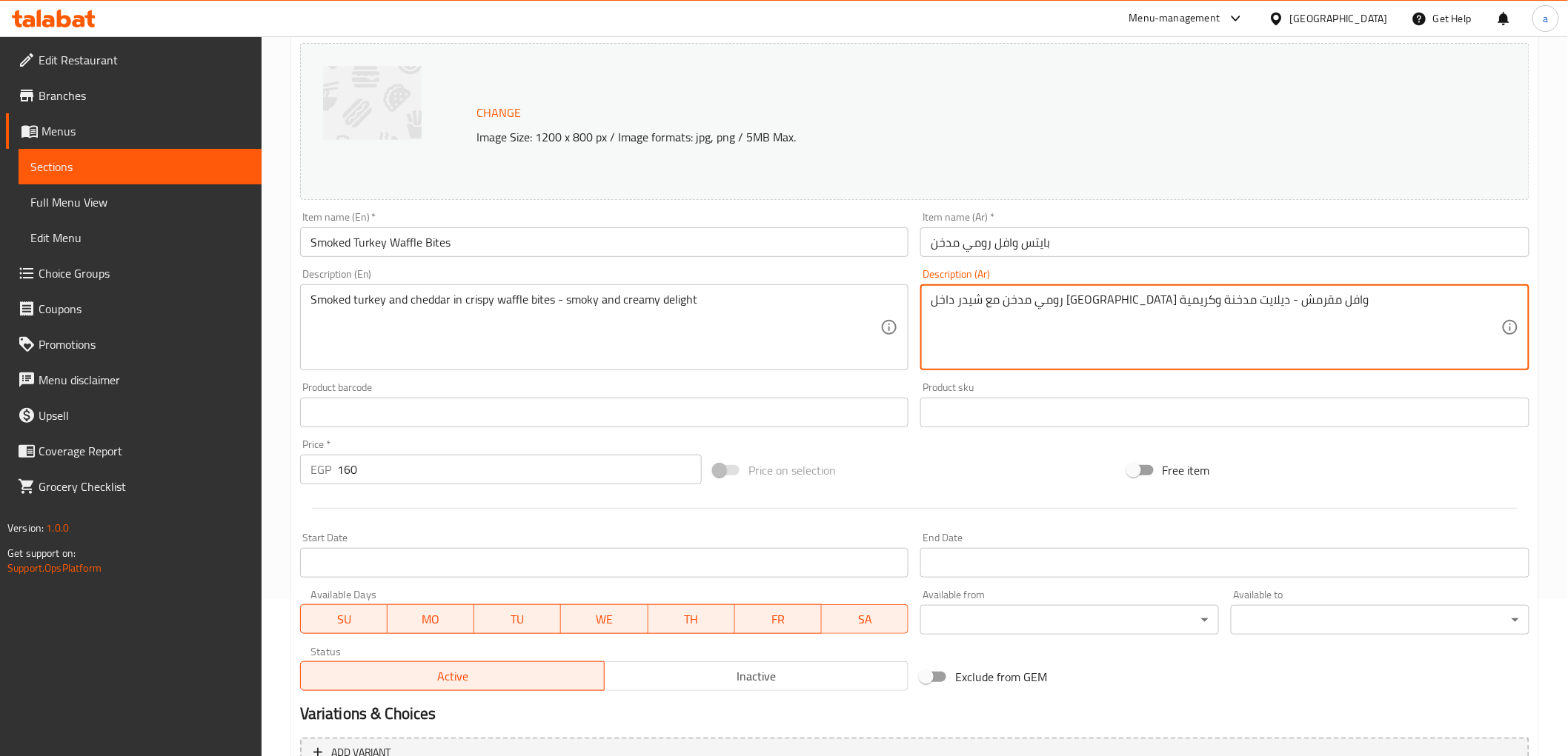
scroll to position [309, 0]
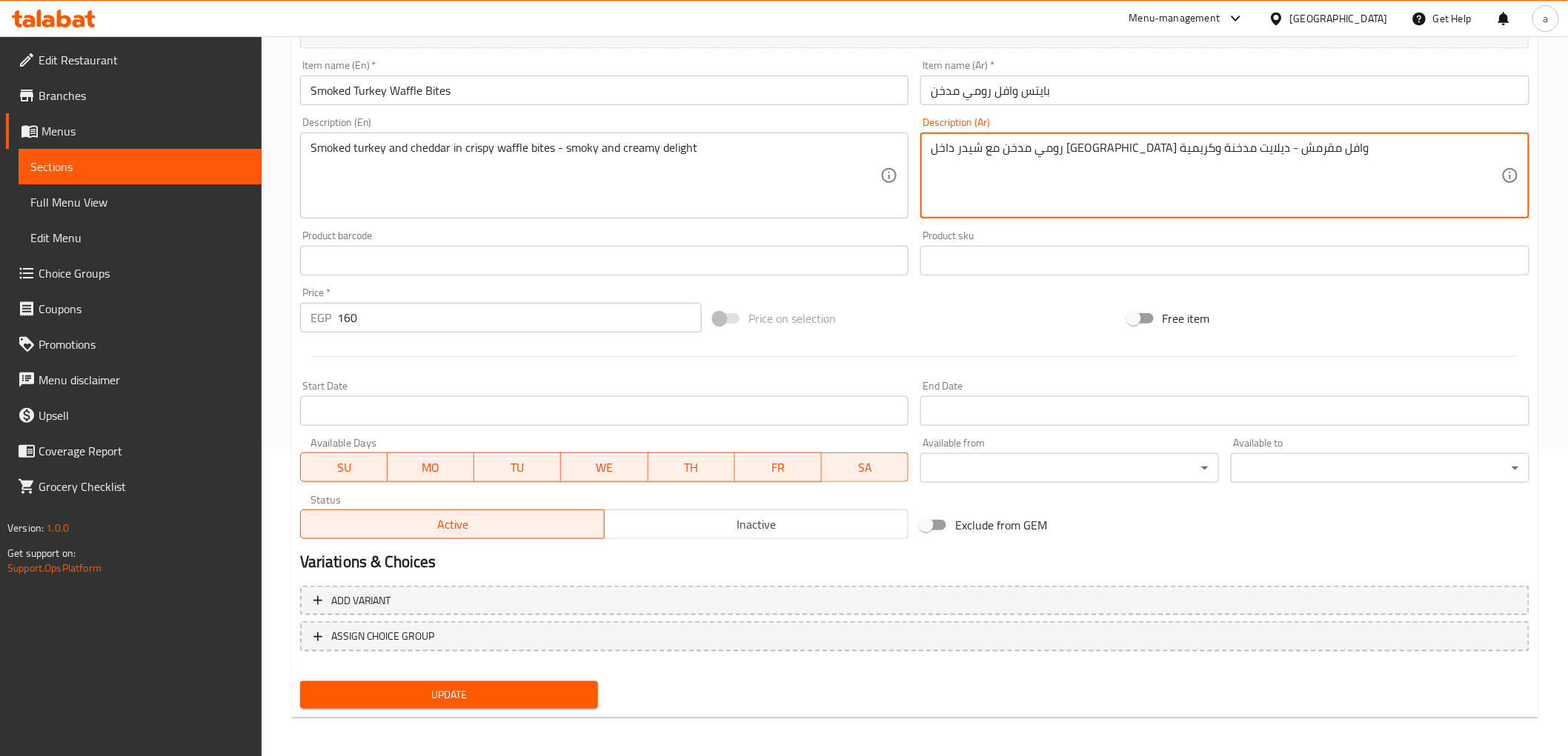
type textarea "رومي مدخن مع شيدر داخل [GEOGRAPHIC_DATA] وافل مقرمش - ديلايت مدخنة وكريمية"
click at [501, 694] on span "Update" at bounding box center [449, 695] width 274 height 19
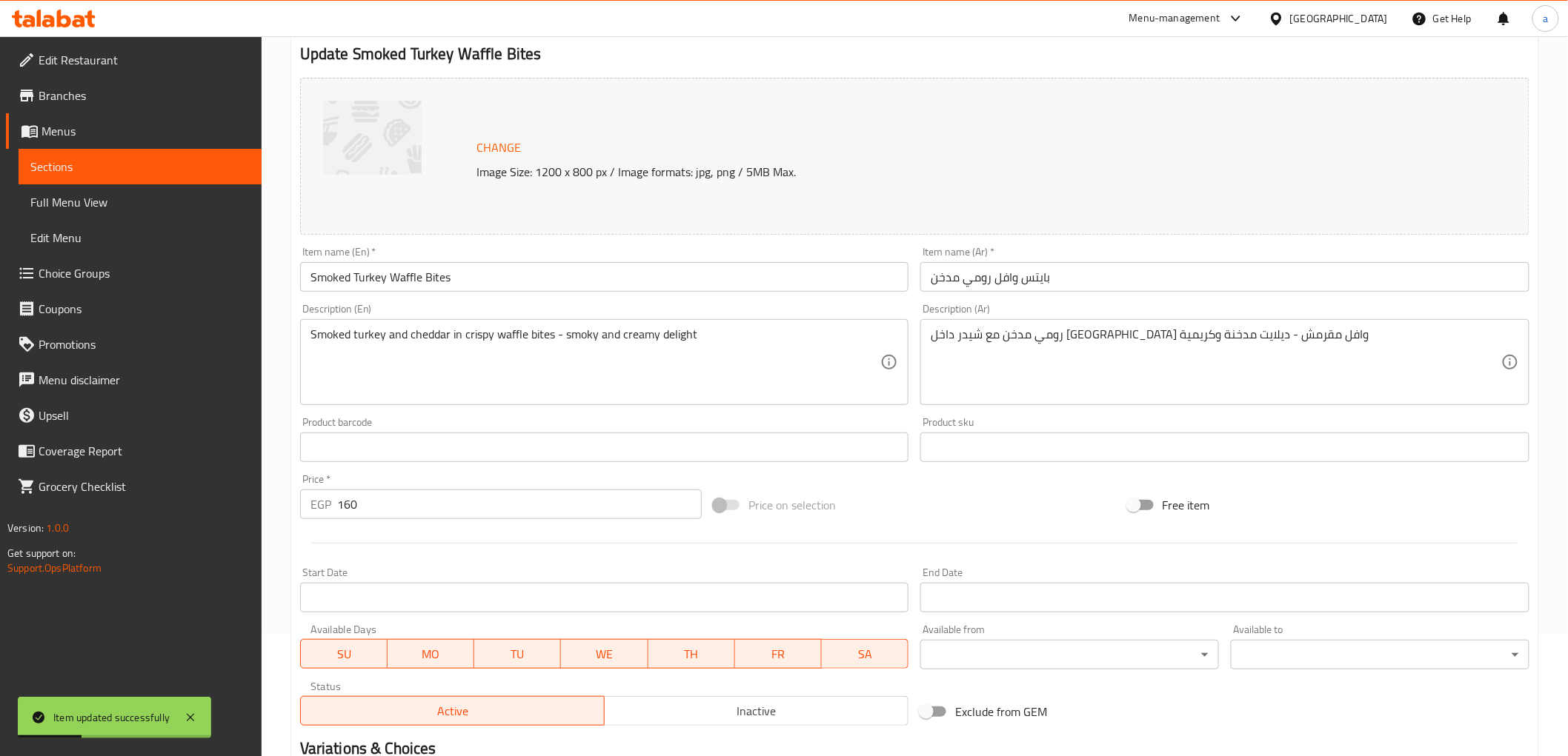
scroll to position [0, 0]
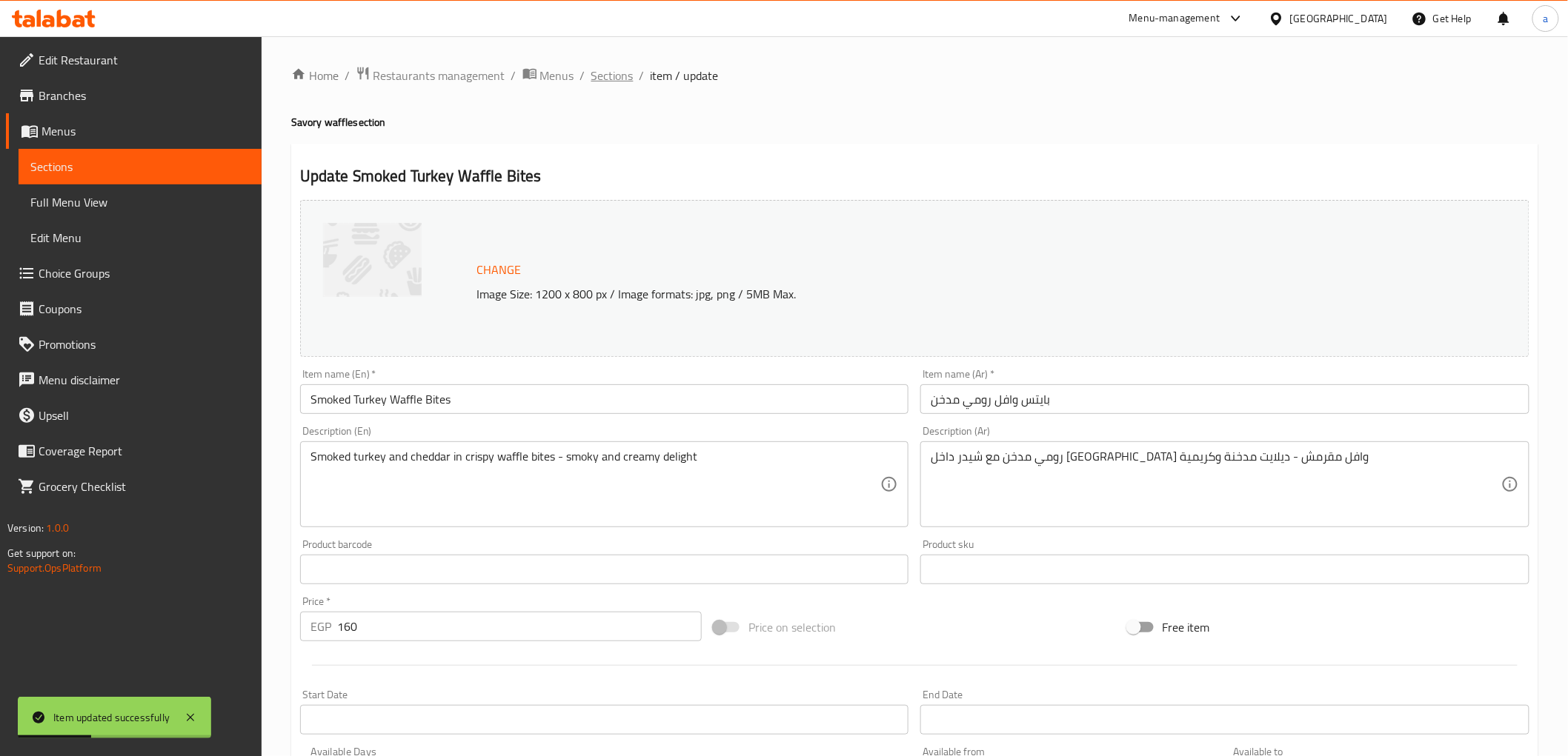
click at [606, 72] on span "Sections" at bounding box center [612, 76] width 42 height 18
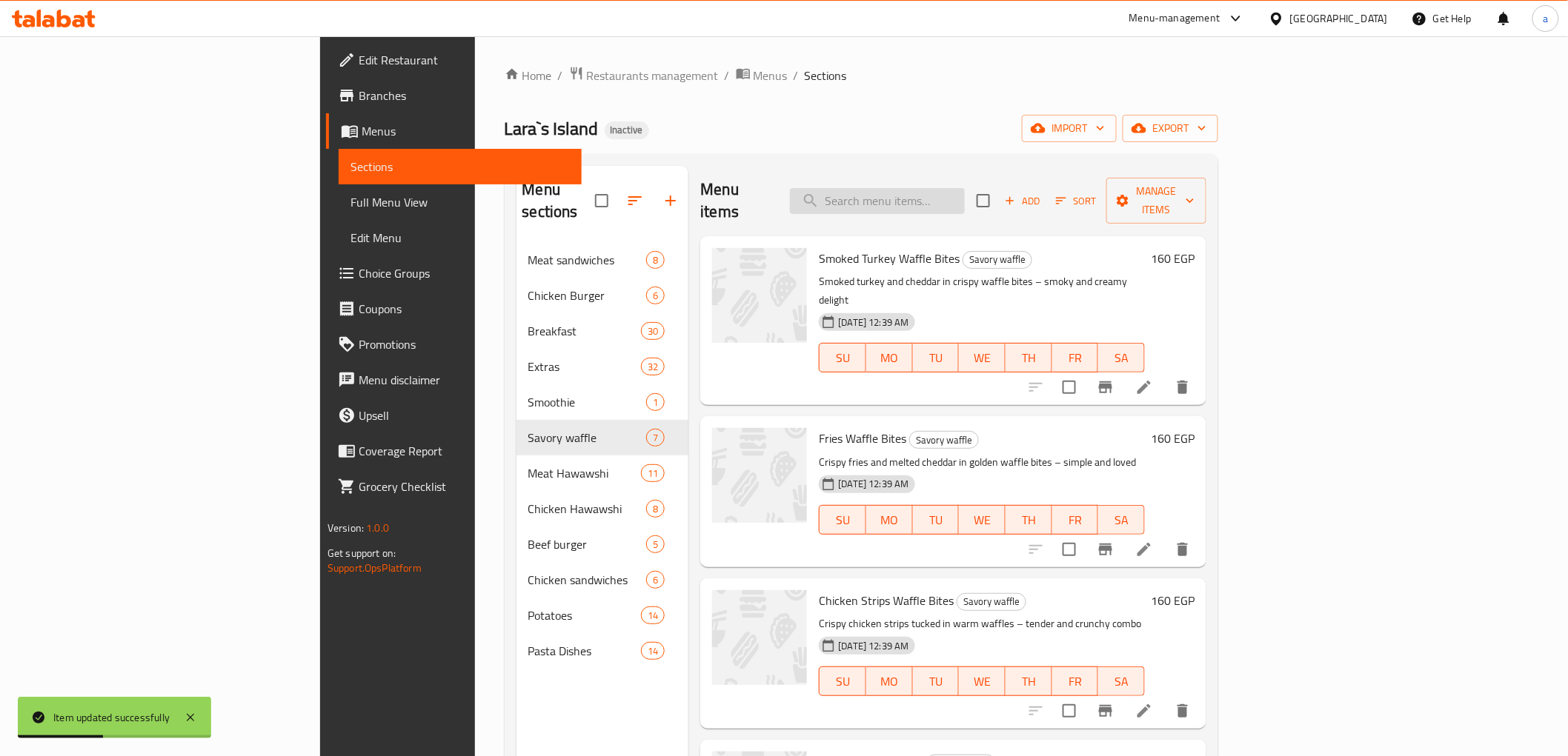
click at [956, 189] on input "search" at bounding box center [877, 201] width 175 height 26
paste input "Fries Waffle Bites"
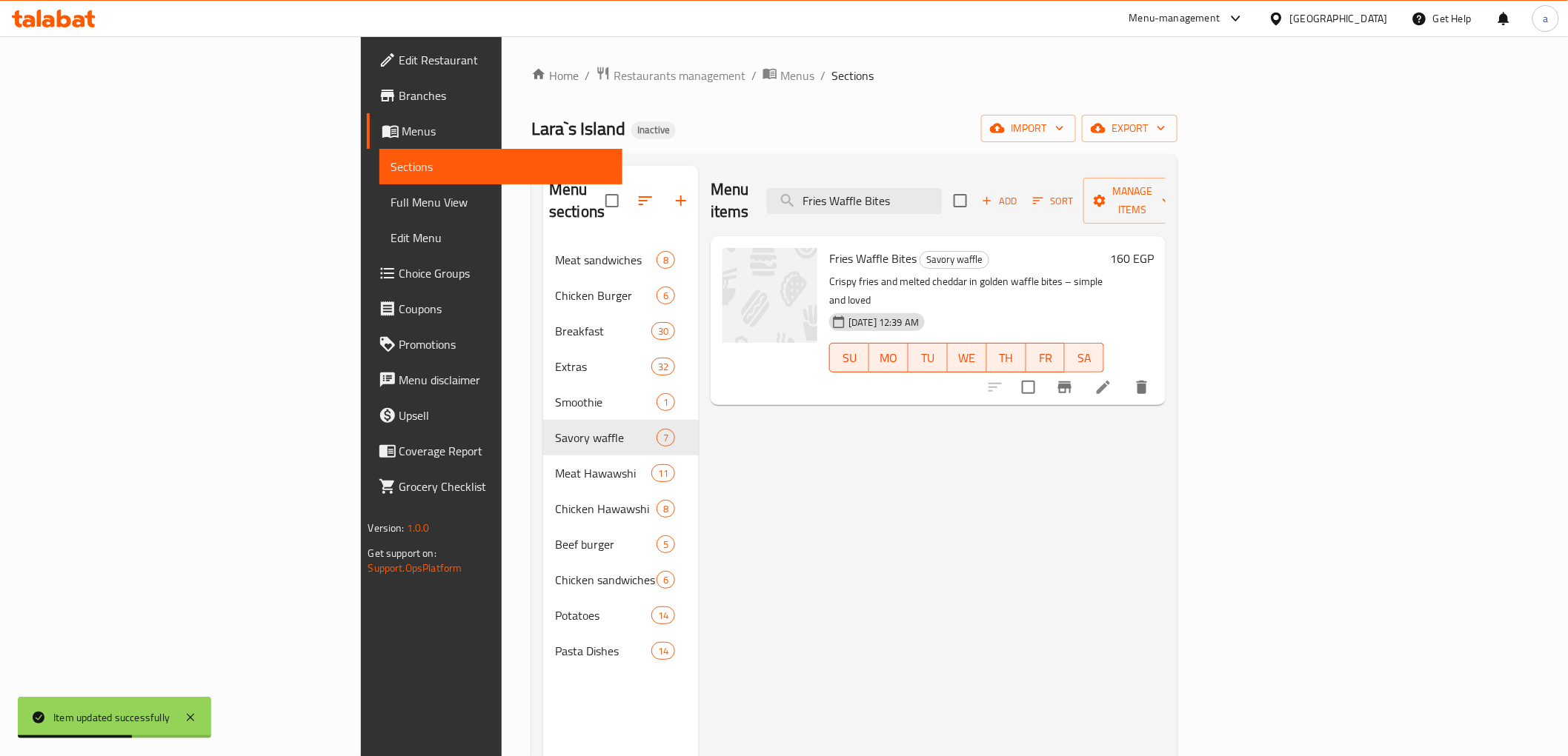
type input "Fries Waffle Bites"
click at [1113, 379] on icon at bounding box center [1104, 388] width 18 height 18
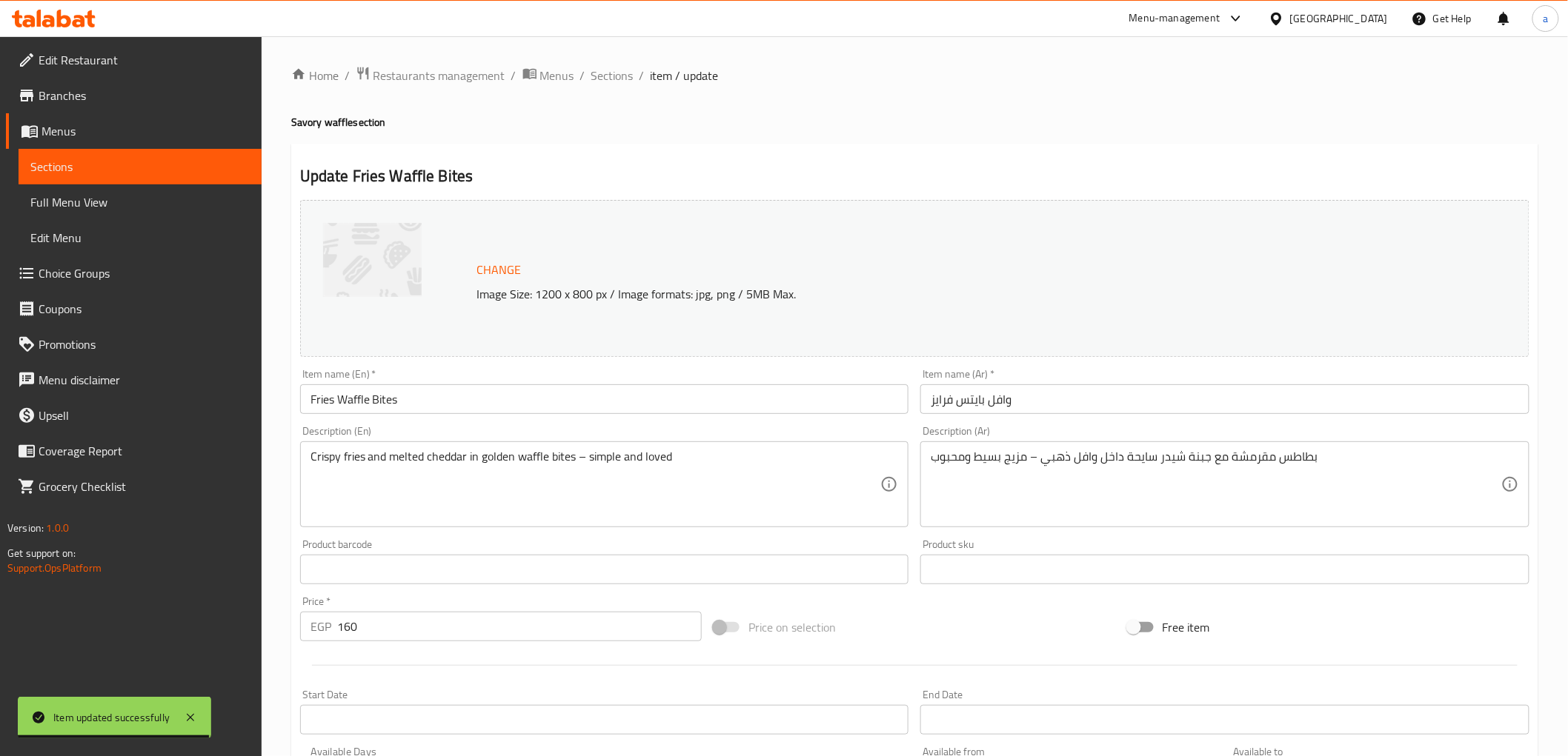
click at [961, 393] on input "وافل بايتس فرايز" at bounding box center [1224, 400] width 609 height 30
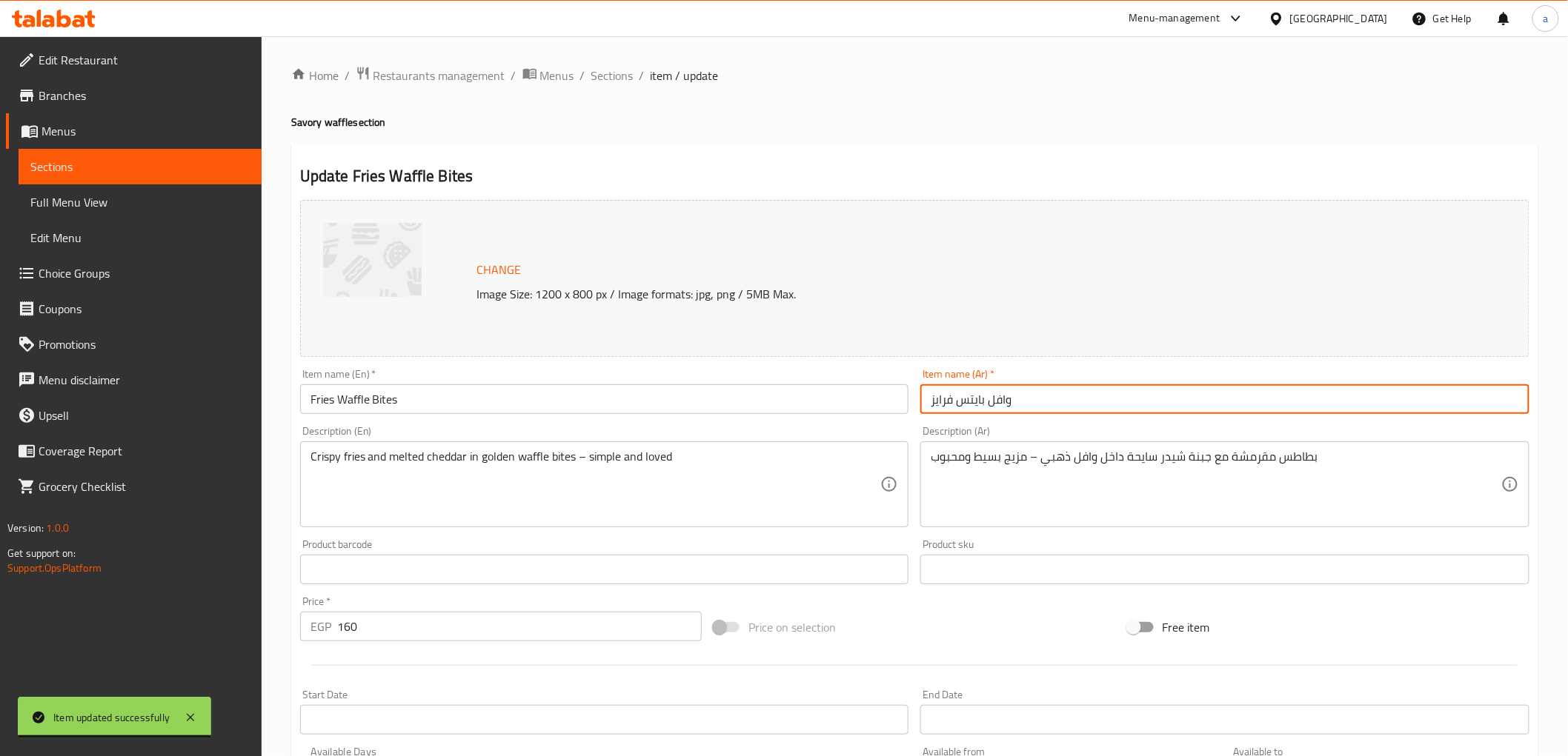
click at [961, 393] on input "وافل بايتس فرايز" at bounding box center [1224, 400] width 609 height 30
click at [981, 397] on input "وافل بايتس فرايز" at bounding box center [1224, 400] width 609 height 30
click at [1086, 403] on input "وافل فرايز" at bounding box center [1224, 400] width 609 height 30
paste input "بايتس"
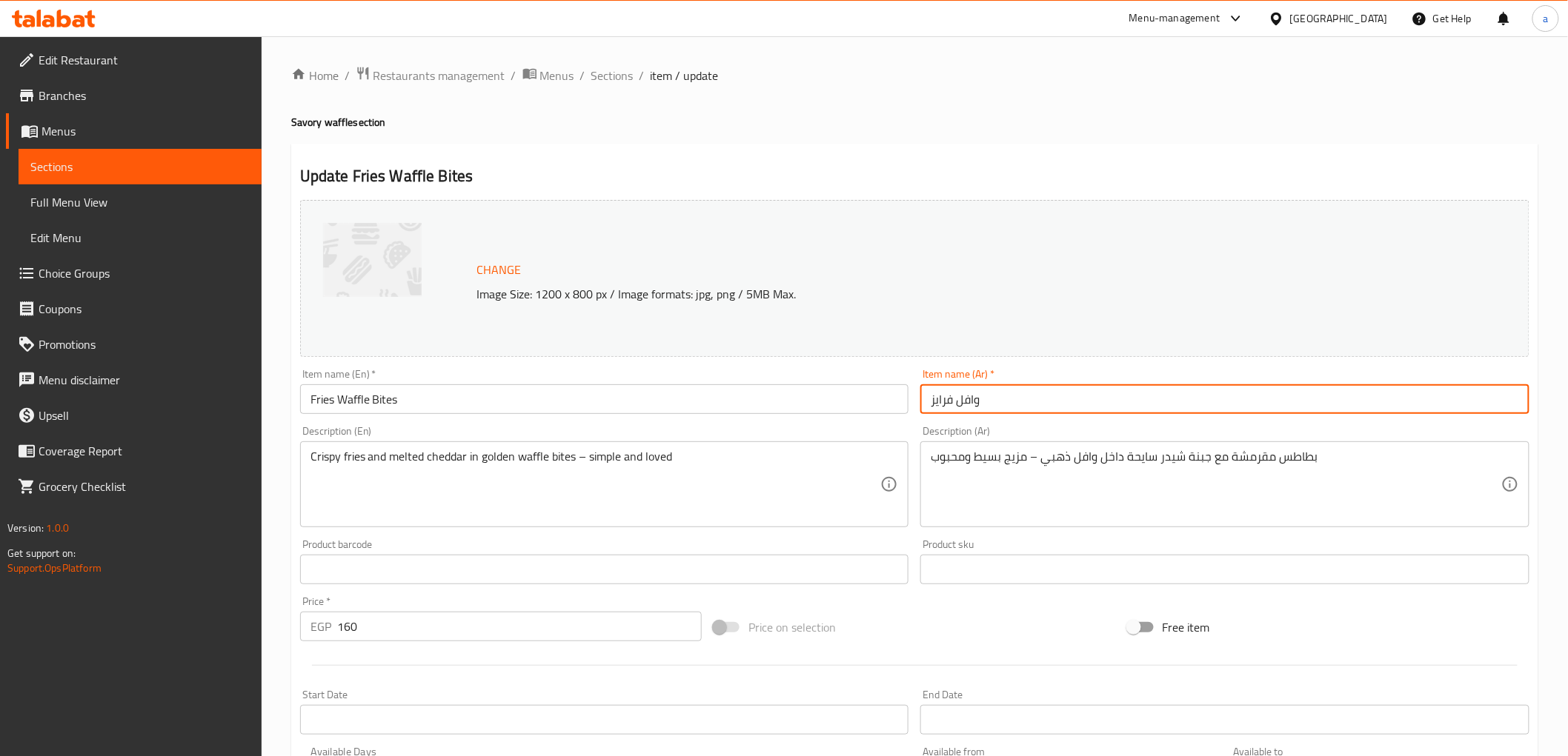
paste input "بايتس"
type input "بايتس وافل فرايز"
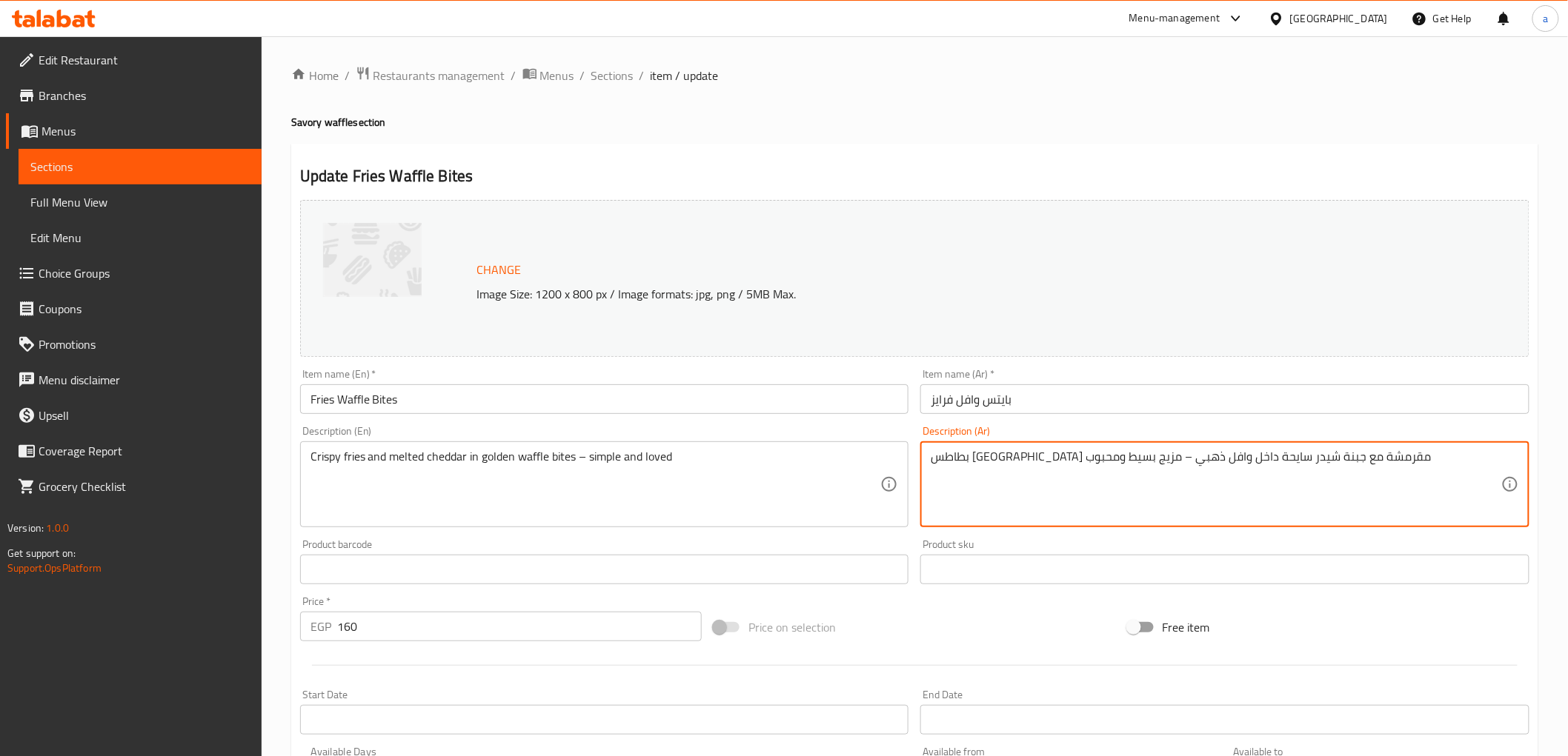
click at [1196, 462] on textarea "بطاطس مقلية مقرمشة مع جبنة شيدر سايحة داخل وافل ذهبي – مزيج بسيط ومحبوب" at bounding box center [1216, 485] width 571 height 70
click at [1120, 462] on textarea "بطاطس مقلية مقرمشة مع شيدر سايحة داخل وافل ذهبي – مزيج بسيط ومحبوب" at bounding box center [1216, 485] width 571 height 70
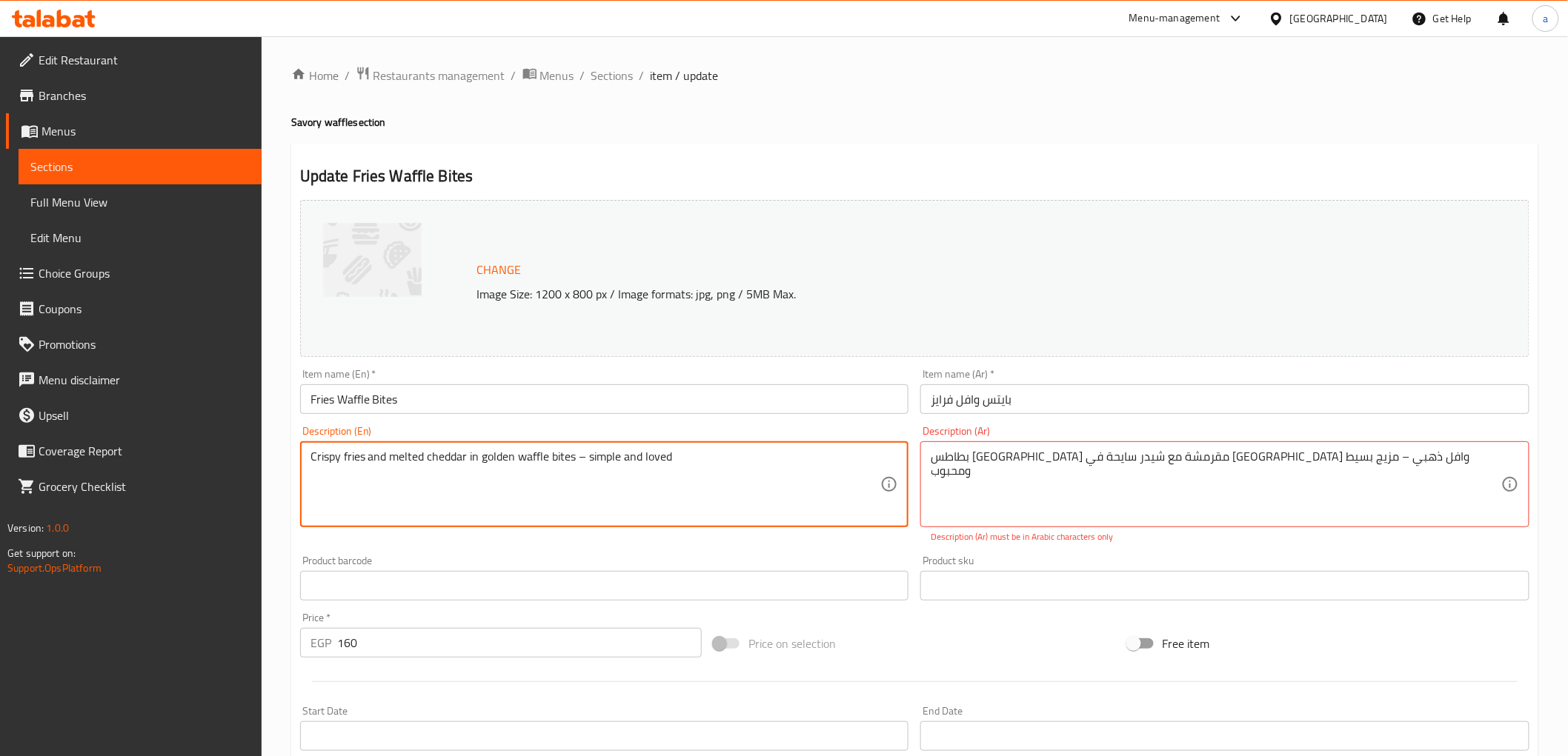
click at [608, 458] on textarea "Crispy fries and melted cheddar in golden waffle bites – simple and loved" at bounding box center [596, 485] width 571 height 70
click at [1021, 457] on textarea "بطاطس مقلية مقرمشة مع شيدر سايحة في بايتس وافل ذهبي – مزيج بسيط ومحبوب" at bounding box center [1216, 485] width 571 height 70
type textarea "بطاطس مقلية مقرمشة مع شيدر سايحة في بايتس وافل ذهبي – بسيط ومحبوب"
drag, startPoint x: 575, startPoint y: 456, endPoint x: 804, endPoint y: 453, distance: 229.0
type textarea "Crispy fries and melted cheddar in golden waffle bites"
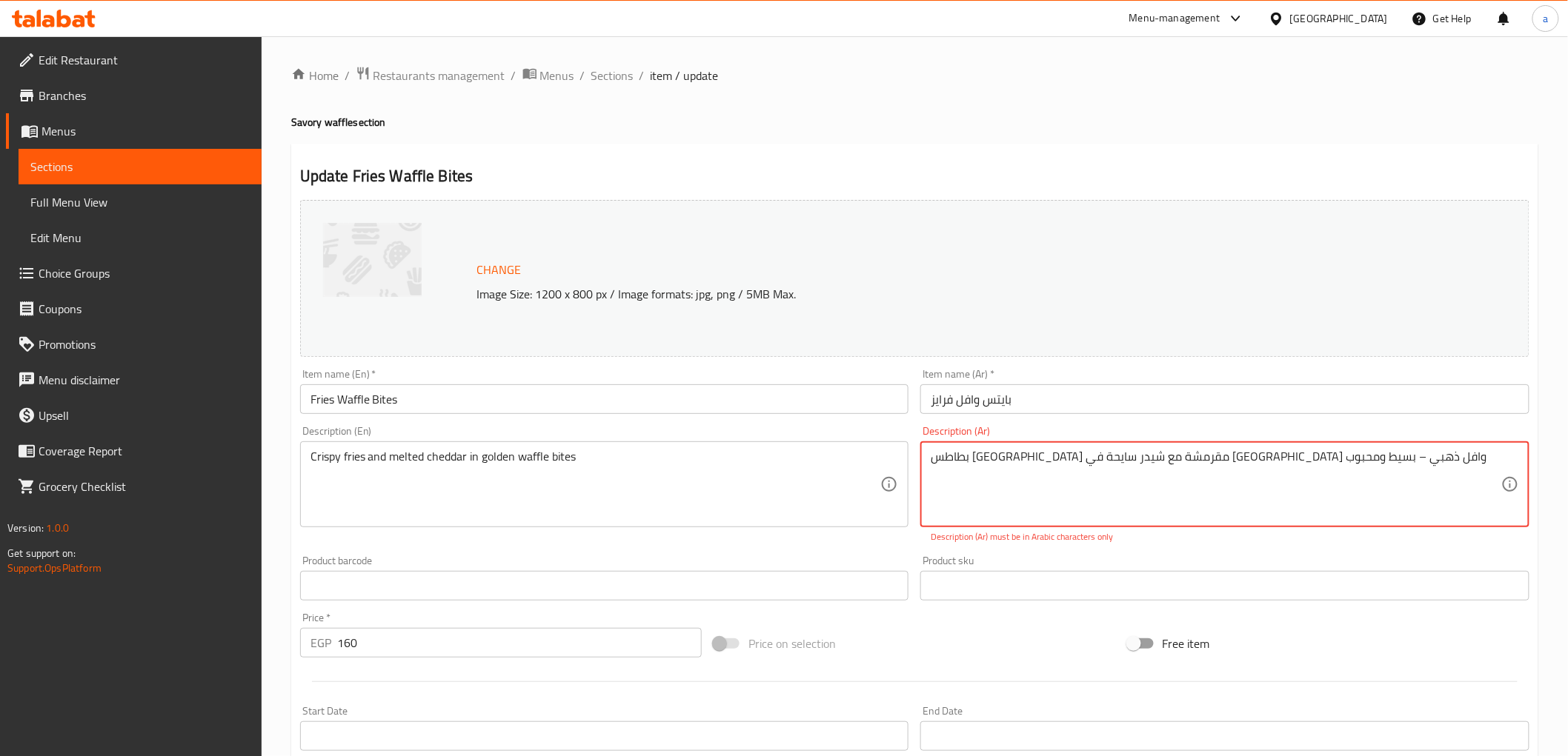
drag, startPoint x: 999, startPoint y: 462, endPoint x: 748, endPoint y: 497, distance: 253.4
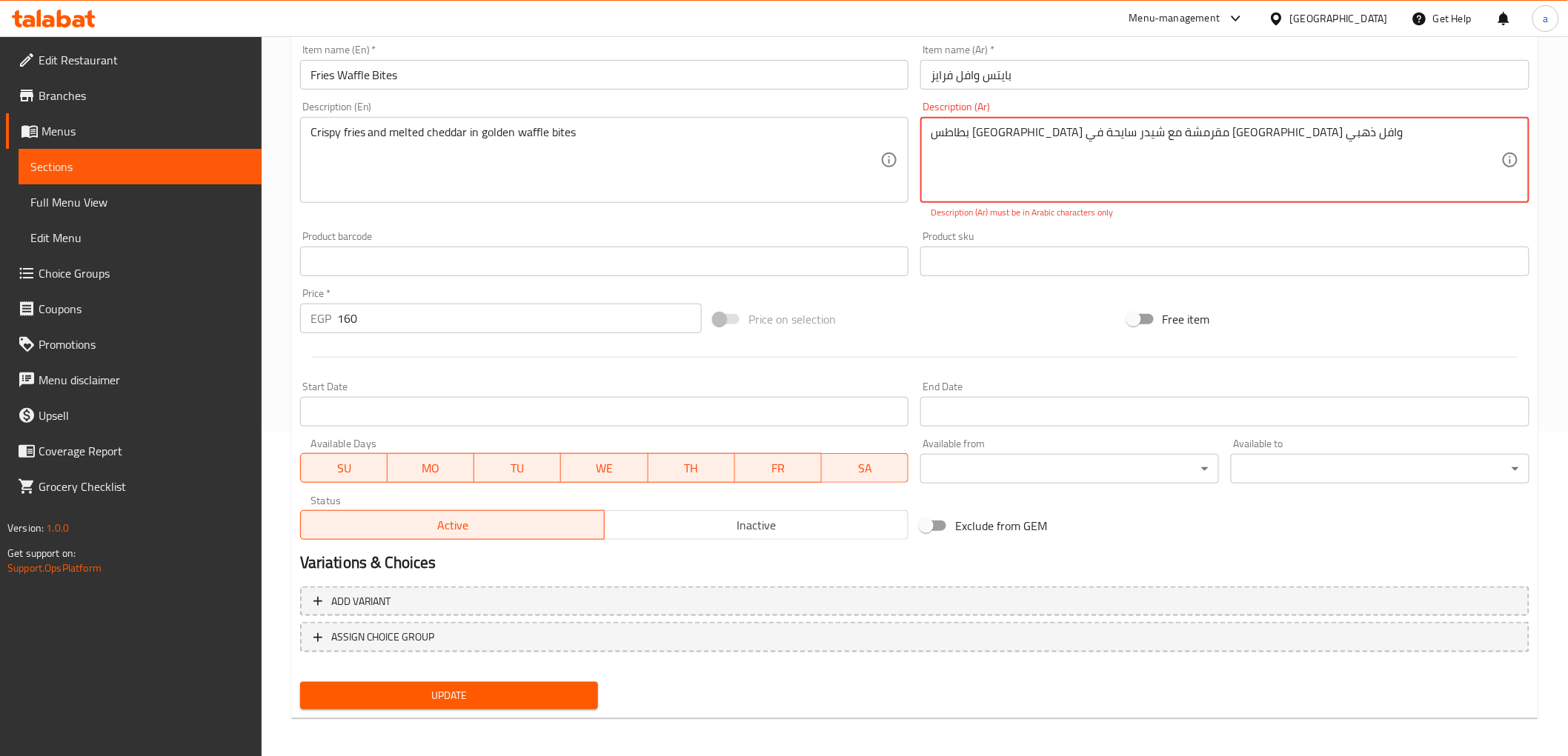
type textarea "بطاطس مقلية مقرمشة مع شيدر سايحة في بايتس وافل ذهبي"
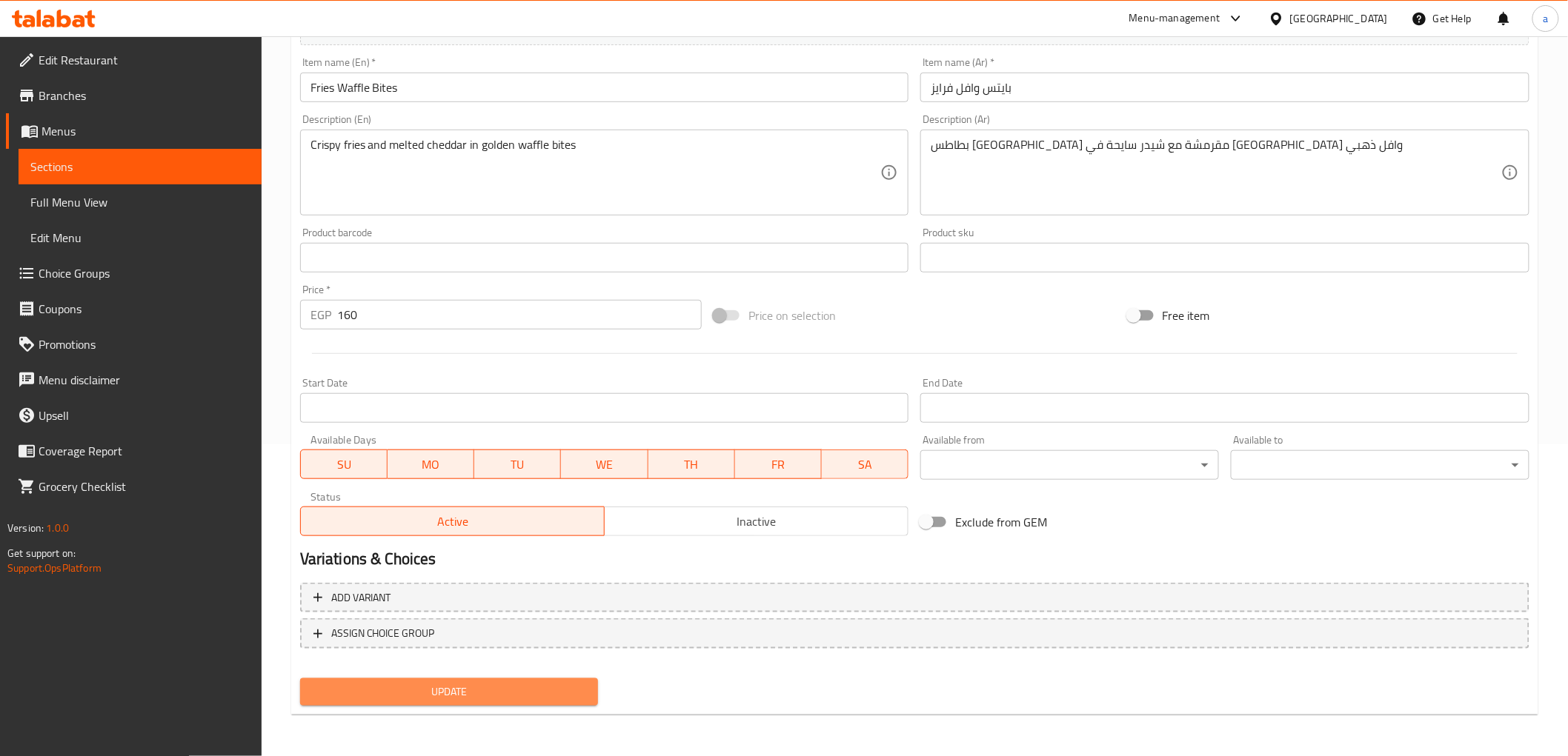
scroll to position [309, 0]
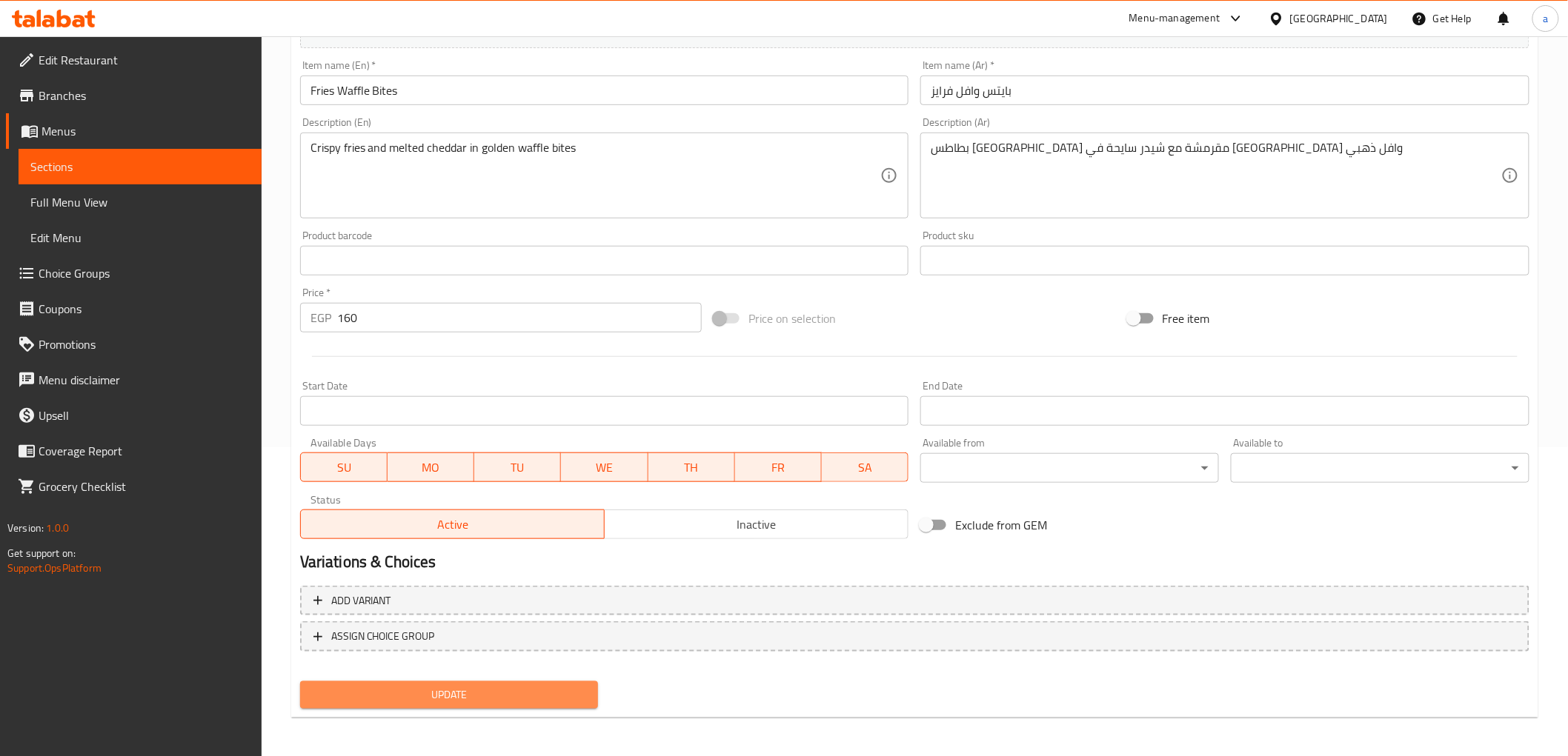
click at [577, 682] on button "Update" at bounding box center [449, 696] width 299 height 28
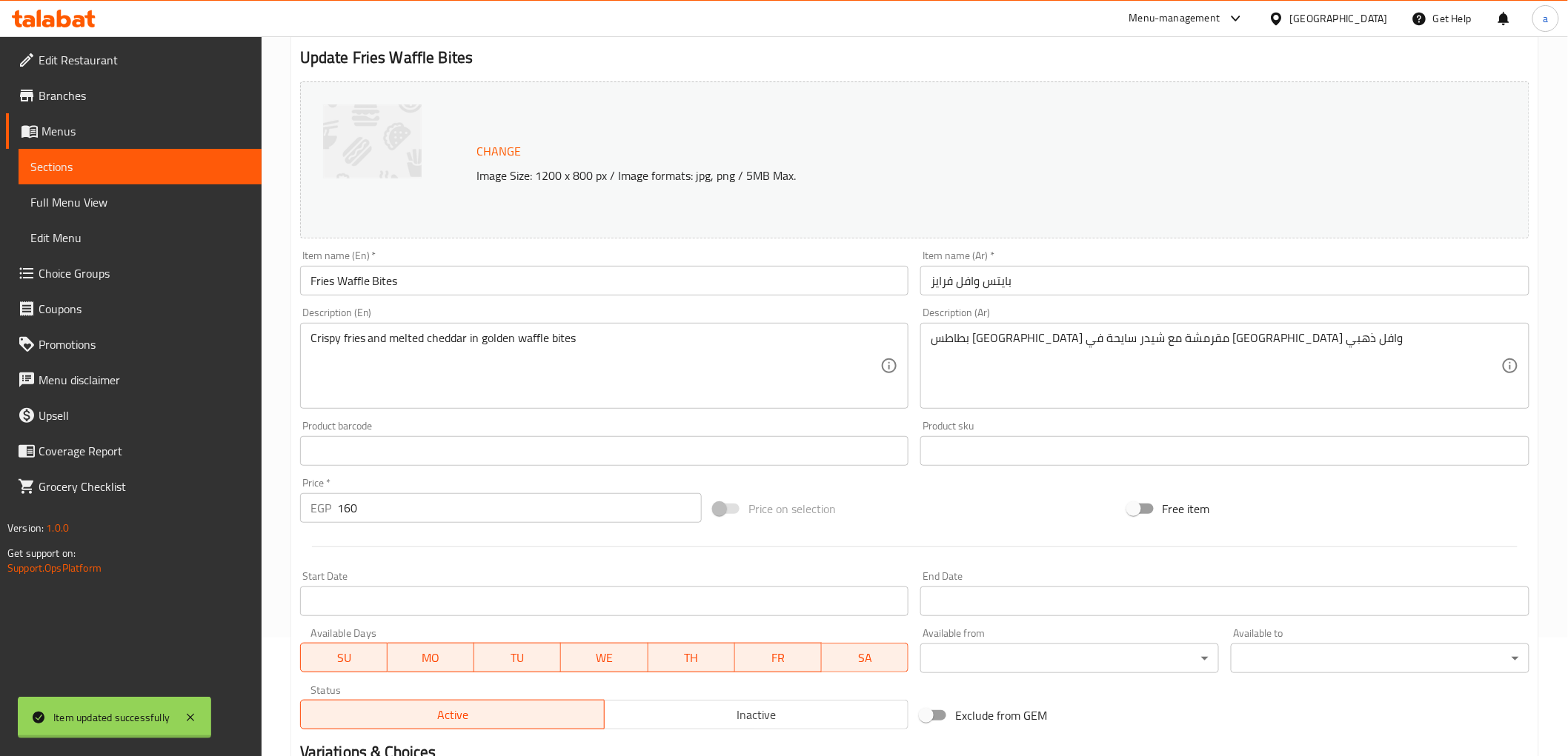
scroll to position [0, 0]
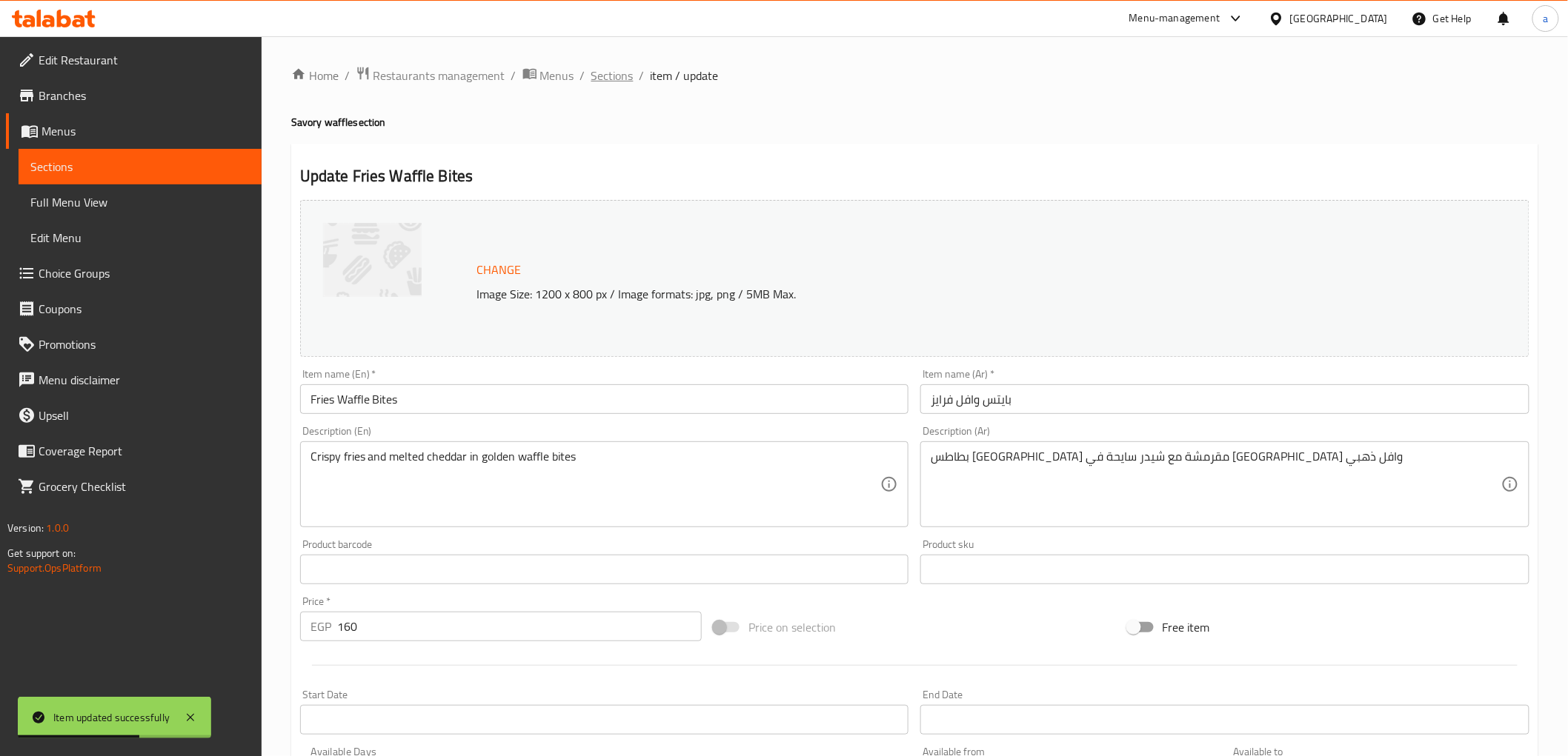
click at [619, 76] on span "Sections" at bounding box center [612, 76] width 42 height 18
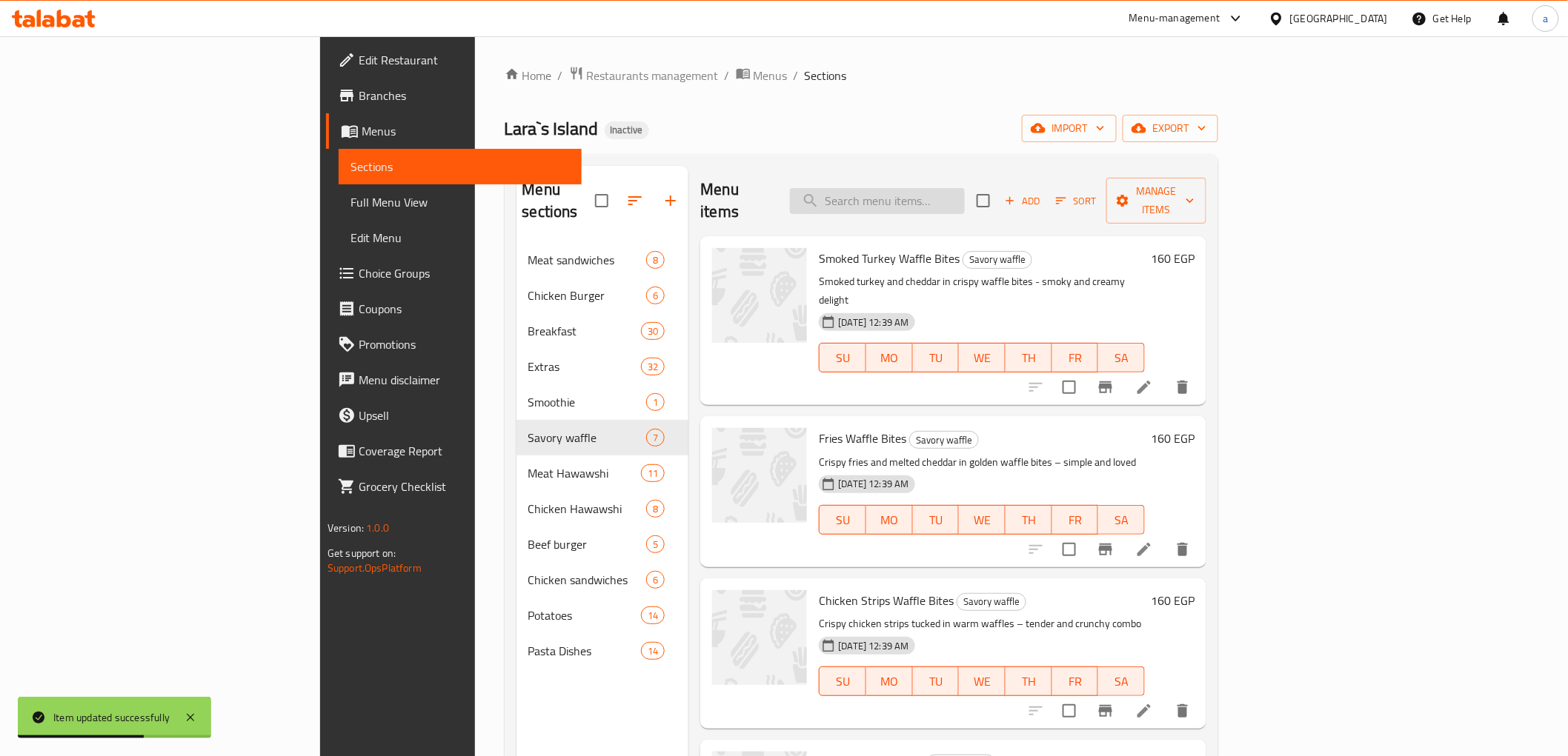
click at [965, 189] on input "search" at bounding box center [877, 201] width 175 height 26
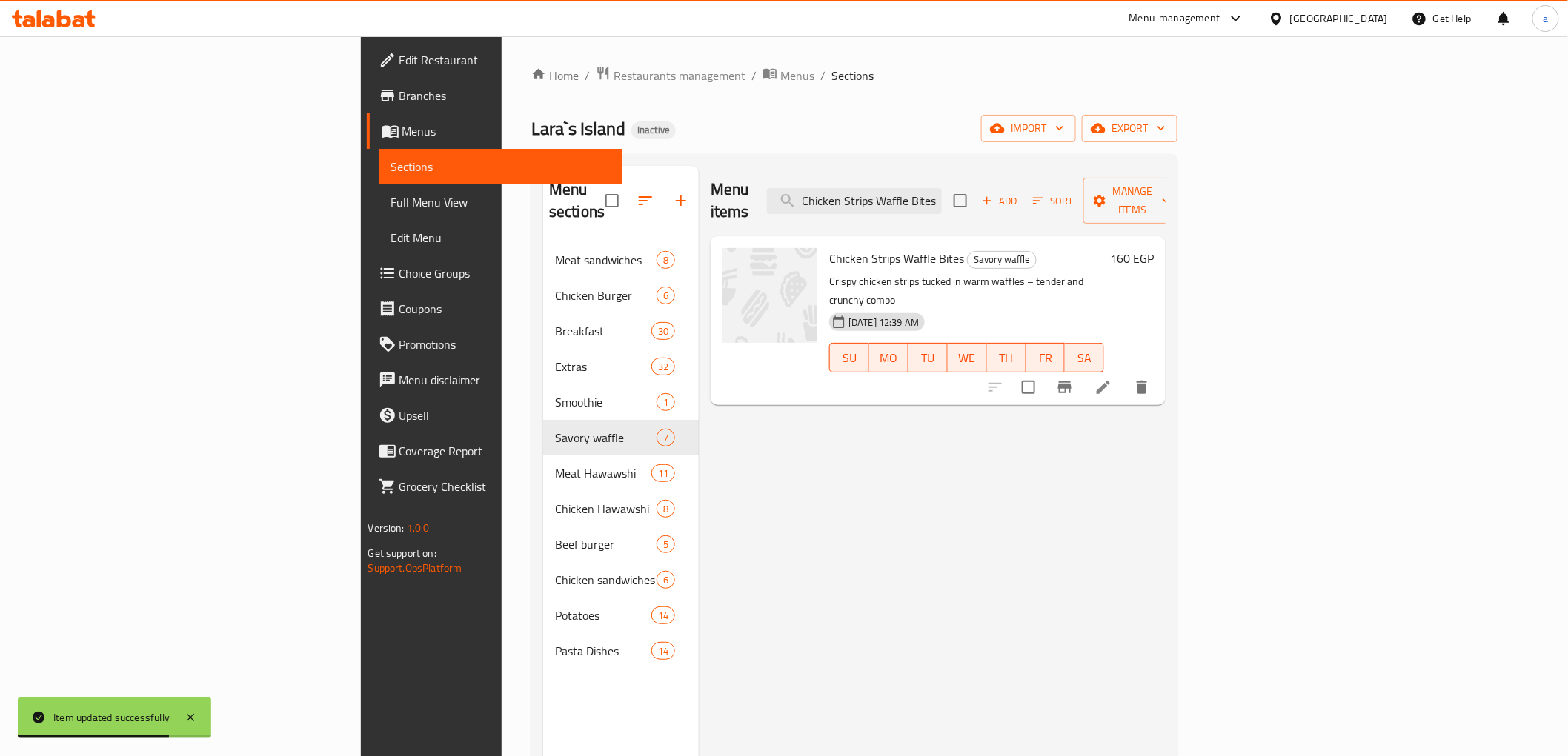
type input "Chicken Strips Waffle Bites"
click at [1110, 381] on icon at bounding box center [1104, 388] width 14 height 14
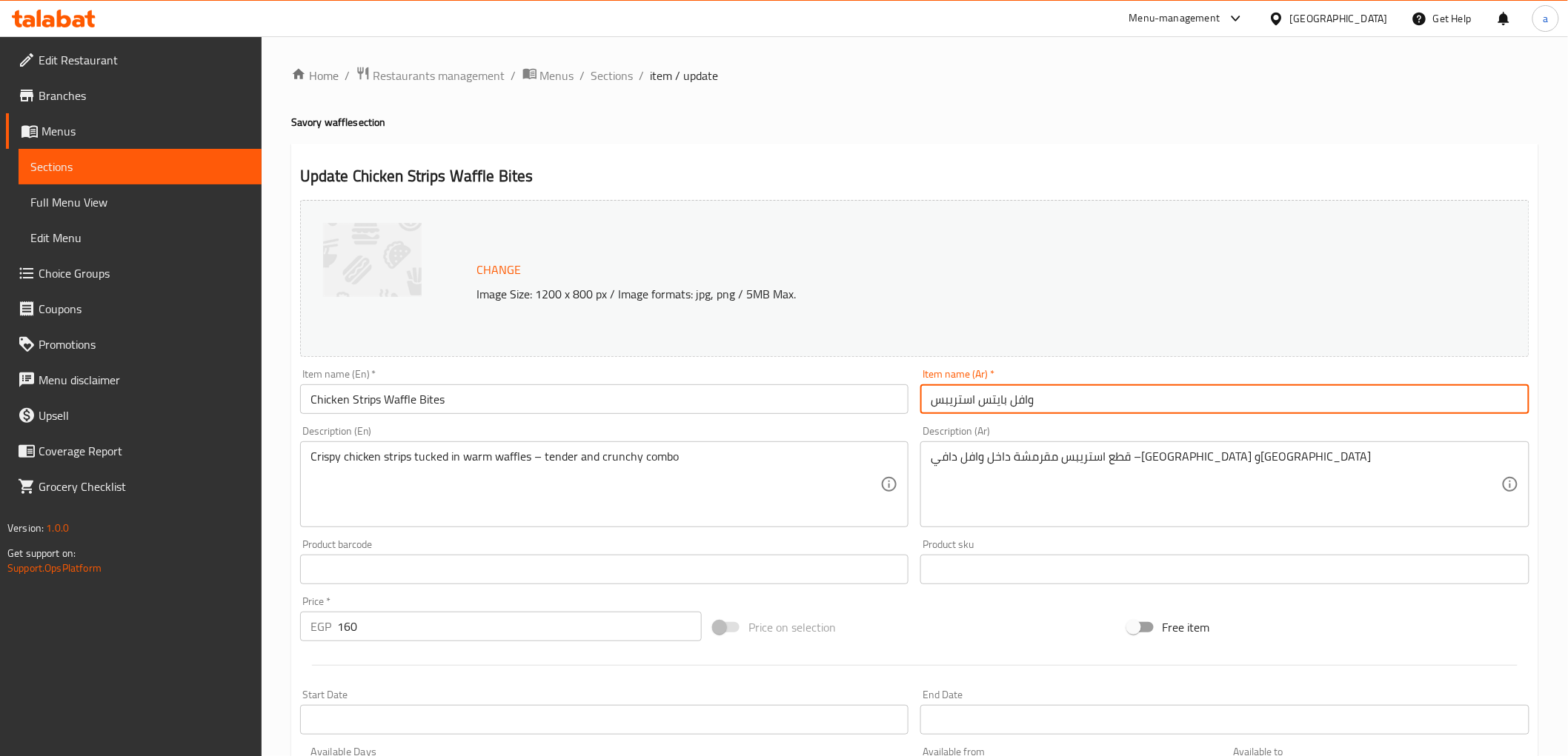
click at [1039, 405] on input "وافل بايتس استريبس" at bounding box center [1224, 400] width 609 height 30
type input "وافل بايتس استريبس دجاج"
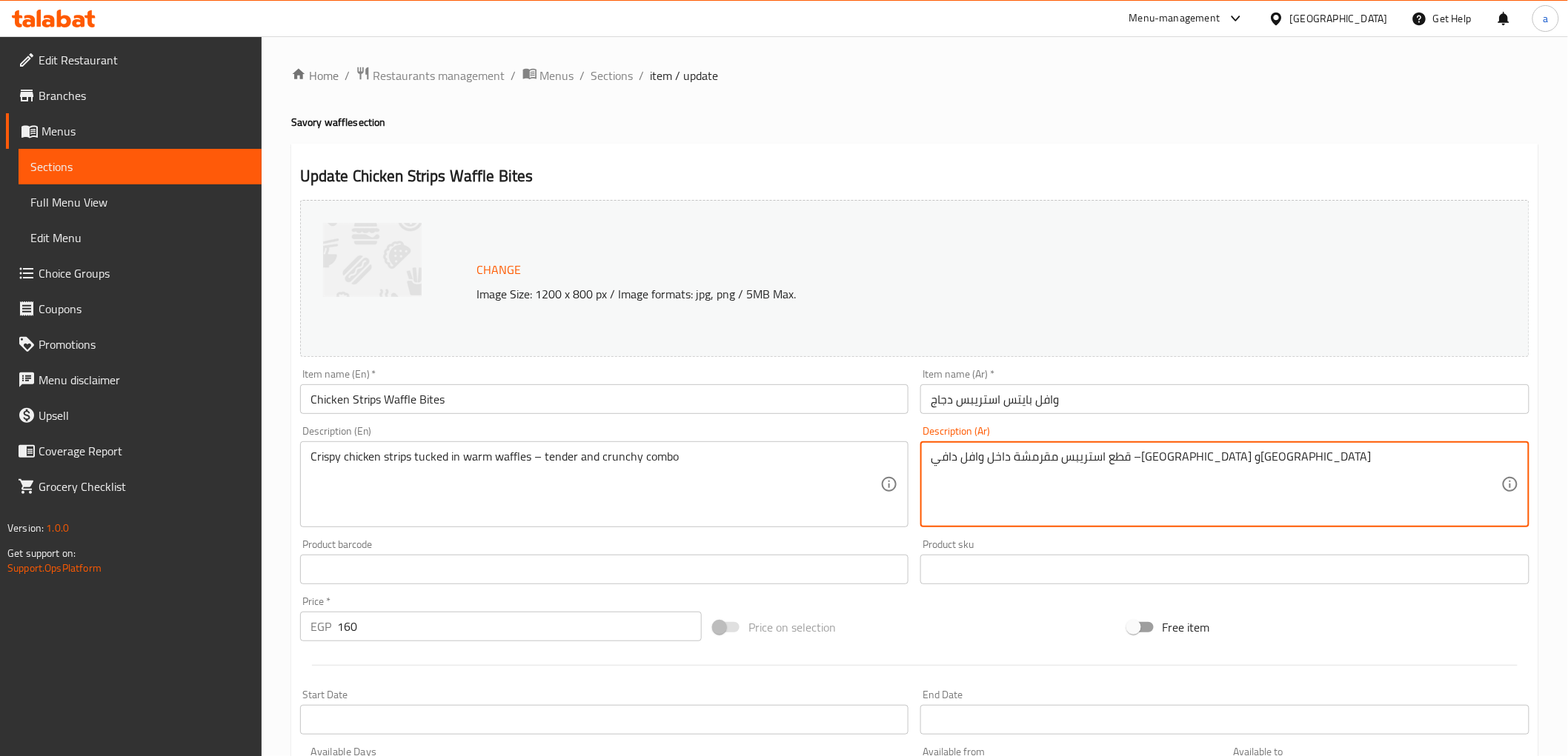
click at [1048, 461] on textarea "قطع استريبس مقرمشة داخل وافل دافي –كومبو طراوة وقرمشة" at bounding box center [1216, 485] width 571 height 70
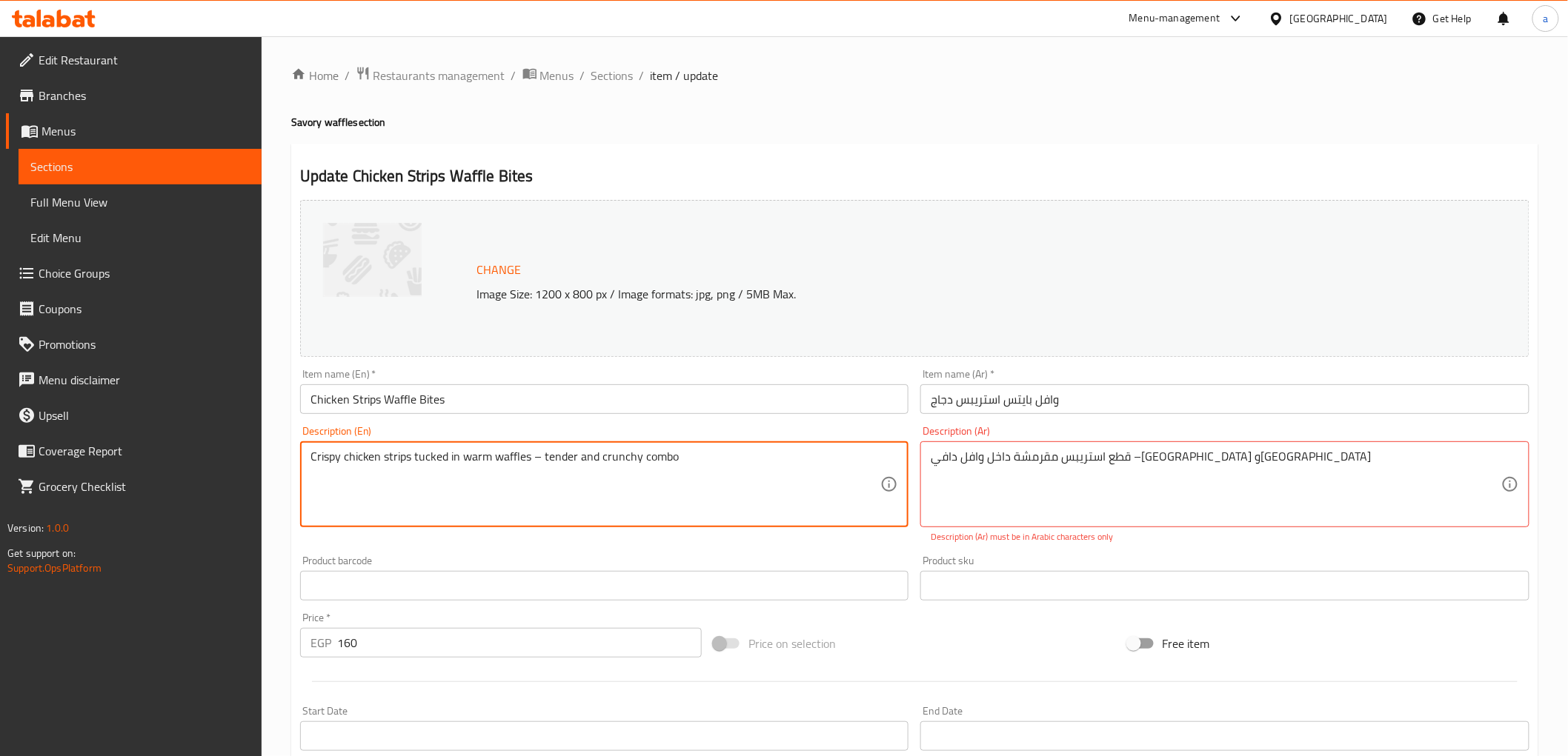
drag, startPoint x: 527, startPoint y: 450, endPoint x: 0, endPoint y: 453, distance: 527.0
drag, startPoint x: 1280, startPoint y: 454, endPoint x: 1408, endPoint y: 454, distance: 128.0
drag, startPoint x: 528, startPoint y: 460, endPoint x: 0, endPoint y: 467, distance: 528.0
click at [516, 461] on textarea "Crispy chicken strips tucked in warm waffles – tender and crunchy combo" at bounding box center [596, 485] width 571 height 70
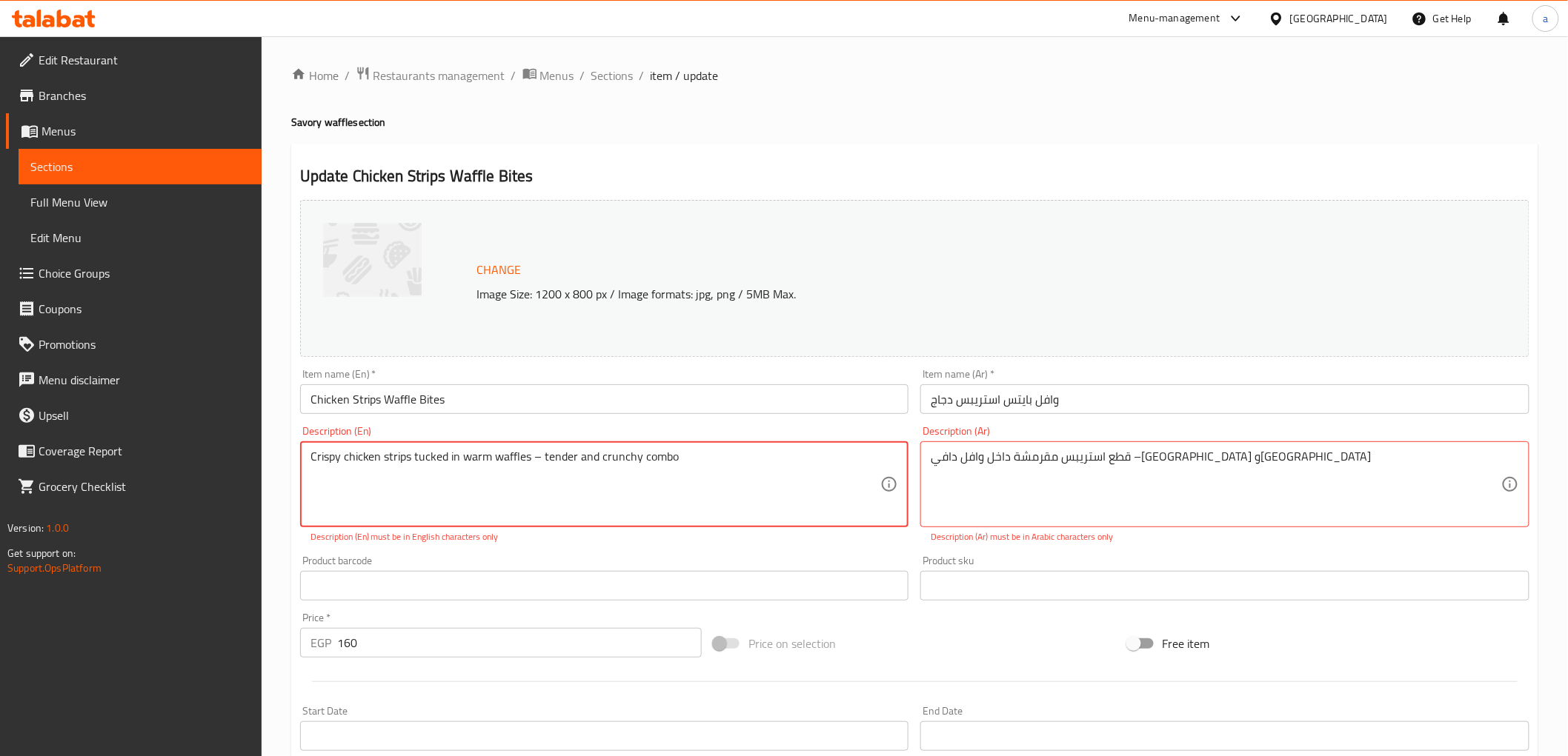
click at [327, 452] on textarea "Crispy chicken strips tucked in warm waffles – tender and crunchy combo" at bounding box center [596, 485] width 571 height 70
paste textarea "strips inside a warm waffle"
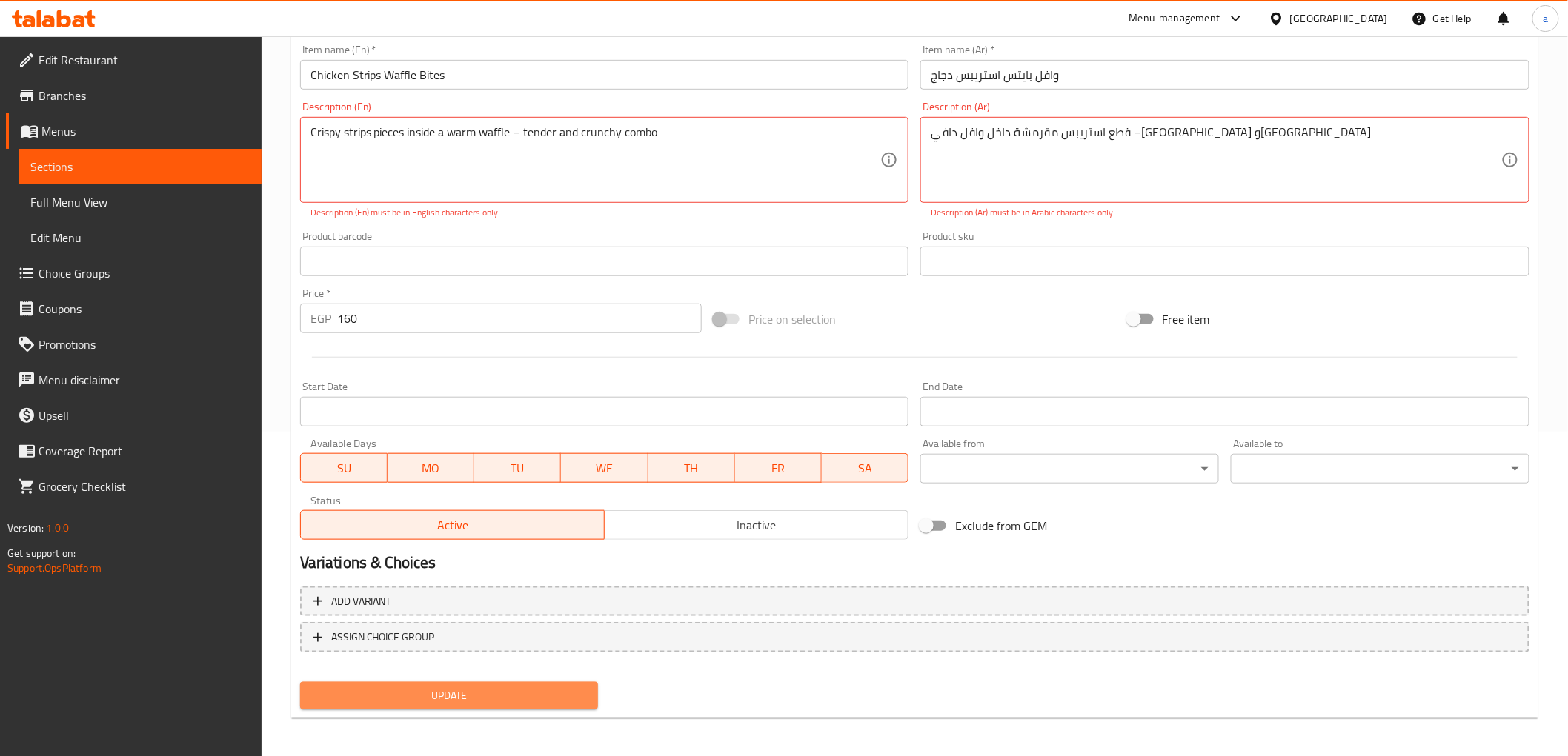
click at [530, 689] on span "Update" at bounding box center [449, 696] width 274 height 19
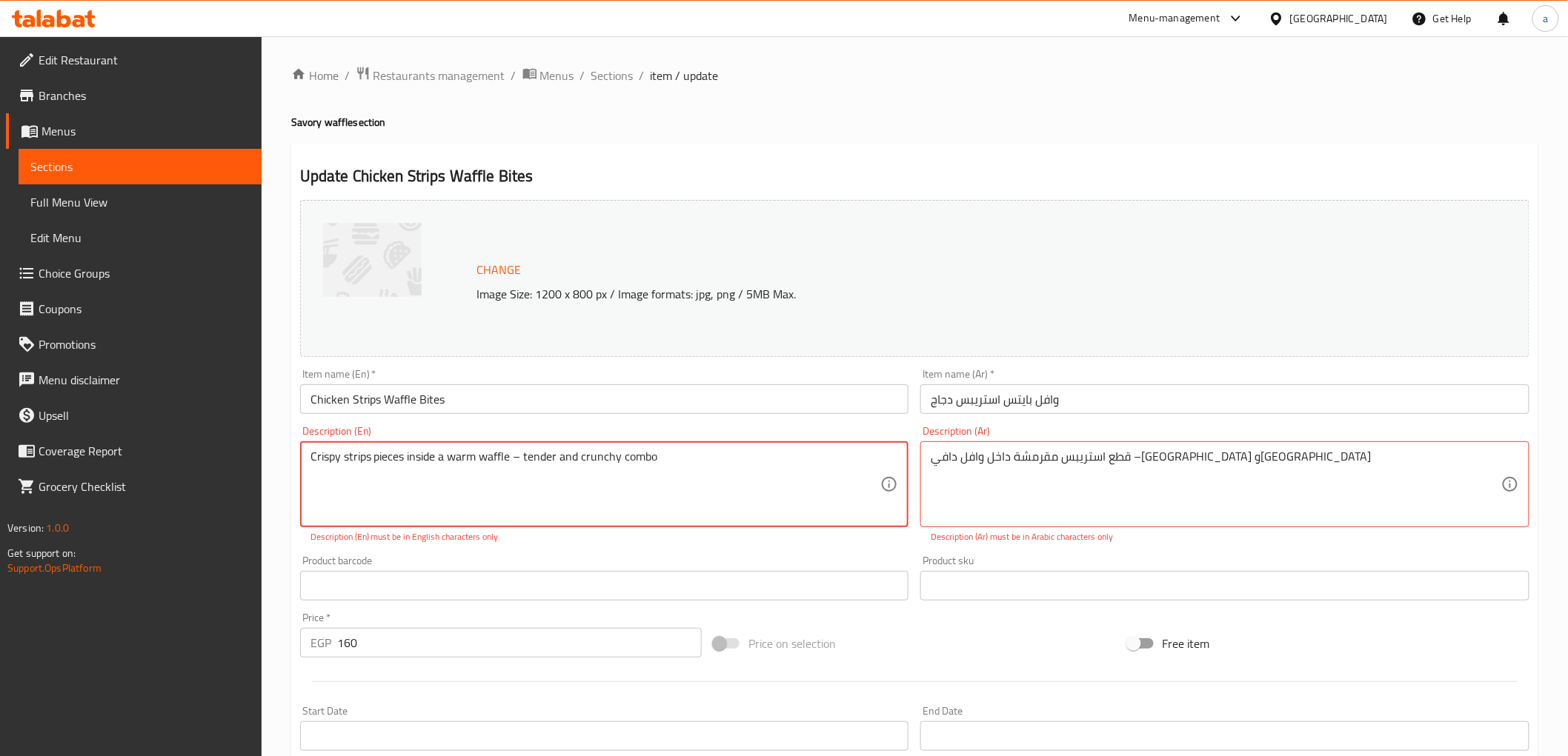
drag, startPoint x: 513, startPoint y: 463, endPoint x: 524, endPoint y: 465, distance: 11.2
click at [524, 465] on textarea "Crispy strips pieces inside a warm waffle – tender and crunchy combo" at bounding box center [596, 485] width 571 height 70
type textarea "Crispy strips pieces inside a warm waffle - tender and crunchy combo"
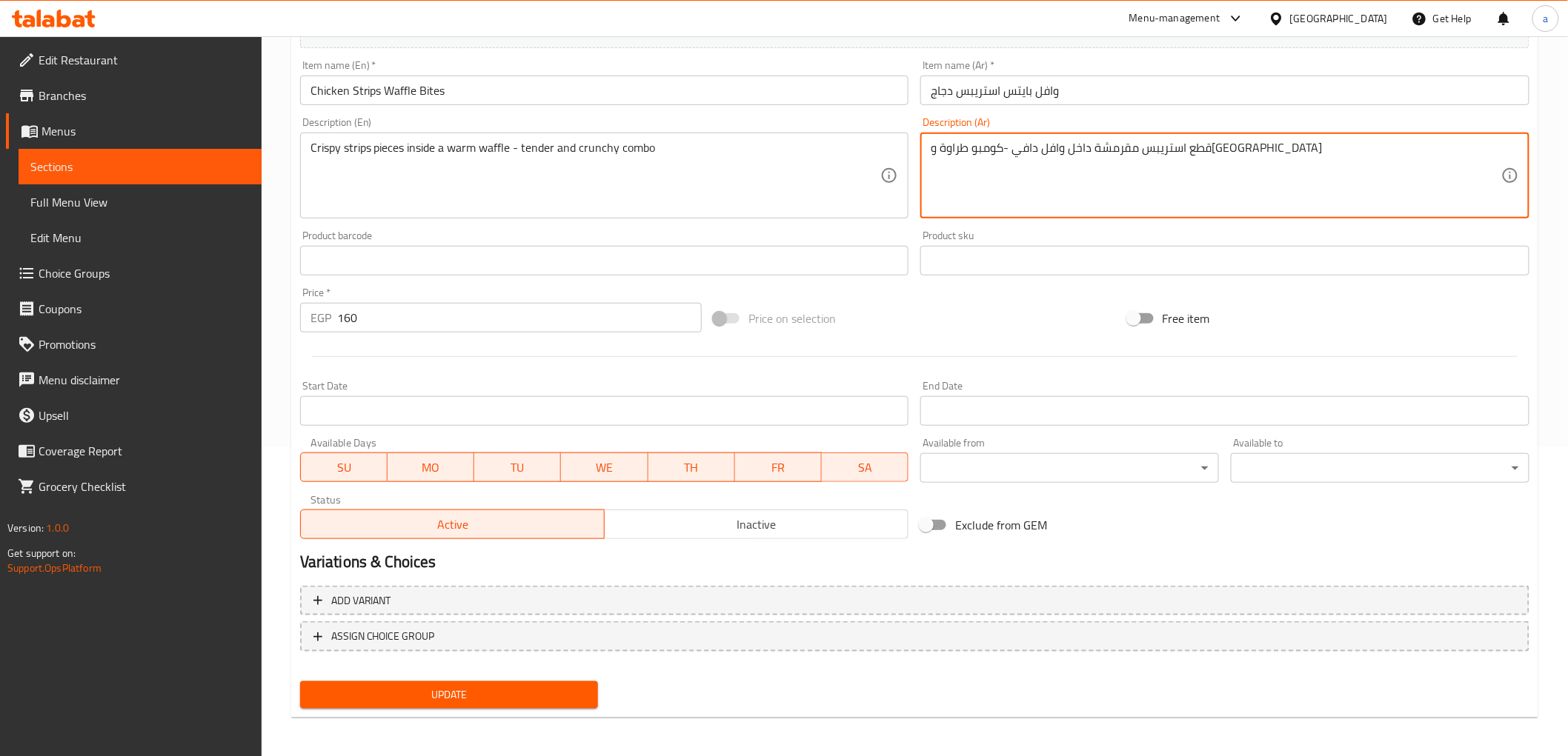
type textarea "قطع استريبس مقرمشة داخل وافل دافي -كومبو طراوة و[GEOGRAPHIC_DATA]"
click at [444, 691] on span "Update" at bounding box center [449, 695] width 274 height 19
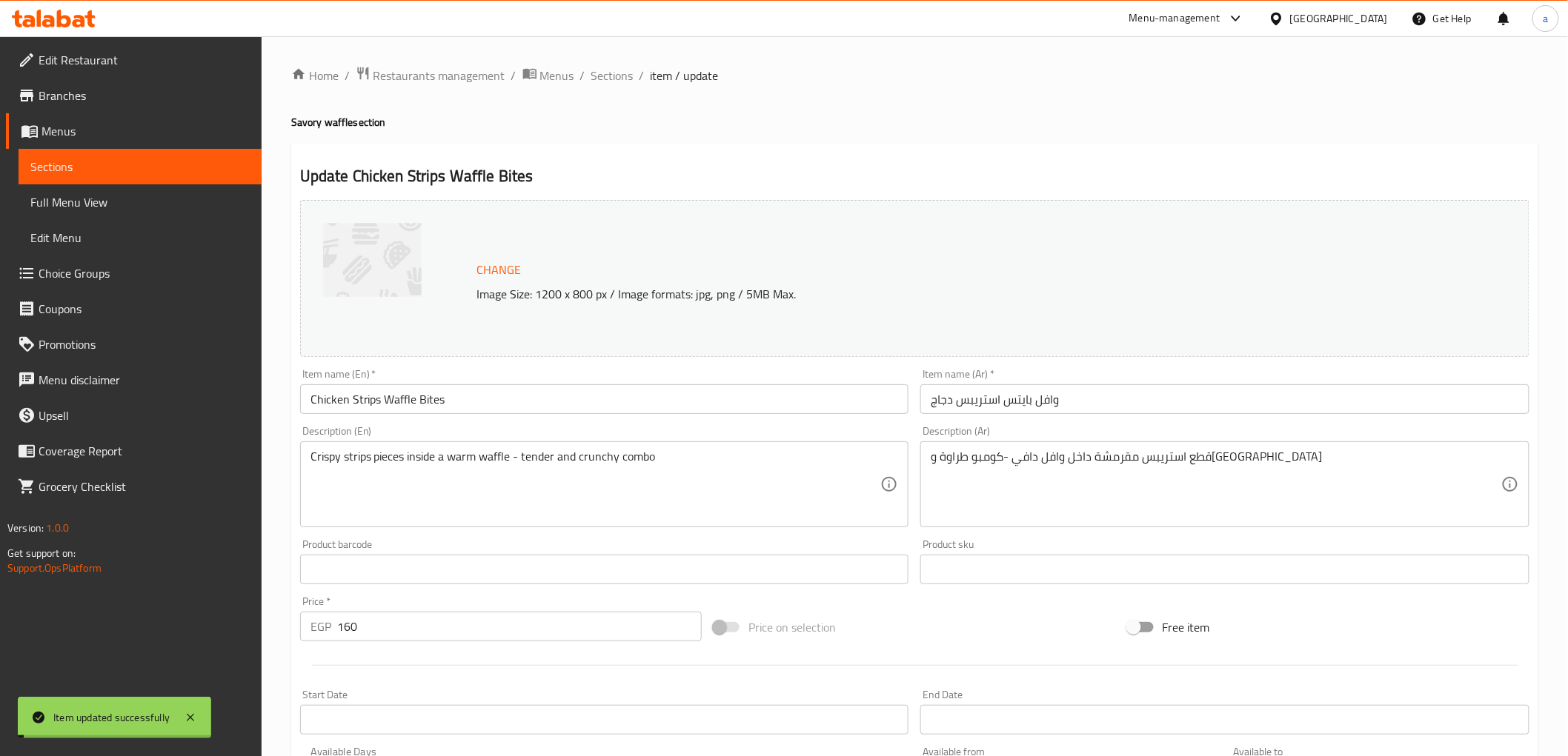
click at [605, 67] on span "Sections" at bounding box center [612, 76] width 42 height 18
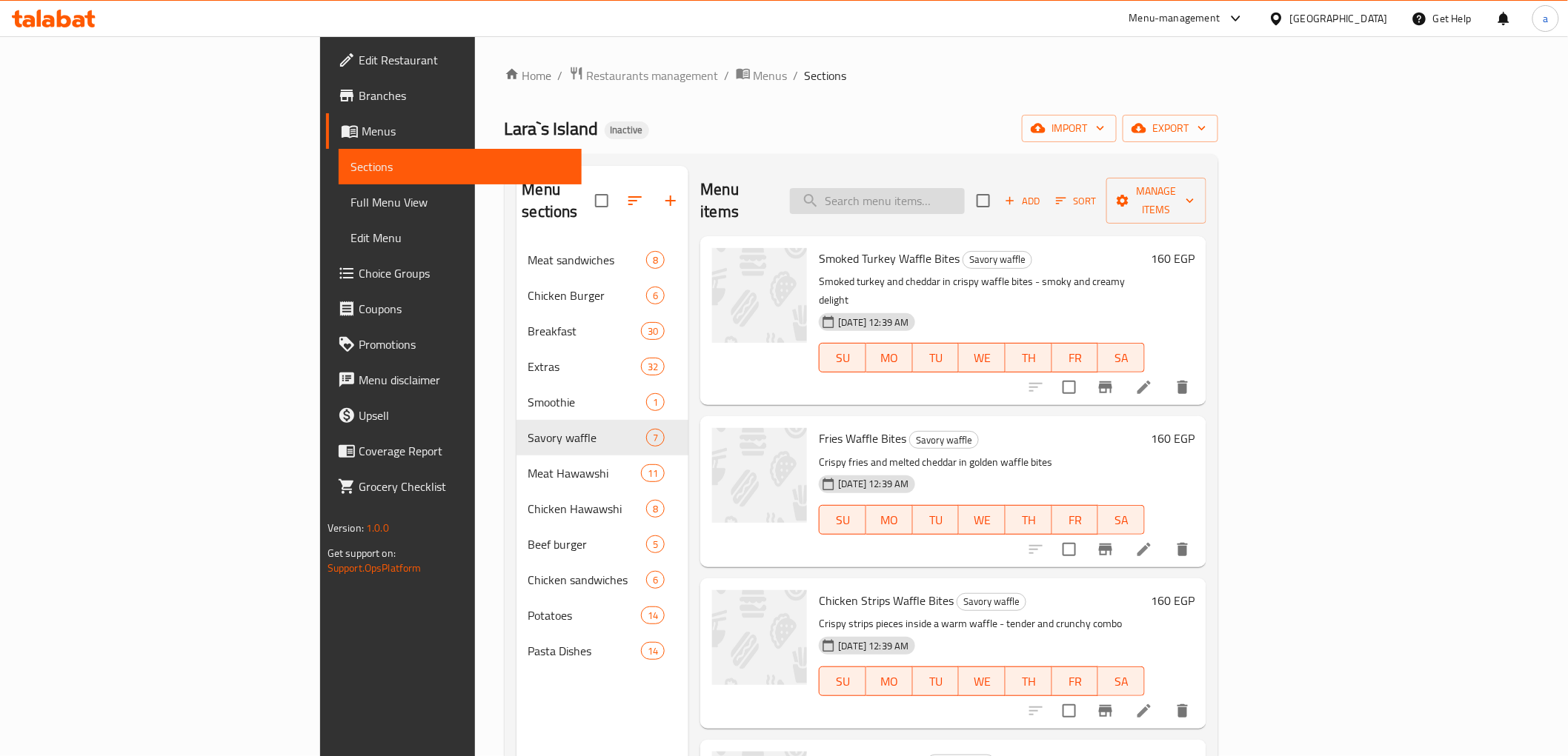
click at [965, 195] on input "search" at bounding box center [877, 201] width 175 height 26
paste input "Hot Dog Waffle Bite"
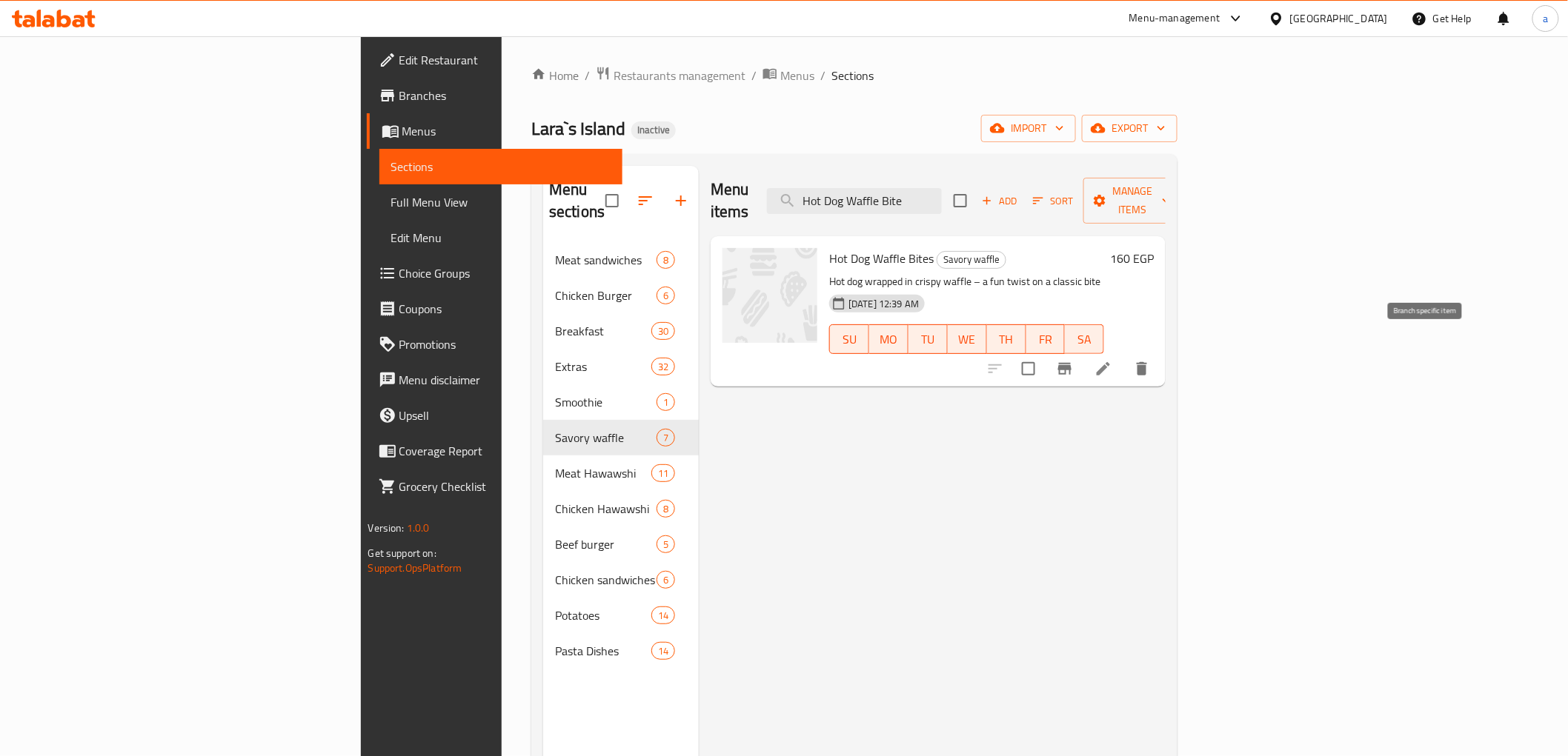
type input "Hot Dog Waffle Bite"
click at [1125, 355] on li at bounding box center [1104, 368] width 41 height 27
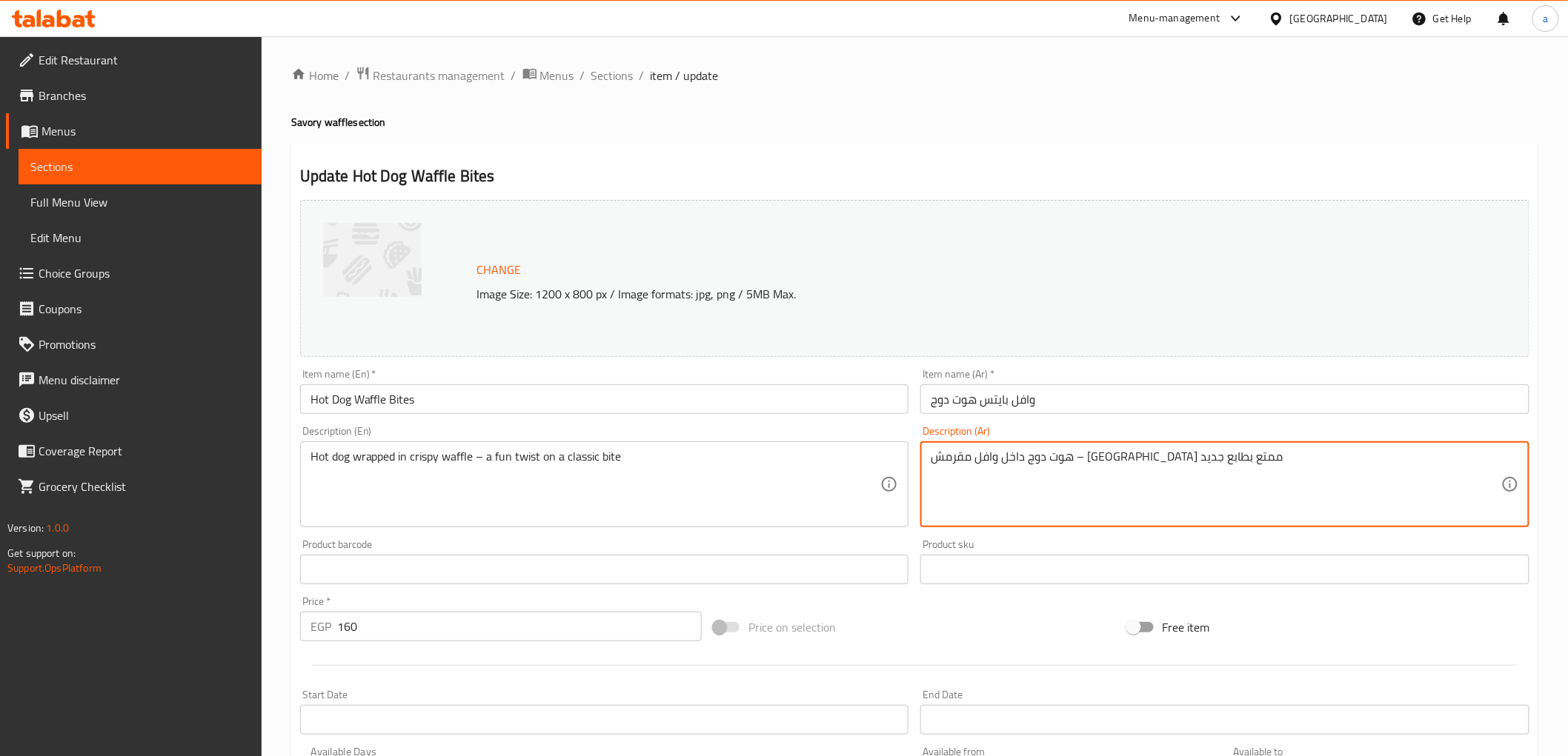
click at [1148, 456] on textarea "هوت دوج داخل وافل مقرمش – ساندوتش ممتع بطابع جديد" at bounding box center [1216, 485] width 571 height 70
click at [1151, 456] on textarea "هوت دوج داخل وافل مقرمش – ساندوتش ممتع بطابع جديد" at bounding box center [1216, 485] width 571 height 70
click at [1039, 460] on textarea "هوت دوج ملفوف وافل مقرمش – ساندوتش ممتع بطابع جديد" at bounding box center [1216, 485] width 571 height 70
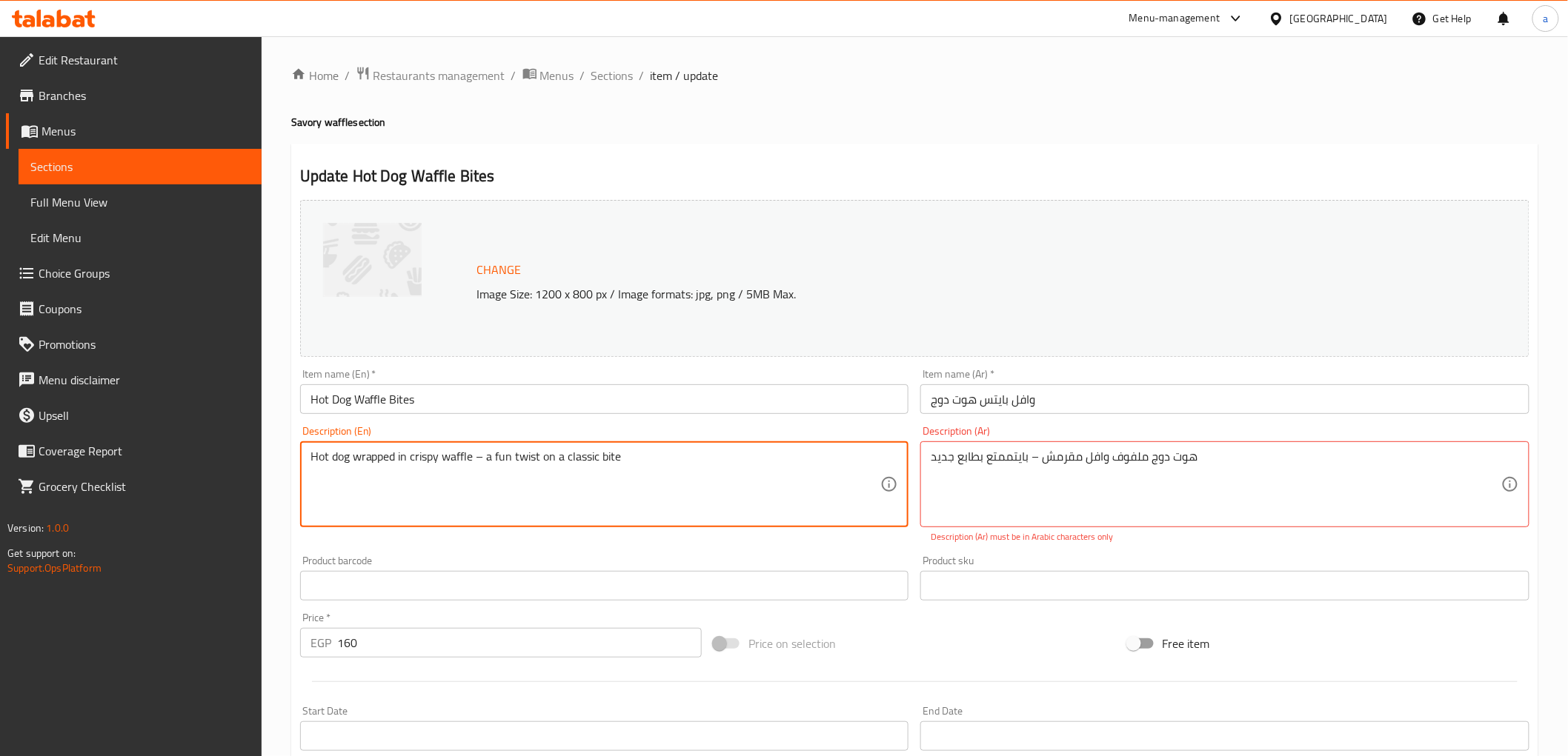
drag, startPoint x: 538, startPoint y: 458, endPoint x: 654, endPoint y: 442, distance: 117.1
type textarea "هوت دوج ملفوف وافل مقرمش – بايت ممتع بطابع جديد"
drag, startPoint x: 700, startPoint y: 465, endPoint x: 474, endPoint y: 456, distance: 226.2
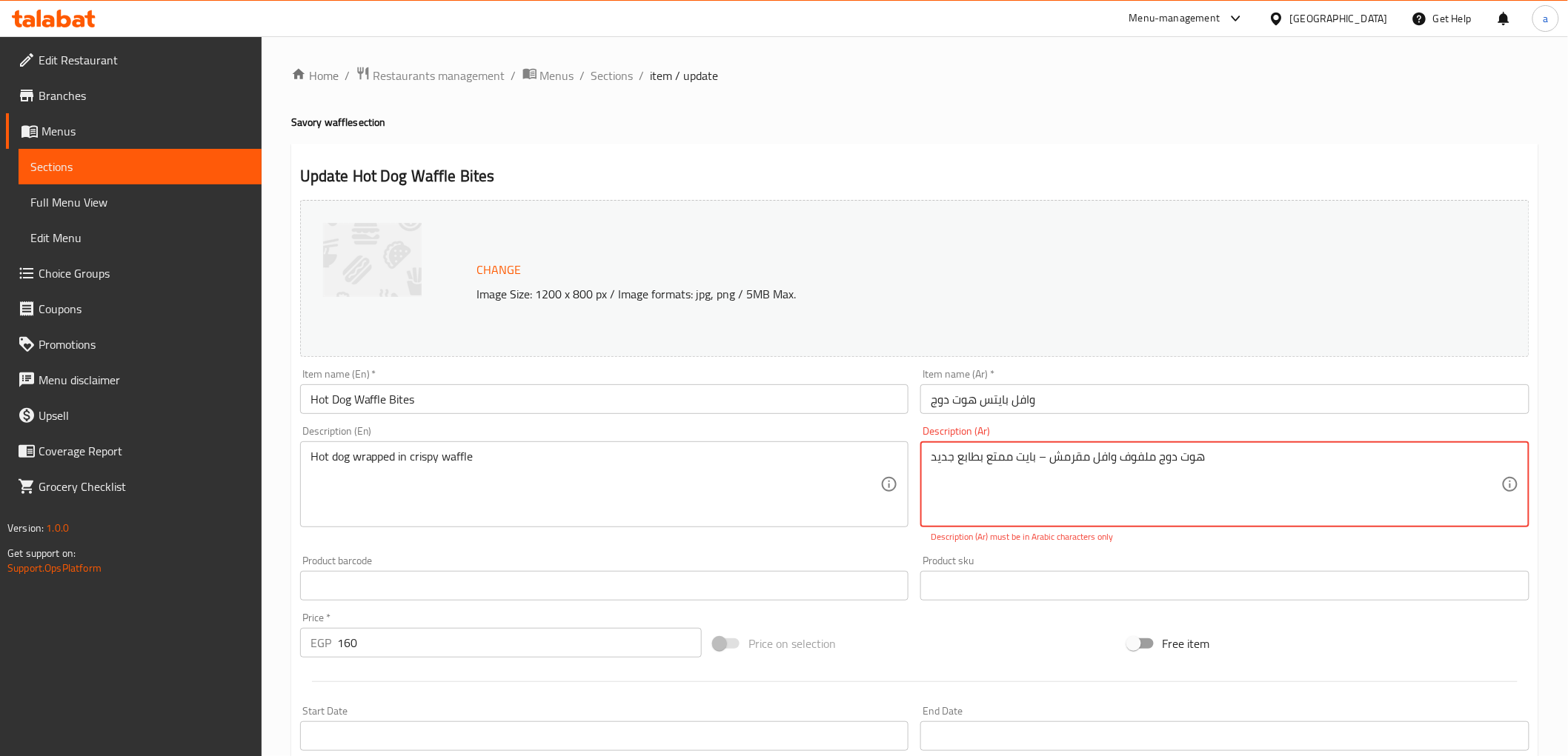
drag, startPoint x: 1044, startPoint y: 457, endPoint x: 623, endPoint y: 463, distance: 421.0
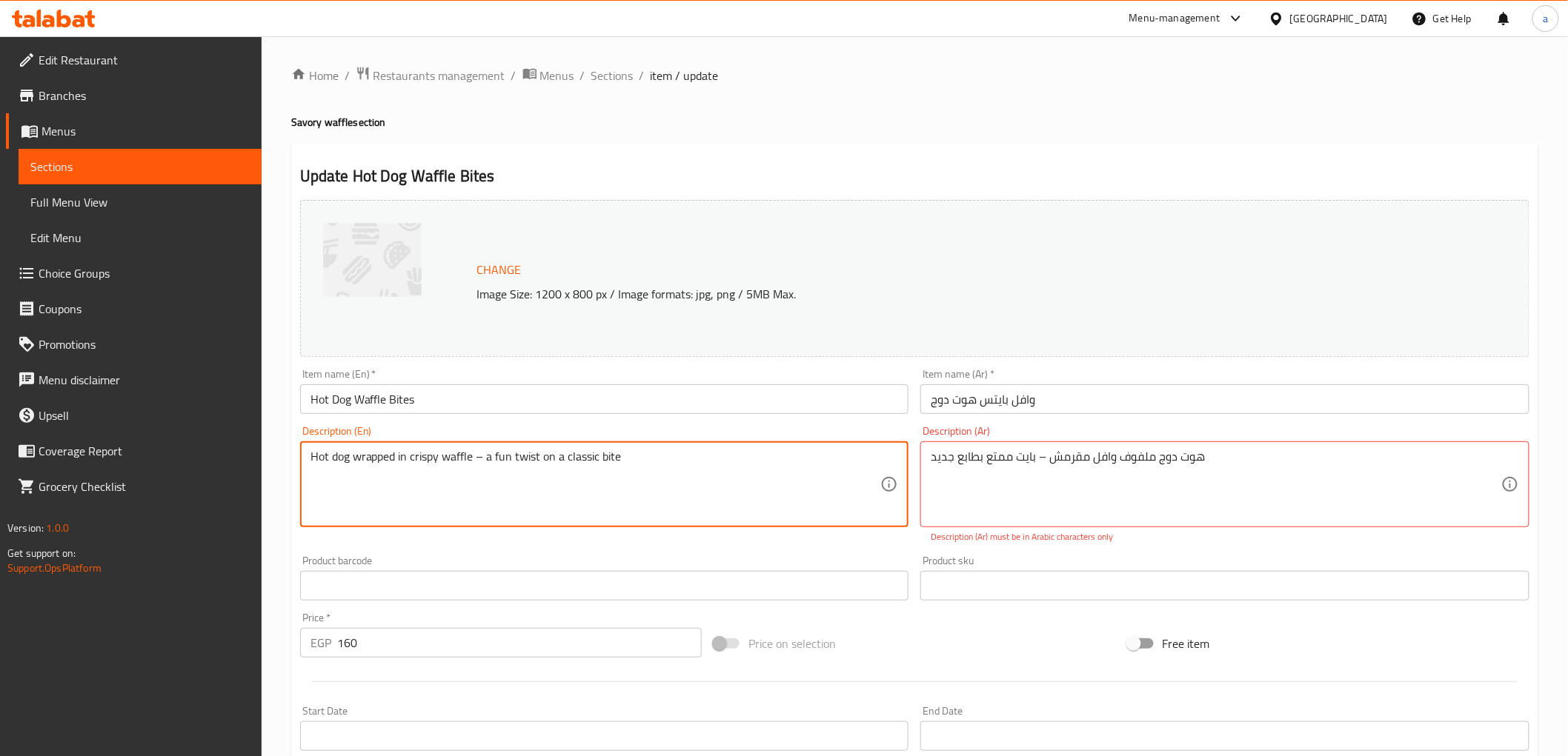
type textarea "Hot dog wrapped in crispy waffle – a fun twist on a classic bite"
drag, startPoint x: 980, startPoint y: 460, endPoint x: 492, endPoint y: 504, distance: 490.0
click at [492, 504] on div "Change Image Size: 1200 x 800 px / Image formats: jpg, png / 5MB Max. Item name…" at bounding box center [914, 532] width 1241 height 676
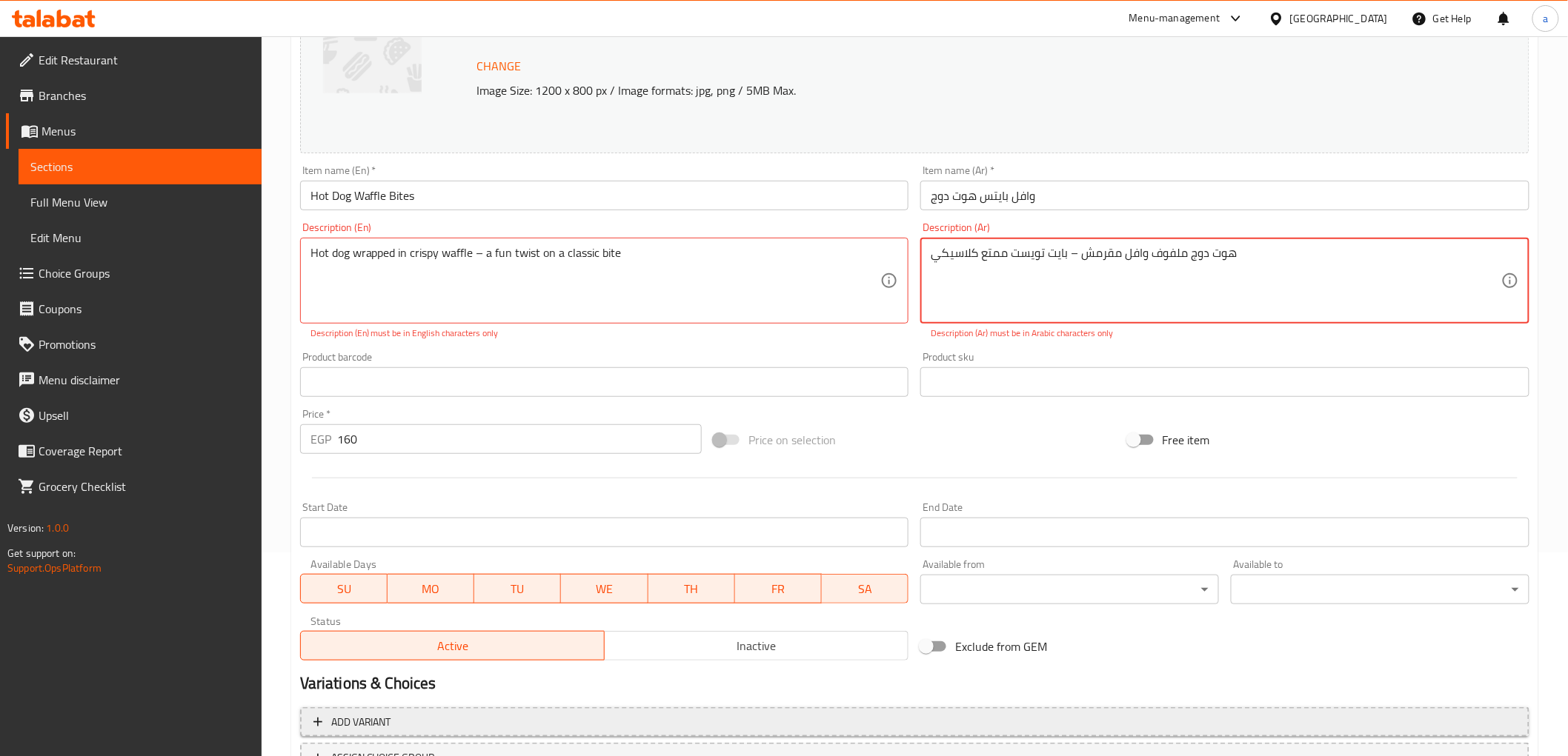
scroll to position [325, 0]
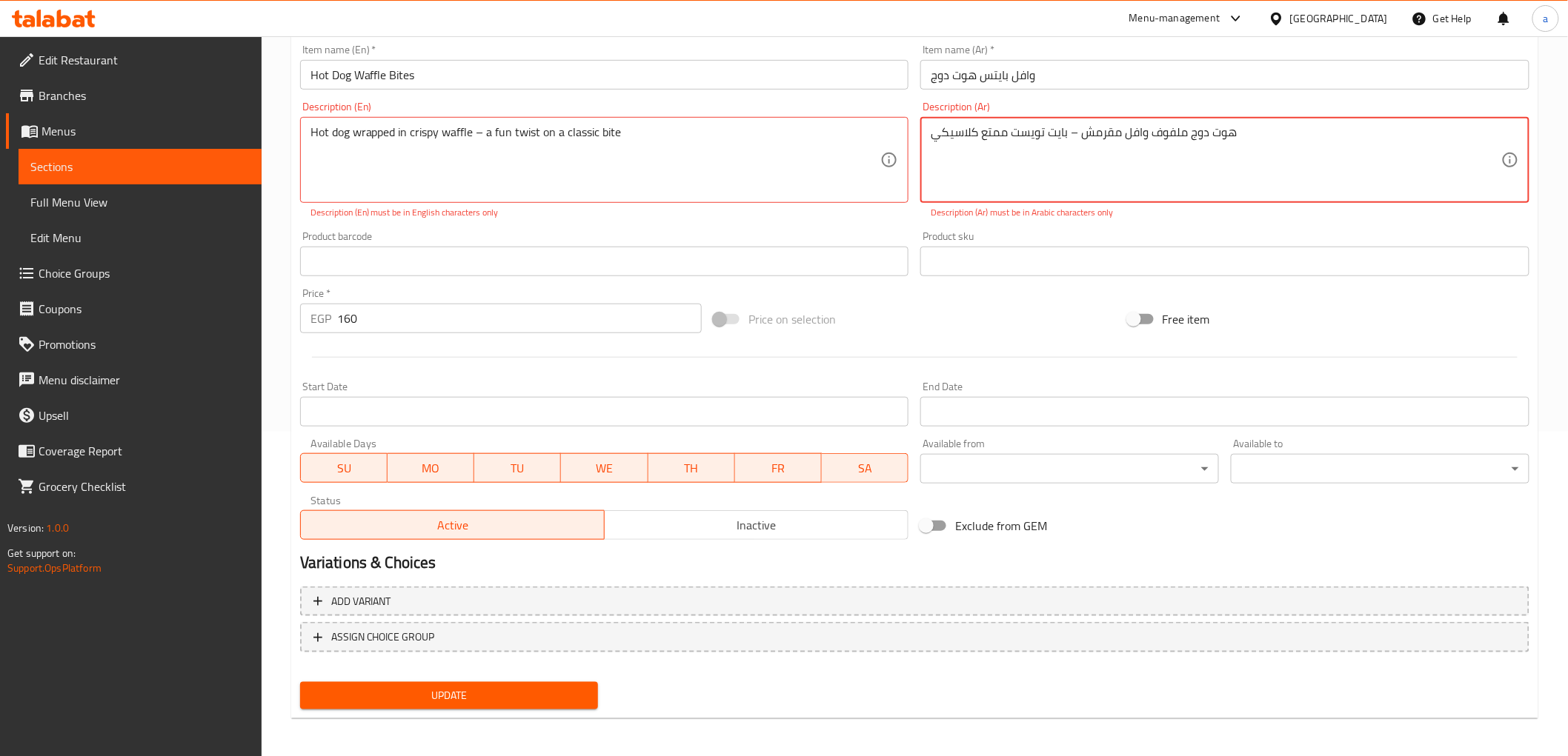
type textarea "هوت دوج ملفوف وافل مقرمش – بايت تويست ممتع كلاسيكي"
drag, startPoint x: 507, startPoint y: 715, endPoint x: 506, endPoint y: 697, distance: 18.0
click at [507, 709] on div "Update Hot Dog Waffle Bites Change Image Size: 1200 x 800 px / Image formats: j…" at bounding box center [914, 269] width 1247 height 900
click at [502, 677] on div "Update" at bounding box center [449, 696] width 311 height 39
click at [492, 702] on button "Update" at bounding box center [449, 696] width 299 height 28
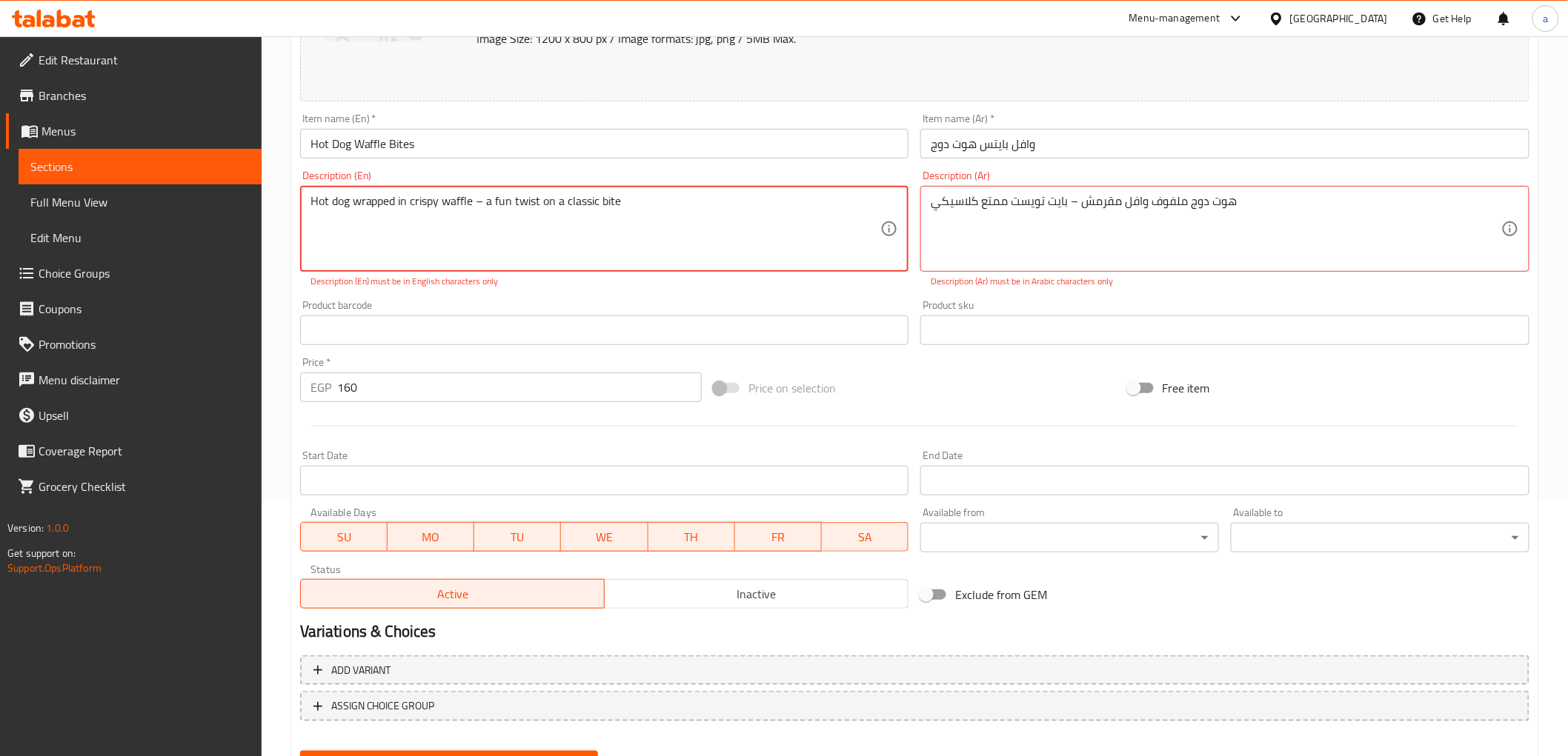
scroll to position [160, 0]
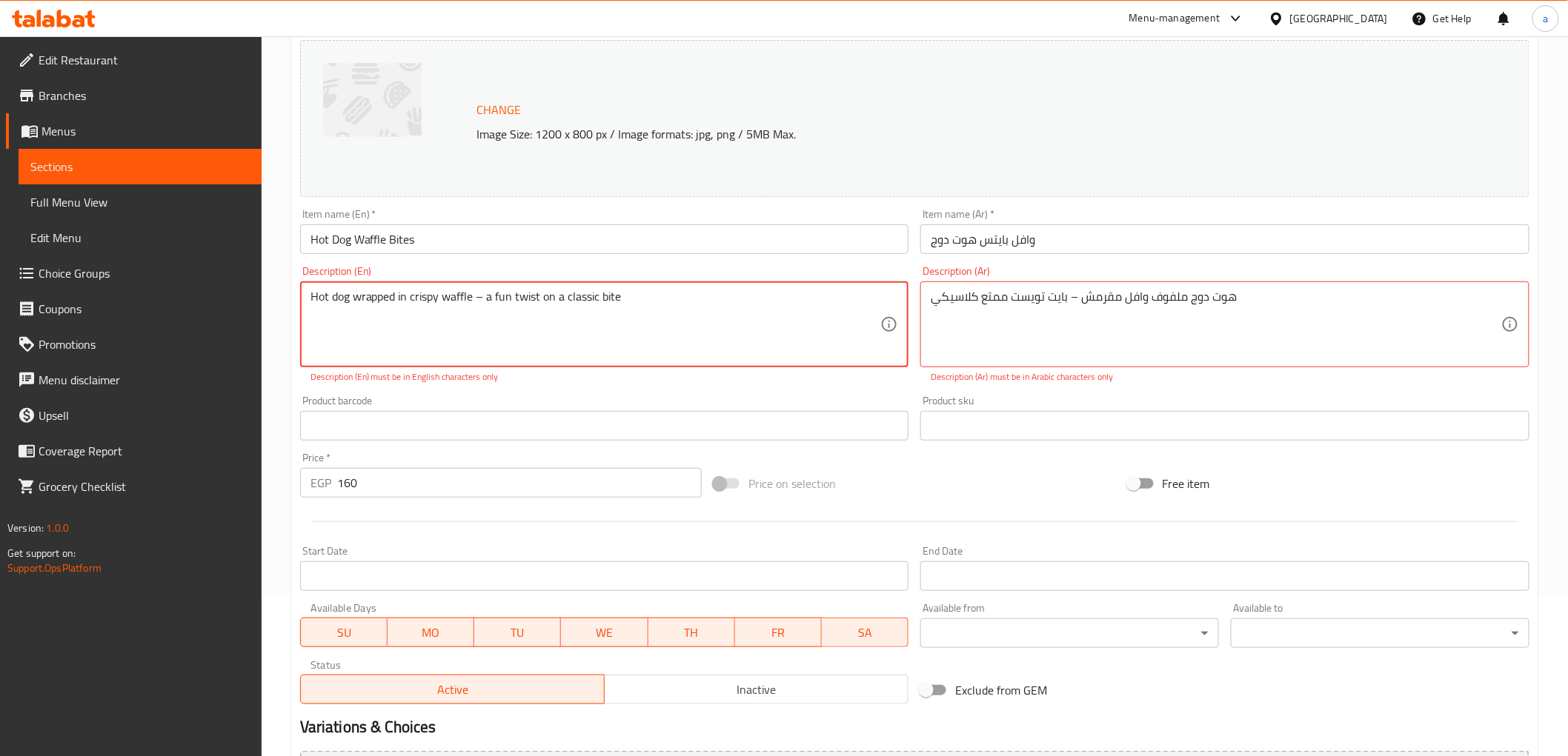
click at [480, 305] on textarea "Hot dog wrapped in crispy waffle – a fun twist on a classic bite" at bounding box center [596, 324] width 571 height 70
click at [479, 305] on textarea "Hot dog wrapped in crispy waffle – a fun twist on a classic bite" at bounding box center [596, 324] width 571 height 70
type textarea "Hot dog wrapped in crispy waffle - a fun twist on a classic bite"
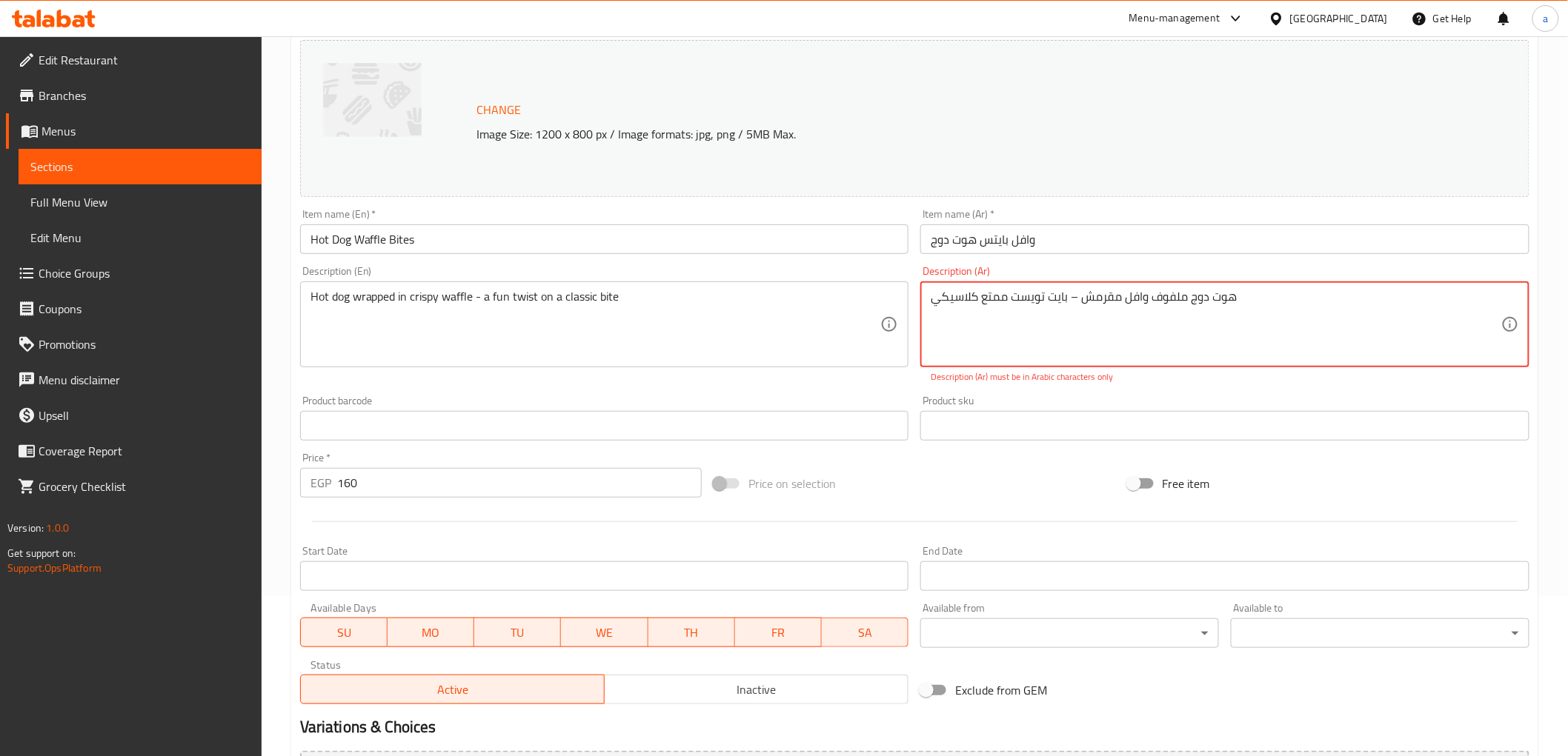
click at [1076, 296] on textarea "هوت دوج ملفوف وافل مقرمش – بايت تويست ممتع كلاسيكي" at bounding box center [1216, 324] width 571 height 70
drag, startPoint x: 1076, startPoint y: 296, endPoint x: 1068, endPoint y: 300, distance: 8.9
click at [1068, 300] on textarea "هوت دوج ملفوف وافل مقرمش – بايت تويست ممتع كلاسيكي" at bounding box center [1216, 324] width 571 height 70
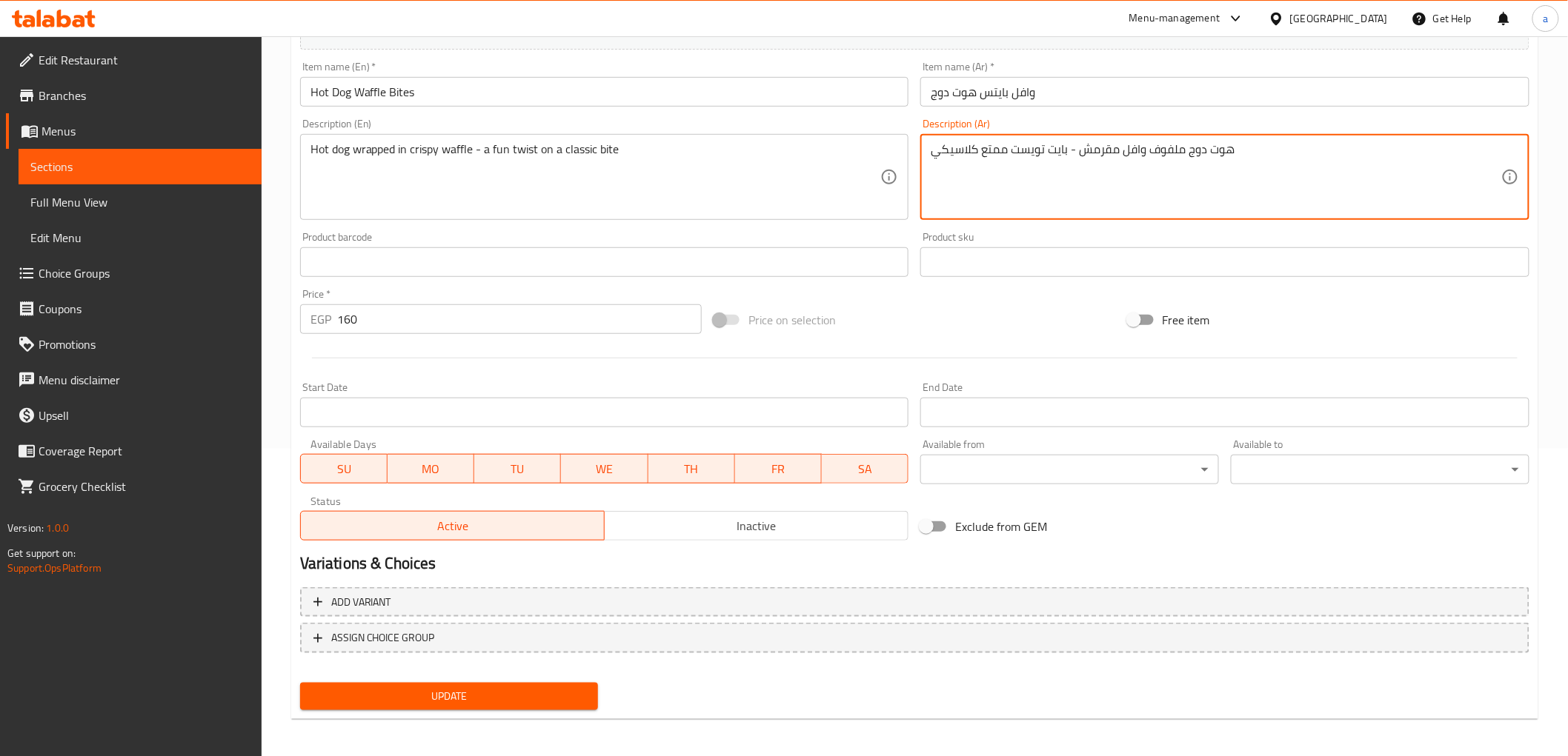
scroll to position [309, 0]
type textarea "هوت دوج ملفوف وافل مقرمش - بايت تويست ممتع كلاسيكي"
click at [429, 676] on div "Update" at bounding box center [449, 696] width 311 height 39
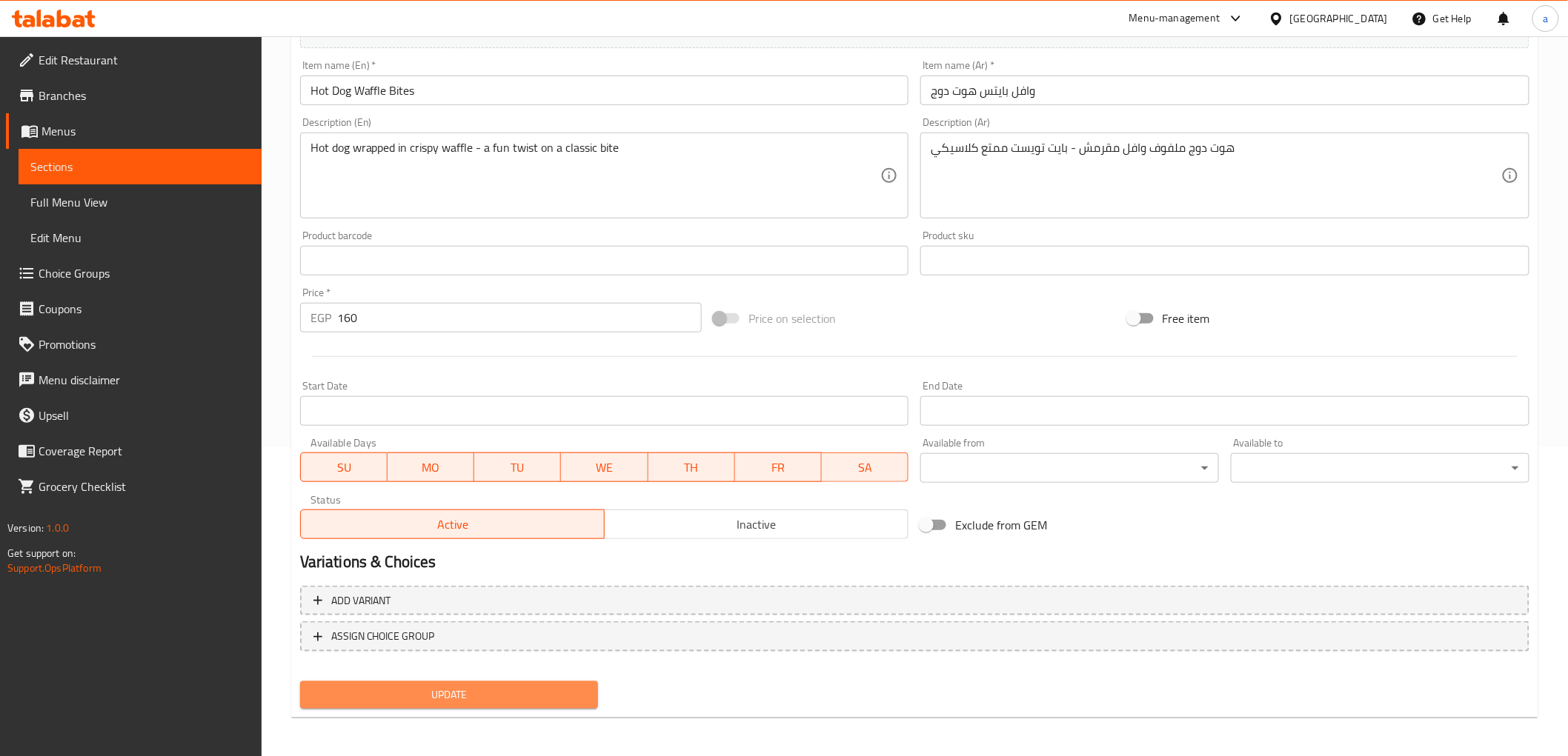
click at [462, 686] on span "Update" at bounding box center [449, 695] width 274 height 19
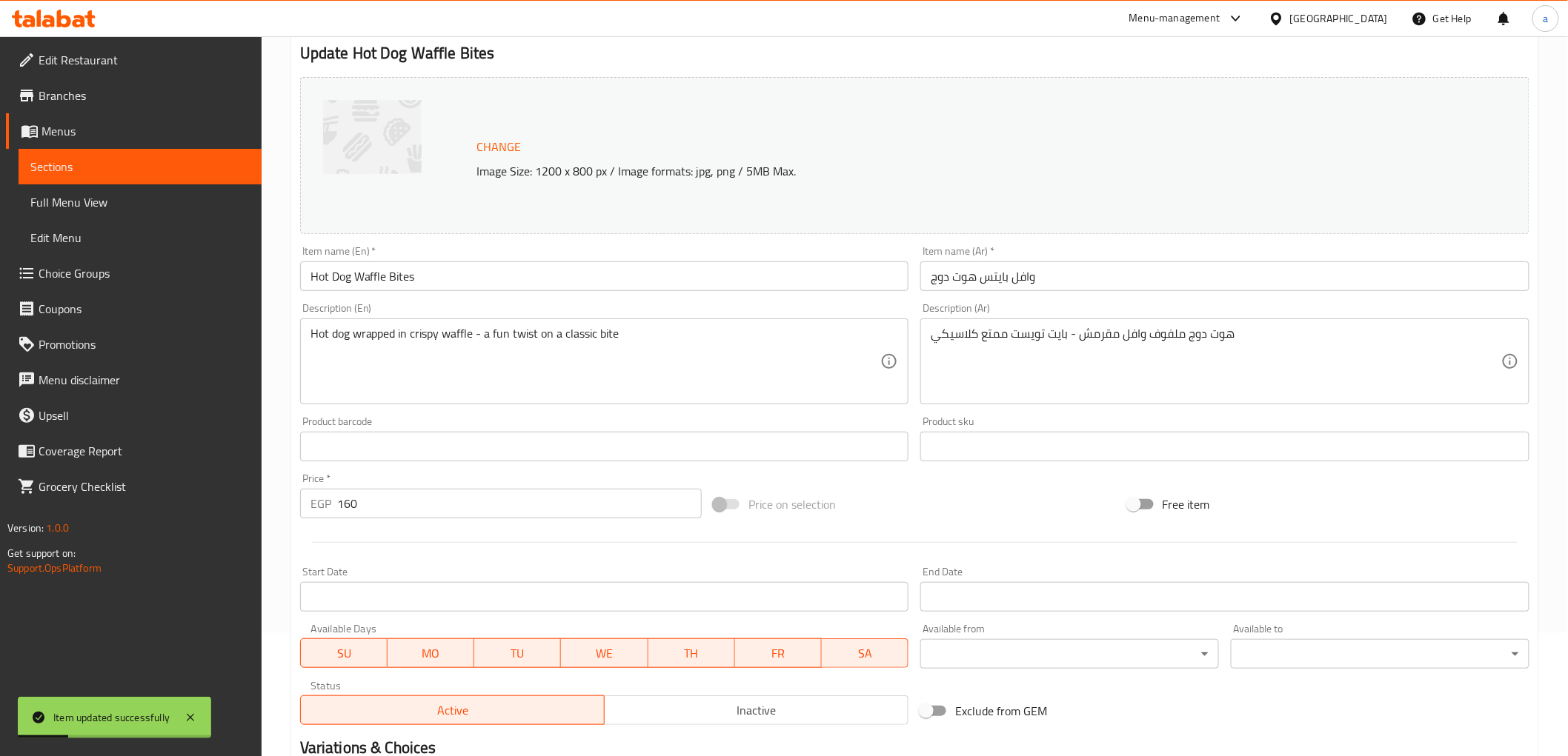
scroll to position [0, 0]
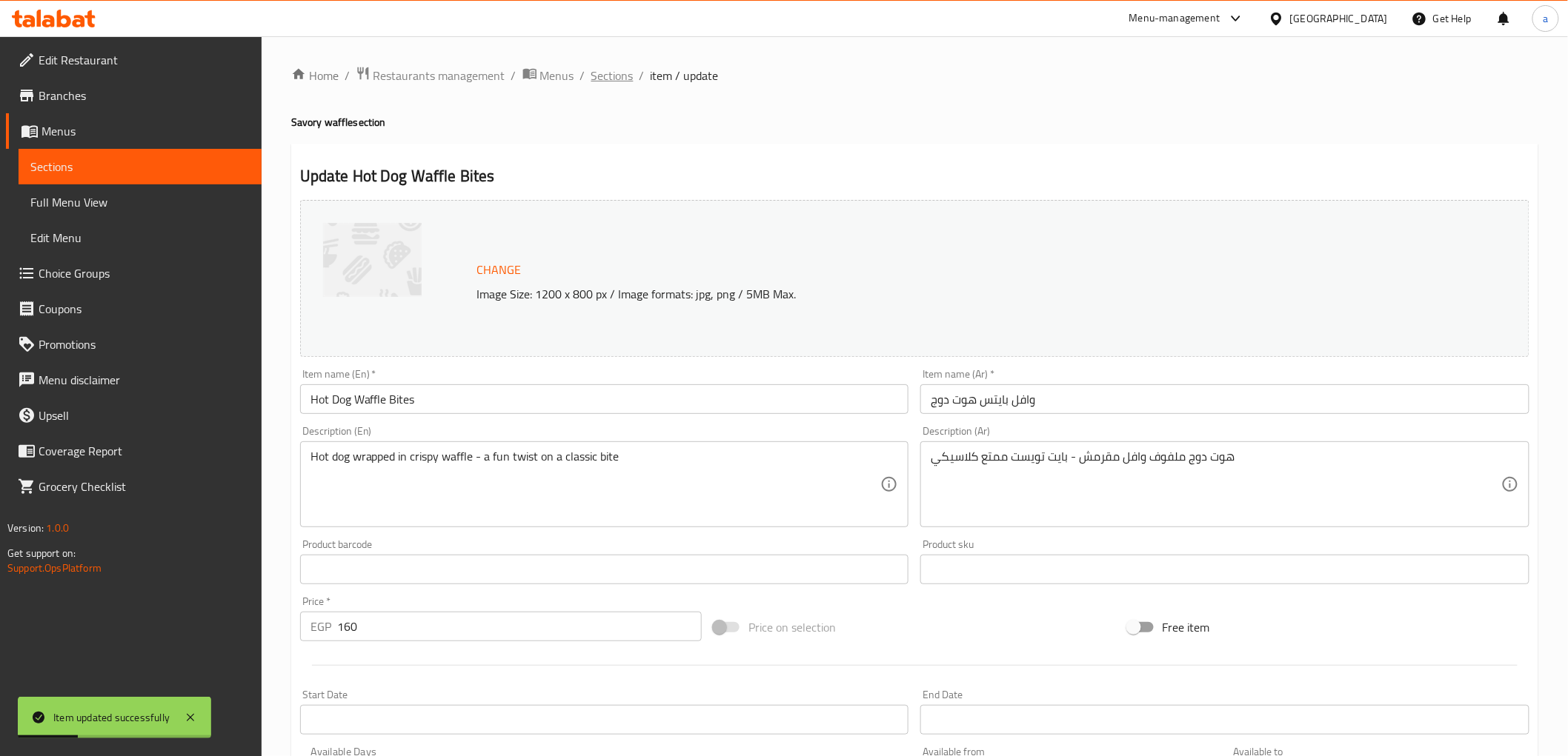
click at [602, 73] on span "Sections" at bounding box center [612, 76] width 42 height 18
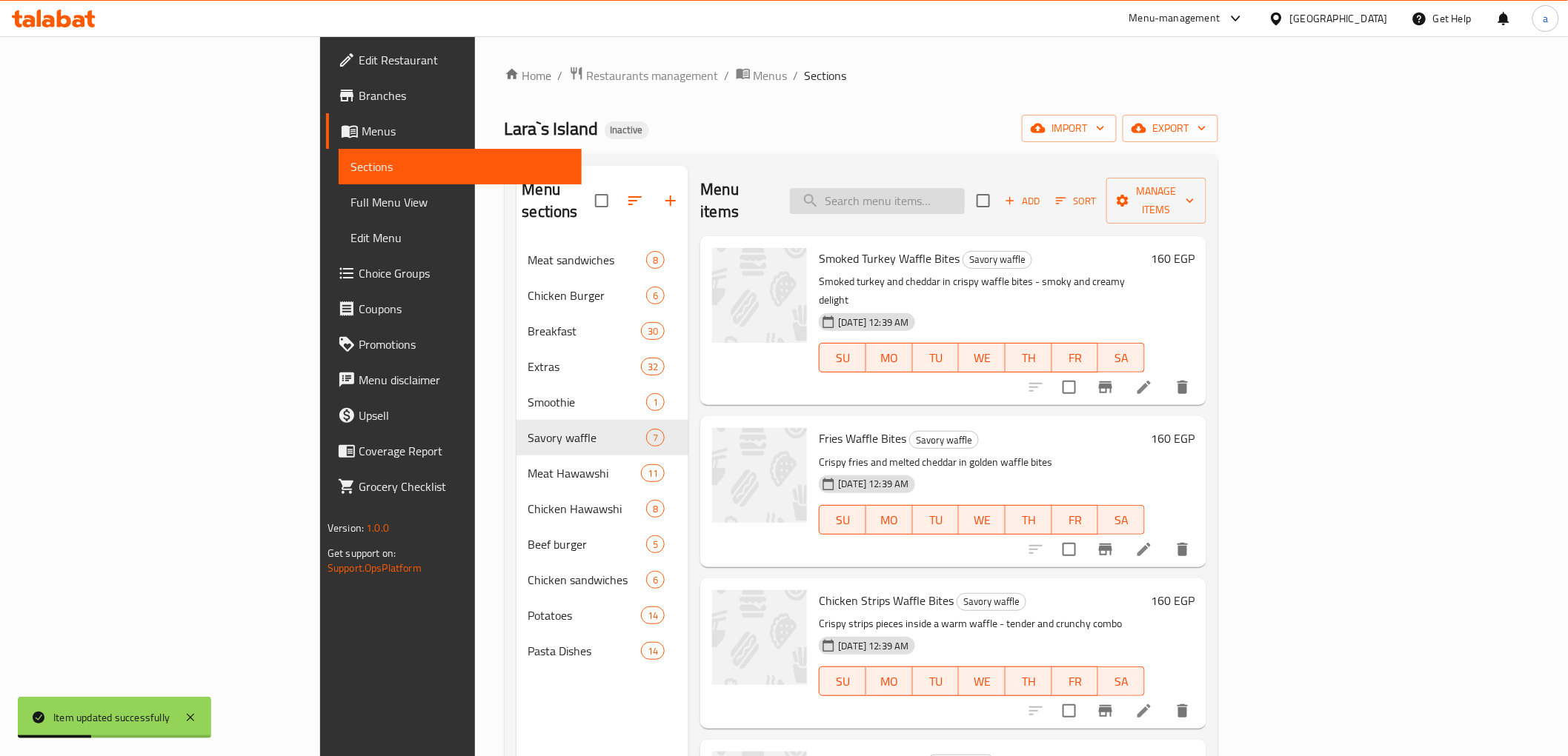
click at [965, 191] on input "search" at bounding box center [877, 201] width 175 height 26
paste input "Salami Waffle Bites"
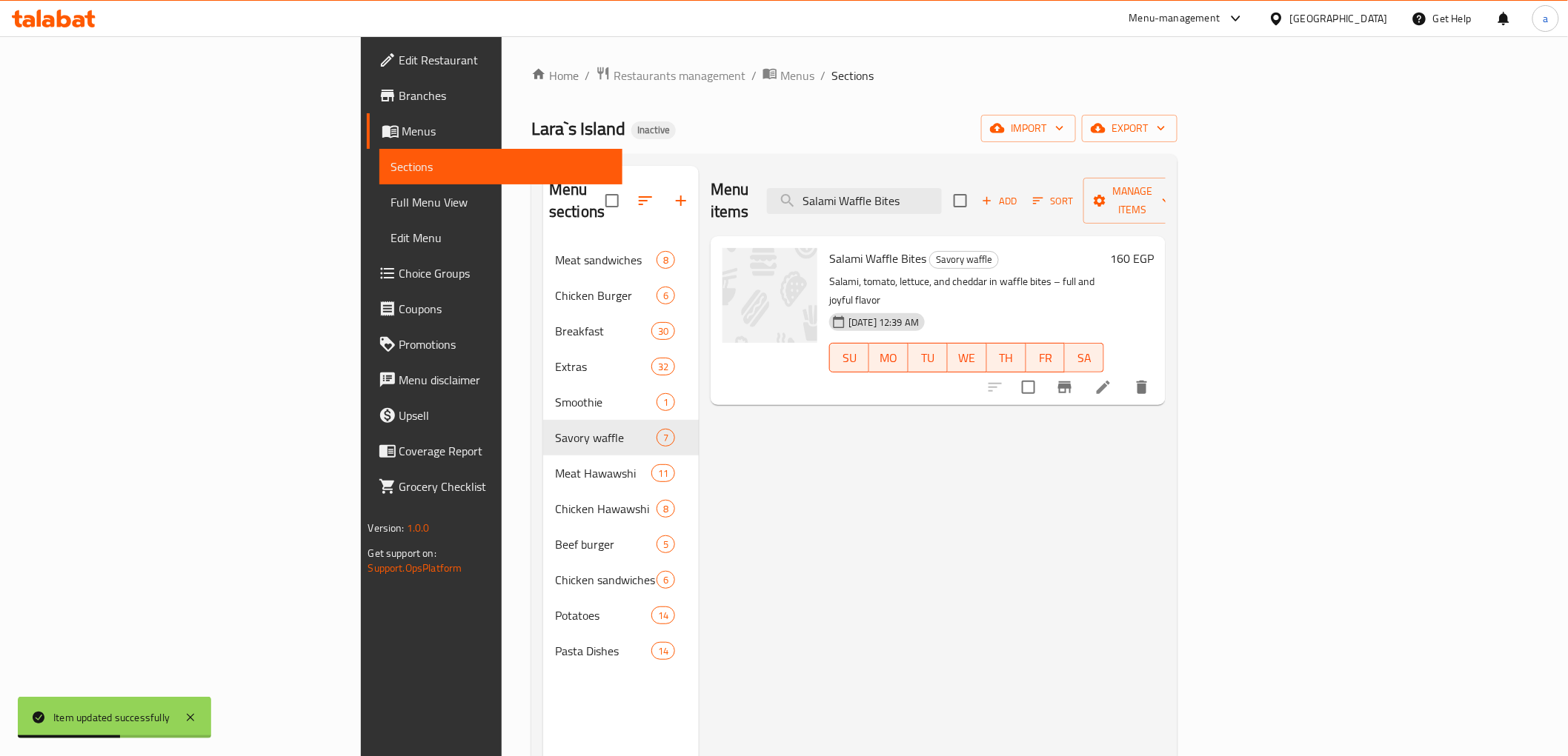
type input "Salami Waffle Bites"
click at [1113, 379] on icon at bounding box center [1104, 388] width 18 height 18
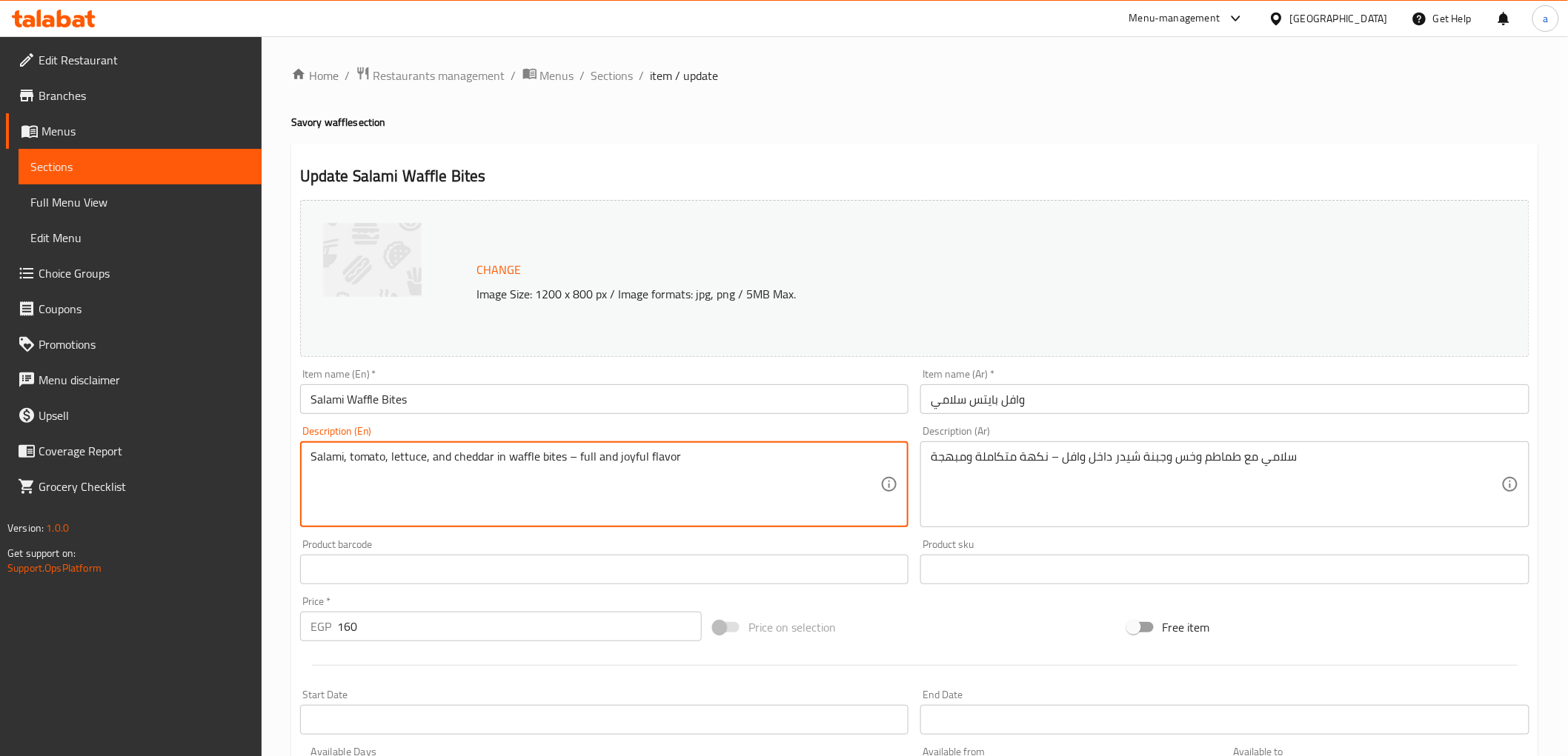
drag, startPoint x: 489, startPoint y: 455, endPoint x: 558, endPoint y: 524, distance: 97.6
click at [600, 455] on textarea "Salami, tomato, lettuce, and cheddar cheese in waffle bites – full and joyful f…" at bounding box center [596, 485] width 571 height 70
click at [539, 458] on textarea "Salami, tomato, lettuce, and cheddar cheese in waffle bites – full and joyful f…" at bounding box center [596, 485] width 571 height 70
click at [609, 456] on textarea "Salami, tomato, lettuce, and cheddar cheese inside waffle bites – full and joyf…" at bounding box center [596, 485] width 571 height 70
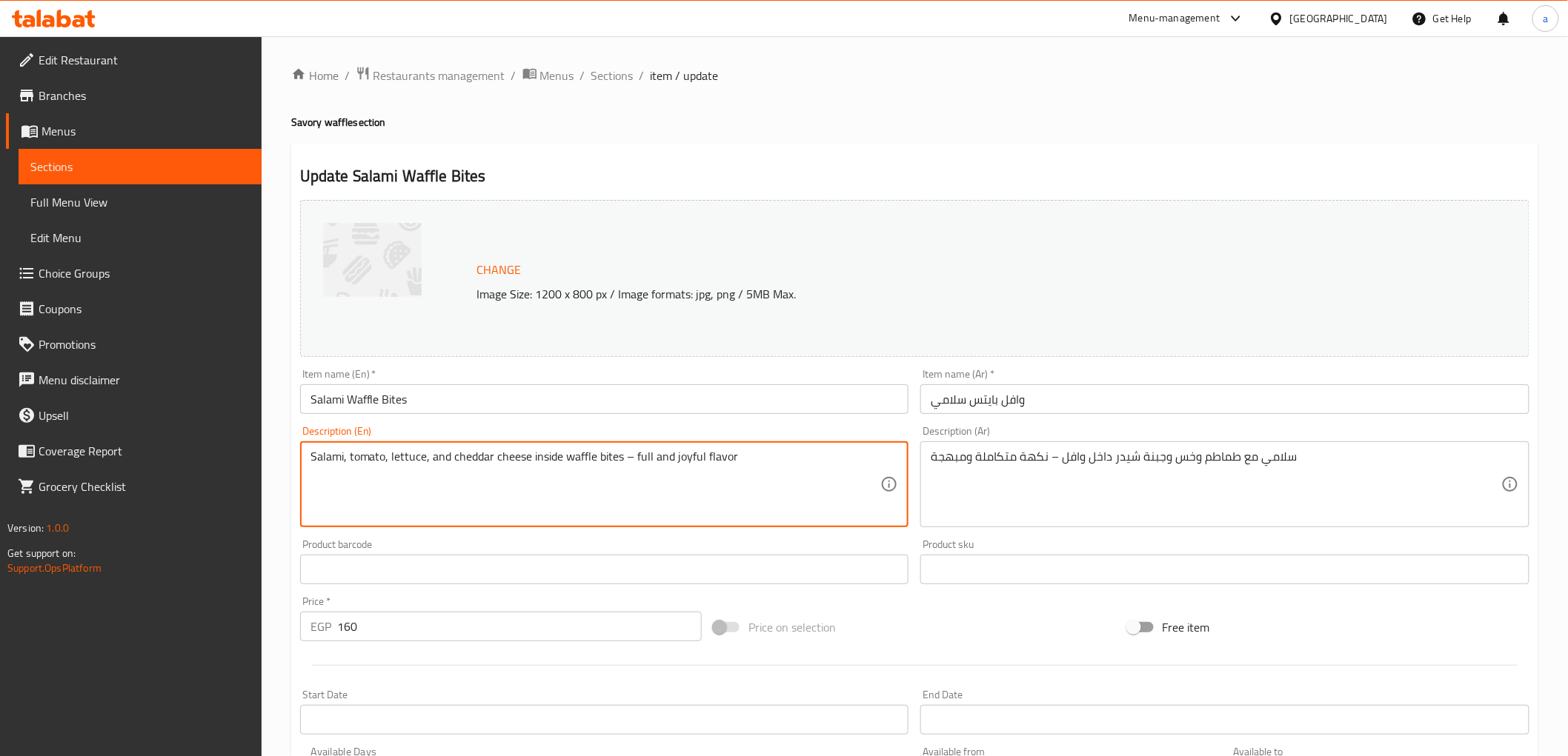
type textarea "Salami, tomato, lettuce, and cheddar cheese inside waffle bites – full and joyf…"
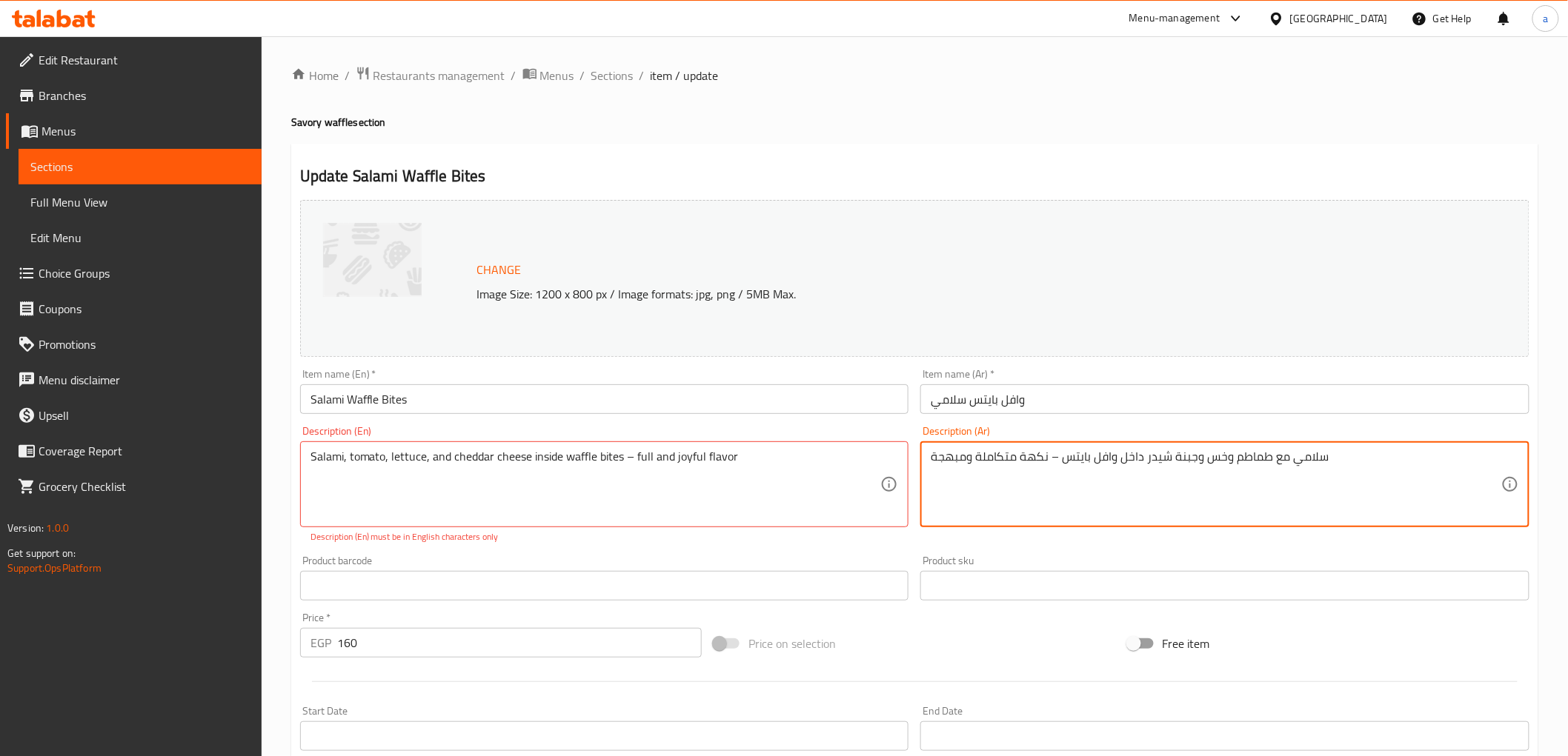
type textarea "سلامي مع طماطم وخس وجبنة شيدر داخل وافل بايتس – نكهة متكاملة ومبهجة"
drag, startPoint x: 745, startPoint y: 454, endPoint x: 626, endPoint y: 461, distance: 119.2
type textarea "Salami, tomato, lettuce, and cheddar cheese inside waffle bites"
drag, startPoint x: 1050, startPoint y: 453, endPoint x: 441, endPoint y: 465, distance: 609.1
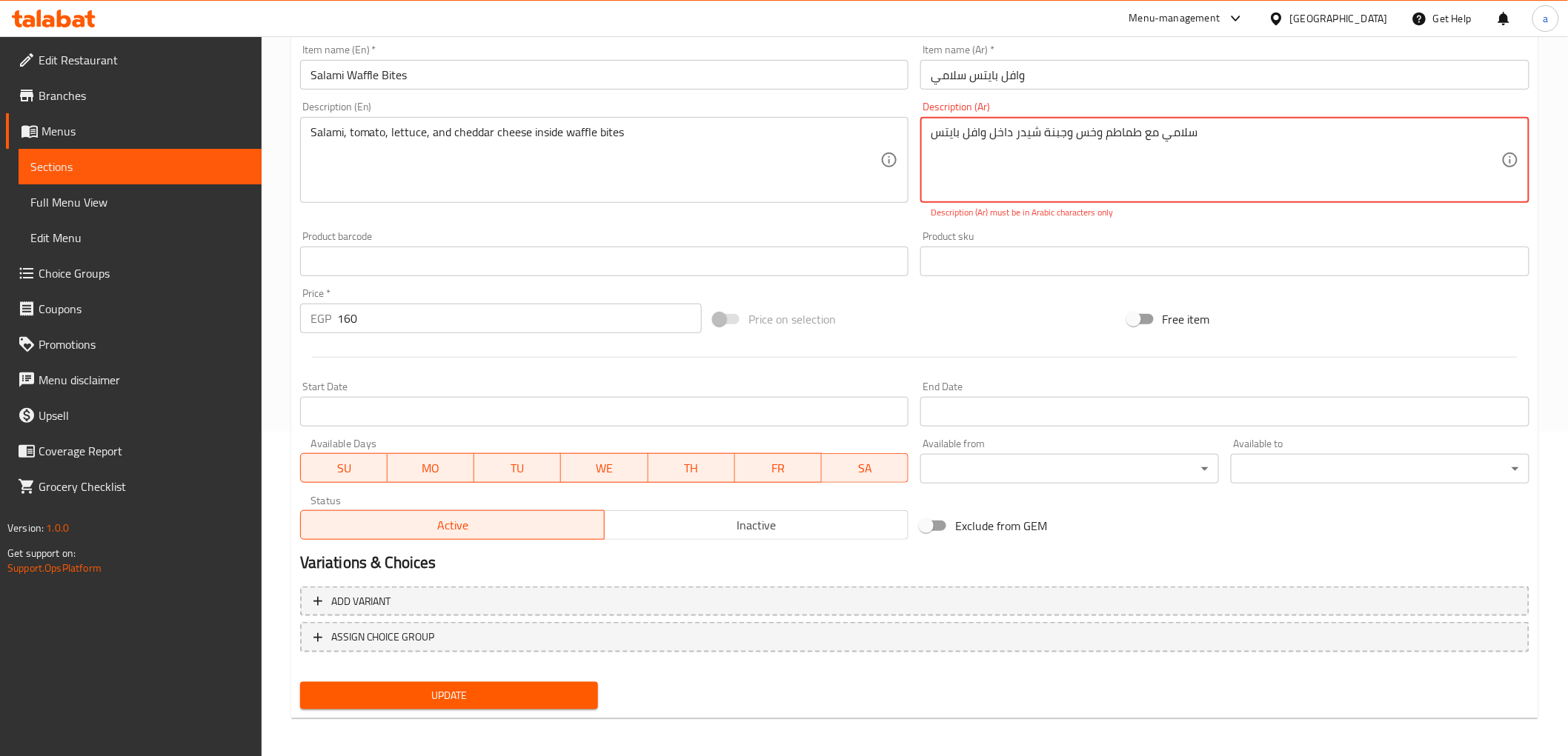
type textarea "سلامي مع طماطم وخس وجبنة شيدر داخل وافل بايتس"
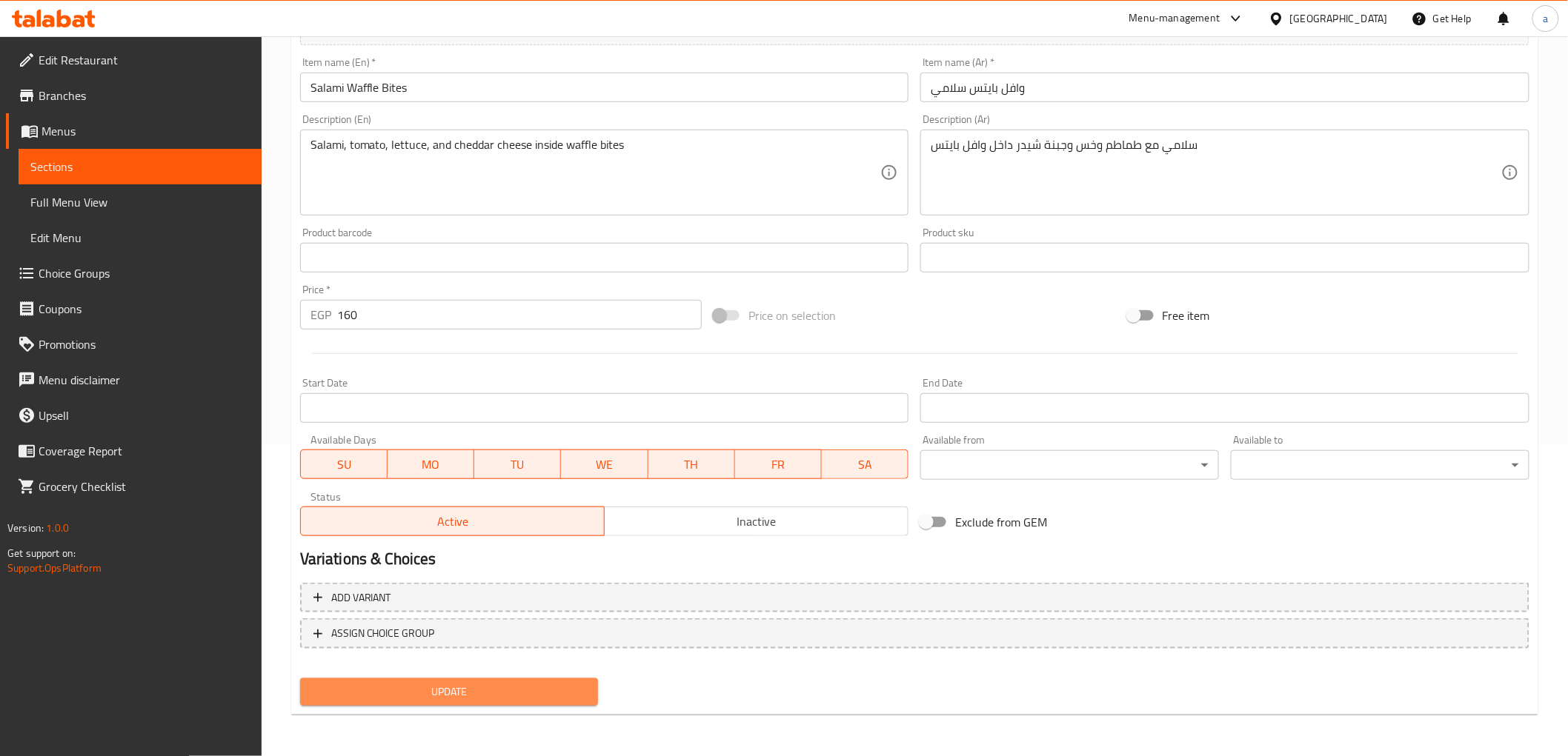
click at [530, 679] on button "Update" at bounding box center [449, 693] width 299 height 28
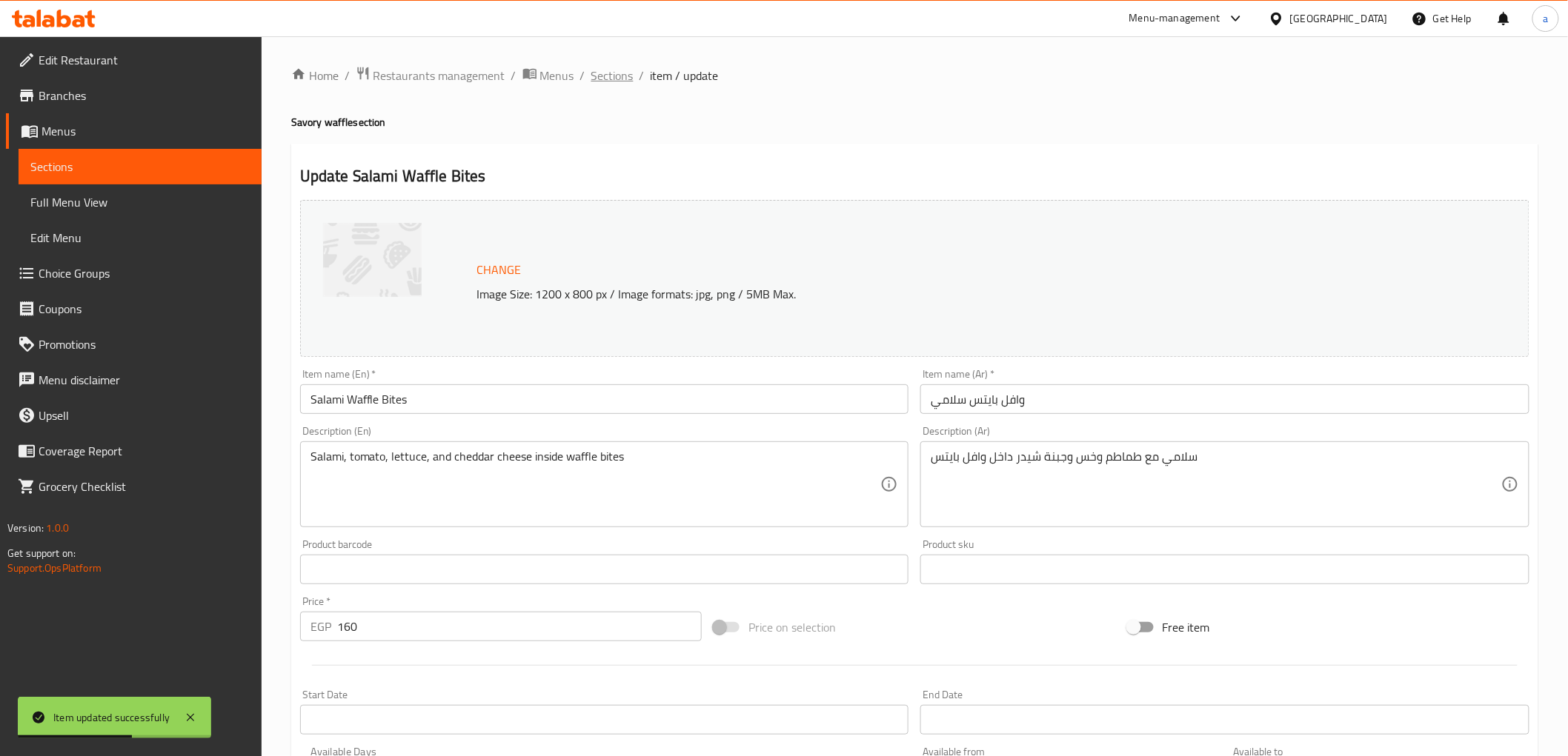
click at [593, 78] on span "Sections" at bounding box center [612, 76] width 42 height 18
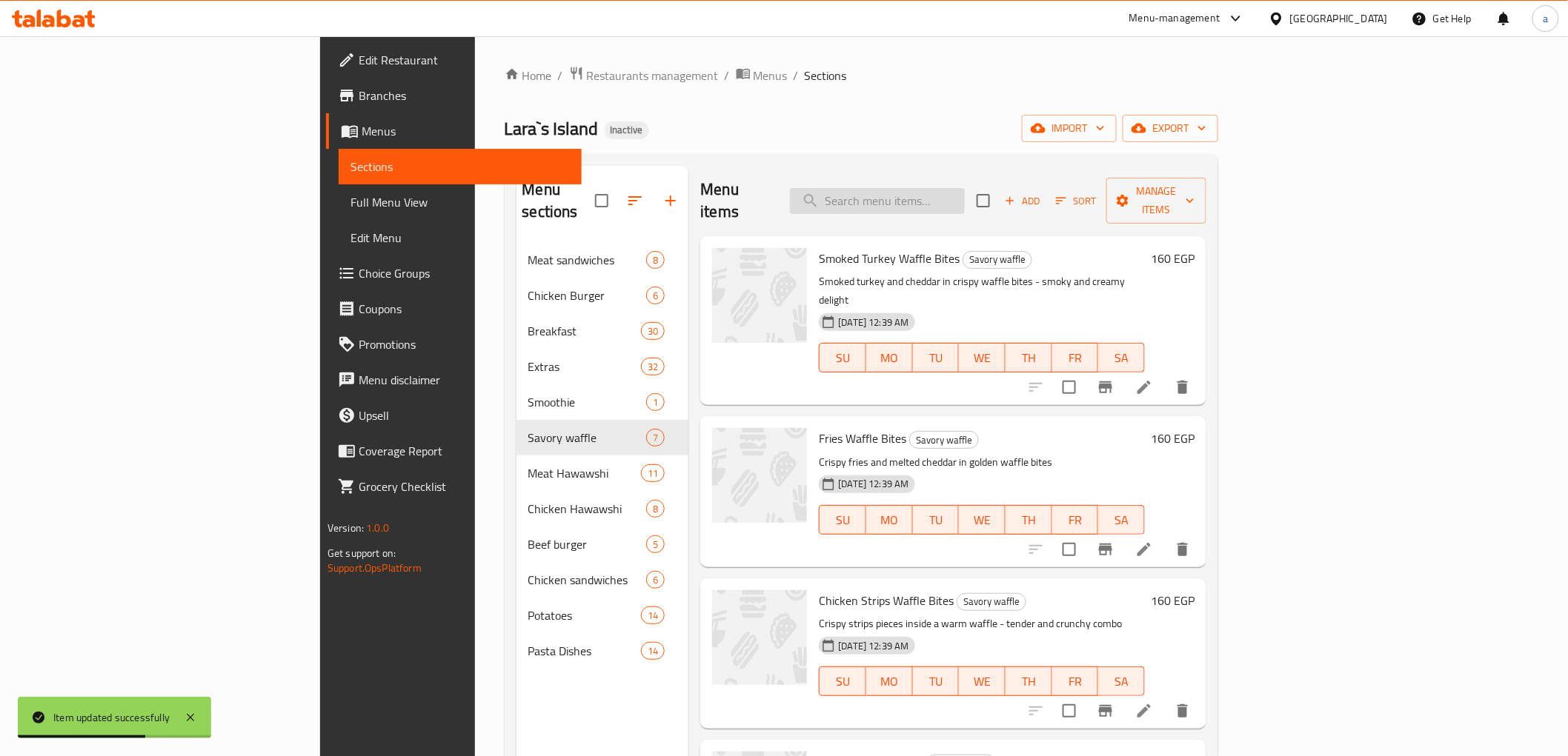
click at [962, 189] on input "search" at bounding box center [877, 201] width 175 height 26
paste input "Pastrami Waffle Bites"
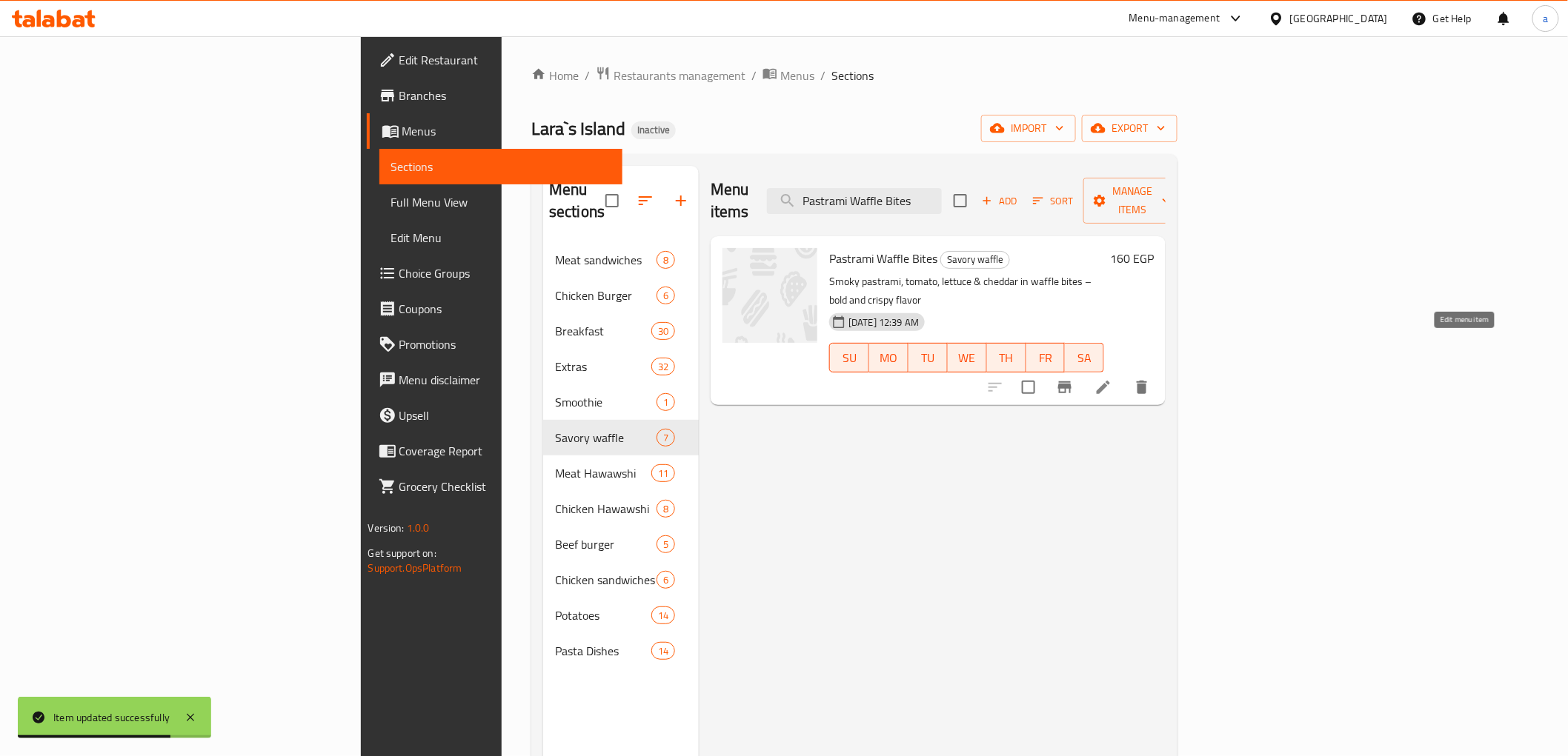
type input "Pastrami Waffle Bites"
click at [1113, 379] on icon at bounding box center [1104, 388] width 18 height 18
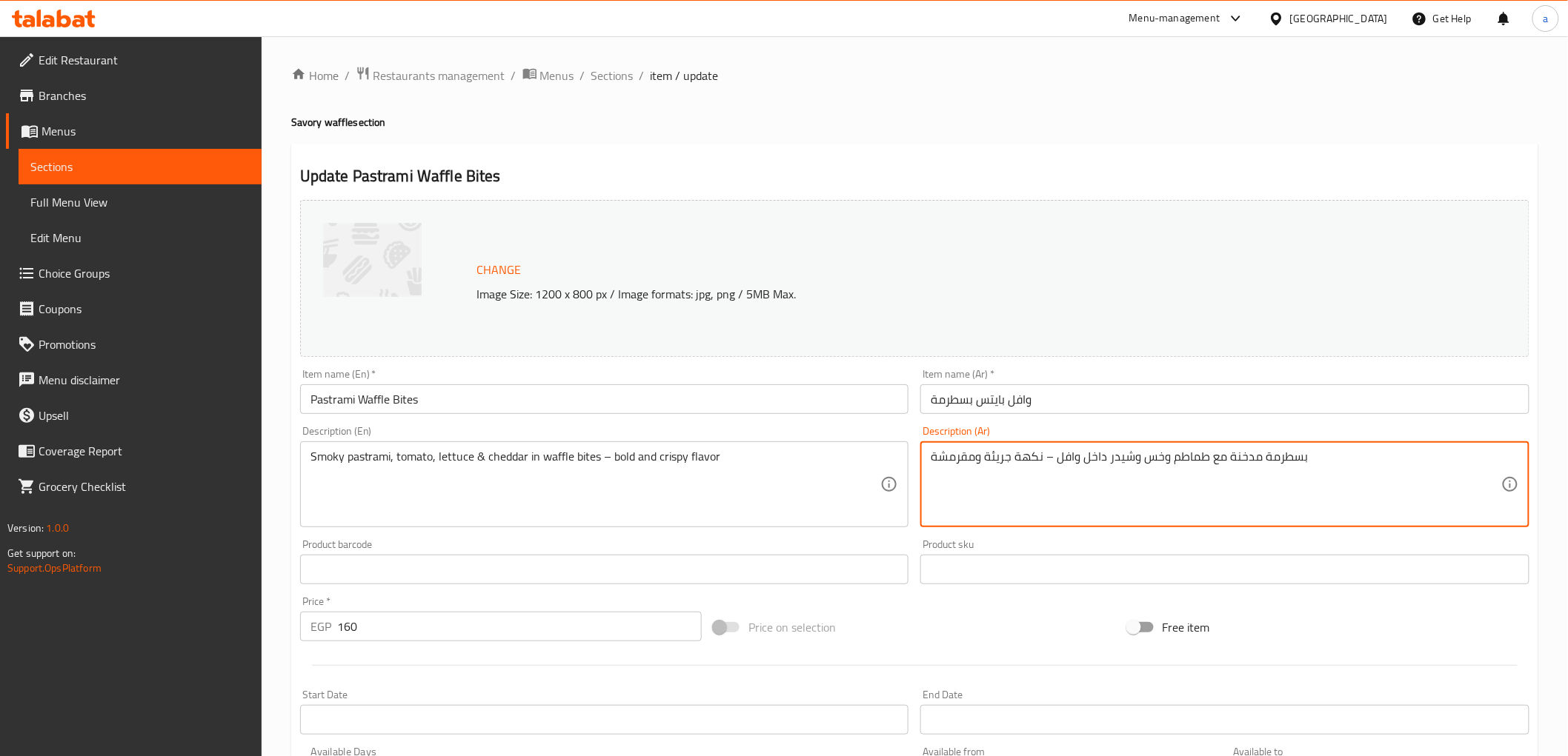
click at [1055, 469] on textarea "بسطرمة مدخنة مع طماطم وخس وشيدر داخل وافل – نكهة جريئة ومقرمشة" at bounding box center [1216, 485] width 571 height 70
click at [1057, 458] on textarea "بسطرمة مدخنة مع طماطم وخس وشيدر داخل وافل – نكهة جريئة ومقرمشة" at bounding box center [1216, 485] width 571 height 70
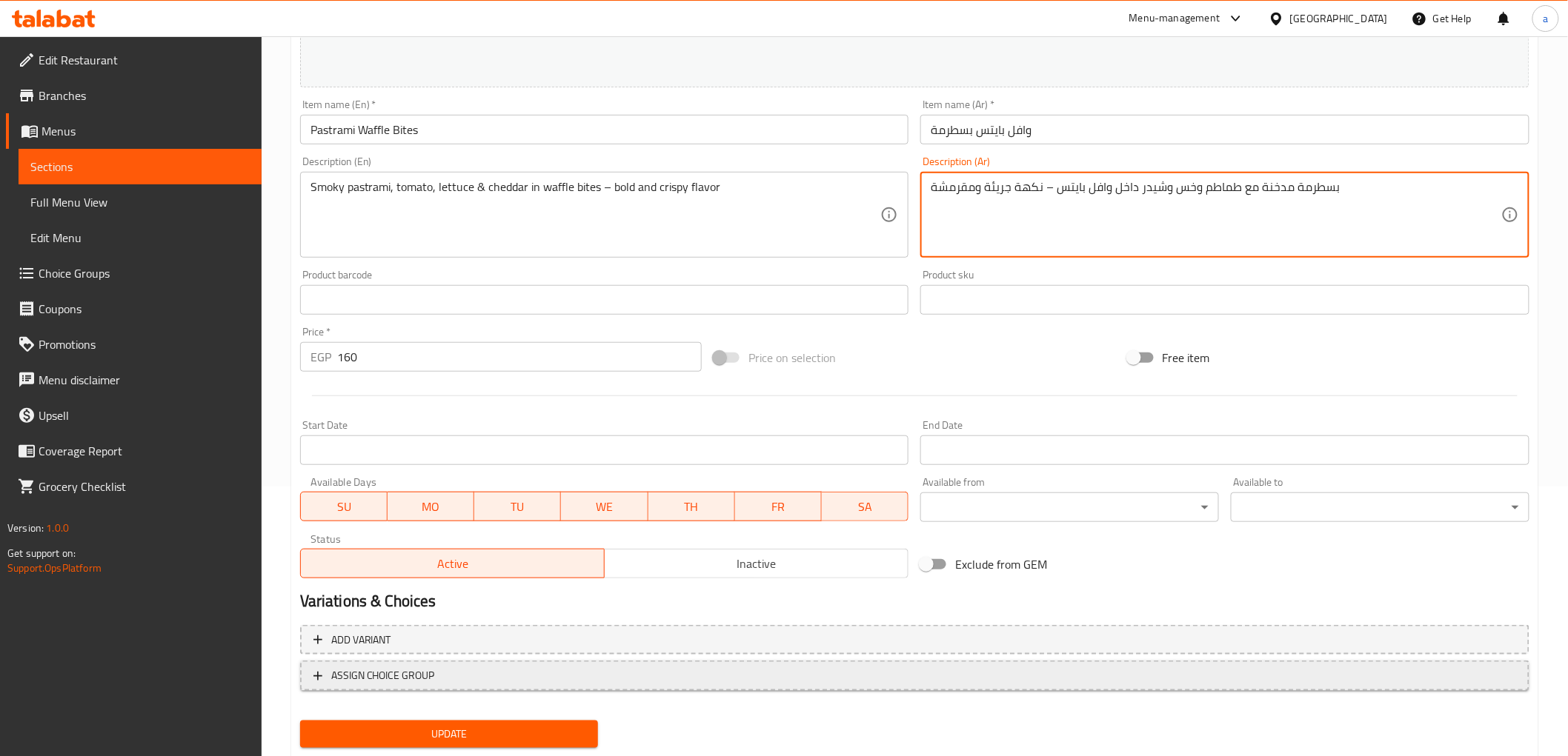
scroll to position [309, 0]
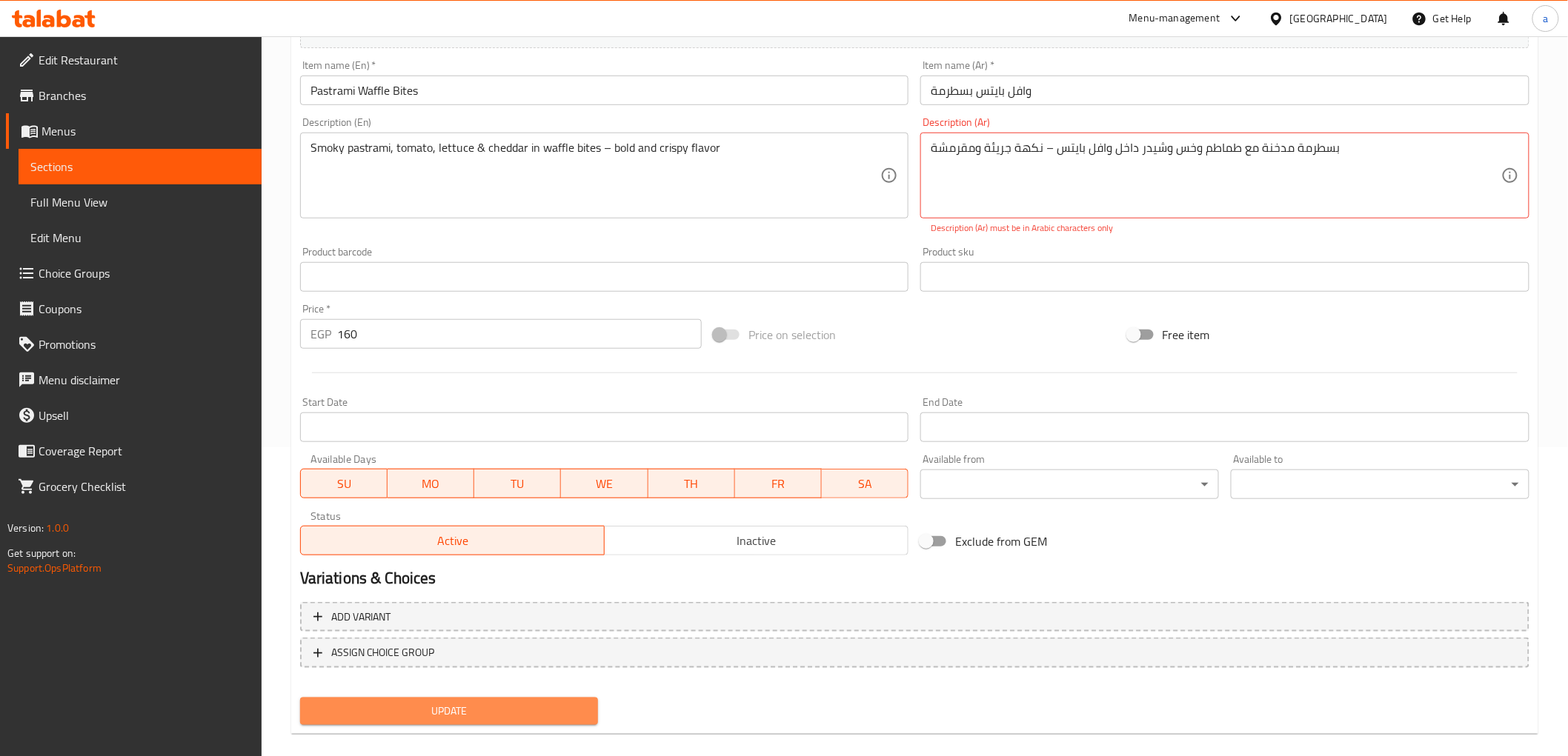
click at [484, 698] on button "Update" at bounding box center [449, 712] width 299 height 28
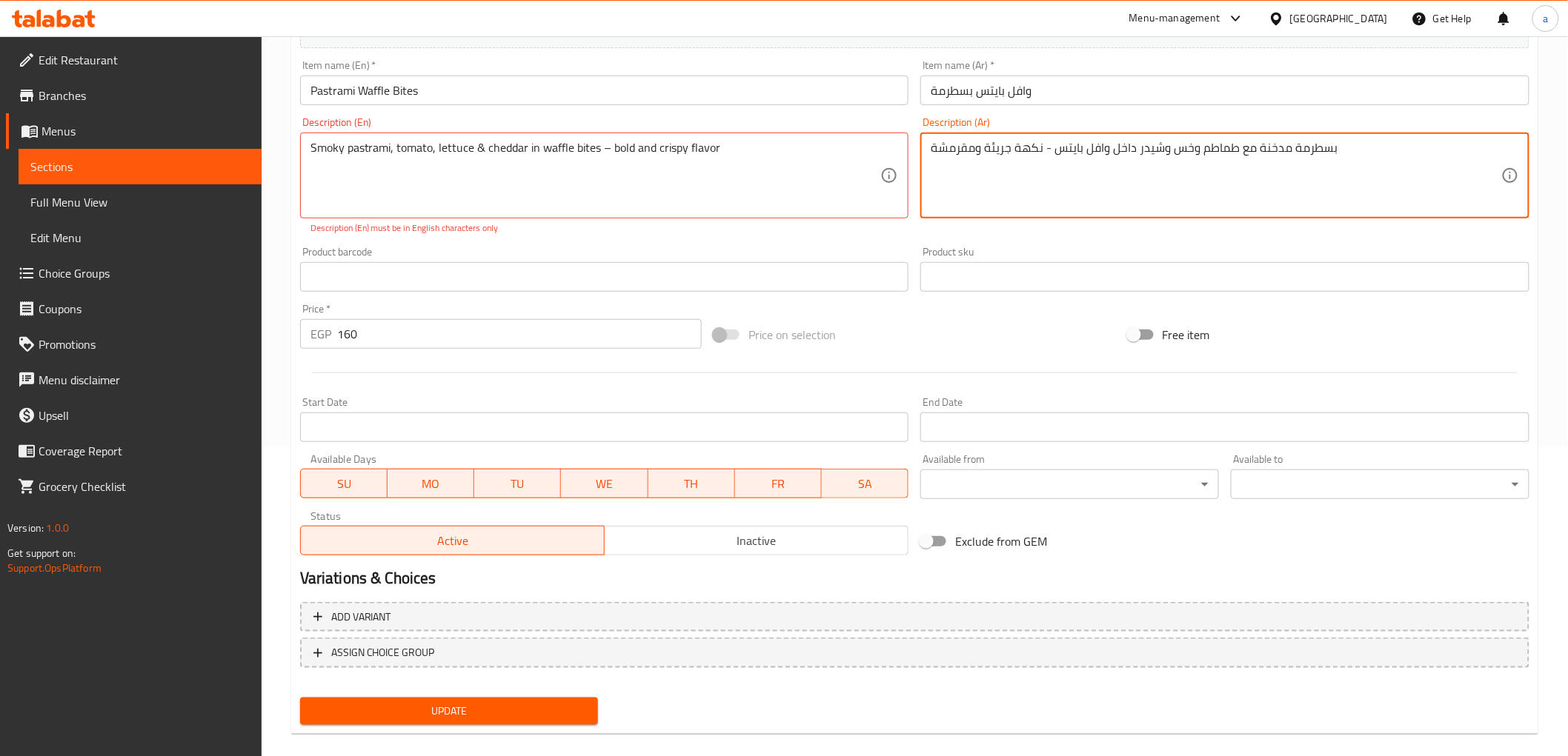
type textarea "بسطرمة مدخنة مع طماطم وخس وشيدر داخل وافل بايتس - نكهة جريئة ومقرمشة"
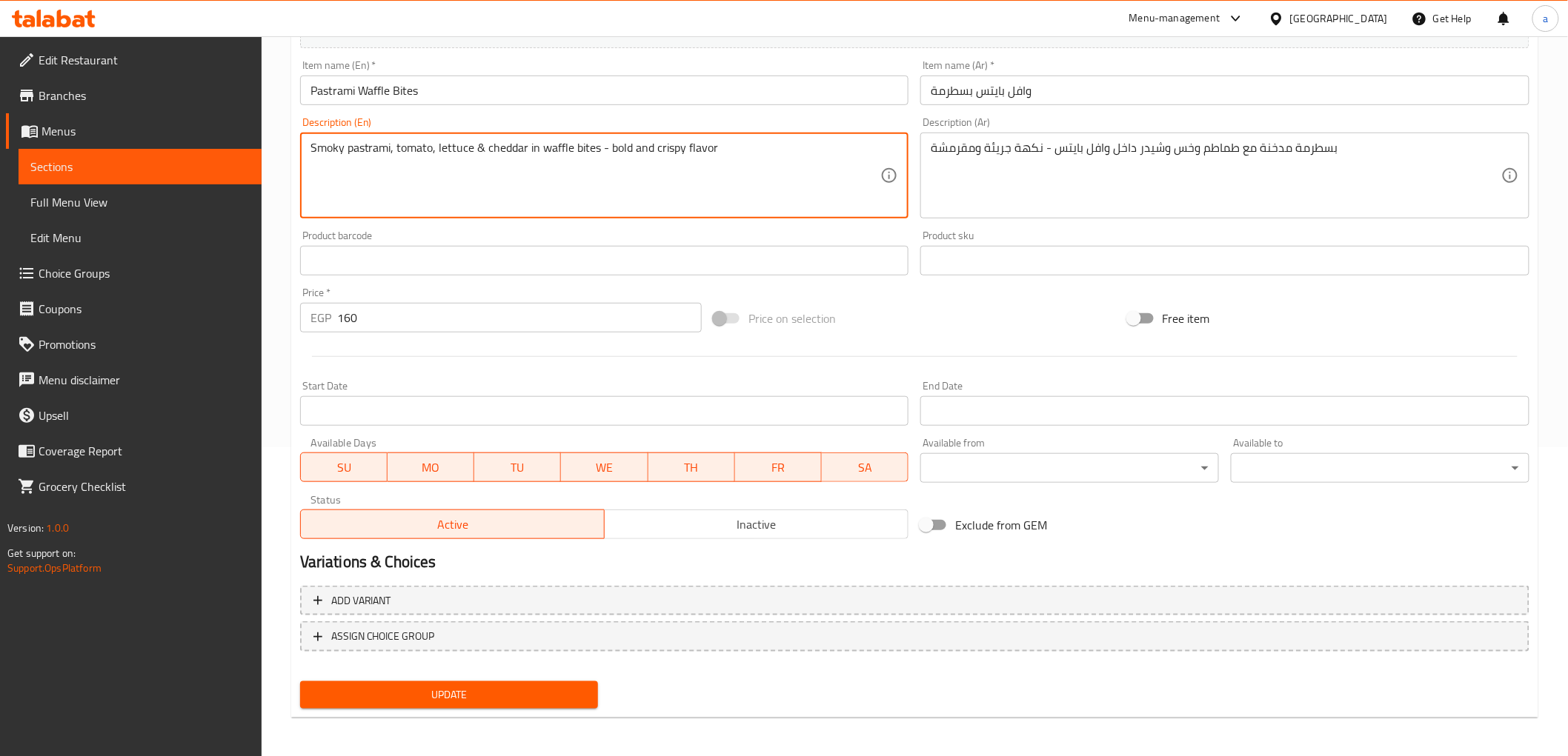
type textarea "Smoky pastrami, tomato, lettuce & cheddar in waffle bites - bold and crispy fla…"
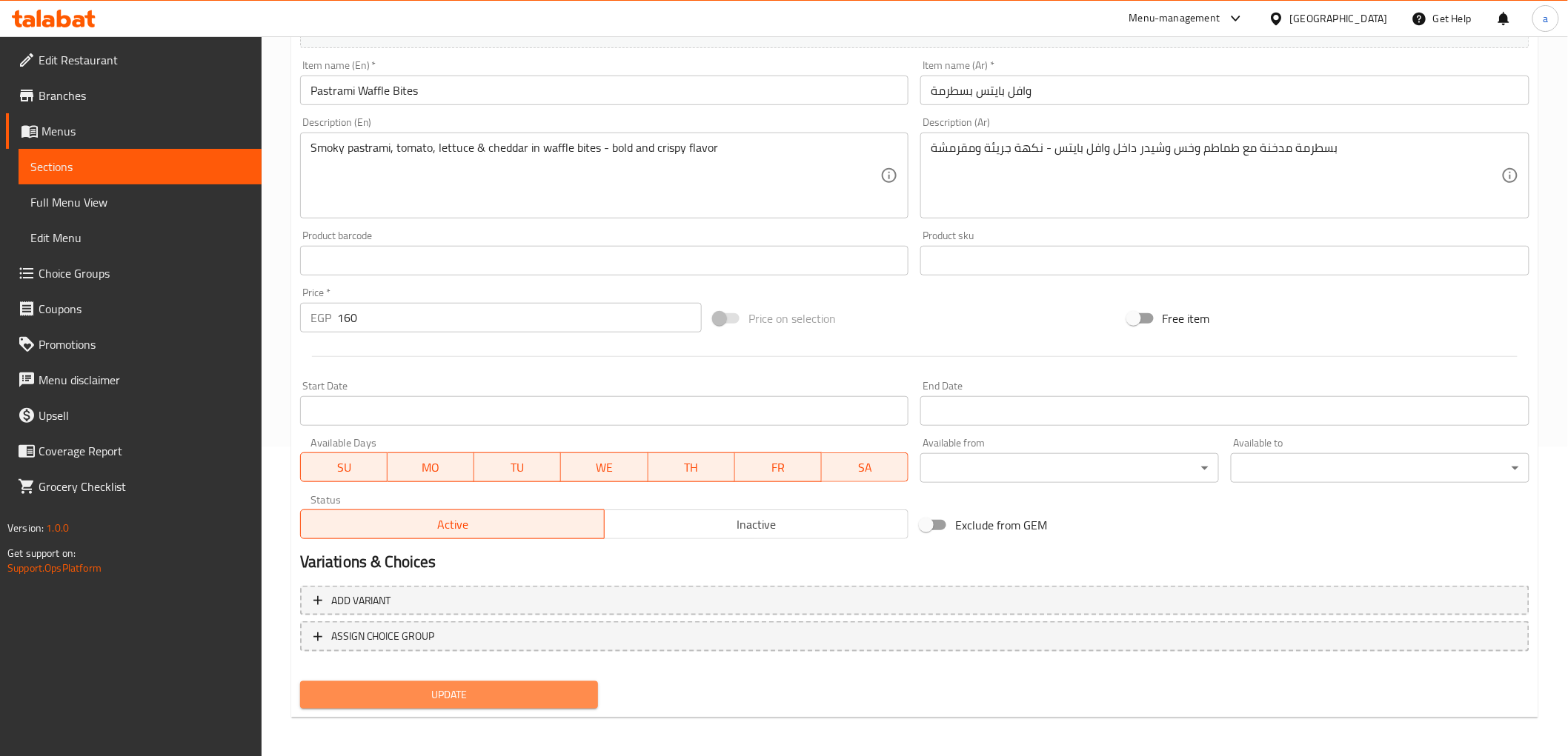
click at [492, 686] on span "Update" at bounding box center [449, 695] width 274 height 19
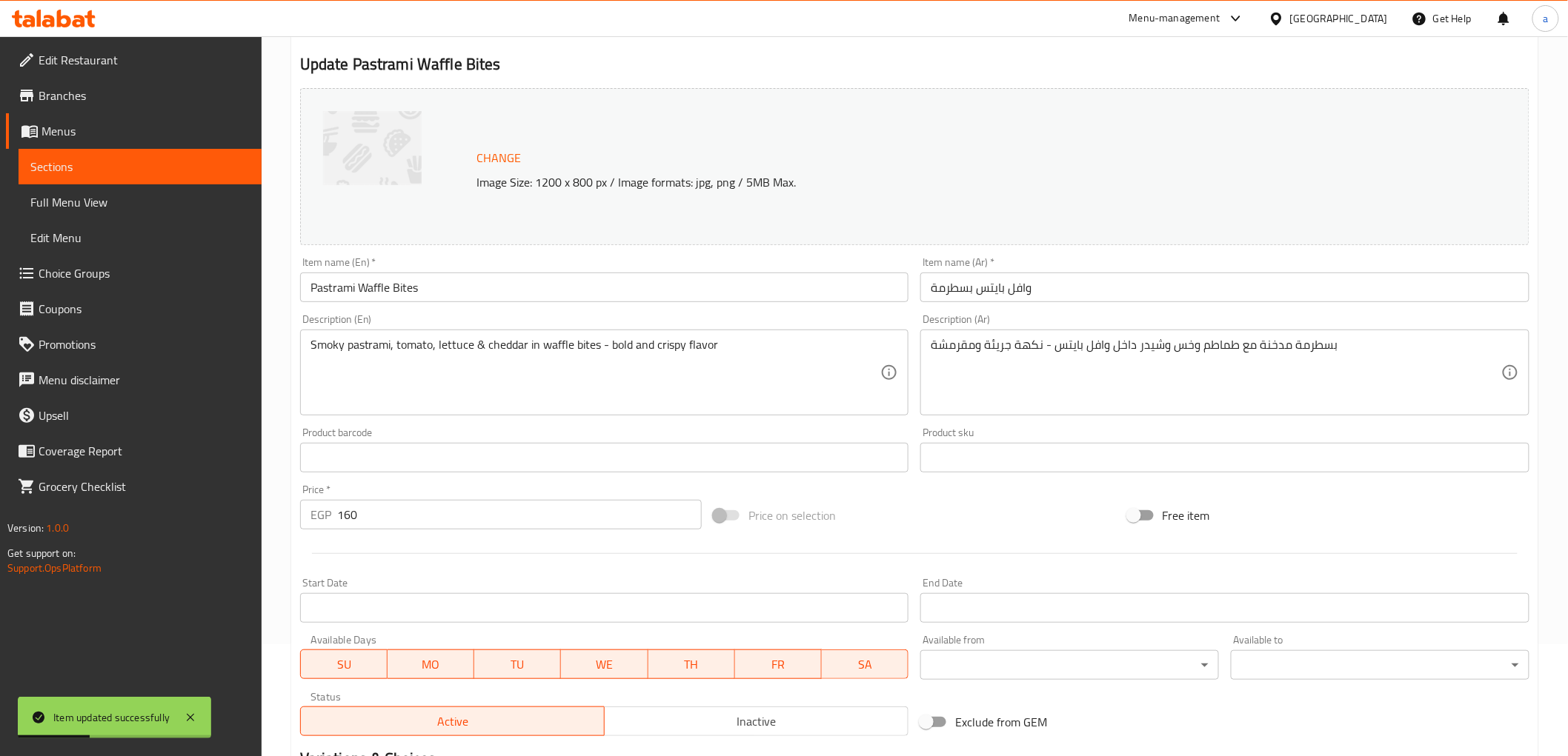
scroll to position [0, 0]
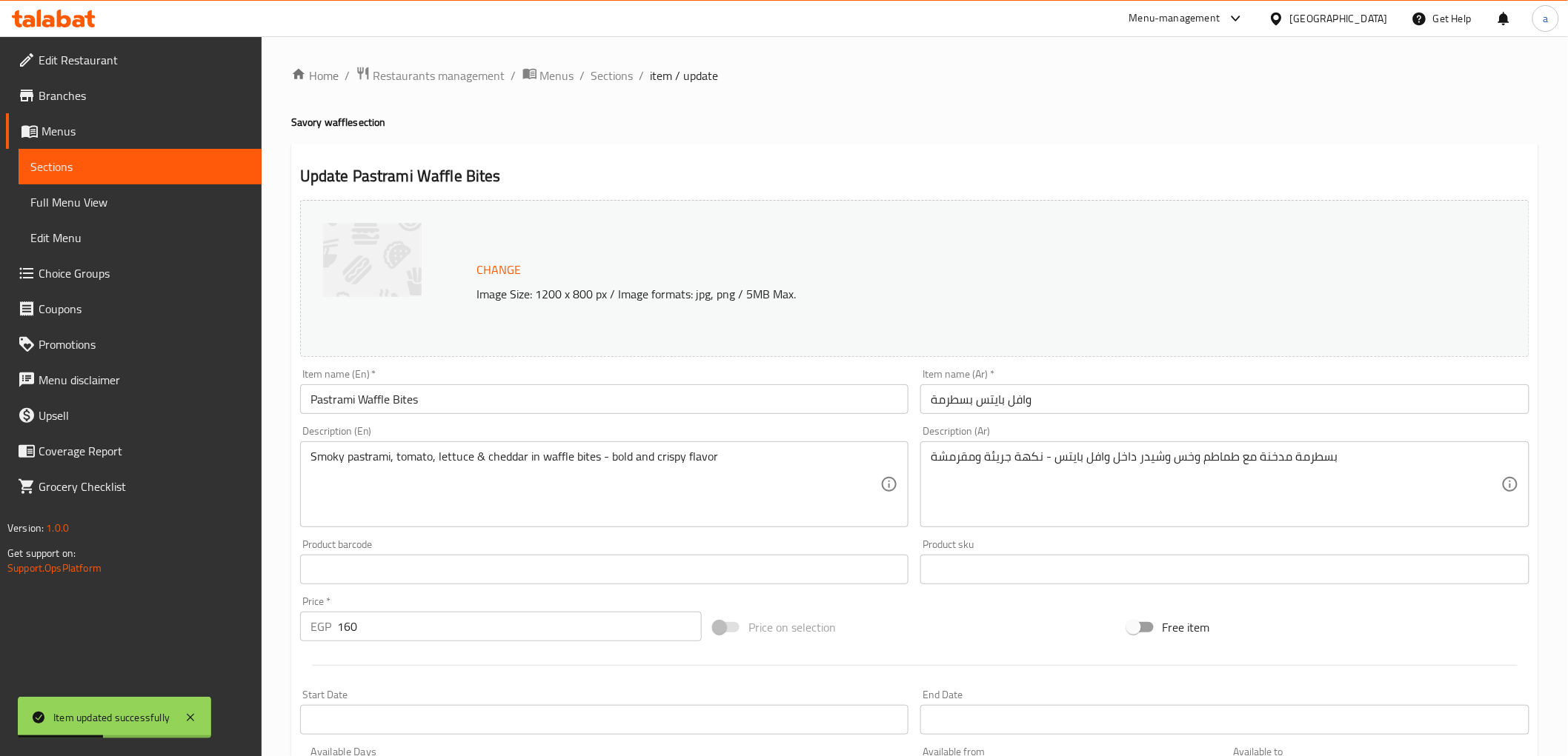
drag, startPoint x: 608, startPoint y: 67, endPoint x: 641, endPoint y: 143, distance: 82.9
click at [608, 67] on span "Sections" at bounding box center [612, 76] width 42 height 18
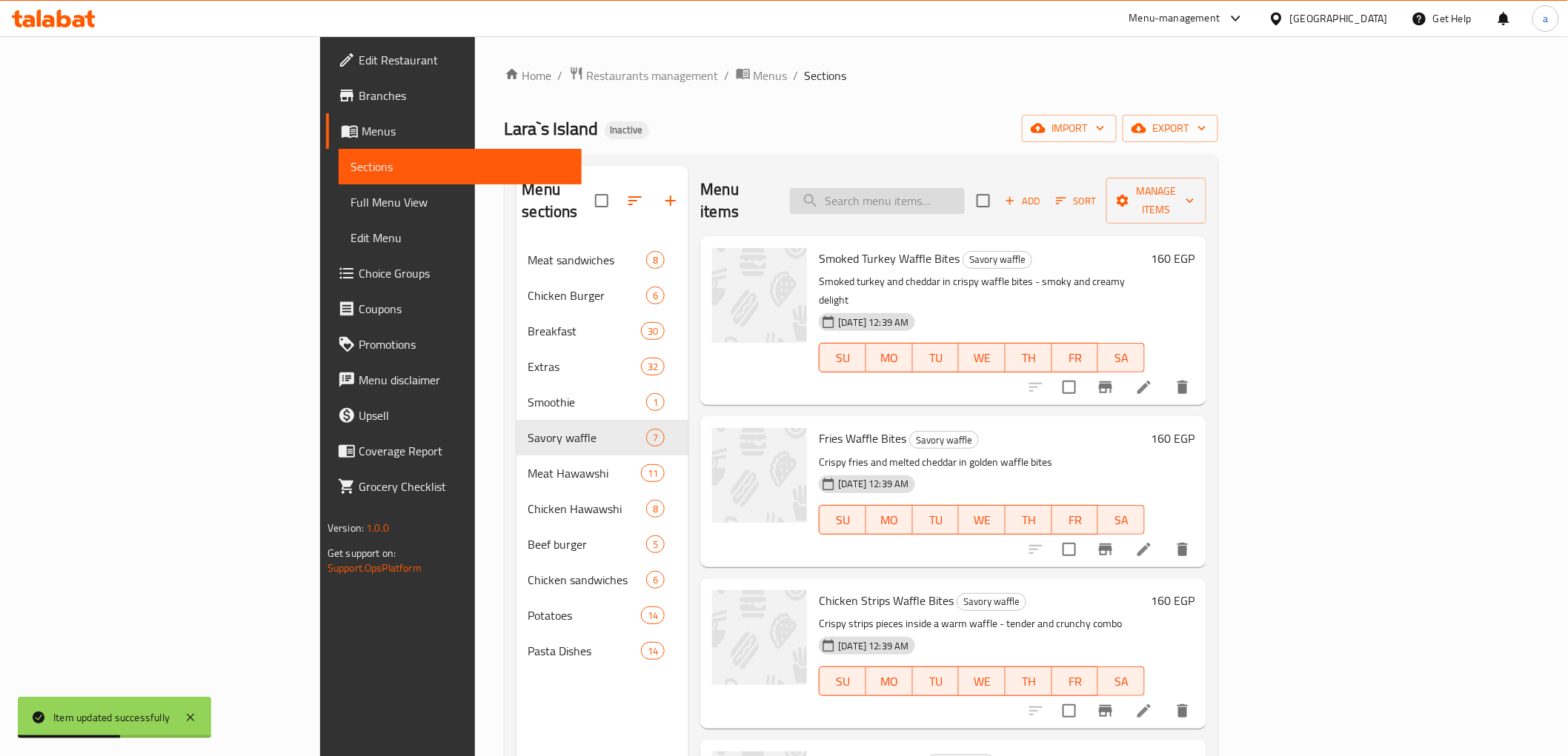
click at [965, 193] on input "search" at bounding box center [877, 201] width 175 height 26
paste input "Cheddar"
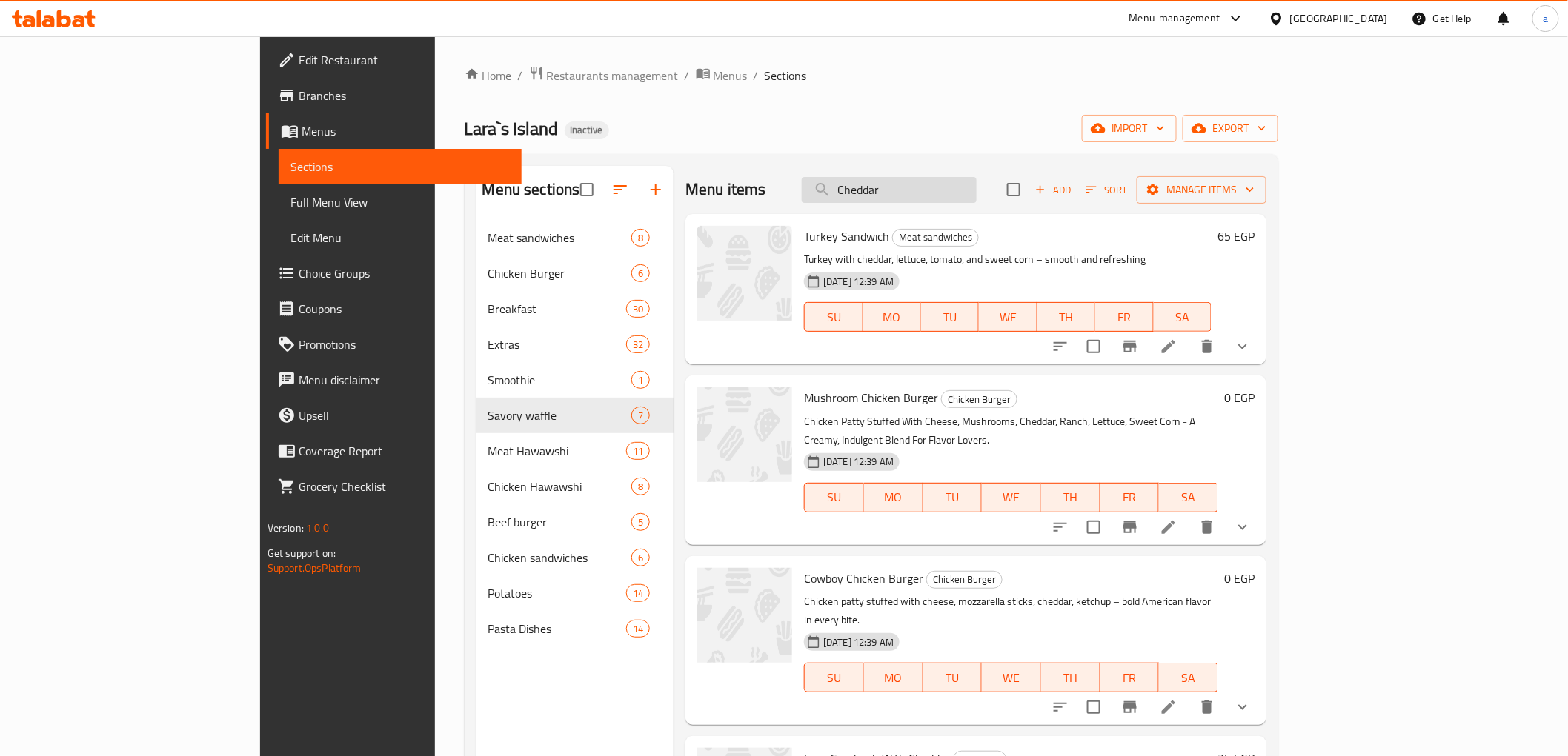
click at [959, 190] on input "Cheddar" at bounding box center [889, 189] width 175 height 26
paste input "Omelette Sandwich"
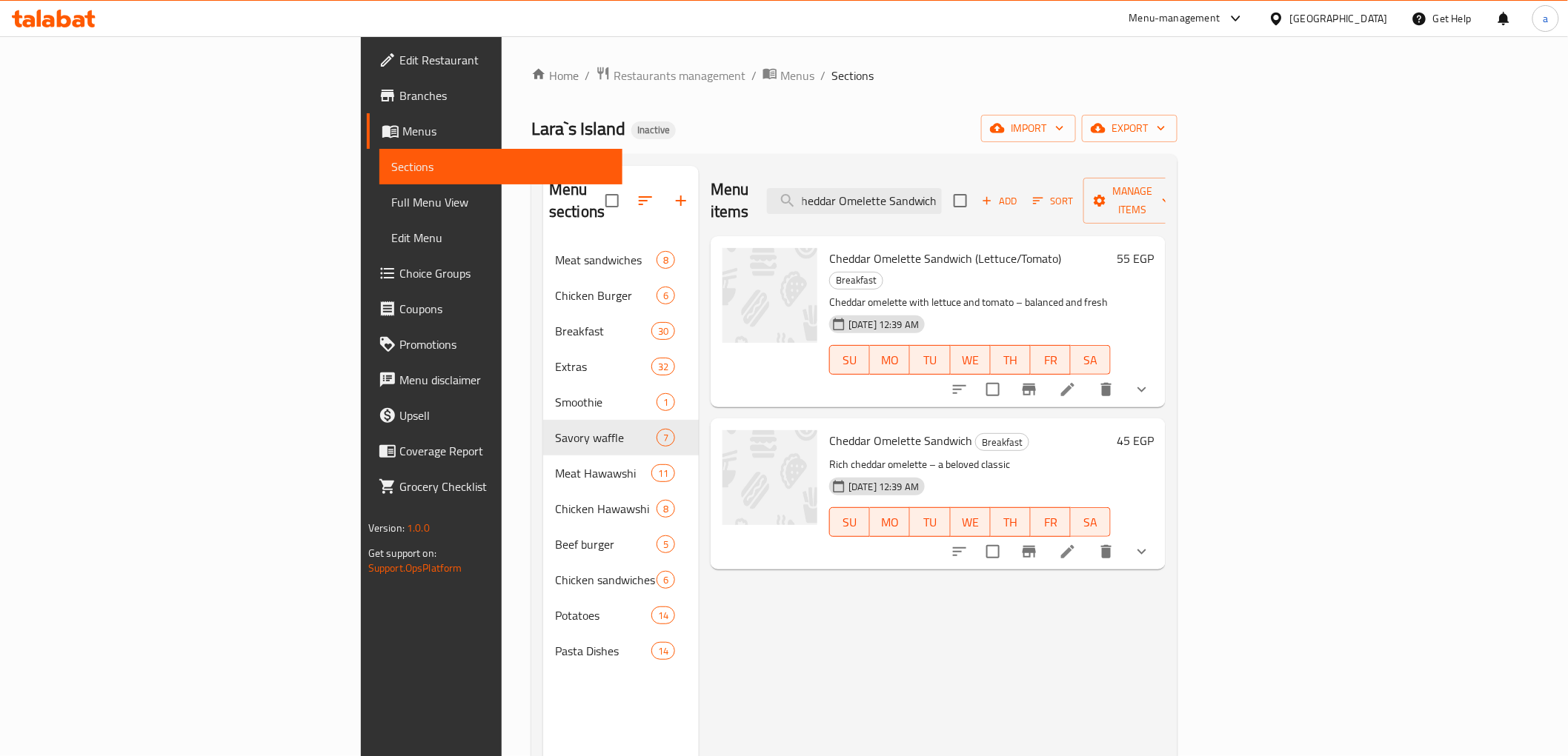
type input "Cheddar Omelette Sandwich"
click at [1077, 381] on icon at bounding box center [1068, 390] width 18 height 18
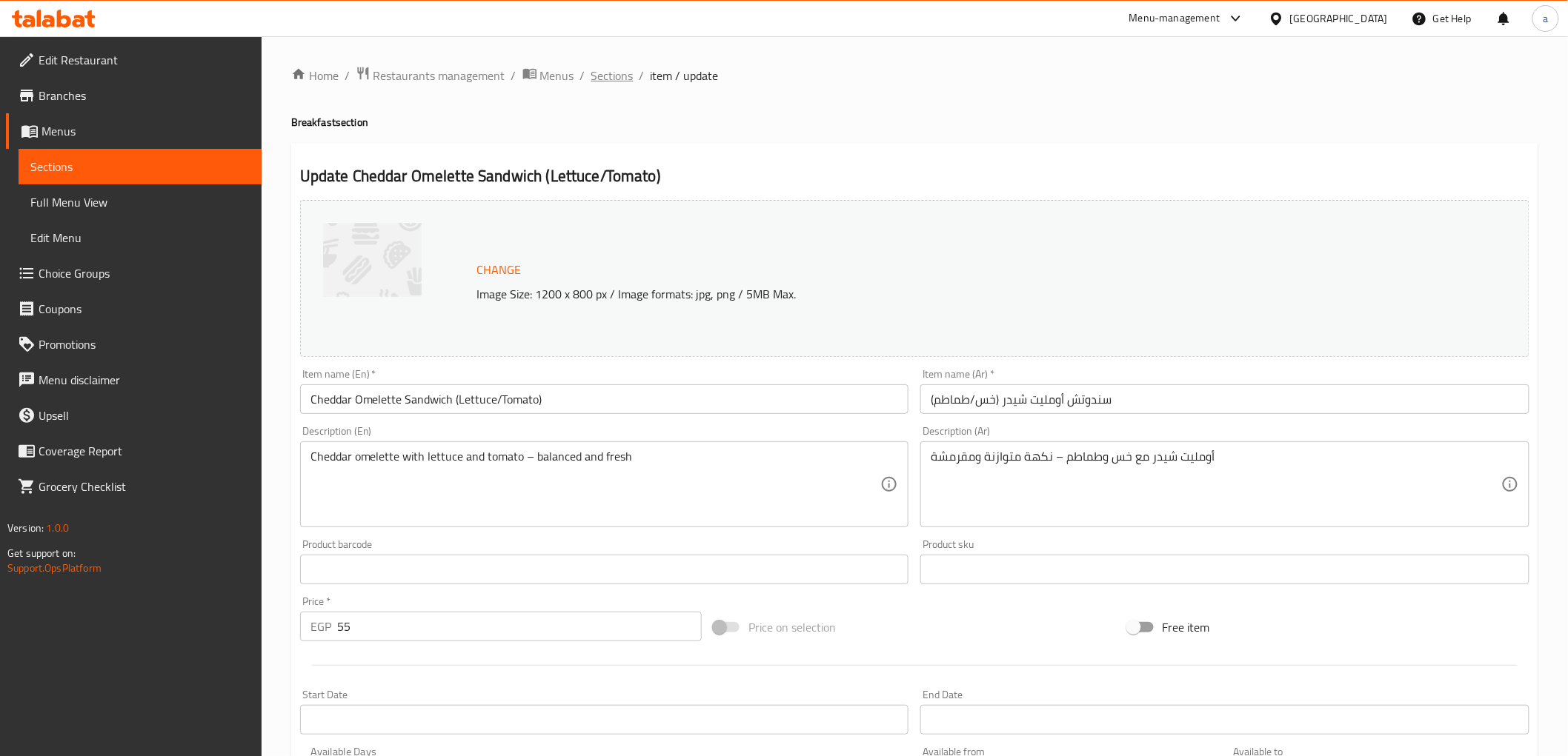
click at [624, 71] on span "Sections" at bounding box center [612, 76] width 42 height 18
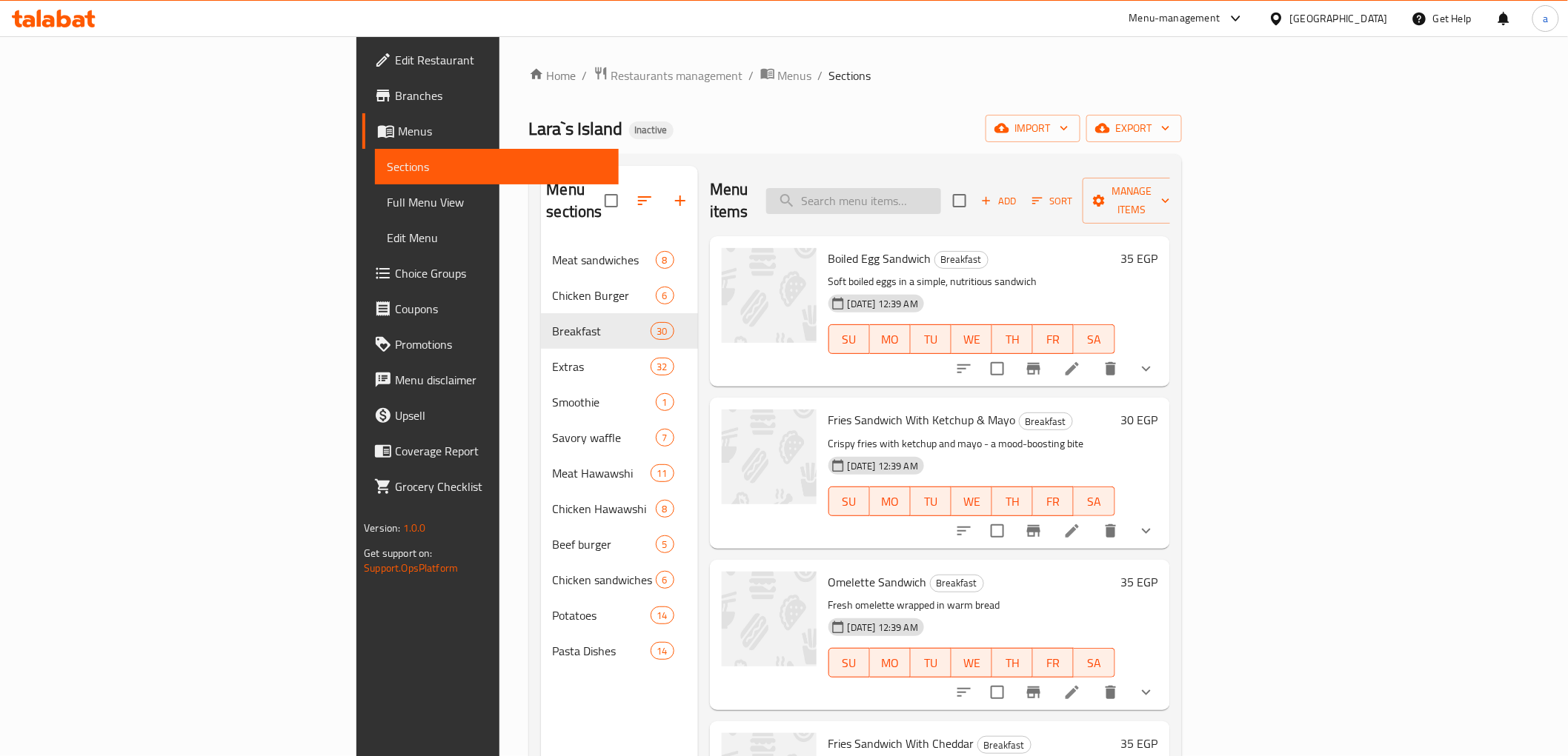
click at [941, 200] on input "search" at bounding box center [853, 201] width 175 height 26
paste input "Cheddar Omelette Sandwich"
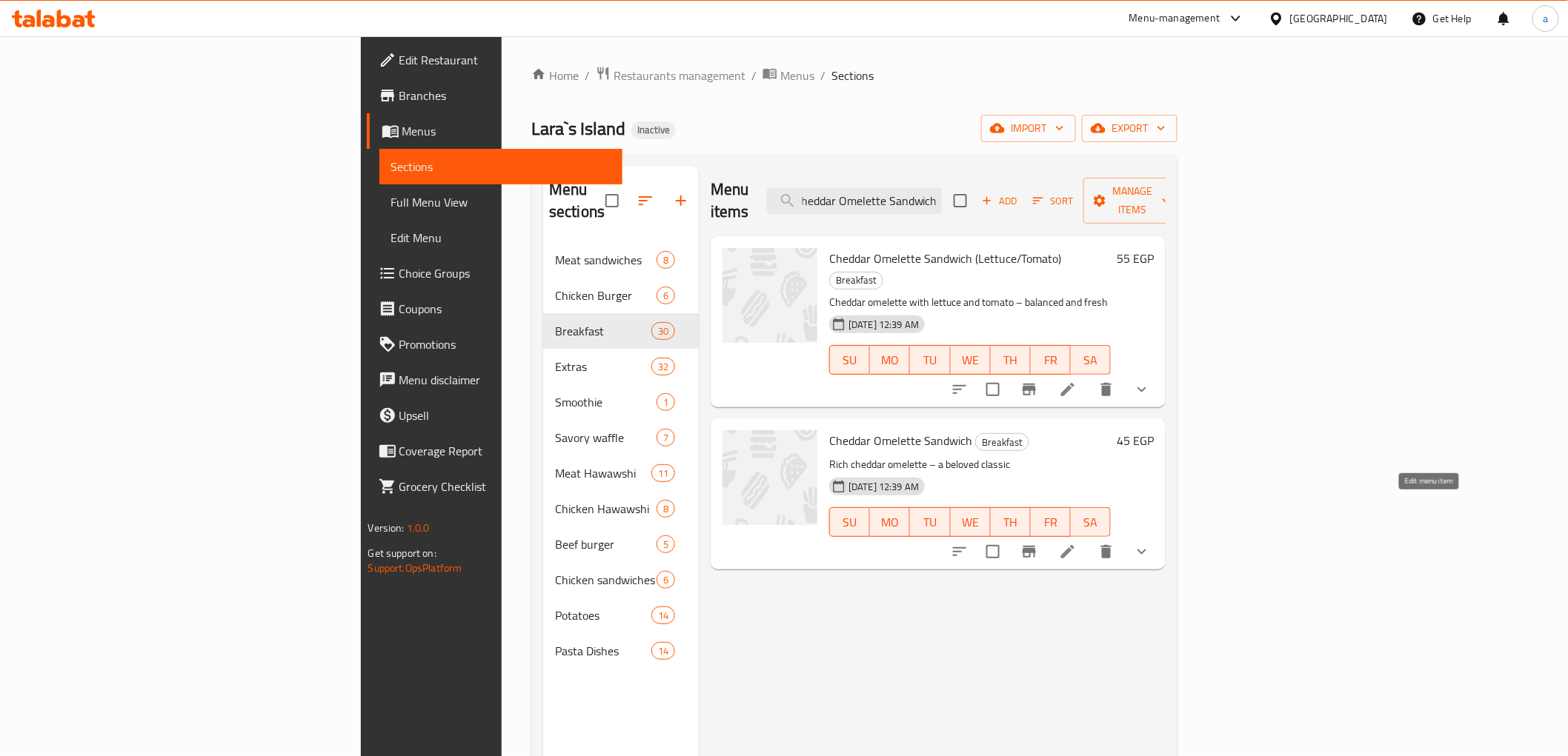
type input "Cheddar Omelette Sandwich"
click at [1077, 543] on icon at bounding box center [1068, 552] width 18 height 18
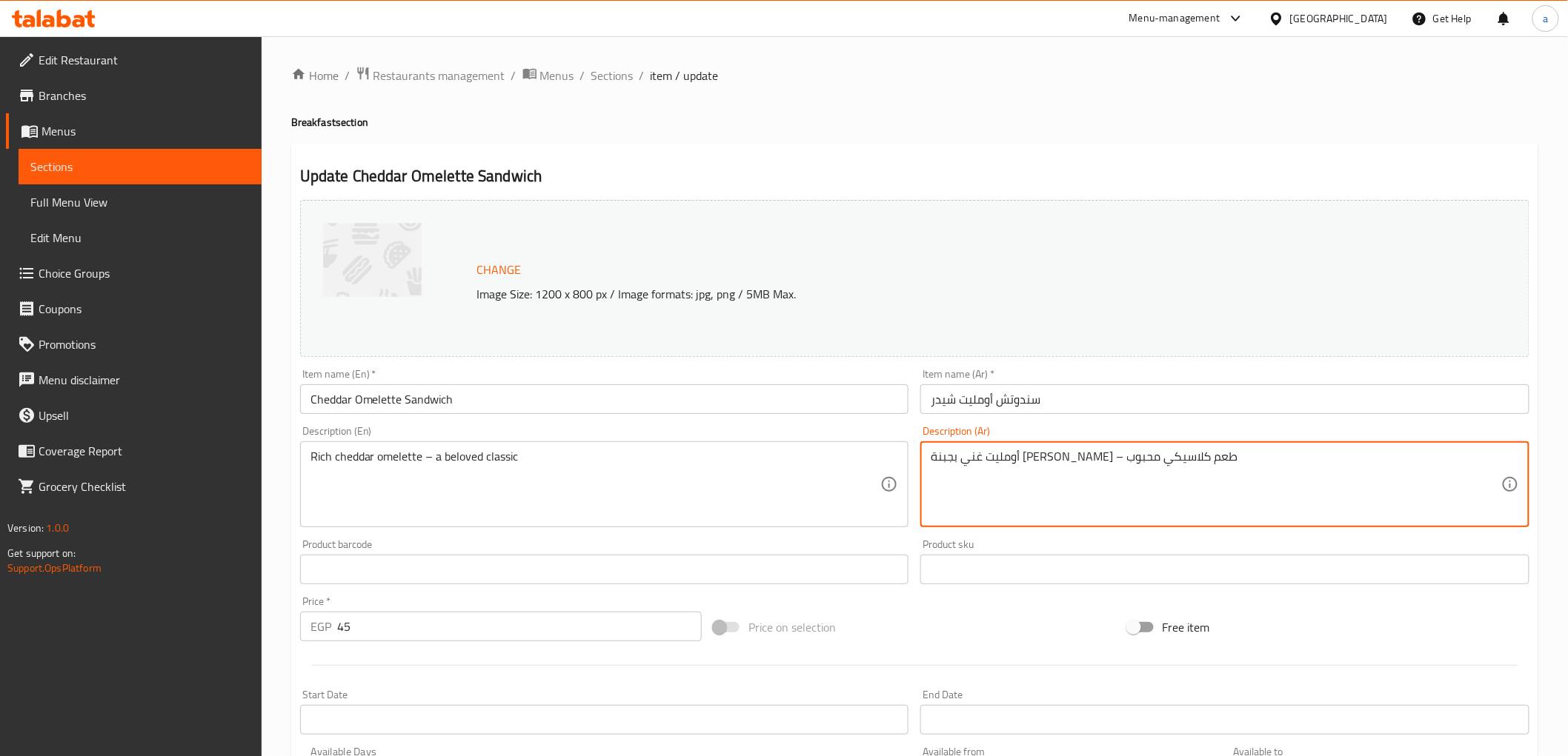
click at [1106, 464] on textarea "أومليت غني بجبنة الشيدر – طعم كلاسيكي محبوب" at bounding box center [1216, 485] width 571 height 70
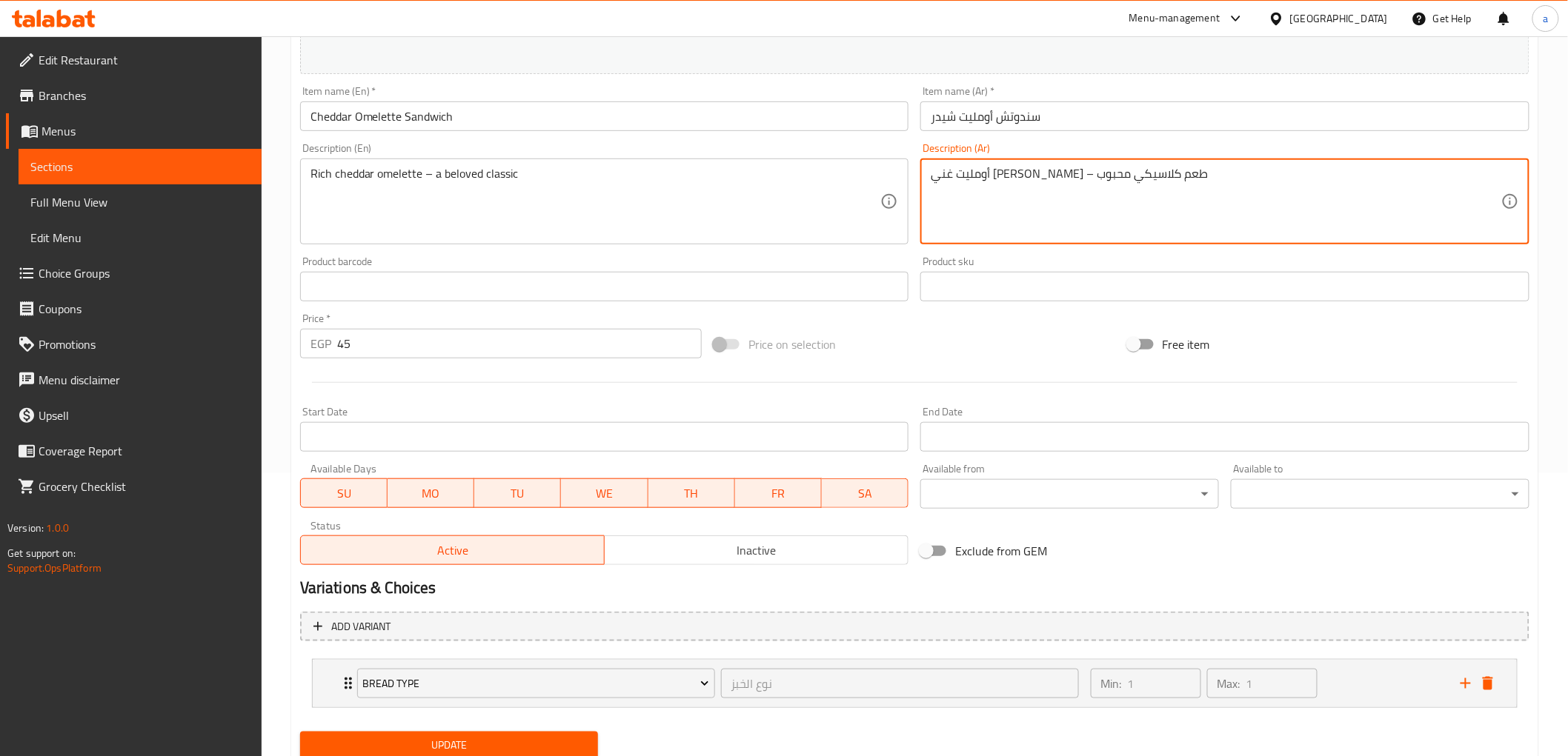
scroll to position [335, 0]
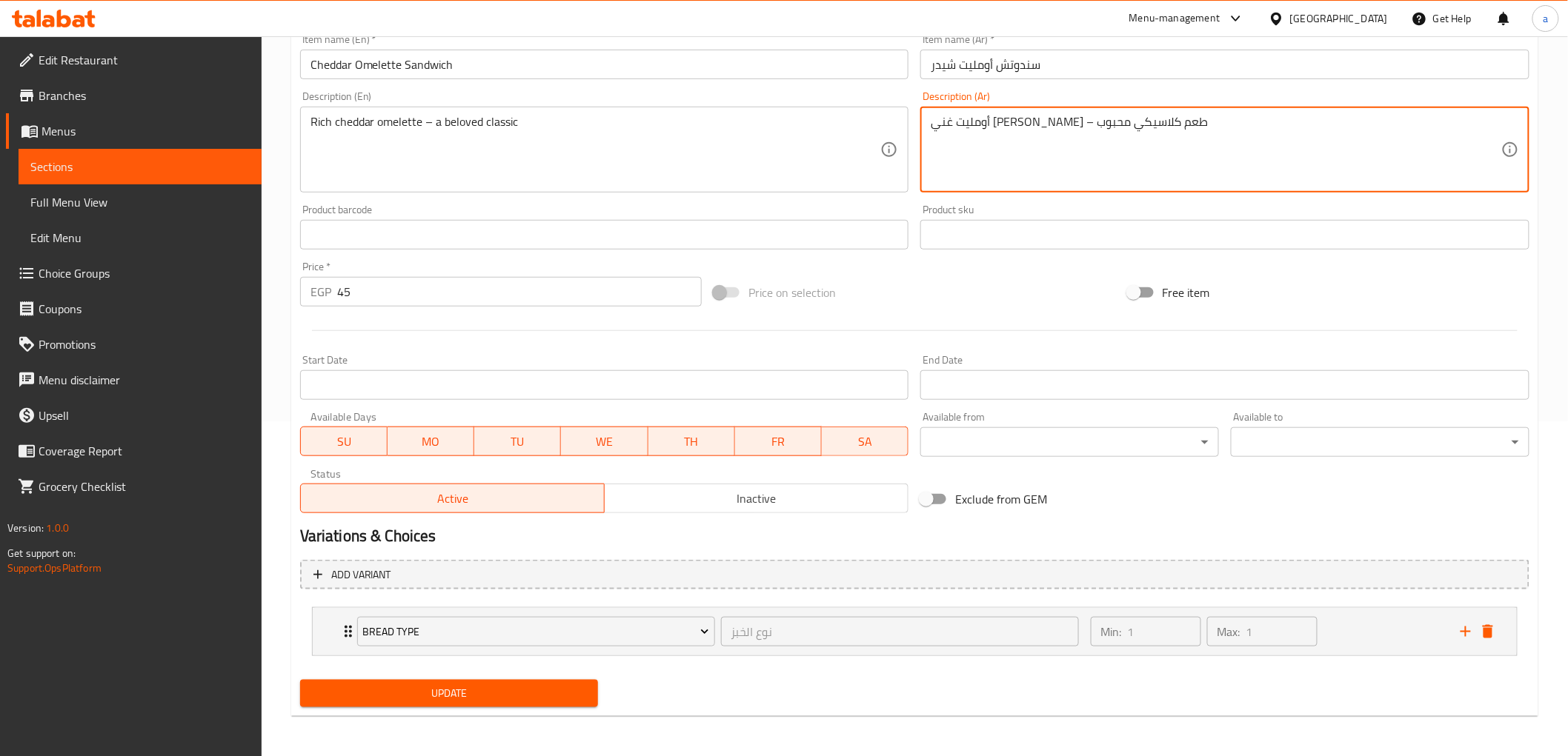
click at [1079, 131] on textarea "أومليت غني الشيدر – طعم كلاسيكي محبوب" at bounding box center [1216, 149] width 571 height 70
click at [1095, 123] on textarea "أومليت غني شيدر – طعم كلاسيكي محبوب" at bounding box center [1216, 149] width 571 height 70
click at [1059, 129] on textarea "أومليت شيدر – طعم كلاسيكي محبوب" at bounding box center [1216, 149] width 571 height 70
paste textarea "غني"
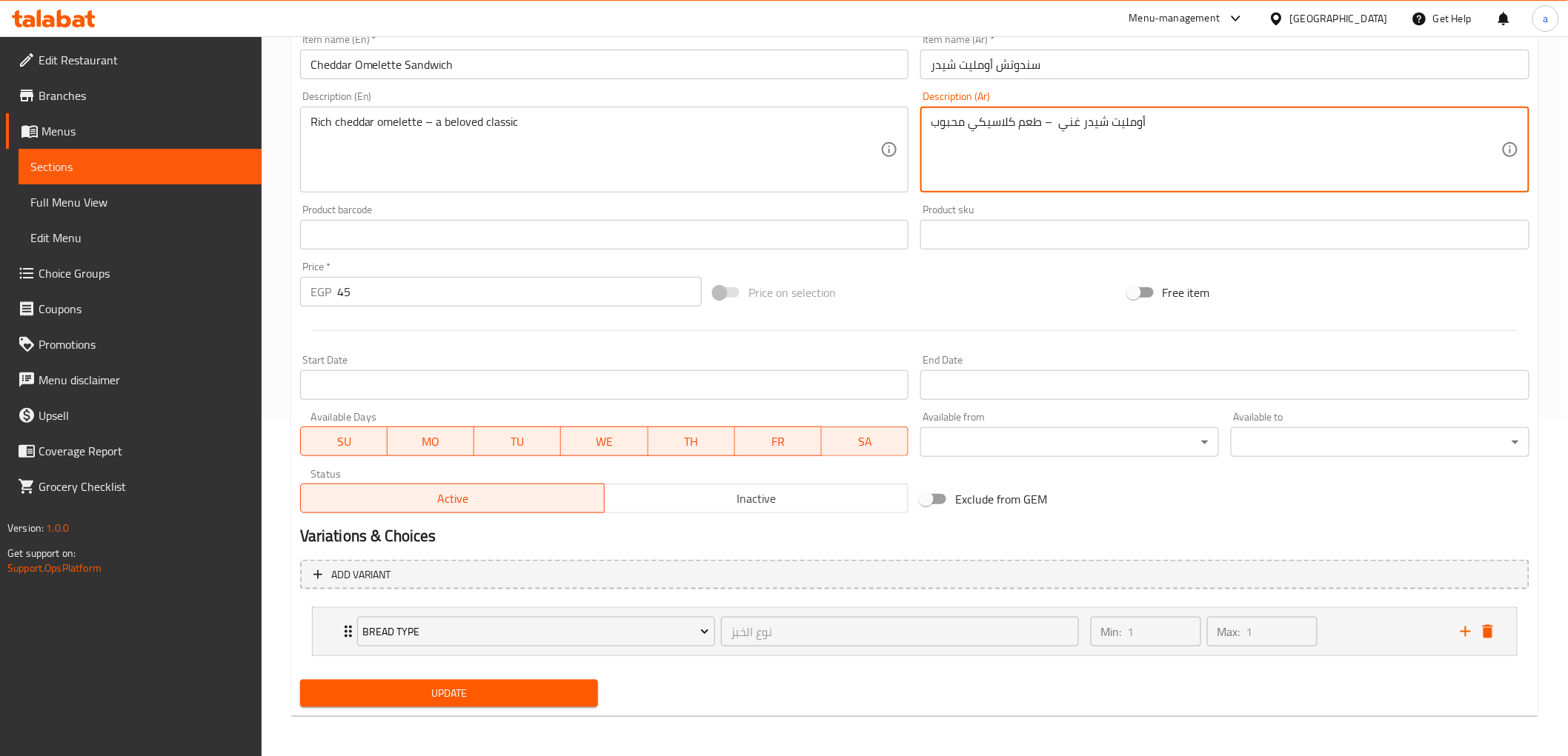
drag, startPoint x: 1059, startPoint y: 123, endPoint x: 1048, endPoint y: 119, distance: 11.7
click at [1048, 119] on textarea "أومليت شيدر غني – طعم كلاسيكي محبوب" at bounding box center [1216, 149] width 571 height 70
type textarea "أومليت شيدر غني- طعم كلاسيكي محبوب"
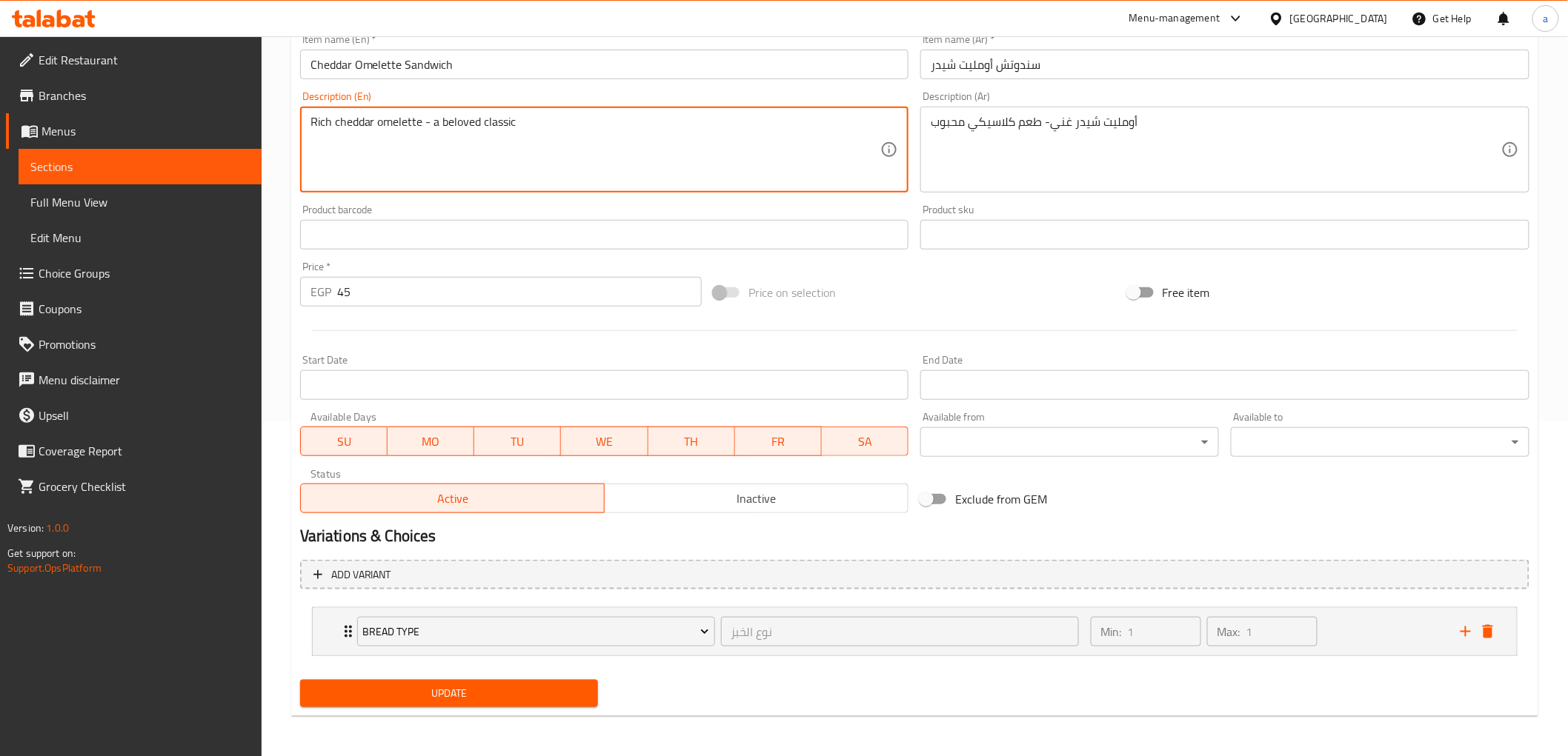
type textarea "Rich cheddar omelette - a beloved classic"
click at [517, 699] on span "Update" at bounding box center [449, 694] width 274 height 19
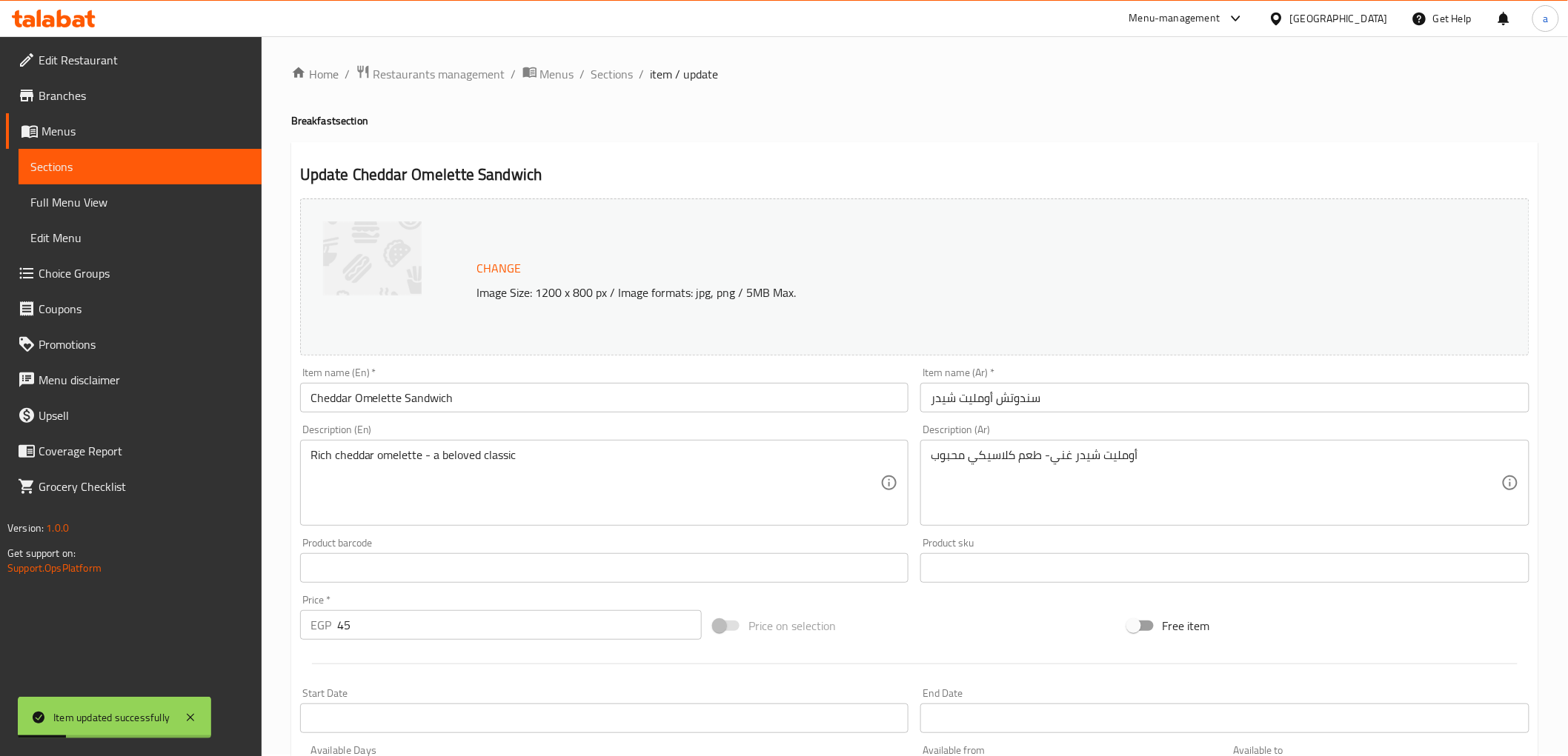
scroll to position [0, 0]
click at [599, 77] on span "Sections" at bounding box center [612, 76] width 42 height 18
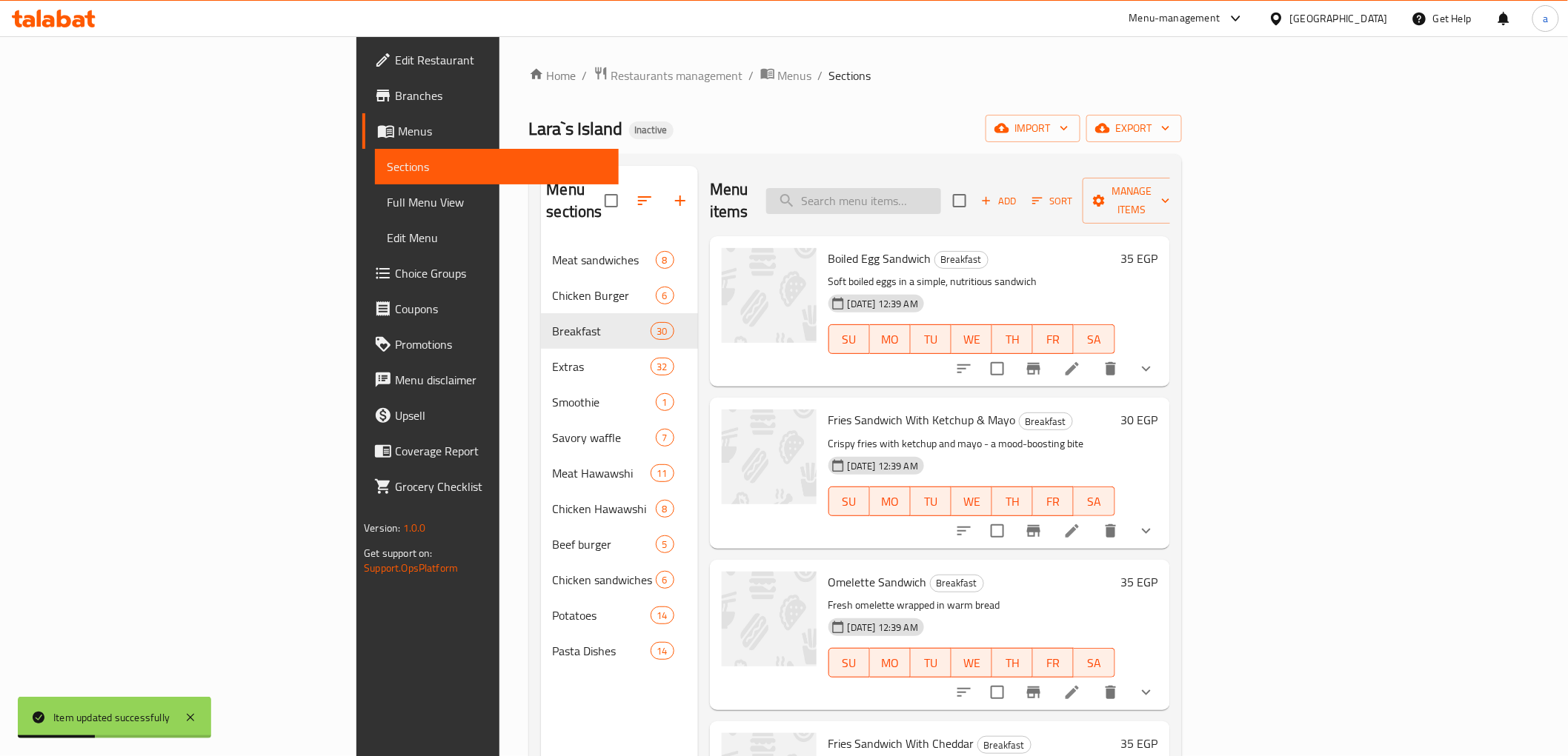
click at [941, 201] on input "search" at bounding box center [853, 201] width 175 height 26
paste input "Smoked Turkey Waffle Bites"
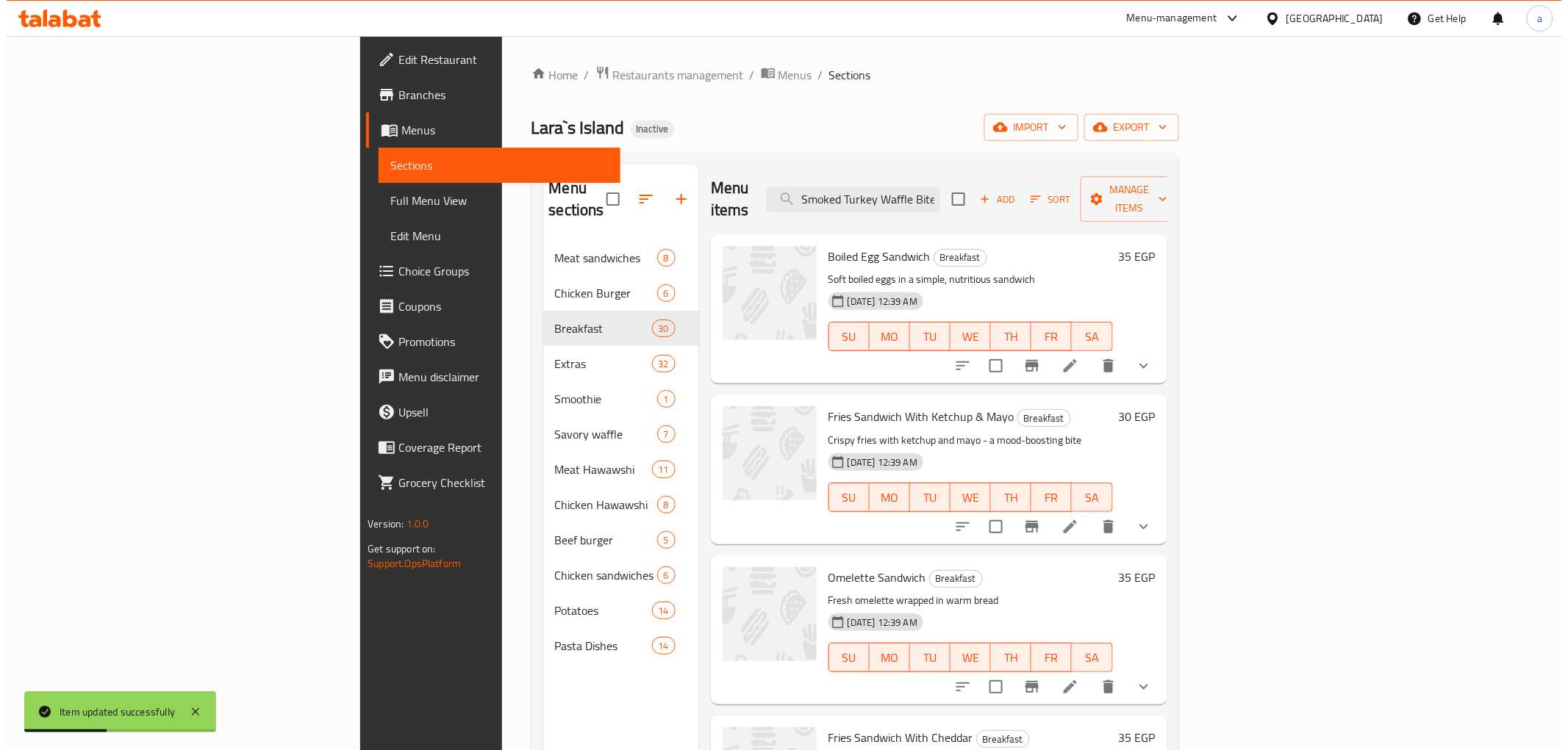
scroll to position [0, 6]
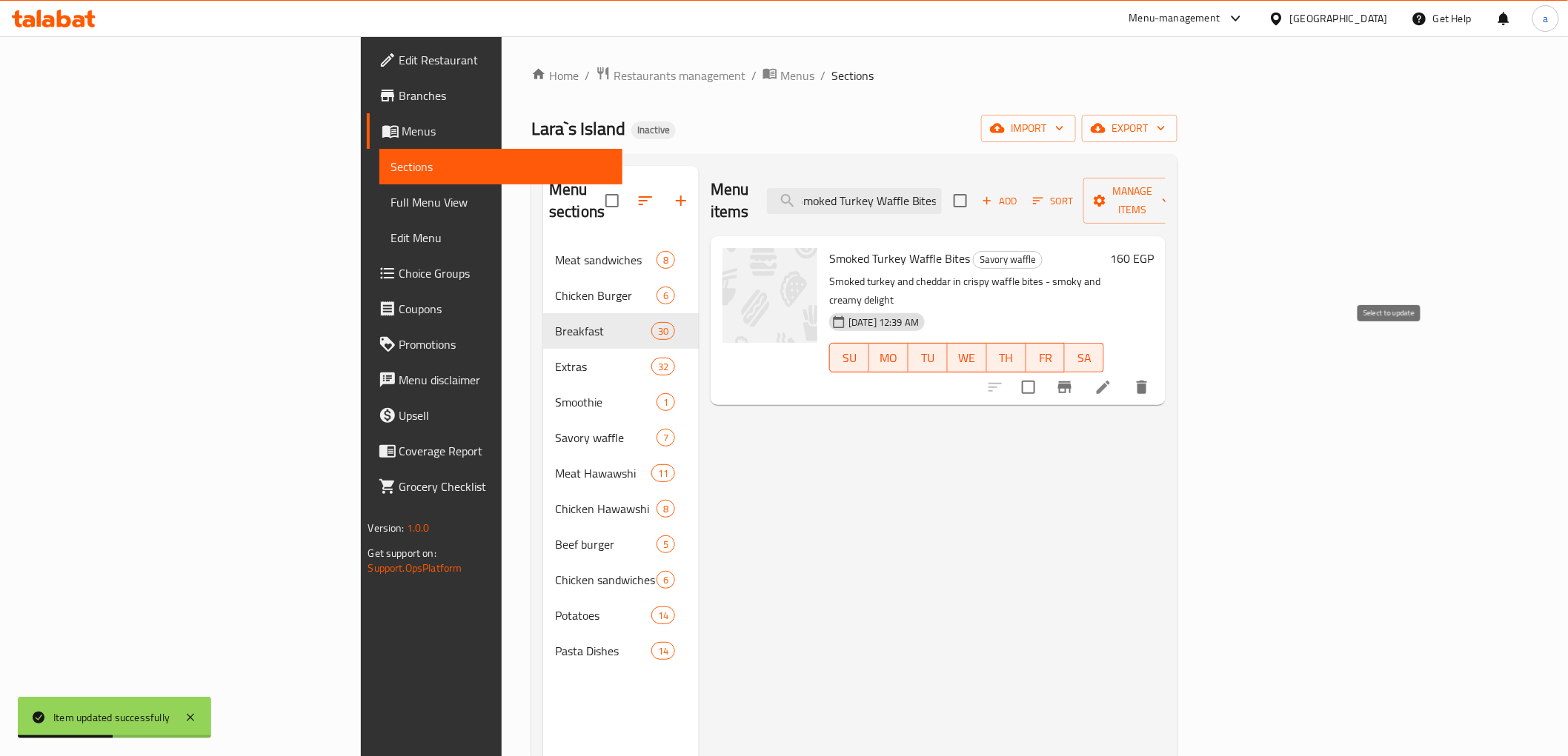
type input "Smoked Turkey Waffle Bites"
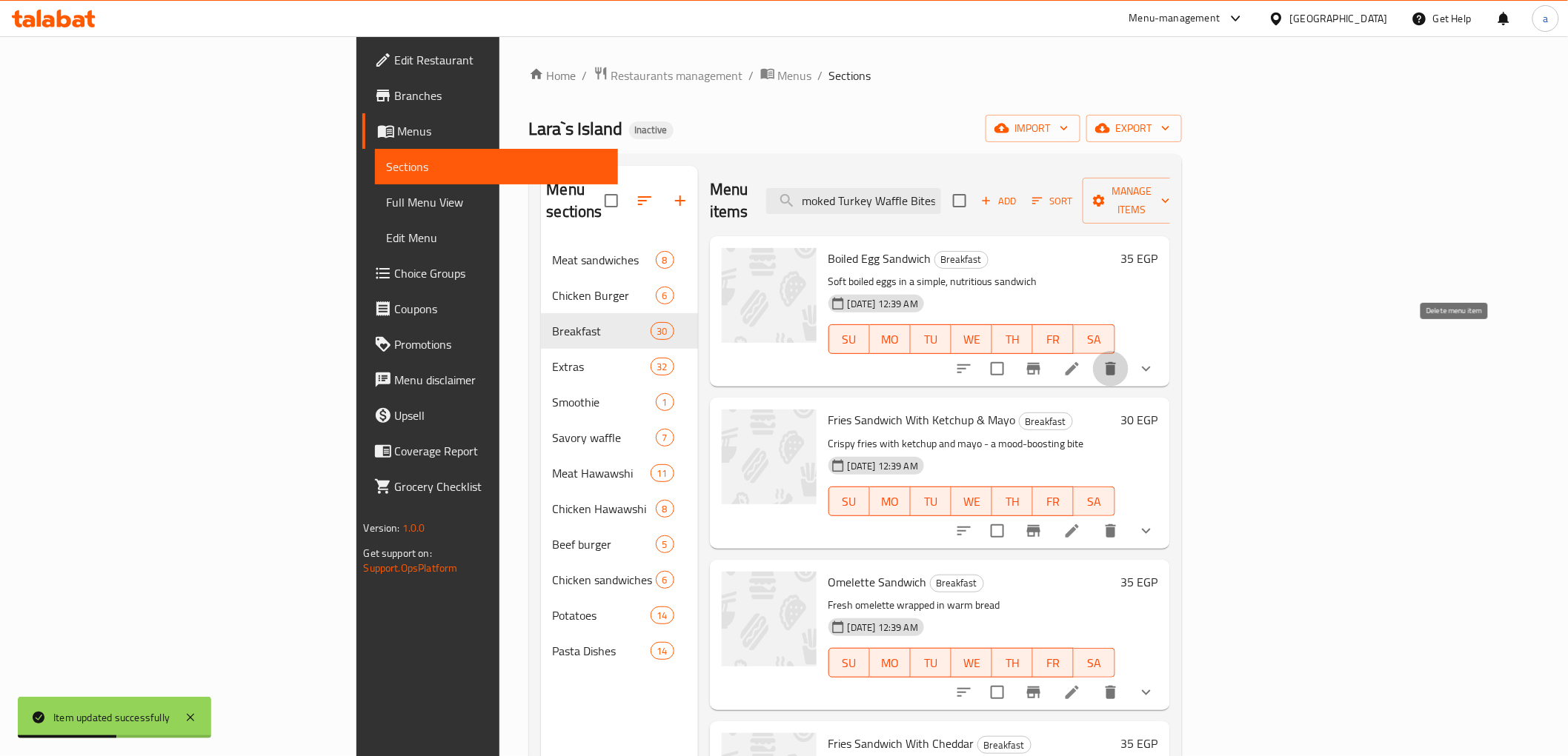
click at [1120, 360] on icon "delete" at bounding box center [1111, 369] width 18 height 18
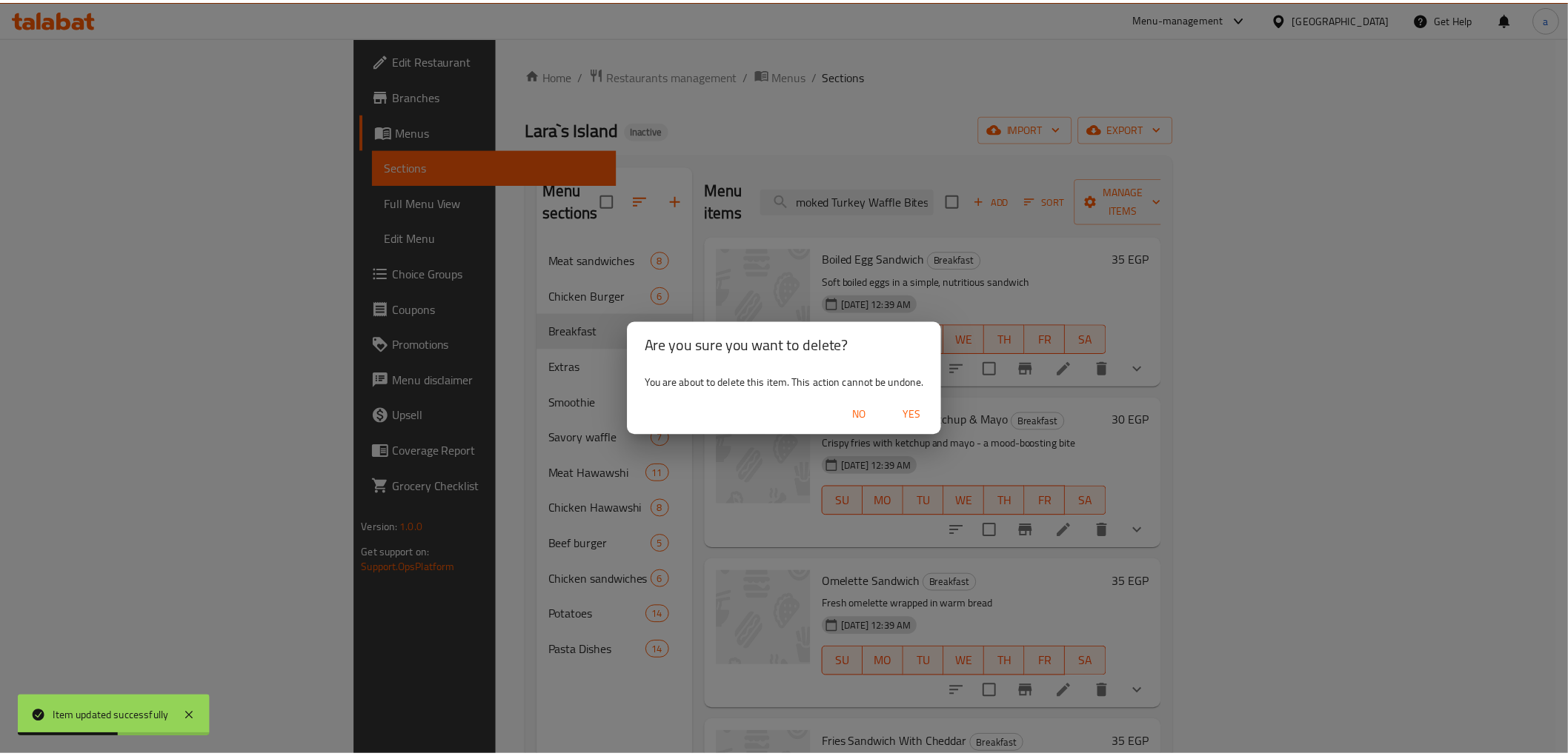
scroll to position [0, 0]
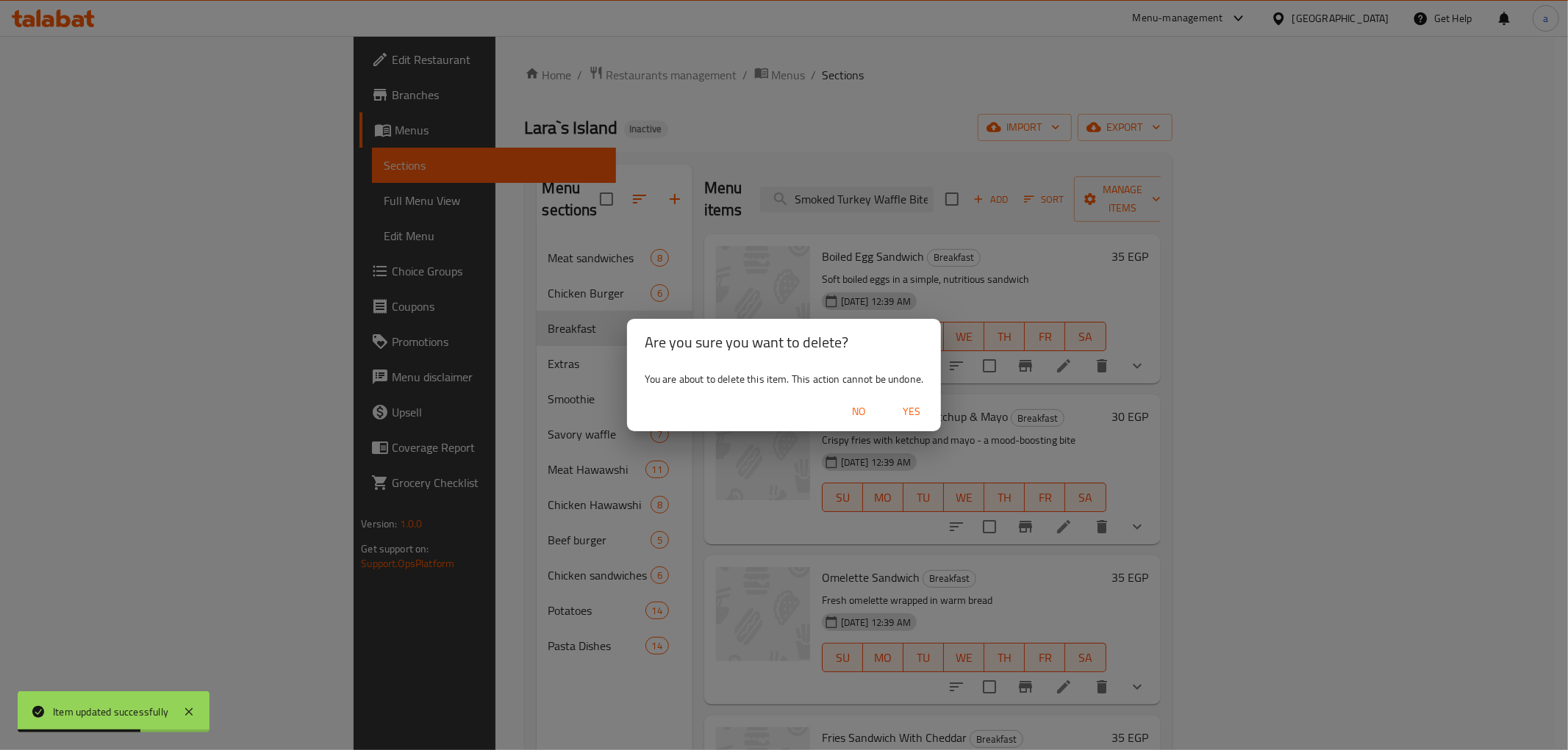
click at [853, 415] on span "No" at bounding box center [859, 411] width 35 height 19
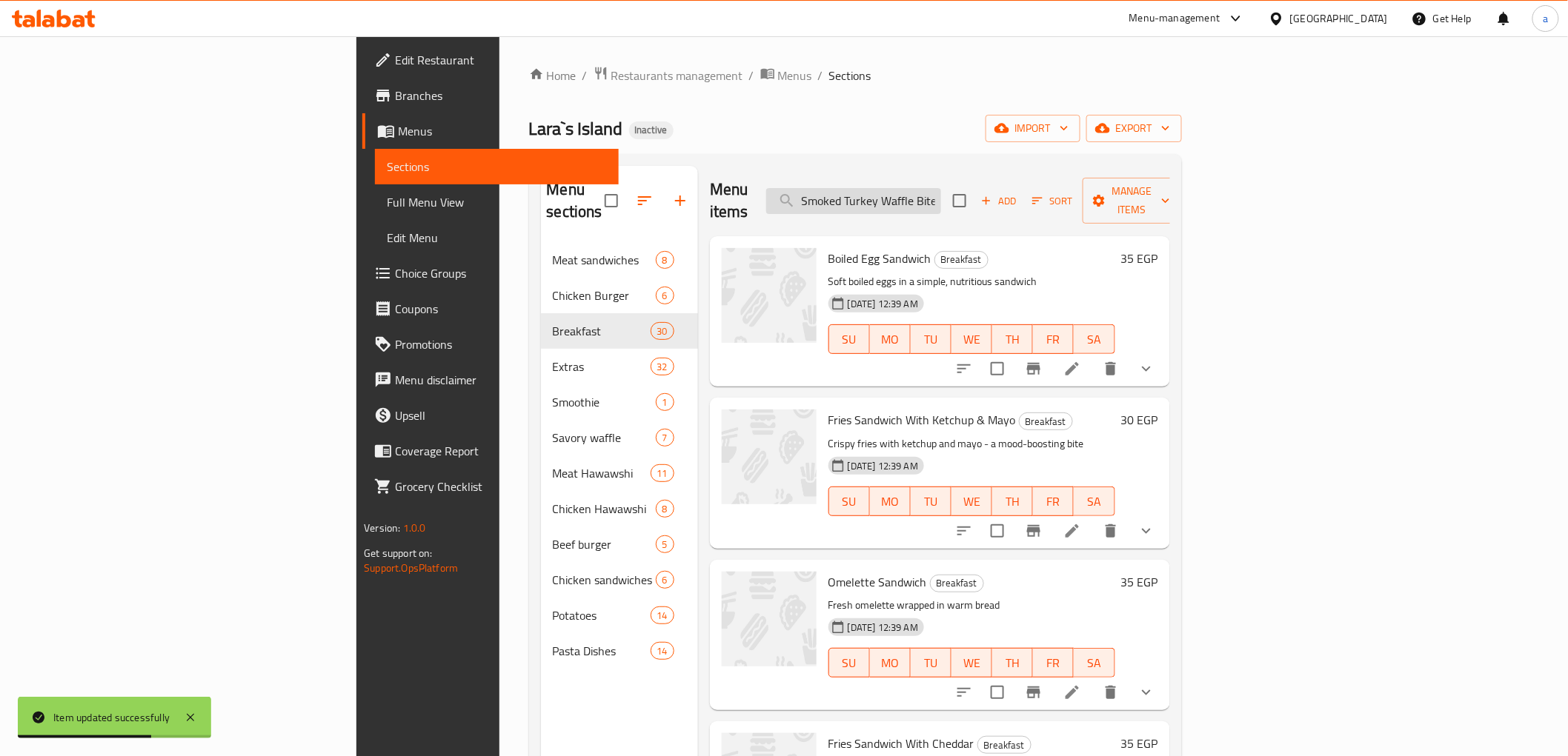
click at [941, 189] on input "Smoked Turkey Waffle Bites" at bounding box center [853, 201] width 175 height 26
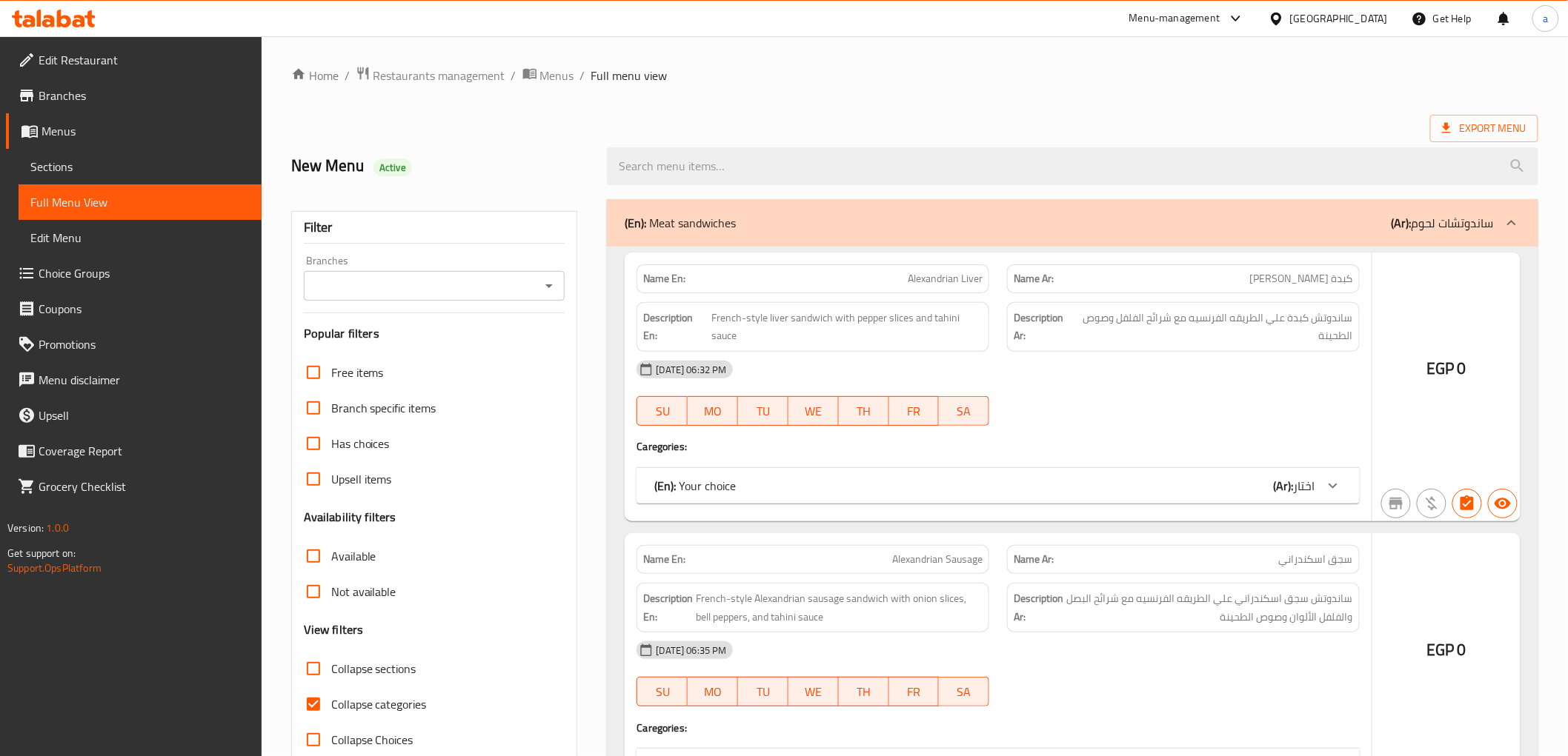
click at [707, 568] on div at bounding box center [784, 378] width 1568 height 756
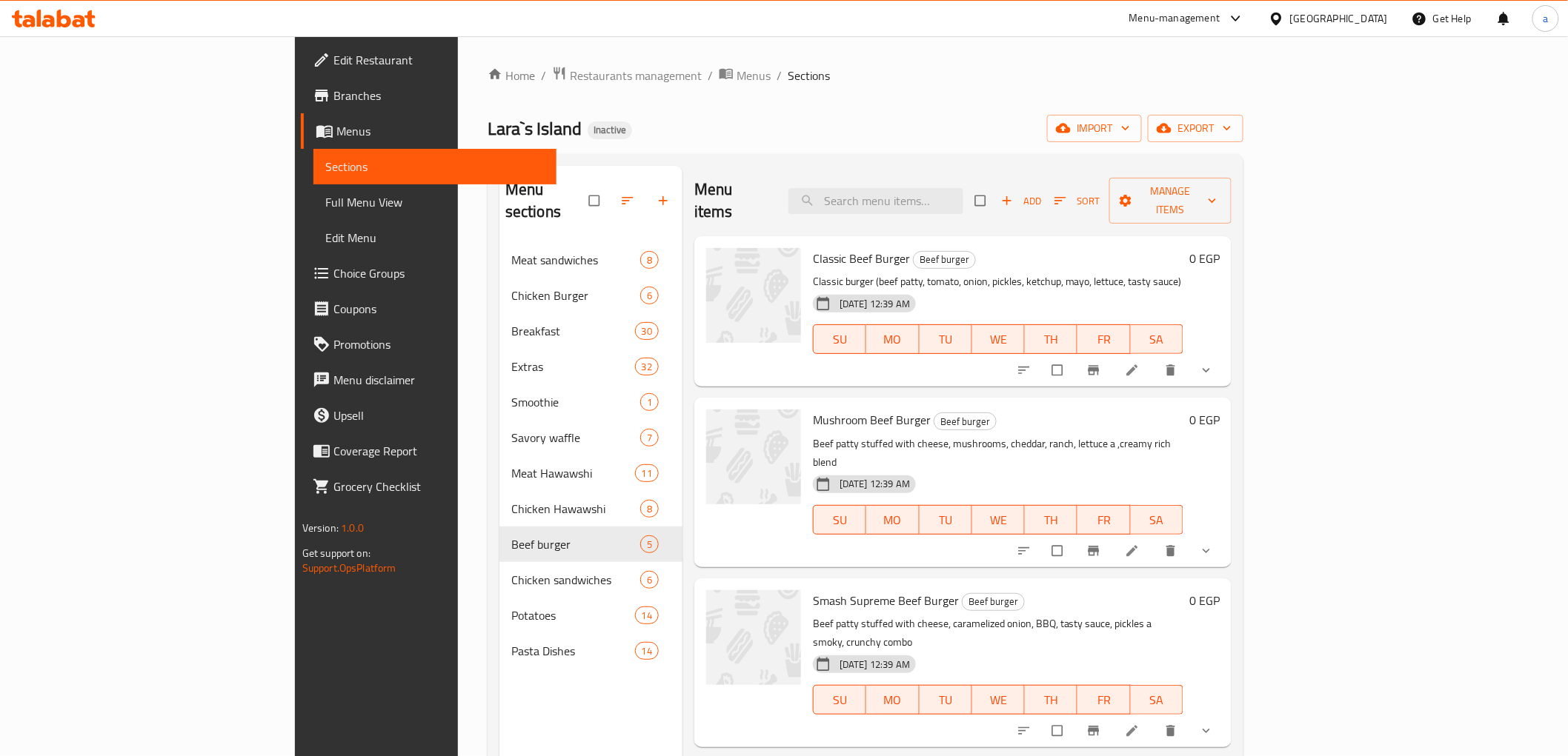
click at [326, 207] on span "Full Menu View" at bounding box center [435, 202] width 219 height 18
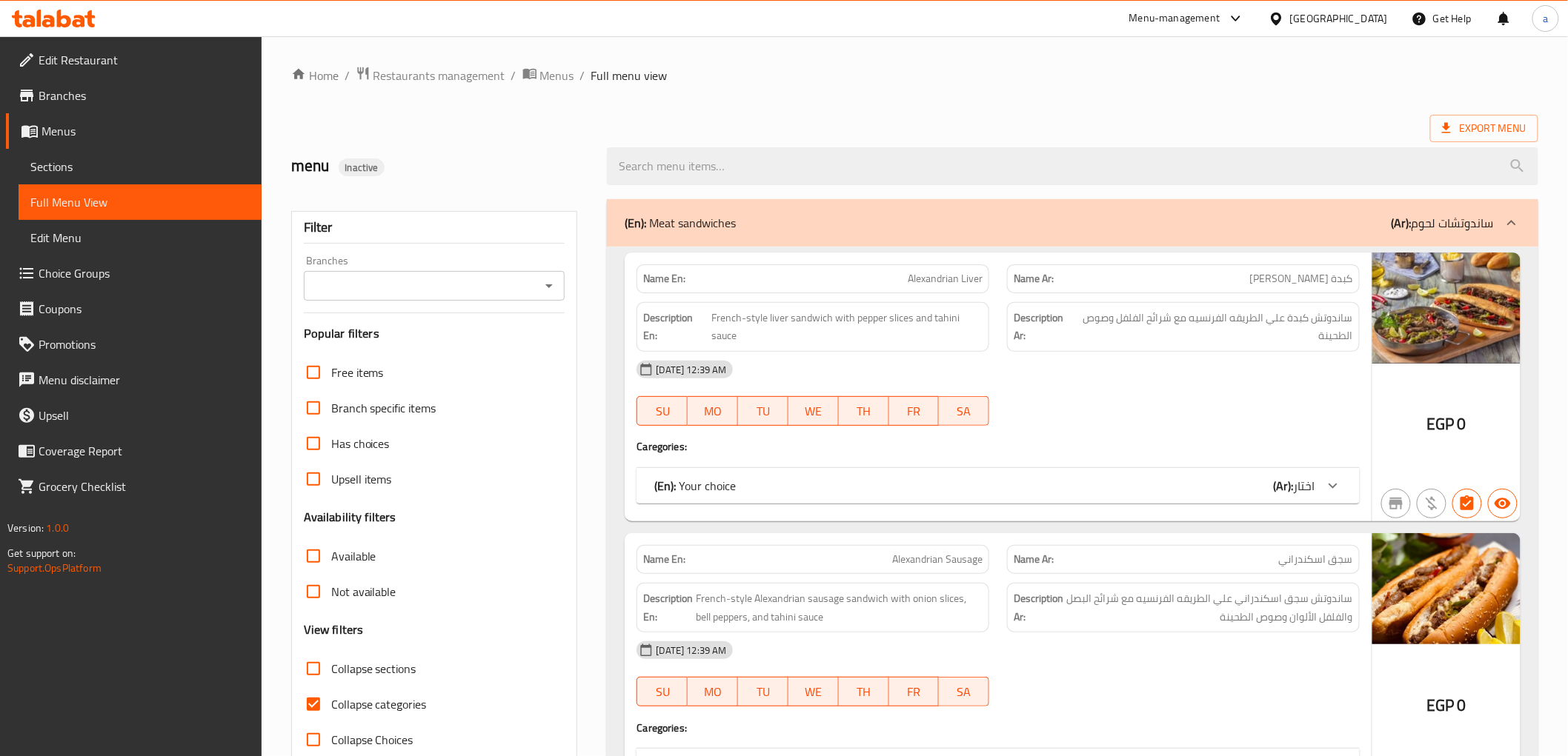
click at [1092, 340] on span "ساندوتش كبدة علي الطريقه الفرنسيه مع شرائح الفلفل وصوص الطحينة" at bounding box center [1214, 327] width 278 height 37
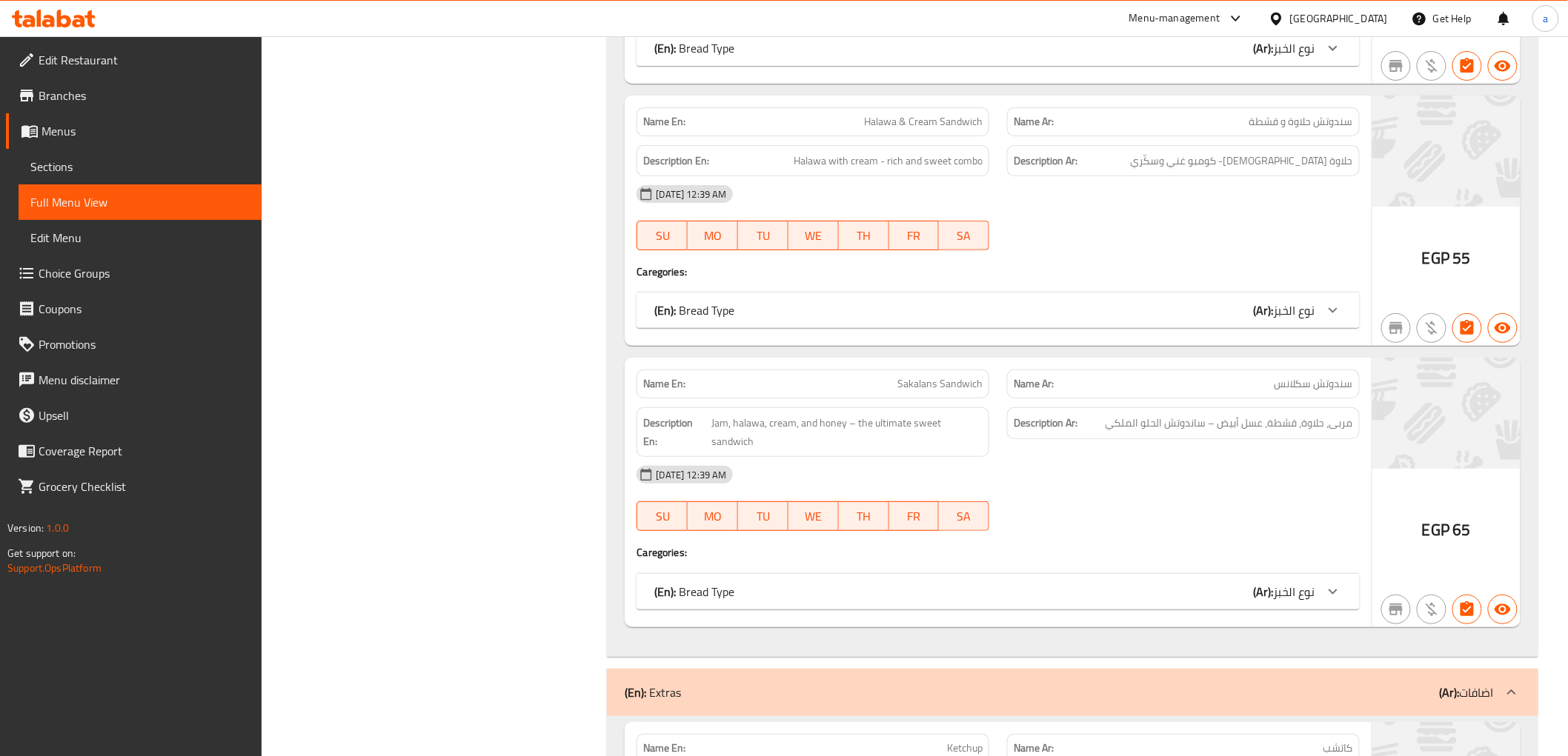
click at [950, 376] on span "Sakalans Sandwich" at bounding box center [940, 384] width 85 height 16
copy span "Sakalans Sandwich"
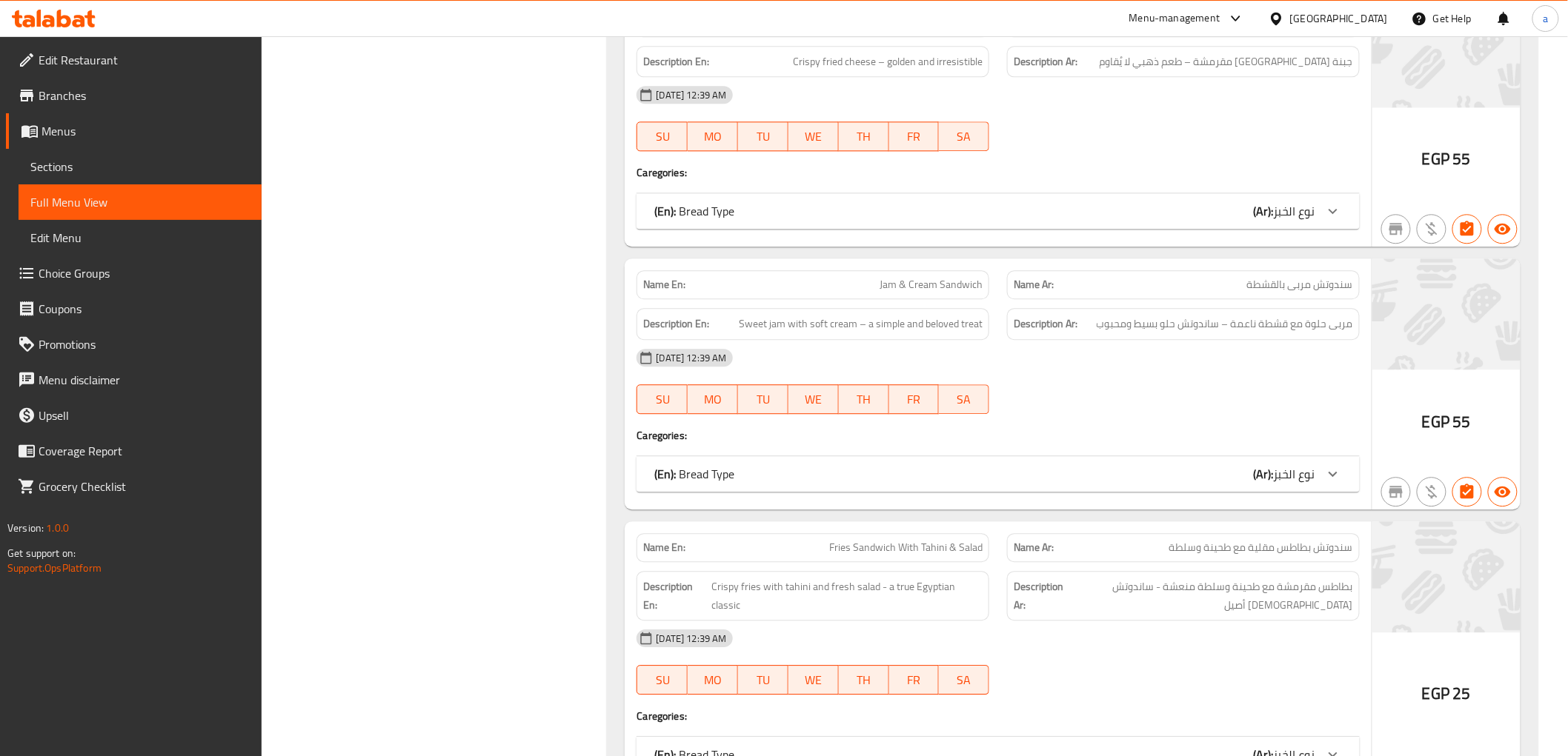
scroll to position [18526, 0]
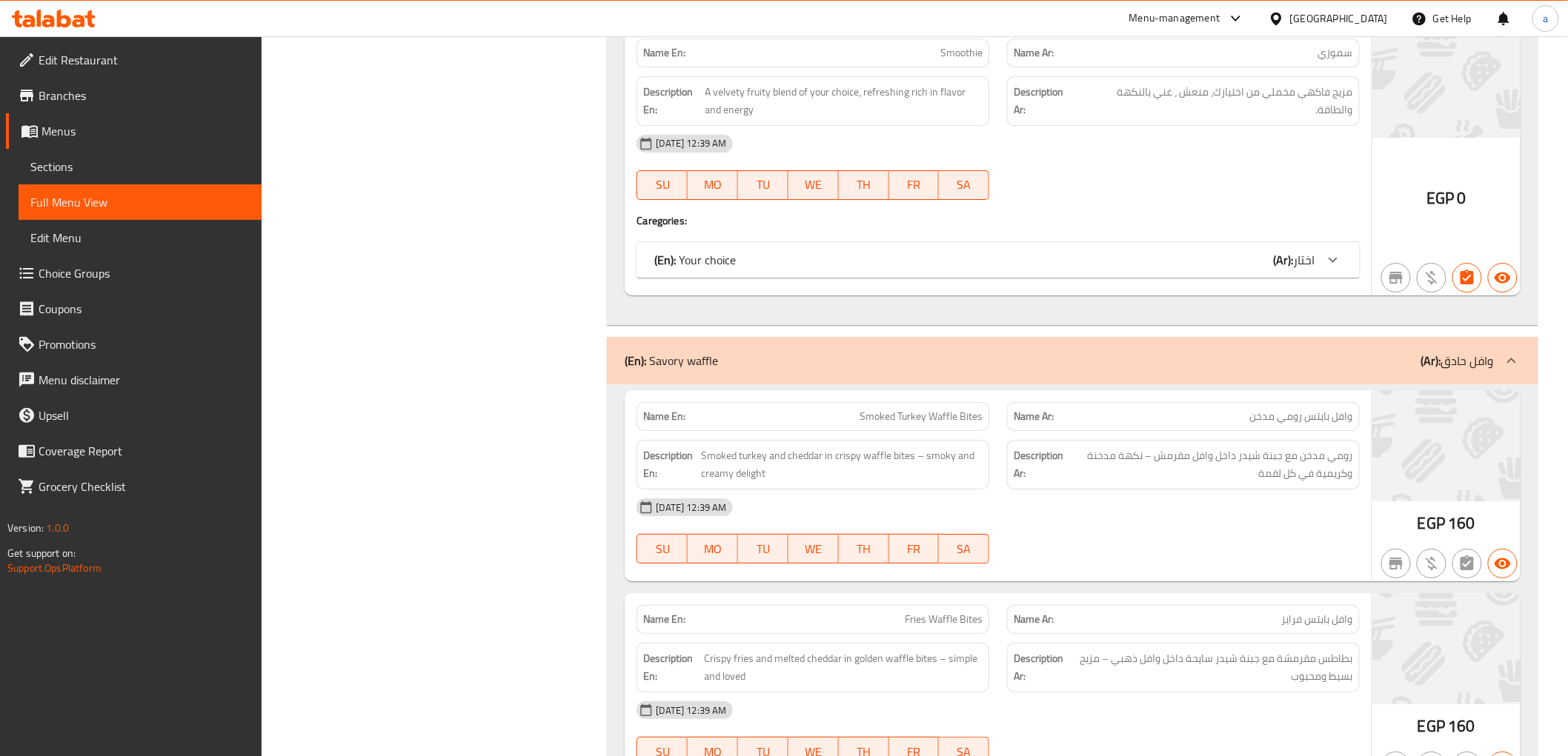
click at [960, 409] on span "Smoked Turkey Waffle Bites" at bounding box center [921, 416] width 123 height 16
copy span "Smoked Turkey Waffle Bites"
click at [949, 612] on span "Fries Waffle Bites" at bounding box center [944, 620] width 78 height 16
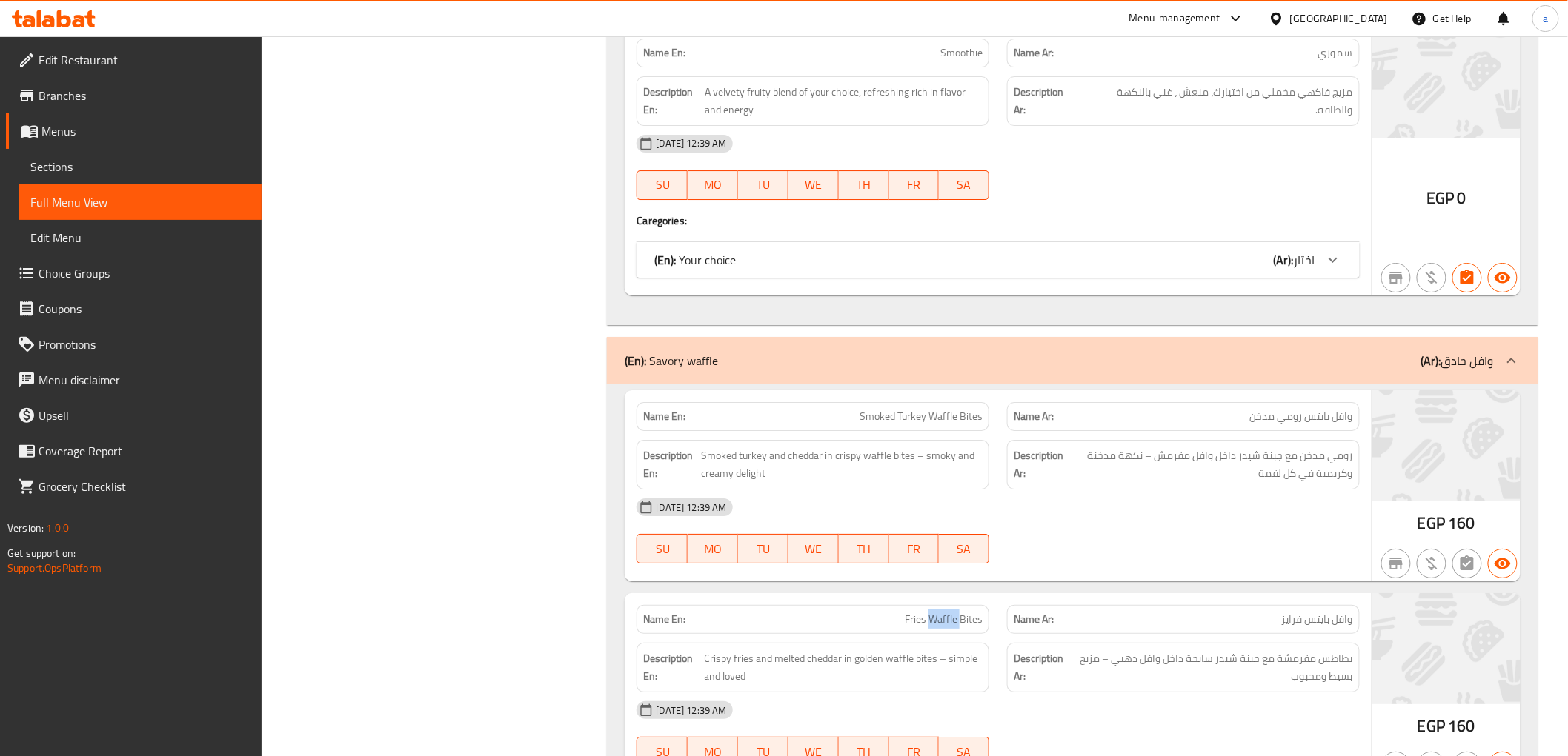
click at [949, 612] on span "Fries Waffle Bites" at bounding box center [944, 620] width 78 height 16
copy span "Fries Waffle Bites"
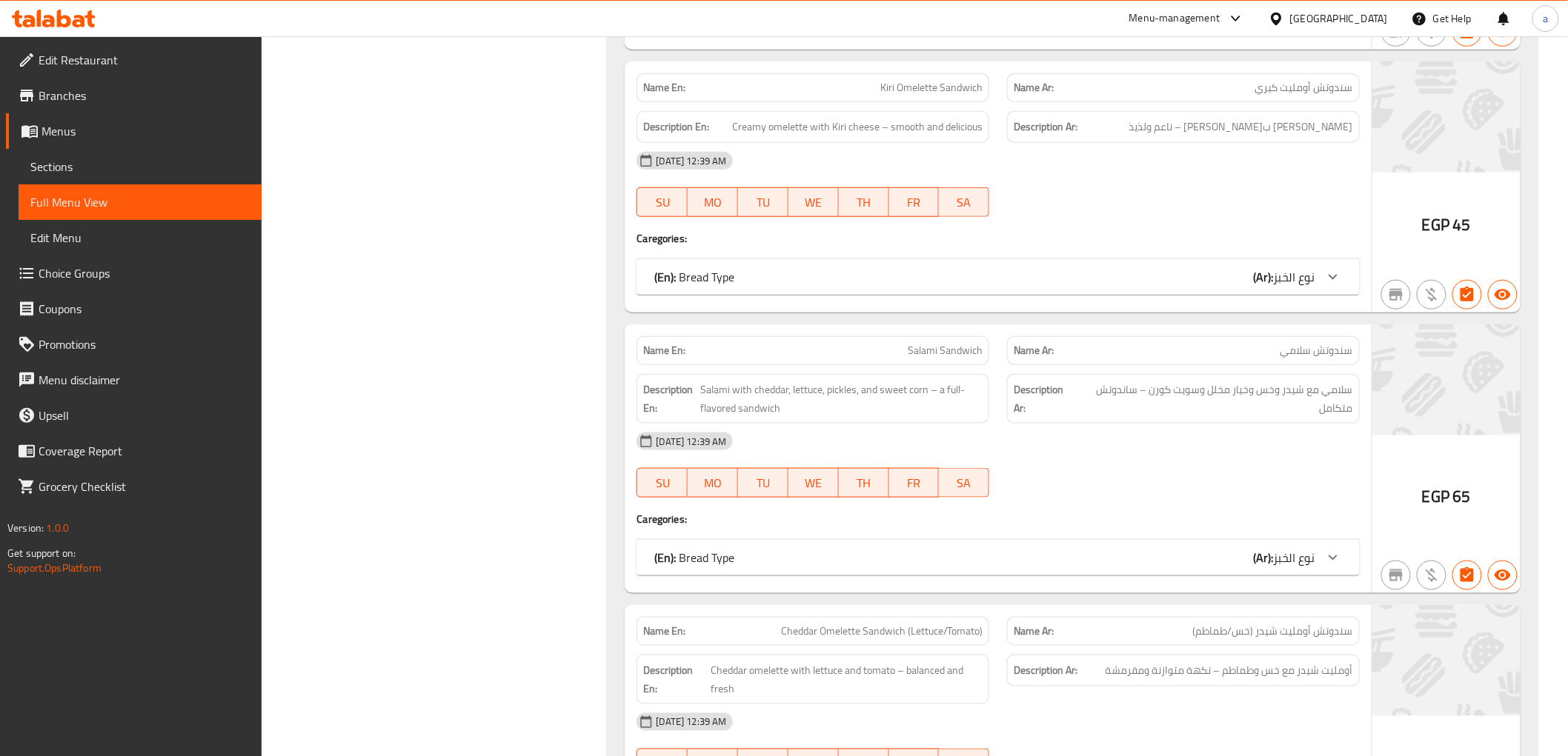
scroll to position [8338, 0]
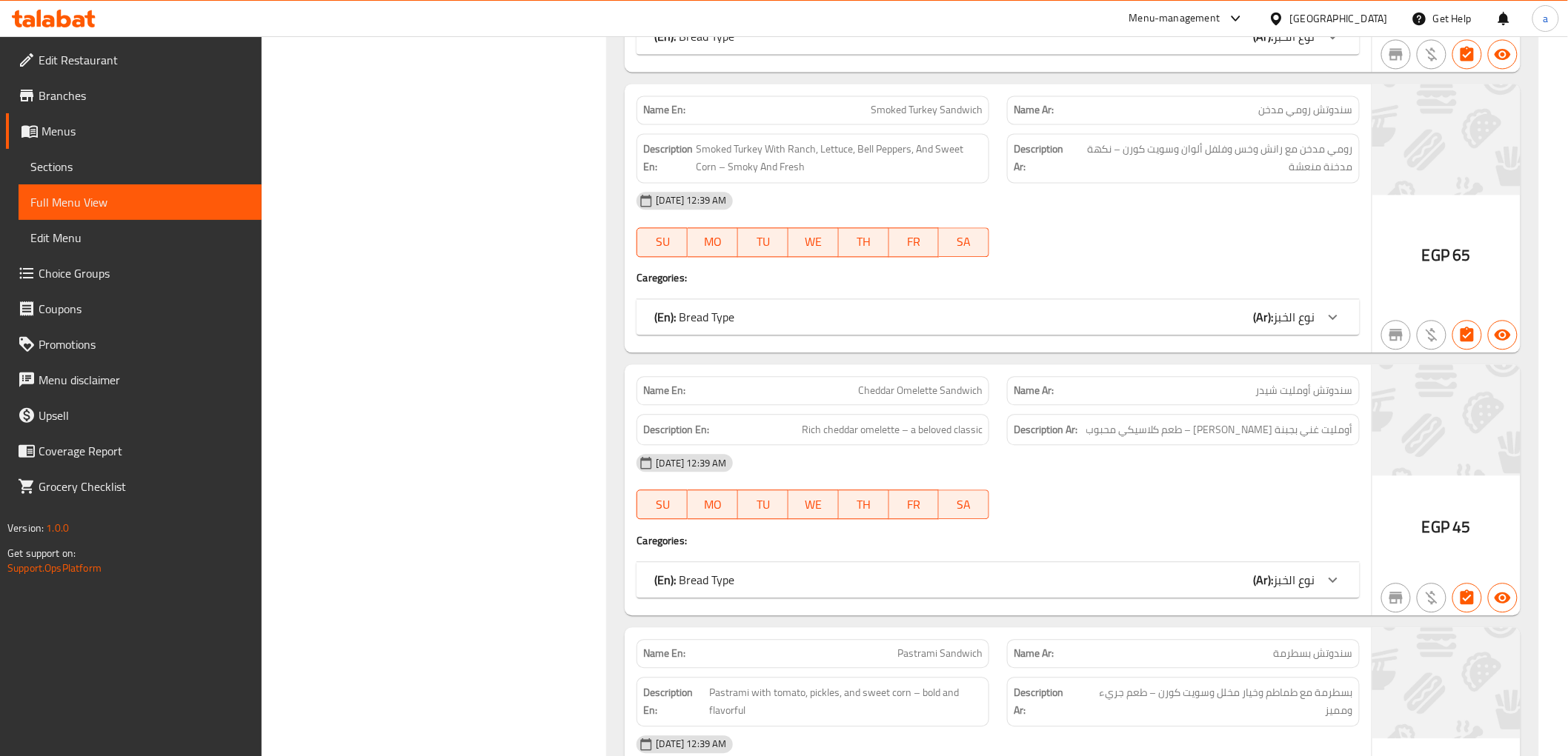
click at [944, 383] on span "Cheddar Omelette Sandwich" at bounding box center [920, 391] width 124 height 16
copy span "Cheddar Omelette Sandwich"
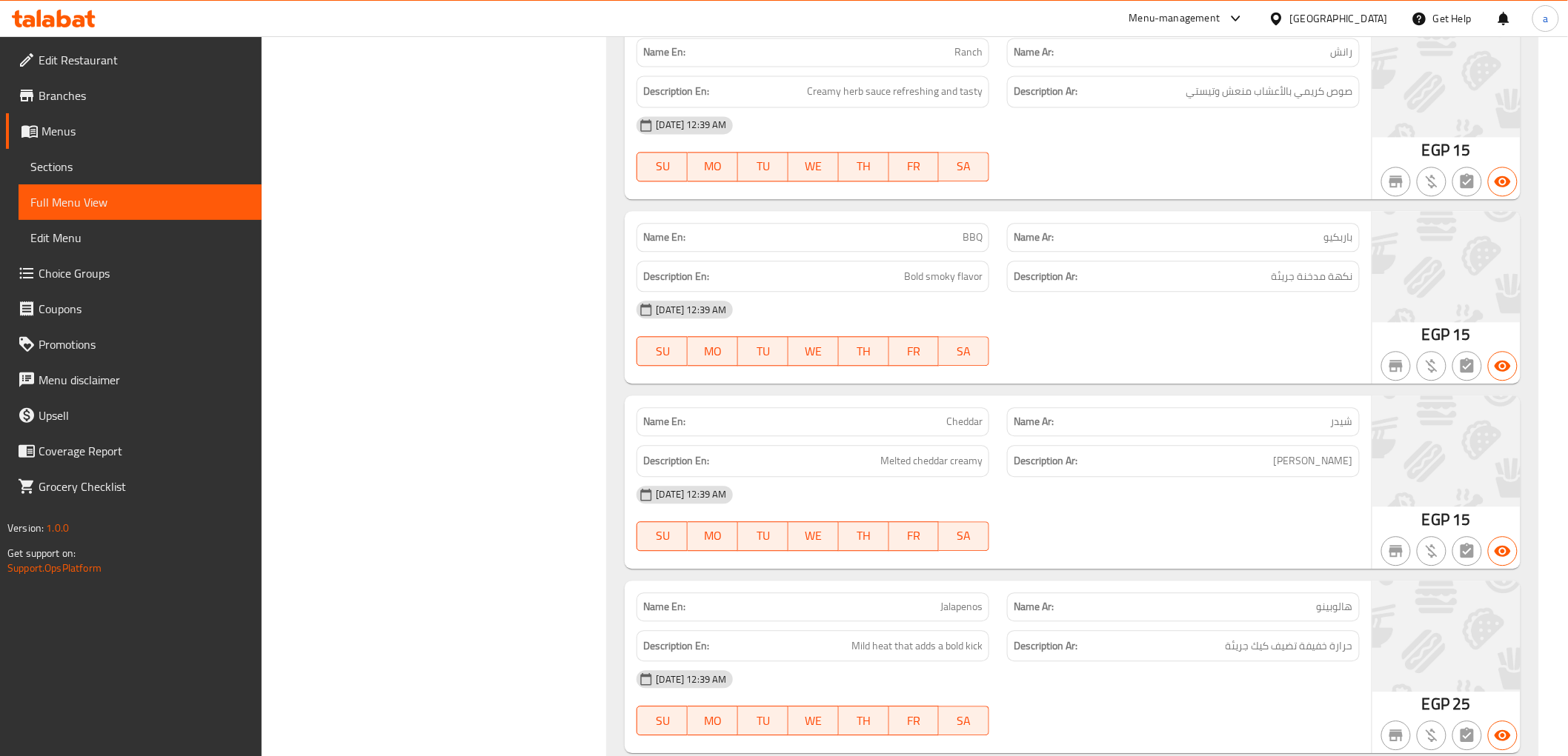
scroll to position [18566, 0]
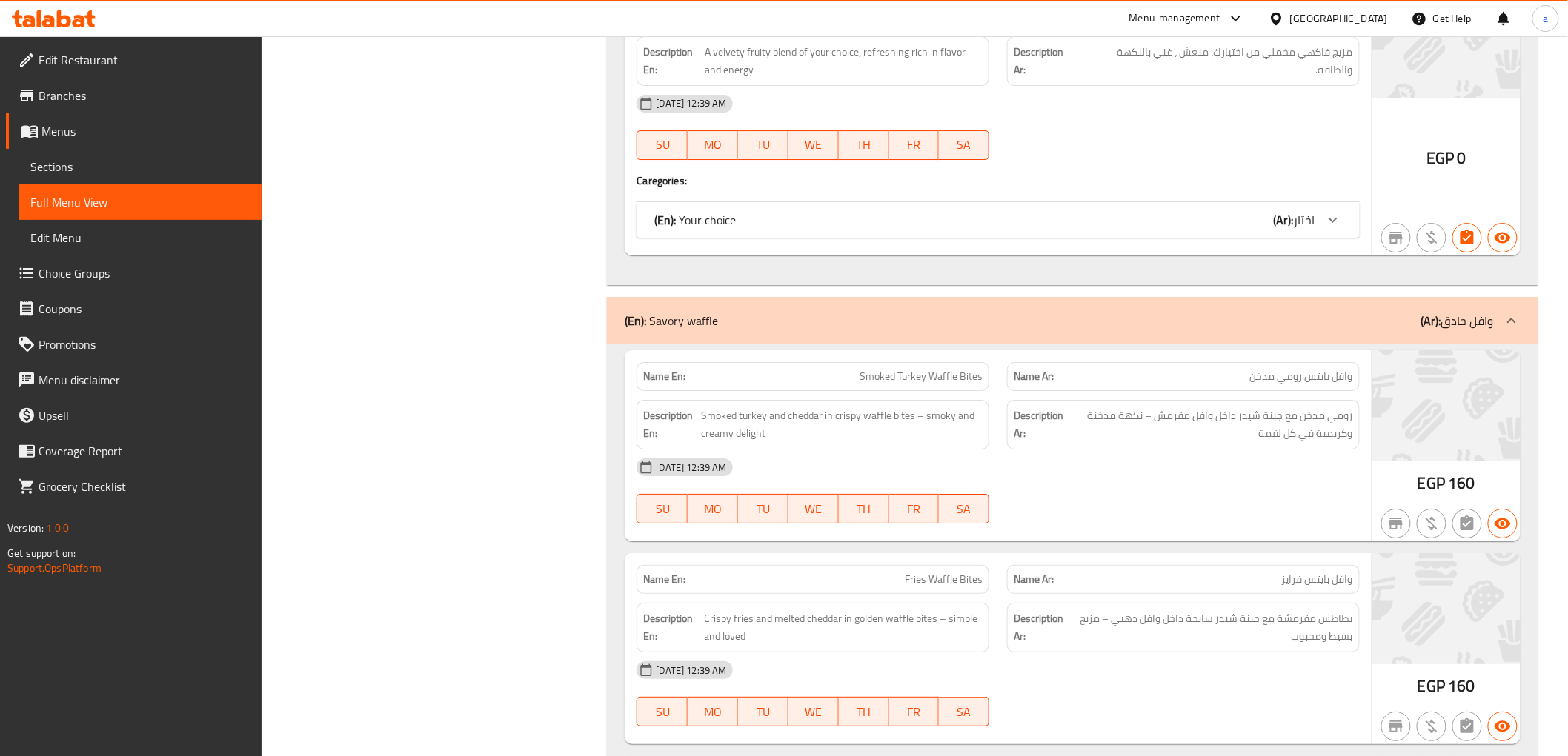
click at [906, 369] on span "Smoked Turkey Waffle Bites" at bounding box center [921, 377] width 123 height 16
copy span "Smoked Turkey Waffle Bites"
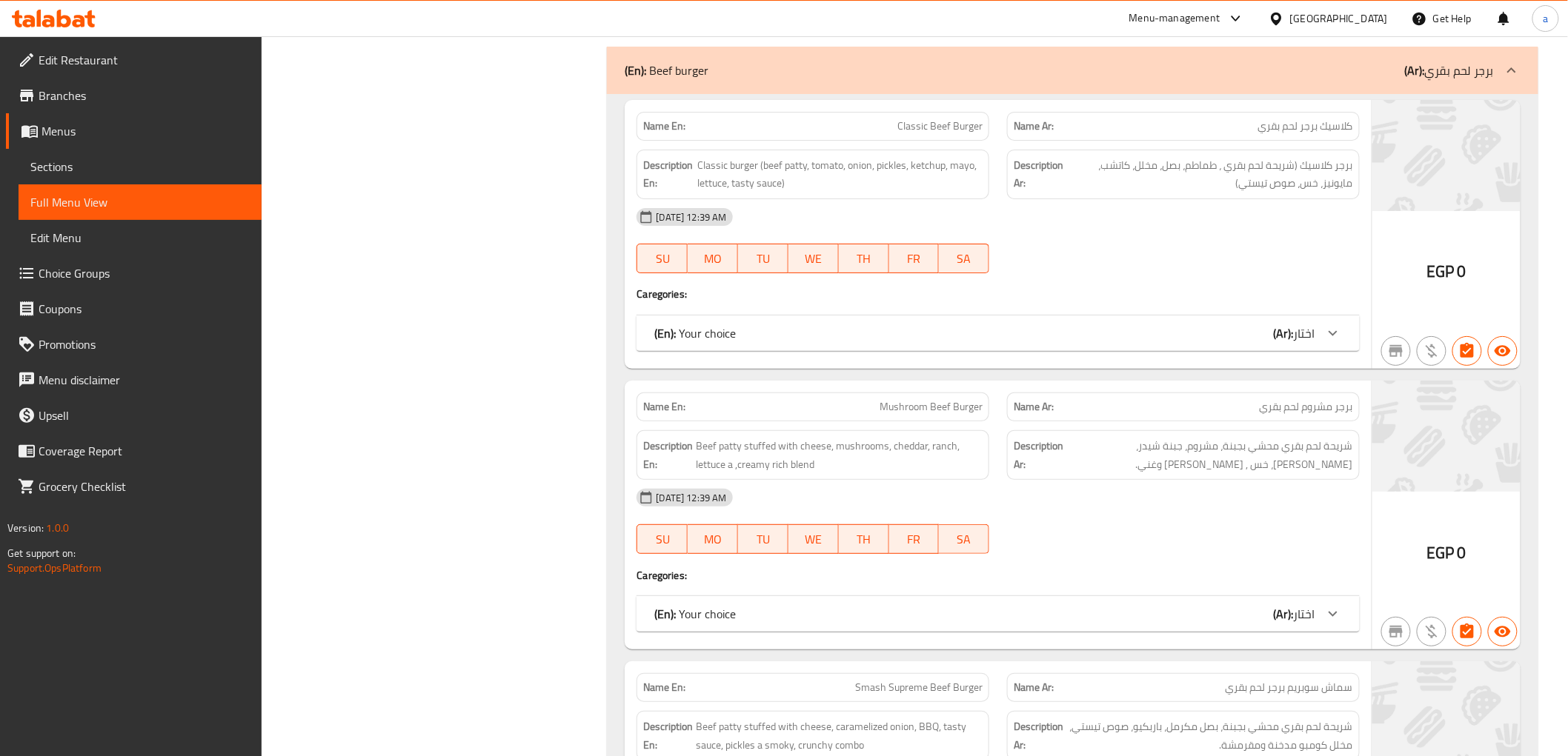
scroll to position [22866, 0]
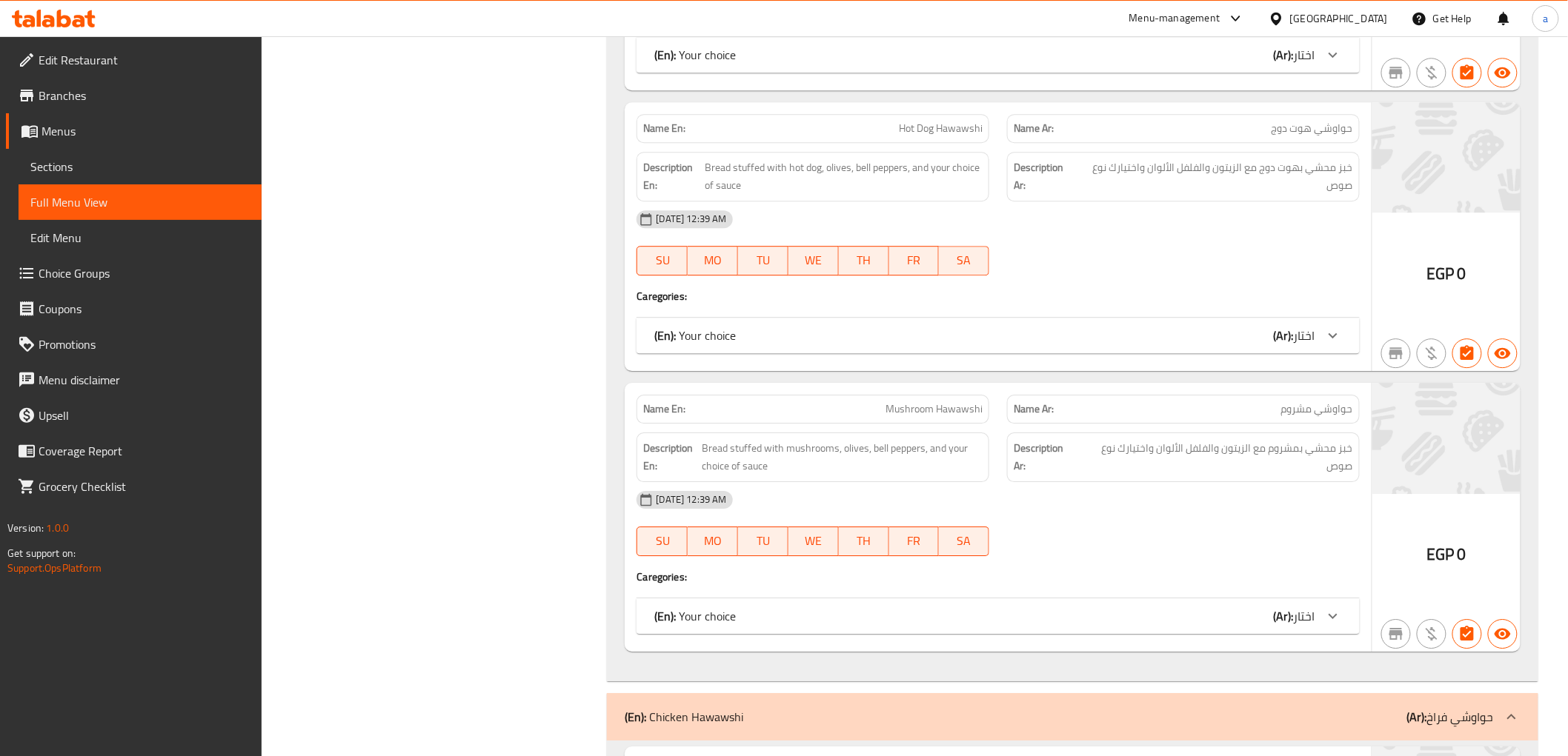
click at [1119, 439] on span "خبز محشي بمشروم مع الزيتون والفلفل الألوان واختيارك نوع صوص" at bounding box center [1216, 457] width 274 height 37
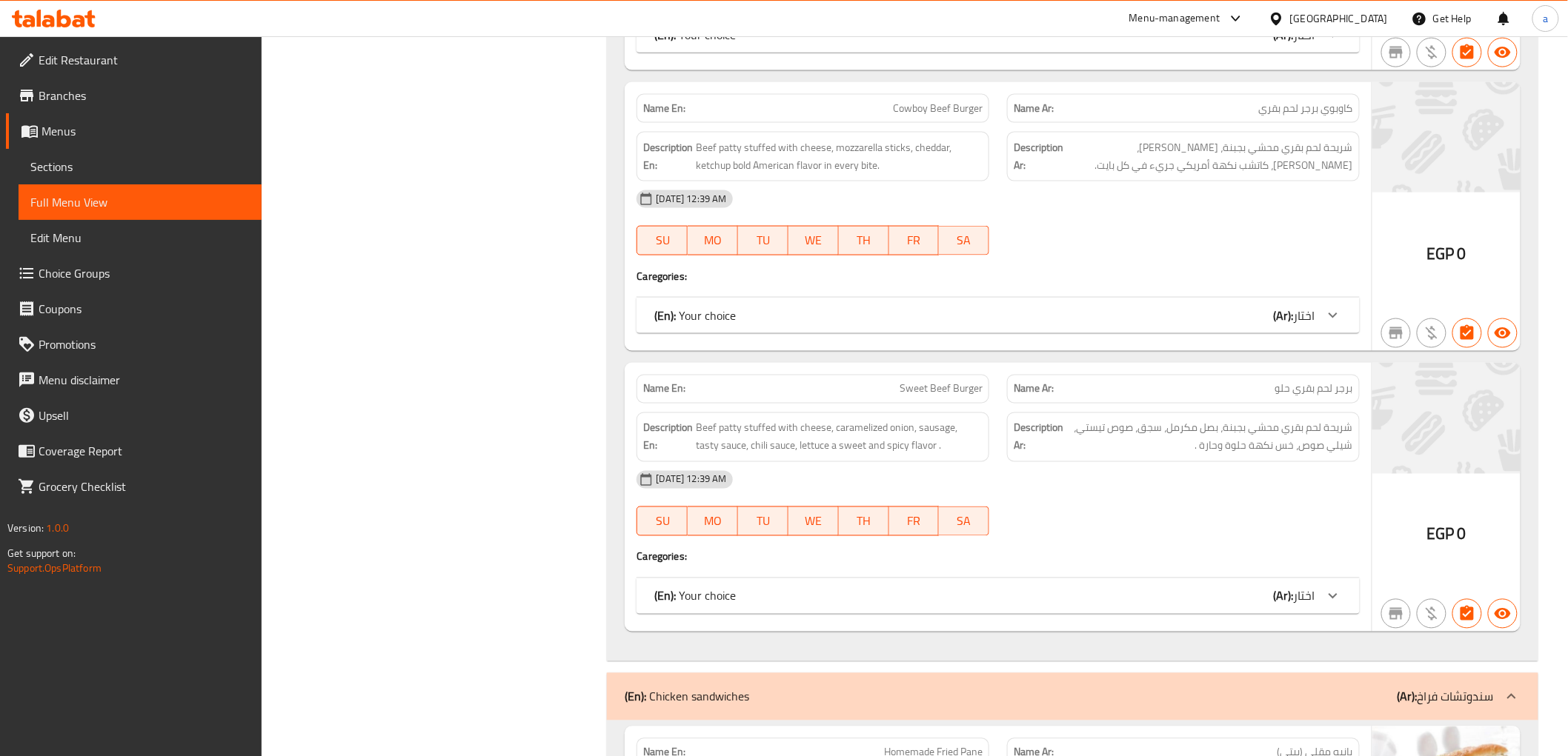
click at [917, 382] on span "Sweet Beef Burger" at bounding box center [941, 390] width 83 height 16
copy span "Sweet Beef Burger"
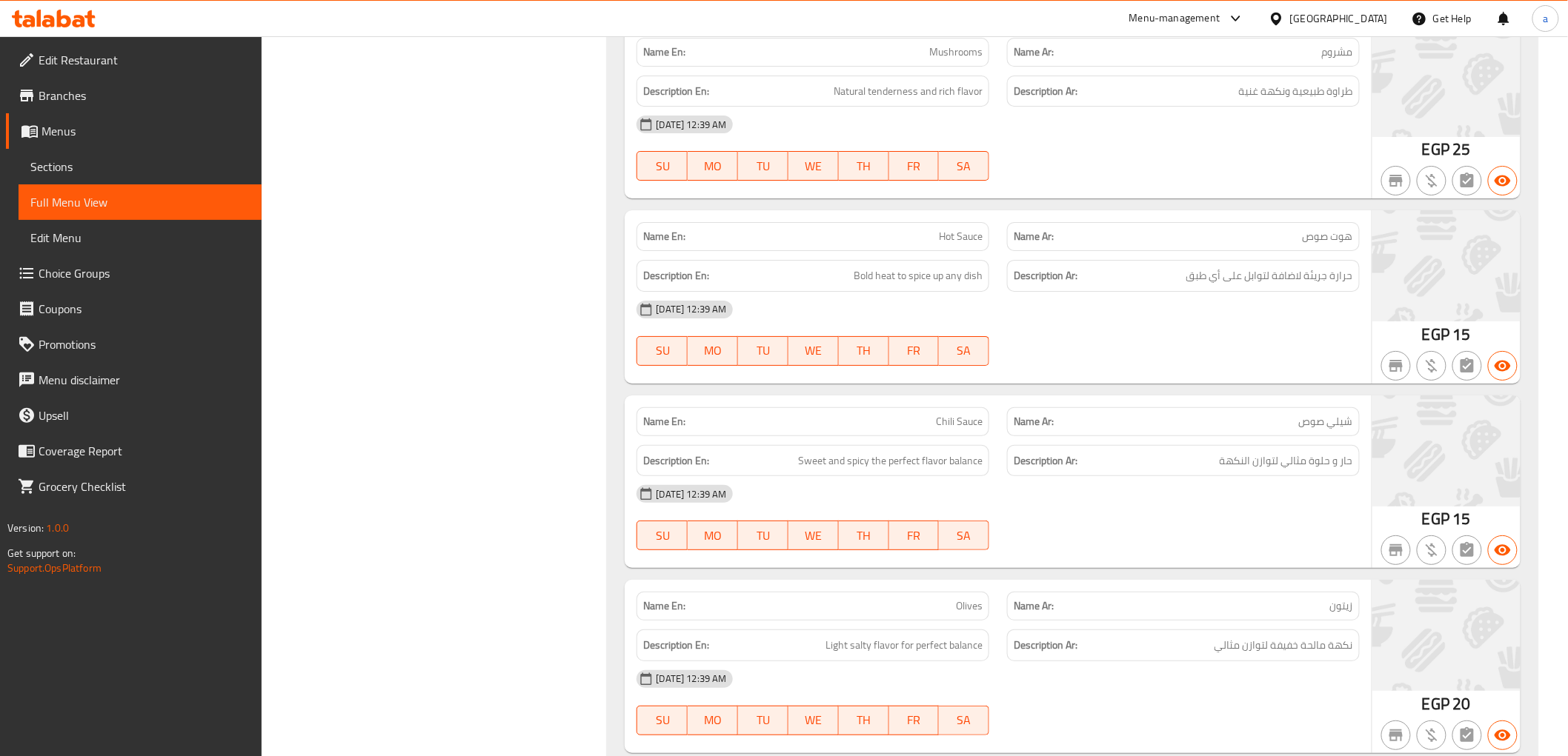
scroll to position [3750, 0]
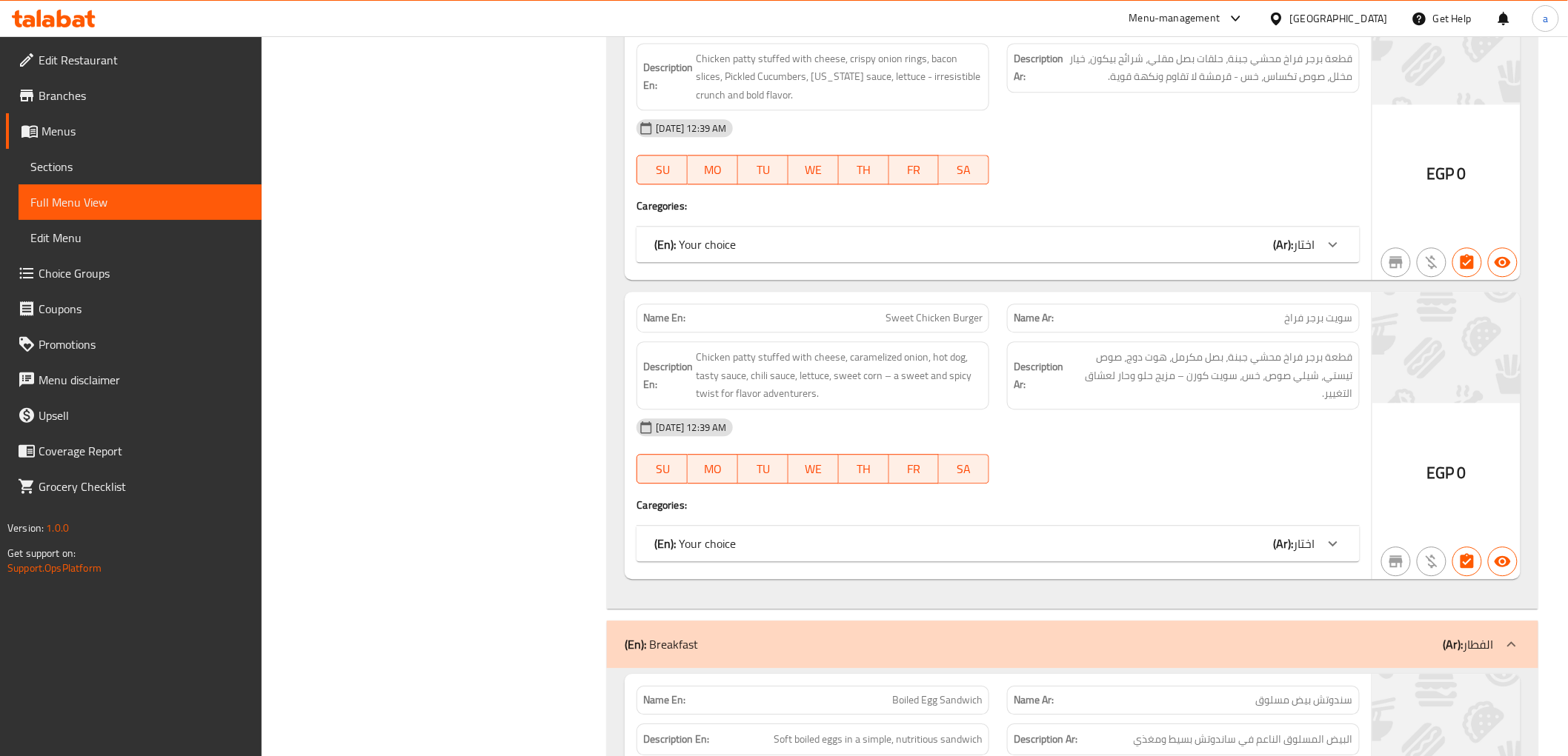
click at [936, 326] on span "Sweet Chicken Burger" at bounding box center [934, 319] width 97 height 16
copy span "Sweet Chicken Burger"
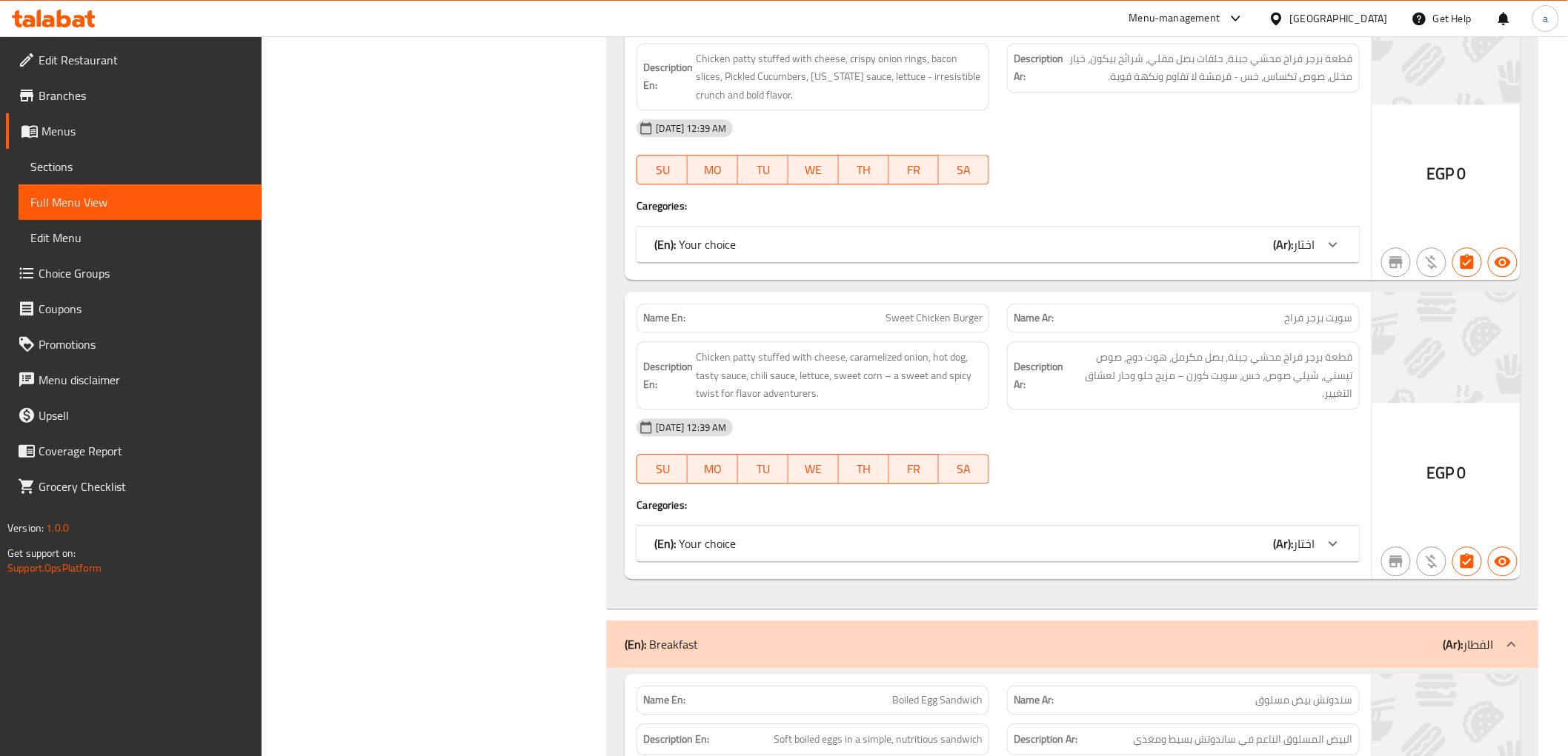
scroll to position [26704, 0]
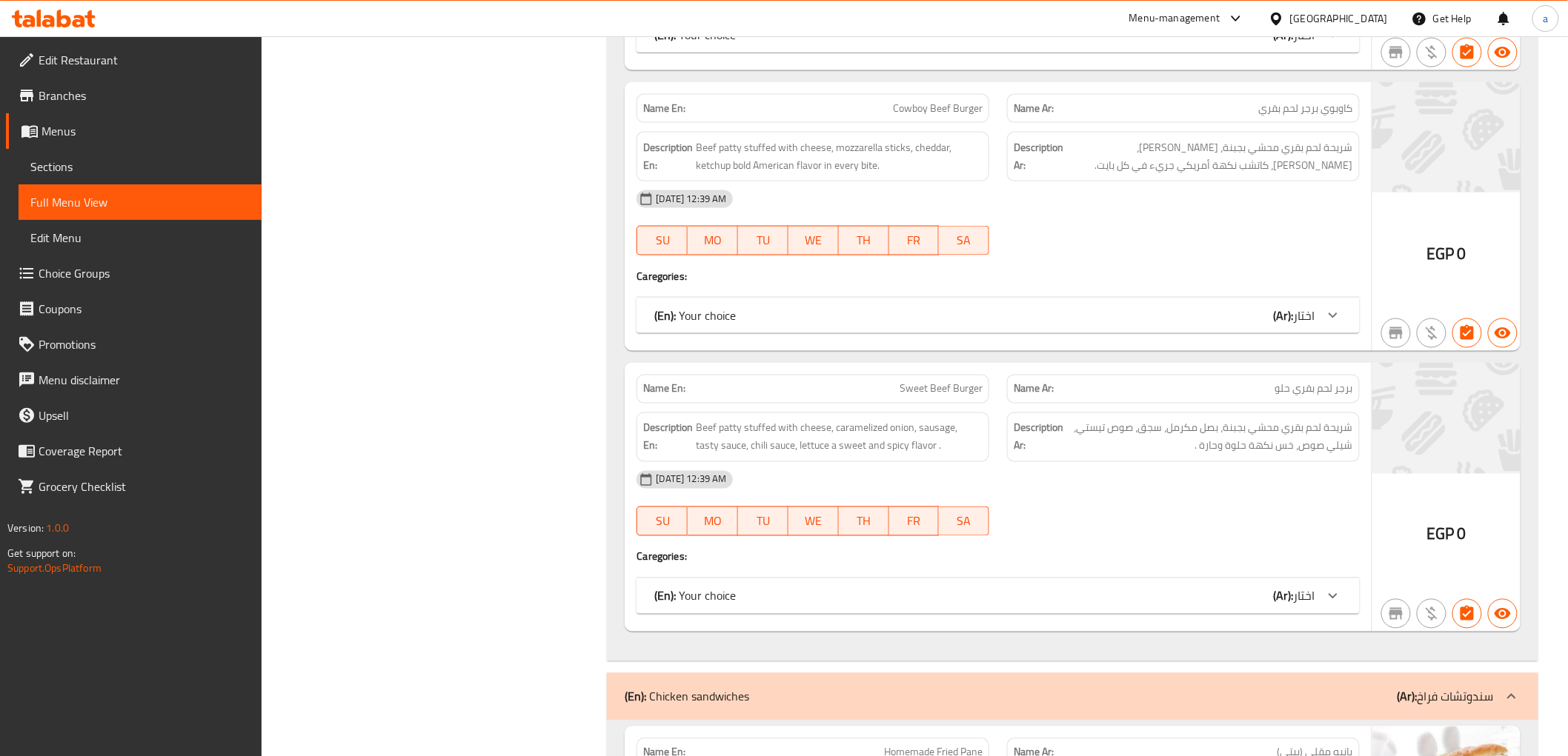
click at [915, 375] on div "Name En: Sweet Beef Burger" at bounding box center [813, 389] width 353 height 29
click at [920, 366] on div "Name En: Sweet Beef Burger" at bounding box center [813, 389] width 370 height 46
click at [926, 375] on div "Name En: Sweet Beef Burger" at bounding box center [813, 389] width 353 height 29
drag, startPoint x: 926, startPoint y: 310, endPoint x: 932, endPoint y: 317, distance: 9.2
click at [928, 375] on div "Name En: Sweet Beef Burger" at bounding box center [813, 389] width 353 height 29
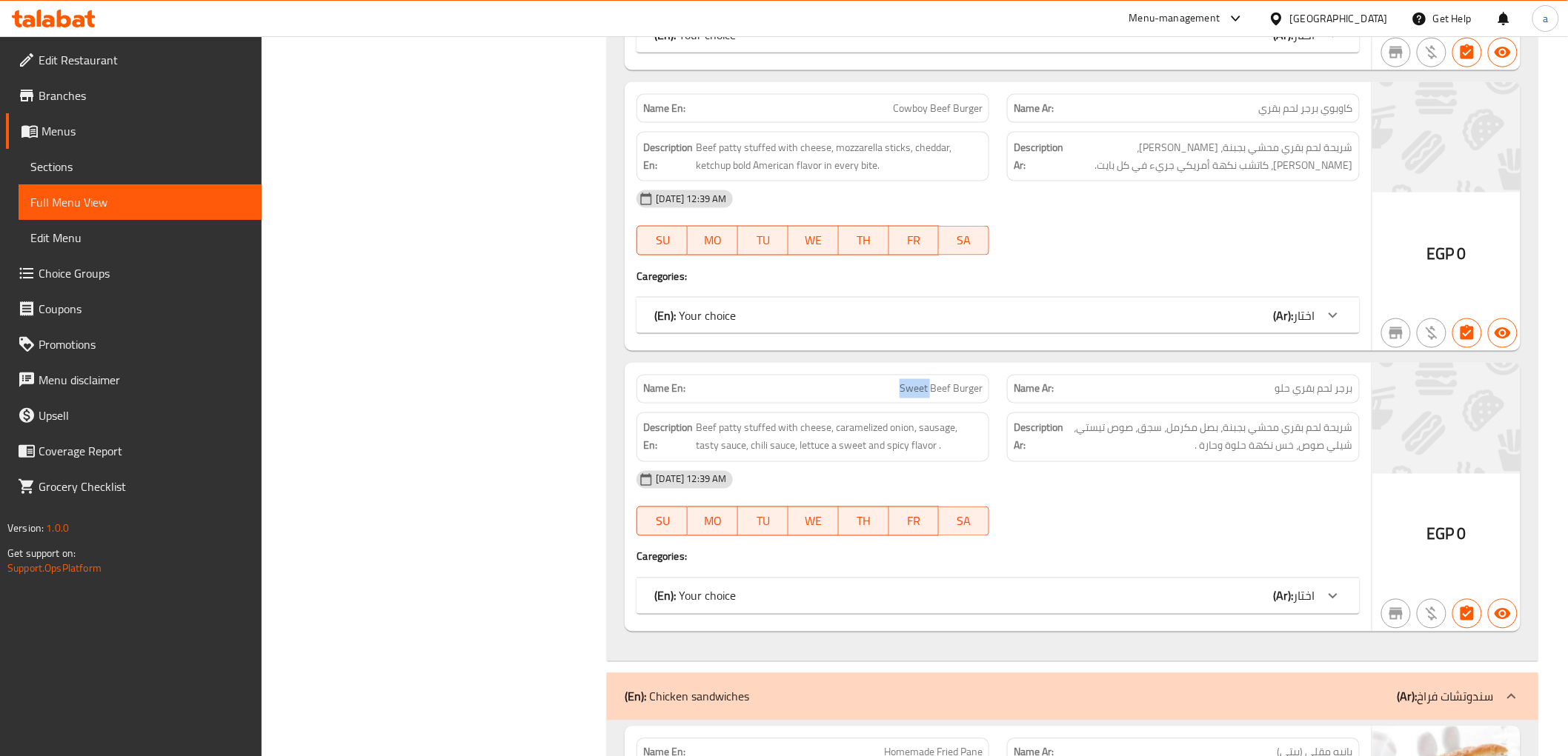
click at [932, 382] on span "Sweet Beef Burger" at bounding box center [941, 390] width 83 height 16
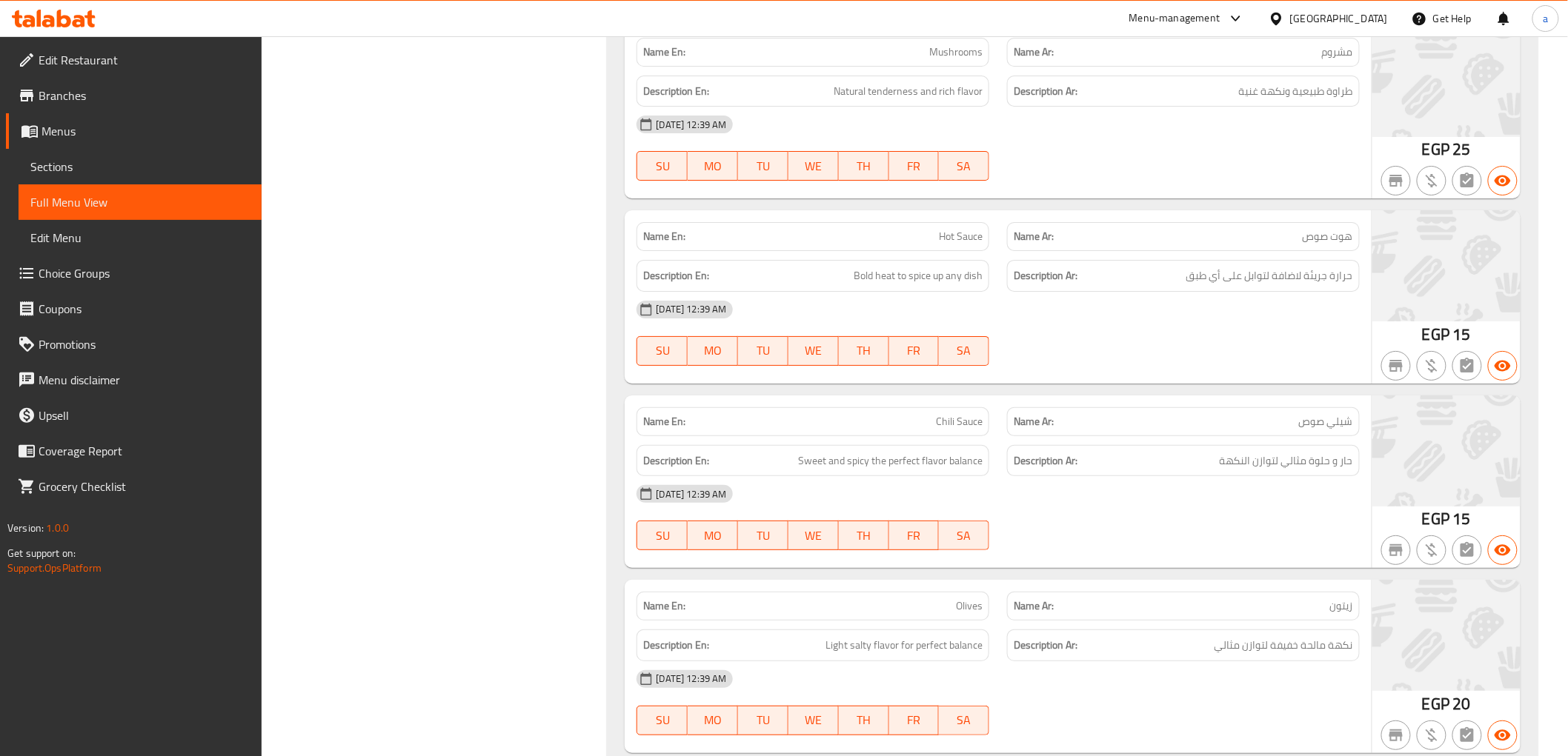
click at [960, 408] on div "Name En: Chili Sauce" at bounding box center [813, 421] width 353 height 29
click at [964, 415] on span "Chili Sauce" at bounding box center [959, 422] width 46 height 16
copy span "Chili Sauce"
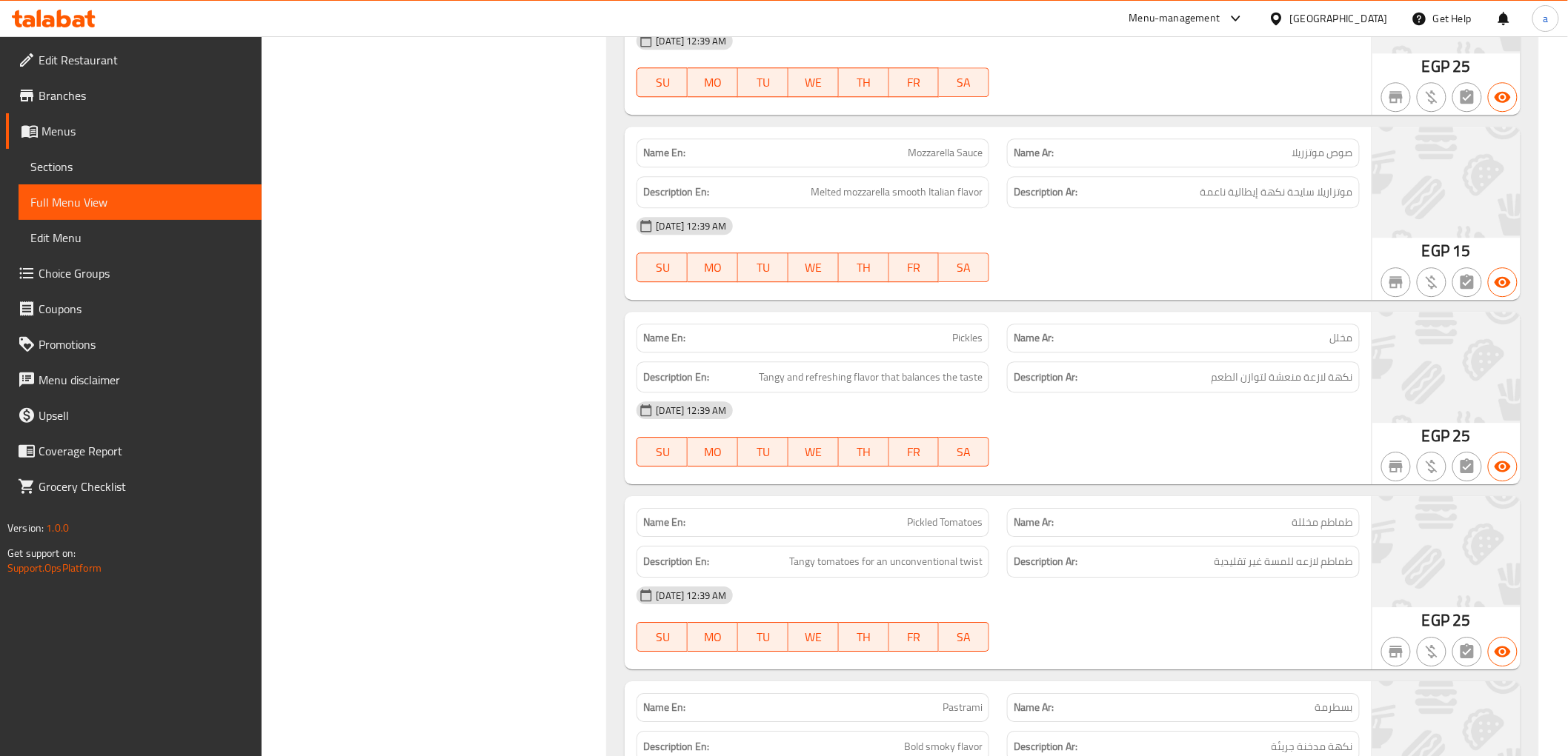
scroll to position [15759, 0]
click at [957, 512] on span "Pickled Tomatoes" at bounding box center [945, 520] width 76 height 16
copy span "Pickled Tomatoes"
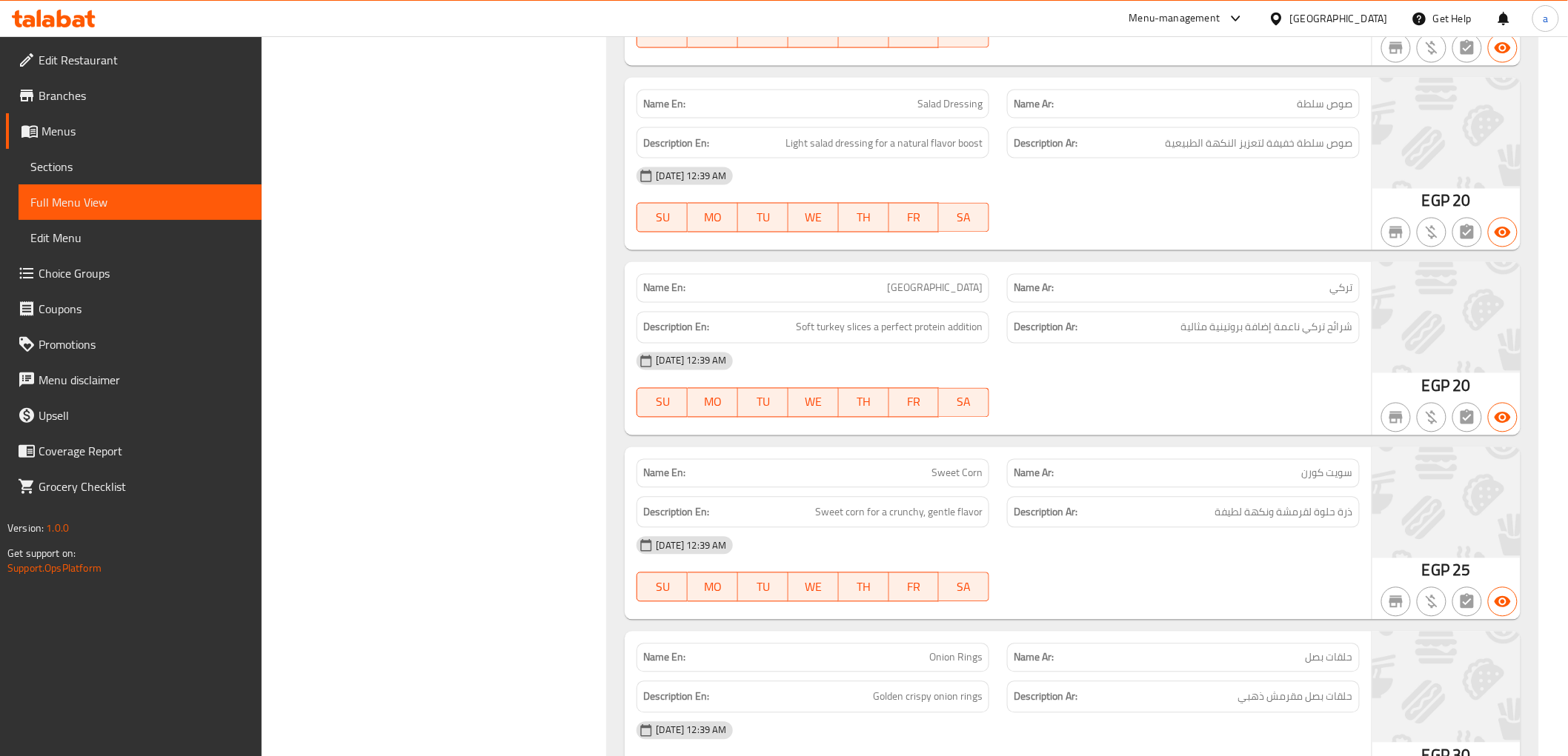
scroll to position [17652, 0]
click at [1063, 506] on strong "Description Ar:" at bounding box center [1046, 515] width 64 height 19
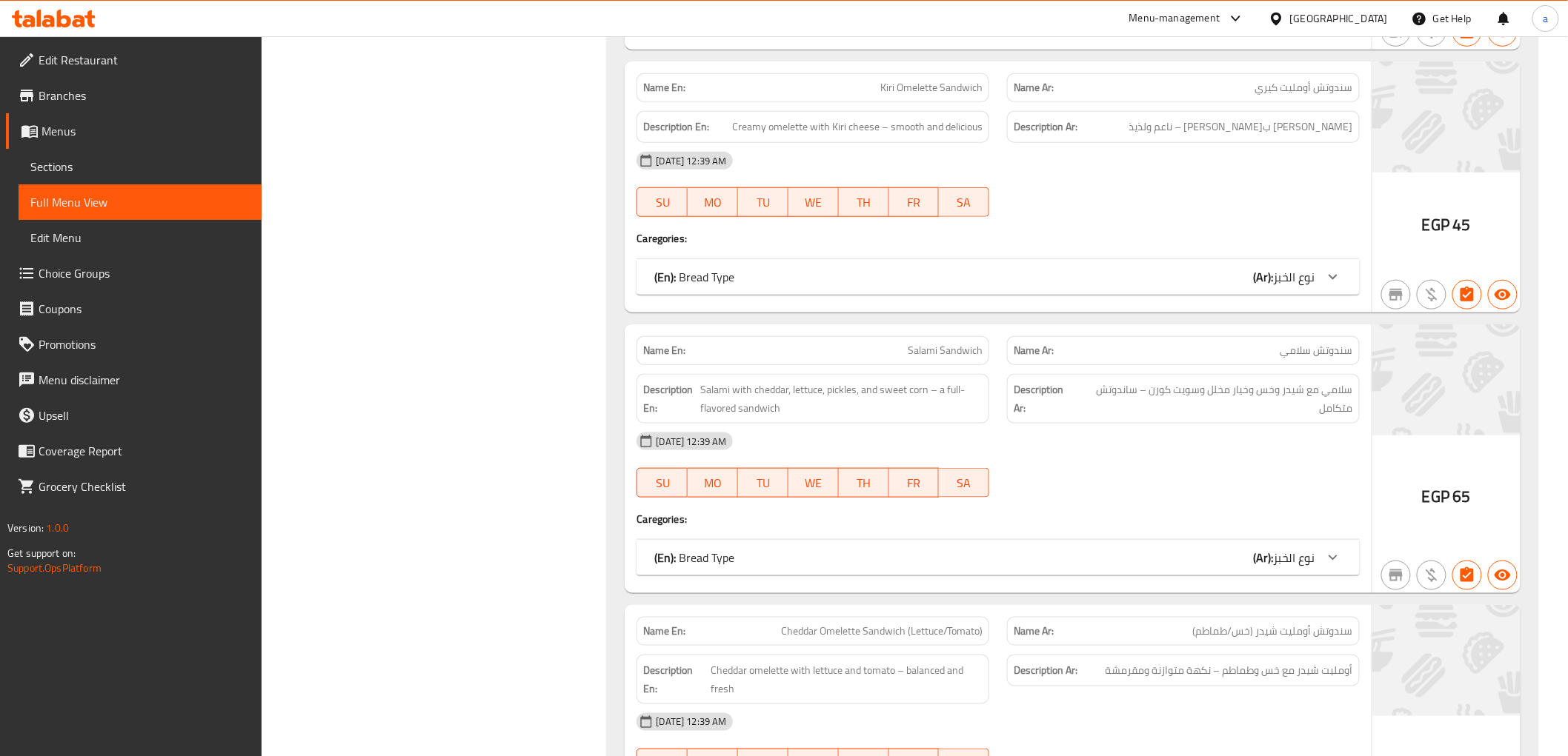
scroll to position [16229, 0]
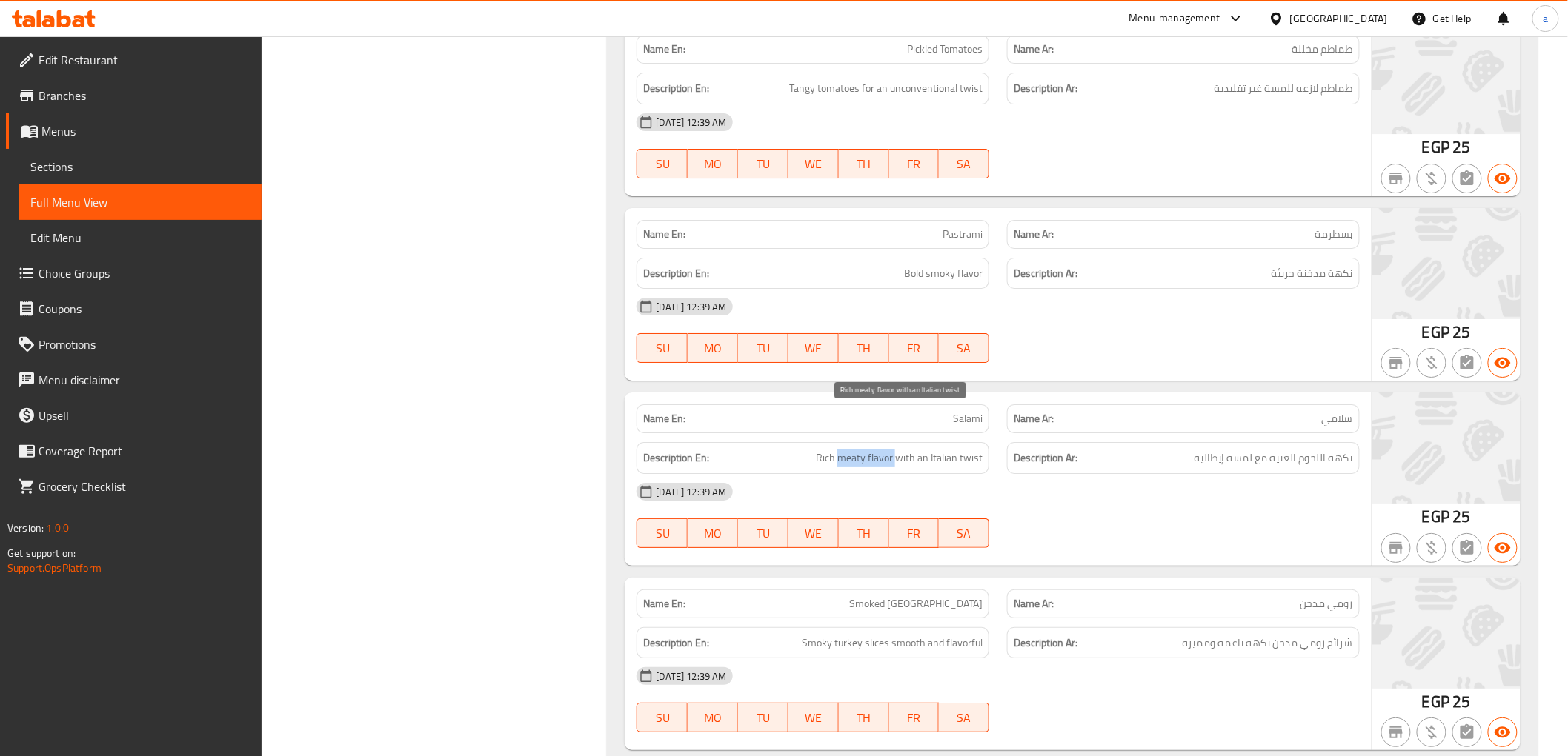
drag, startPoint x: 843, startPoint y: 424, endPoint x: 899, endPoint y: 423, distance: 56.0
click at [899, 449] on span "Rich meaty flavor with an Italian twist" at bounding box center [899, 458] width 167 height 19
drag, startPoint x: 923, startPoint y: 422, endPoint x: 1018, endPoint y: 423, distance: 95.0
click at [984, 442] on div "Description En: Rich meaty flavor with an Italian twist" at bounding box center [813, 458] width 353 height 32
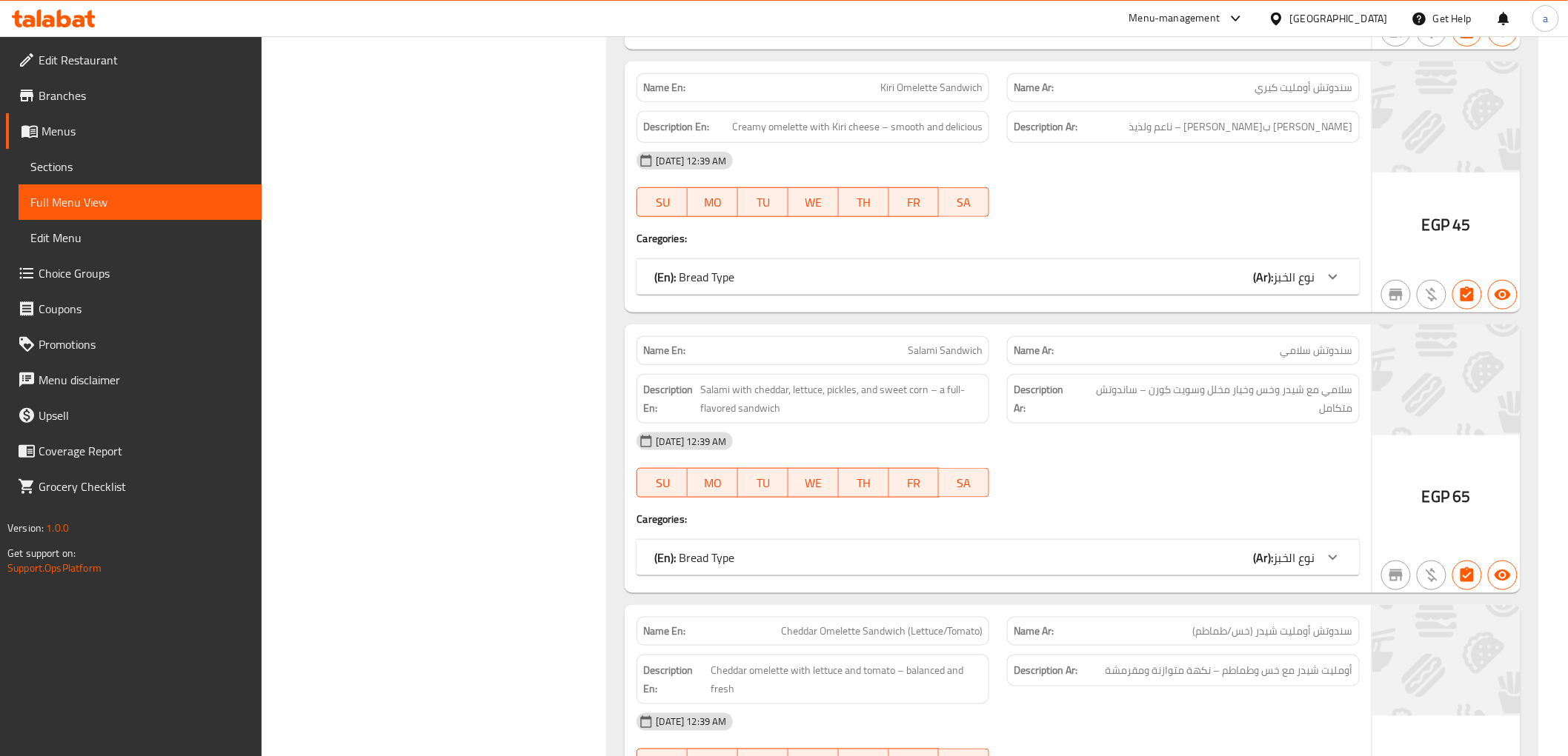
scroll to position [31576, 0]
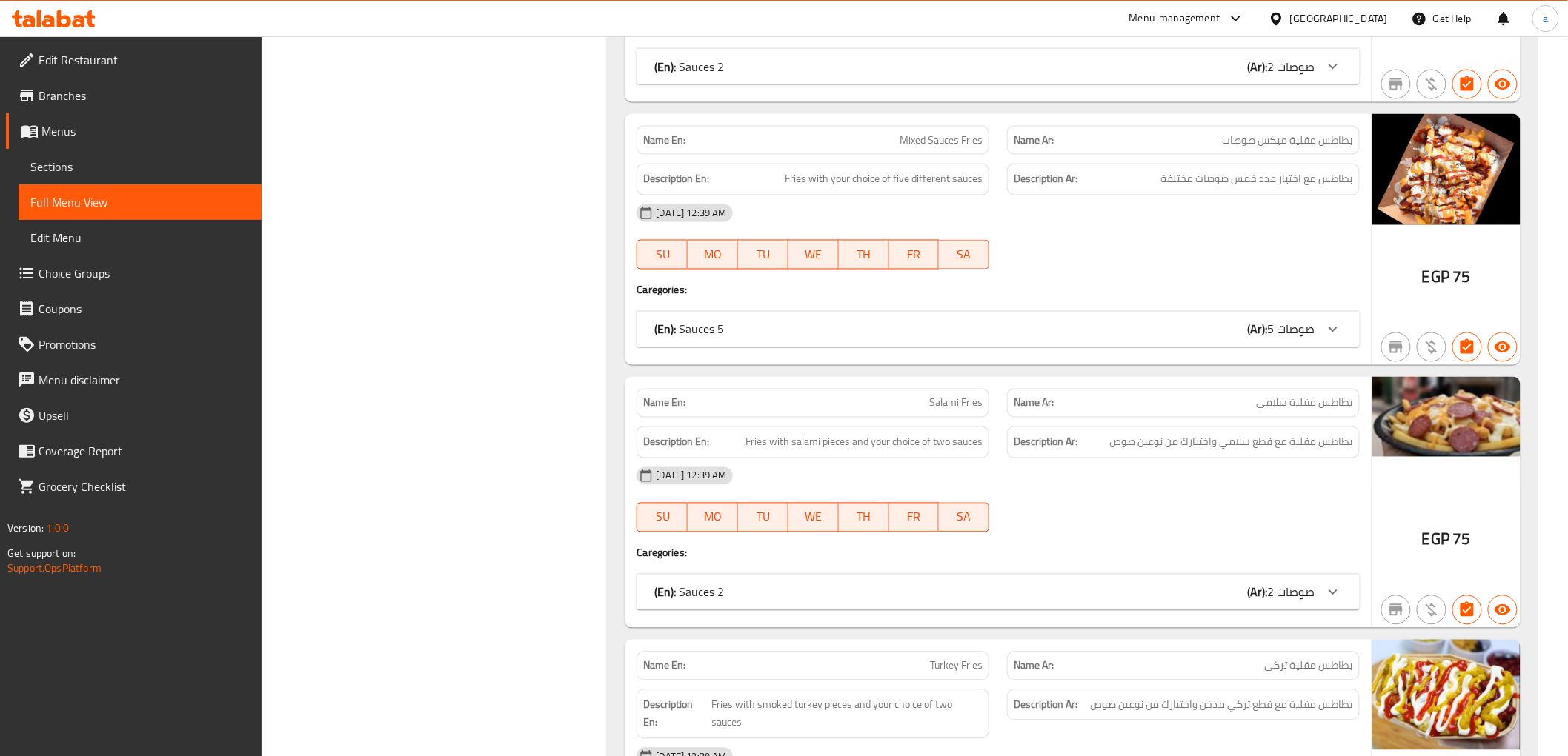
click at [888, 546] on h4 "Caregories:" at bounding box center [998, 553] width 723 height 15
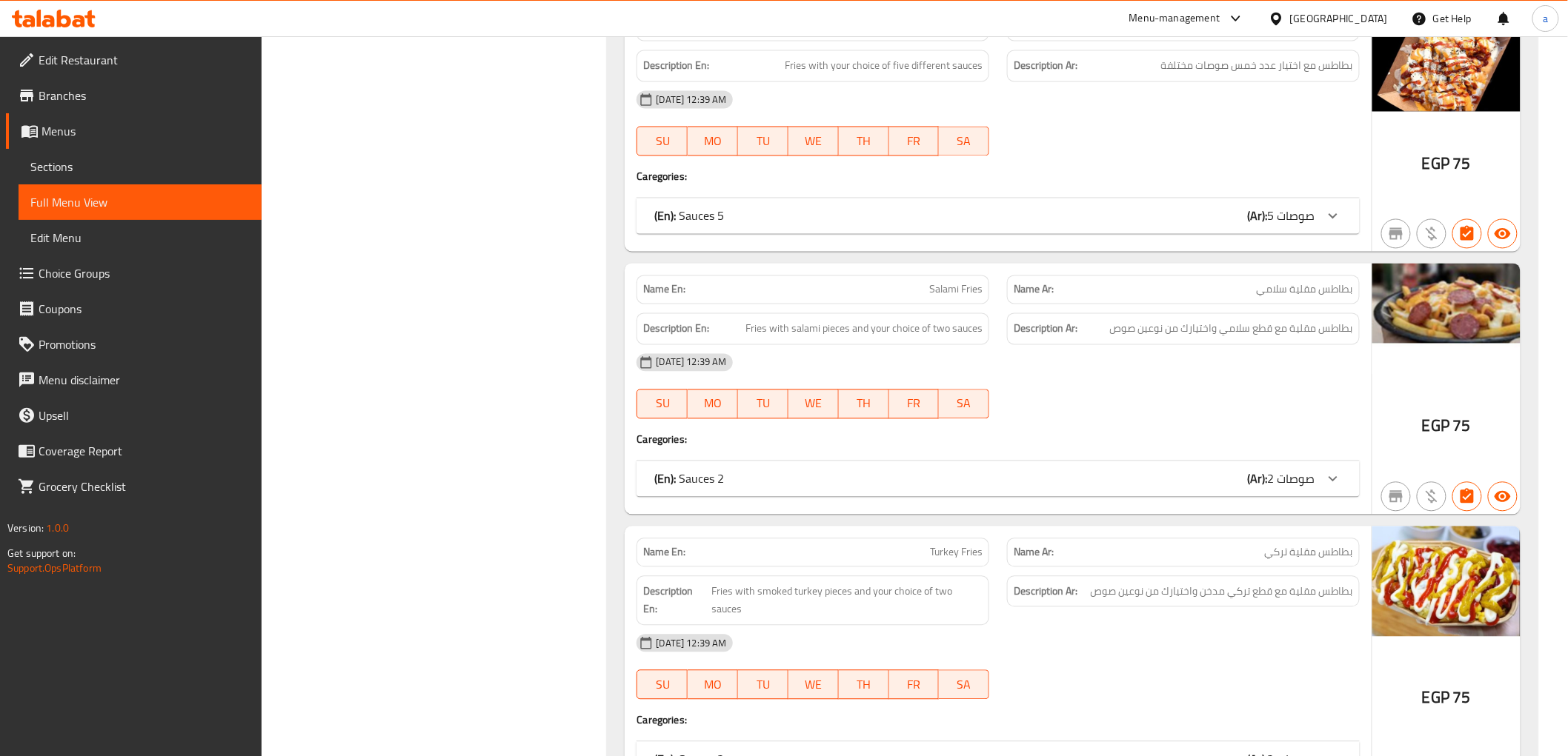
scroll to position [31823, 0]
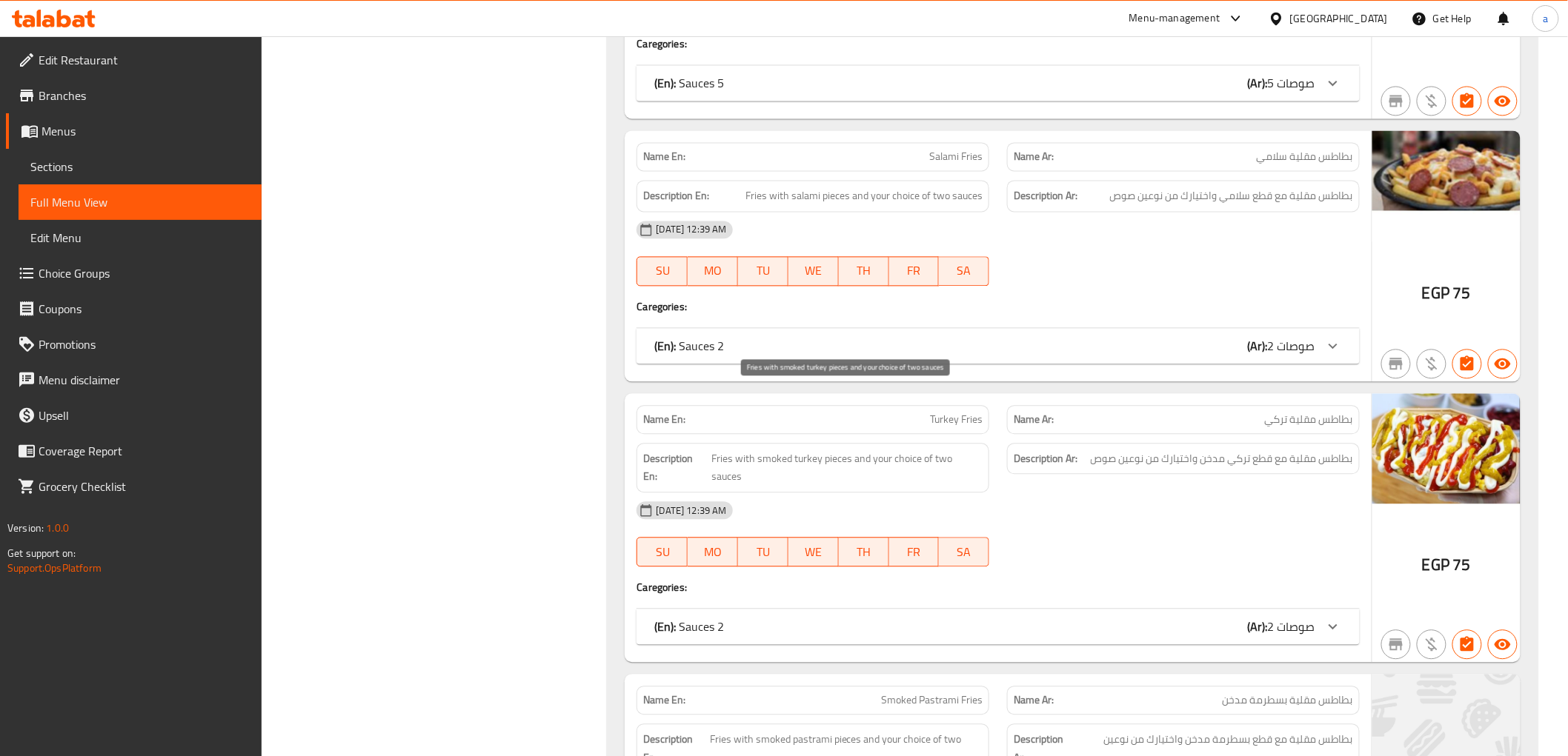
click at [784, 450] on span "Fries with smoked turkey pieces and your choice of two sauces" at bounding box center [847, 468] width 272 height 37
click at [799, 450] on span "Fries with smoked turkey pieces and your choice of two sauces" at bounding box center [847, 468] width 272 height 37
copy span "smoked turkey"
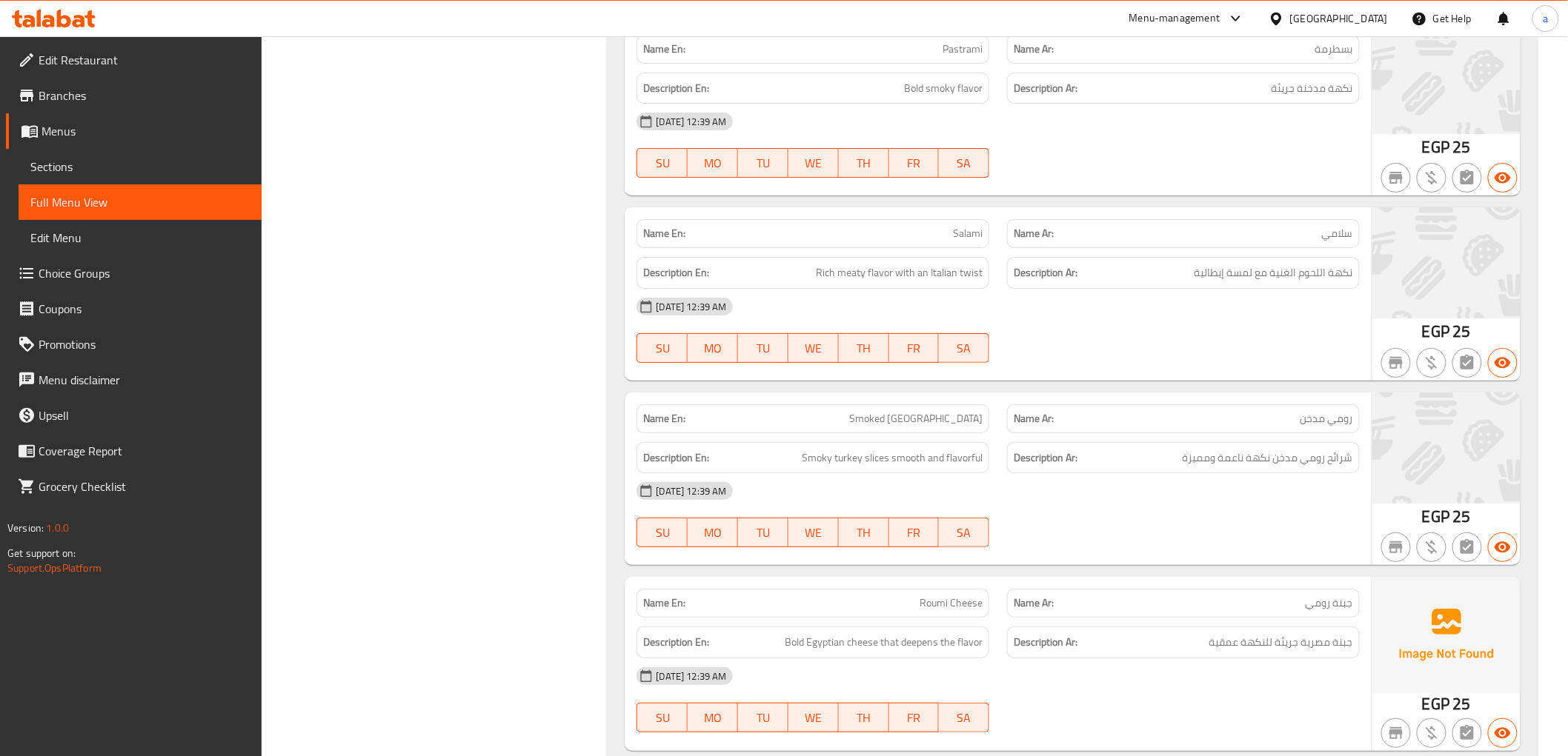
scroll to position [18528, 0]
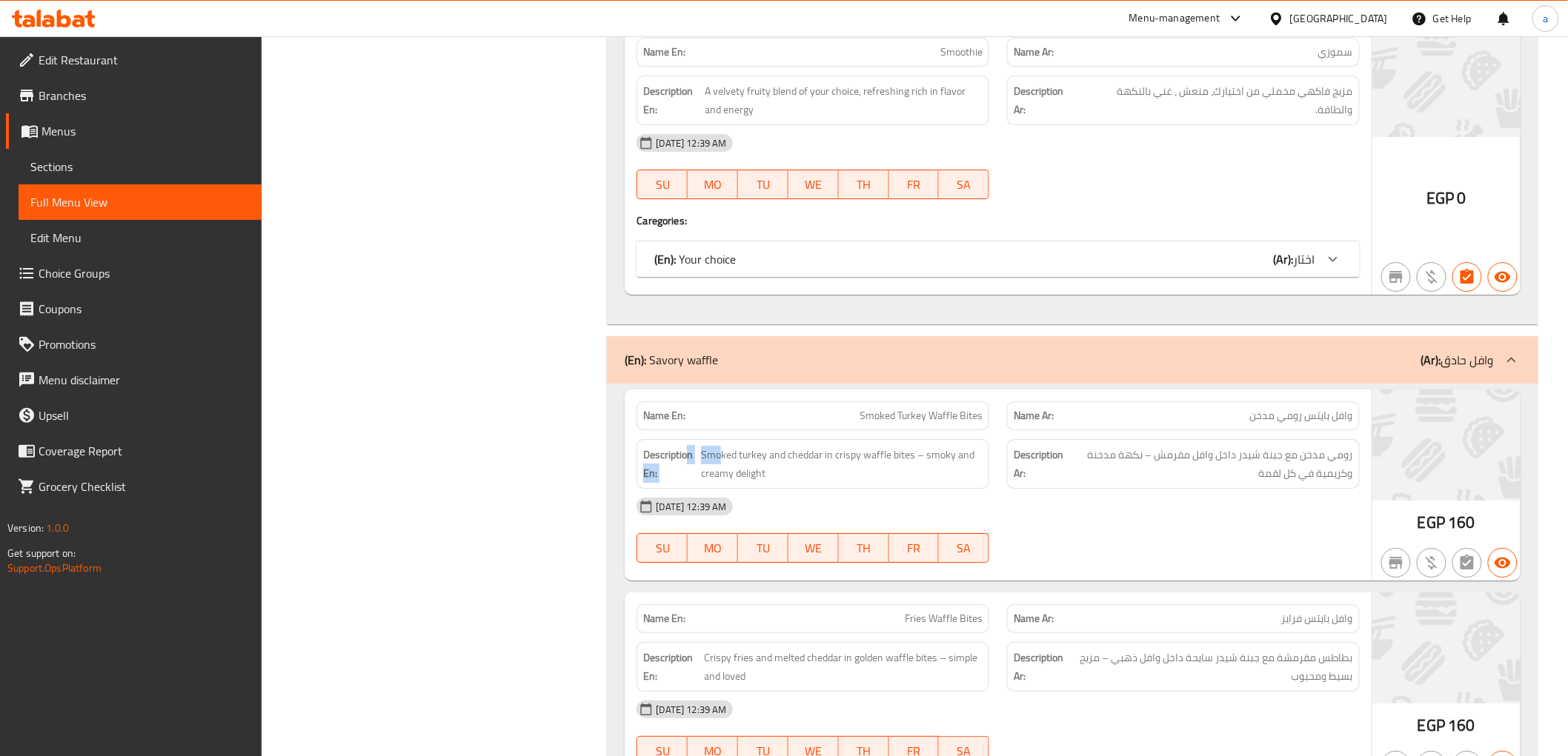
drag, startPoint x: 688, startPoint y: 417, endPoint x: 798, endPoint y: 434, distance: 111.3
click at [786, 446] on h6 "Description En: Smoked turkey and cheddar in crispy waffle bites – smoky and cr…" at bounding box center [814, 464] width 340 height 37
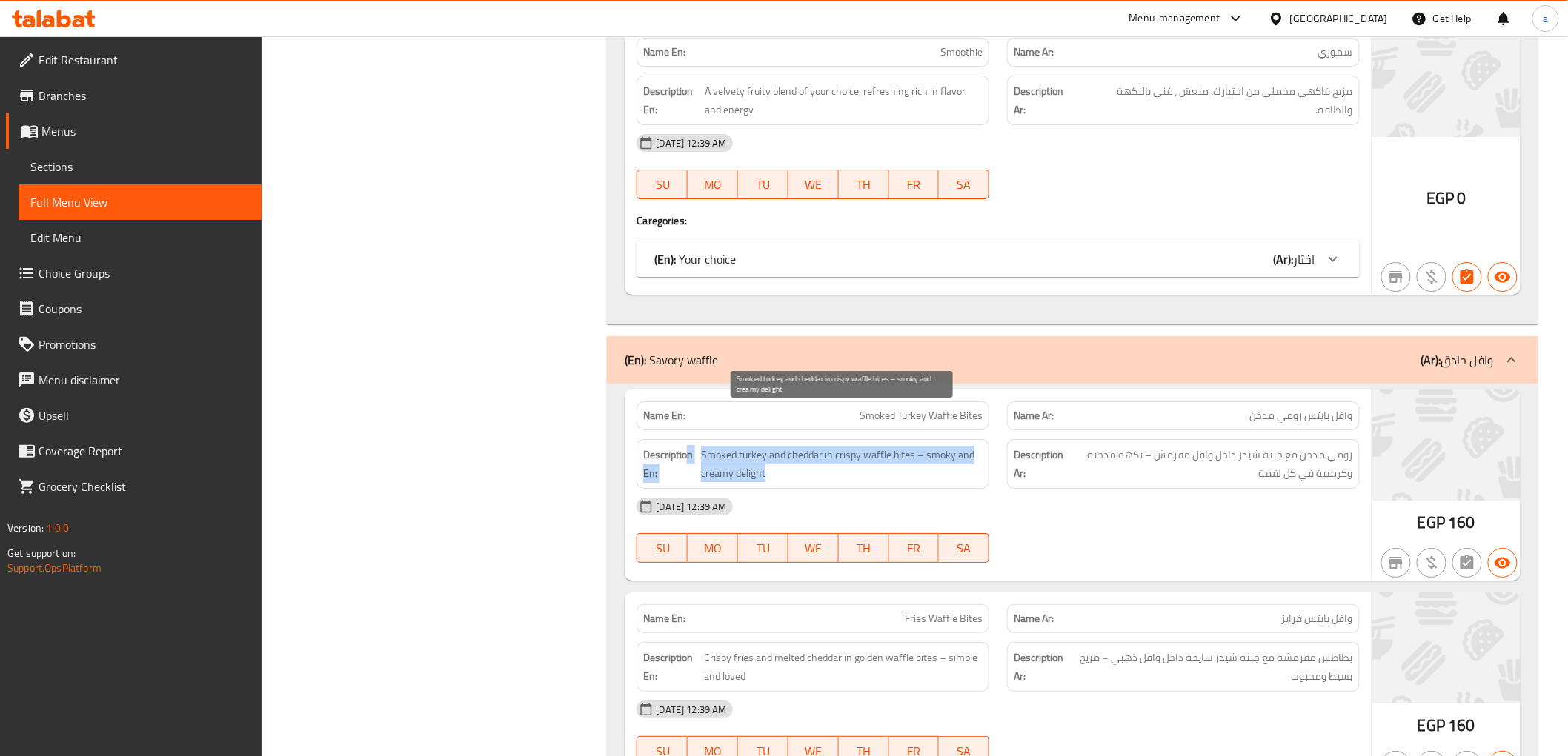
click at [783, 446] on span "Smoked turkey and cheddar in crispy waffle bites – smoky and creamy delight" at bounding box center [841, 464] width 281 height 37
click at [757, 446] on span "Smoked turkey and cheddar in crispy waffle bites – smoky and creamy delight" at bounding box center [841, 464] width 281 height 37
click at [718, 446] on span "Smoked turkey and cheddar in crispy waffle bites – smoky and creamy delight" at bounding box center [841, 464] width 281 height 37
click at [754, 446] on span "Smoked turkey and cheddar in crispy waffle bites – smoky and creamy delight" at bounding box center [841, 464] width 281 height 37
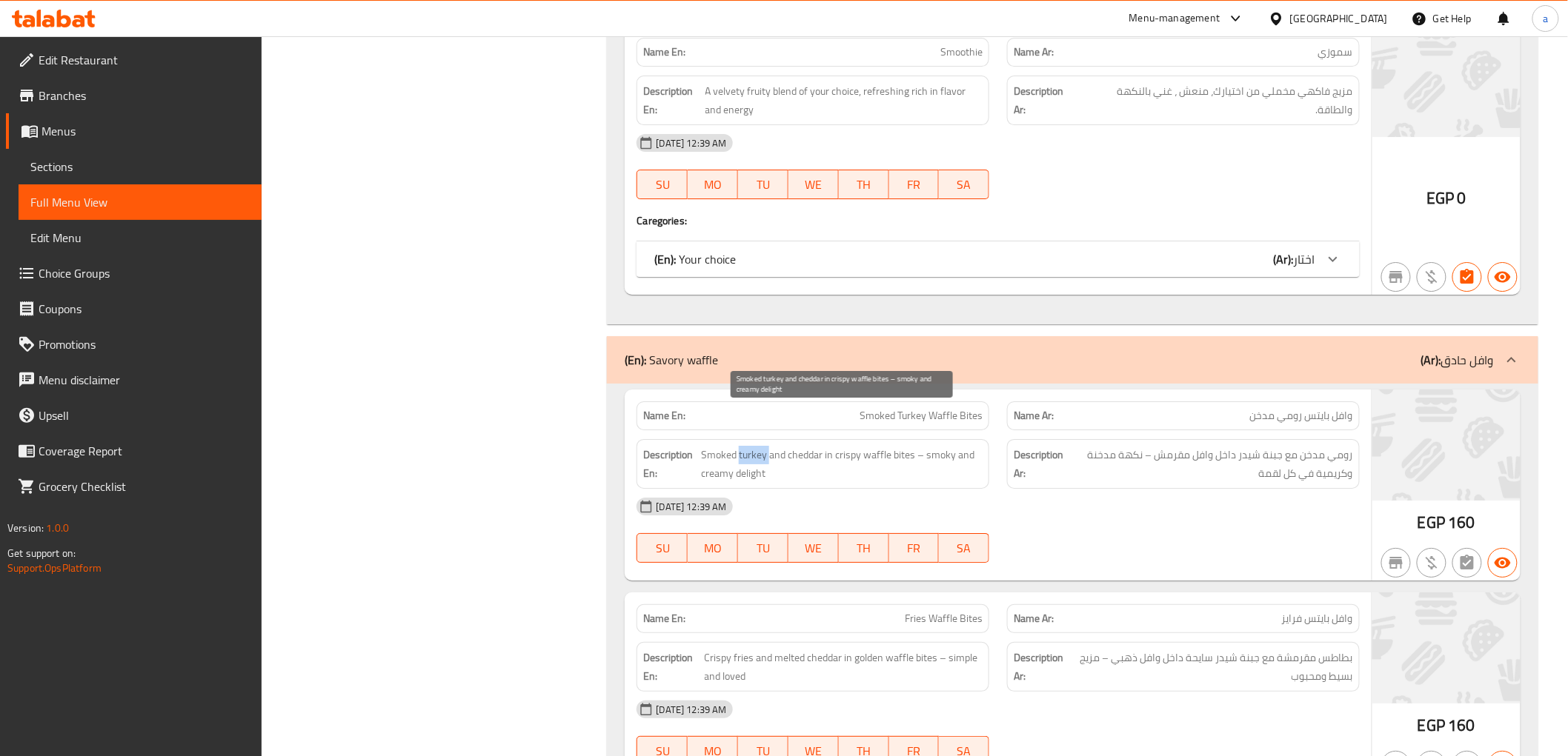
click at [754, 446] on span "Smoked turkey and cheddar in crispy waffle bites – smoky and creamy delight" at bounding box center [841, 464] width 281 height 37
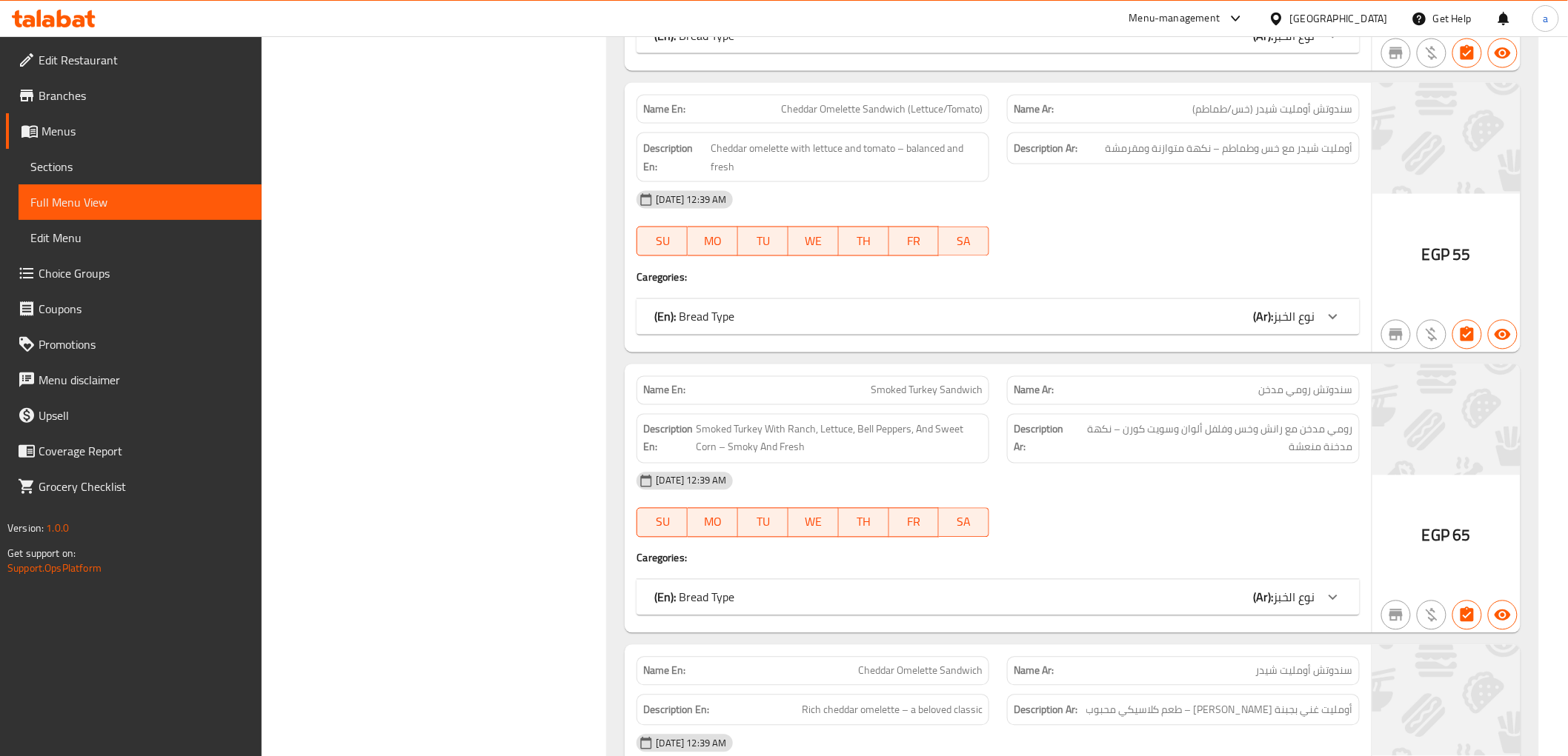
scroll to position [31840, 0]
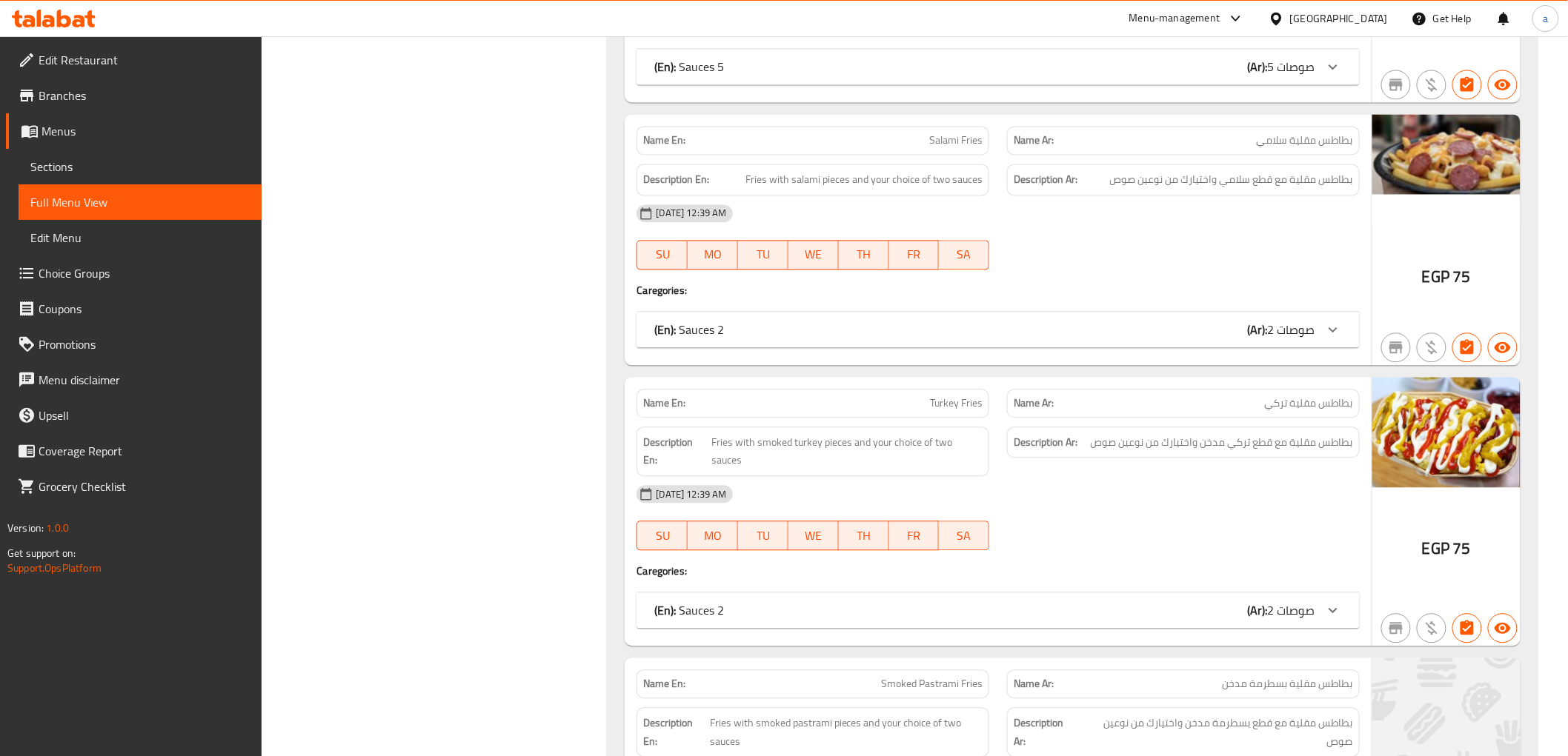
click at [935, 396] on span "Turkey Fries" at bounding box center [956, 404] width 52 height 16
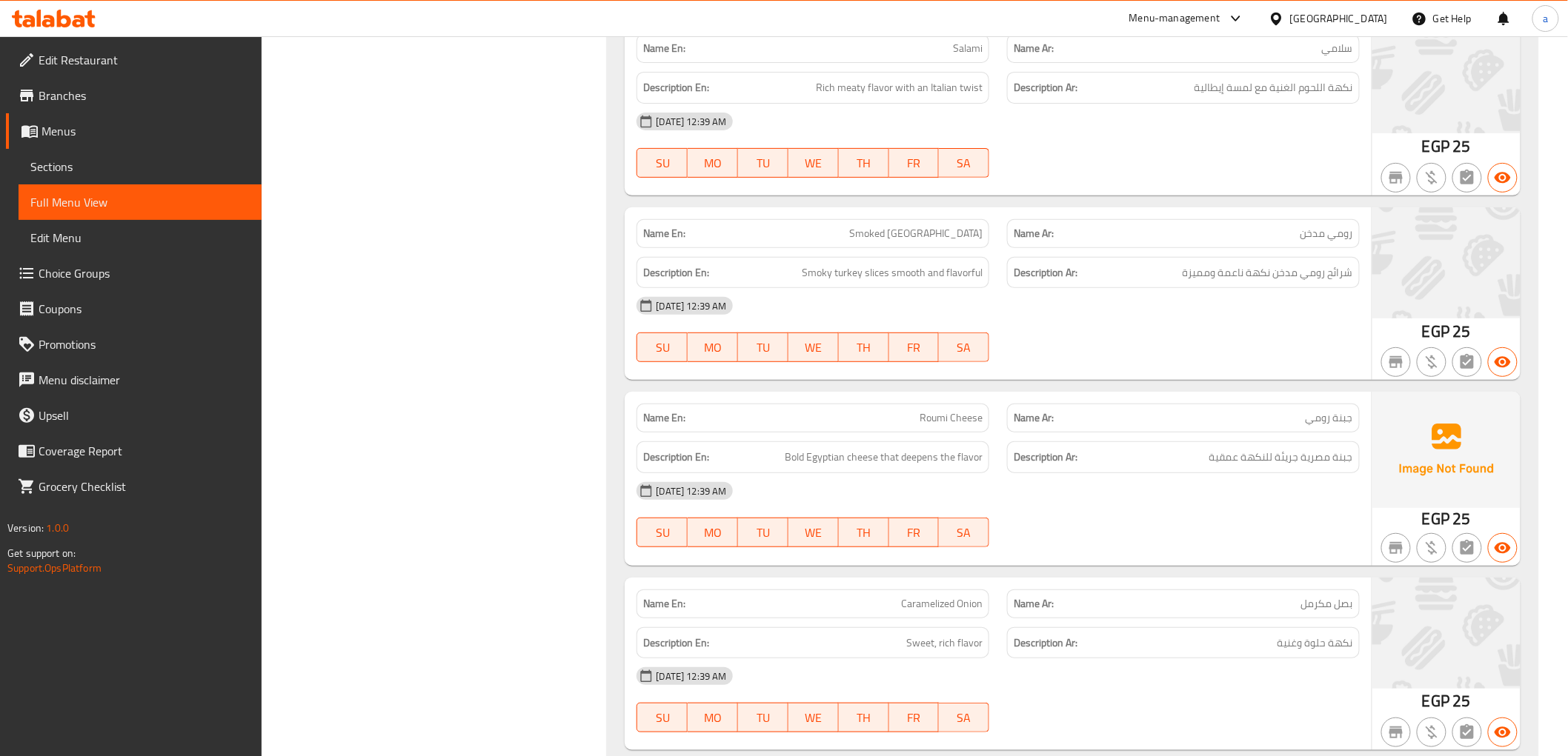
scroll to position [10237, 0]
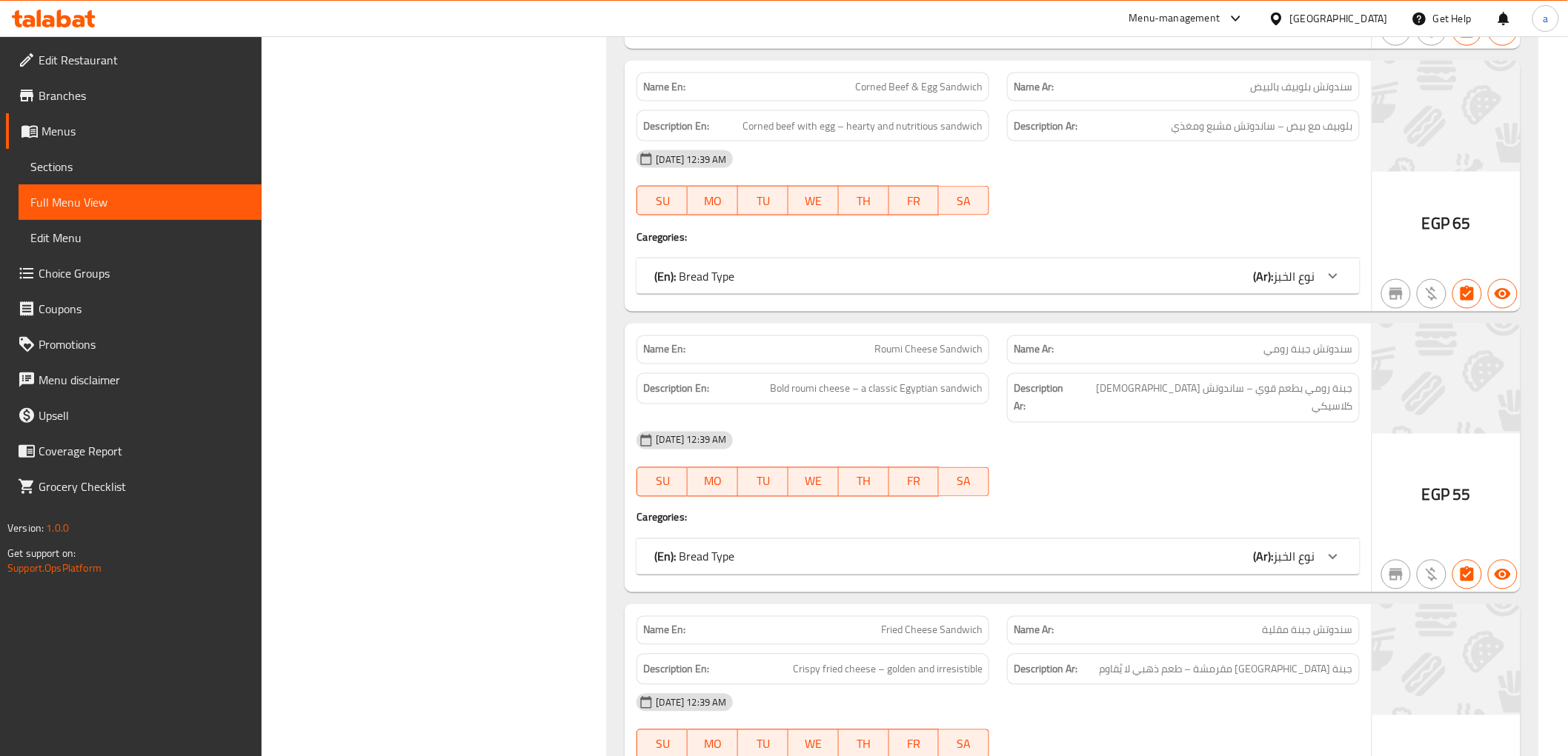
click at [921, 342] on span "Roumi Cheese Sandwich" at bounding box center [929, 350] width 109 height 16
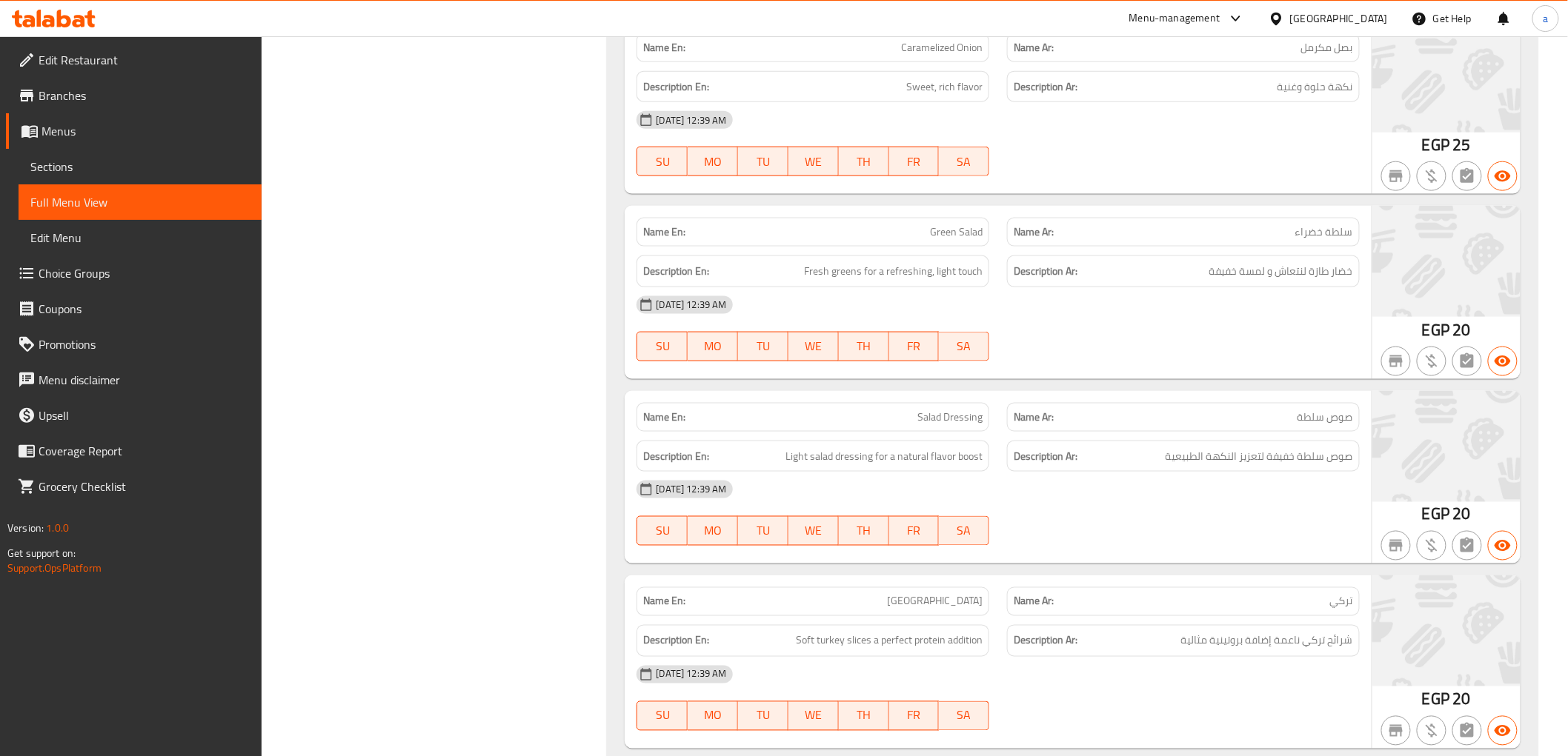
scroll to position [17217, 0]
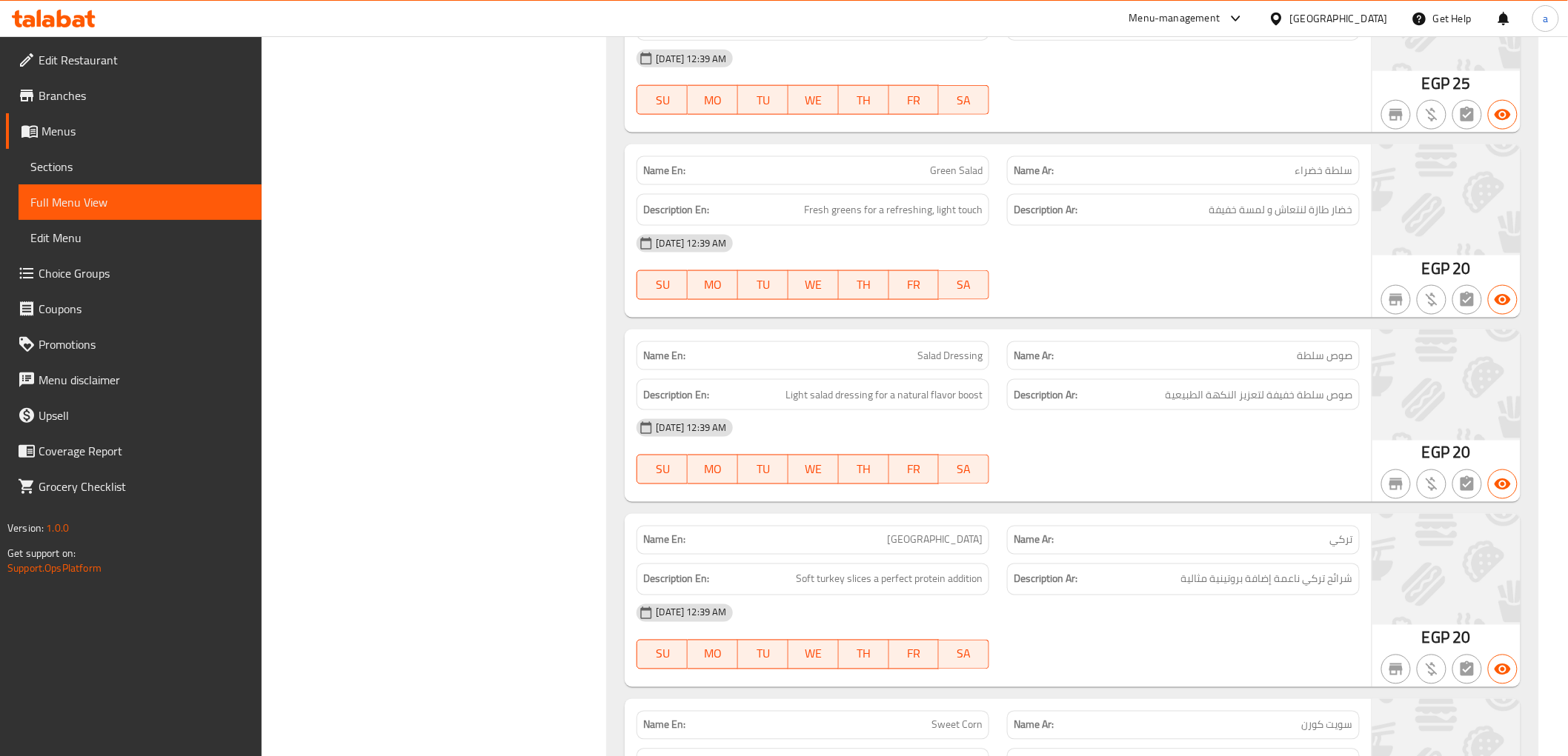
type button "0"
click at [639, 455] on button "SU" at bounding box center [663, 470] width 51 height 30
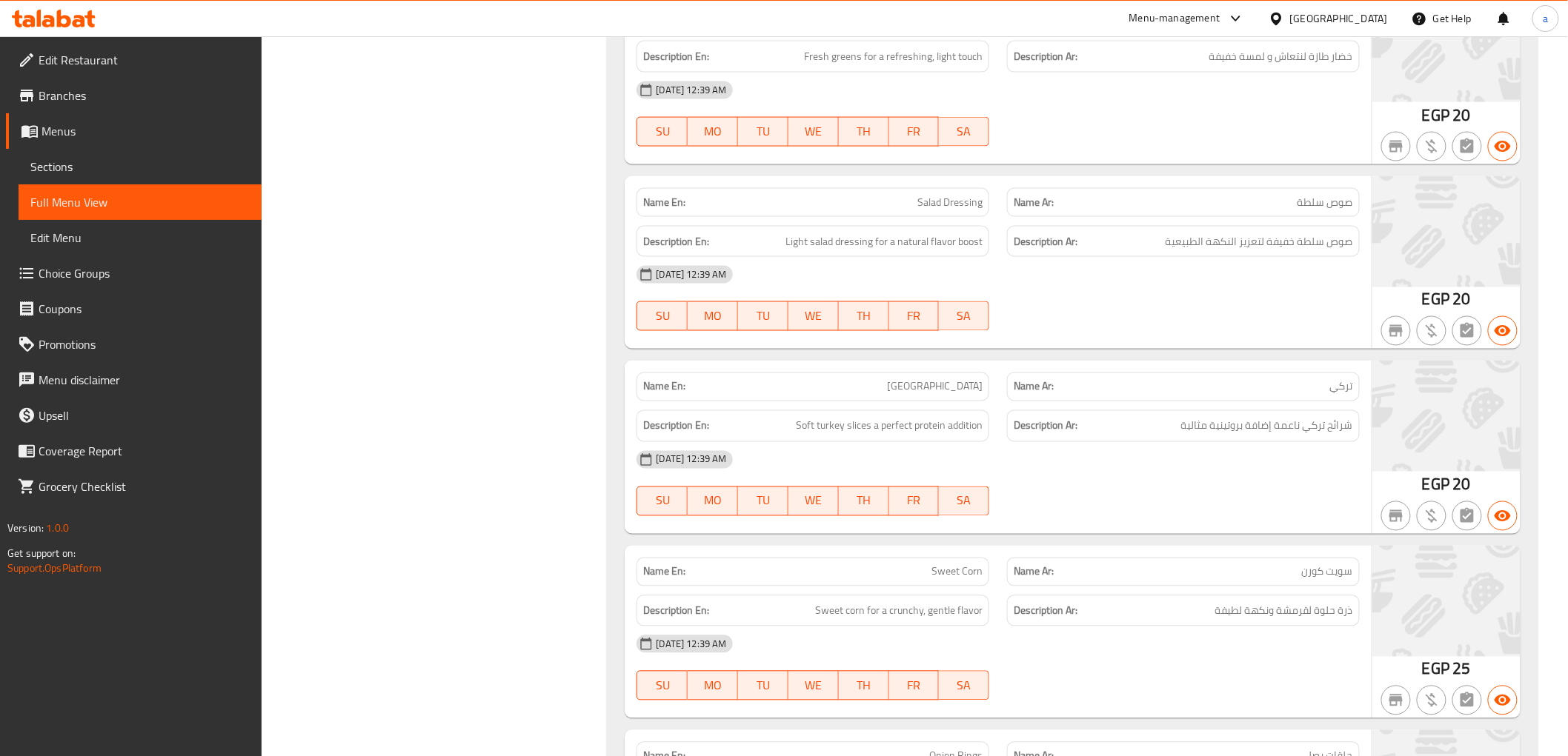
scroll to position [17629, 0]
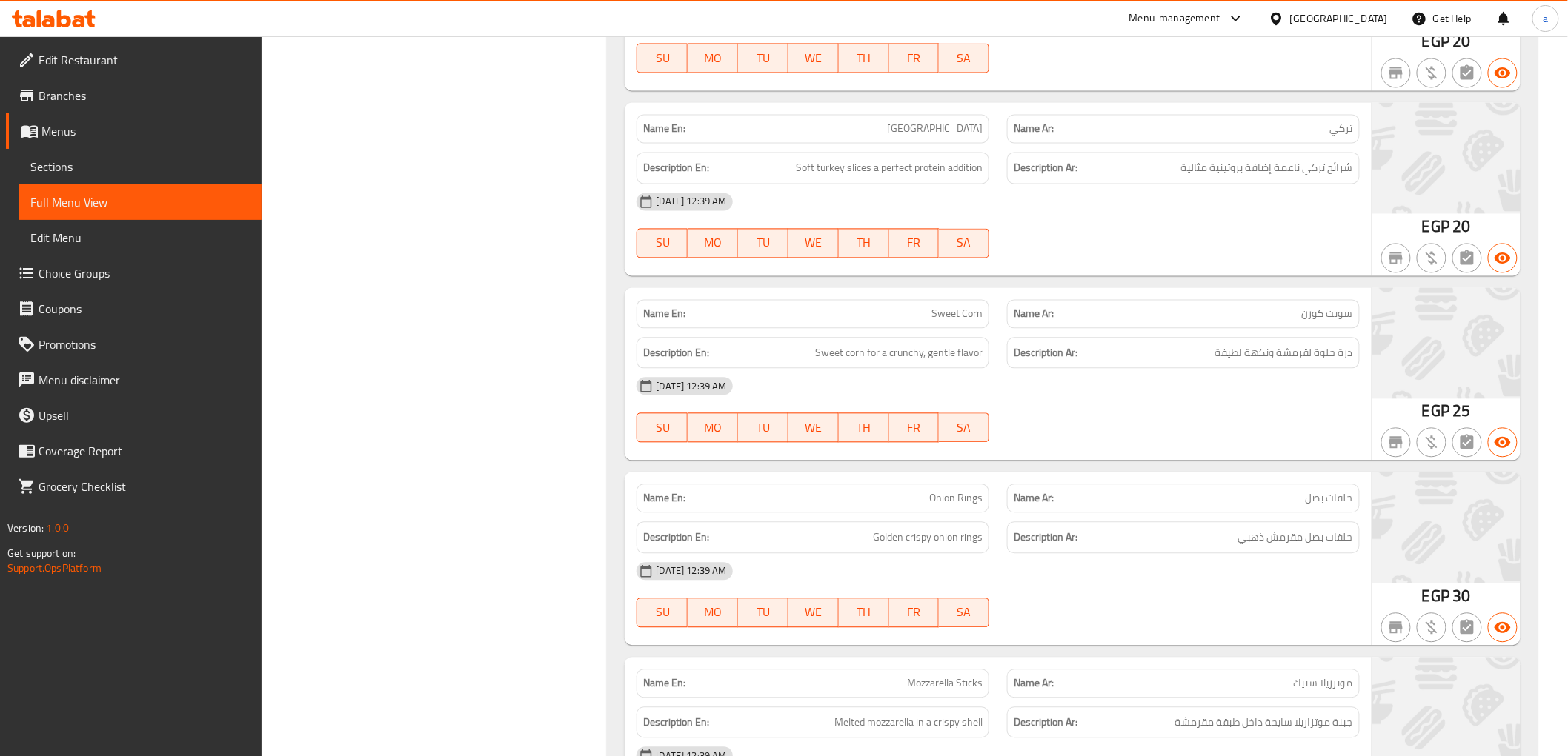
click at [949, 307] on span "Sweet Corn" at bounding box center [958, 315] width 51 height 16
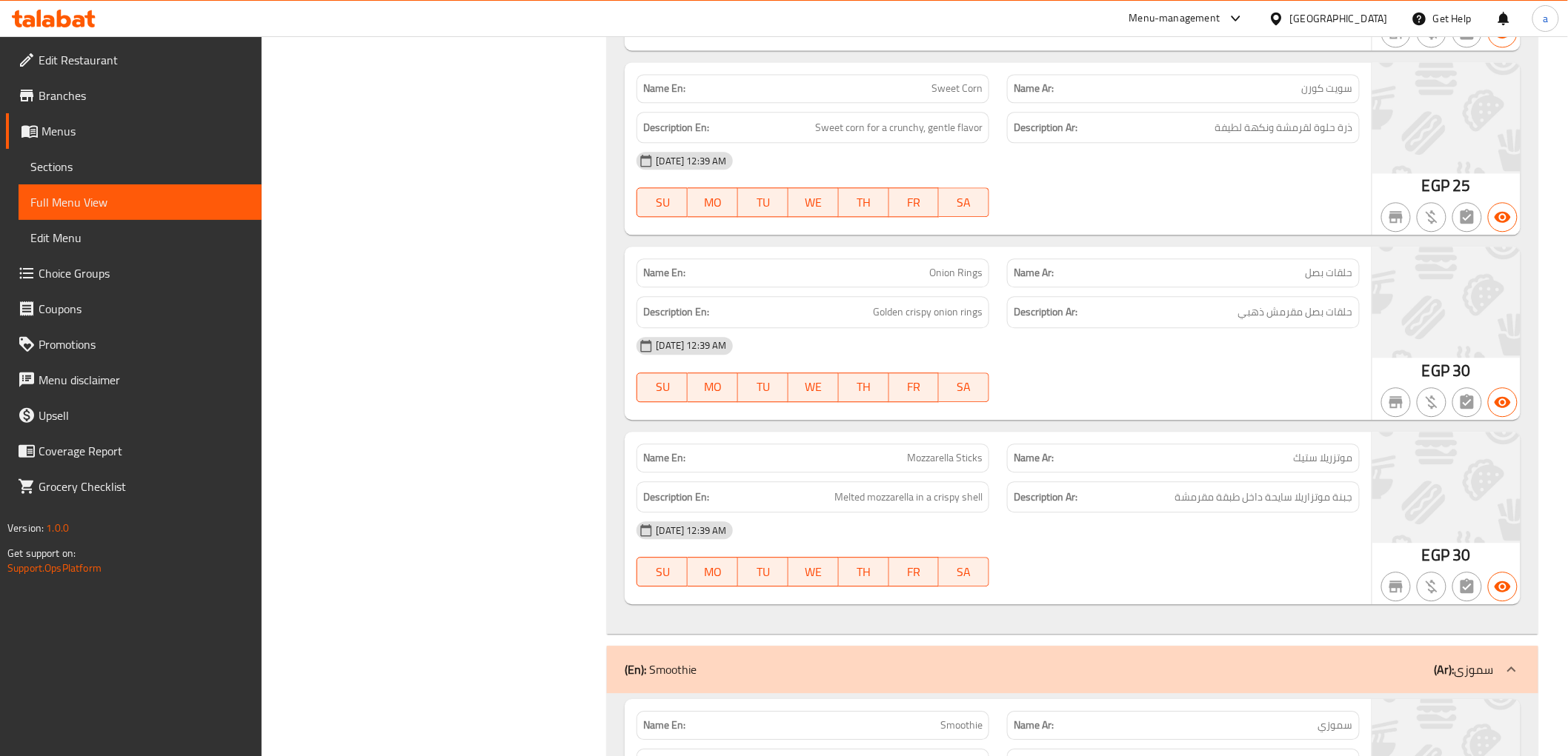
scroll to position [17877, 0]
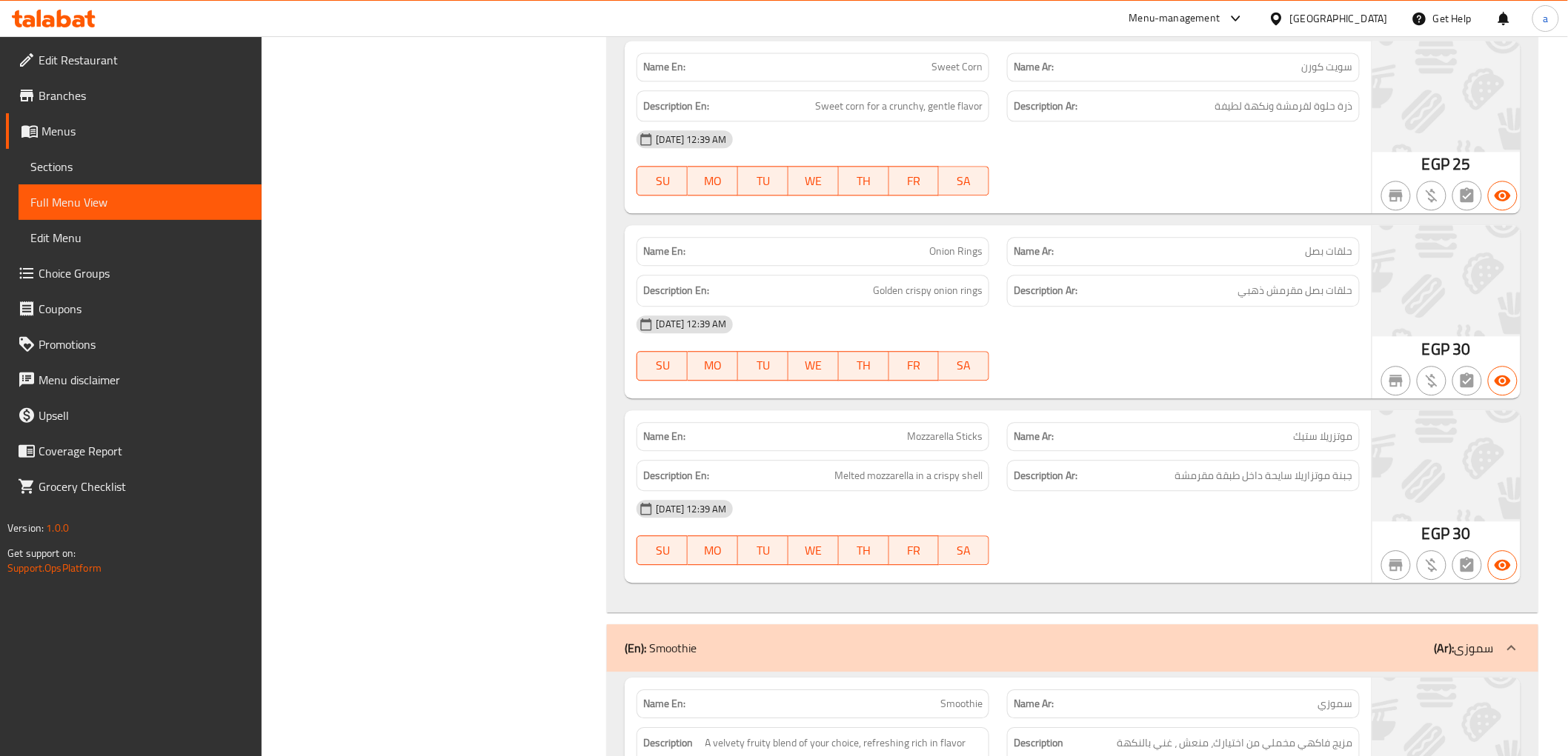
click at [950, 429] on span "Mozzarella Sticks" at bounding box center [945, 437] width 76 height 16
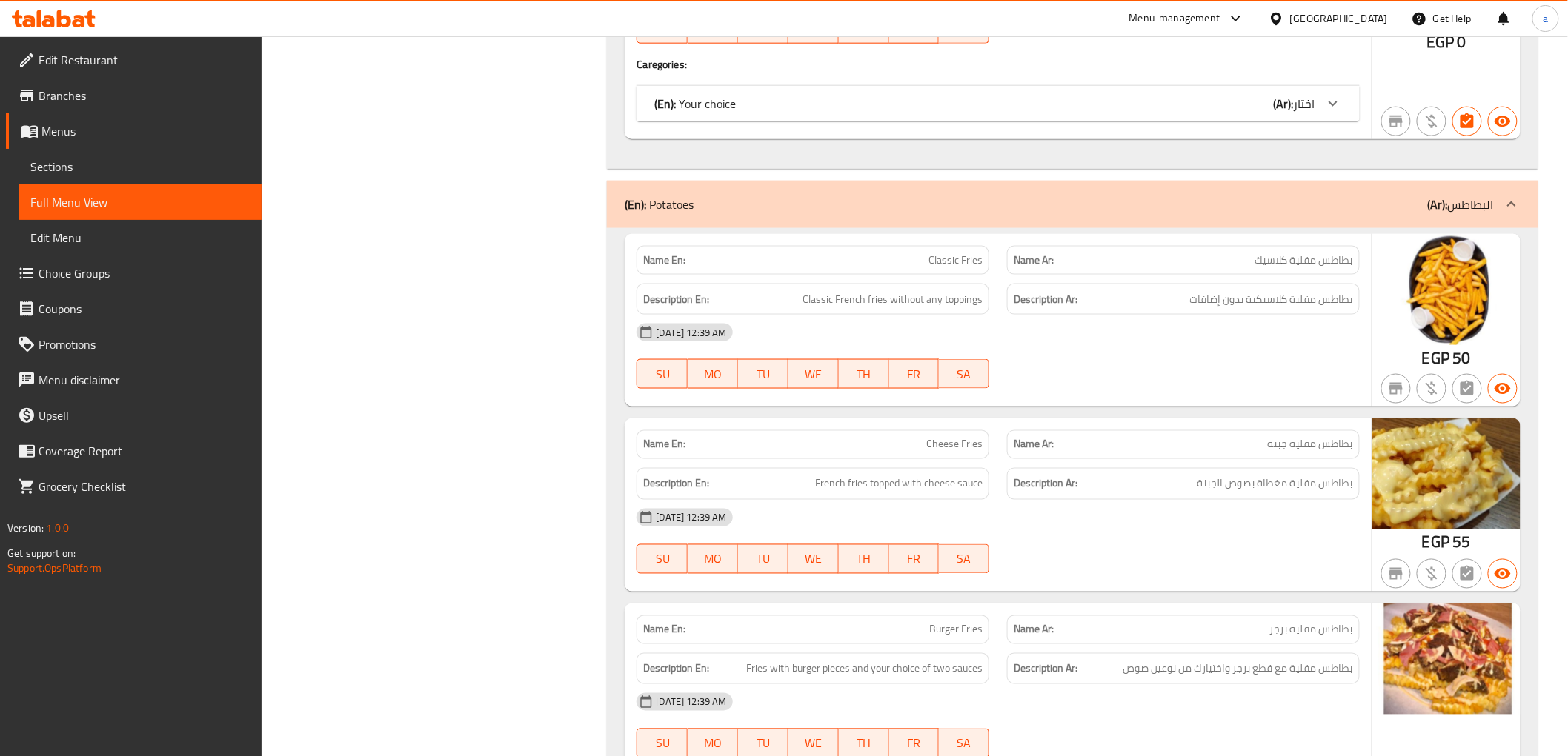
scroll to position [30747, 0]
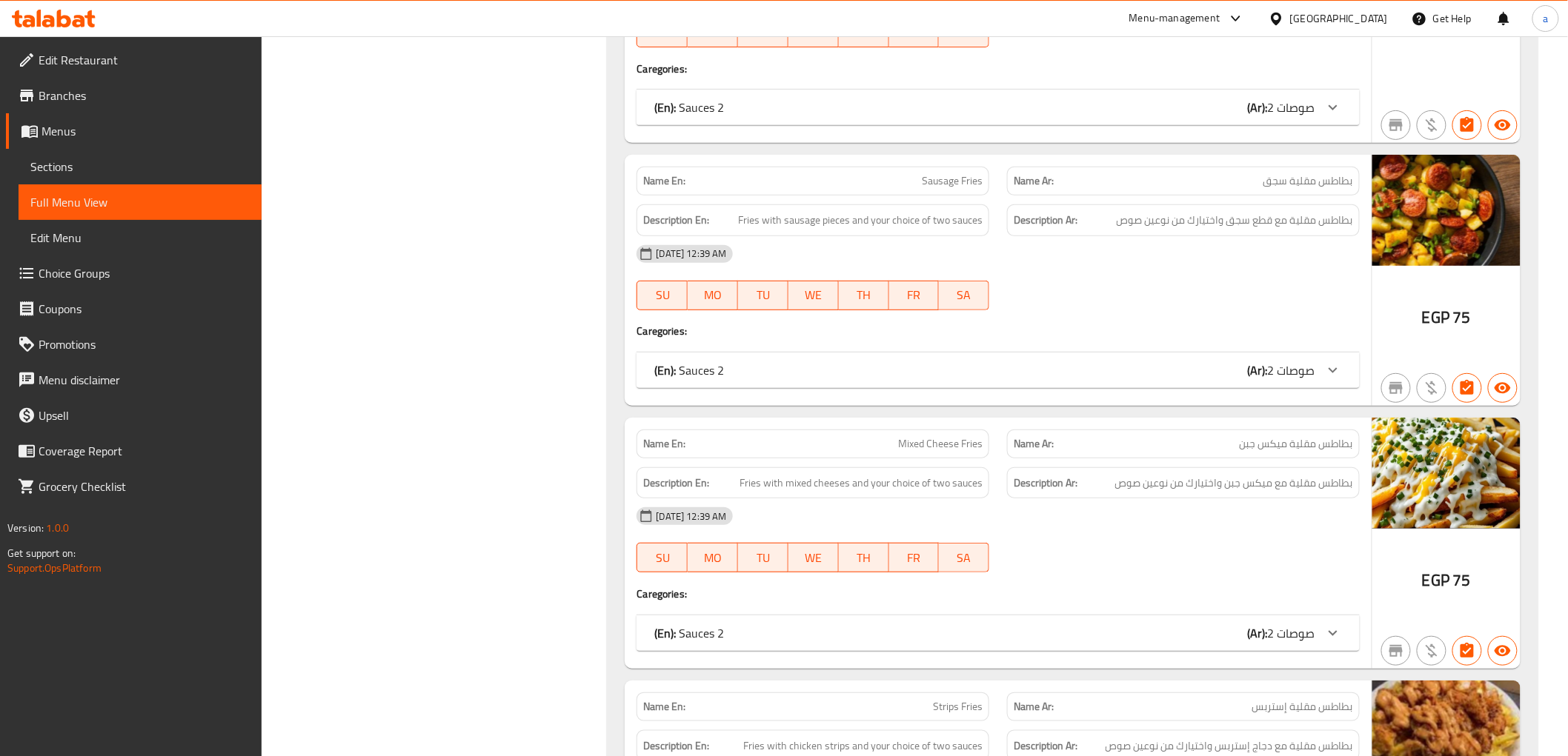
click at [1292, 436] on span "بطاطس مقلية ميكس جبن" at bounding box center [1296, 444] width 114 height 16
click at [937, 429] on div "Name En: Mixed Cheese Fries" at bounding box center [813, 443] width 353 height 29
click at [937, 436] on span "Mixed Cheese Fries" at bounding box center [941, 444] width 85 height 16
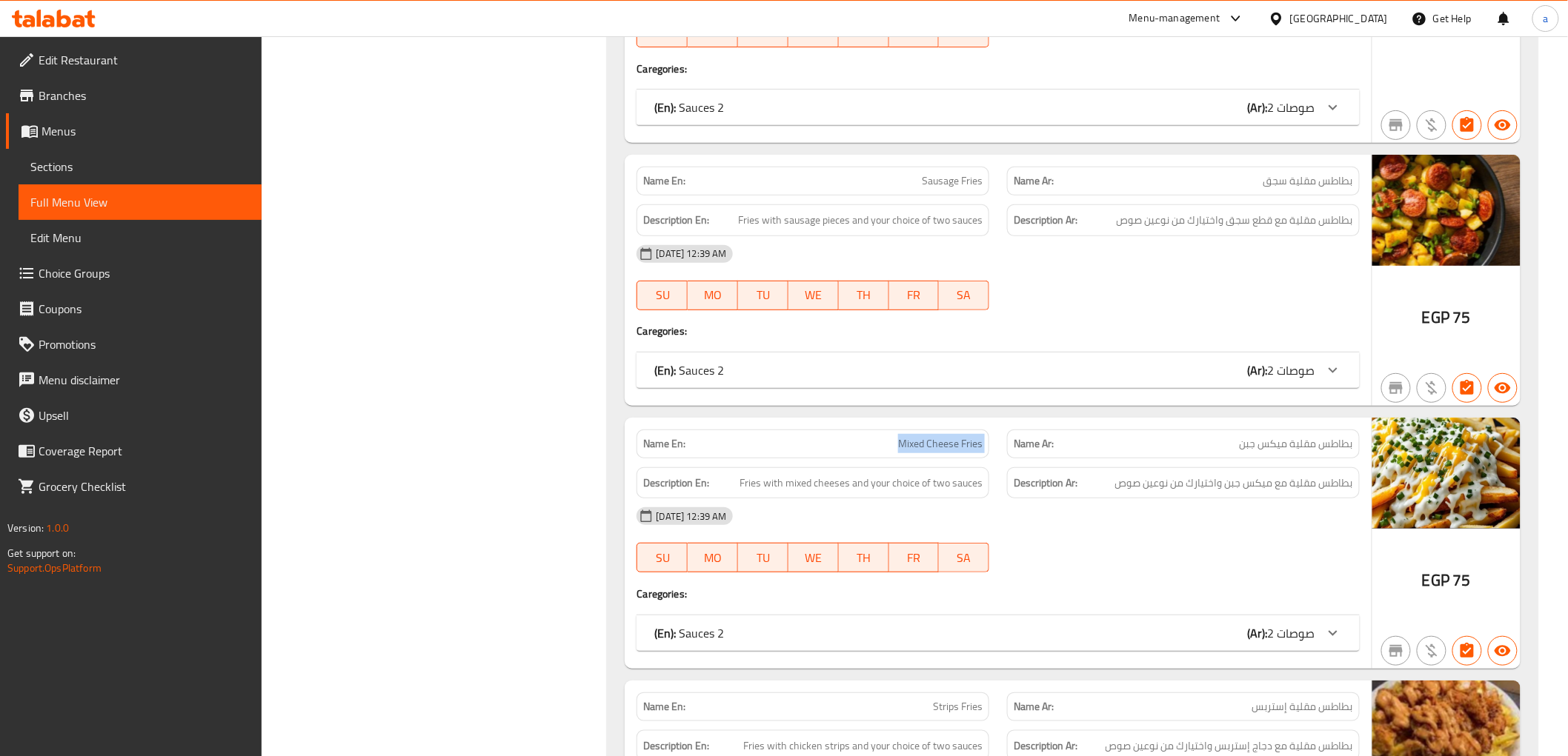
click at [937, 436] on span "Mixed Cheese Fries" at bounding box center [941, 444] width 85 height 16
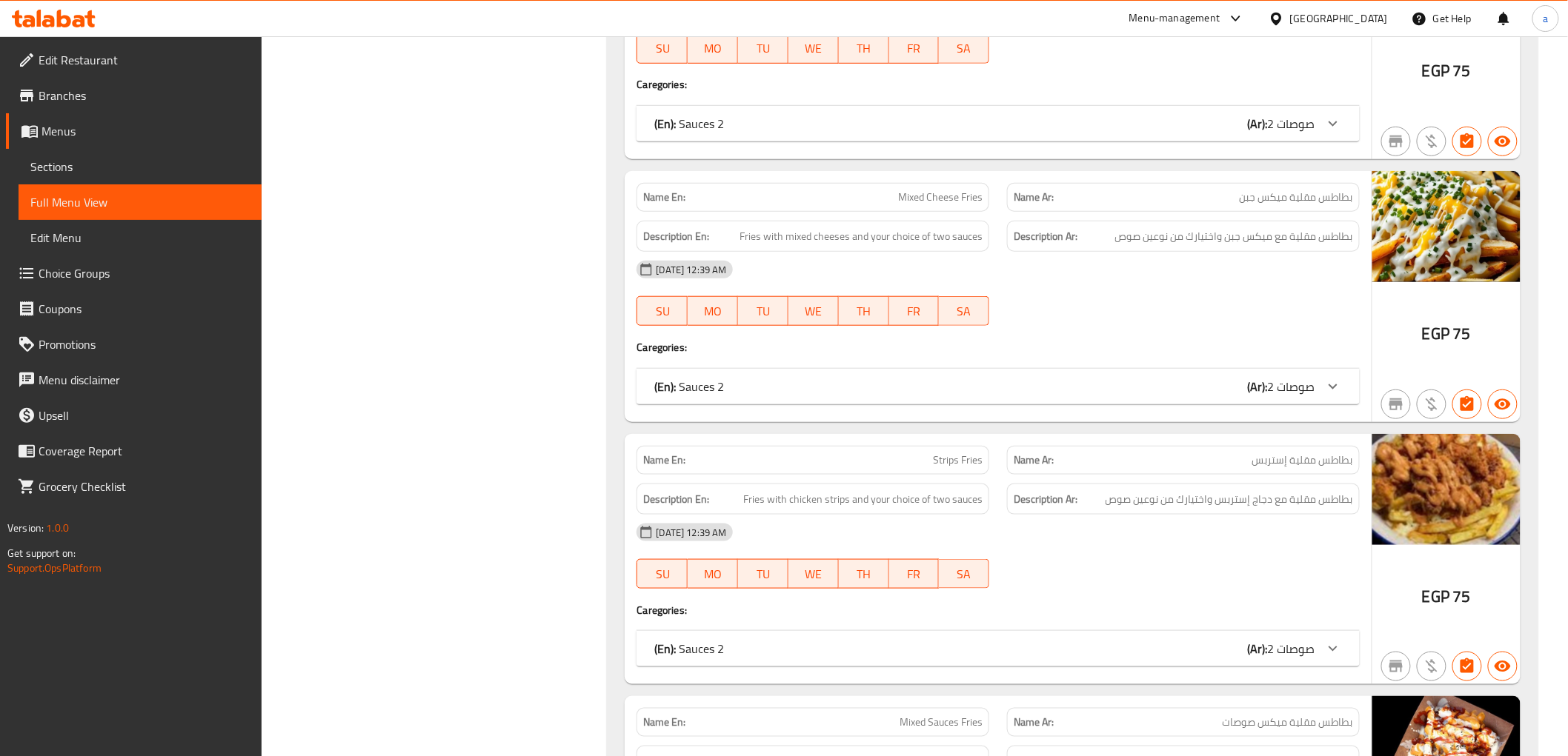
scroll to position [29415, 0]
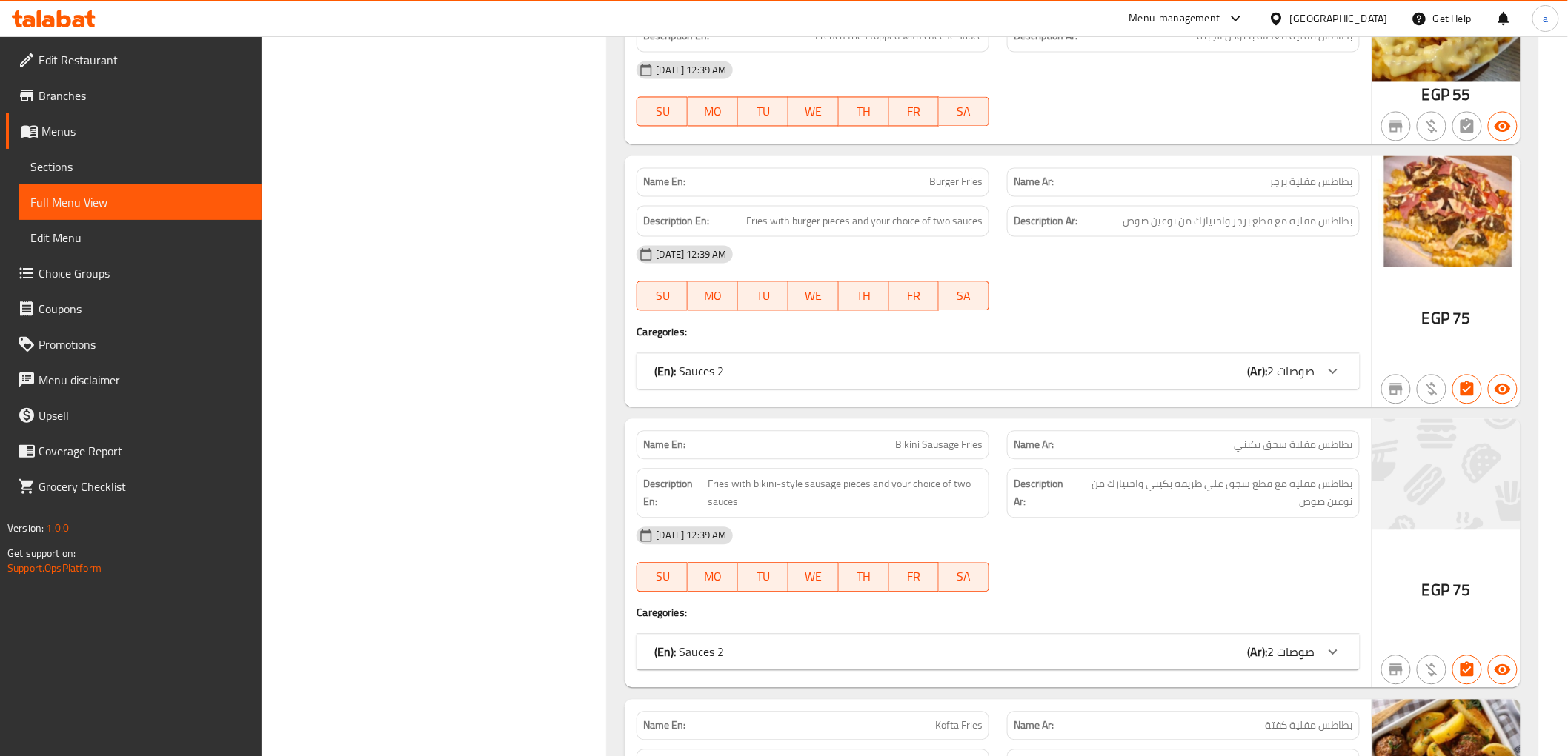
click at [1213, 518] on div "[DATE] 12:39 AM" at bounding box center [998, 536] width 741 height 36
click at [1151, 205] on div "Description Ar: بطاطس مقلية مع قطع برجر واختيارك من نوعين صوص" at bounding box center [1183, 221] width 353 height 32
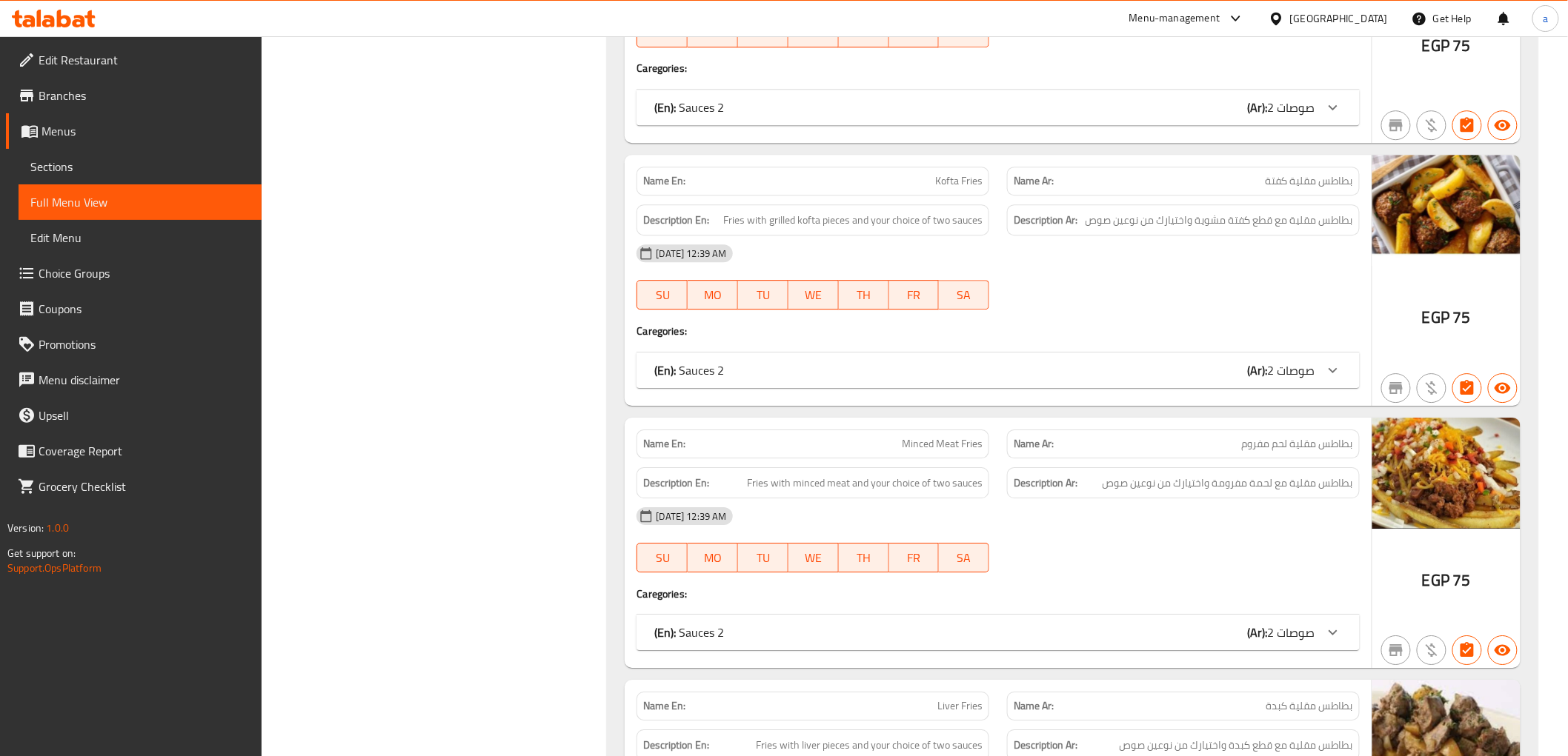
click at [1261, 720] on div "Description Ar: بطاطس مقلية مع قطع كبدة واختيارك من نوعين صوص" at bounding box center [1183, 745] width 370 height 49
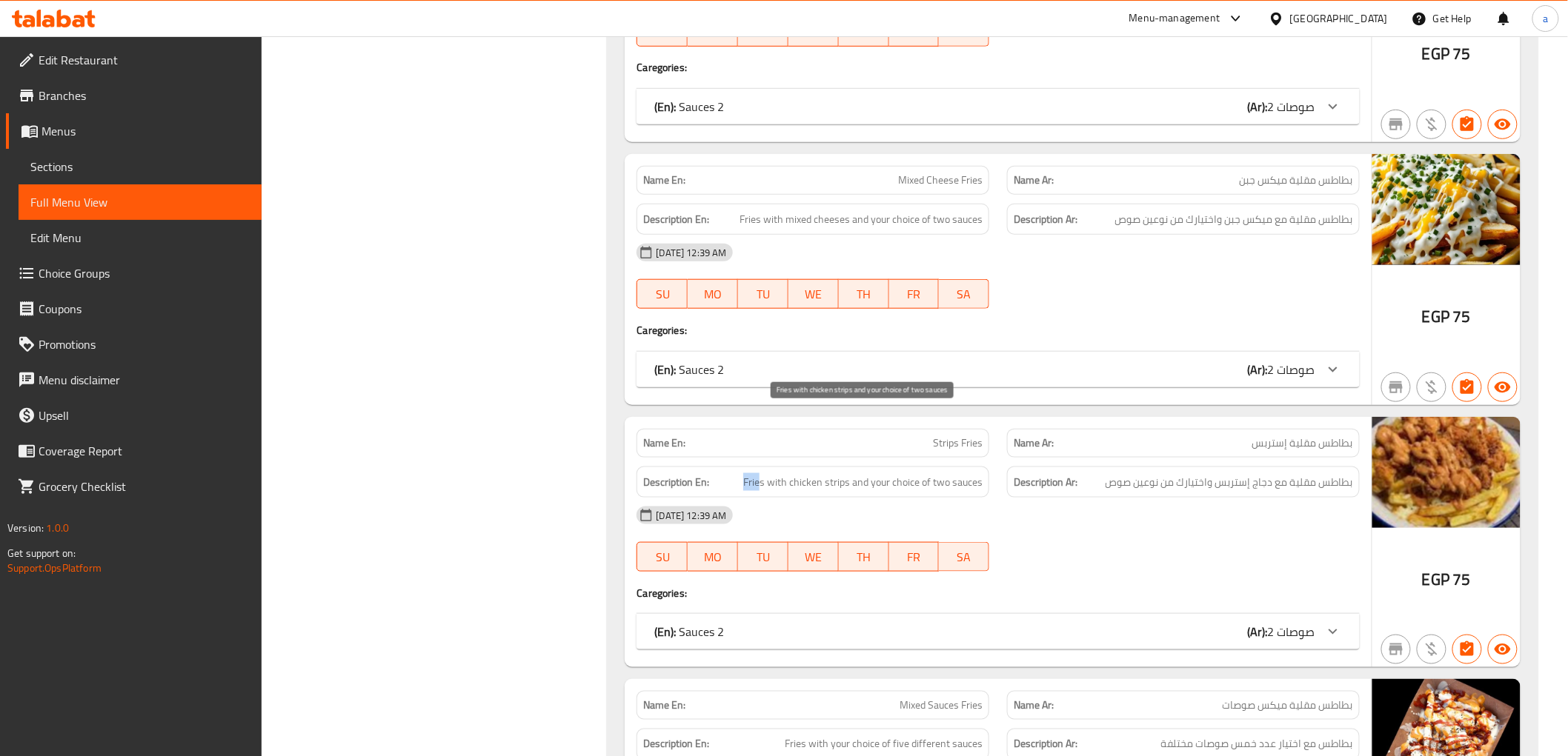
drag, startPoint x: 747, startPoint y: 424, endPoint x: 762, endPoint y: 426, distance: 15.1
click at [762, 474] on span "Fries with chicken strips and your choice of two sauces" at bounding box center [863, 483] width 239 height 19
drag, startPoint x: 821, startPoint y: 426, endPoint x: 838, endPoint y: 426, distance: 17.0
click at [838, 467] on div "Description En: Fries with chicken strips and your choice of two sauces" at bounding box center [813, 483] width 353 height 32
drag, startPoint x: 879, startPoint y: 425, endPoint x: 985, endPoint y: 426, distance: 106.0
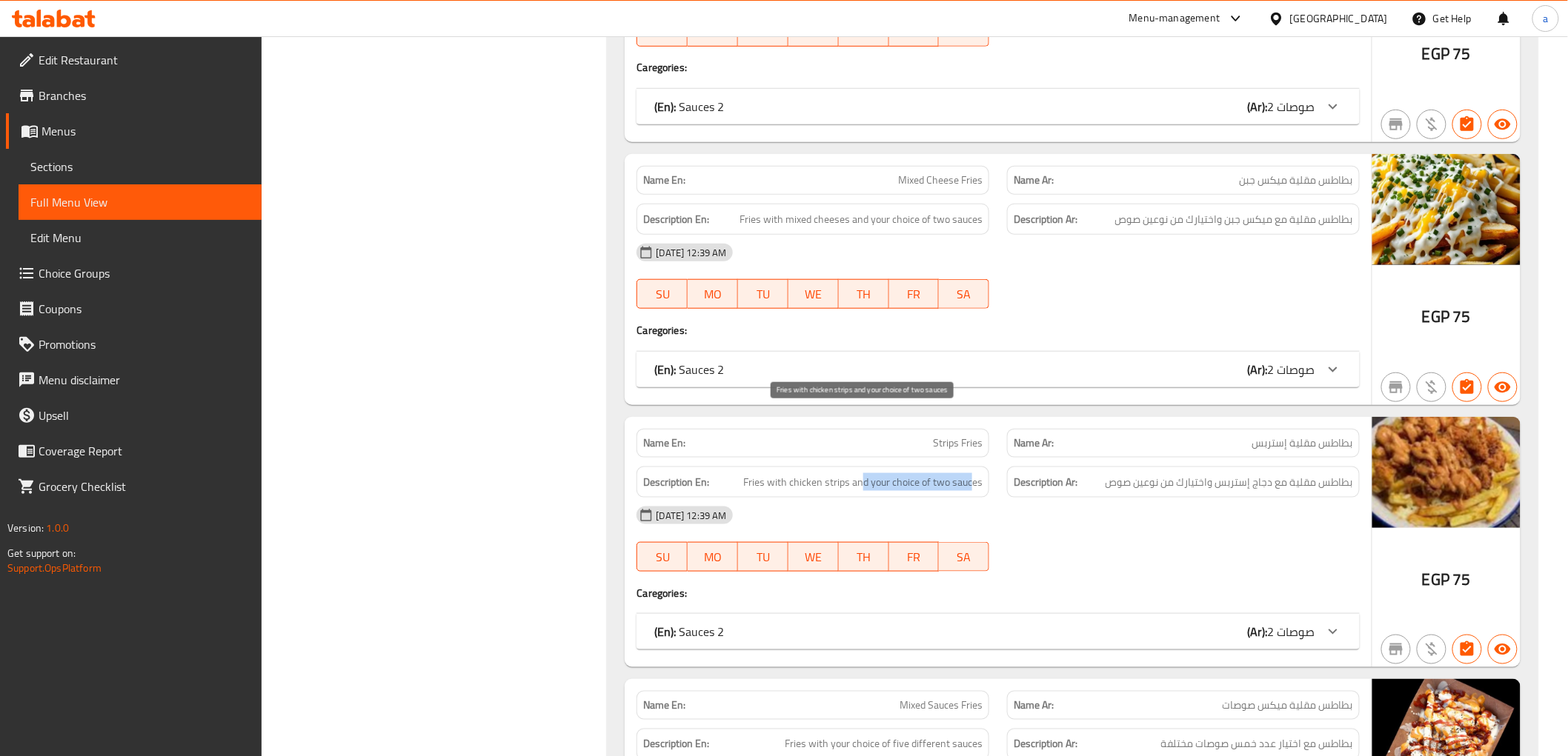
click at [985, 467] on div "Description En: Fries with chicken strips and your choice of two sauces" at bounding box center [813, 483] width 353 height 32
click at [1116, 497] on div "16-09-2025 12:39 AM SU MO TU WE TH FR SA" at bounding box center [998, 539] width 741 height 83
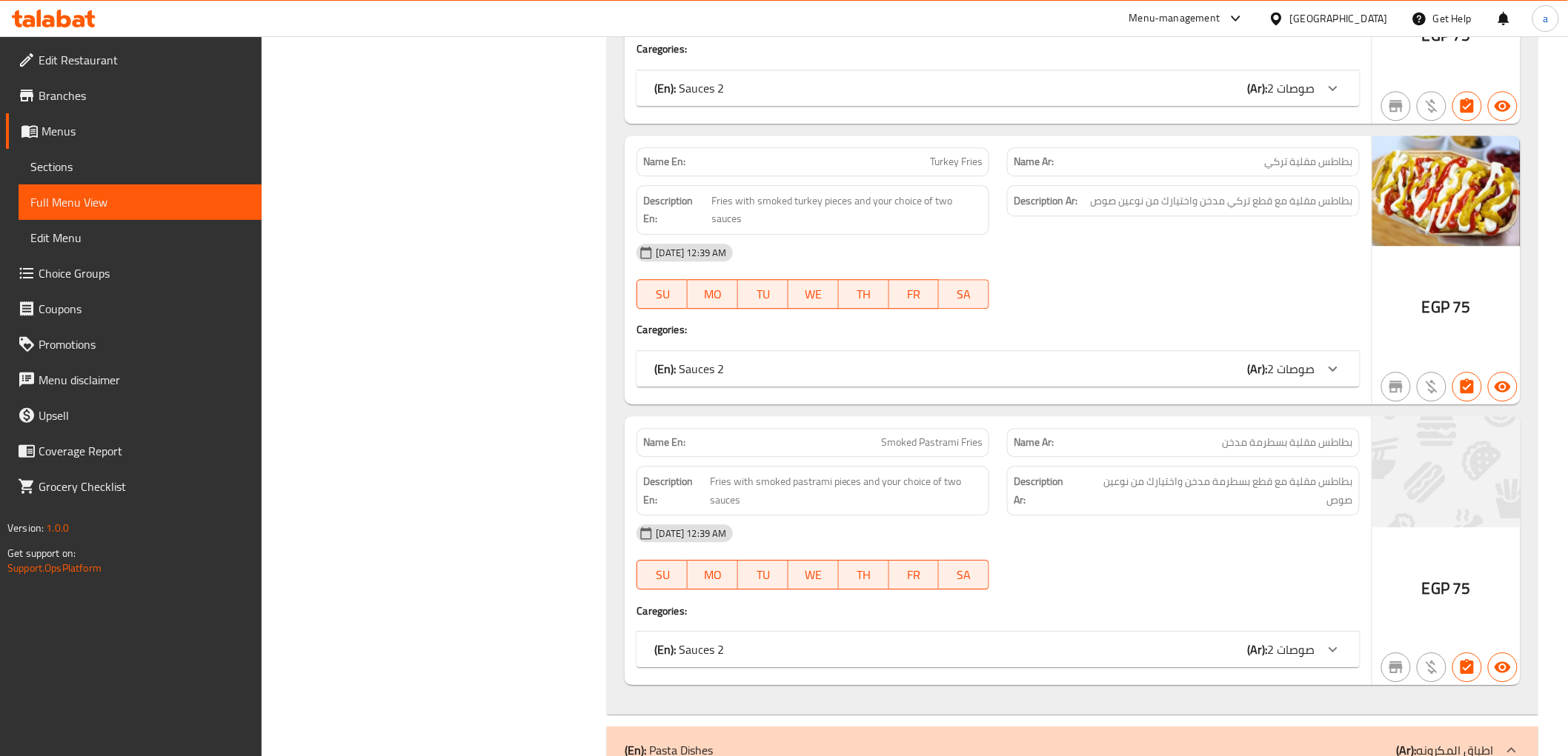
click at [1220, 515] on div "[DATE] 12:39 AM" at bounding box center [998, 533] width 741 height 36
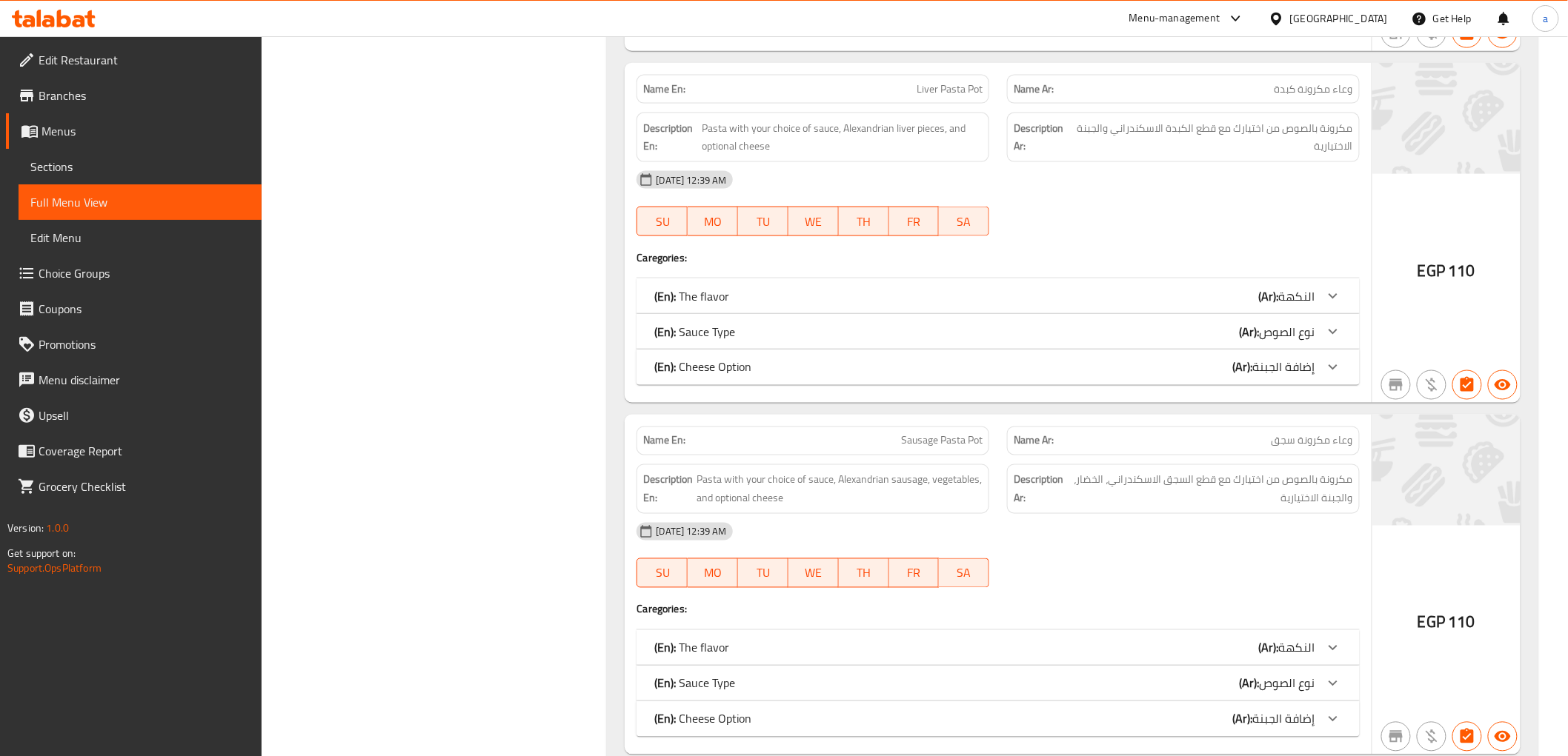
click at [1085, 514] on div "16-09-2025 12:39 AM SU MO TU WE TH FR SA" at bounding box center [998, 556] width 741 height 83
click at [980, 513] on div "[DATE] 12:39 AM" at bounding box center [998, 531] width 741 height 36
click at [941, 470] on span "Pasta with your choice of sauce, minced chicken, and optional cheese" at bounding box center [844, 488] width 275 height 37
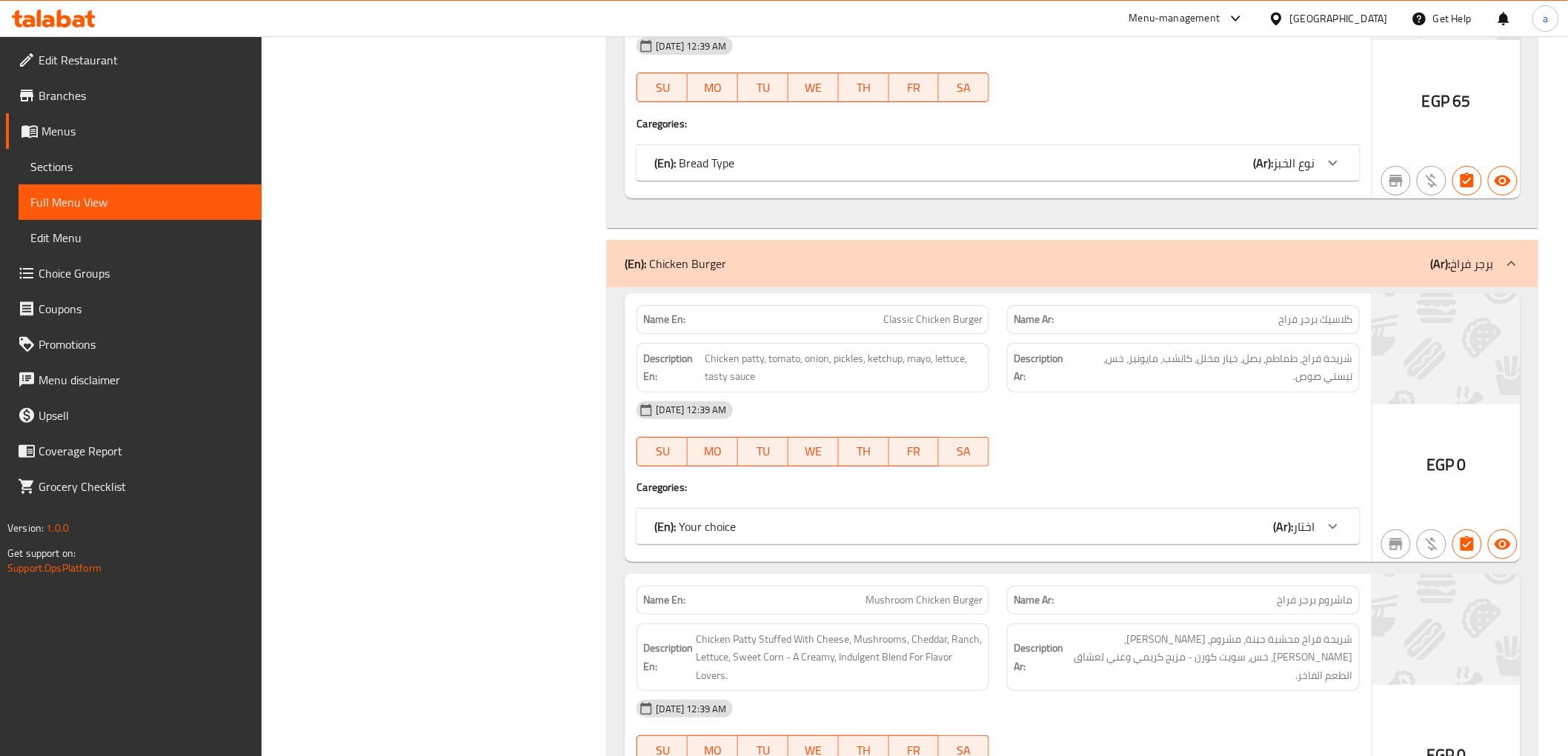
click at [974, 417] on div "[DATE] 12:39 AM" at bounding box center [998, 411] width 741 height 36
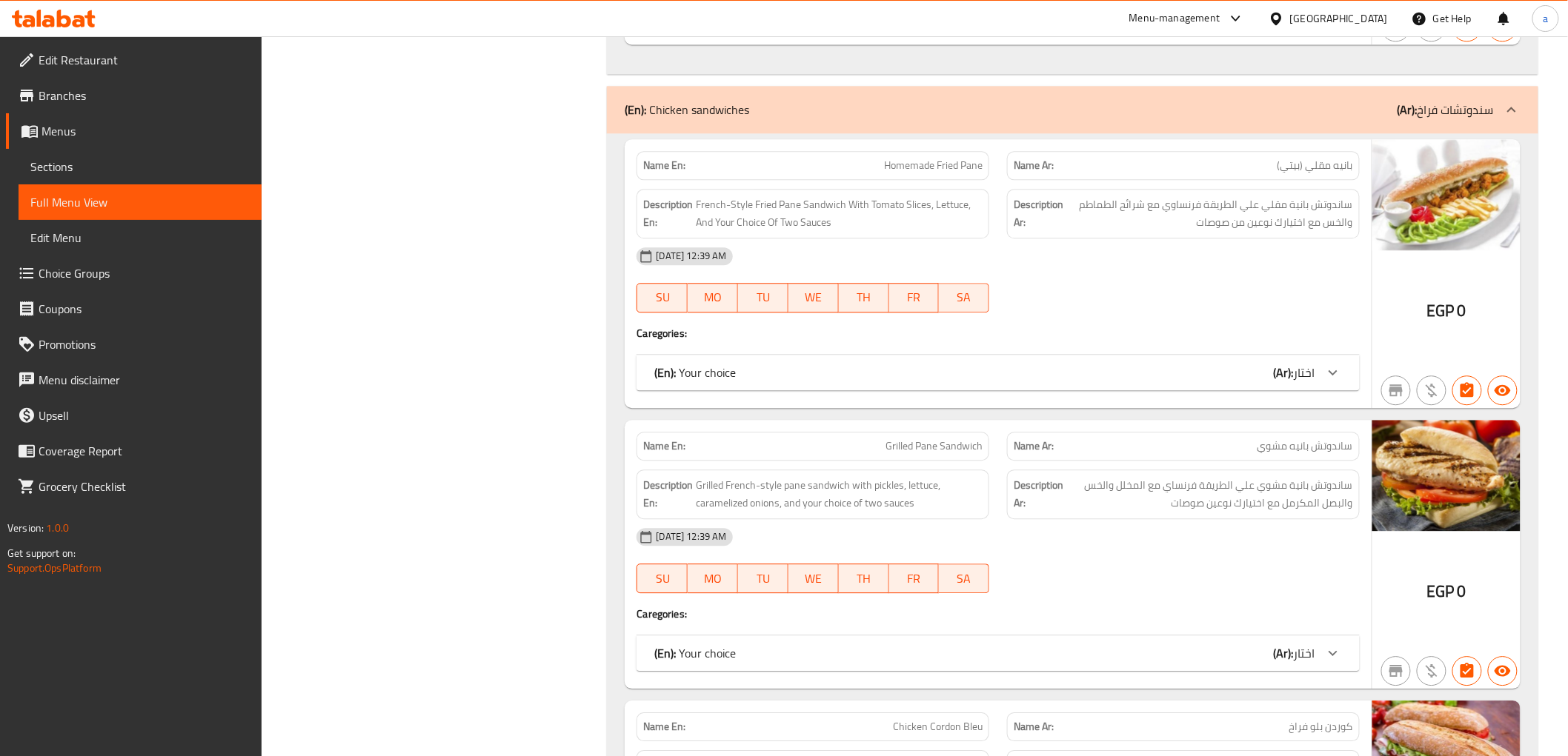
click at [937, 555] on div "SU MO TU WE TH FR SA" at bounding box center [813, 578] width 370 height 47
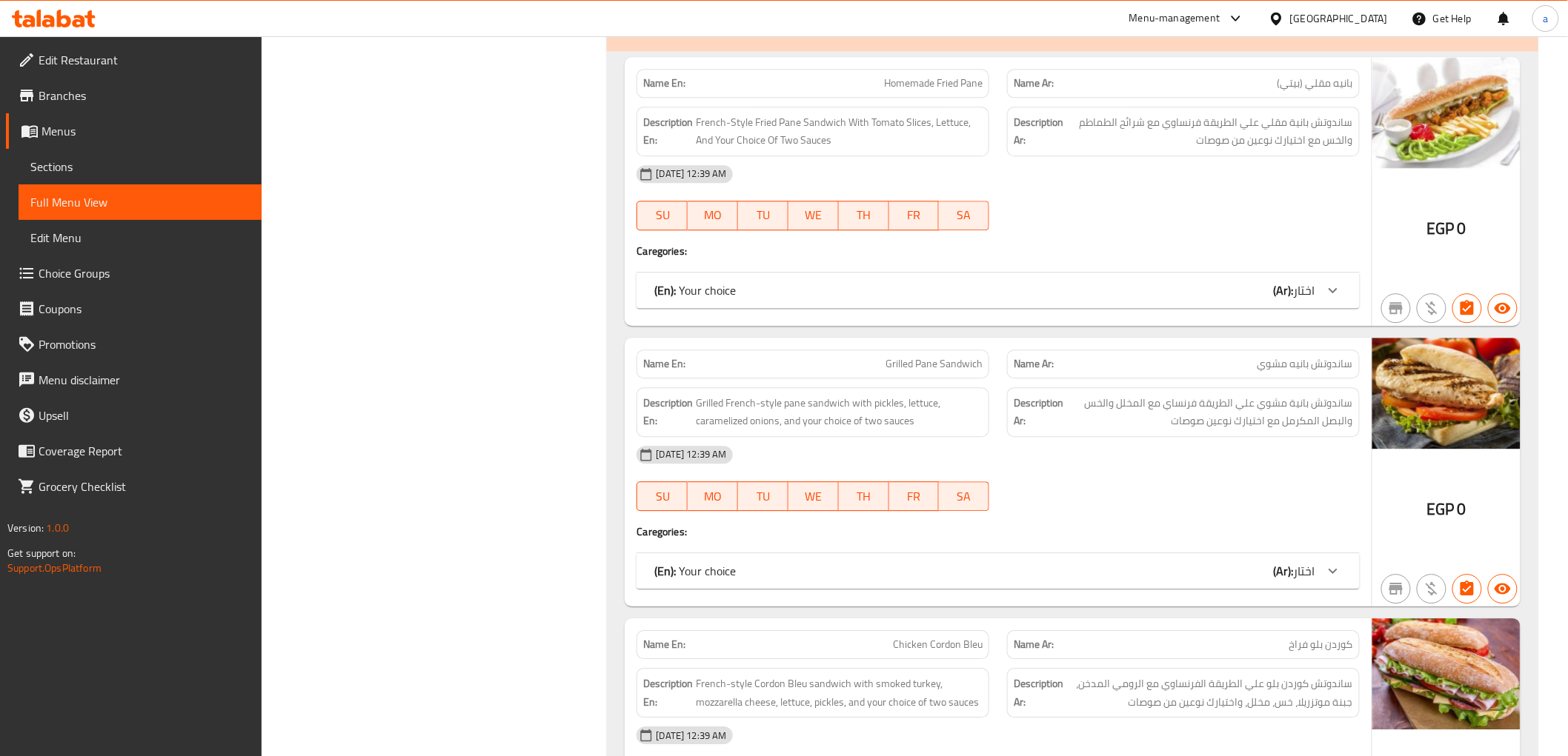
scroll to position [27786, 0]
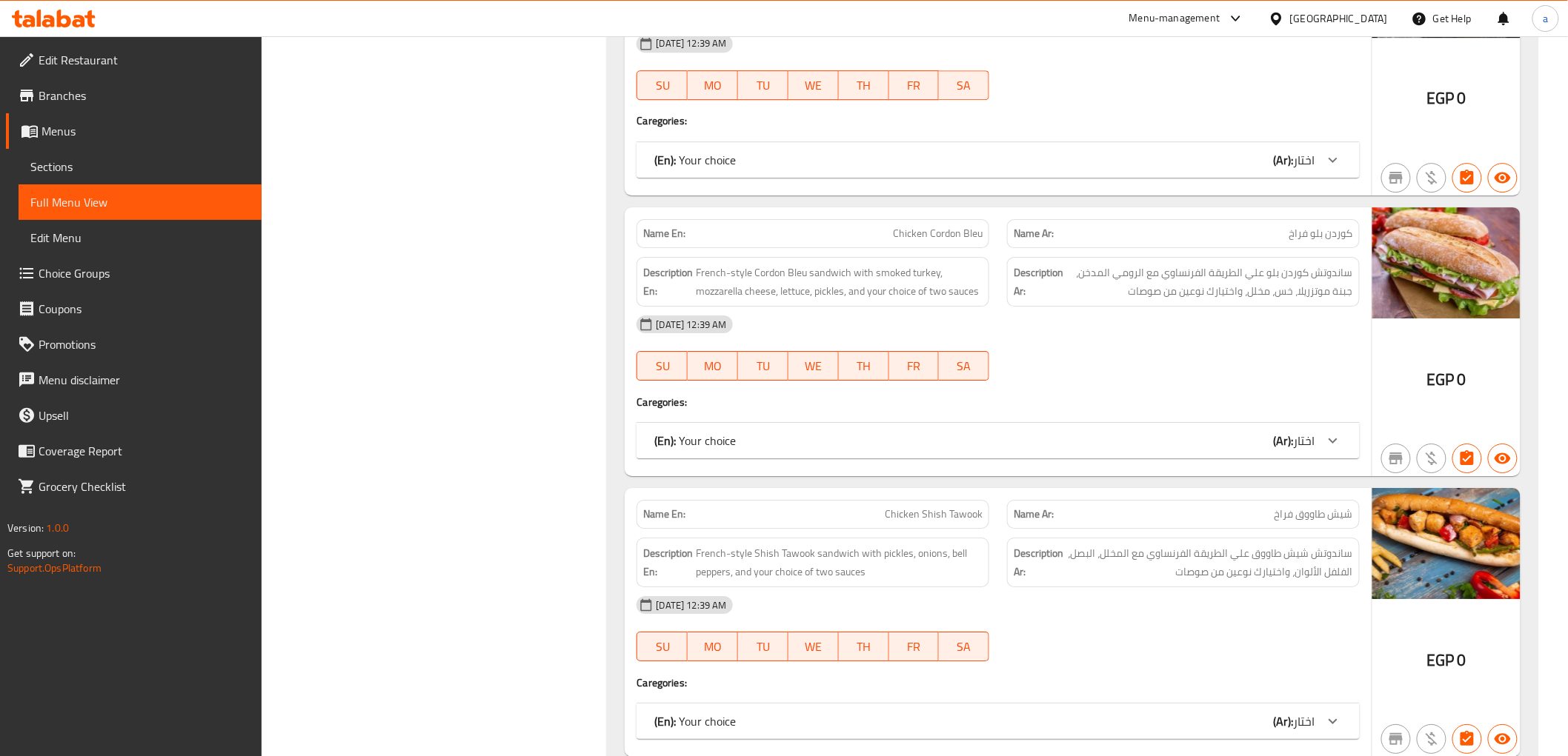
drag, startPoint x: 944, startPoint y: 381, endPoint x: 1042, endPoint y: 497, distance: 151.9
click at [944, 432] on div "(En): Your choice (Ar): اختار" at bounding box center [984, 441] width 661 height 18
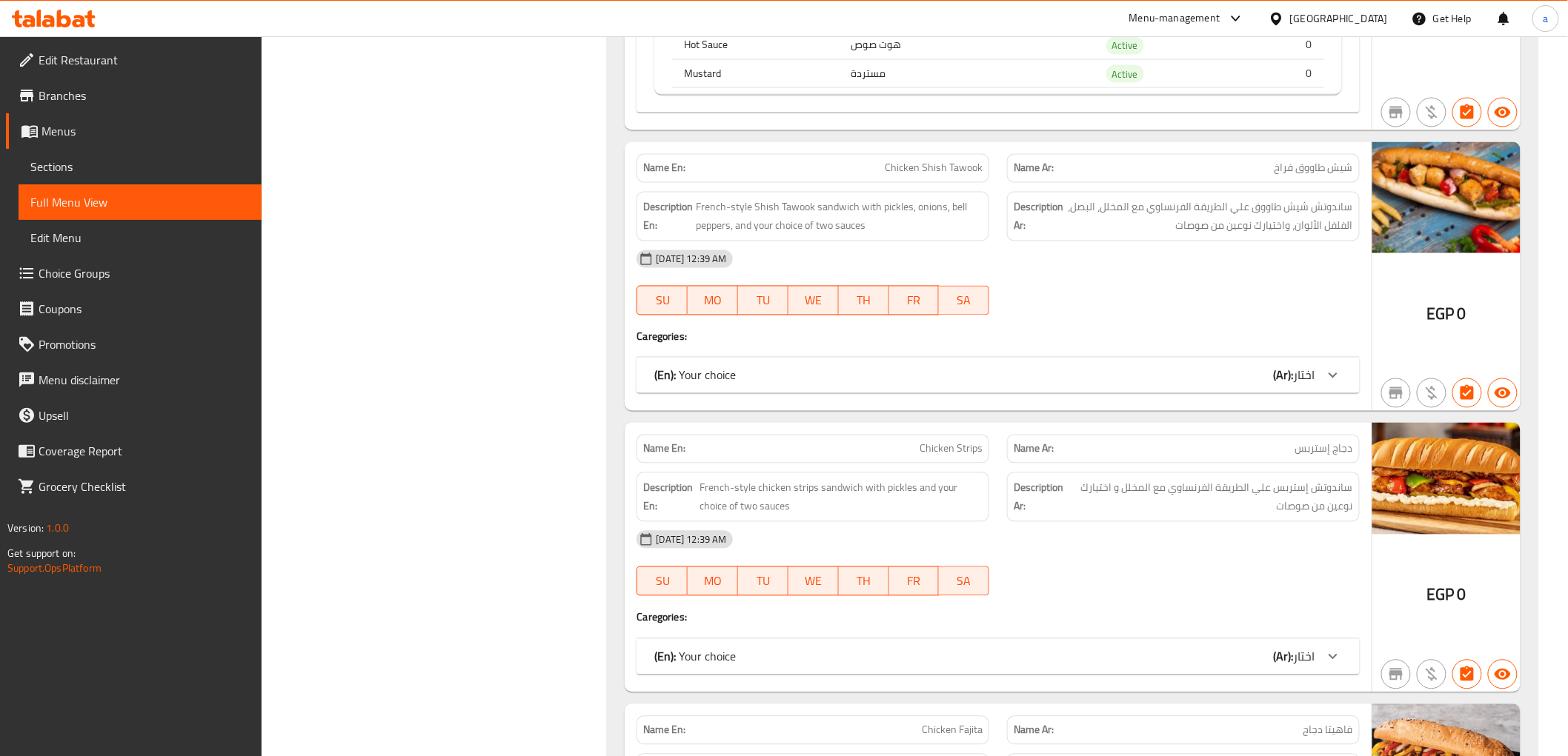
click at [966, 441] on span "Chicken Strips" at bounding box center [952, 449] width 63 height 16
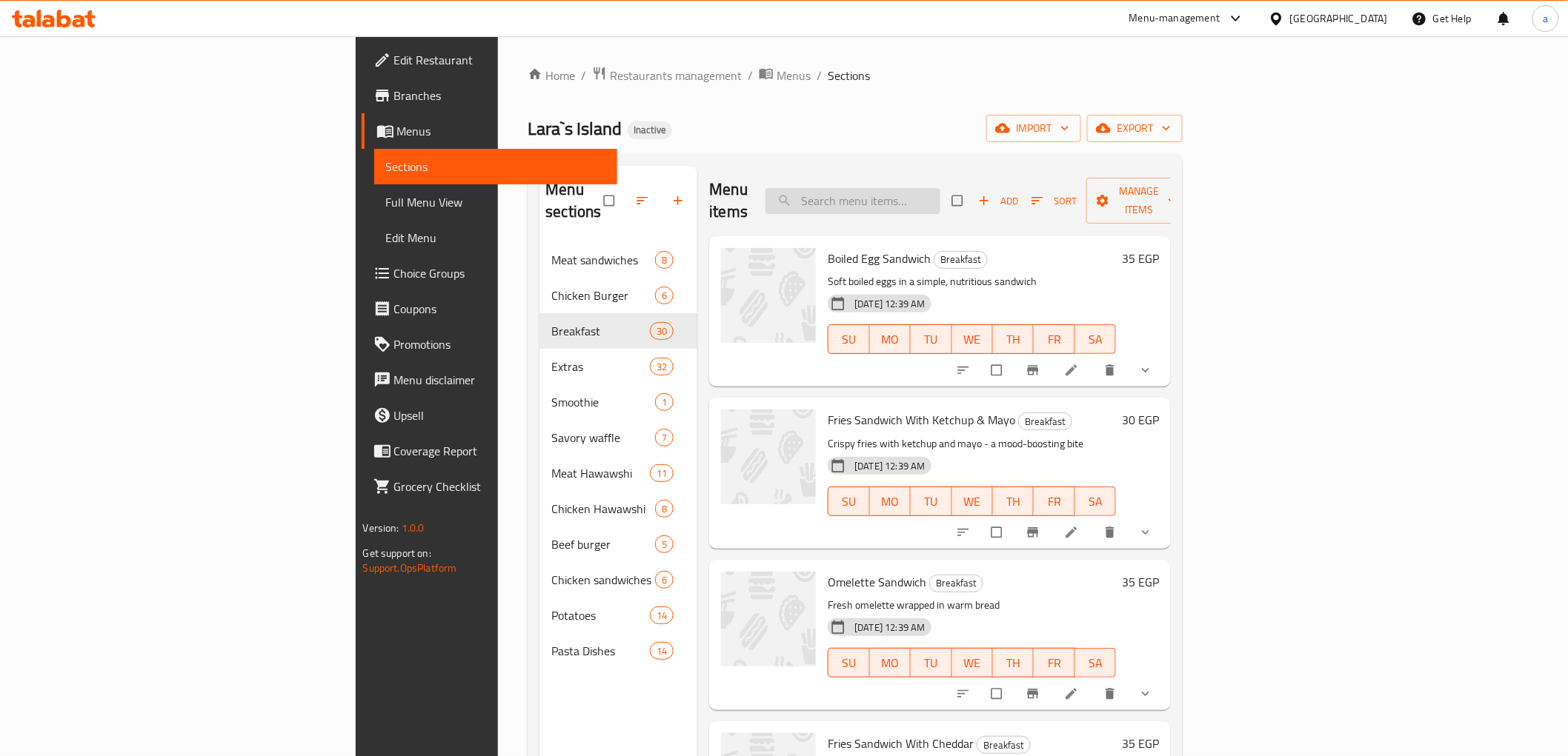
click at [941, 189] on input "search" at bounding box center [852, 201] width 175 height 26
paste input "Smoked Turkey Waffle Bites"
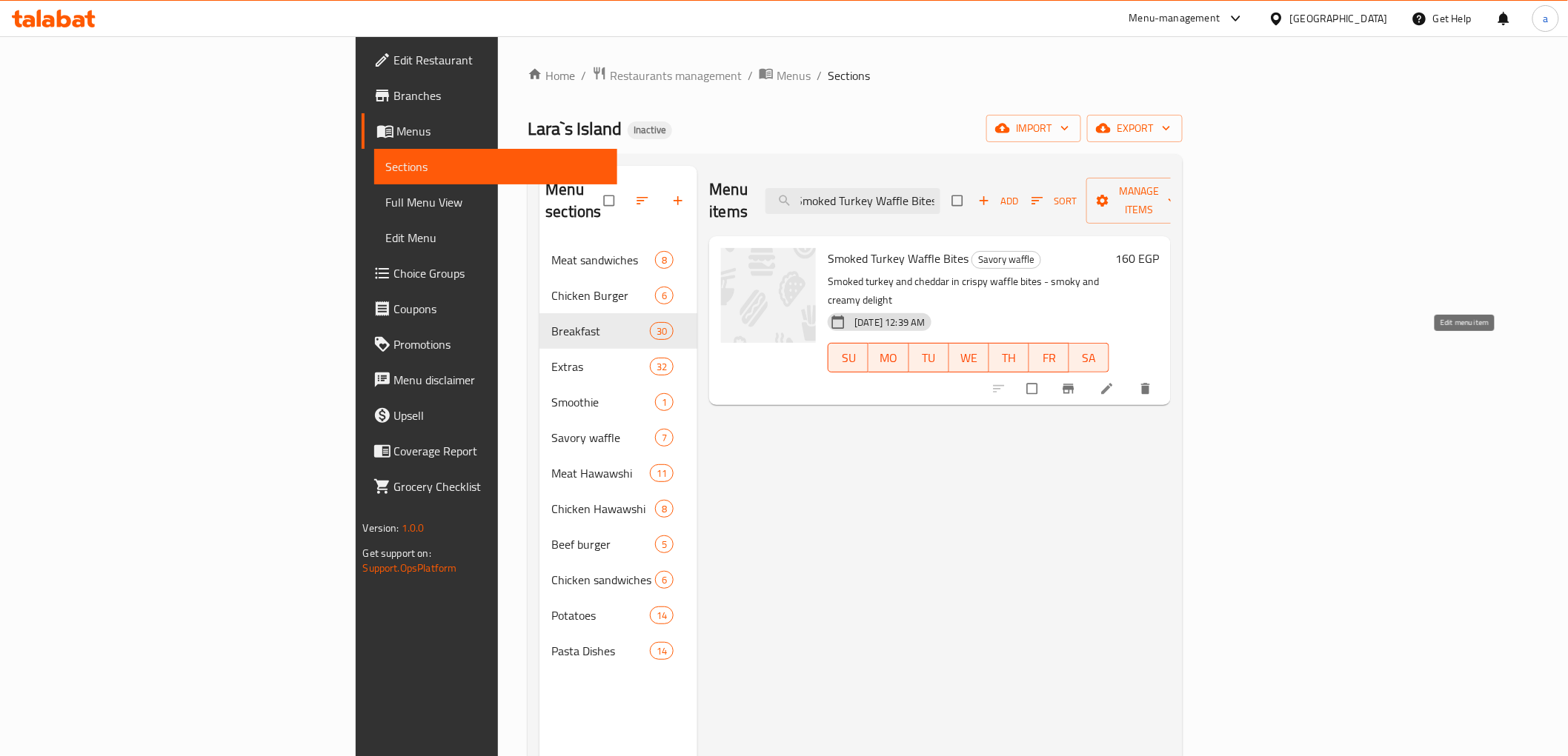
type input "Smoked Turkey Waffle Bites"
click at [1115, 382] on icon at bounding box center [1107, 389] width 15 height 15
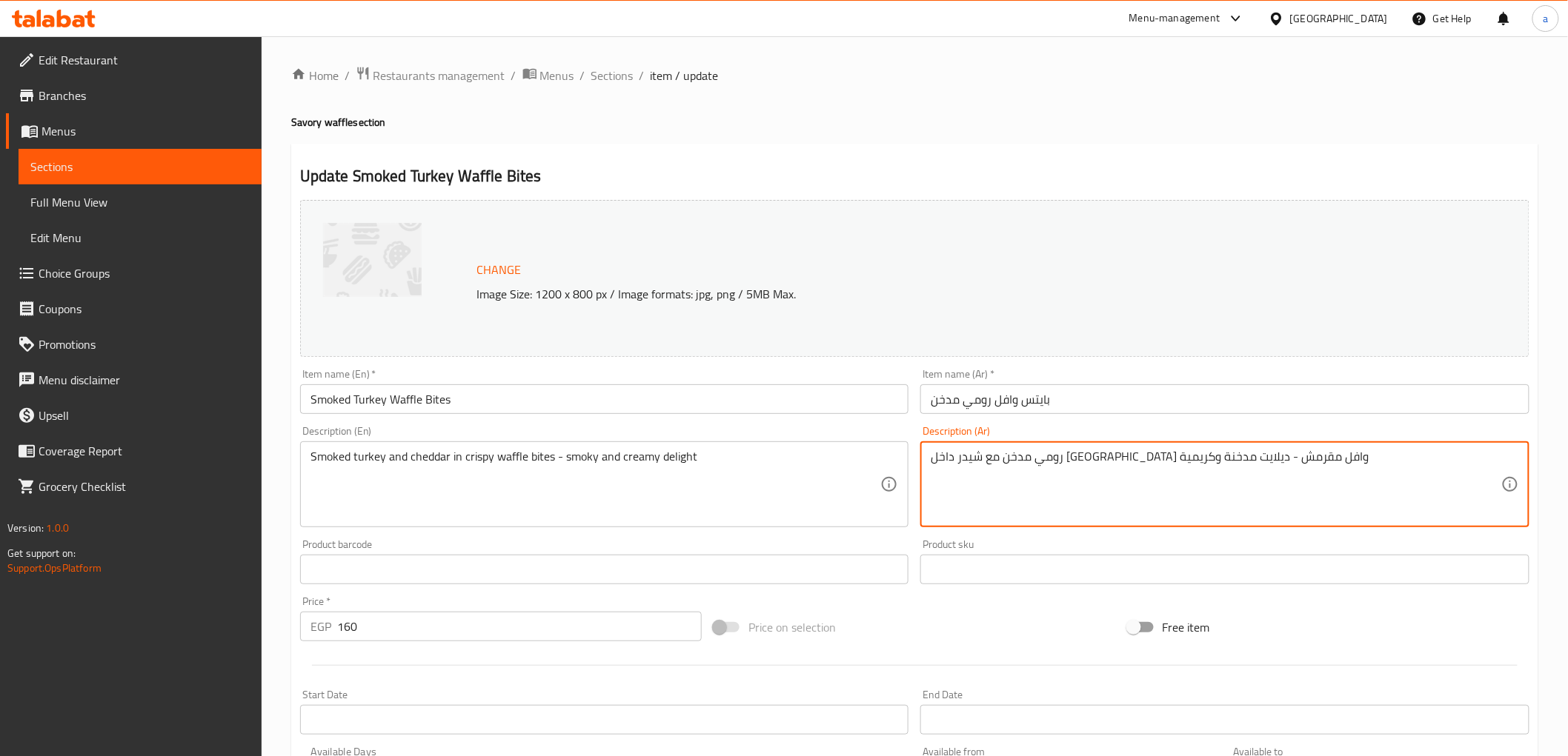
click at [1220, 461] on textarea "رومي مدخن مع شيدر داخل [GEOGRAPHIC_DATA] وافل مقرمش - ديلايت مدخنة وكريمية" at bounding box center [1216, 485] width 571 height 70
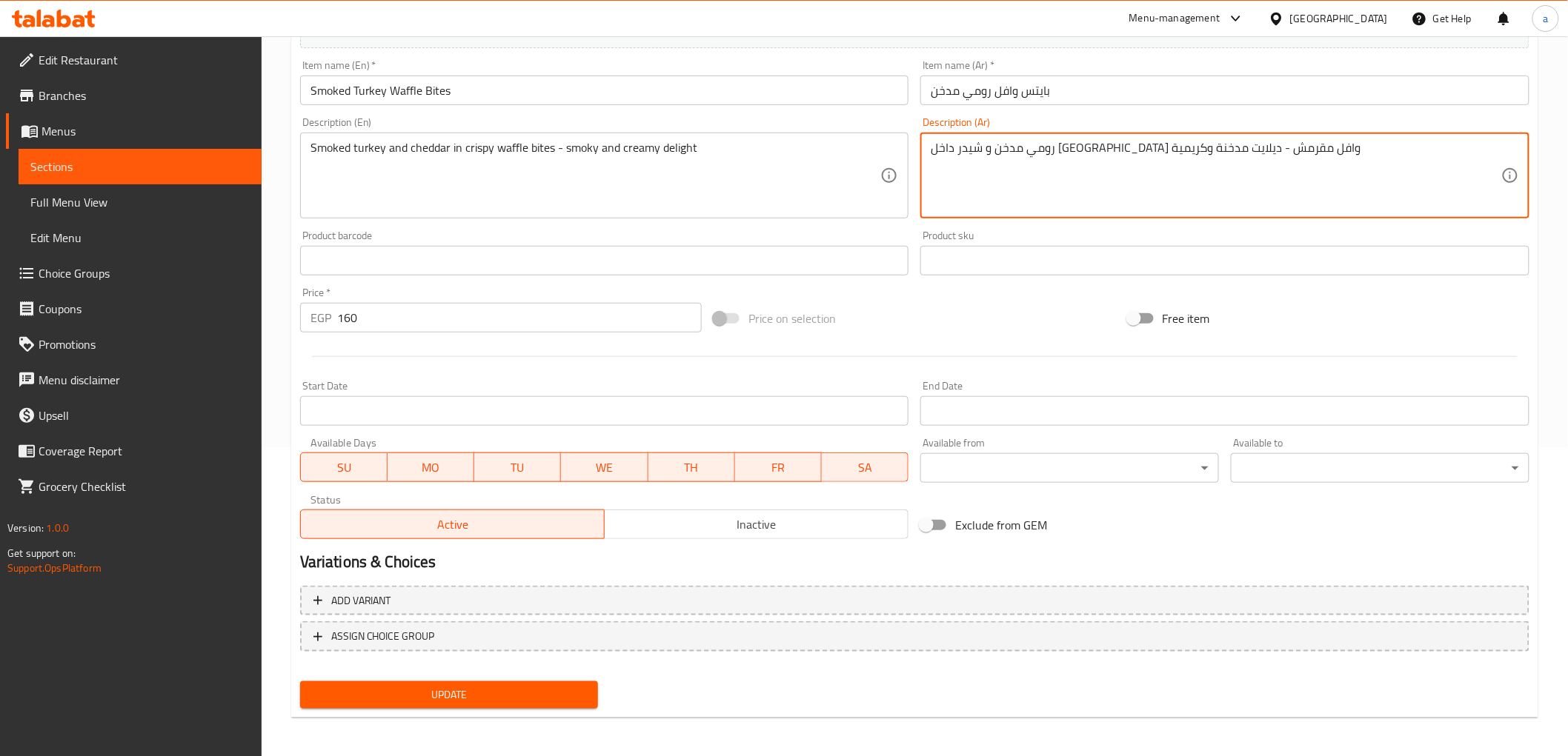
type textarea "رومي مدخن و شيدر داخل [GEOGRAPHIC_DATA] وافل مقرمش - ديلايت مدخنة وكريمية"
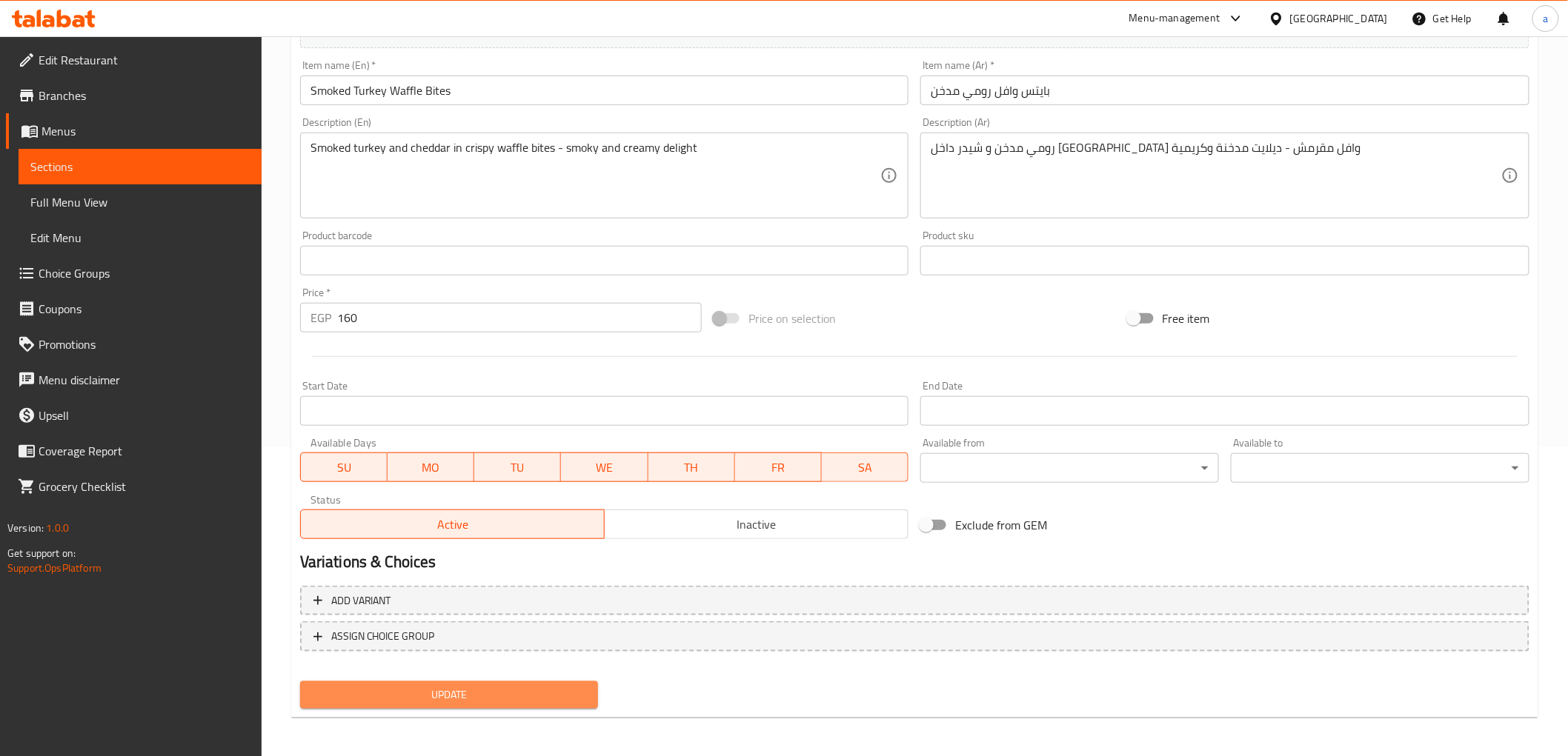
click at [577, 688] on span "Update" at bounding box center [449, 695] width 274 height 19
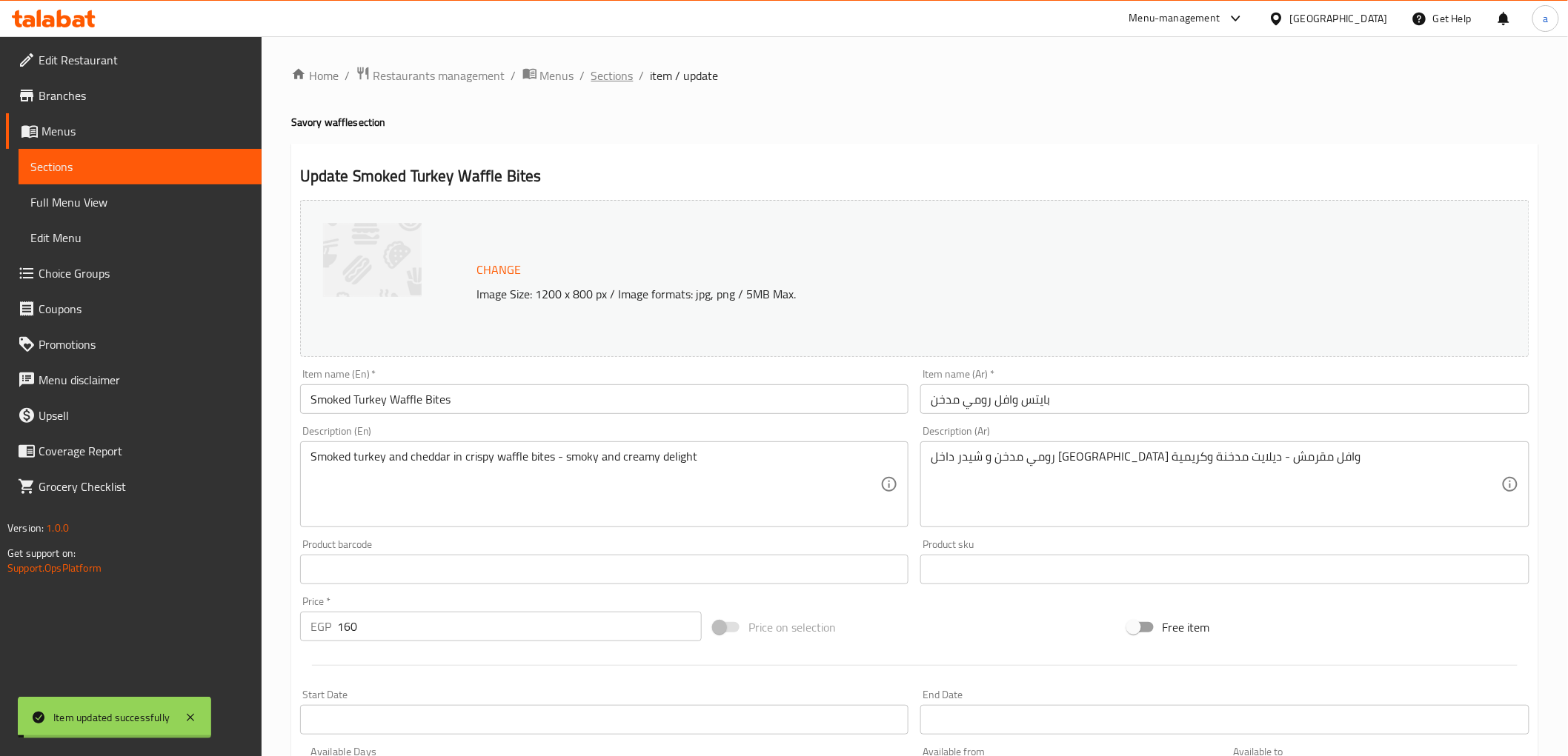
click at [619, 72] on span "Sections" at bounding box center [612, 76] width 42 height 18
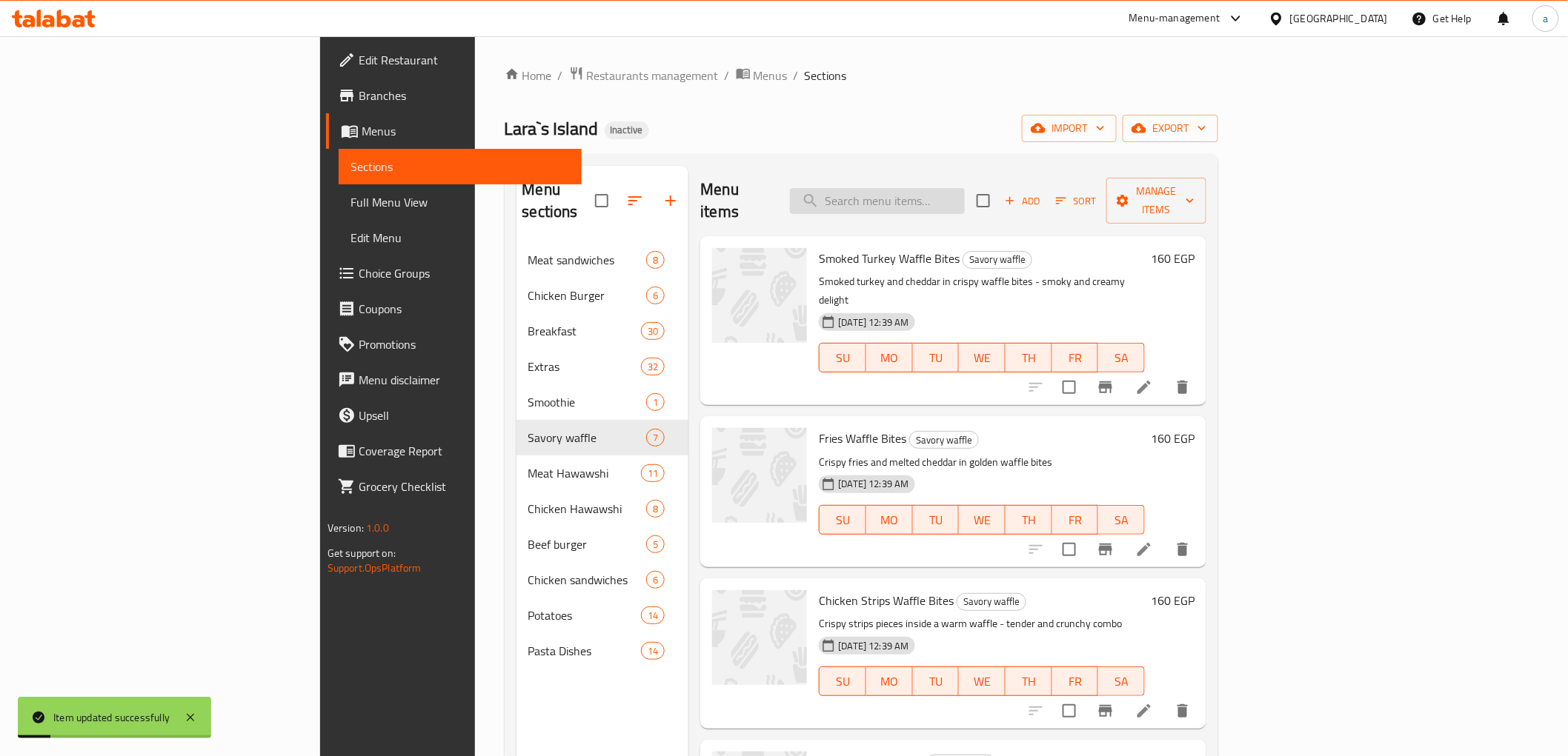
click at [965, 189] on input "search" at bounding box center [877, 201] width 175 height 26
paste input "Smoked Turkey Waffle Bites"
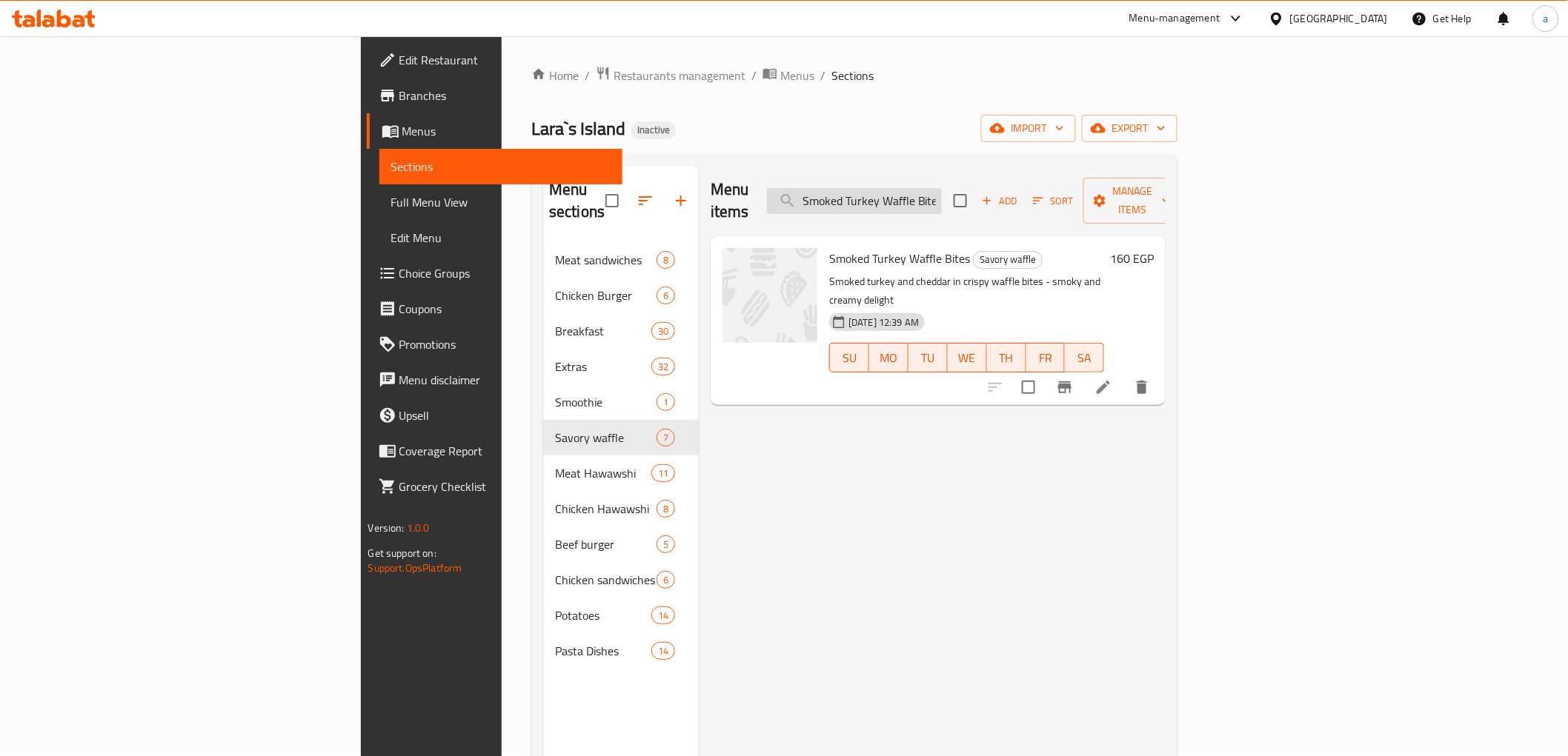
click at [935, 189] on input "Smoked Turkey Waffle Bites" at bounding box center [854, 201] width 175 height 26
paste input "weet Beef Burger"
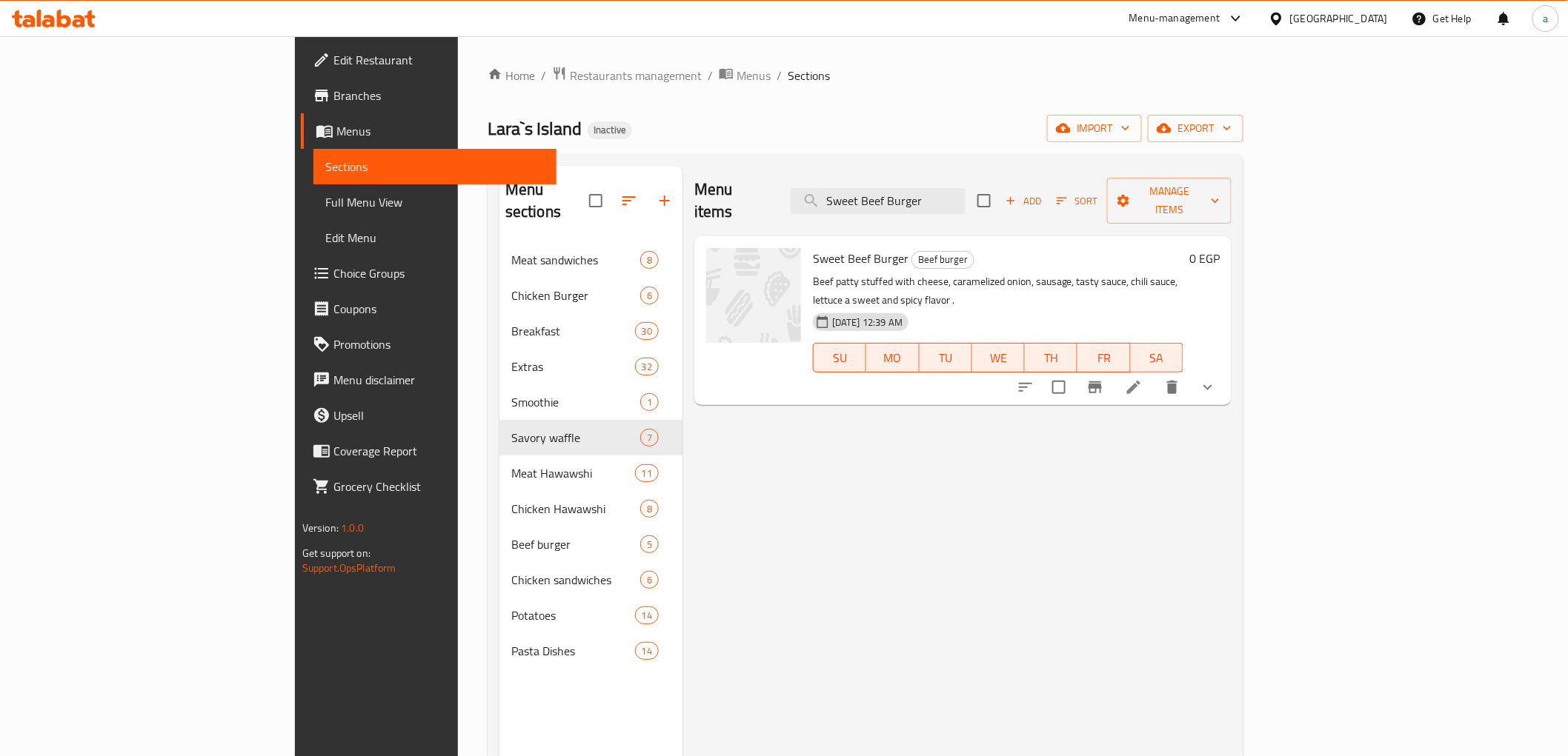
type input "Sweet Beef Burger"
click at [1142, 379] on icon at bounding box center [1134, 388] width 18 height 18
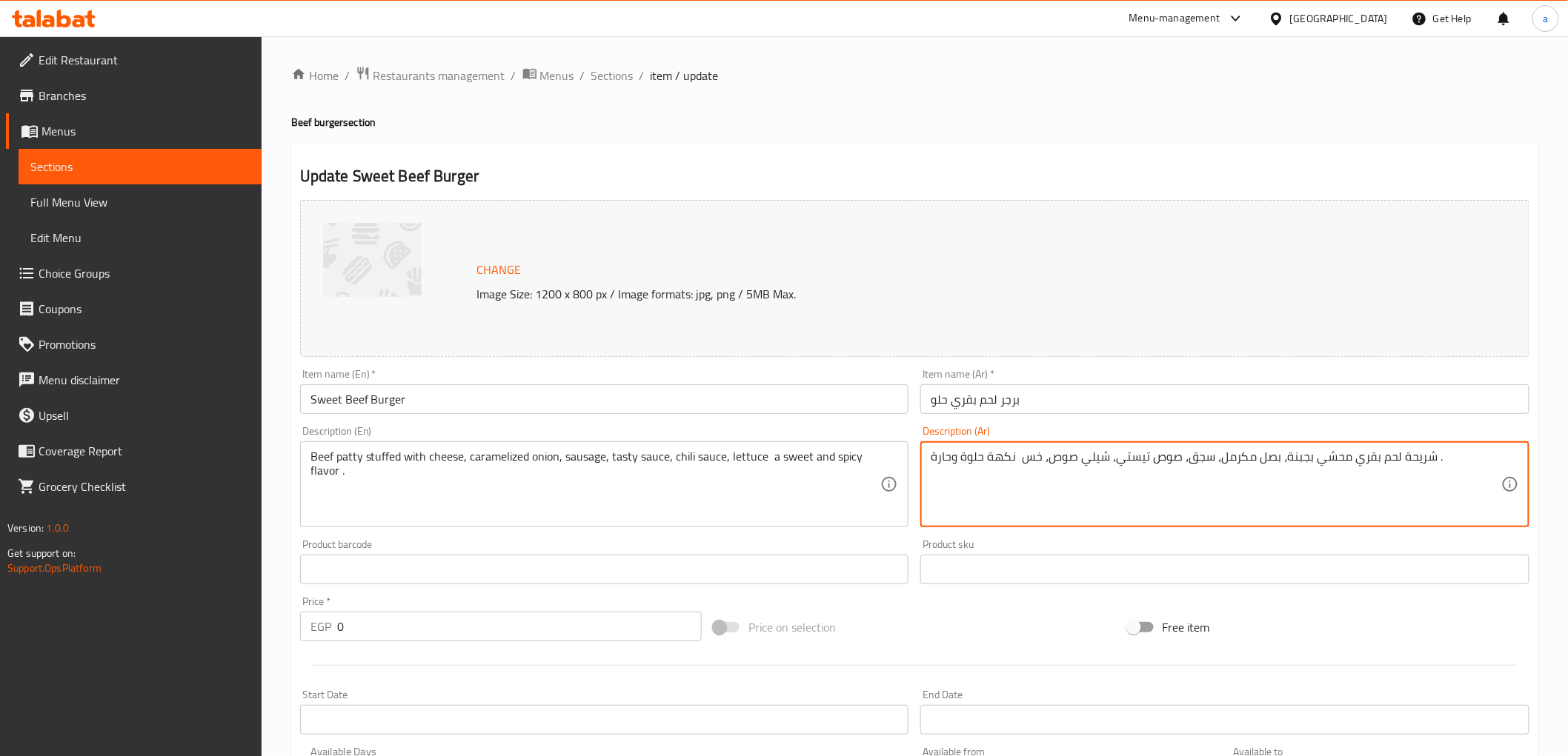
click at [1092, 462] on textarea "شريحة لحم بقري محشي بجبنة، بصل مكرمل، سجق، صوص تيستي، شيلي صوص، خس نكهة حلوة وح…" at bounding box center [1216, 485] width 571 height 70
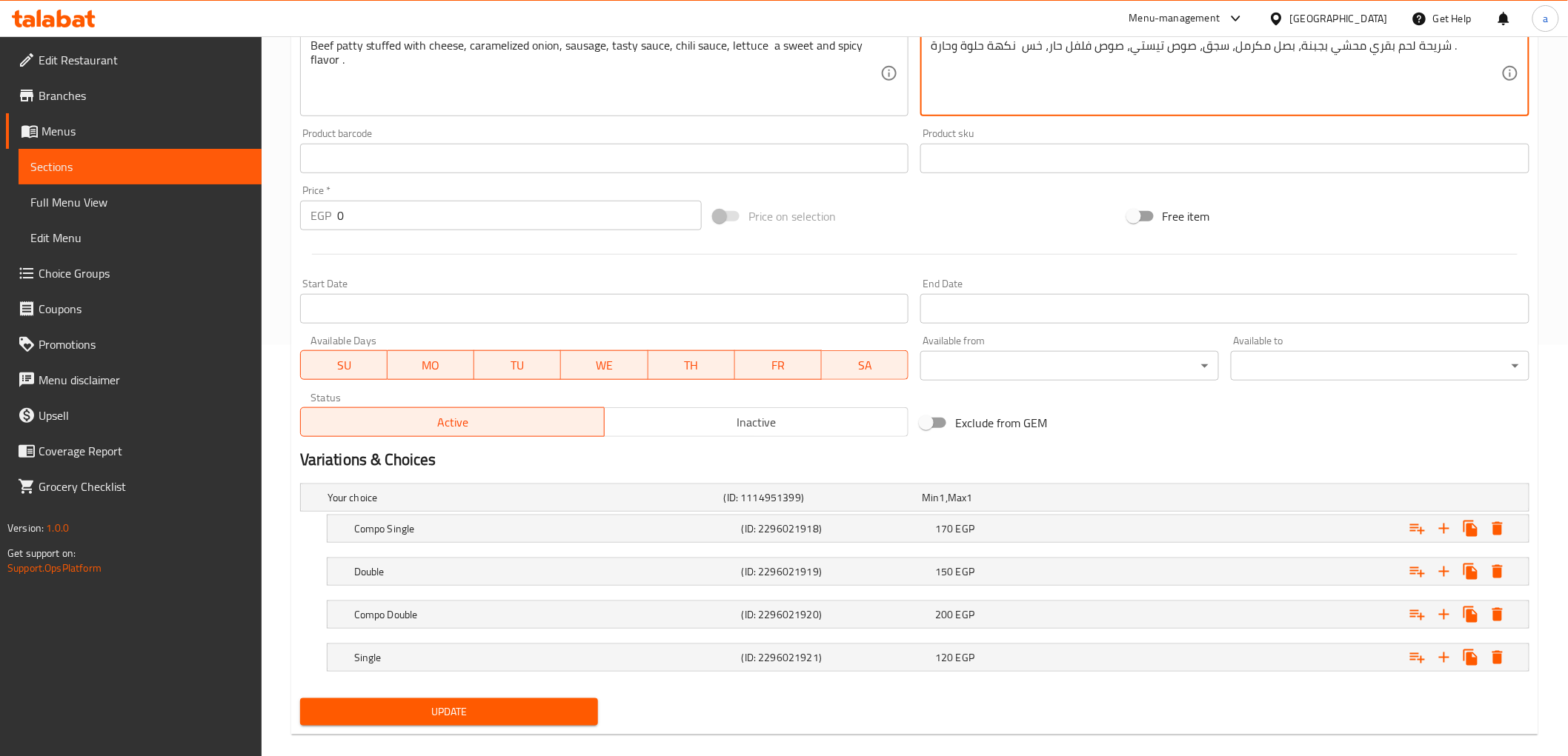
scroll to position [431, 0]
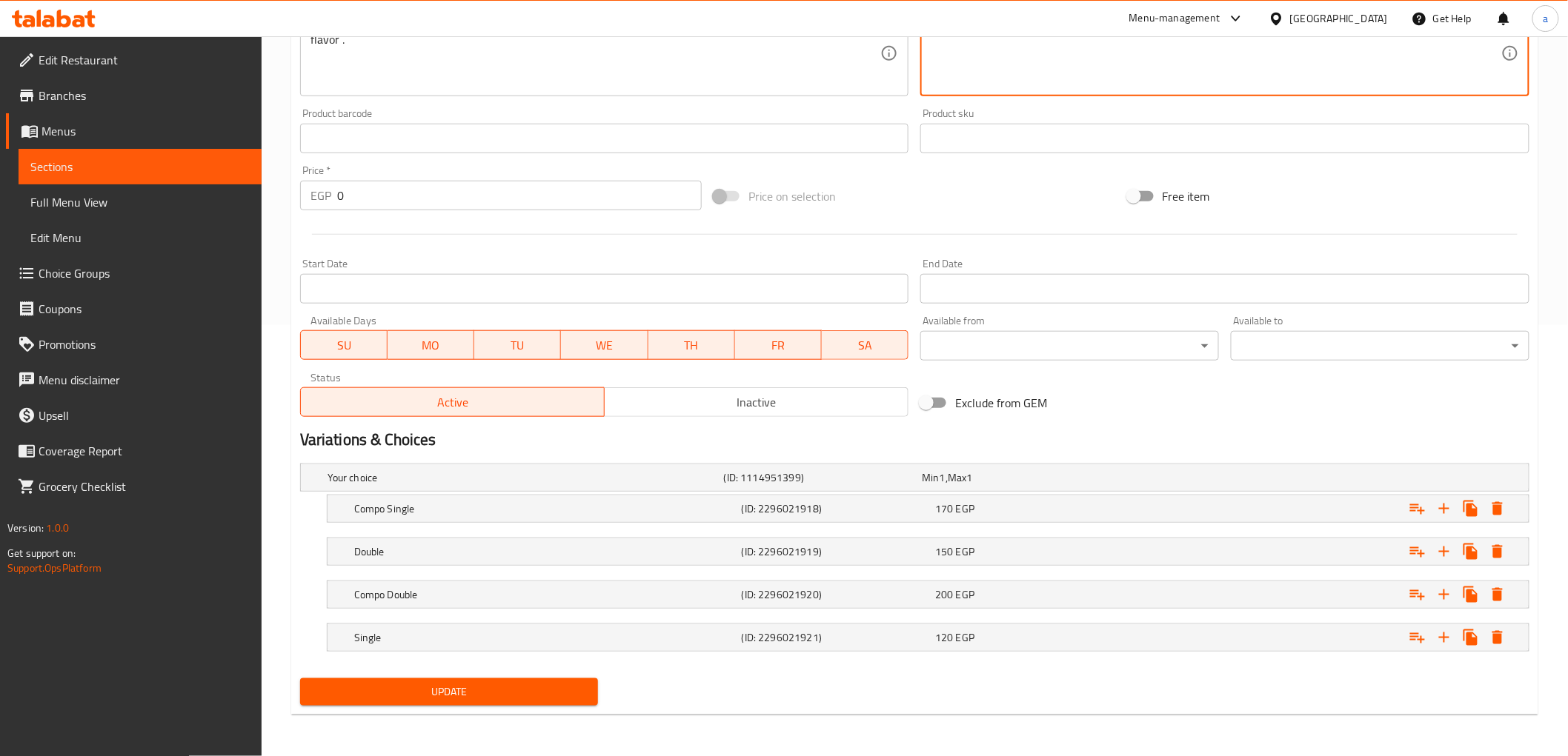
type textarea "شريحة لحم بقري محشي بجبنة، بصل مكرمل، سجق، صوص تيستي، صوص فلفل حار، خس نكهة حلو…"
click at [576, 692] on span "Update" at bounding box center [449, 692] width 274 height 19
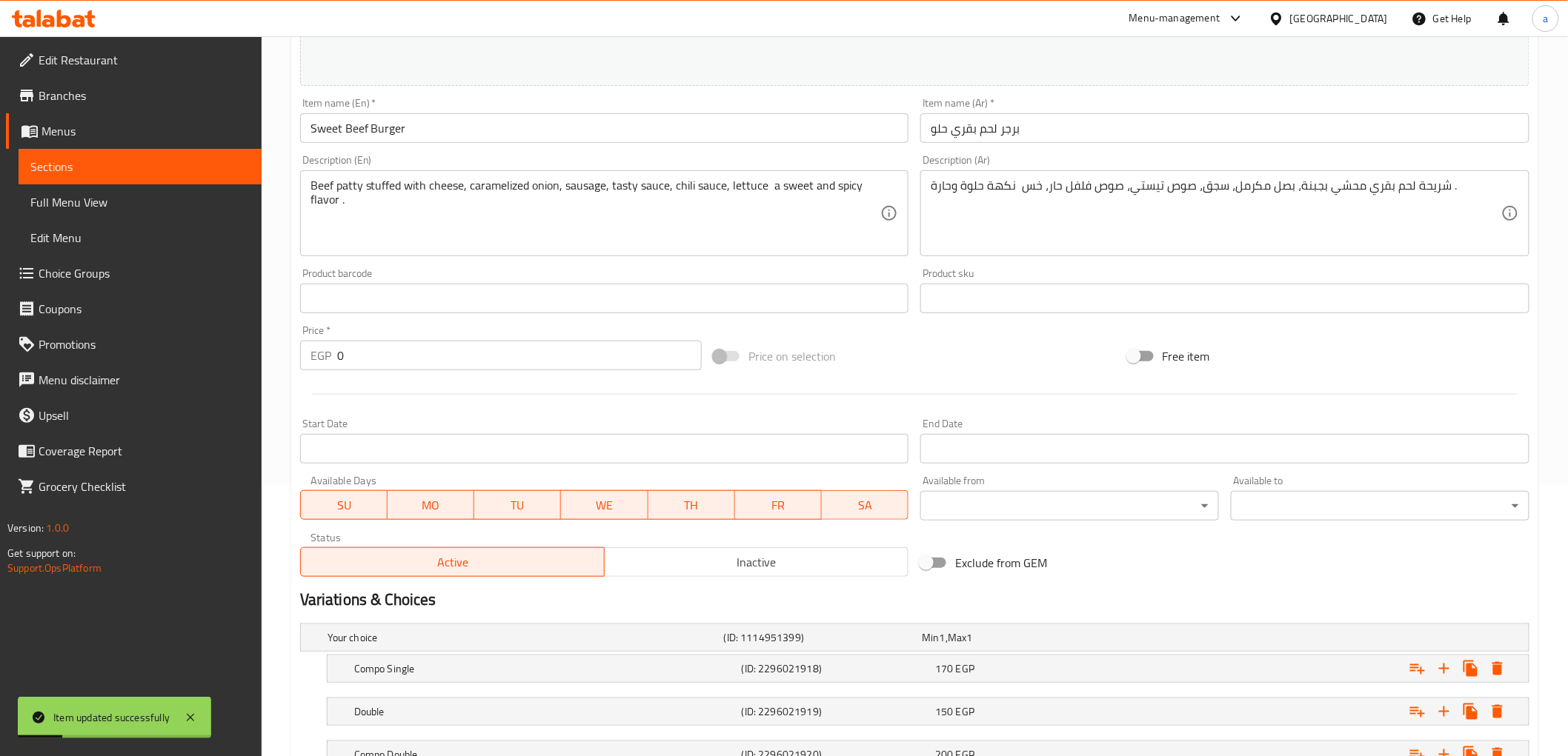
scroll to position [0, 0]
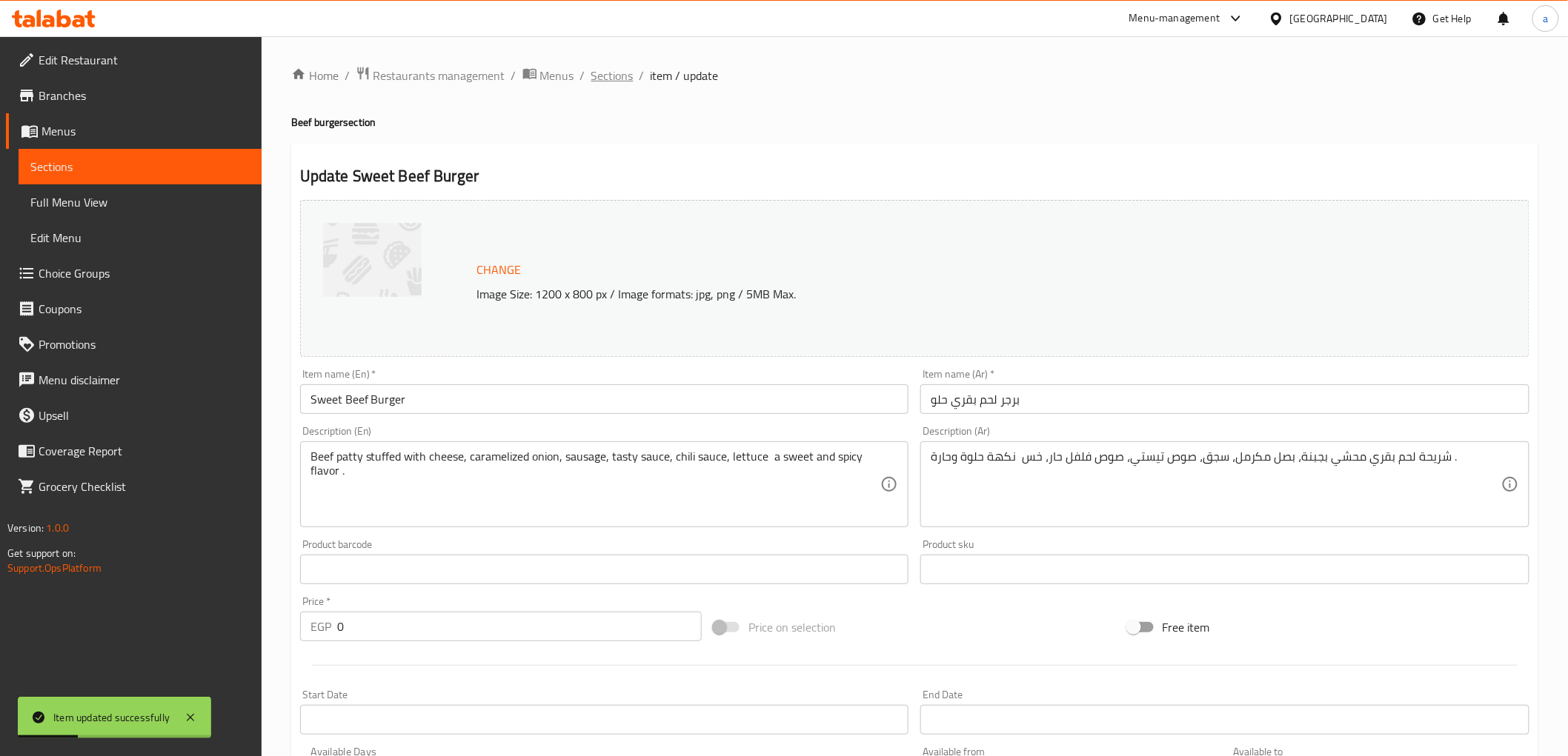
click at [610, 77] on span "Sections" at bounding box center [612, 76] width 42 height 18
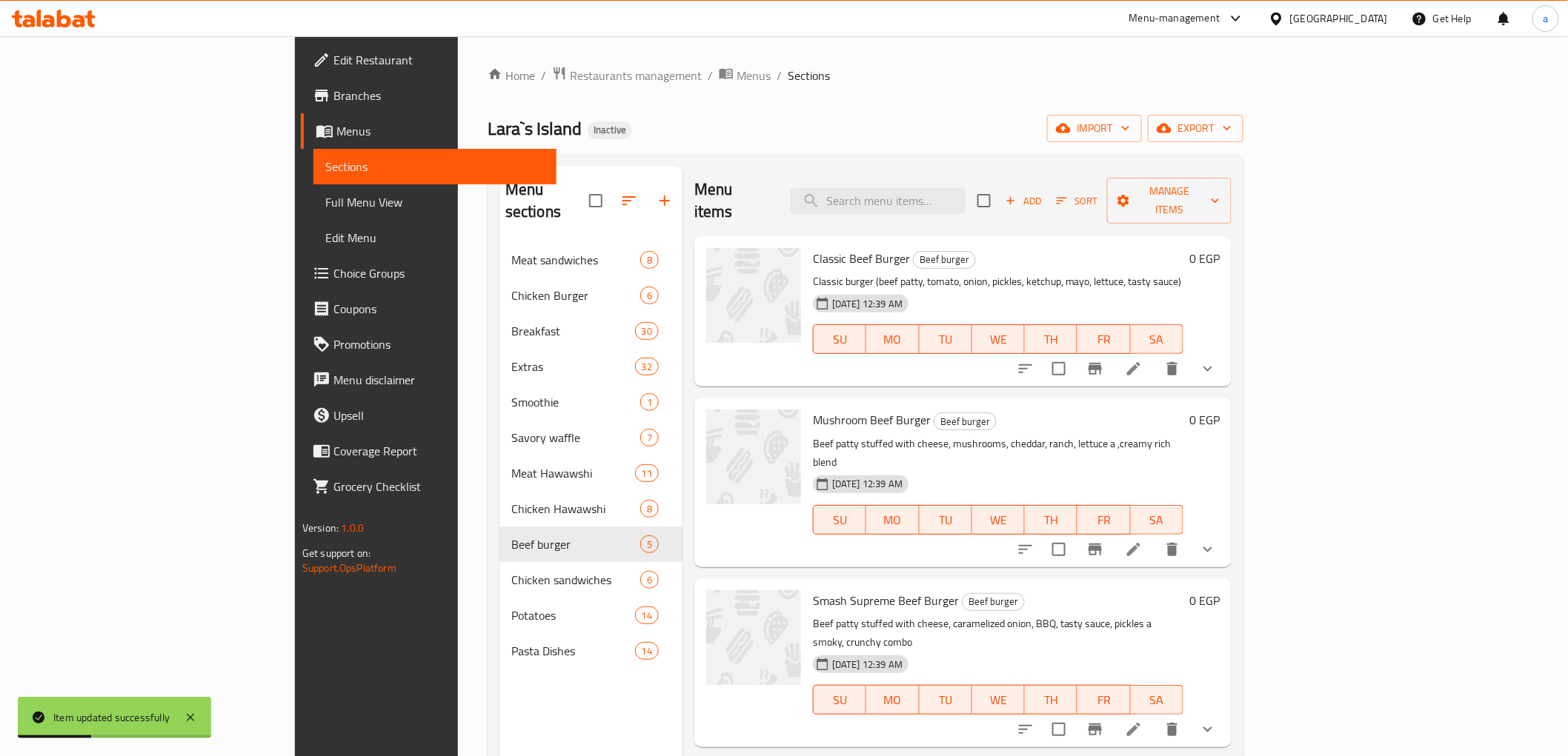
click at [983, 203] on div "Menu items Add Sort Manage items" at bounding box center [963, 200] width 537 height 70
click at [966, 198] on input "search" at bounding box center [878, 201] width 175 height 26
paste input "Sweet Chicken Burger"
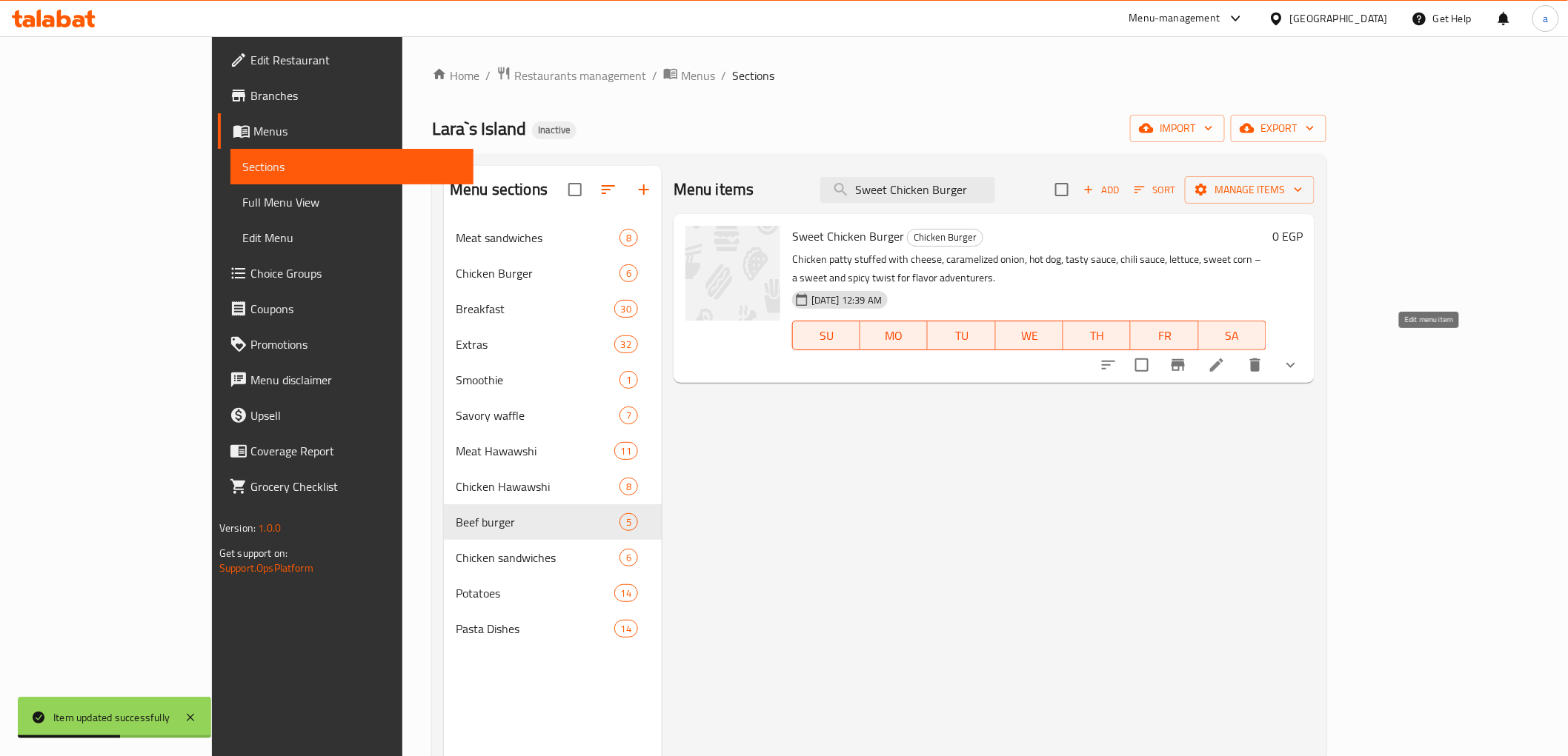
type input "Sweet Chicken Burger"
click at [1226, 356] on icon at bounding box center [1217, 365] width 18 height 18
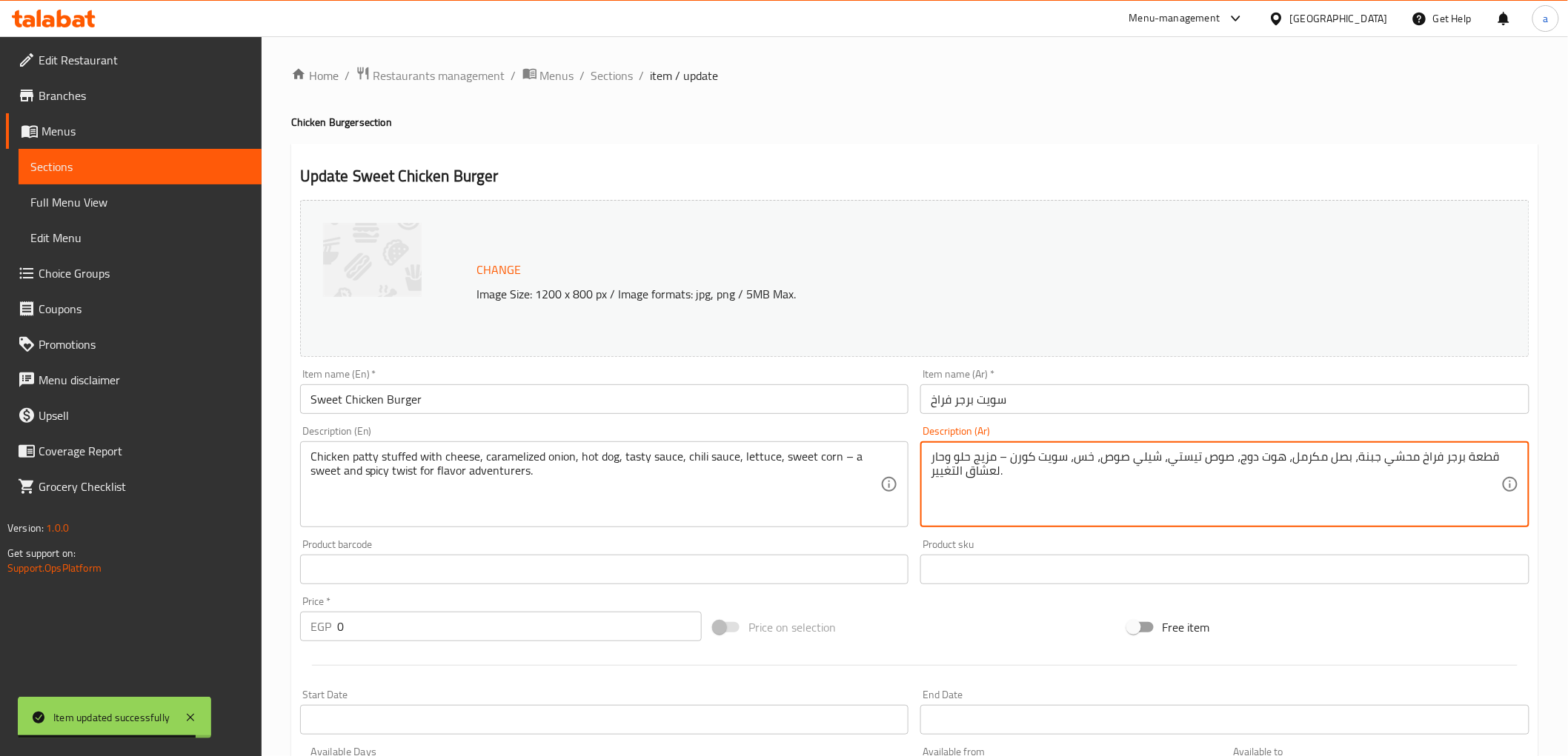
click at [1139, 461] on textarea "قطعة برجر فراخ محشي جبنة، بصل مكرمل، هوت دوج، صوص تيستي، شيلي صوص، خس، سويت كور…" at bounding box center [1216, 485] width 571 height 70
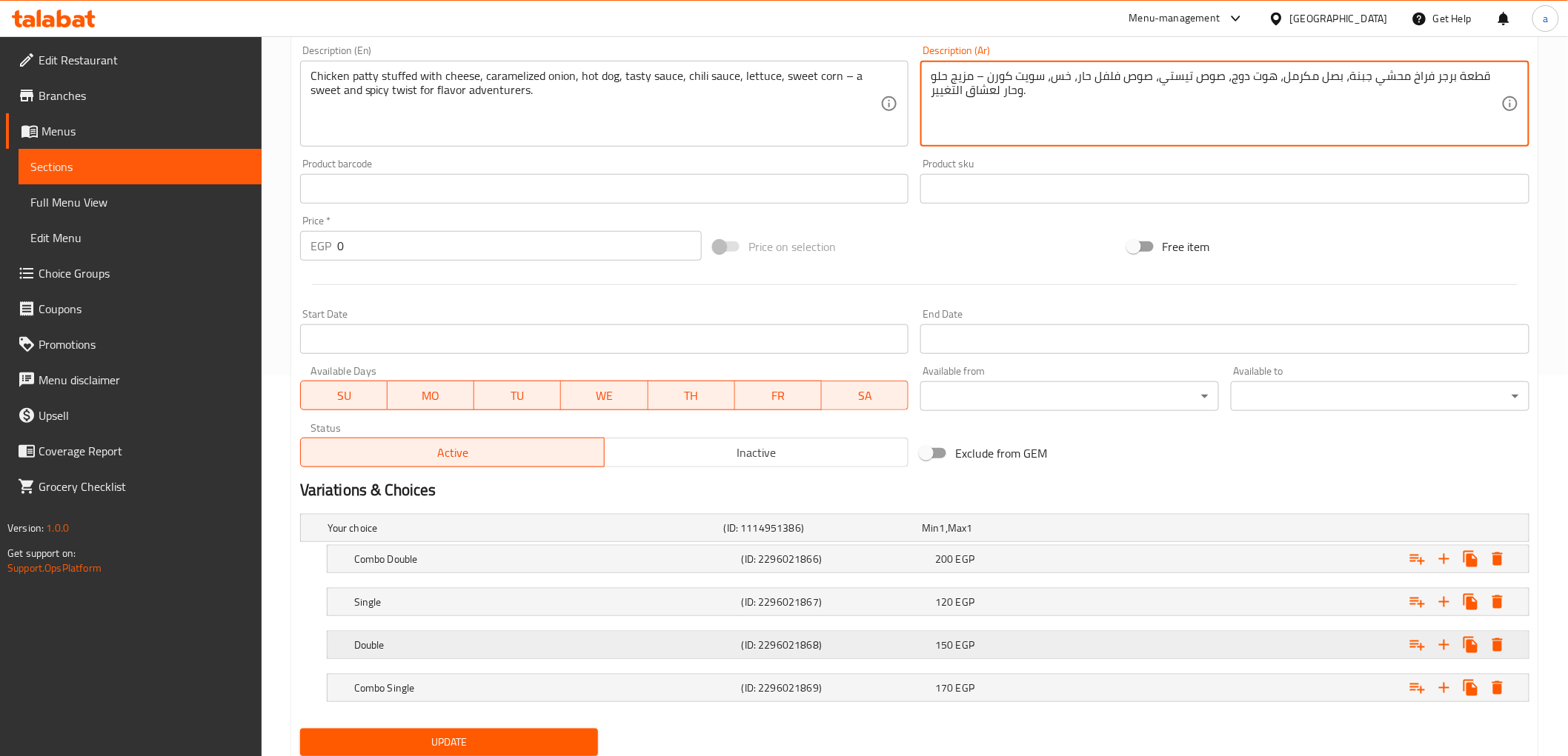
scroll to position [431, 0]
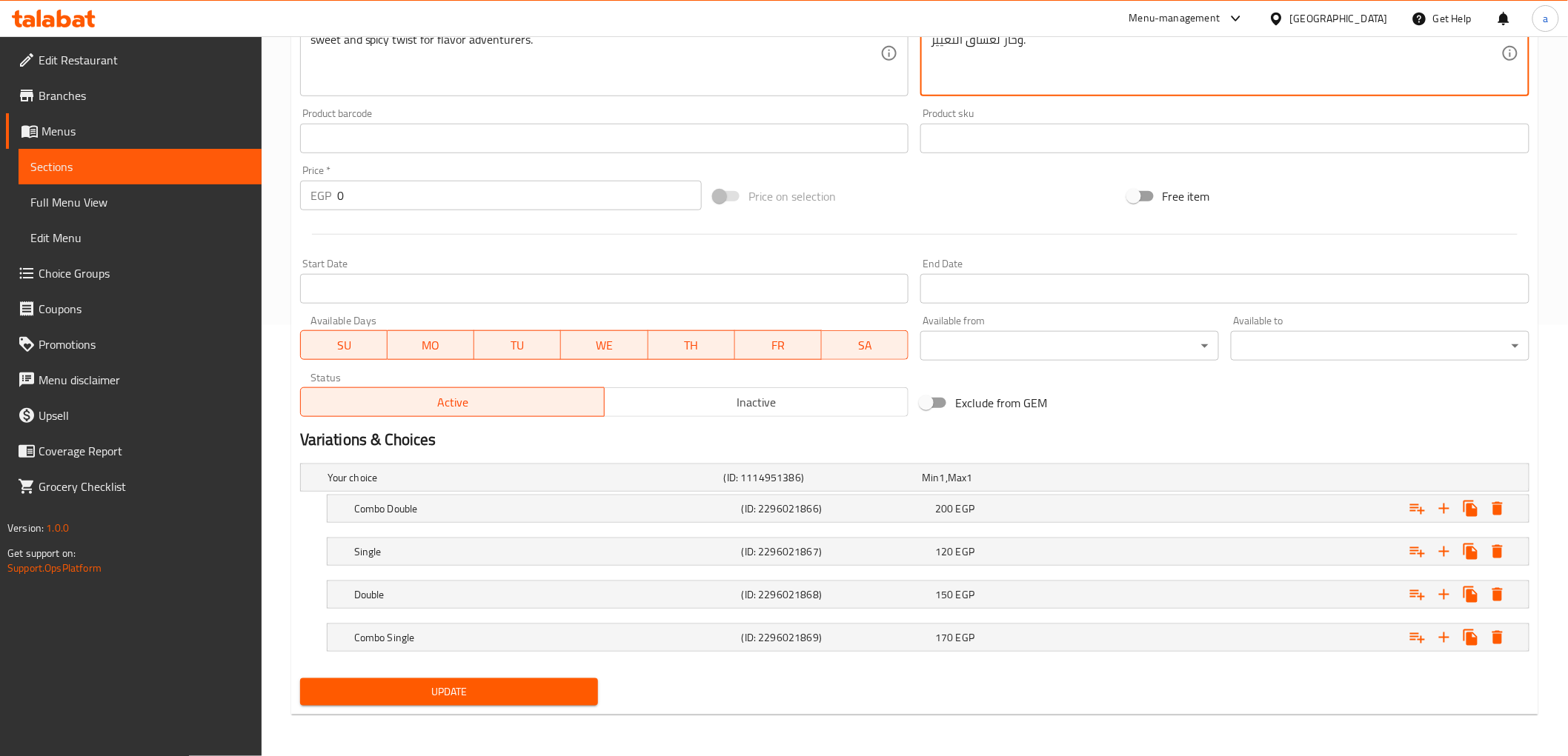
click at [453, 667] on div "Your choice (ID: 1114951386) Min 1 , Max 1 Name (En) Your choice Name (En) Name…" at bounding box center [914, 566] width 1241 height 215
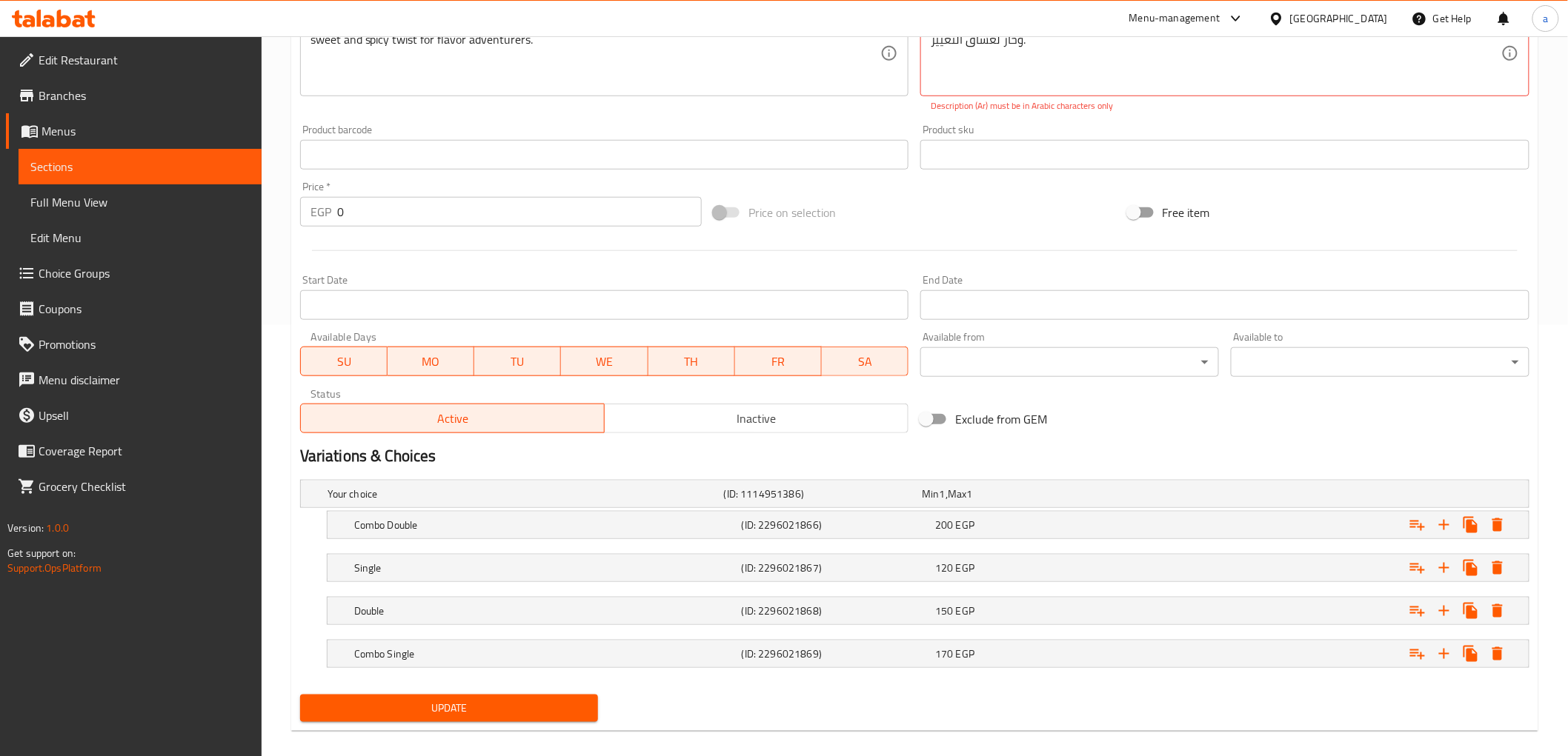
click at [465, 697] on button "Update" at bounding box center [449, 709] width 299 height 28
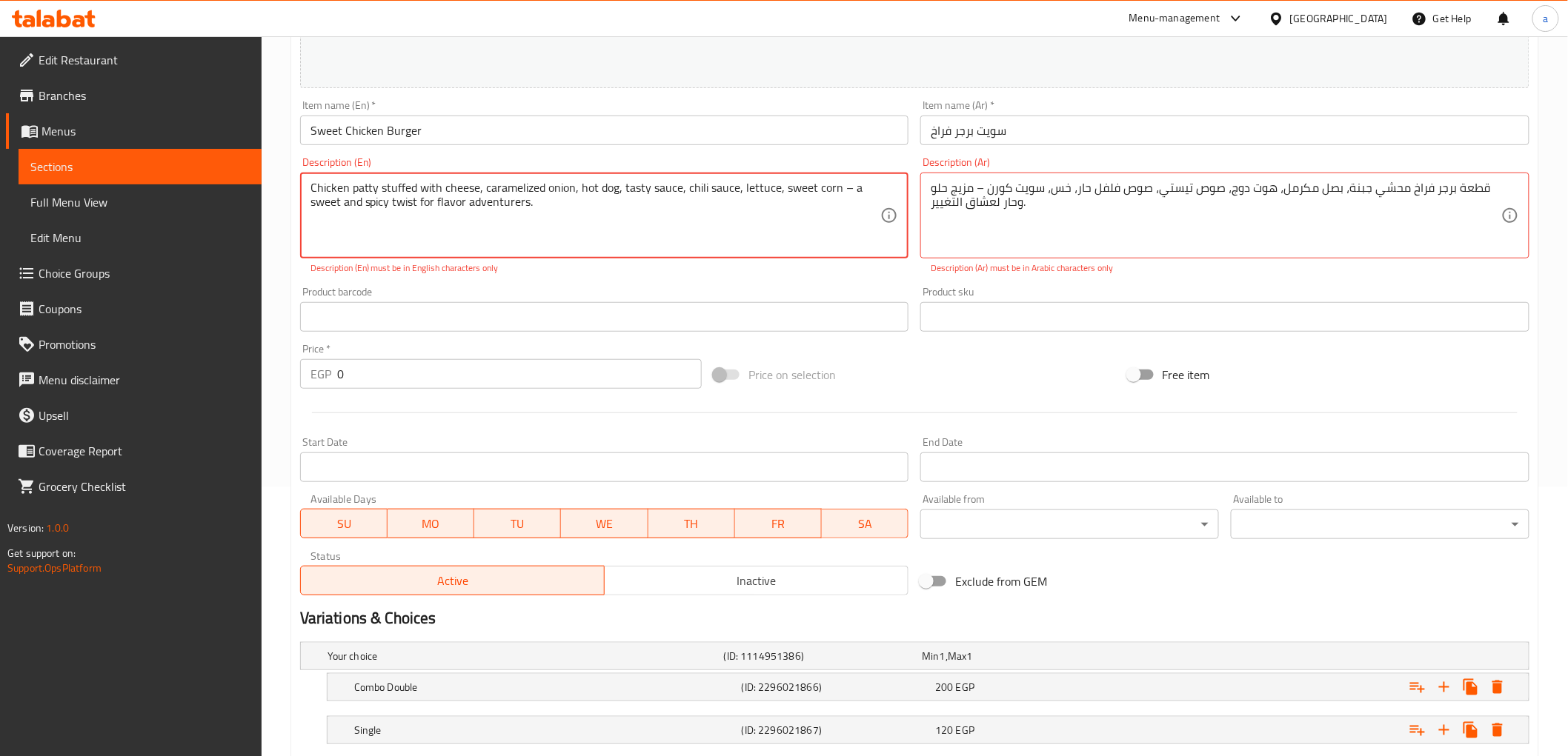
scroll to position [0, 0]
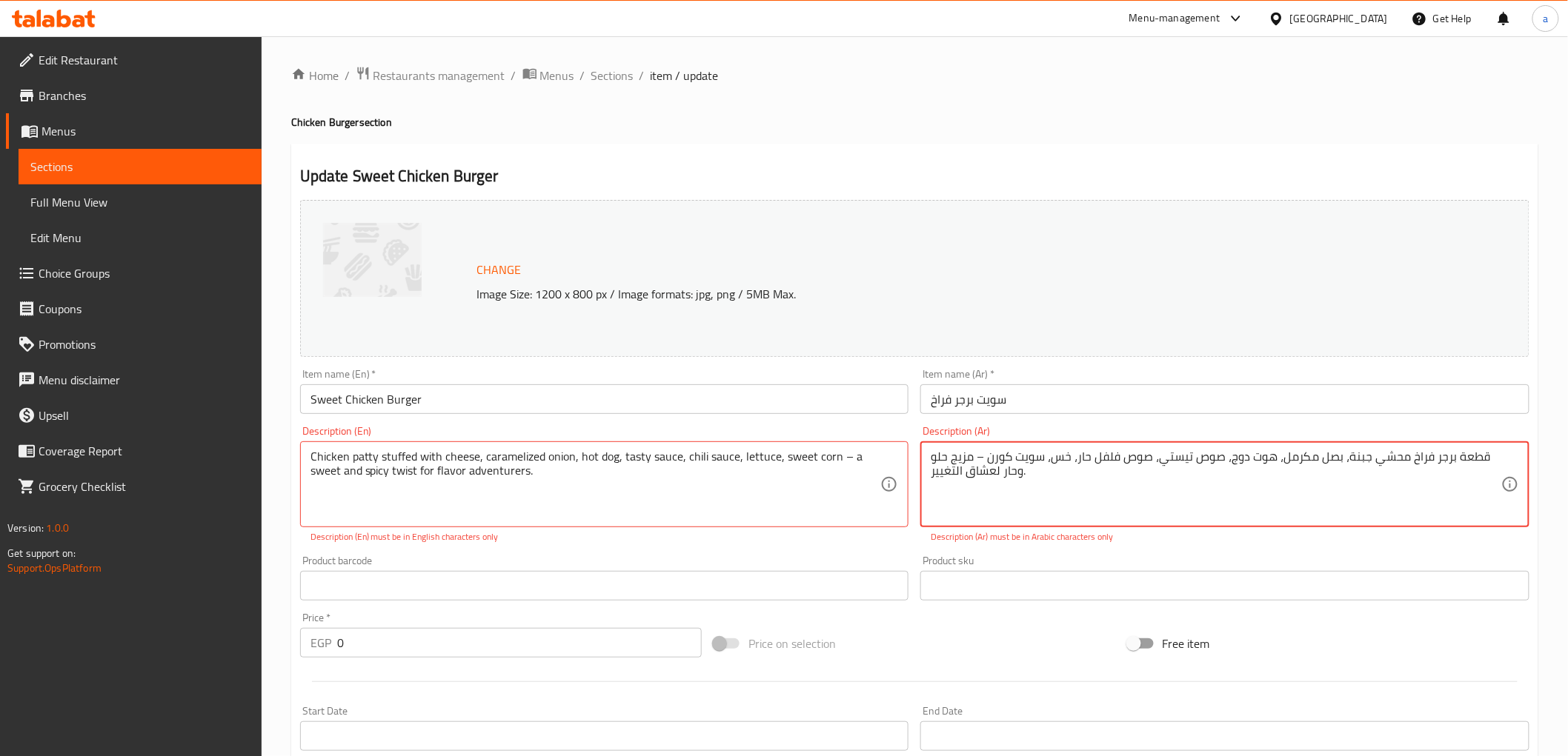
drag, startPoint x: 983, startPoint y: 458, endPoint x: 977, endPoint y: 461, distance: 6.7
type textarea "قطعة برجر فراخ محشي جبنة، بصل مكرمل، هوت دوج، صوص تيستي، صوص فلفل حار، خس، سويت…"
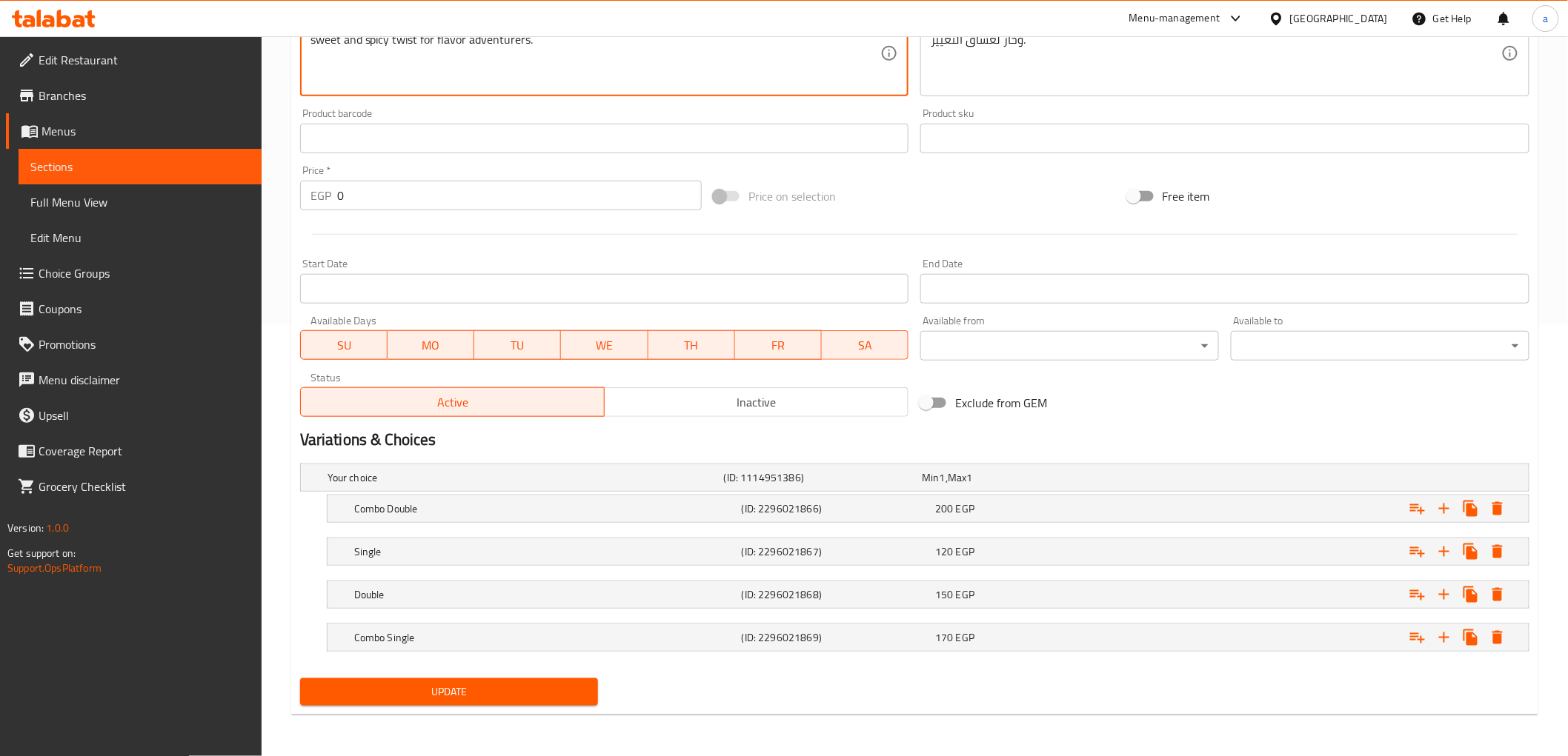
type textarea "Chicken patty stuffed with cheese, caramelized onion, hot dog, tasty sauce, chi…"
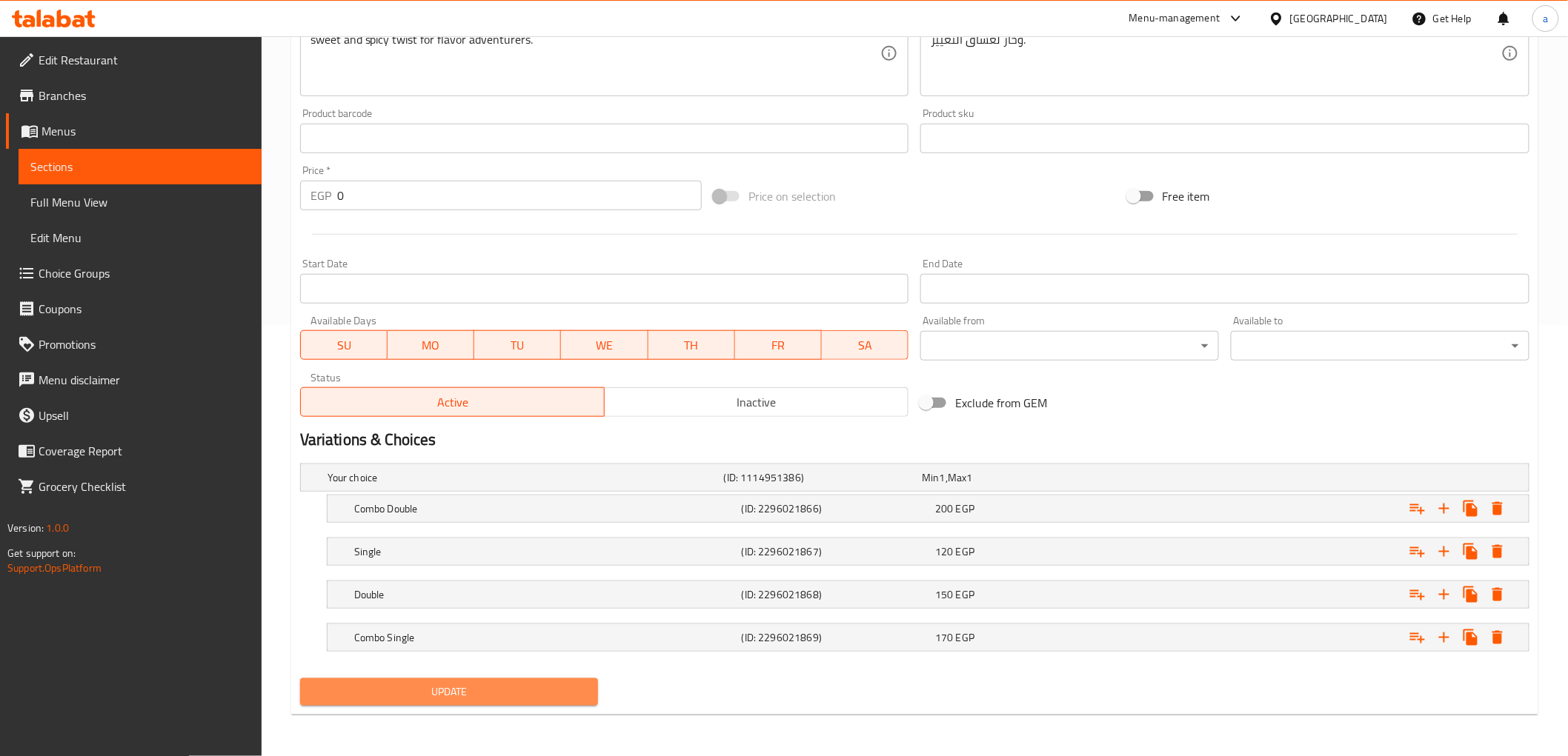
click at [531, 687] on span "Update" at bounding box center [449, 692] width 274 height 19
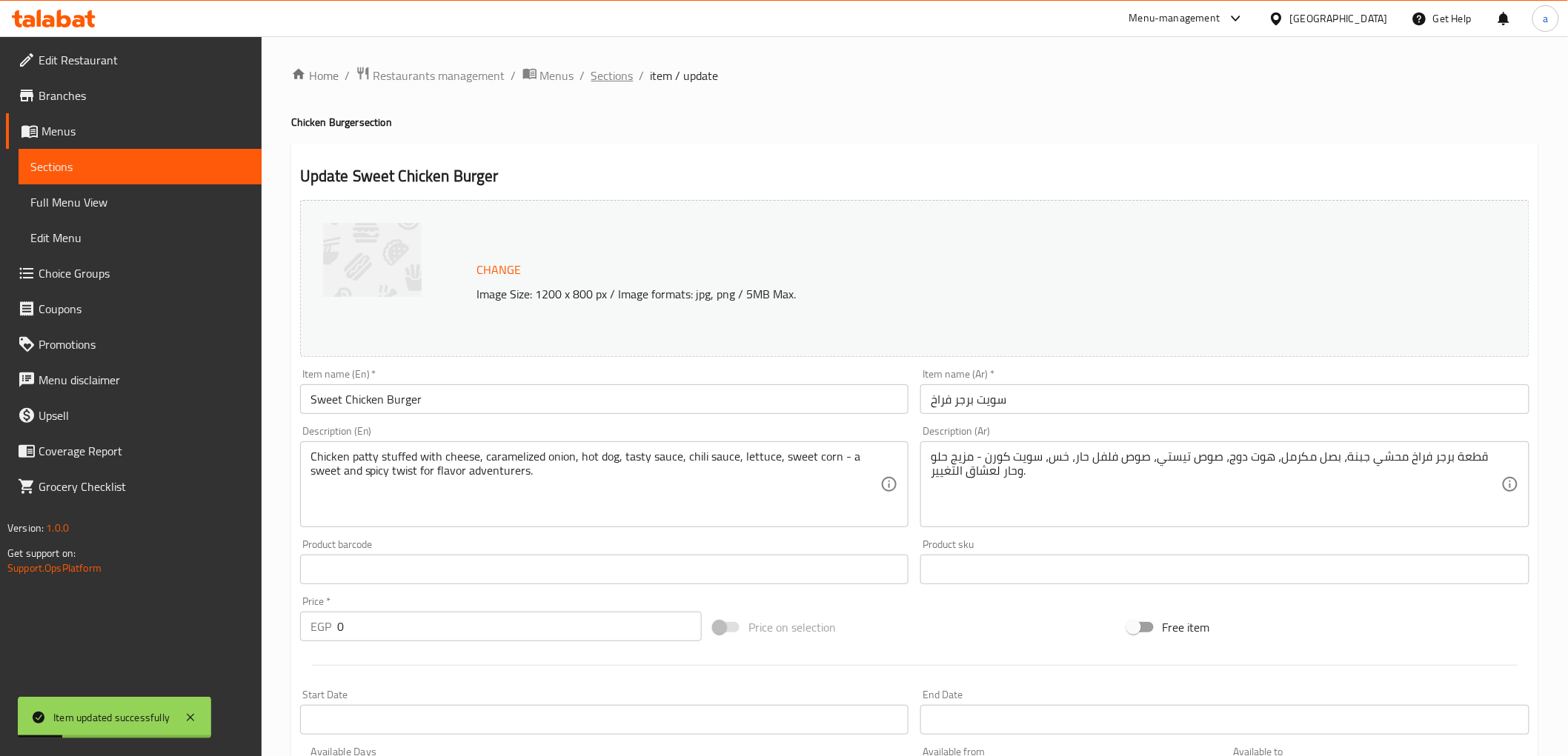
click at [617, 71] on span "Sections" at bounding box center [612, 76] width 42 height 18
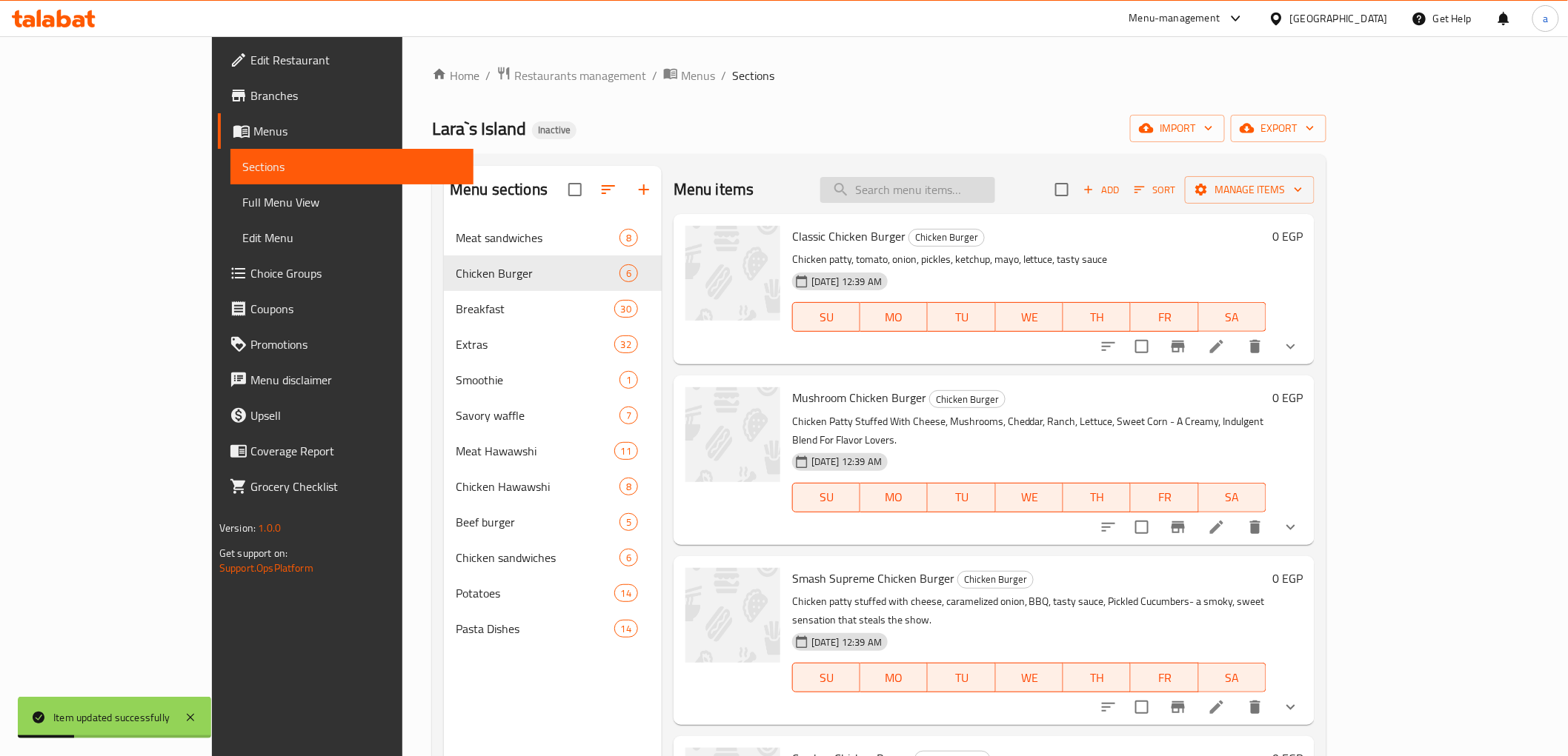
click at [942, 187] on input "search" at bounding box center [907, 189] width 175 height 26
paste input "Sweet Beef Burger"
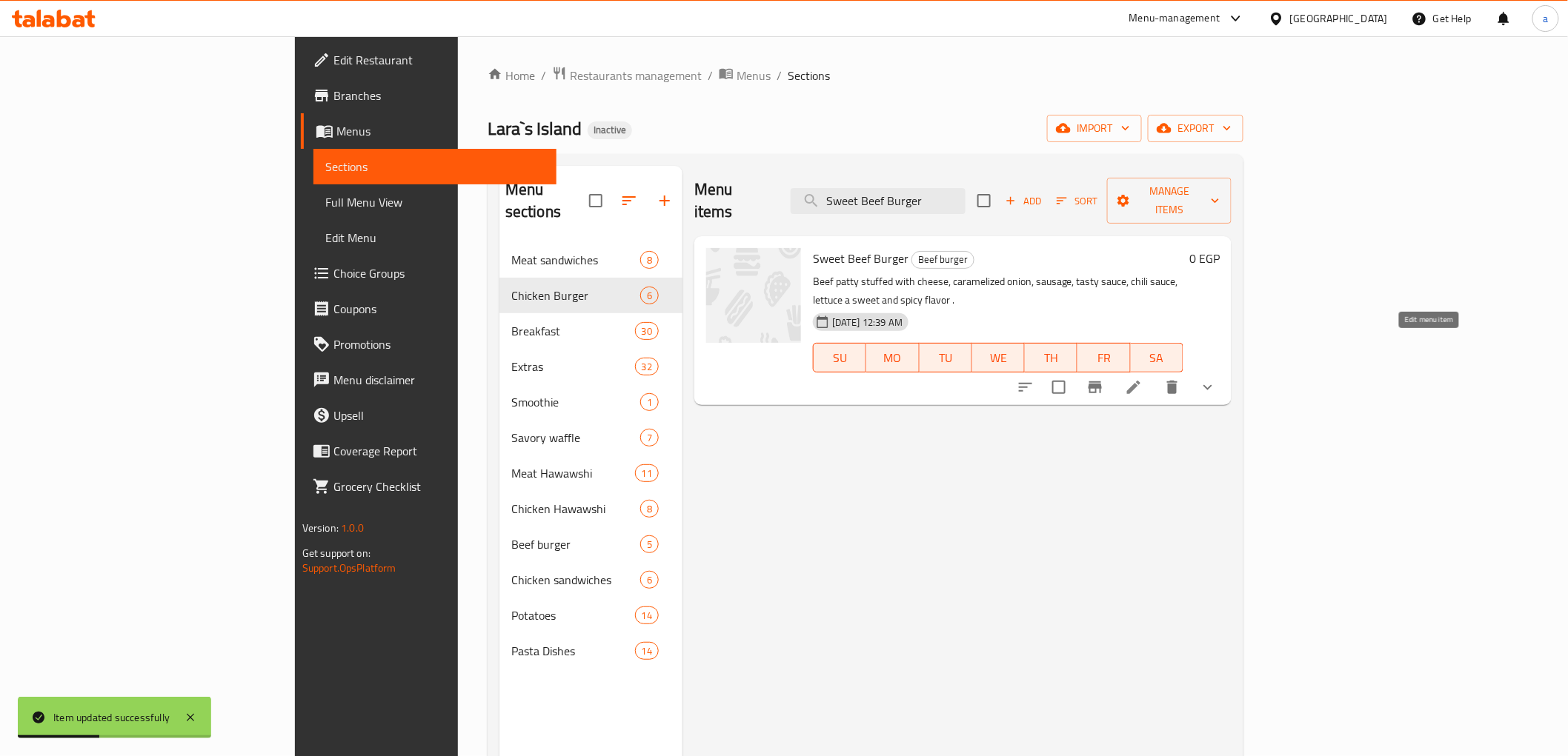
type input "Sweet Beef Burger"
click at [1142, 379] on icon at bounding box center [1134, 388] width 18 height 18
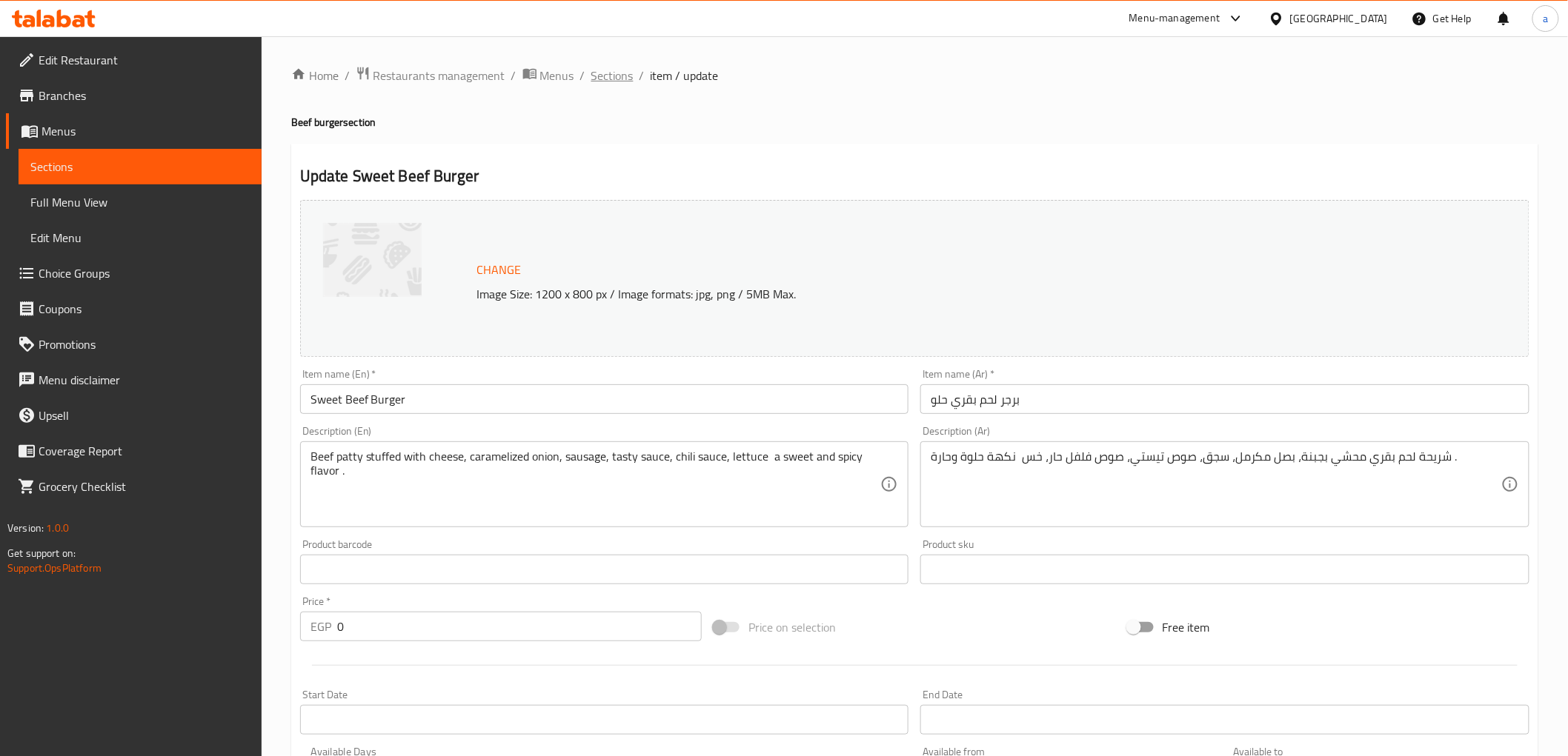
click at [620, 76] on span "Sections" at bounding box center [612, 76] width 42 height 18
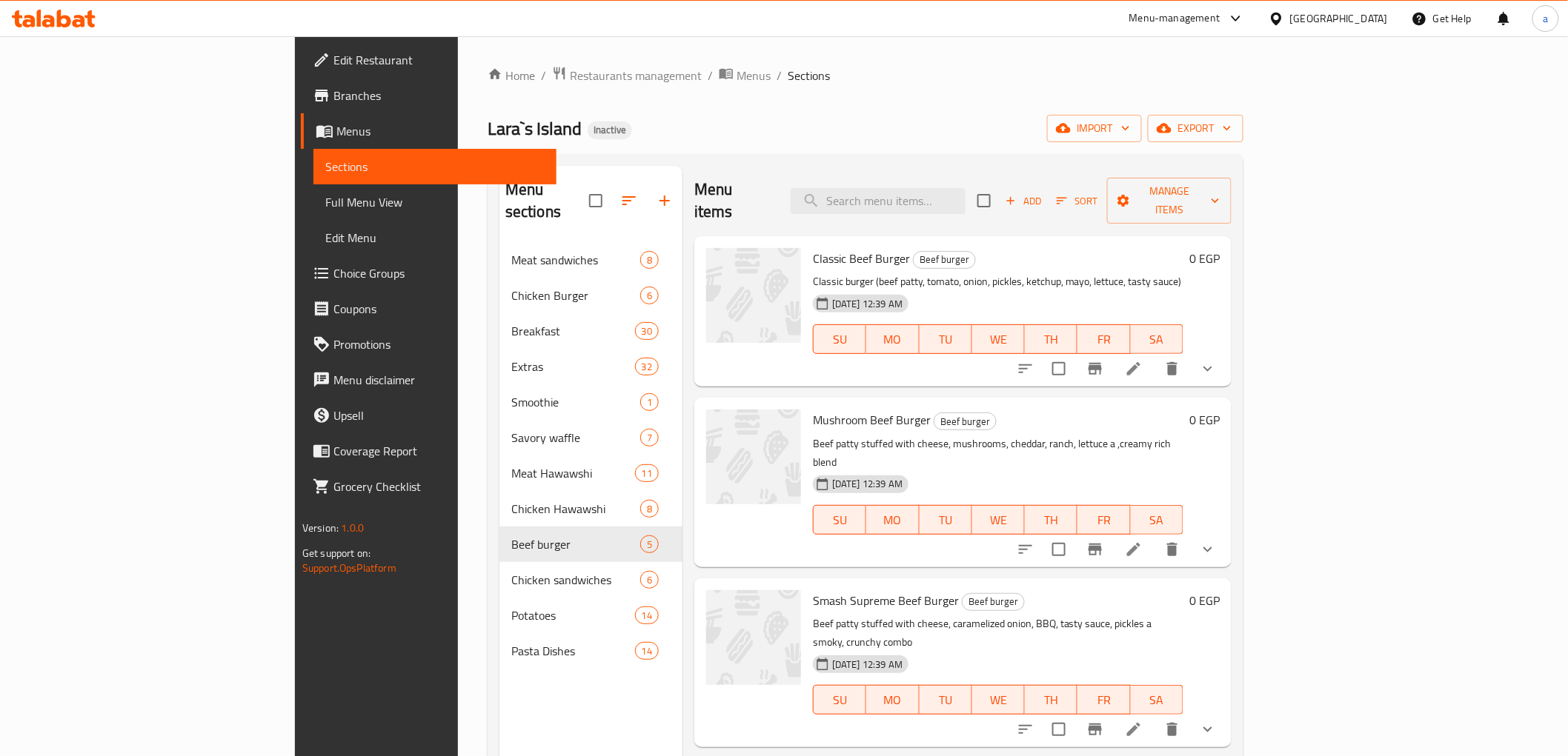
click at [983, 209] on div "Menu items Add Sort Manage items" at bounding box center [963, 200] width 537 height 70
click at [966, 202] on input "search" at bounding box center [878, 201] width 175 height 26
paste input "Chili Sauce"
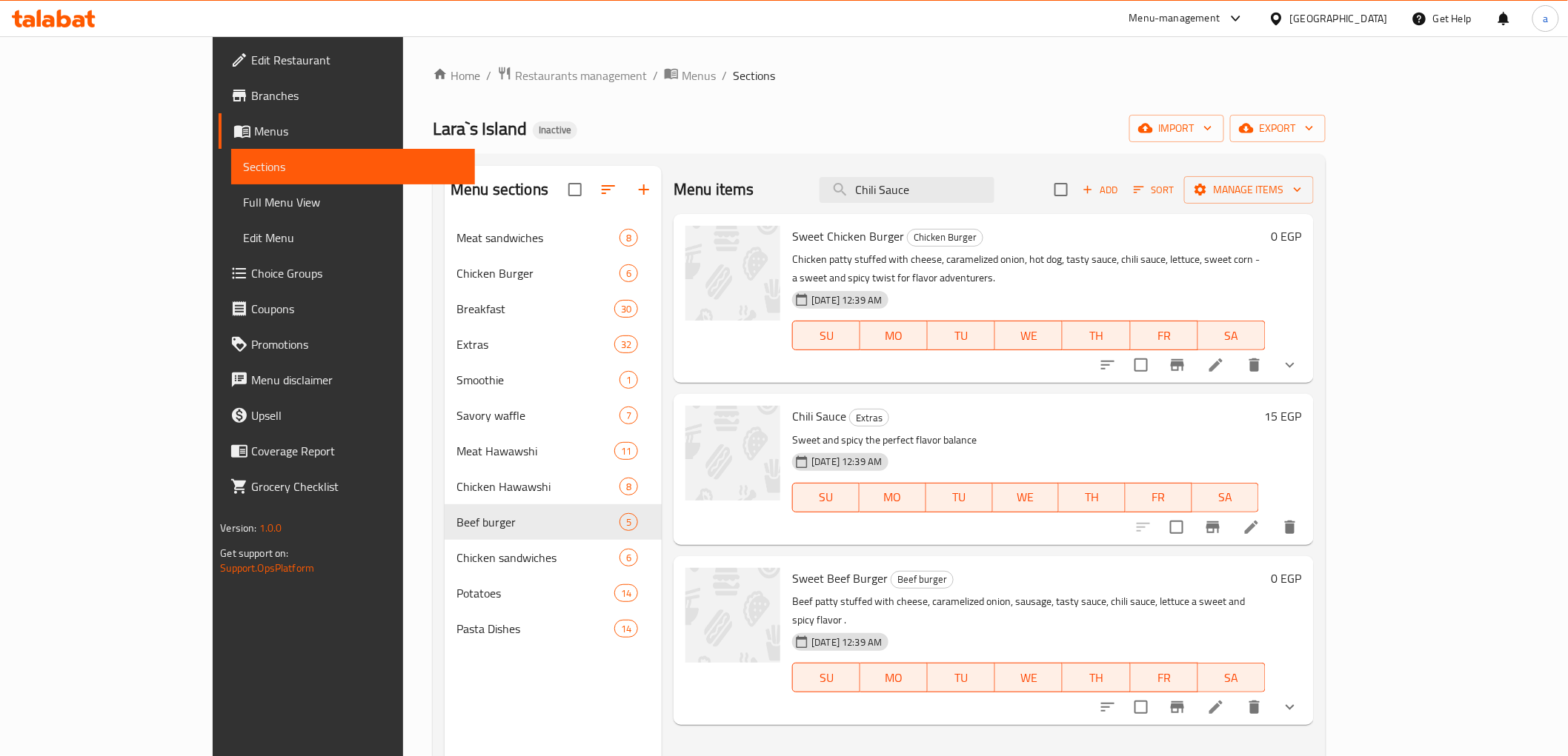
type input "Chili Sauce"
click at [1273, 514] on li at bounding box center [1252, 527] width 41 height 27
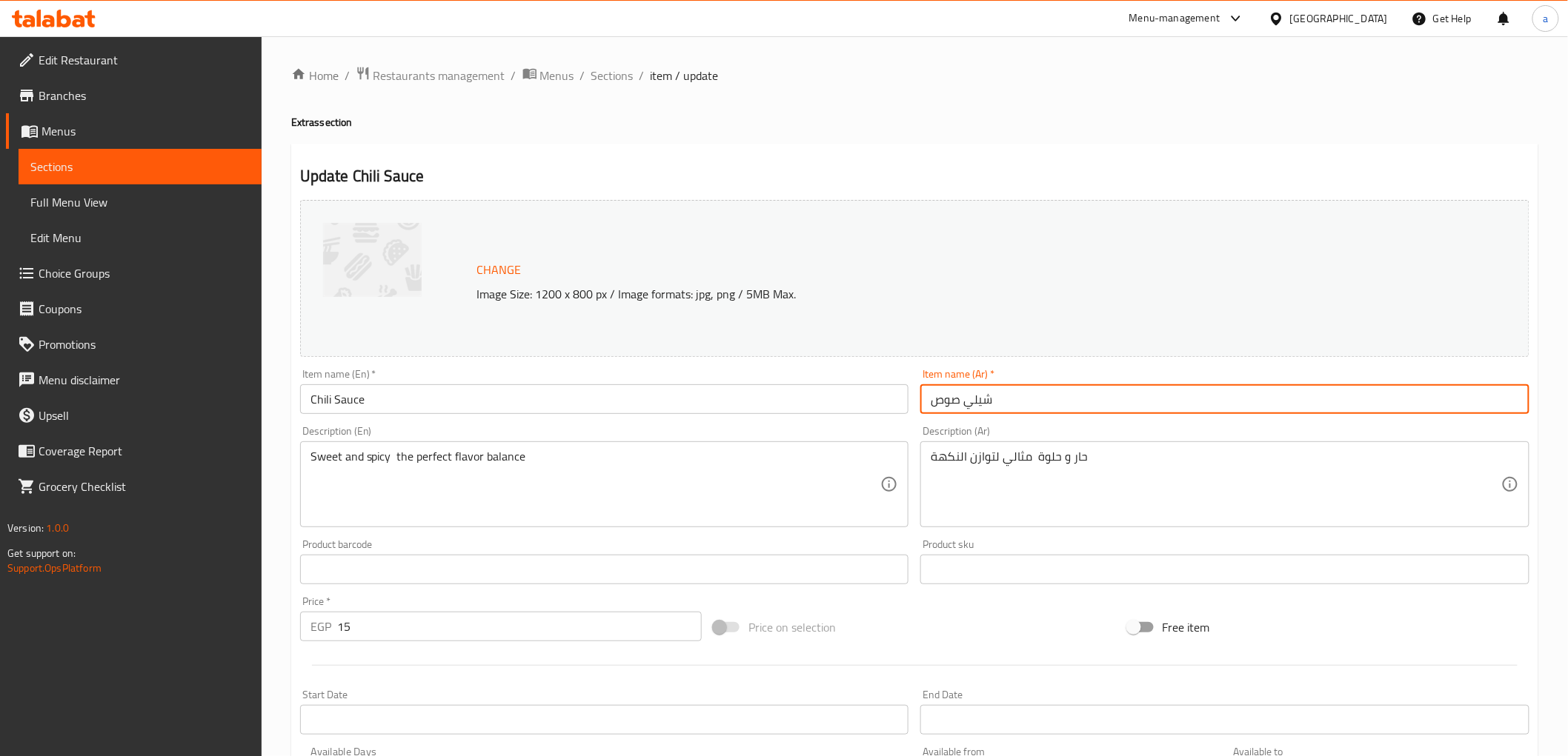
click at [974, 405] on input "شيلي صوص" at bounding box center [1224, 400] width 609 height 30
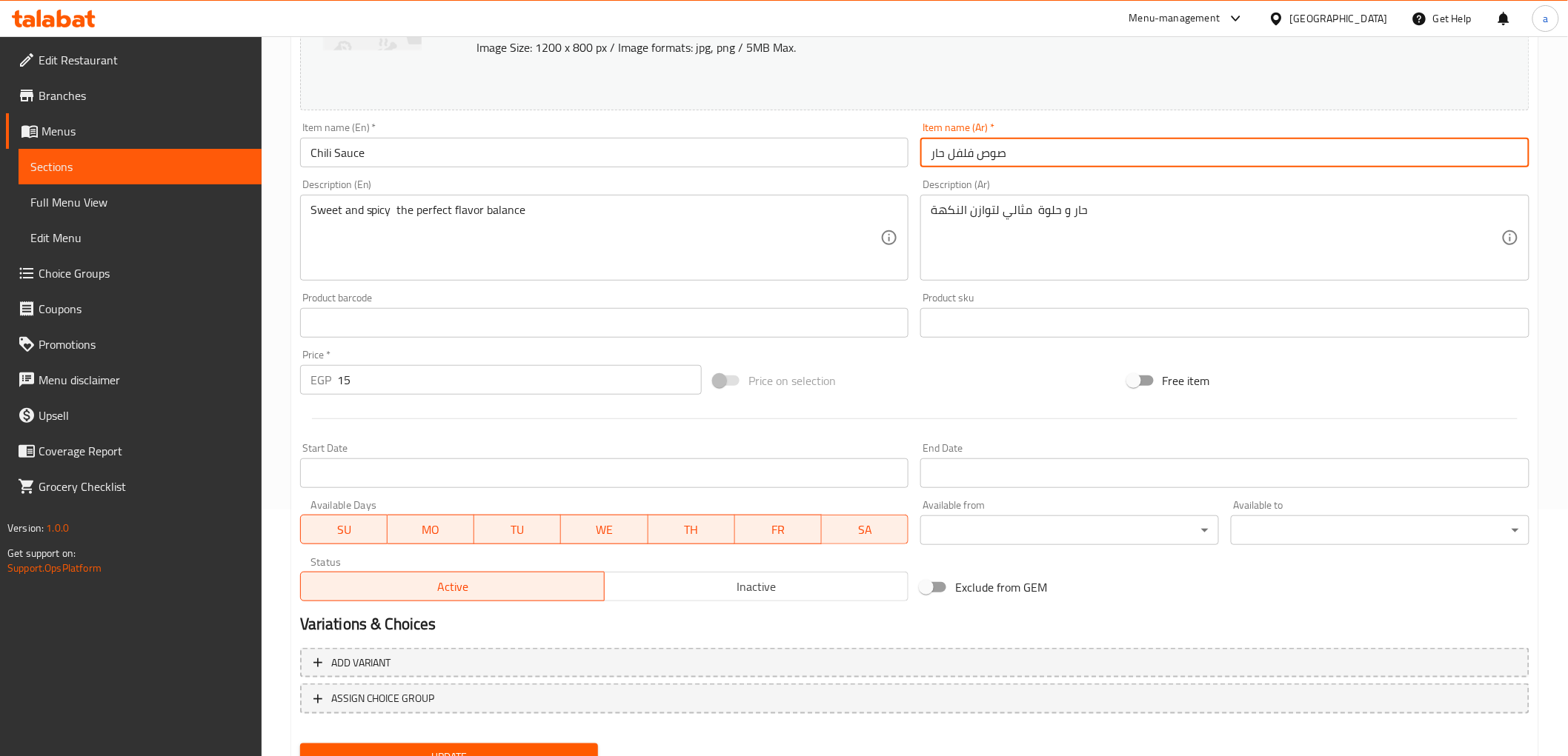
scroll to position [309, 0]
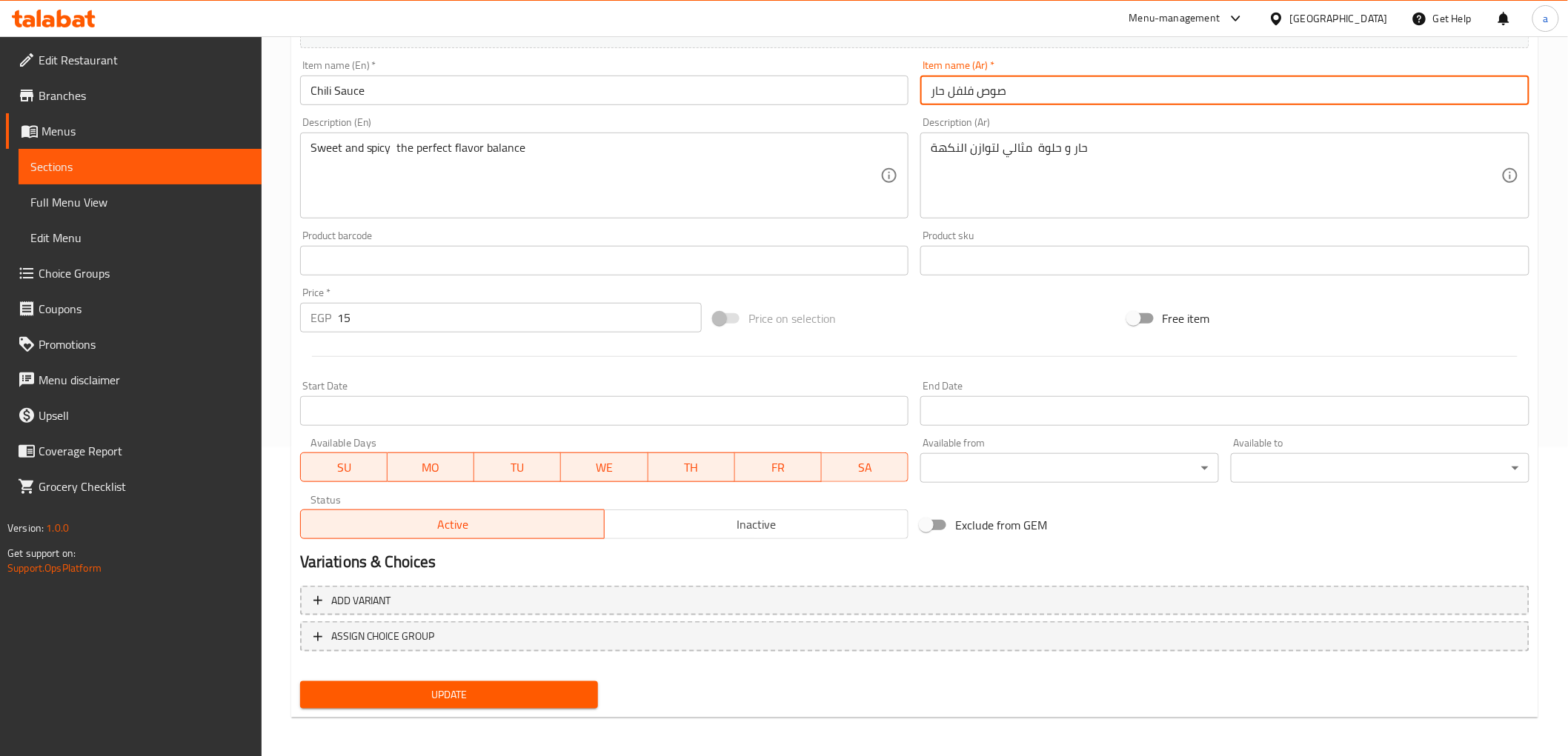
type input "صوص فلفل حار"
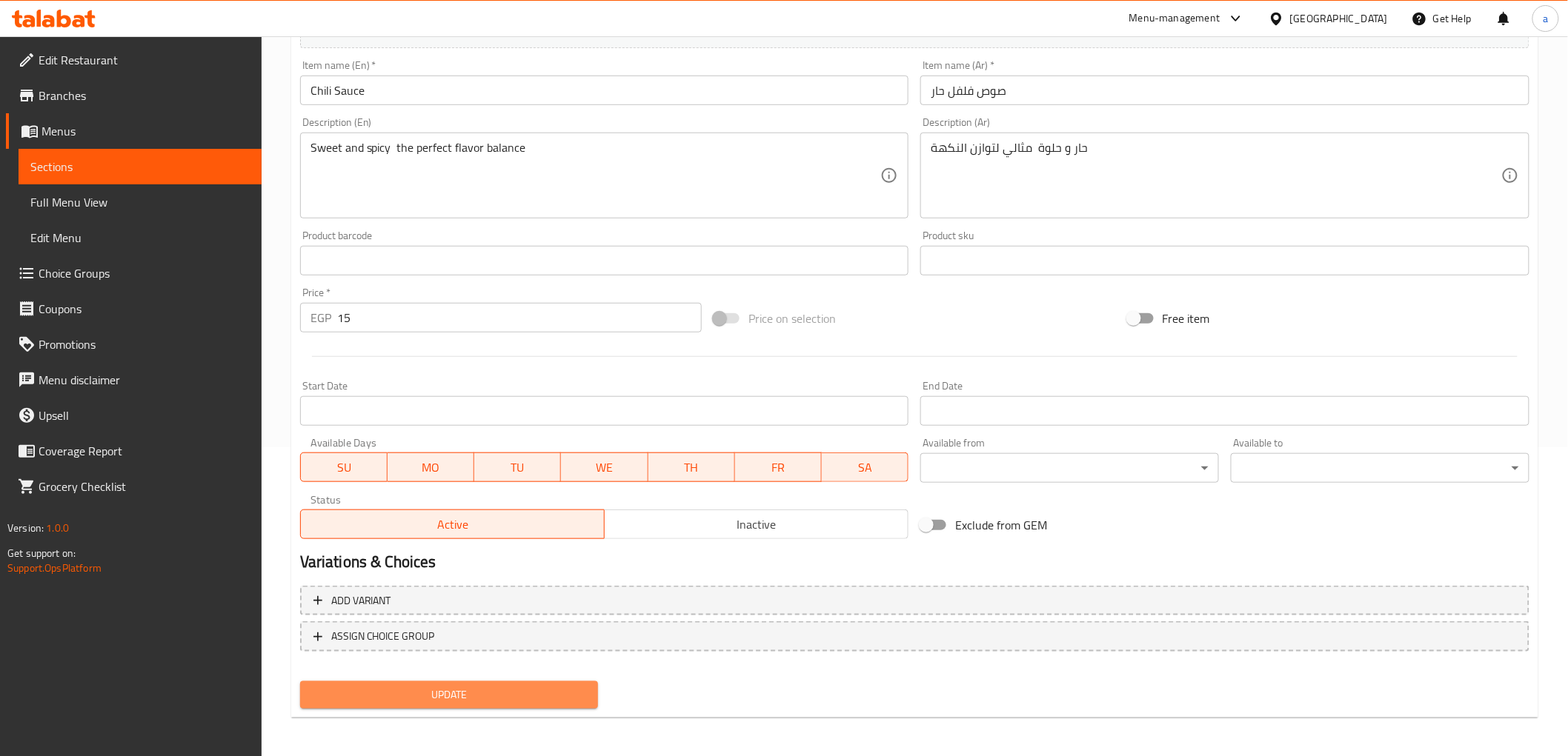
click at [482, 688] on span "Update" at bounding box center [449, 695] width 274 height 19
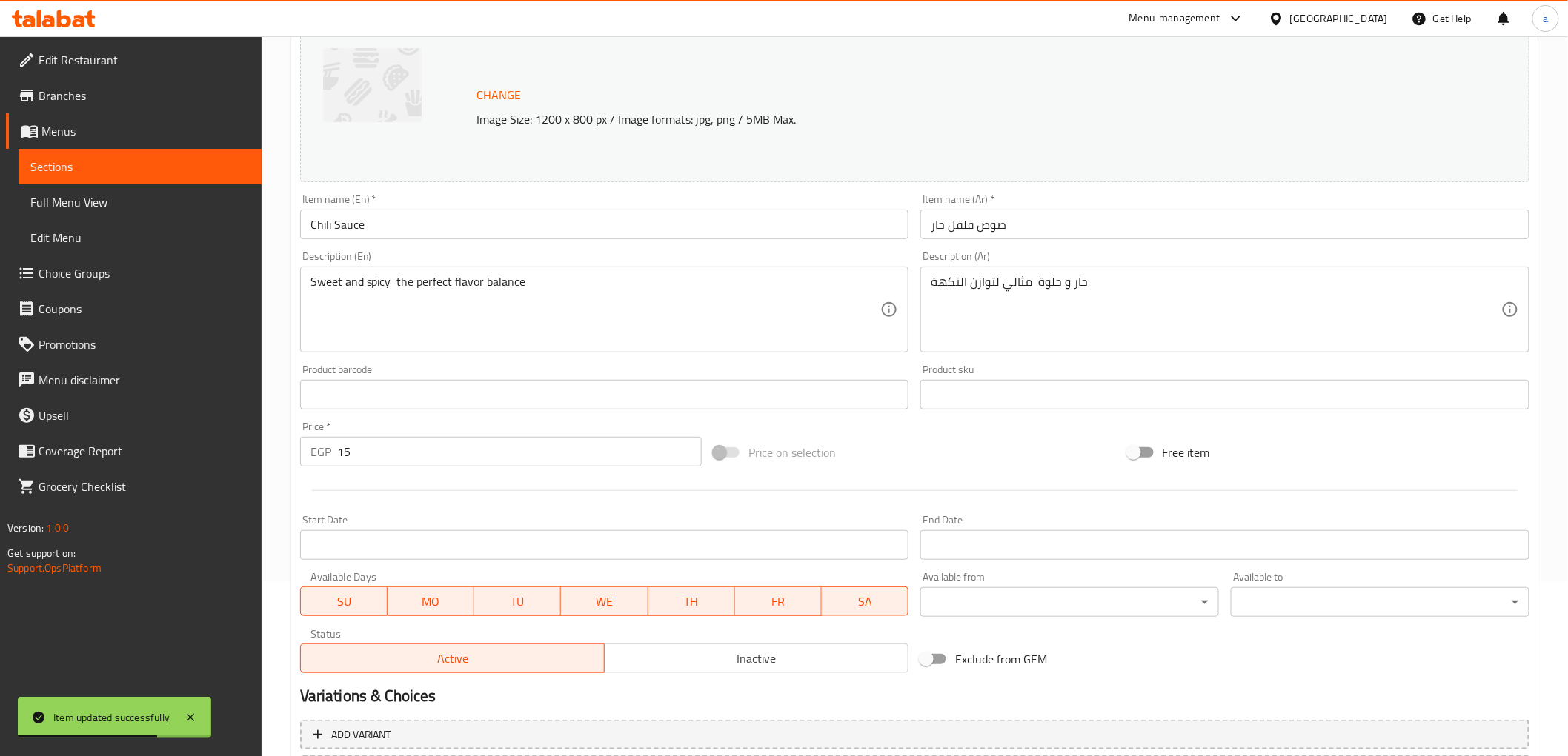
scroll to position [0, 0]
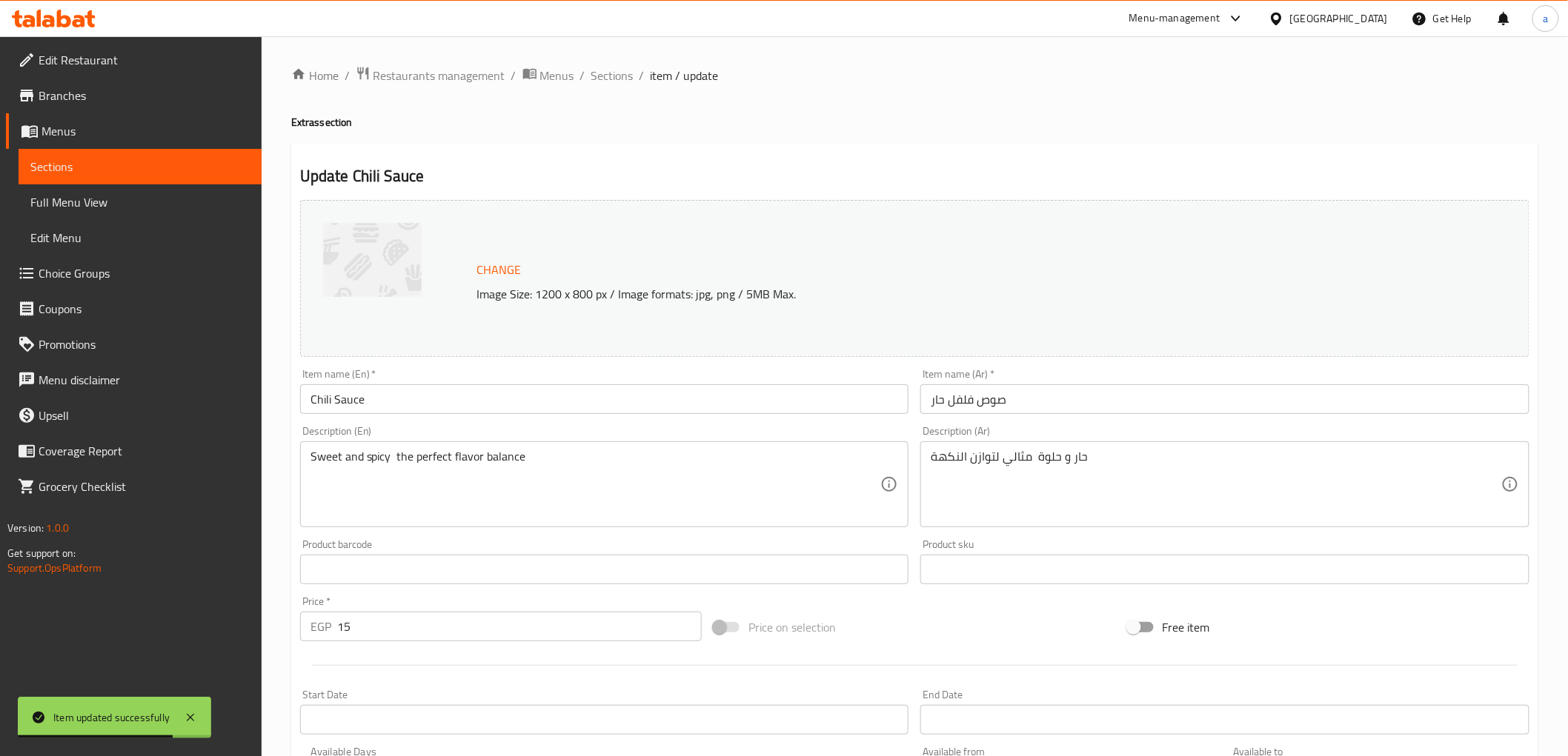
click at [595, 68] on span "Sections" at bounding box center [612, 76] width 42 height 18
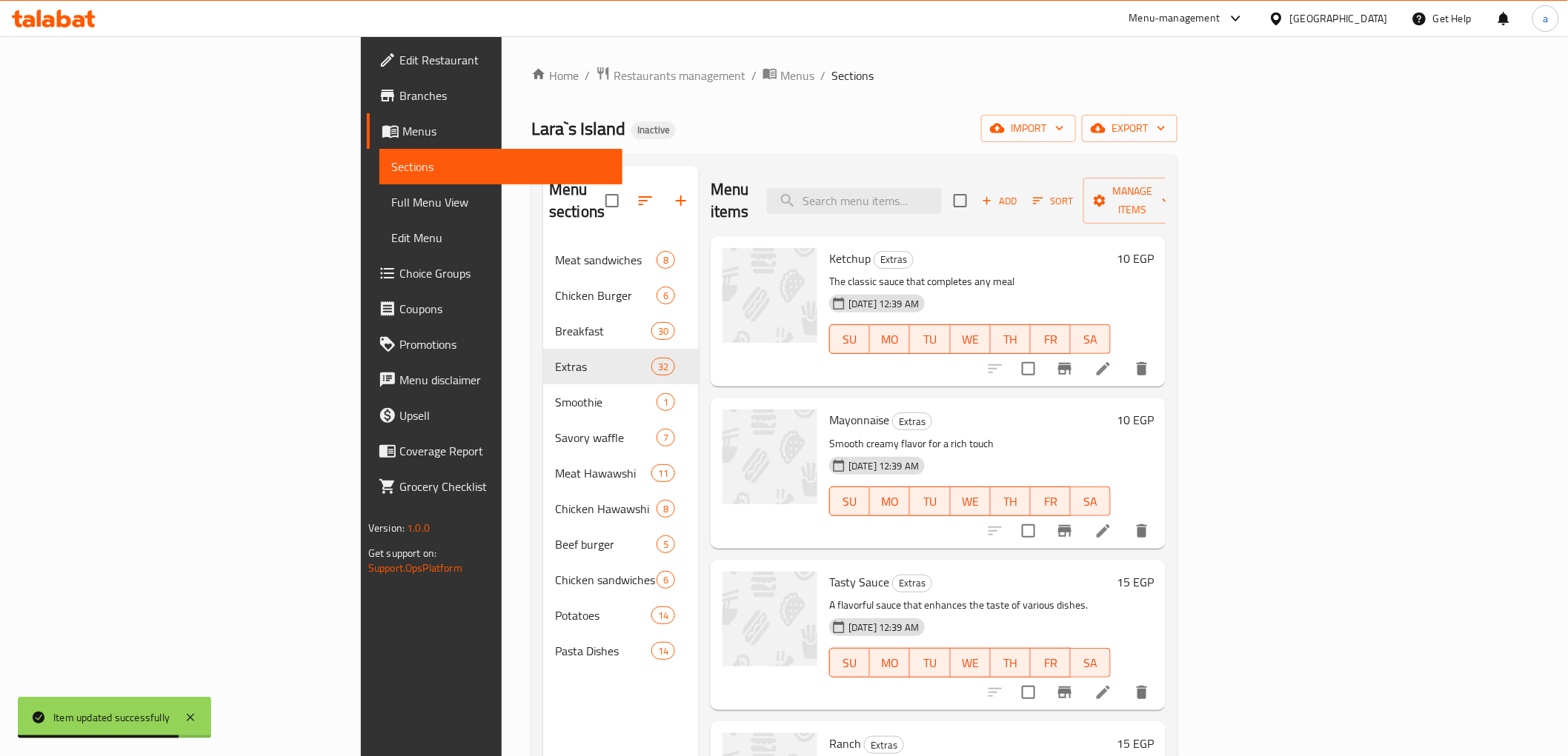
click at [939, 190] on input "search" at bounding box center [854, 201] width 175 height 26
paste input "Pickled Tomatoes"
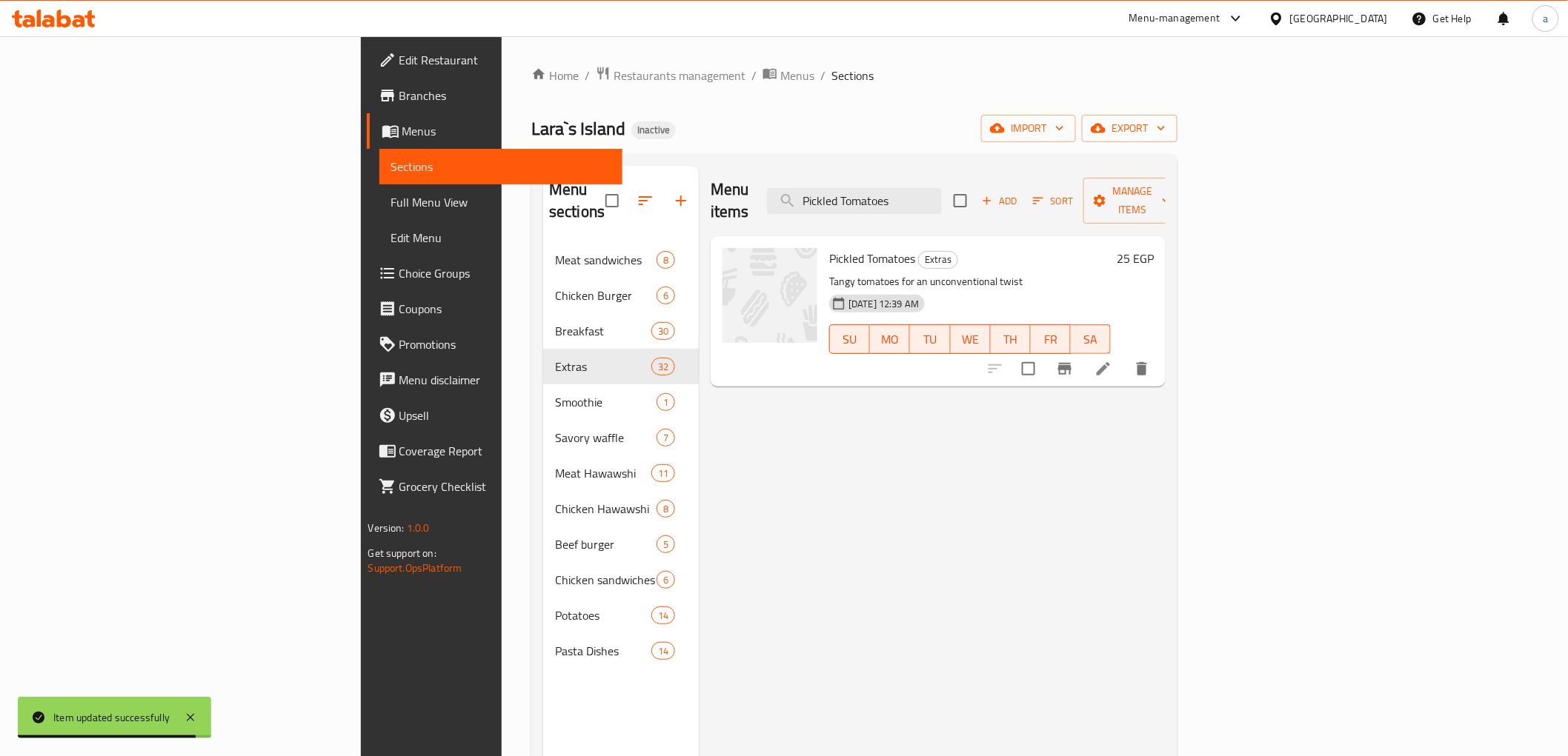
type input "Pickled Tomatoes"
click at [1125, 355] on li at bounding box center [1104, 368] width 41 height 27
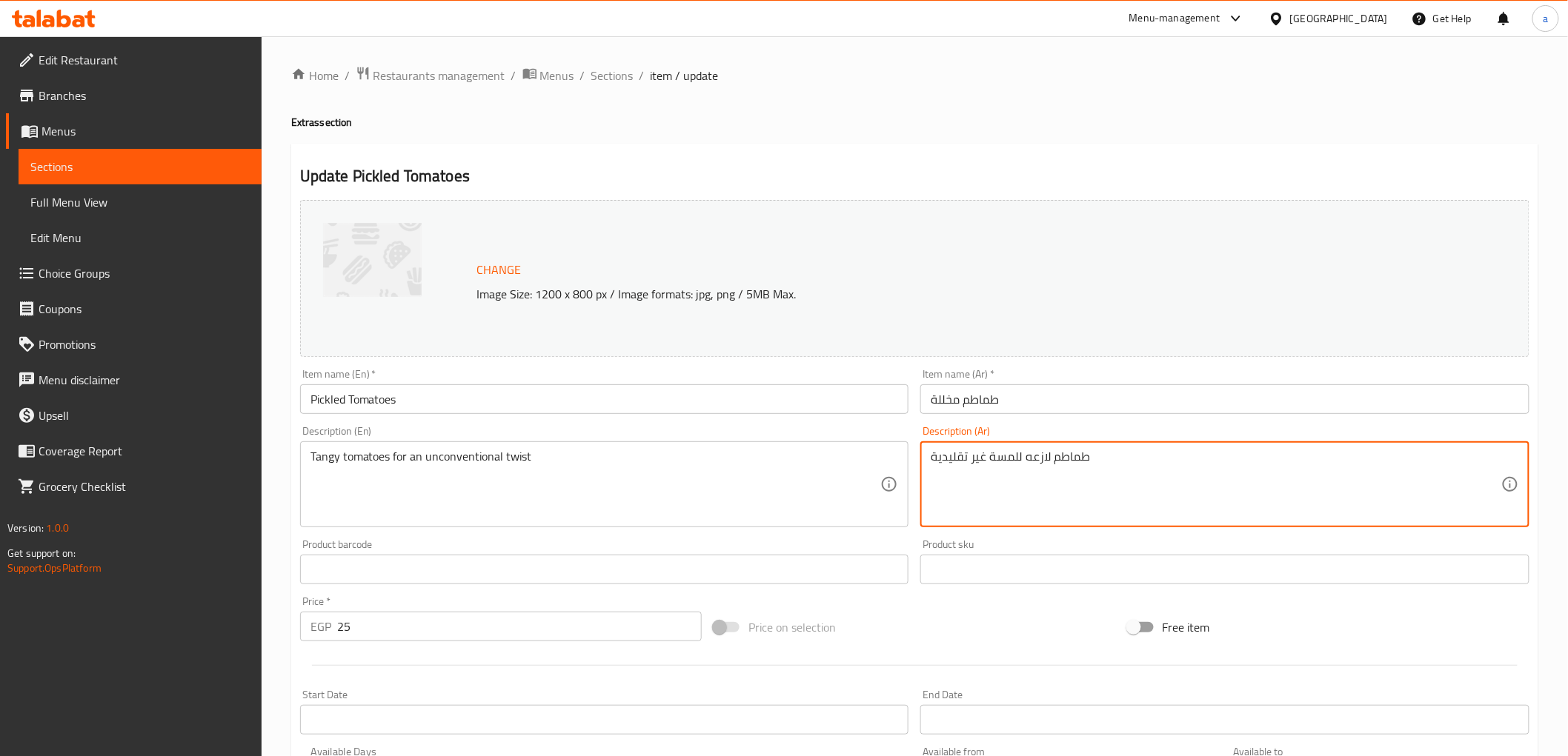
click at [1031, 458] on textarea "طماطم لازعه للمسة غير تقليدية" at bounding box center [1216, 485] width 571 height 70
click at [1008, 453] on textarea "طماطم منعشة للمسة غير تقليدية" at bounding box center [1216, 485] width 571 height 70
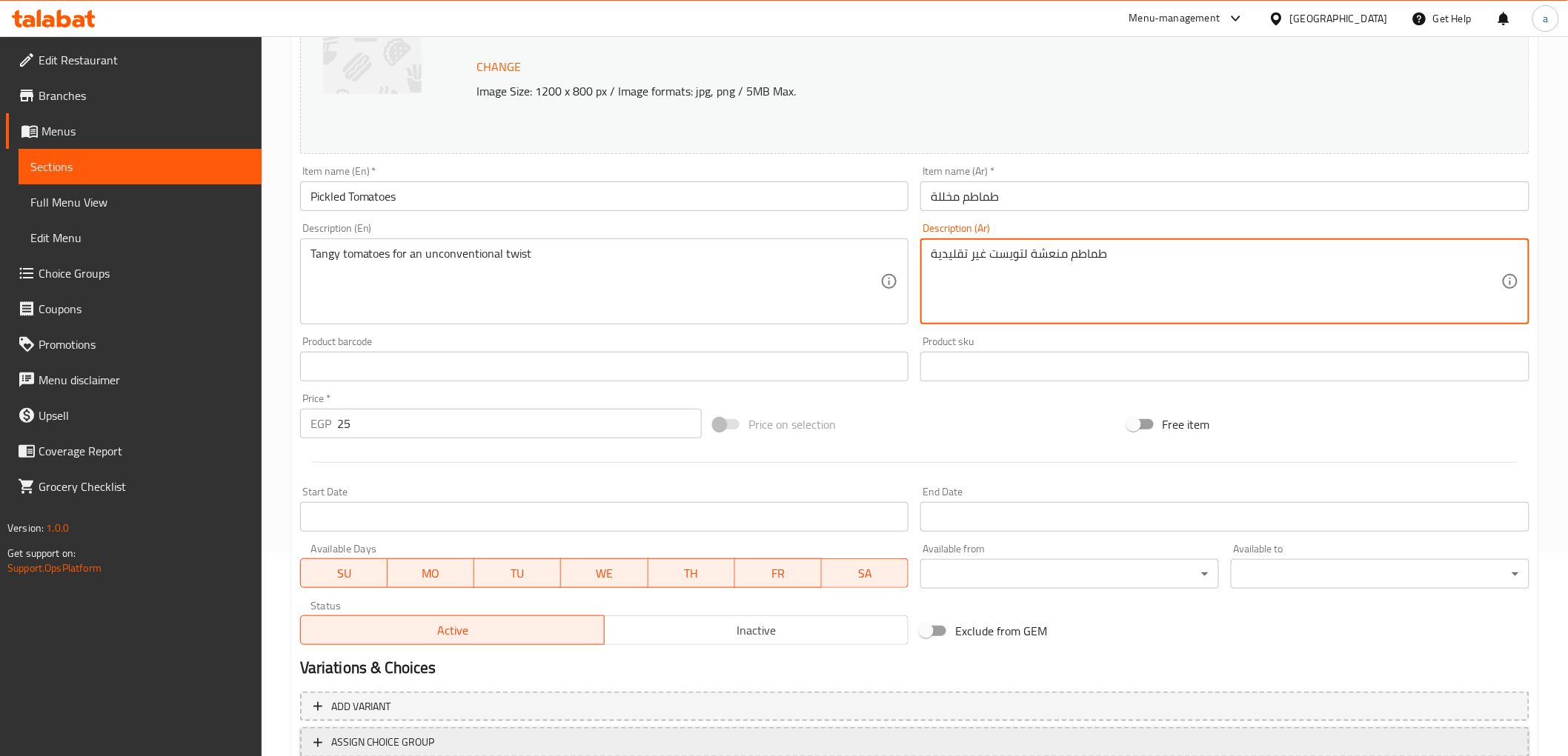
scroll to position [309, 0]
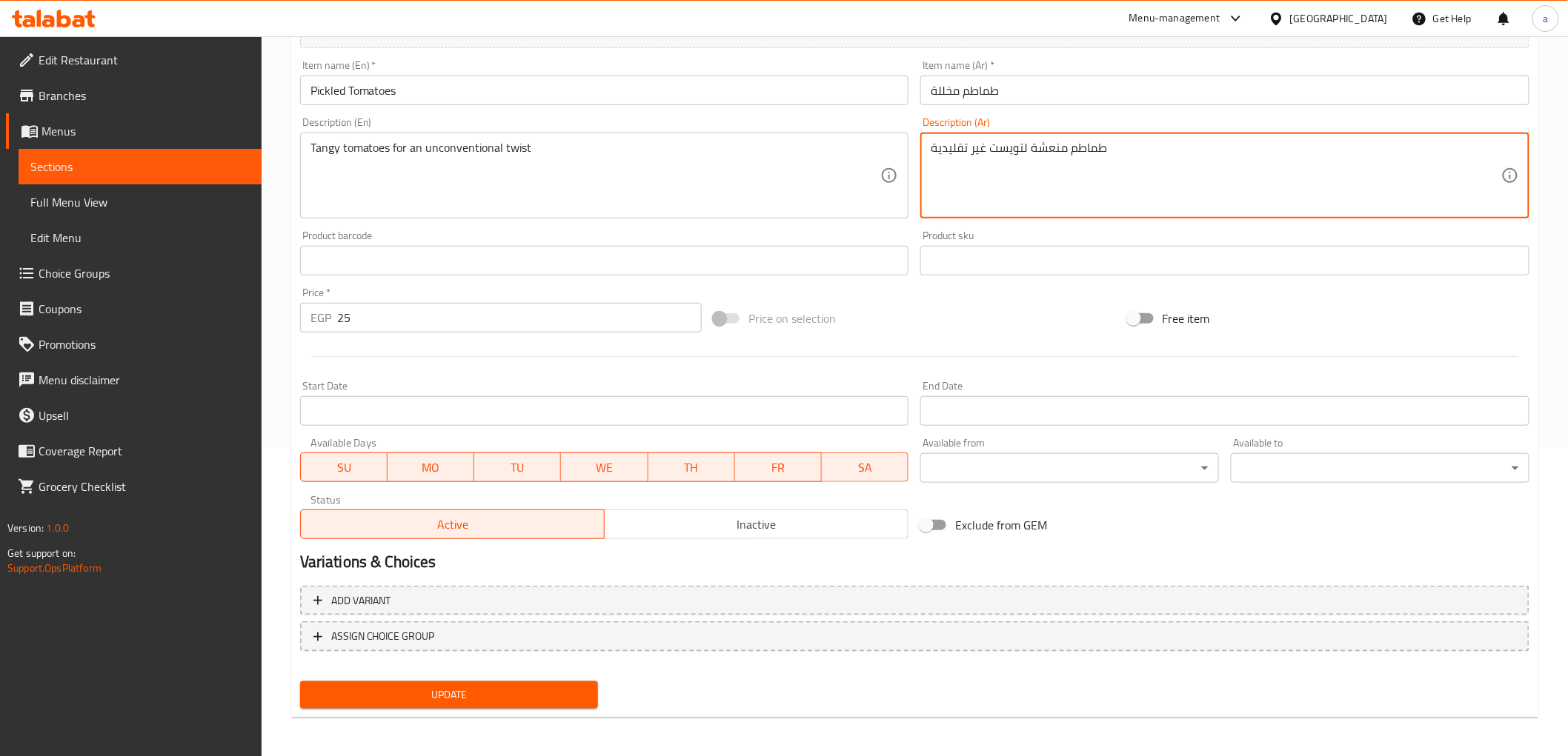
type textarea "طماطم منعشة لتويست غير تقليدية"
click at [512, 702] on button "Update" at bounding box center [449, 696] width 299 height 28
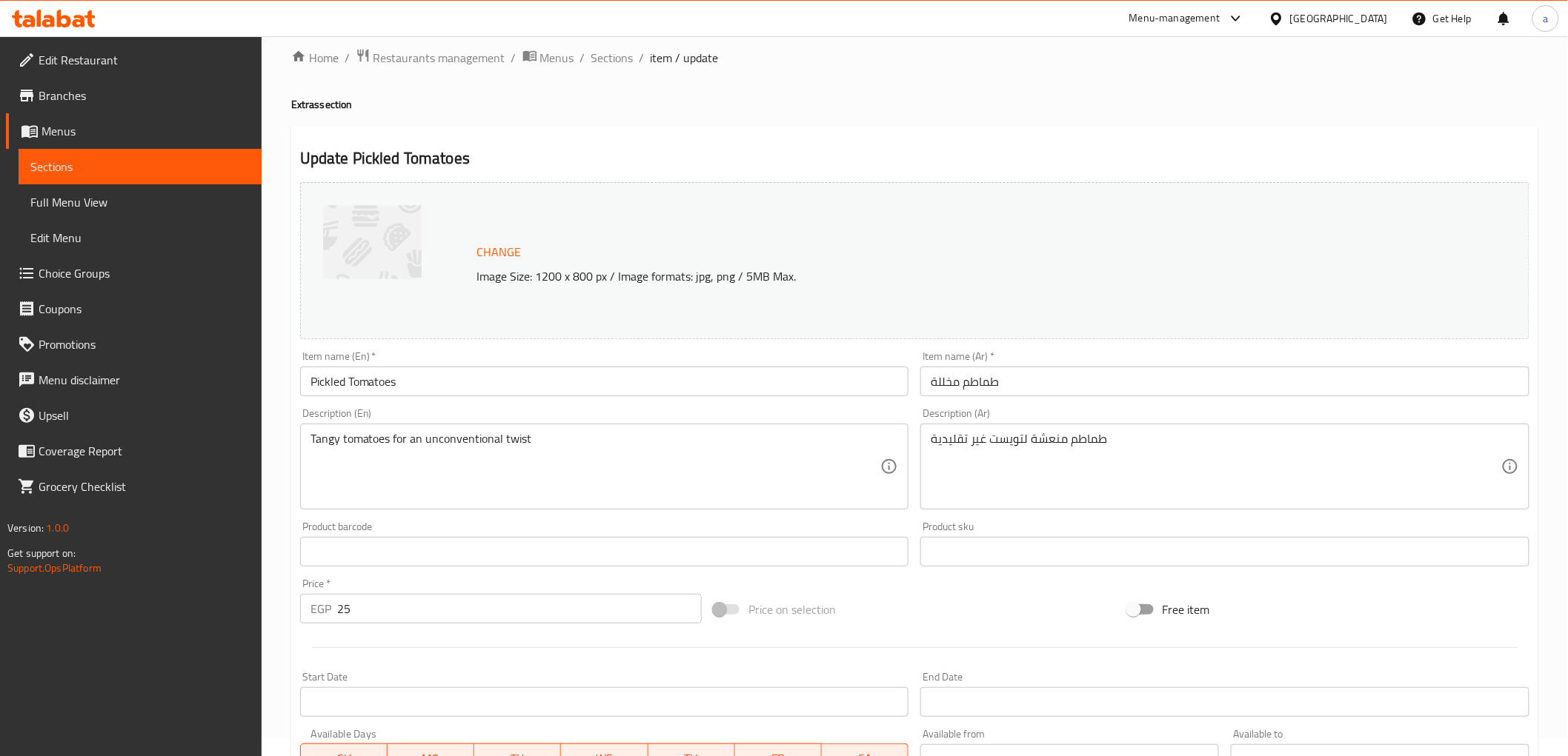
scroll to position [0, 0]
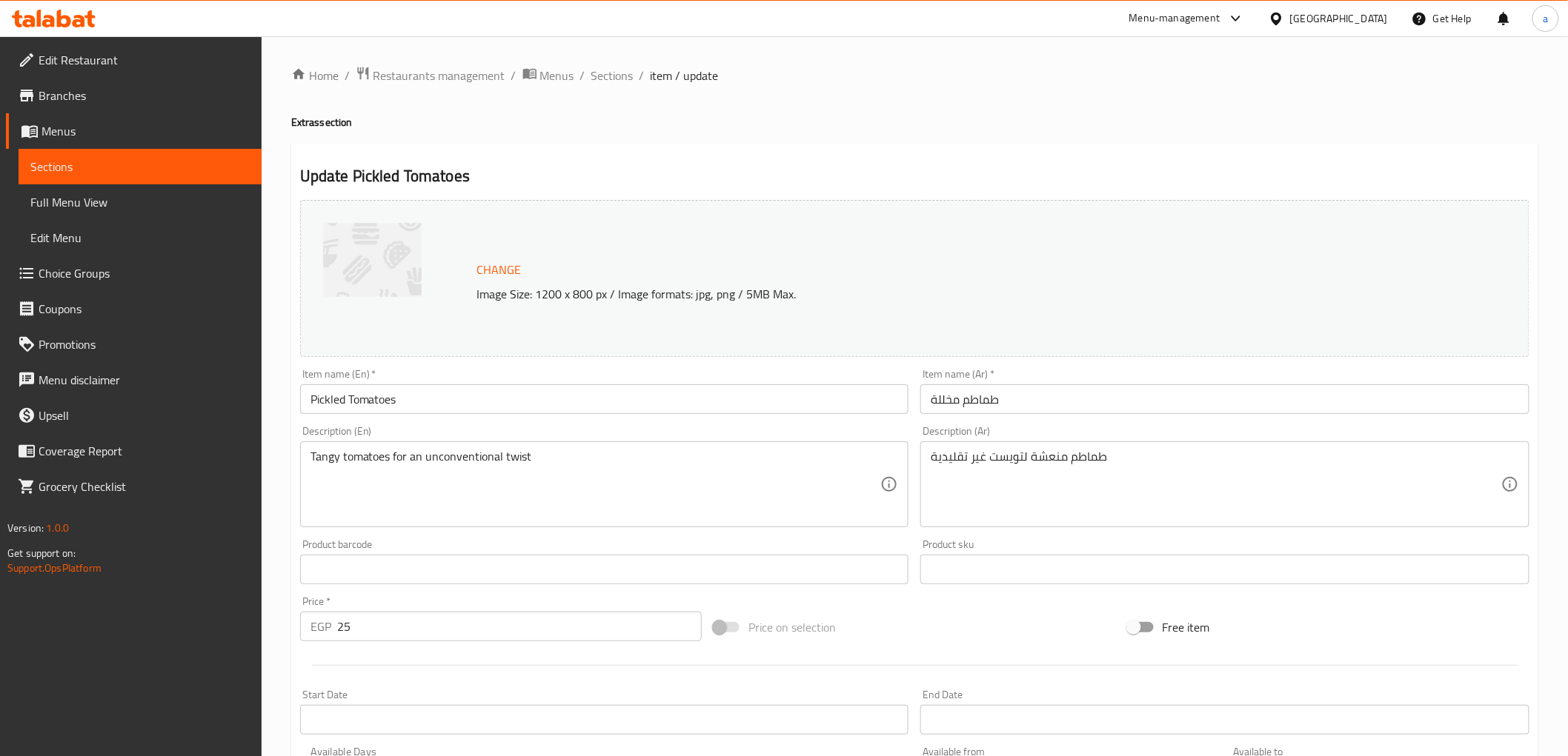
click at [626, 86] on div "Home / Restaurants management / Menus / Sections / item / update Extras section…" at bounding box center [914, 553] width 1247 height 973
click at [620, 74] on span "Sections" at bounding box center [612, 76] width 42 height 18
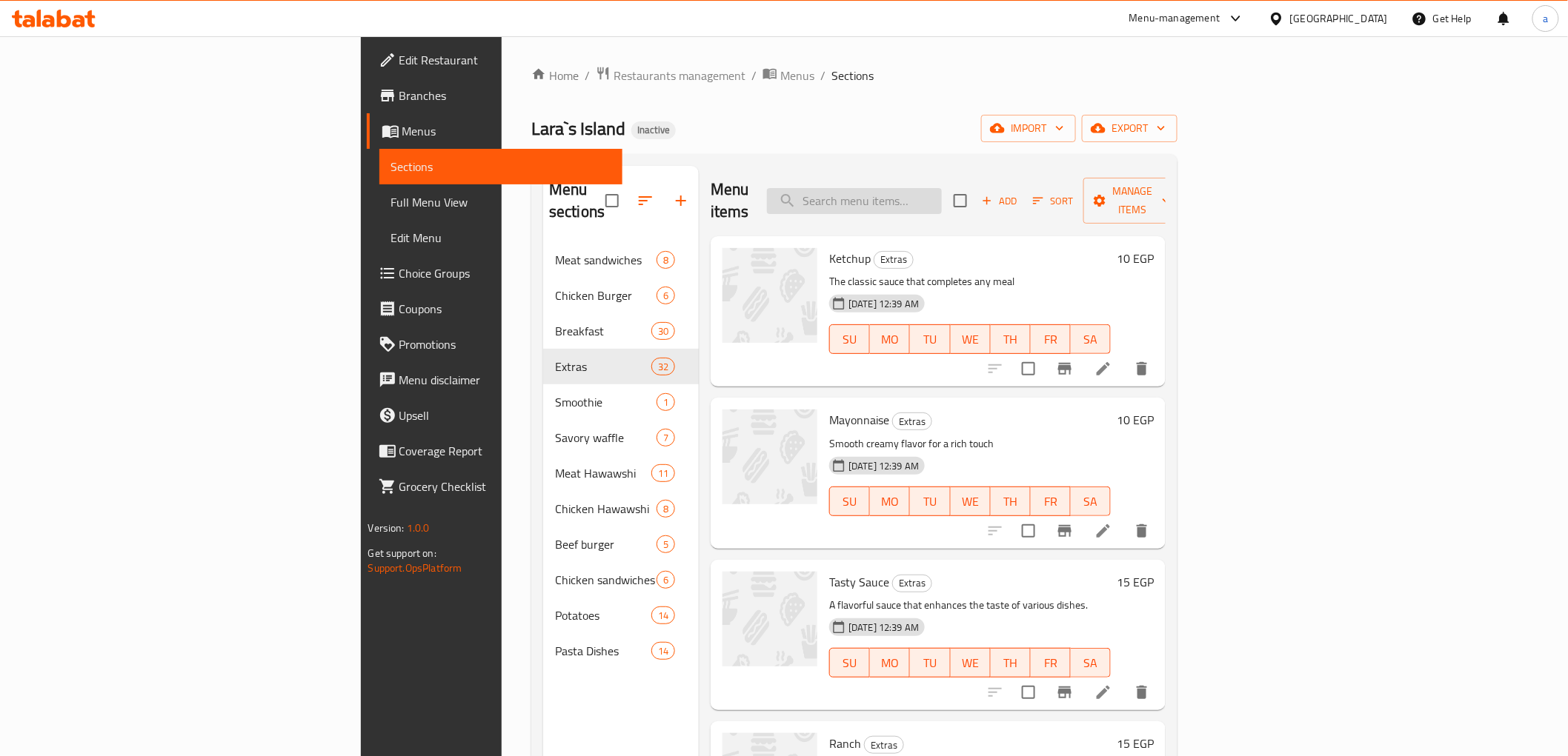
click at [942, 191] on input "search" at bounding box center [854, 201] width 175 height 26
paste input "Turkey Fries"
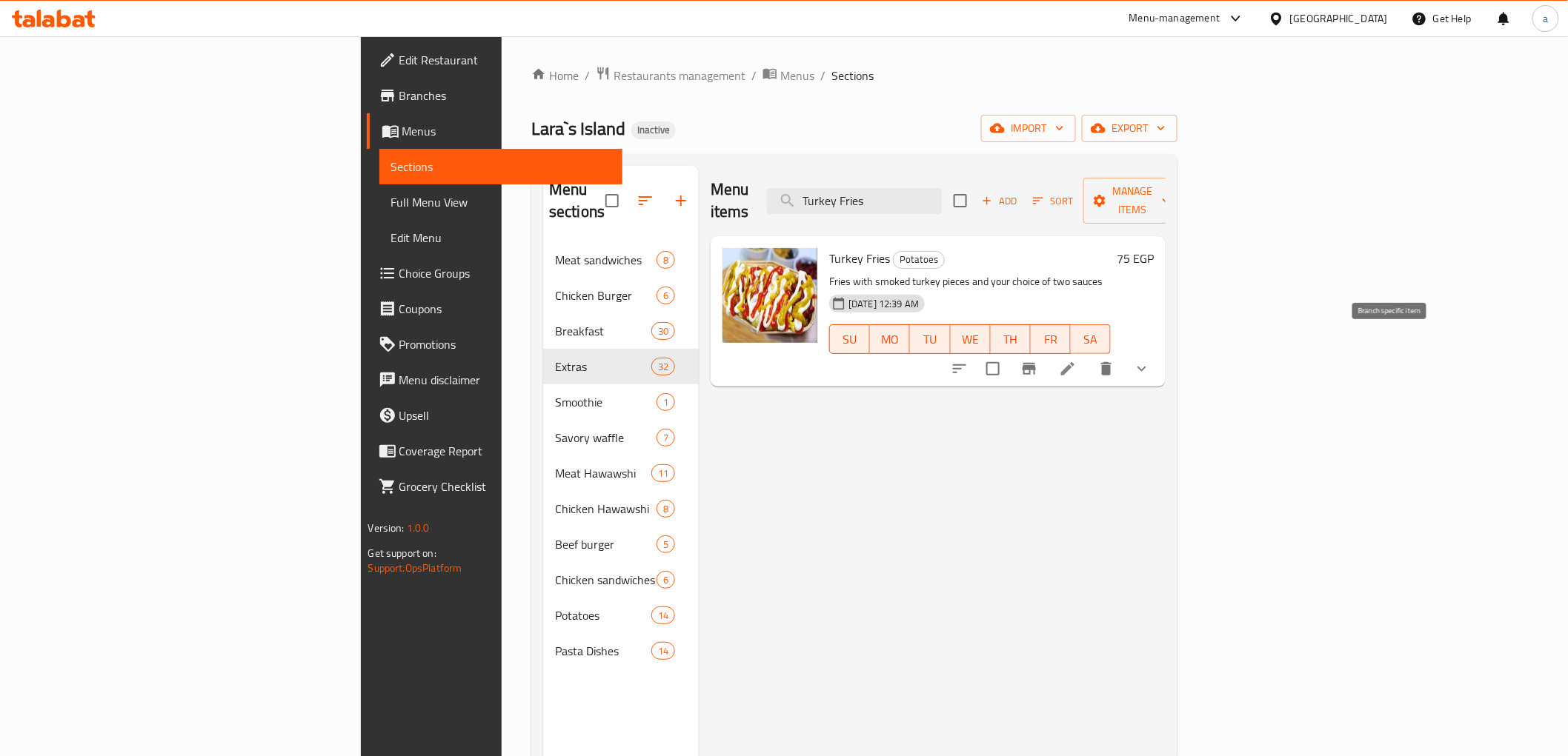
type input "Turkey Fries"
click at [1077, 360] on icon at bounding box center [1068, 369] width 18 height 18
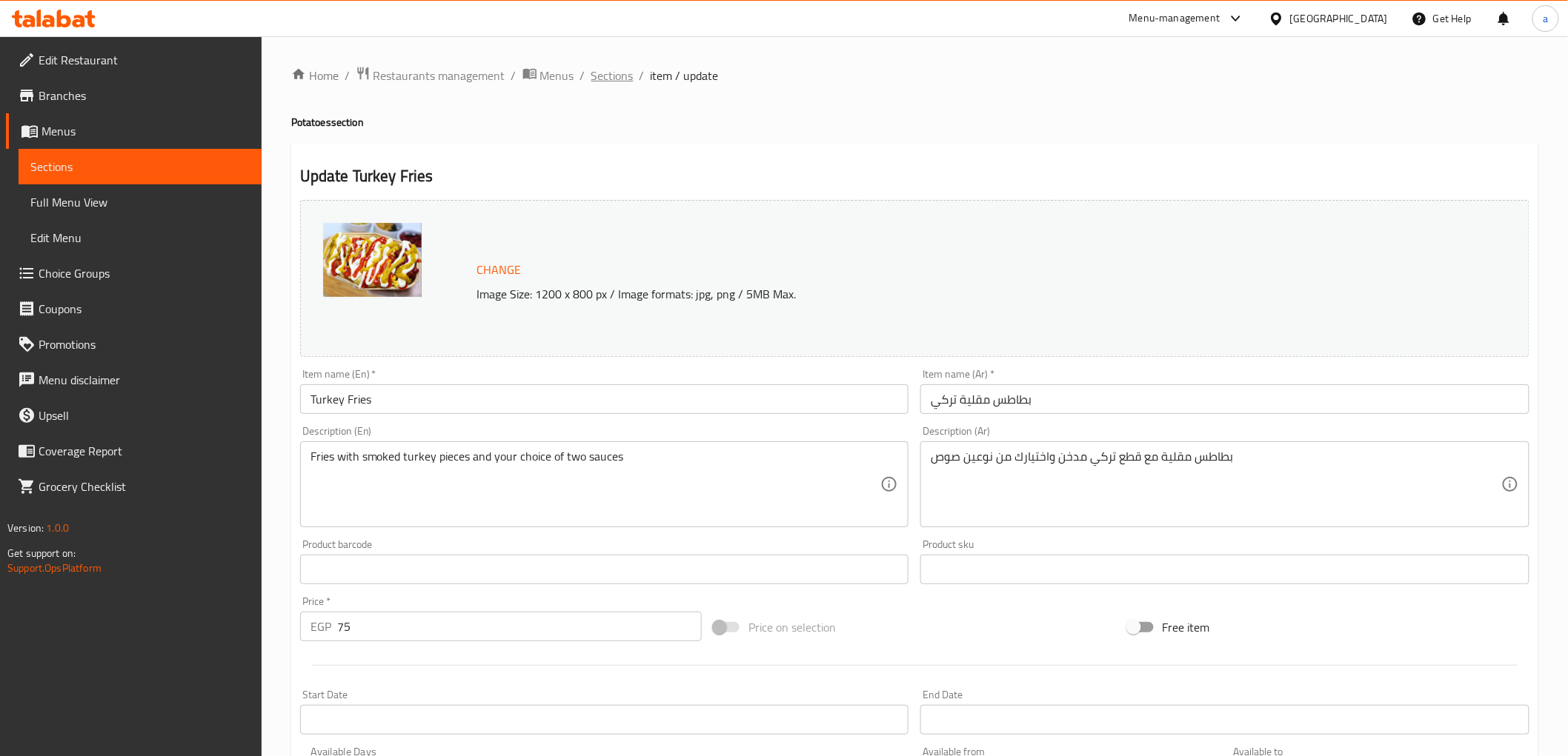
click at [624, 73] on span "Sections" at bounding box center [612, 76] width 42 height 18
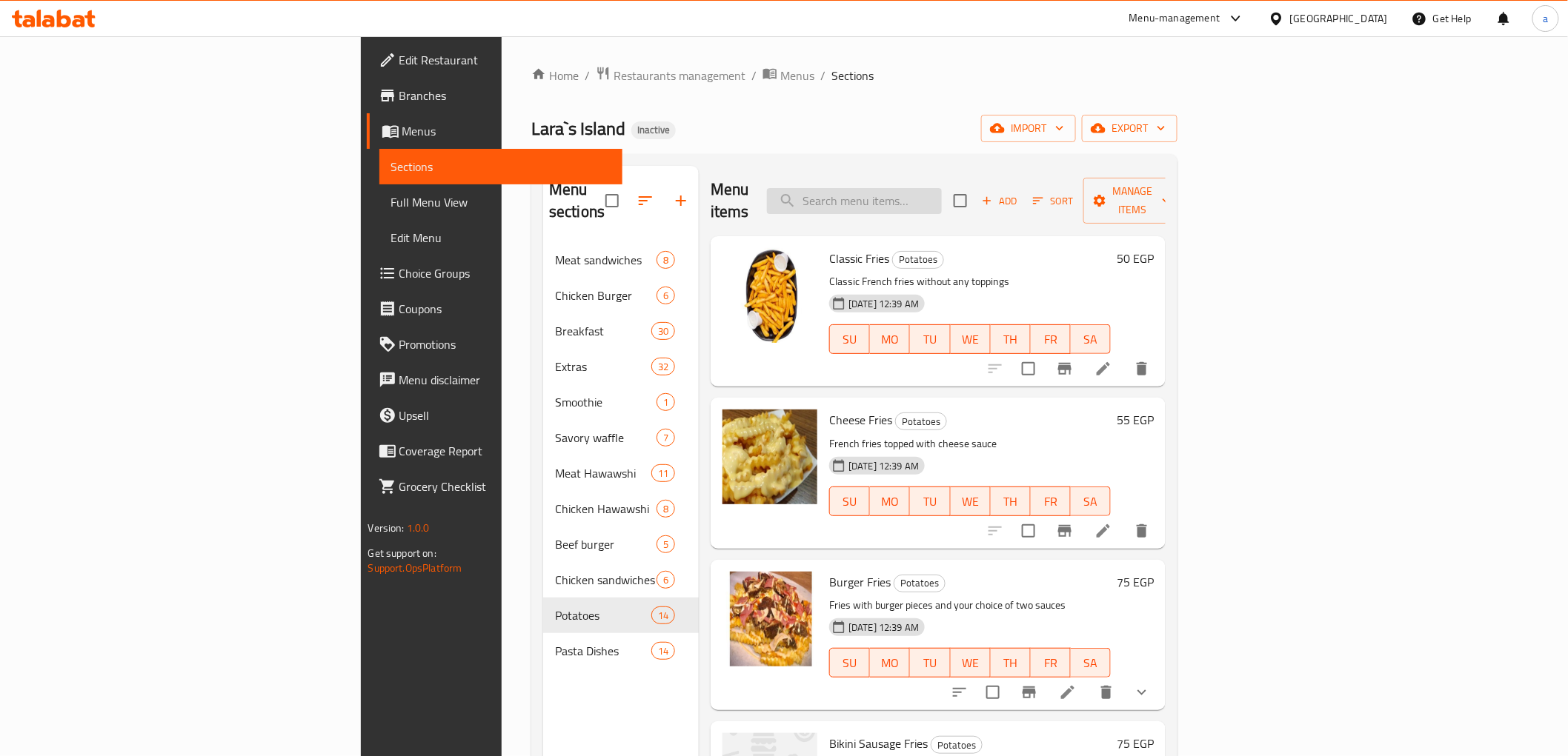
click at [942, 198] on input "search" at bounding box center [854, 201] width 175 height 26
paste input "Roumi Cheese Sandwich"
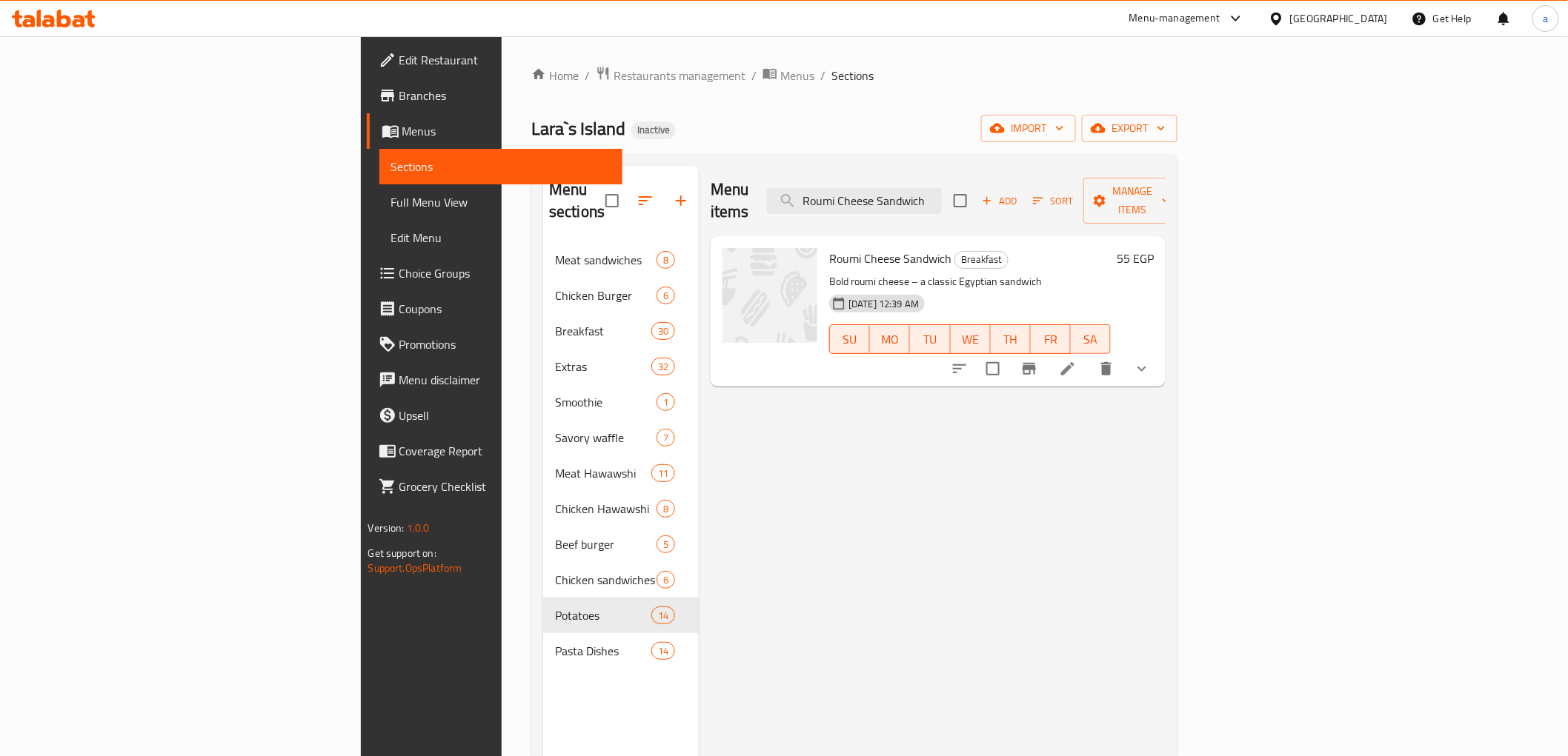
type input "Roumi Cheese Sandwich"
click at [1077, 360] on icon at bounding box center [1068, 369] width 18 height 18
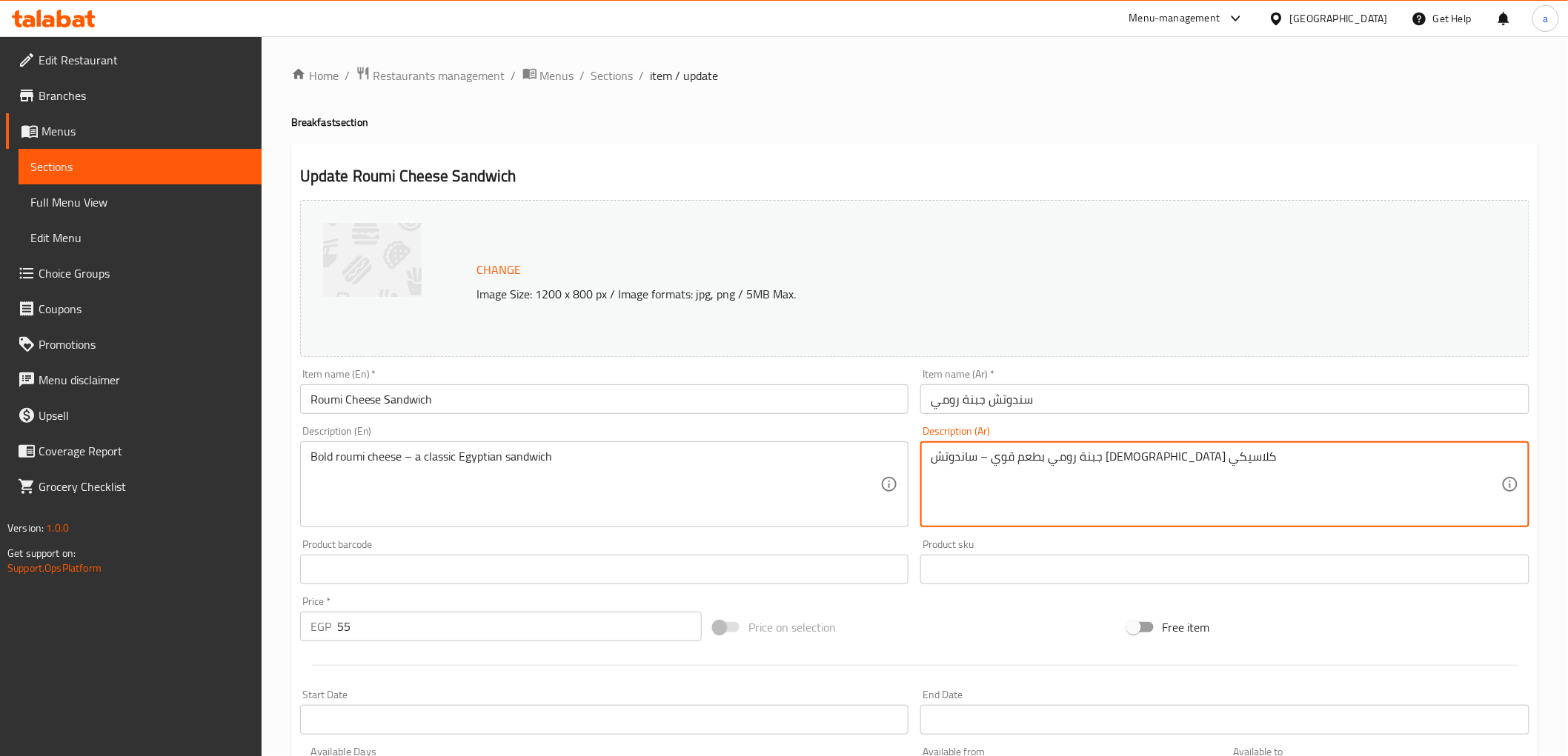
click at [1112, 453] on textarea "جبنة رومي بطعم قوي – ساندوتش [DEMOGRAPHIC_DATA] كلاسيكي" at bounding box center [1216, 485] width 571 height 70
click at [1077, 450] on textarea "جبنة رومي قوي – ساندوتش [DEMOGRAPHIC_DATA] كلاسيكي" at bounding box center [1216, 485] width 571 height 70
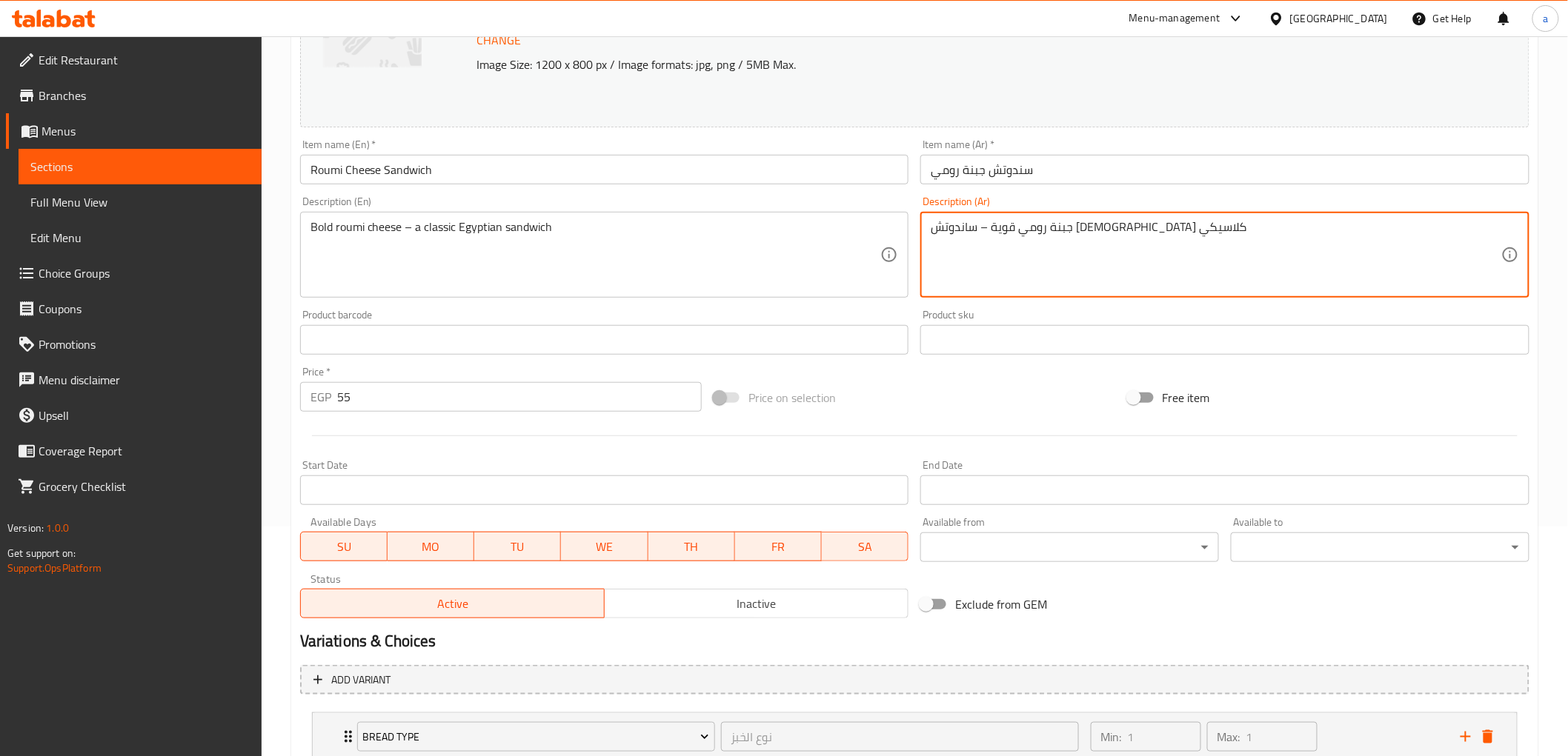
scroll to position [335, 0]
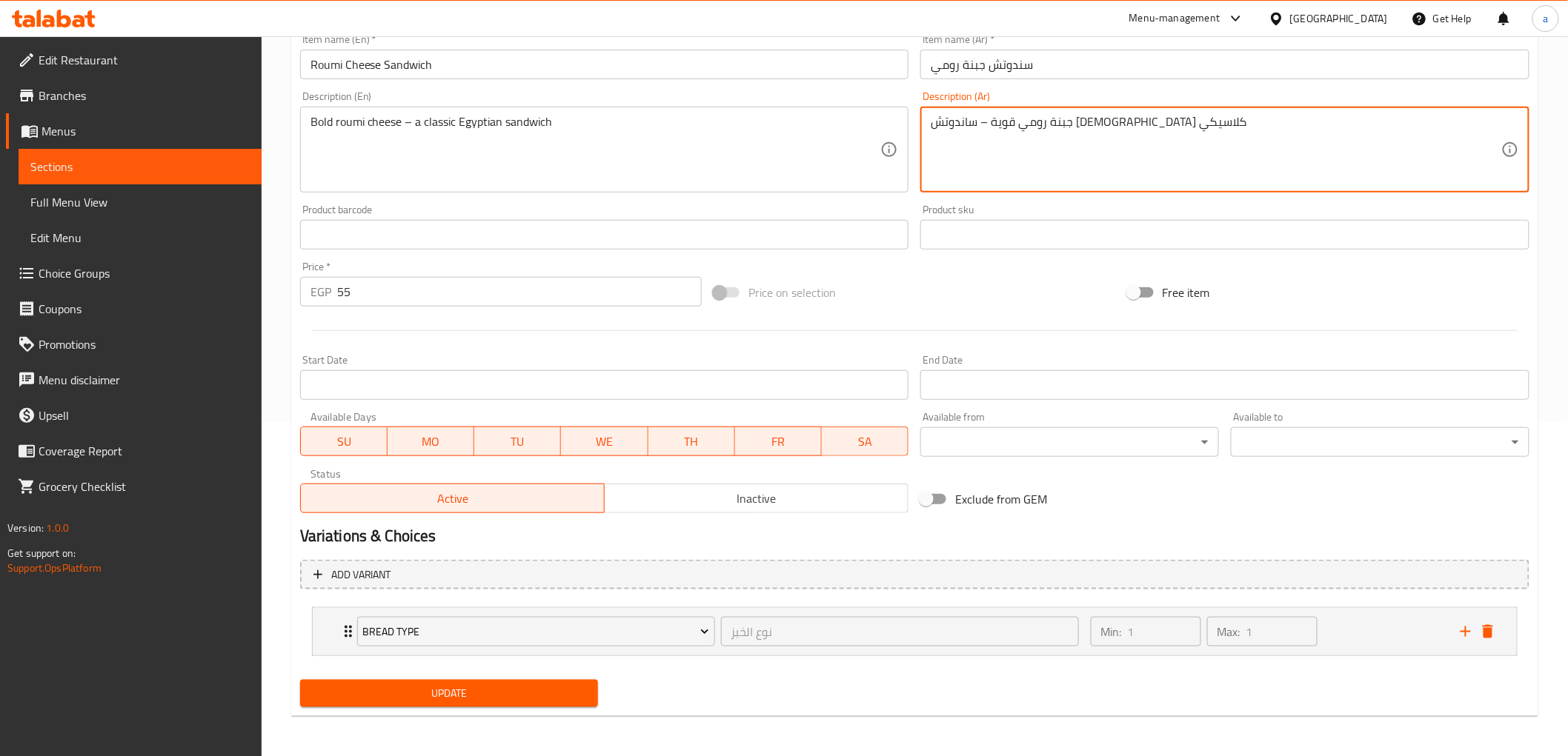
type textarea "جبنة رومي قوية – ساندوتش [DEMOGRAPHIC_DATA] كلاسيكي"
click at [510, 699] on span "Update" at bounding box center [449, 694] width 274 height 19
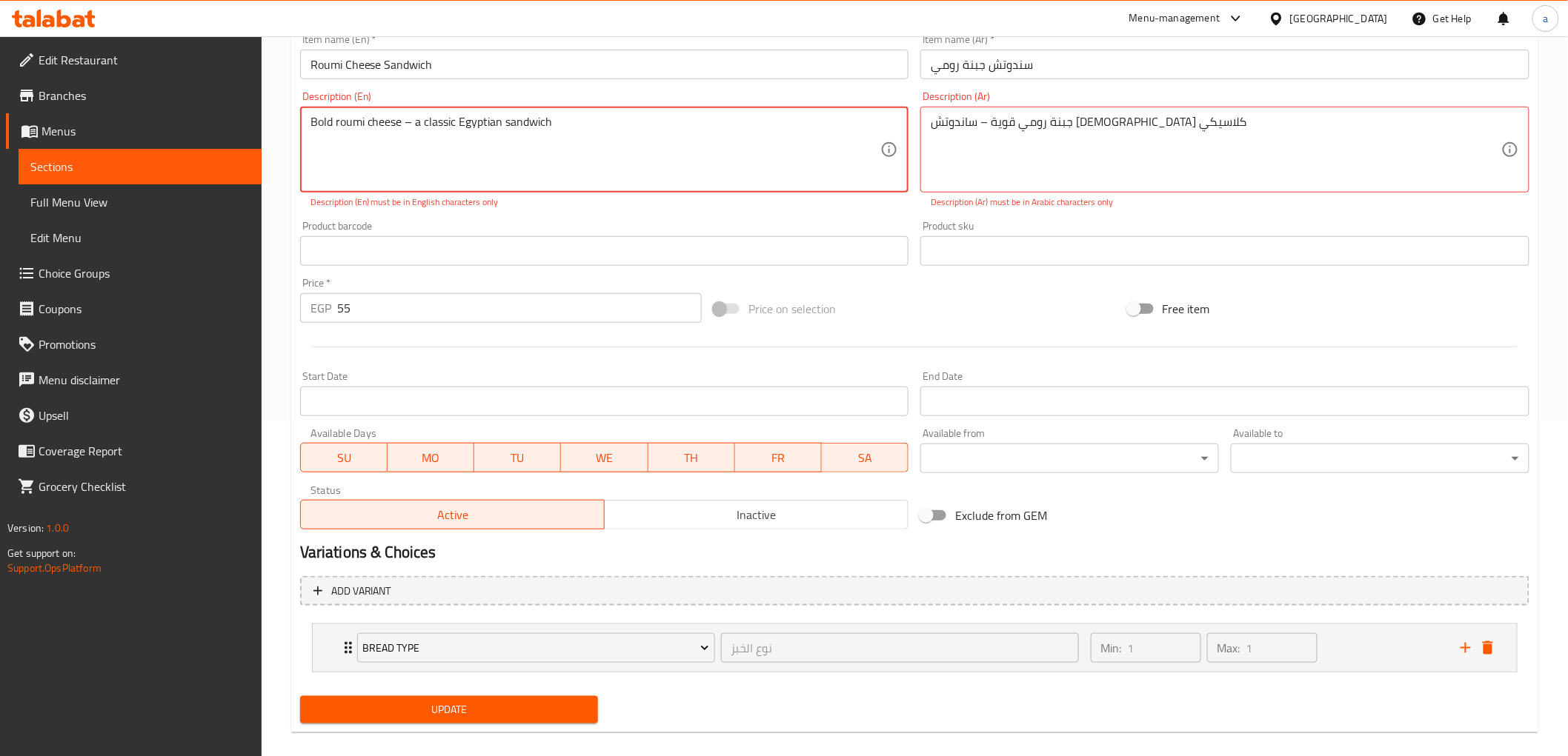
click at [406, 121] on textarea "Bold roumi cheese – a classic Egyptian sandwich" at bounding box center [596, 149] width 571 height 70
type textarea "Bold roumi cheese - a classic Egyptian sandwich"
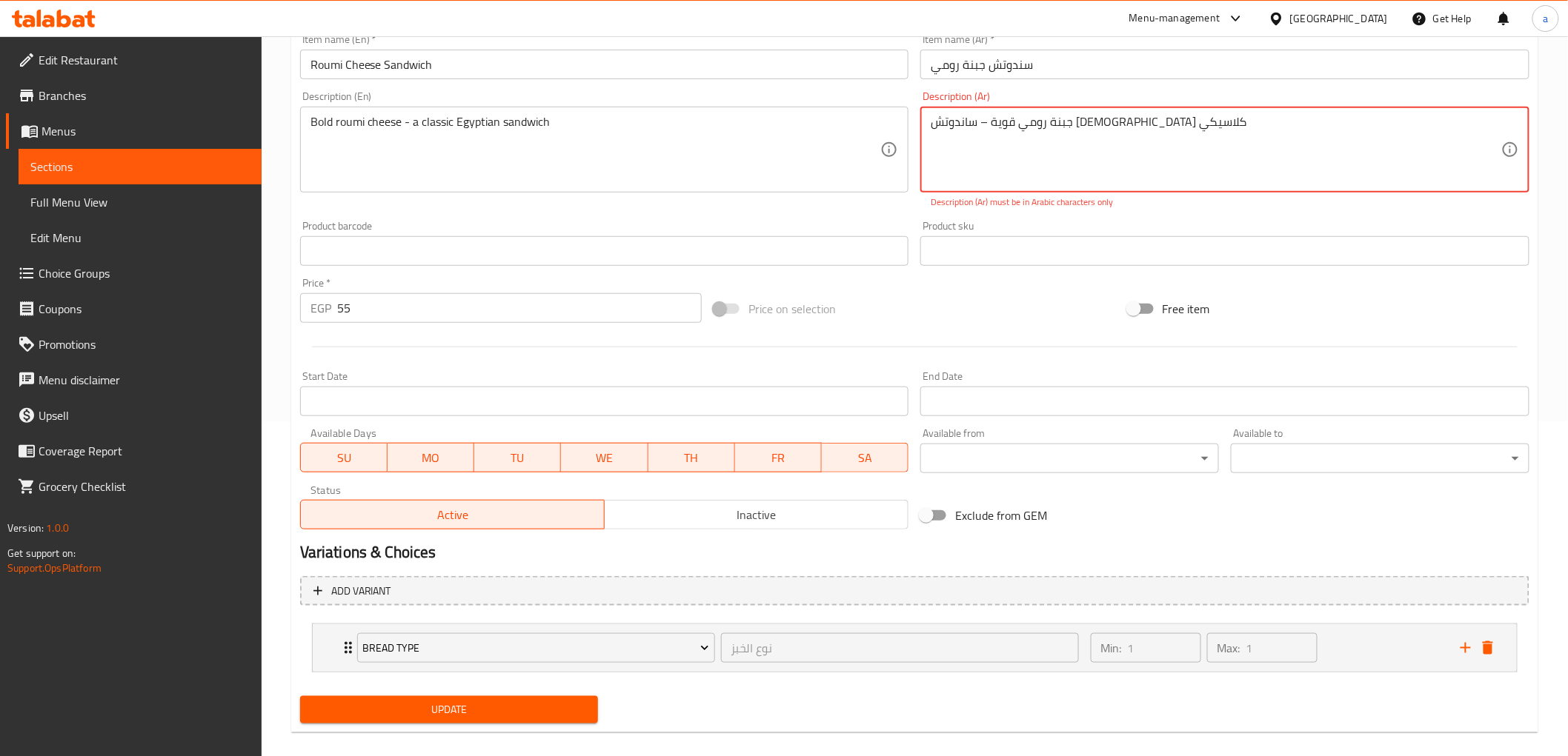
drag, startPoint x: 1067, startPoint y: 128, endPoint x: 1036, endPoint y: 171, distance: 53.0
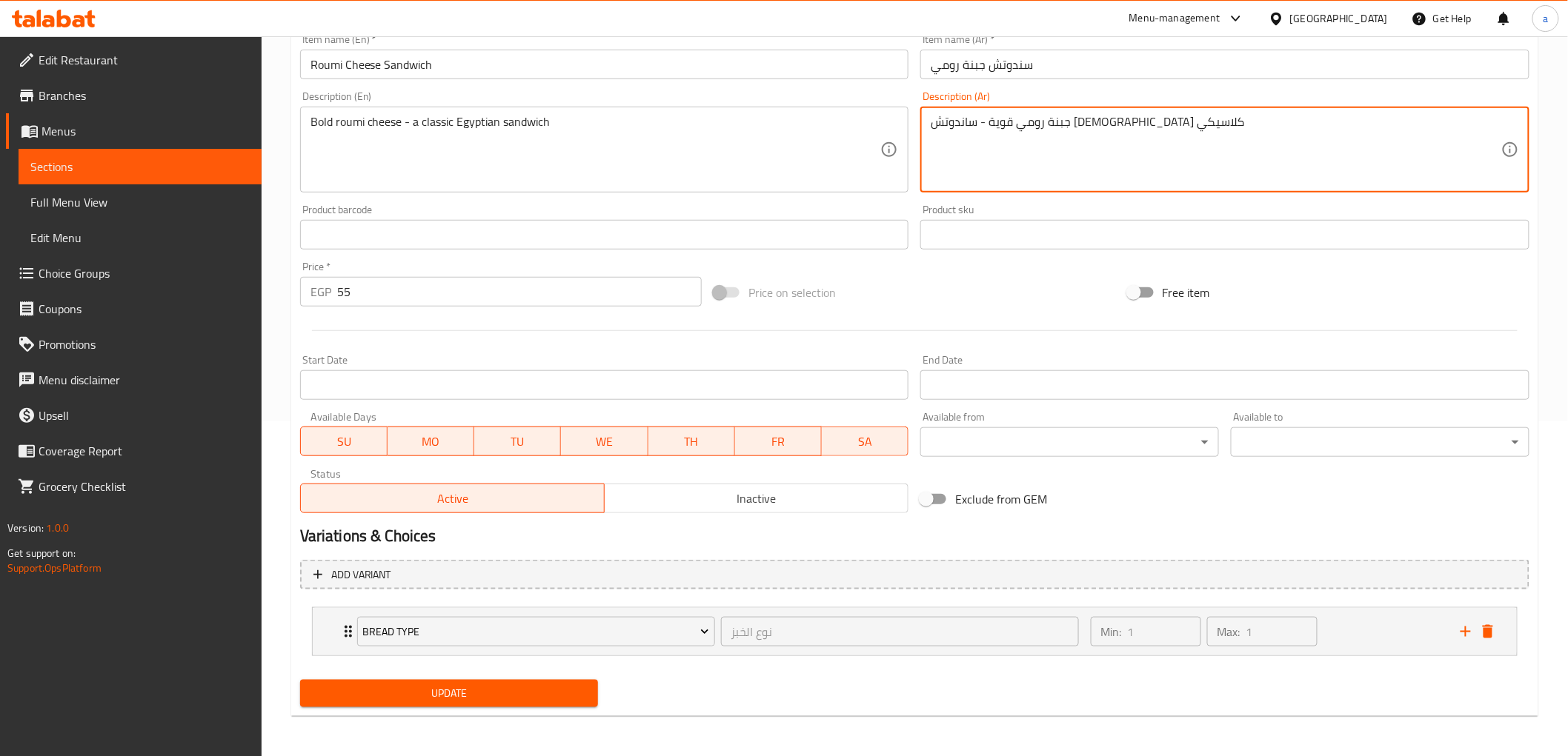
type textarea "جبنة رومي قوية - ساندوتش [DEMOGRAPHIC_DATA] كلاسيكي"
click at [549, 682] on button "Update" at bounding box center [449, 694] width 299 height 28
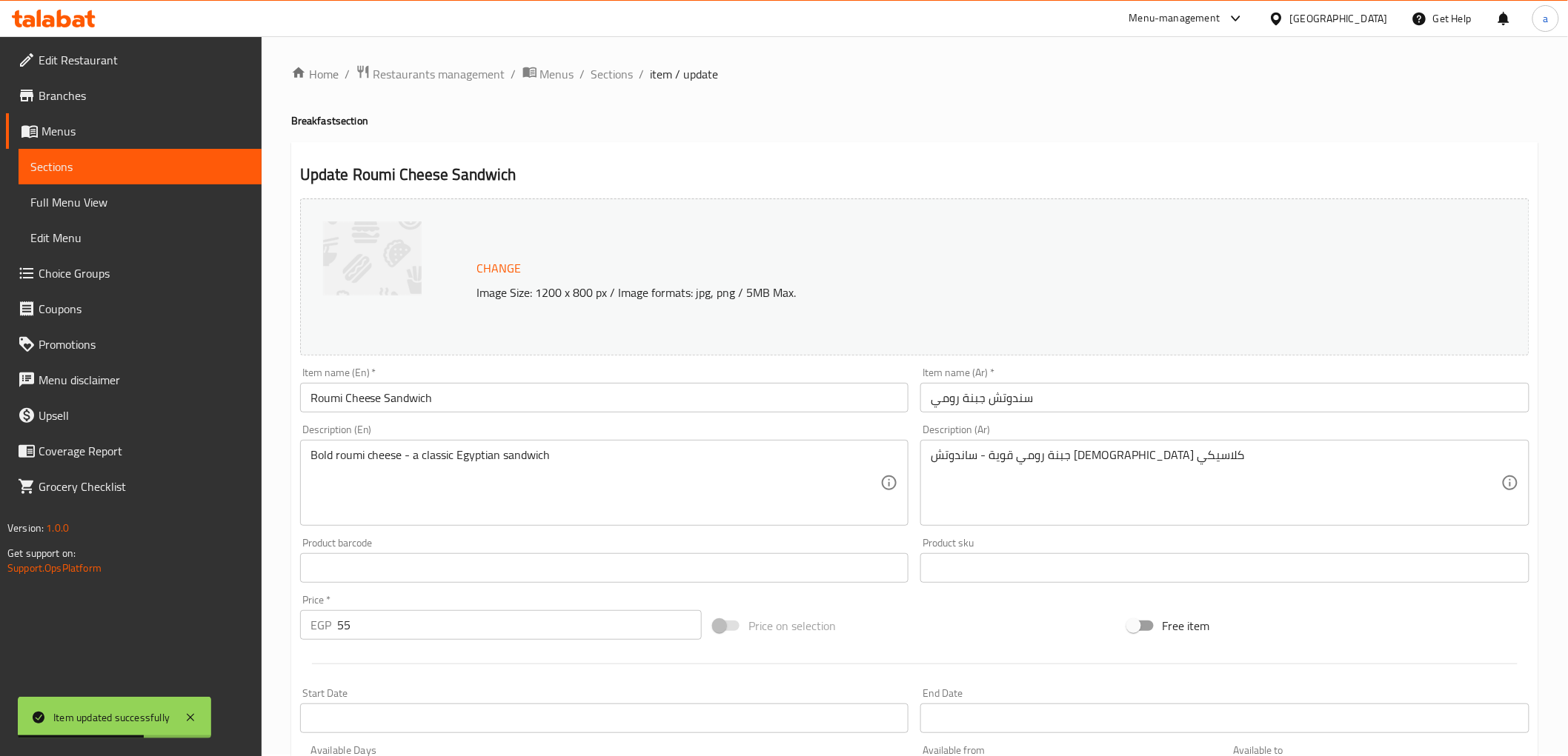
scroll to position [0, 0]
click at [616, 79] on span "Sections" at bounding box center [612, 76] width 42 height 18
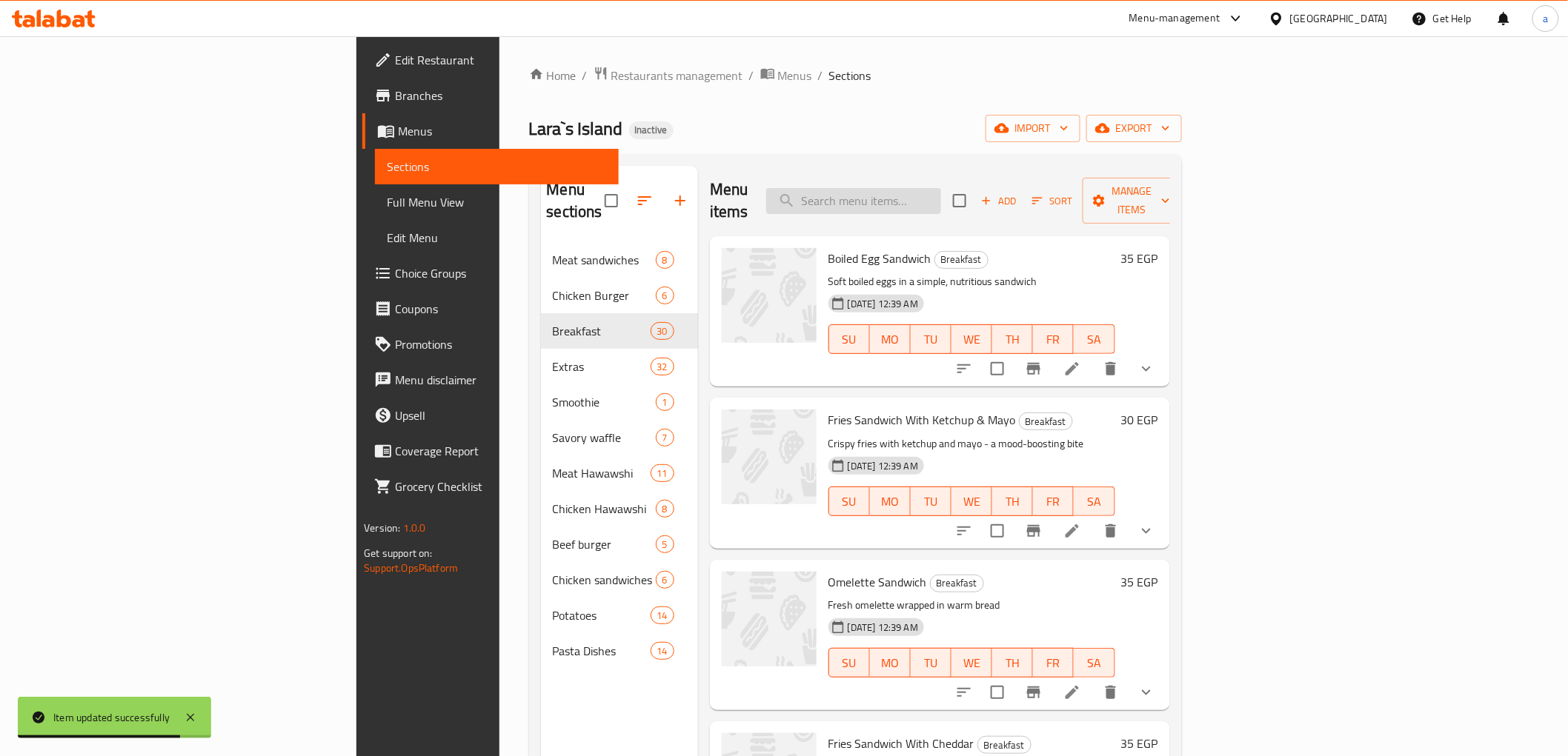
click at [941, 189] on input "search" at bounding box center [853, 201] width 175 height 26
paste input "Sweet Corn"
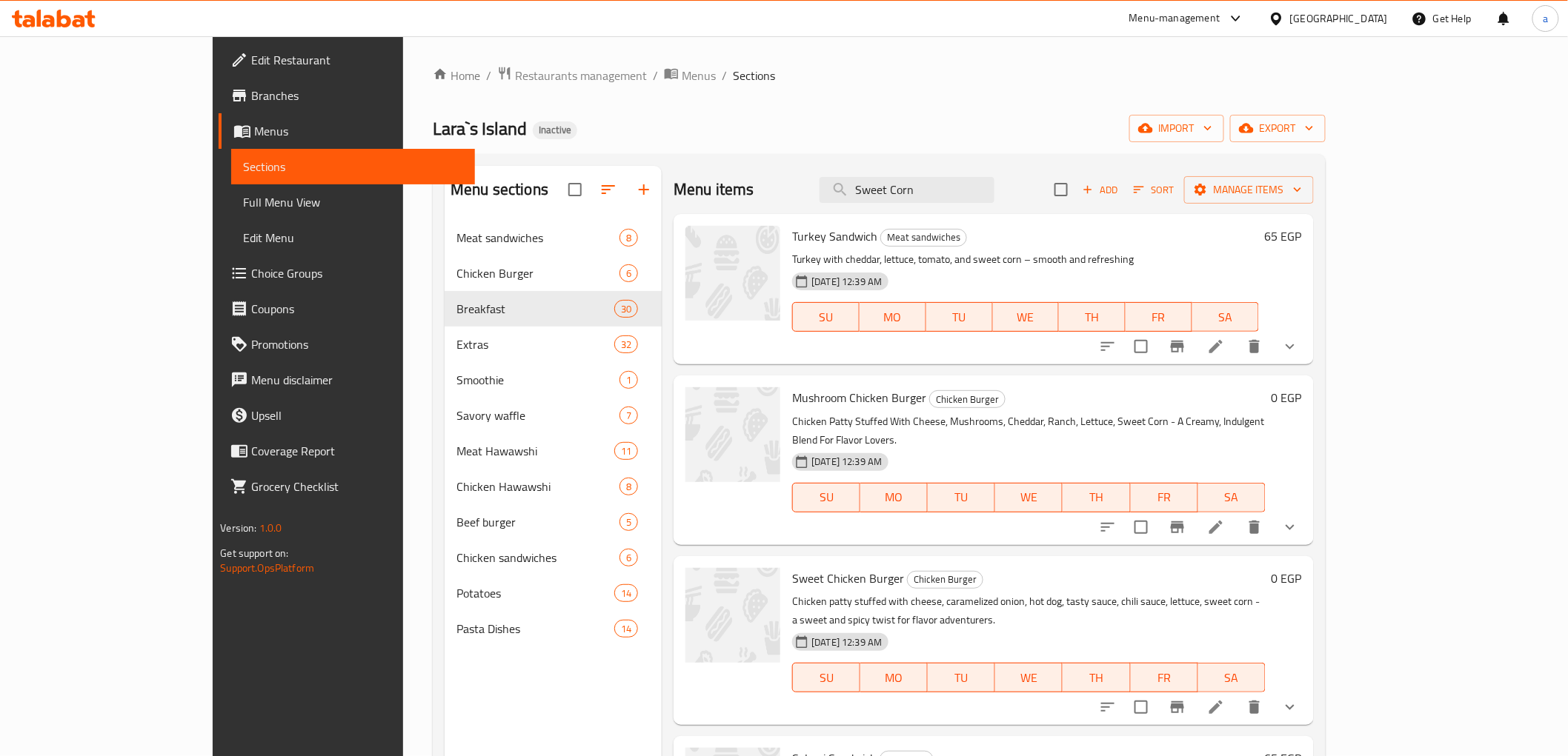
scroll to position [574, 0]
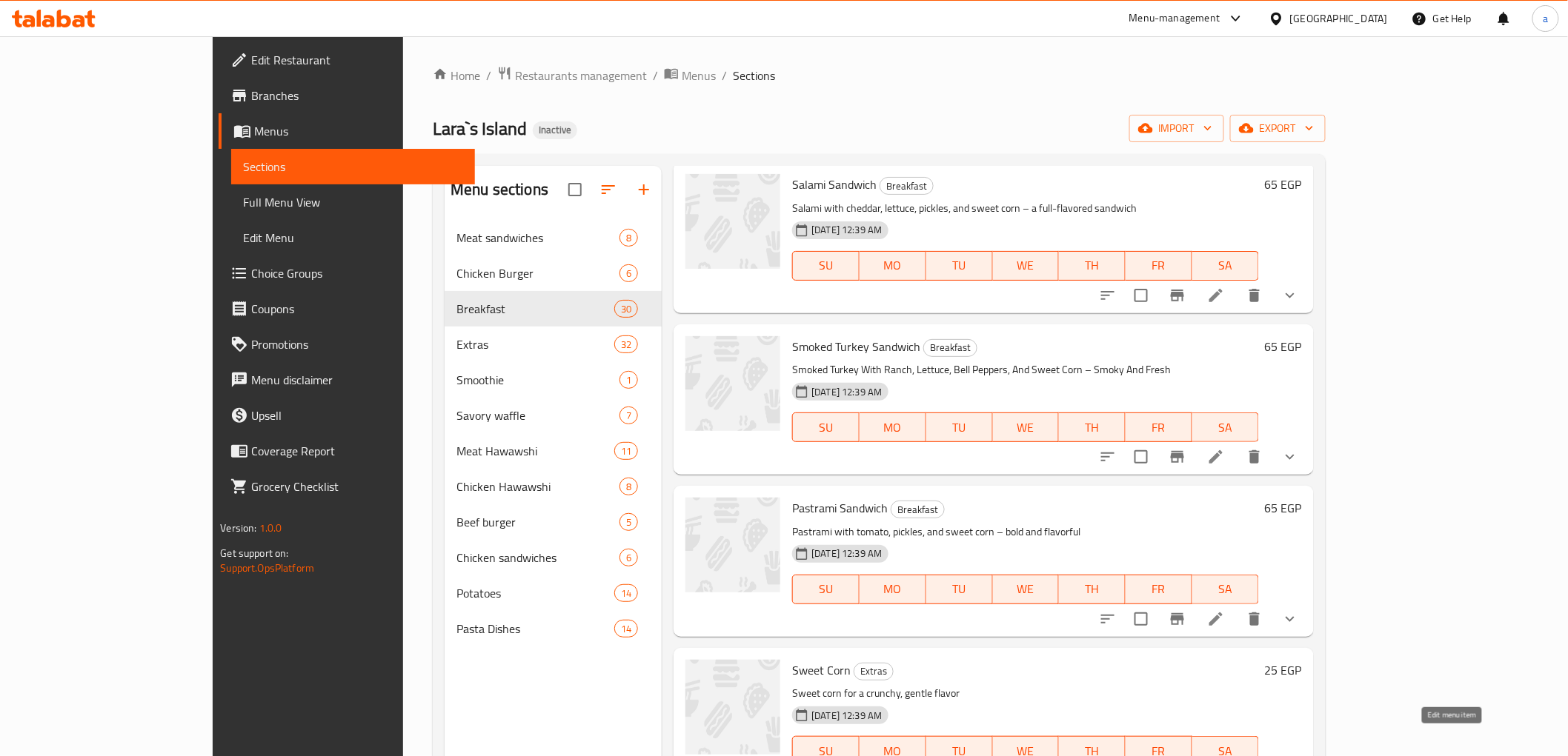
type input "Sweet Corn"
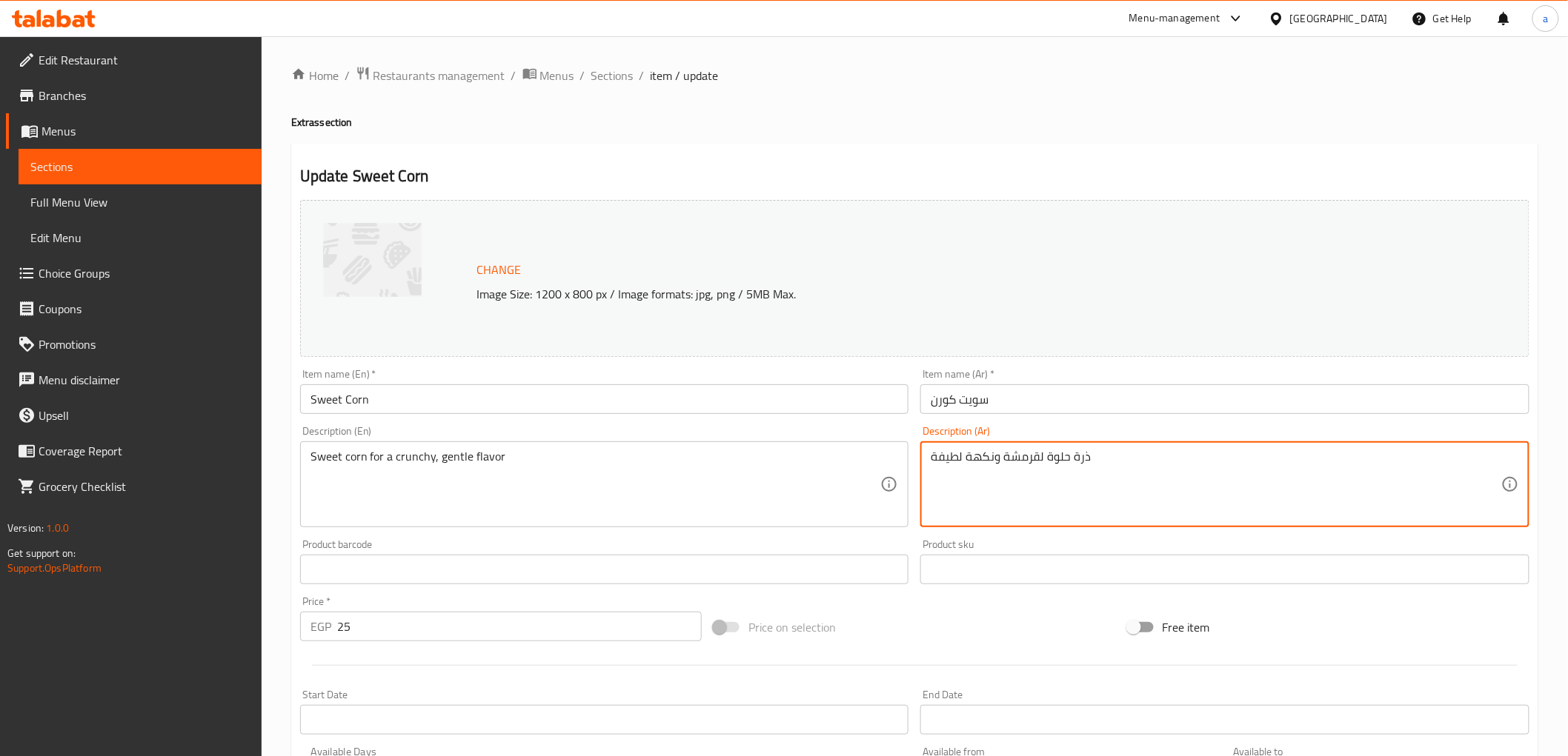
click at [1083, 458] on textarea "ذرة حلوة لقرمشة ونكهة لطيفة" at bounding box center [1216, 485] width 571 height 70
click at [1062, 454] on textarea "ذرة حلوة لقرمشة ونكهة لطيفة" at bounding box center [1216, 485] width 571 height 70
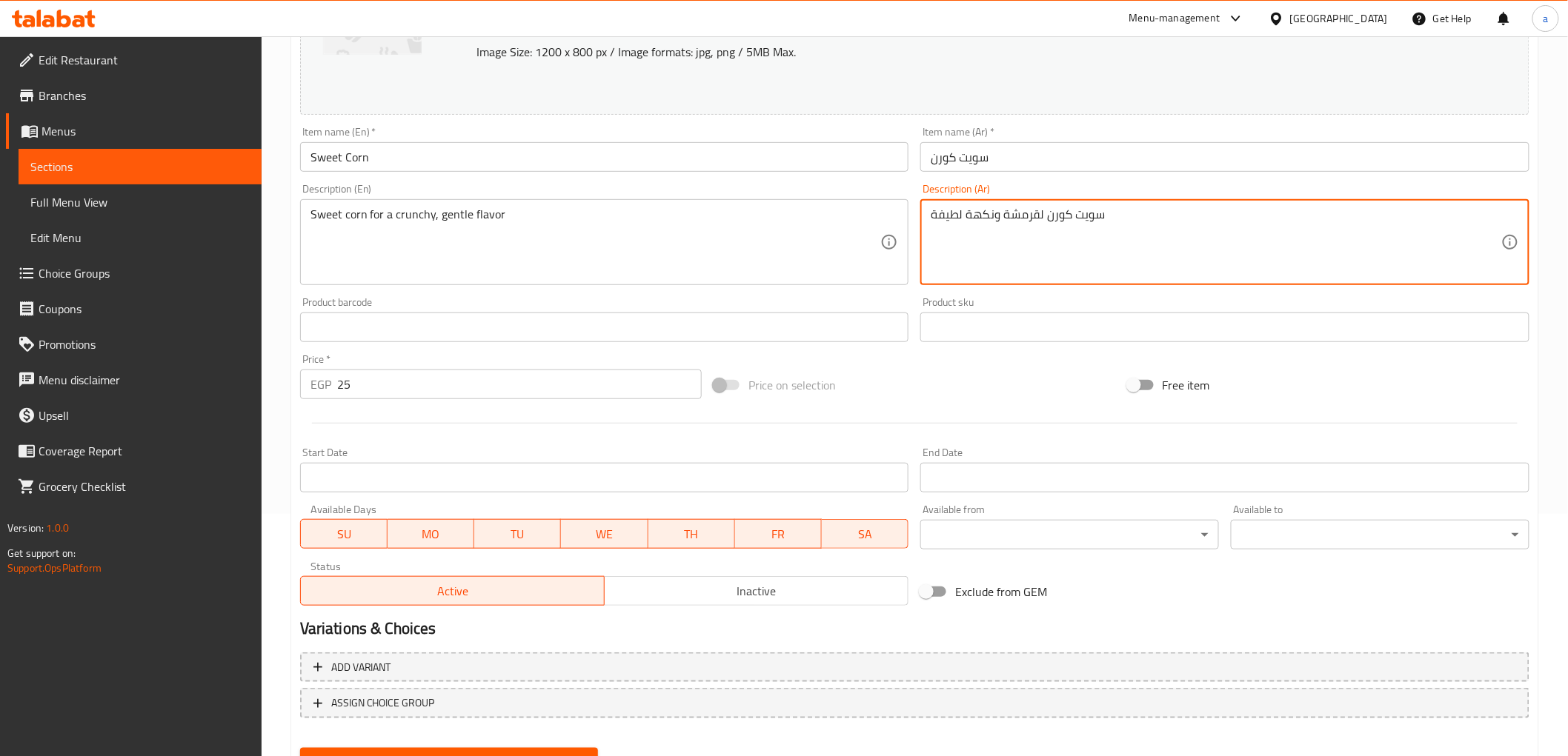
scroll to position [309, 0]
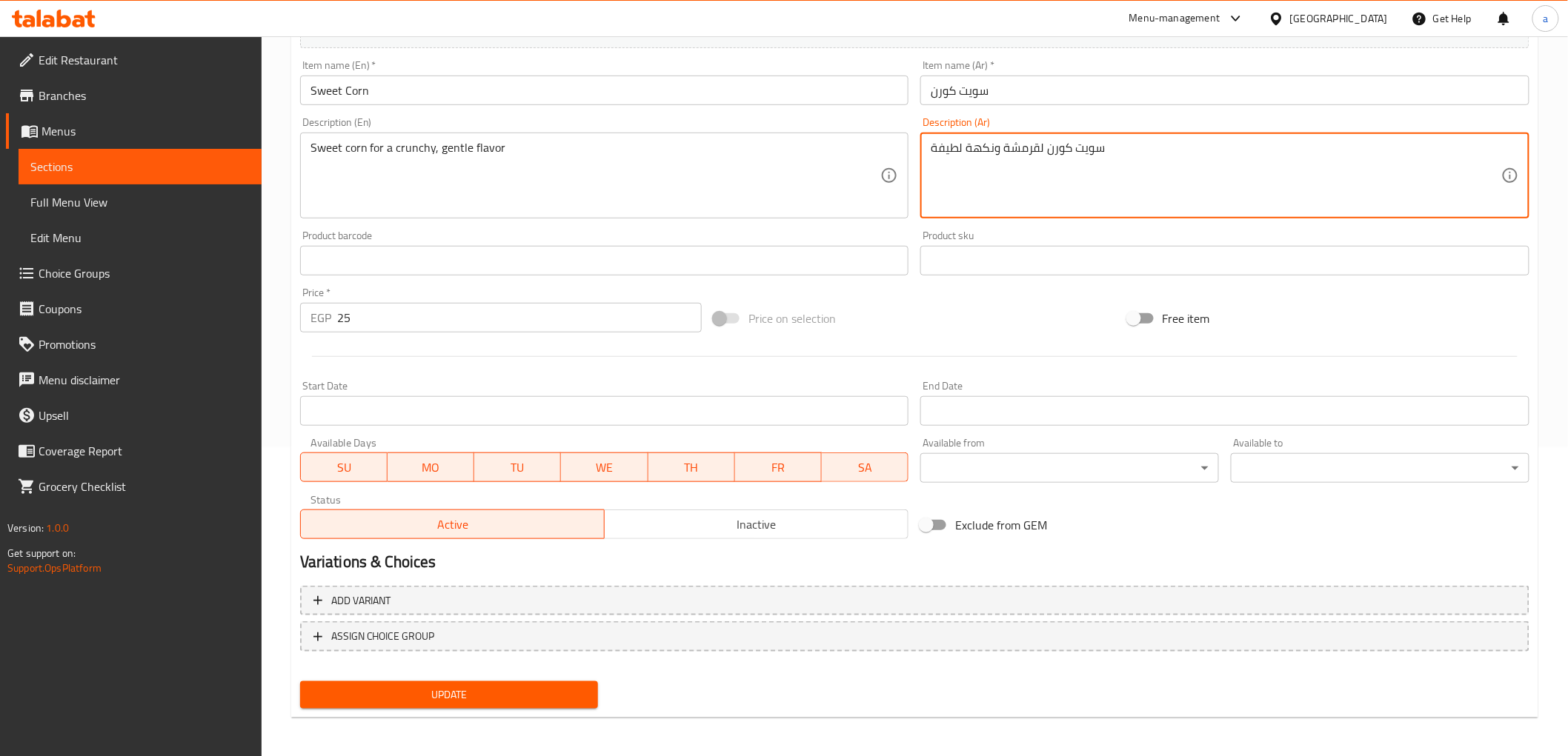
type textarea "سويت كورن لقرمشة ونكهة لطيفة"
click at [538, 694] on span "Update" at bounding box center [449, 695] width 274 height 19
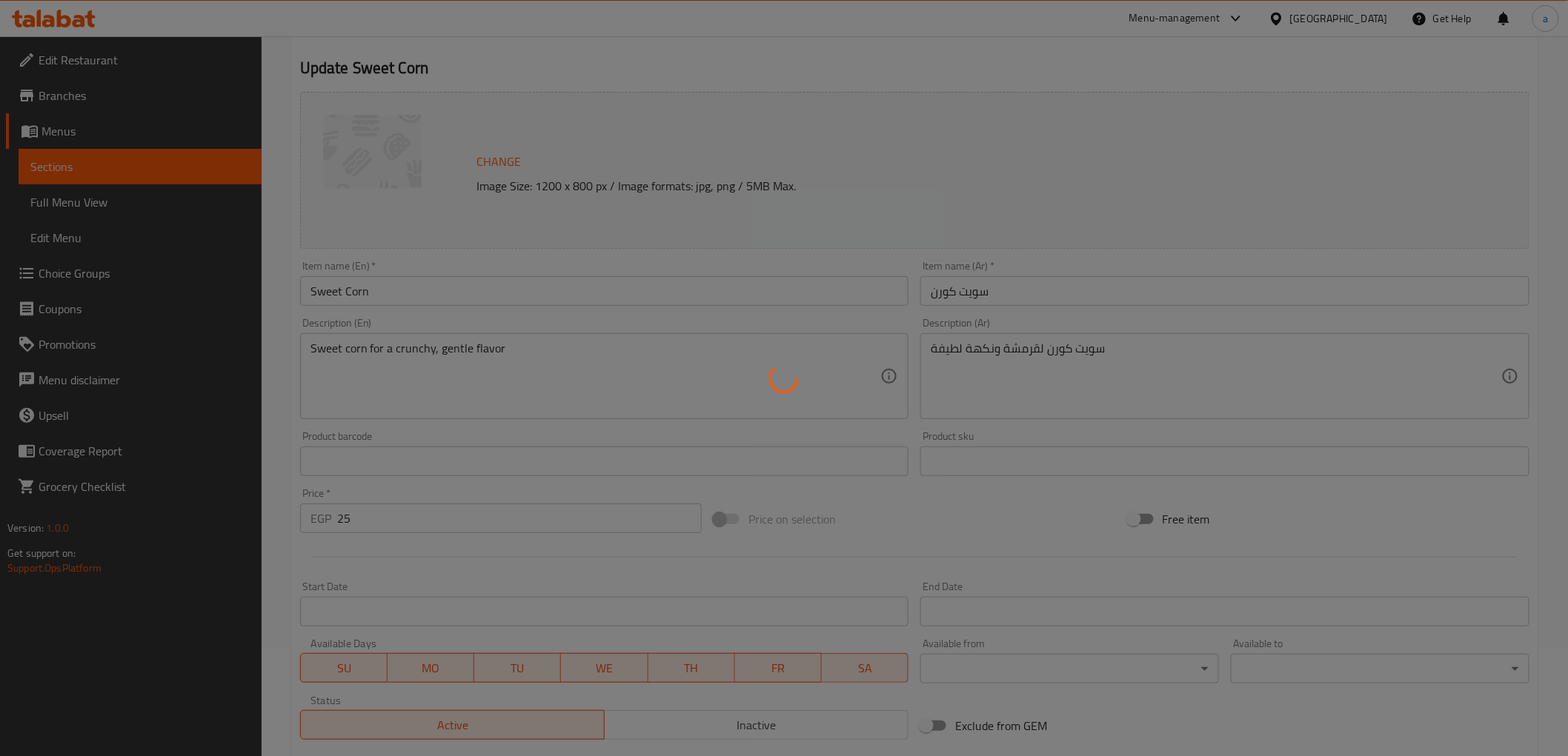
scroll to position [0, 0]
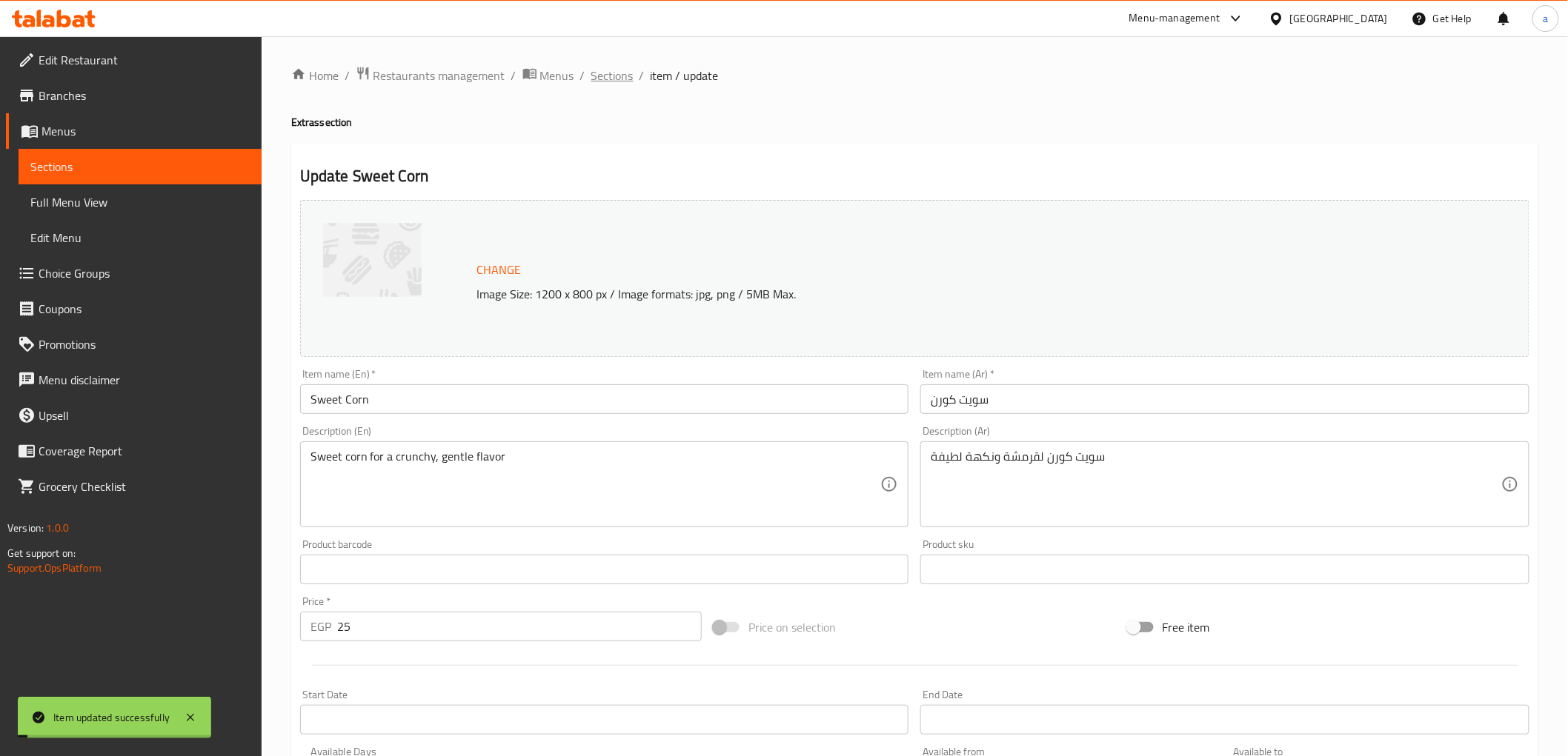
click at [605, 68] on span "Sections" at bounding box center [612, 76] width 42 height 18
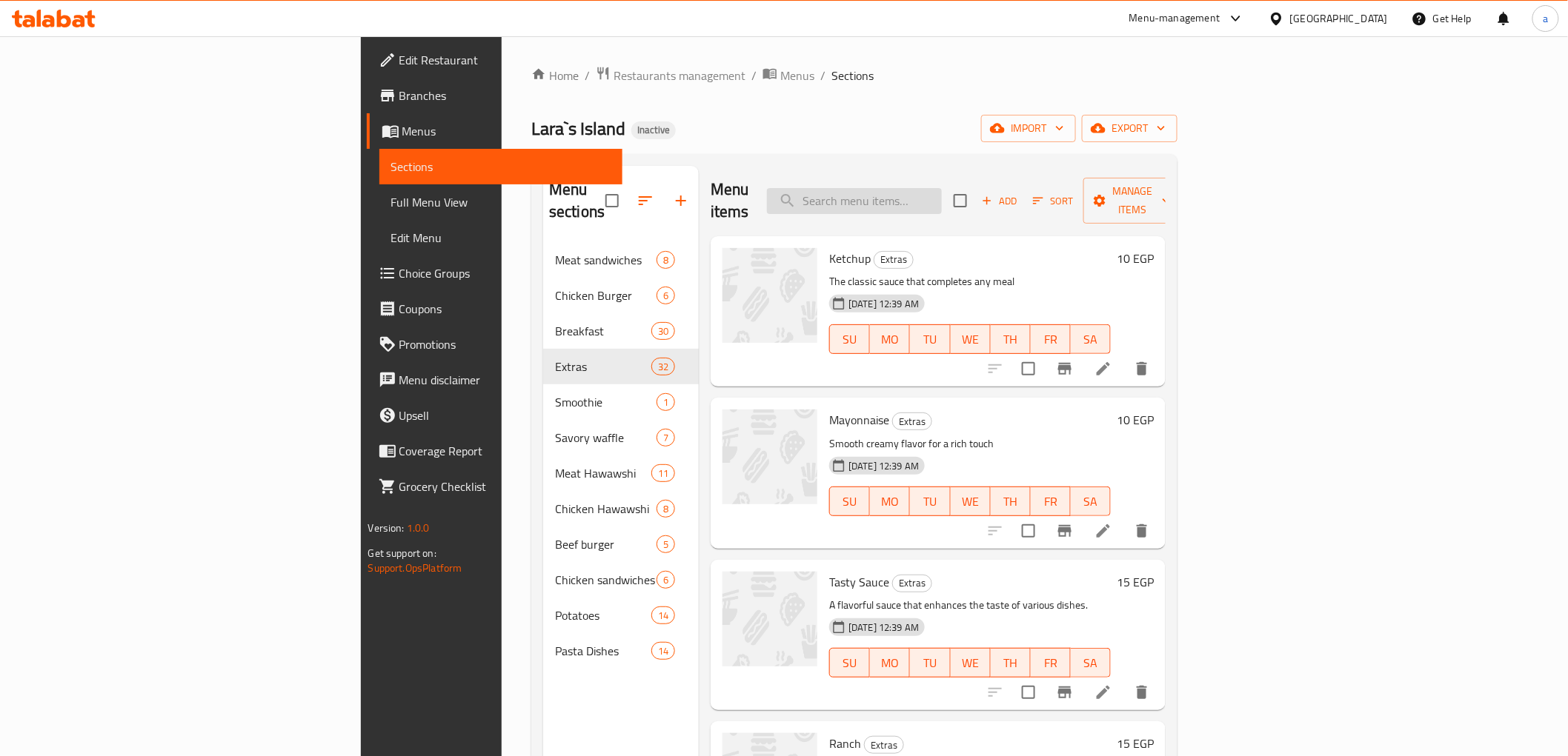
click at [942, 189] on input "search" at bounding box center [854, 201] width 175 height 26
paste input "Mozzarella Sticks"
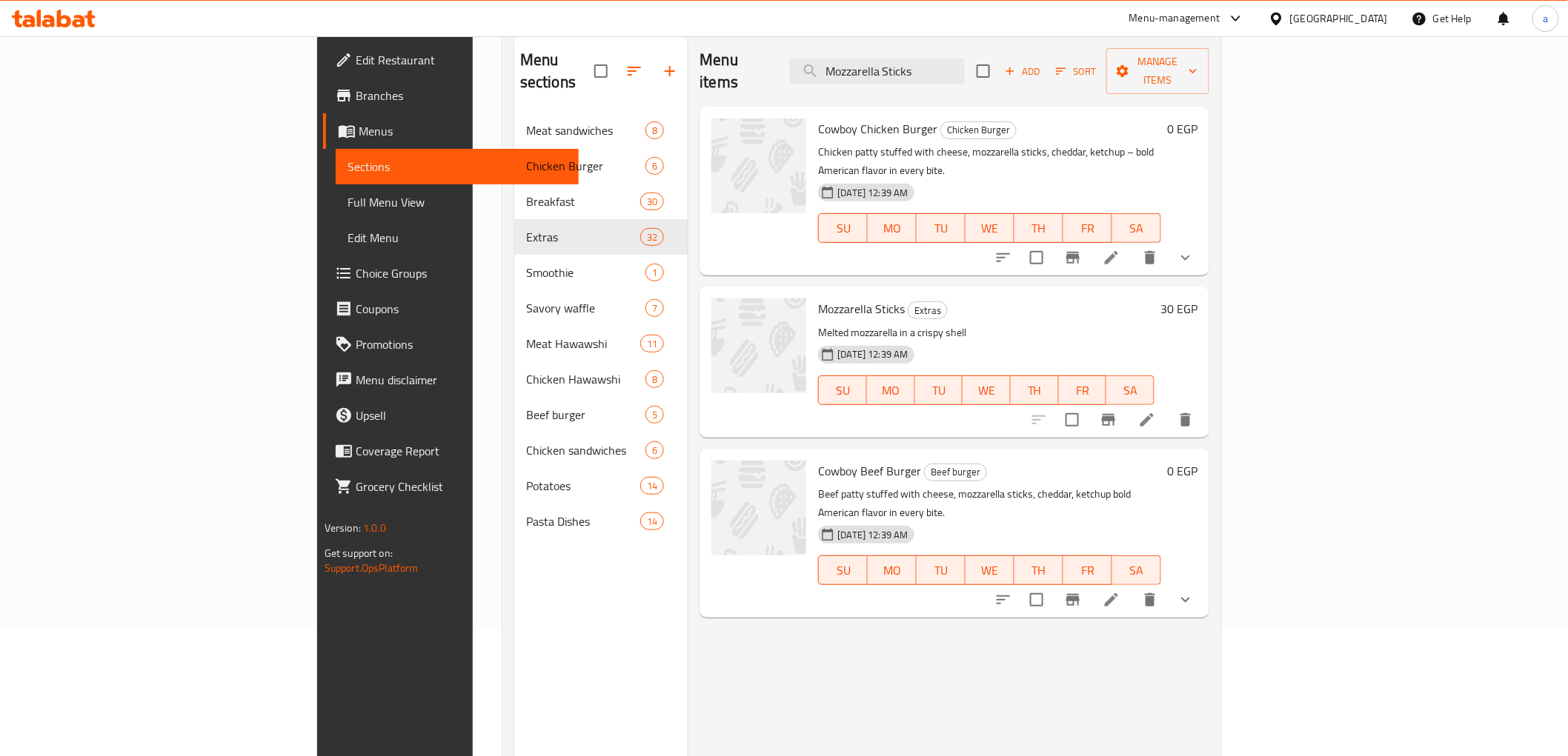
scroll to position [207, 0]
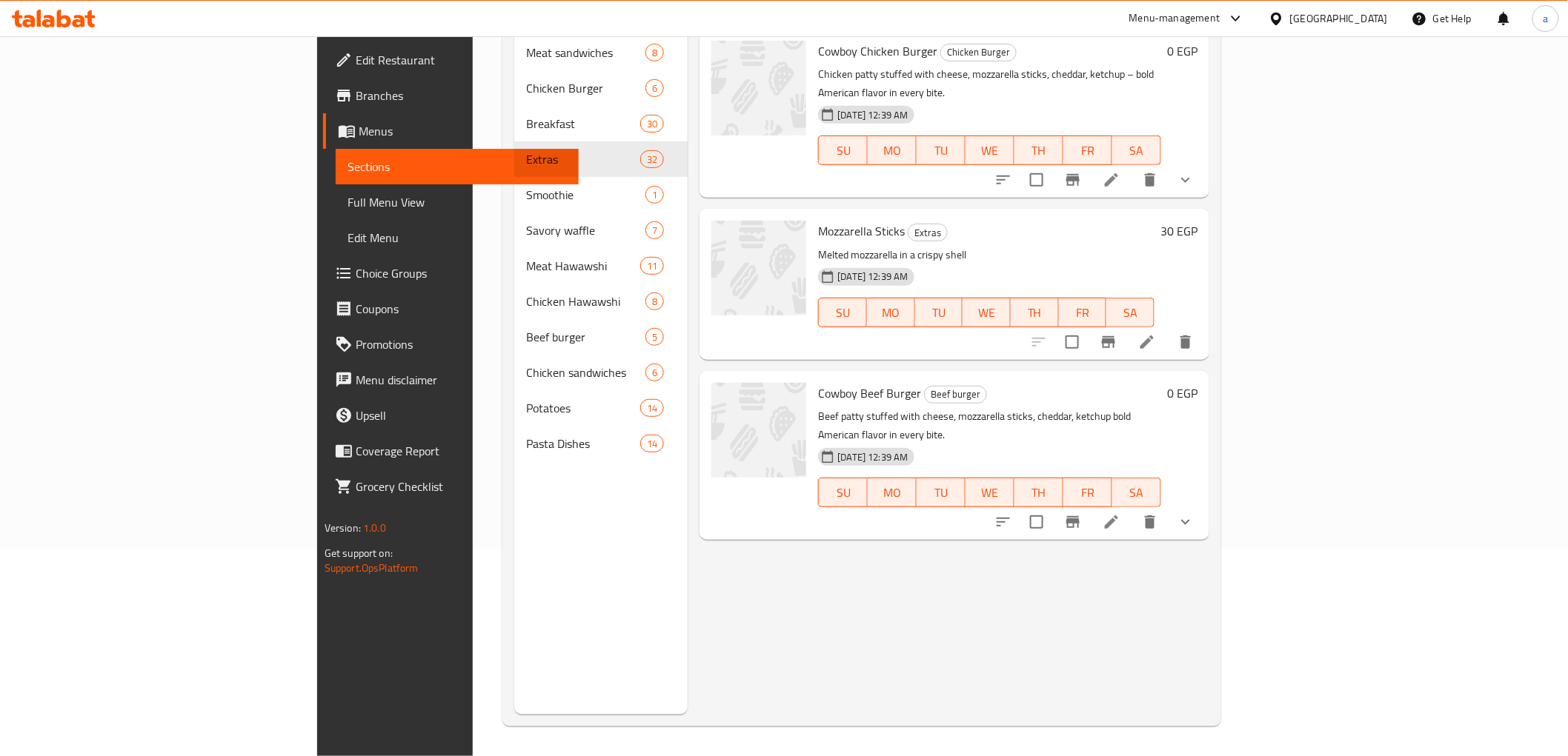
type input "Mozzarella Sticks"
click at [1168, 329] on li at bounding box center [1147, 341] width 41 height 27
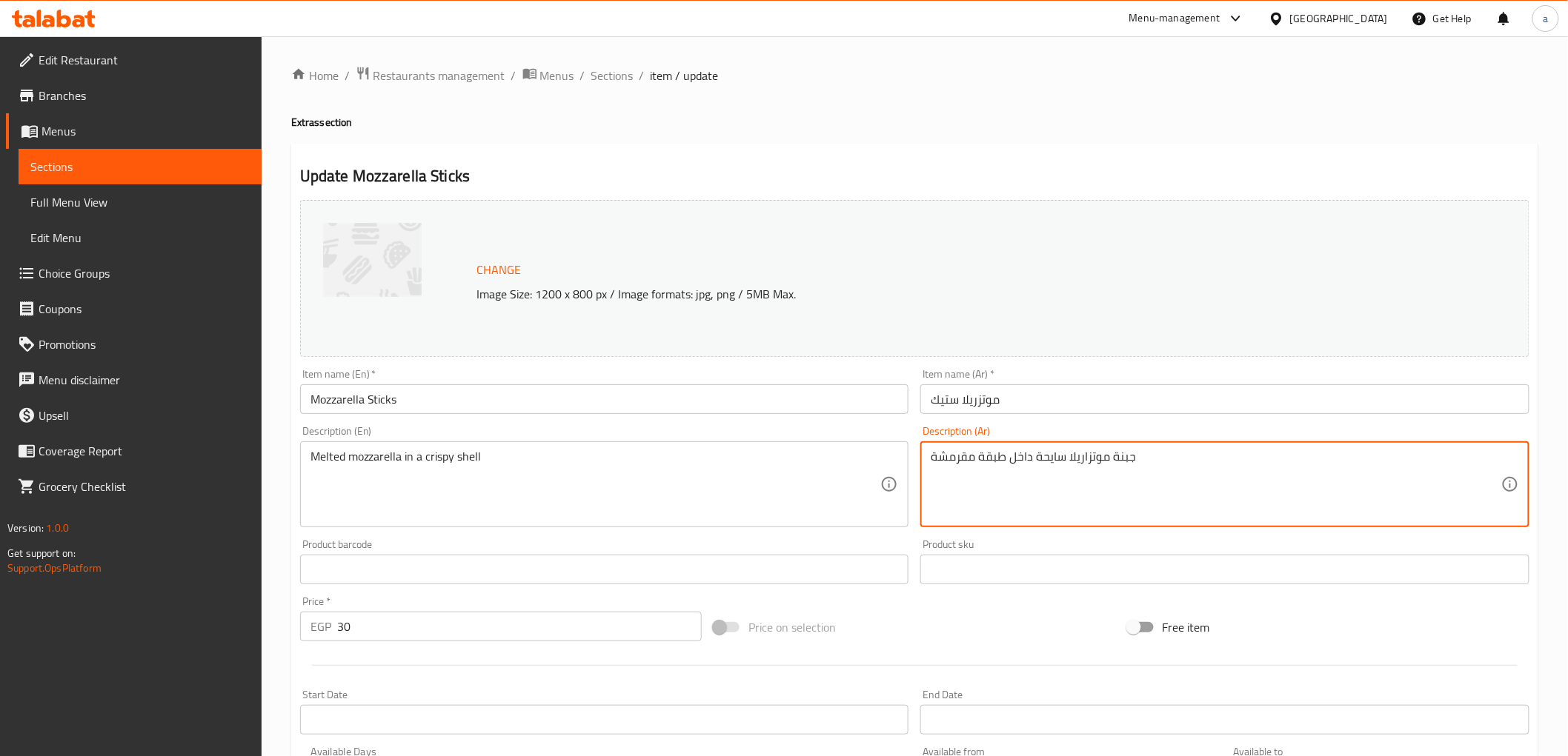
click at [1114, 459] on textarea "جبنة موتزاريلا سايحة داخل طبقة مقرمشة" at bounding box center [1216, 485] width 571 height 70
click at [1127, 456] on textarea "جبنة موتزاريلا سايحة داخل طبقة مقرمشة" at bounding box center [1216, 485] width 571 height 70
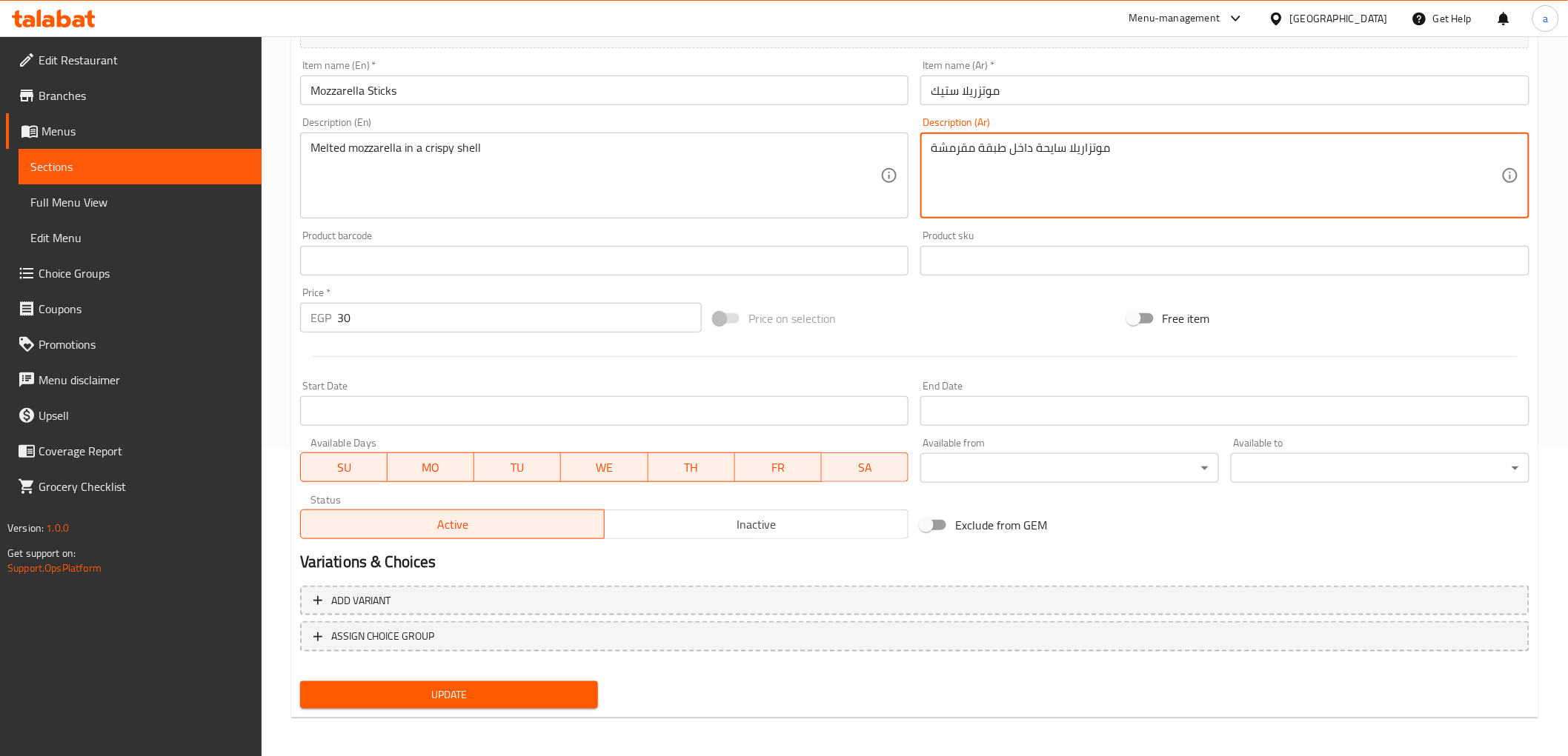
type textarea "موتزاريلا سايحة داخل طبقة مقرمشة"
click at [542, 686] on span "Update" at bounding box center [449, 695] width 274 height 19
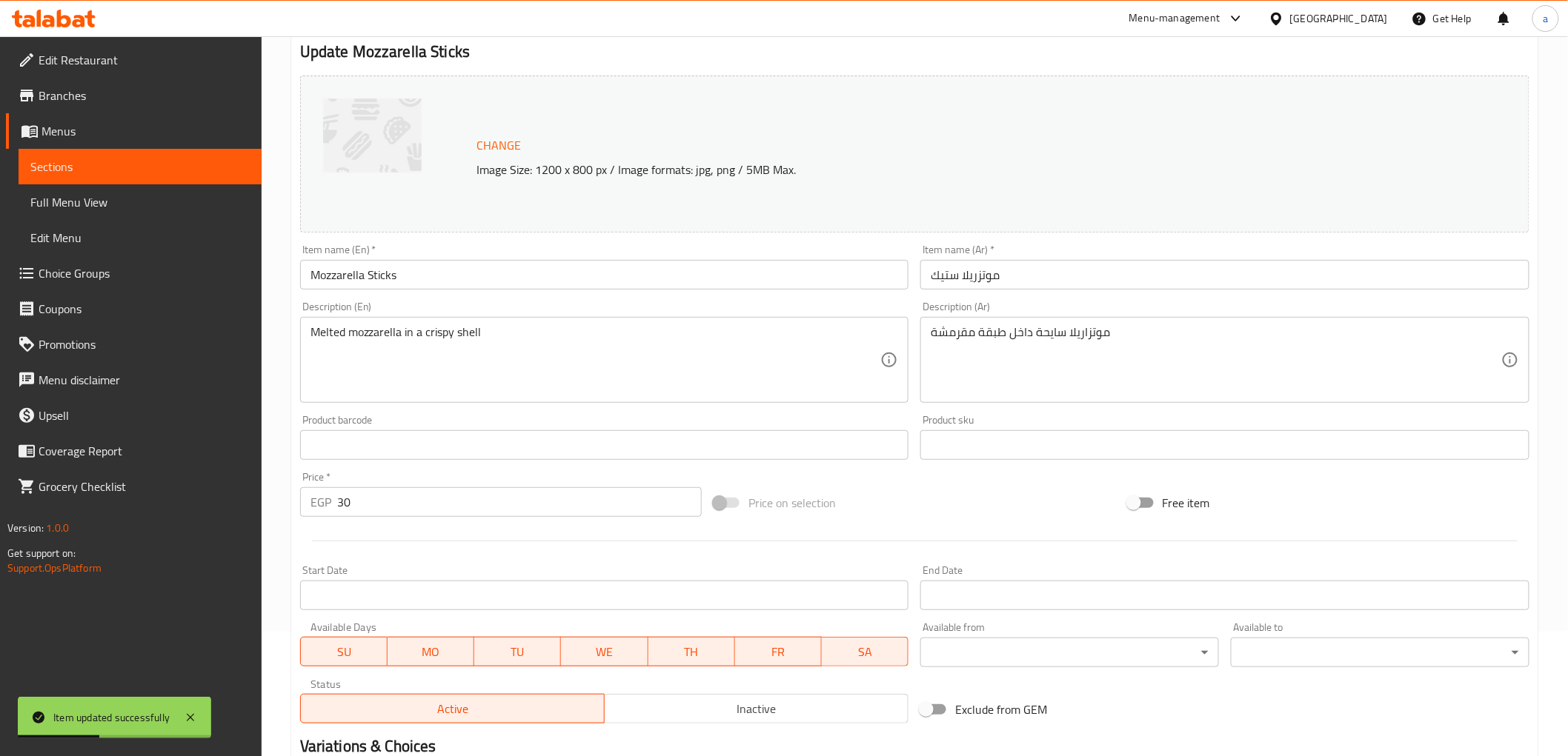
scroll to position [0, 0]
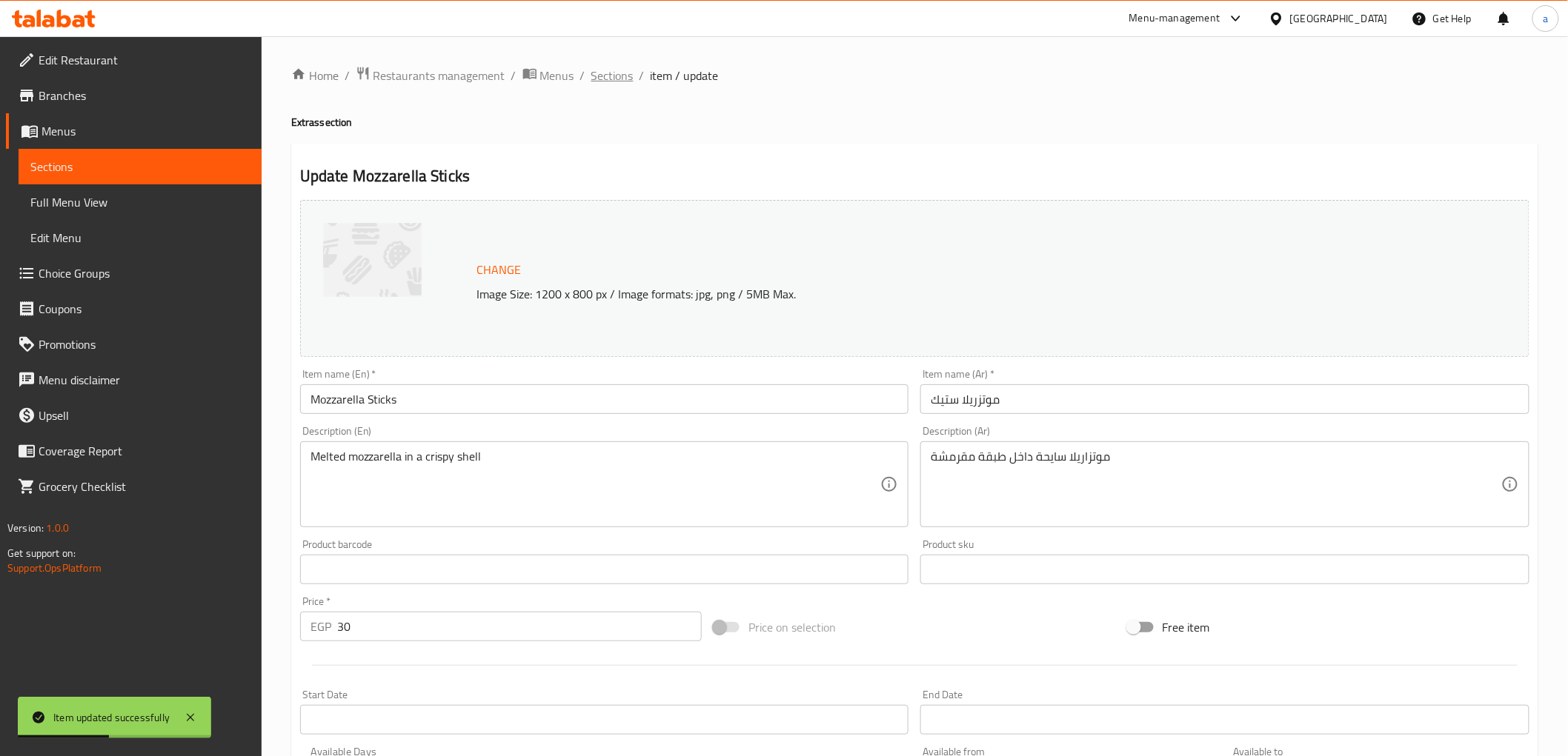
click at [624, 70] on span "Sections" at bounding box center [612, 76] width 42 height 18
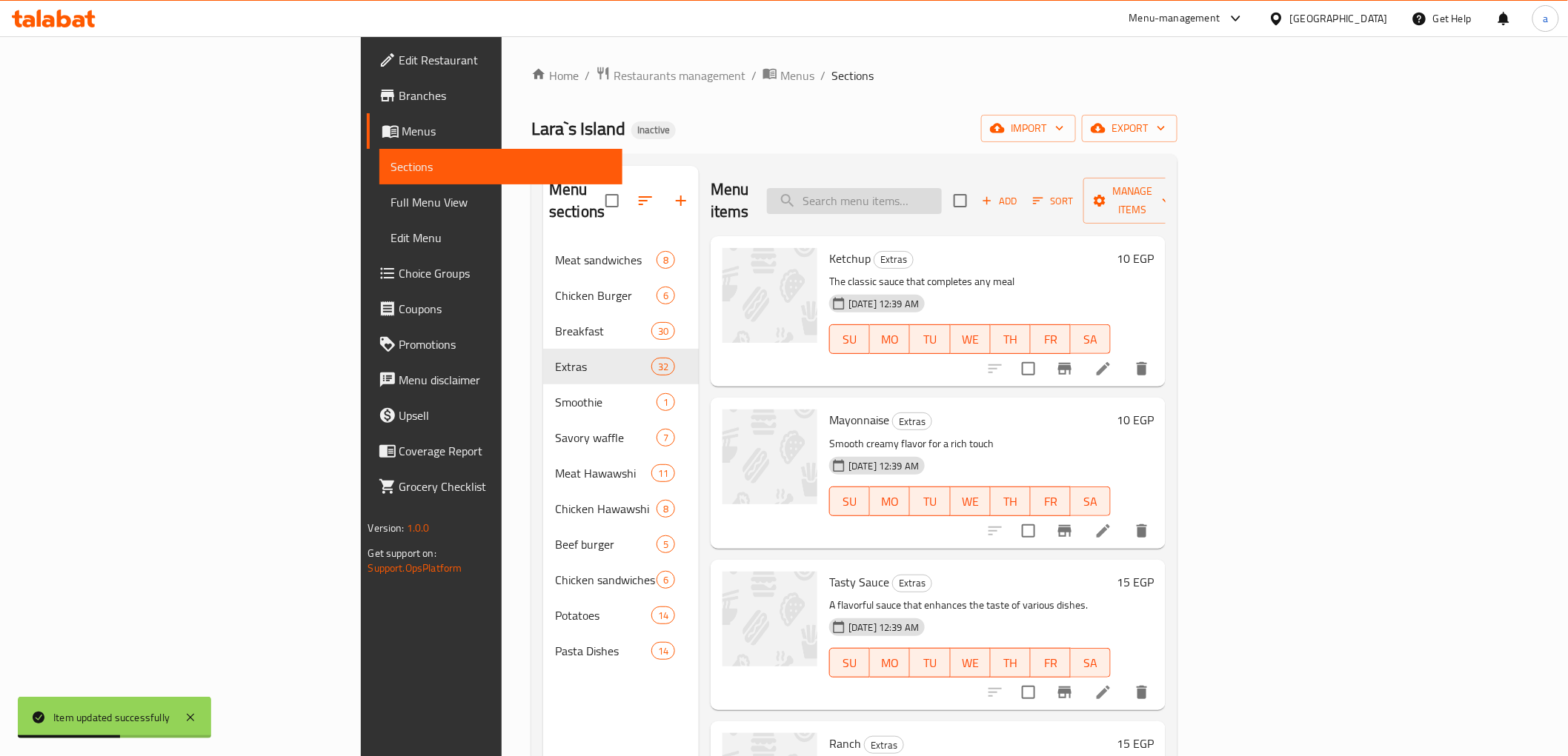
click at [942, 193] on input "search" at bounding box center [854, 201] width 175 height 26
paste input "Mixed Cheese Fries"
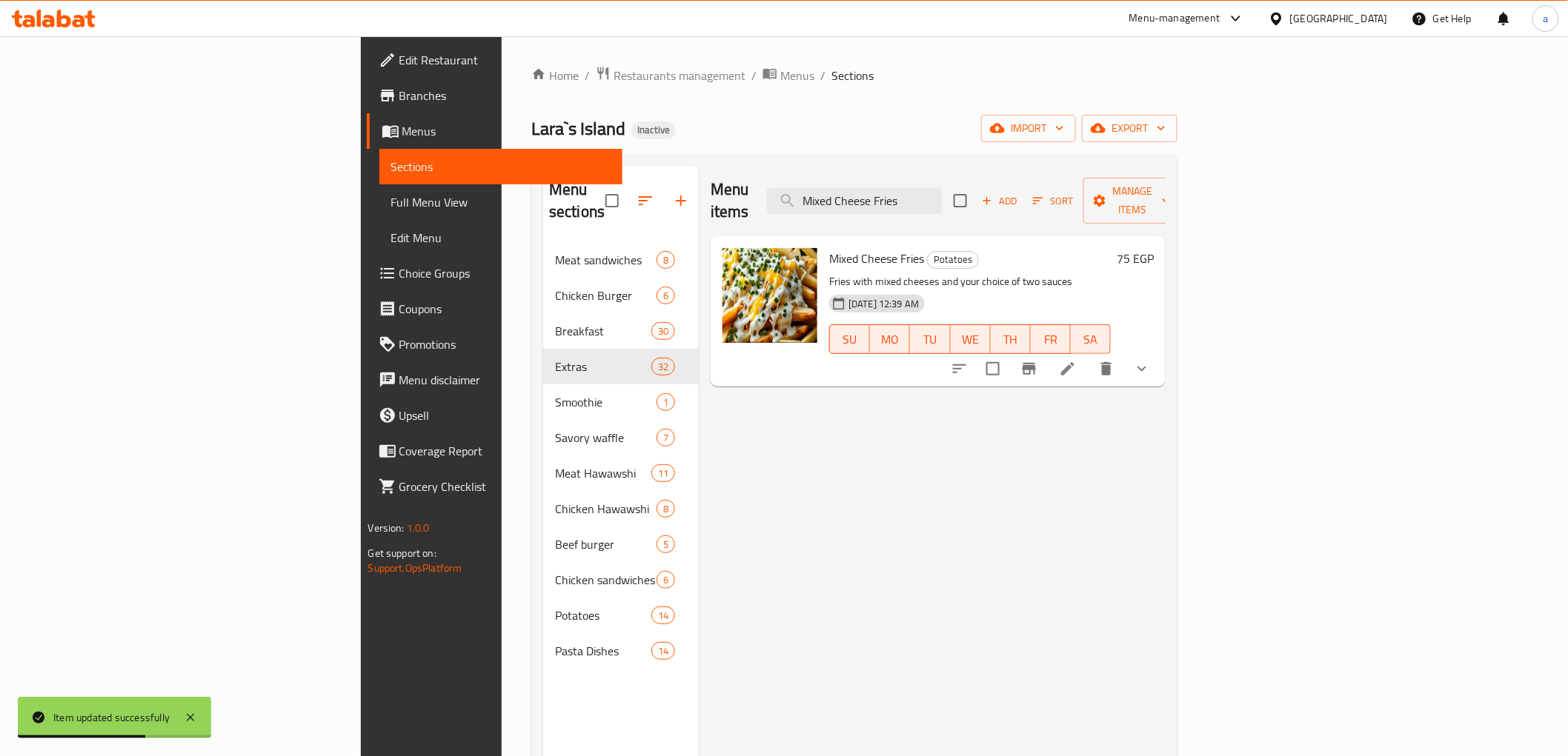
type input "Mixed Cheese Fries"
click at [1074, 362] on icon at bounding box center [1068, 369] width 14 height 14
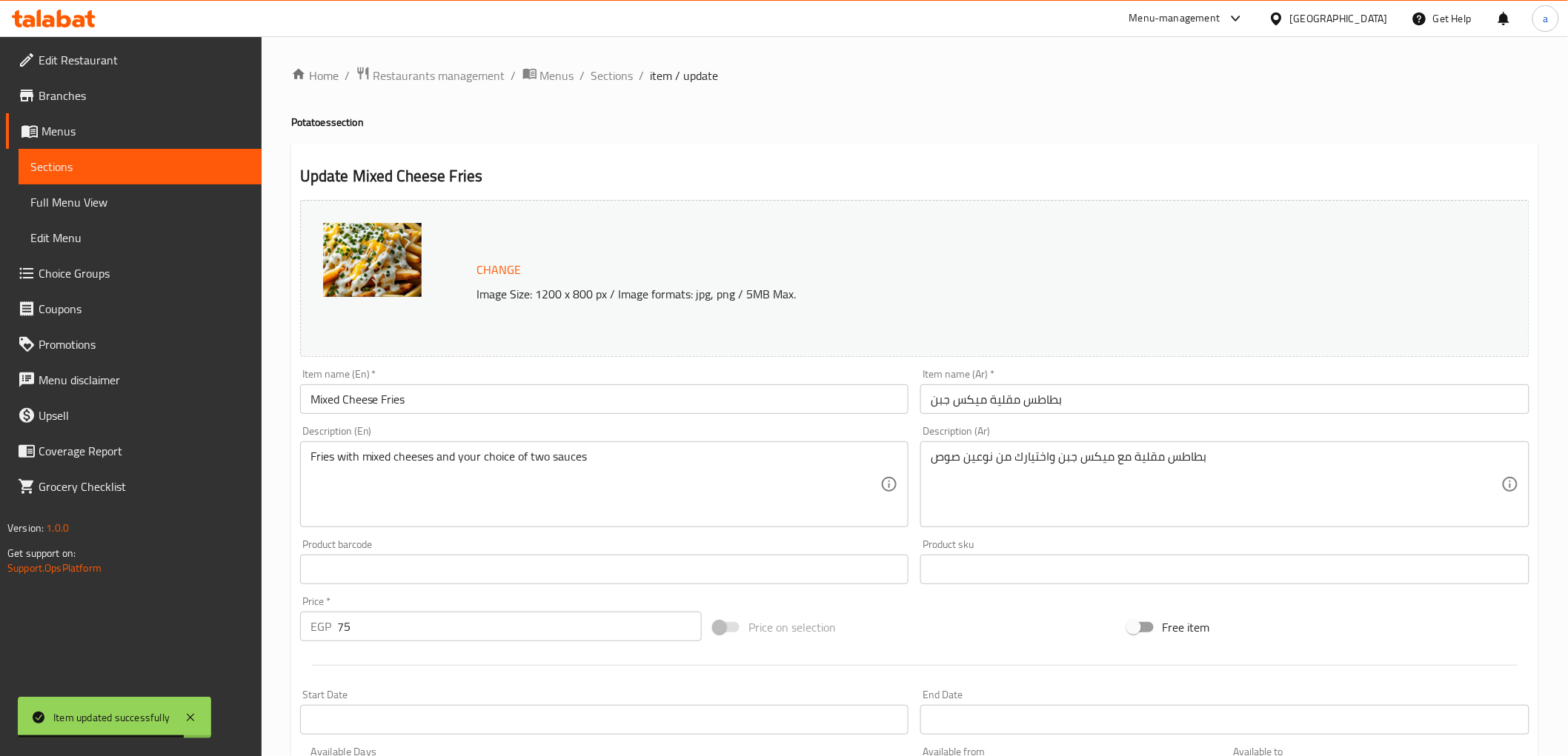
click at [1105, 406] on input "بطاطس مقلية ميكس جبن" at bounding box center [1224, 400] width 609 height 30
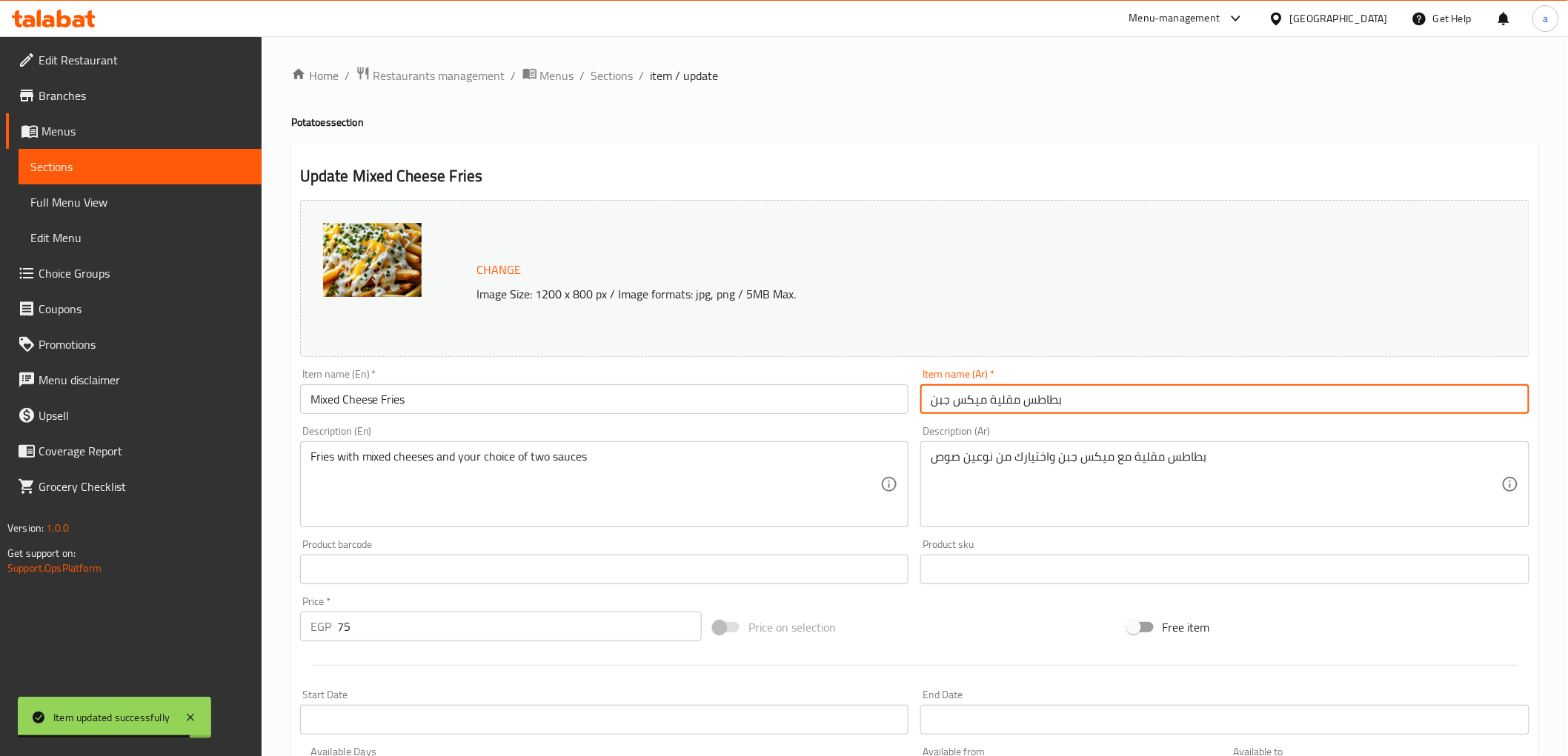
click at [1105, 406] on input "بطاطس مقلية ميكس جبن" at bounding box center [1224, 400] width 609 height 30
click at [975, 403] on input "بطاطس مقلية ميكس جبن" at bounding box center [1224, 400] width 609 height 30
click at [932, 400] on input "بطاطس مقلية ميكس جبن" at bounding box center [1224, 400] width 609 height 30
click at [945, 405] on input "بطاطس مقلية ميكس جبن" at bounding box center [1224, 400] width 609 height 30
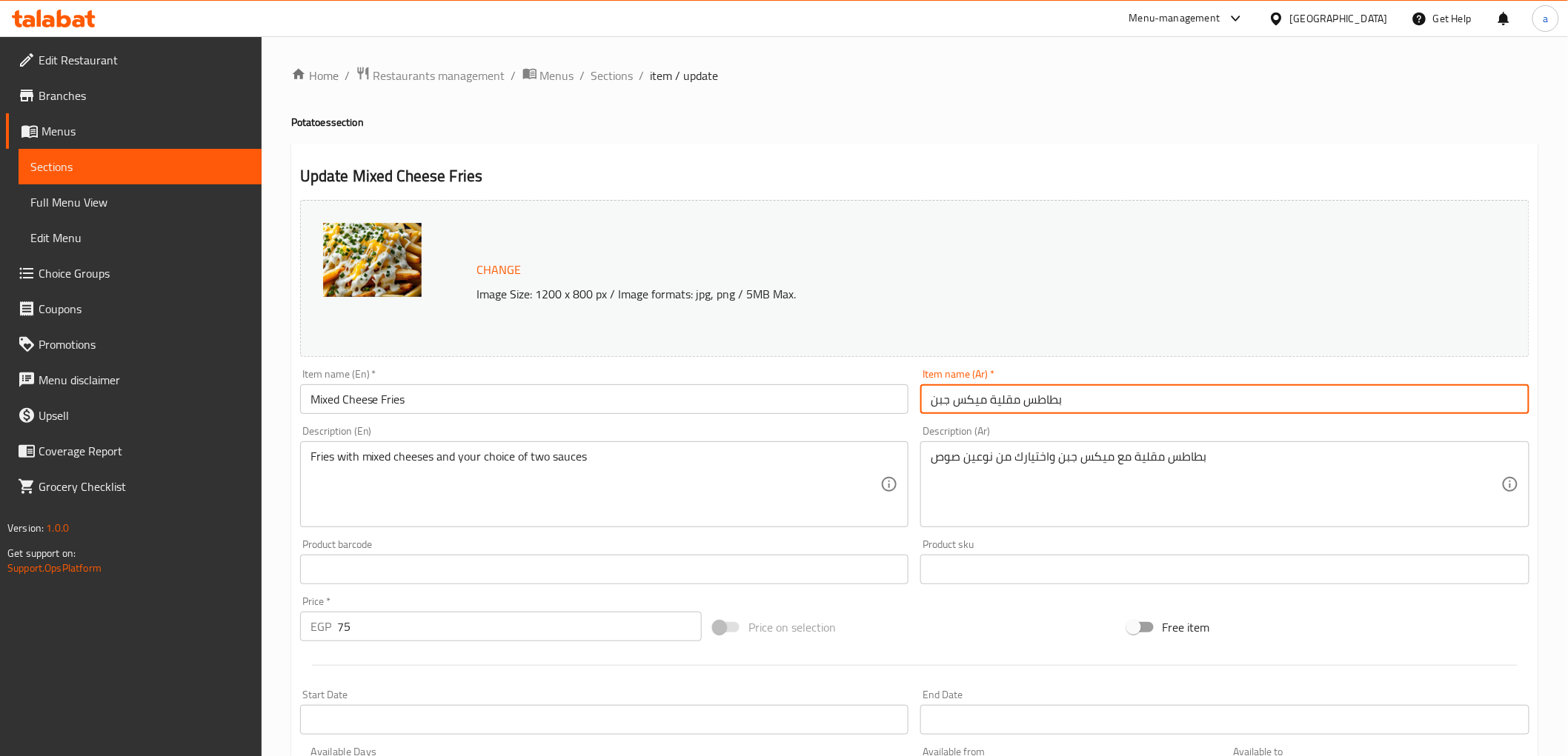
click at [945, 405] on input "بطاطس مقلية ميكس جبن" at bounding box center [1224, 400] width 609 height 30
click at [988, 398] on input "بطاطس مقلية ميكس جبن" at bounding box center [1224, 400] width 609 height 30
click at [1077, 404] on input "بطاطس مقلية" at bounding box center [1224, 400] width 609 height 30
drag, startPoint x: 927, startPoint y: 404, endPoint x: 1345, endPoint y: 416, distance: 418.2
click at [950, 404] on input "بطاطس مقلية" at bounding box center [1224, 400] width 609 height 30
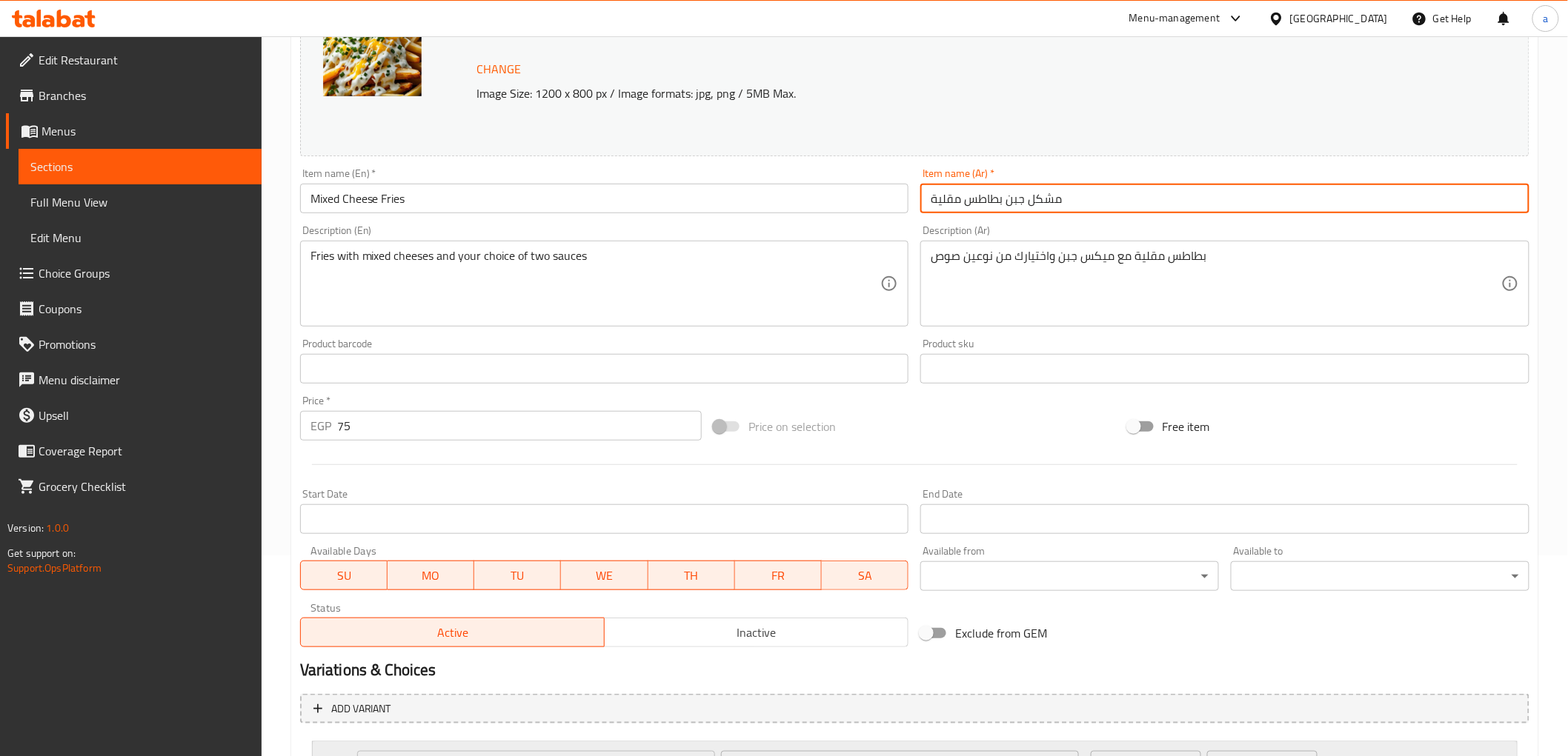
scroll to position [335, 0]
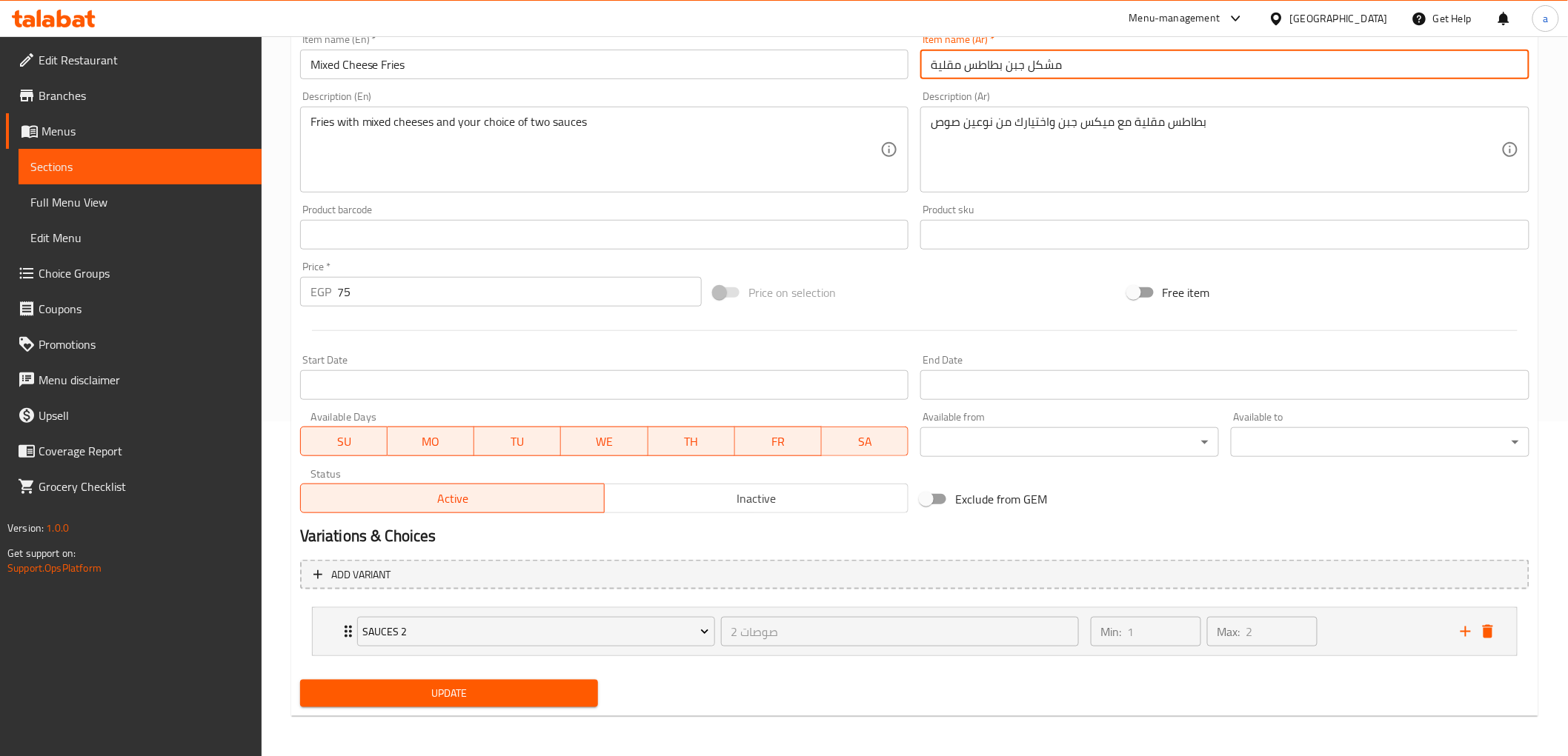
type input "مشكل جبن بطاطس مقلية"
click at [560, 702] on button "Update" at bounding box center [449, 694] width 299 height 28
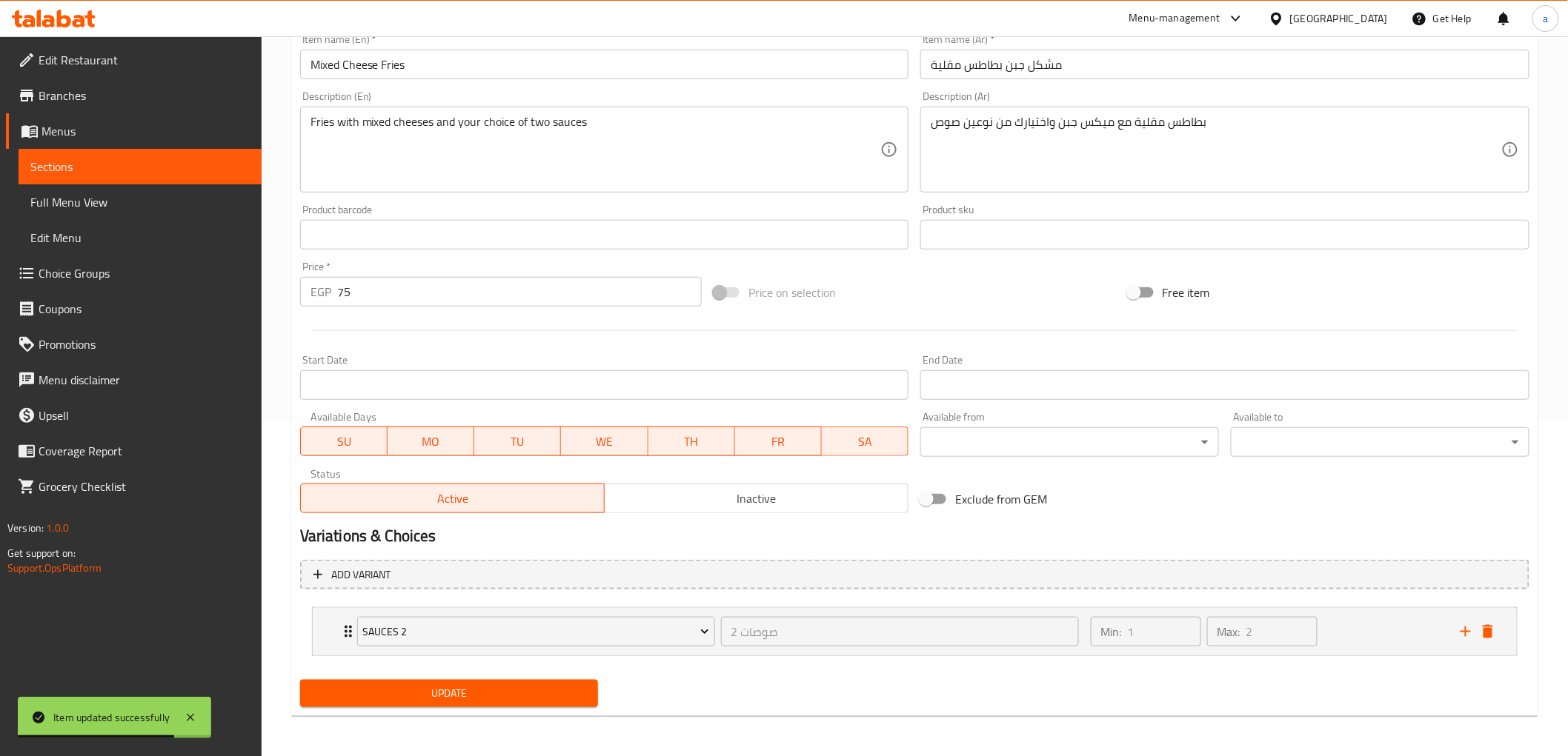
scroll to position [0, 0]
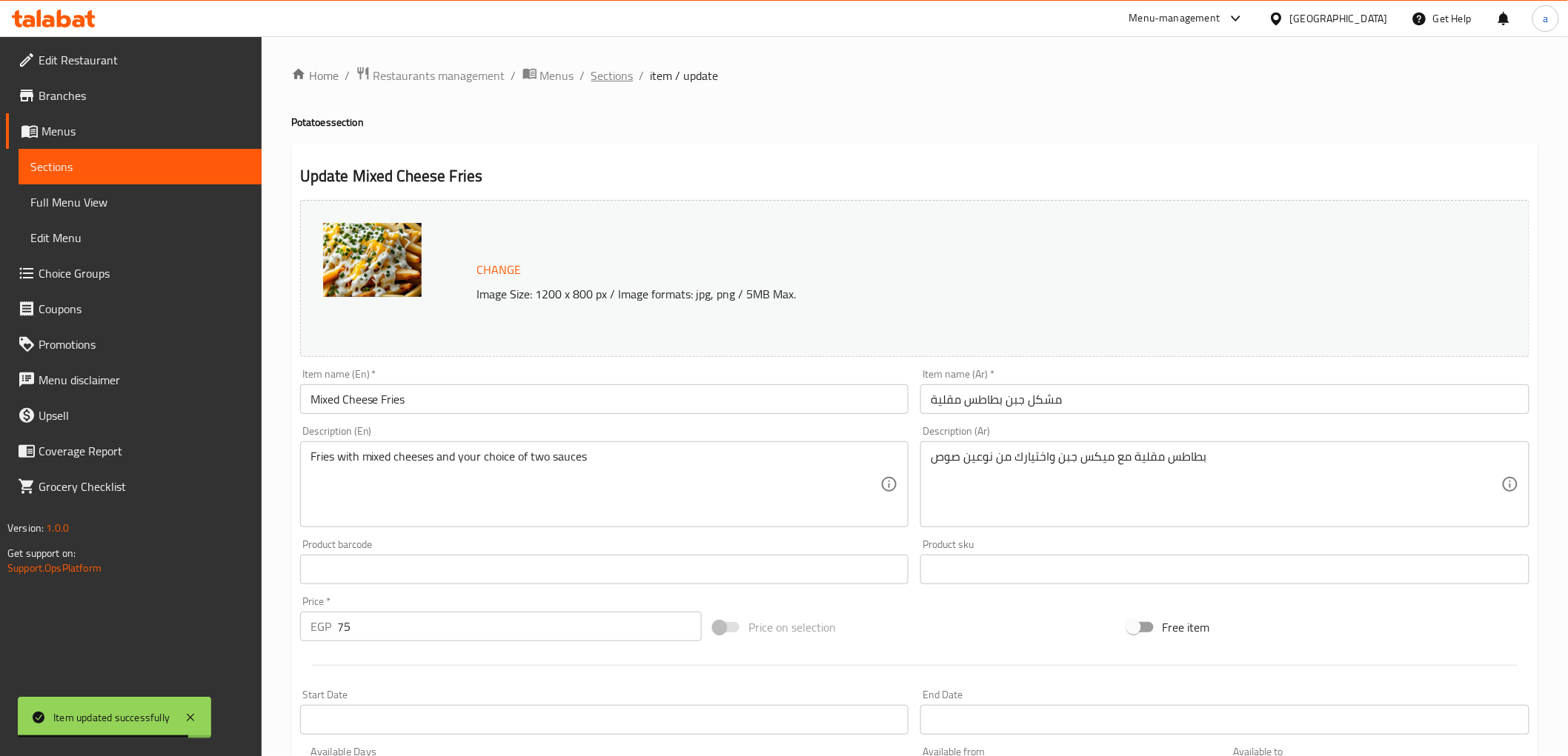
click at [617, 70] on span "Sections" at bounding box center [612, 76] width 42 height 18
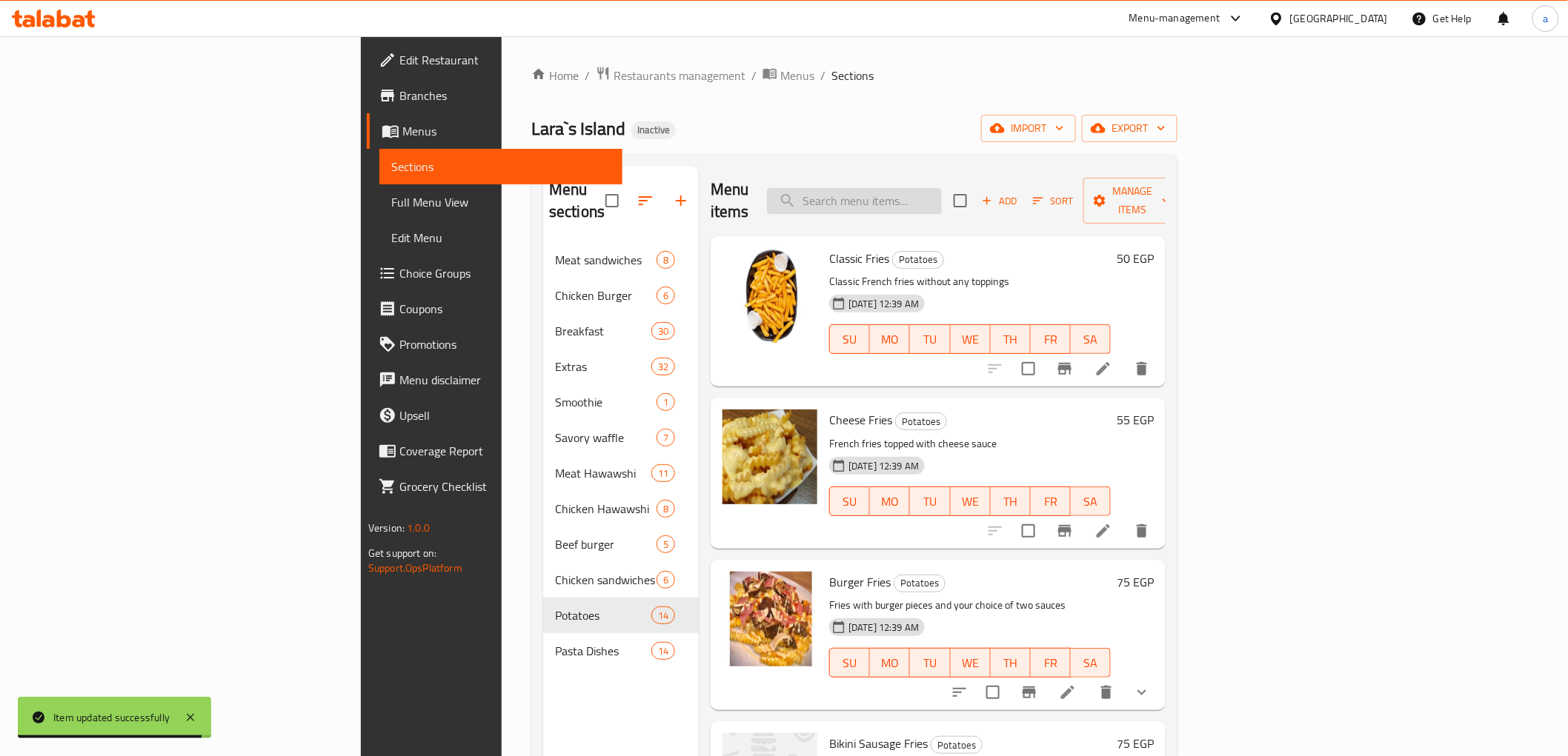
click at [942, 189] on input "search" at bounding box center [854, 201] width 175 height 26
paste input "Chicken Strips"
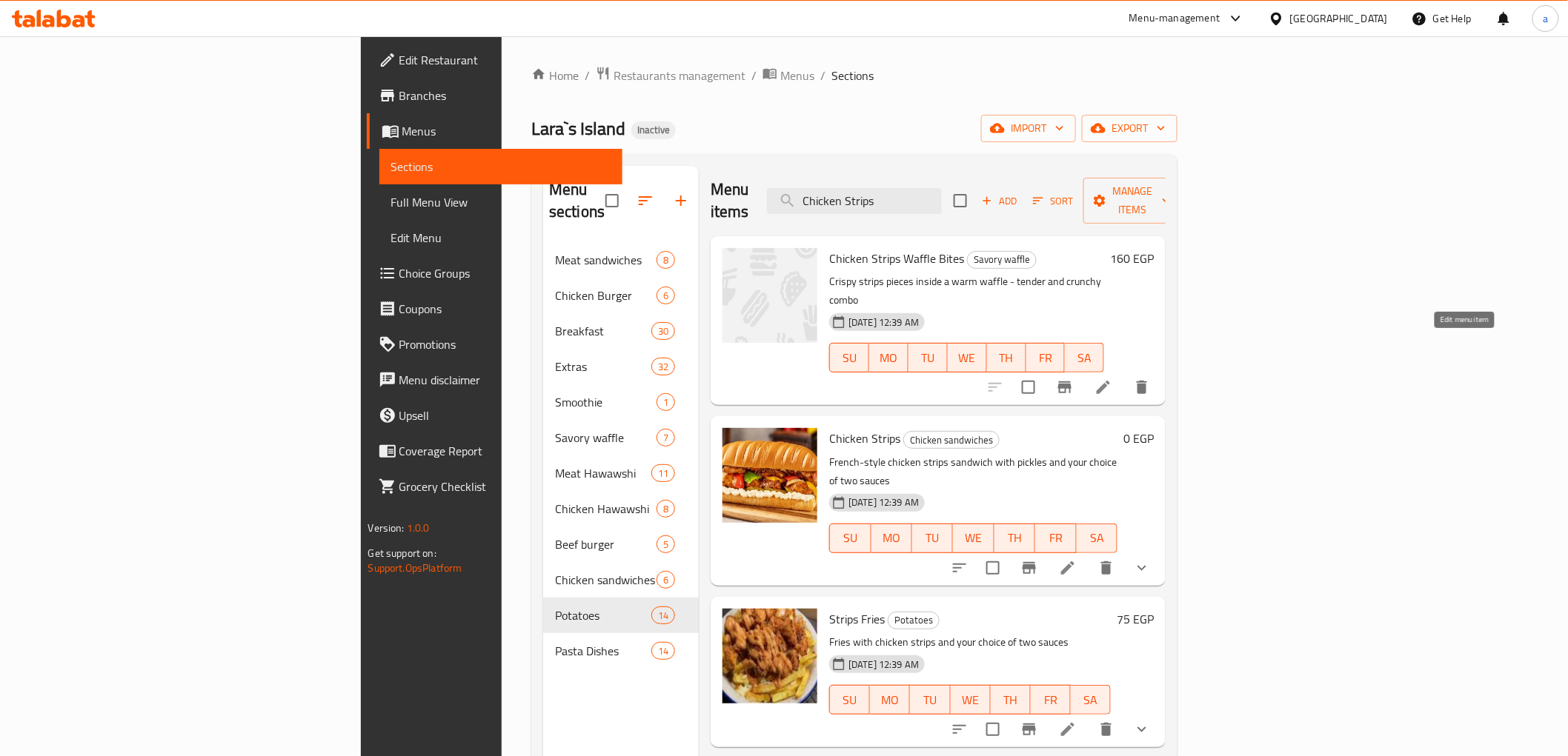
type input "Chicken Strips"
click at [1113, 379] on icon at bounding box center [1104, 388] width 18 height 18
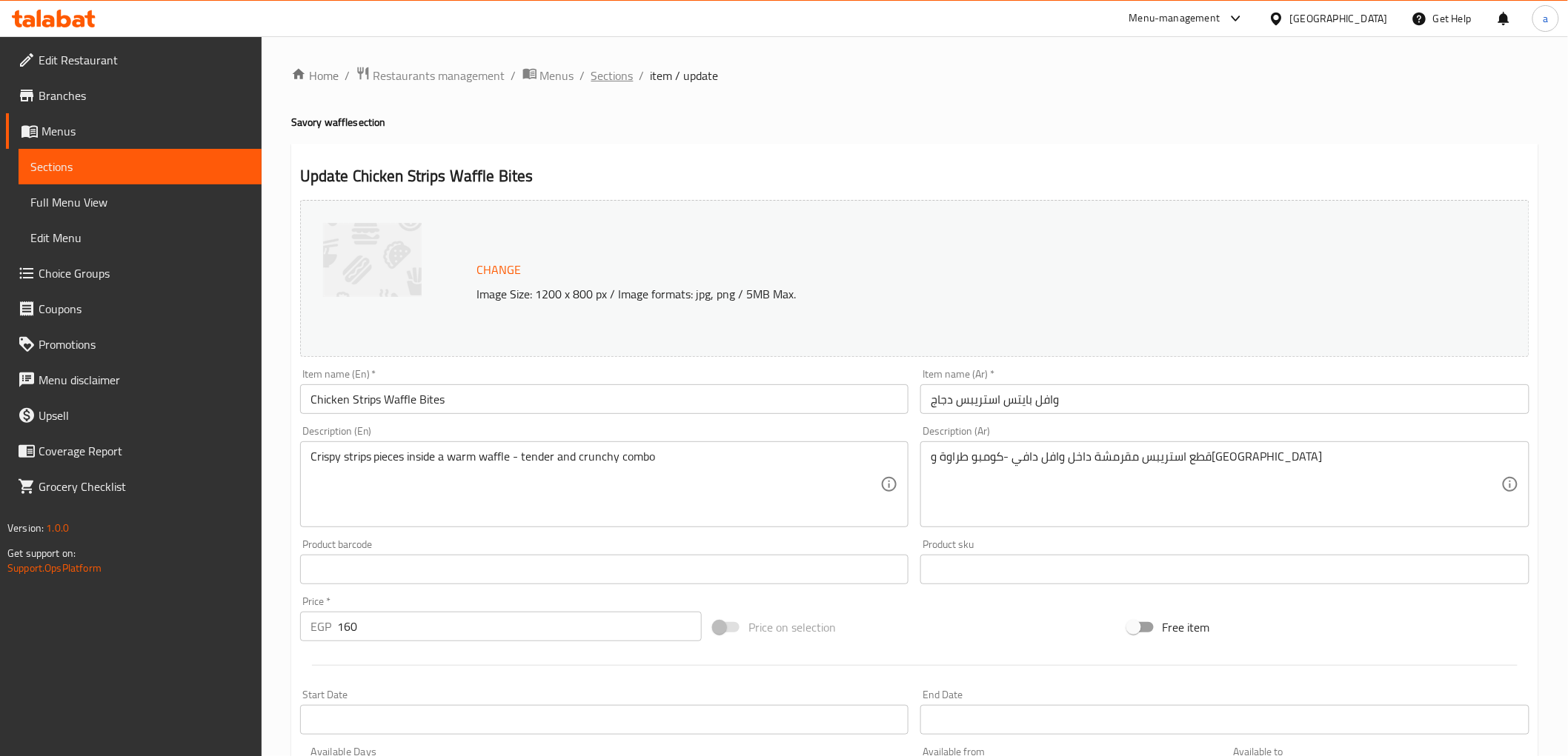
click at [611, 79] on span "Sections" at bounding box center [612, 76] width 42 height 18
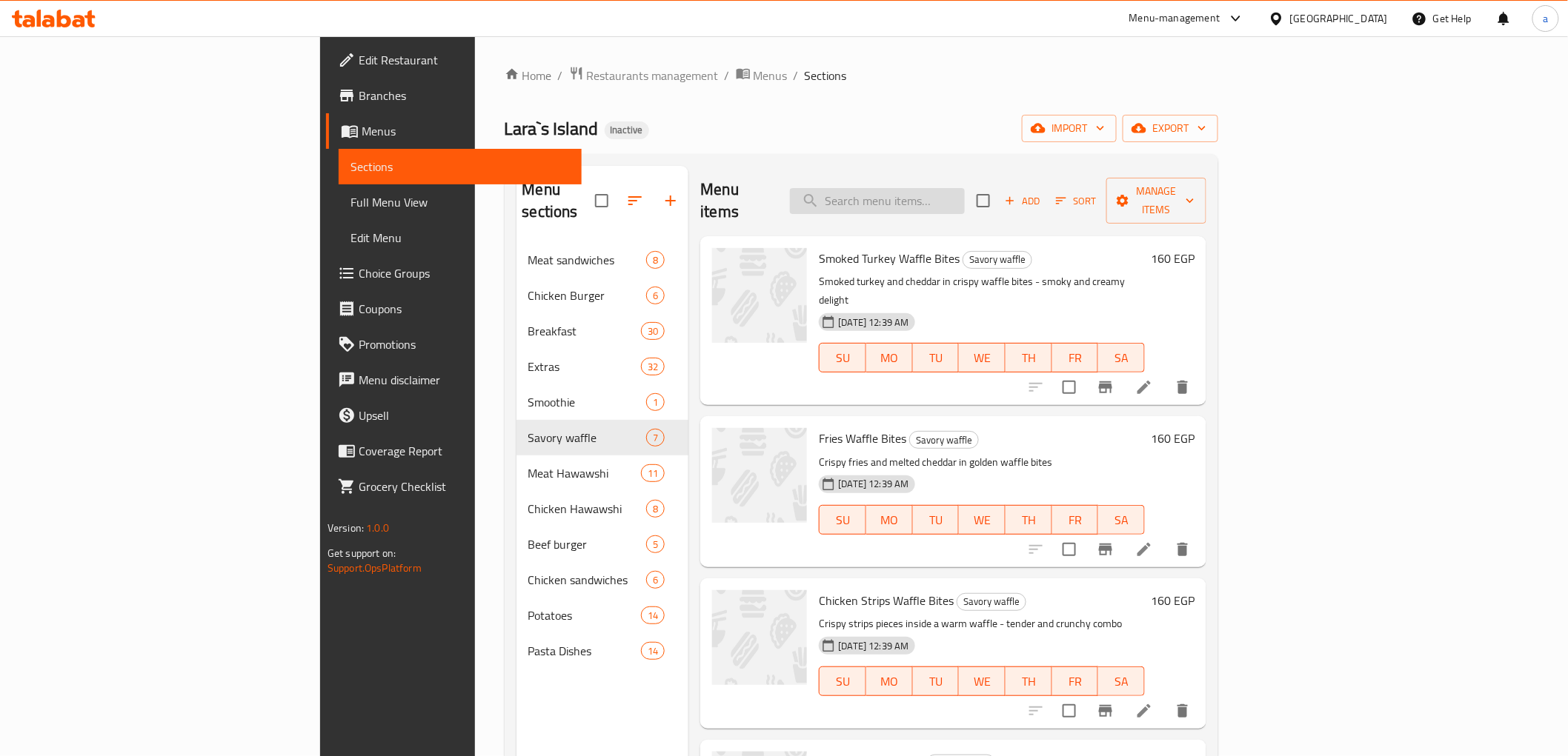
click at [965, 191] on input "search" at bounding box center [877, 201] width 175 height 26
paste input "Chicken Strips"
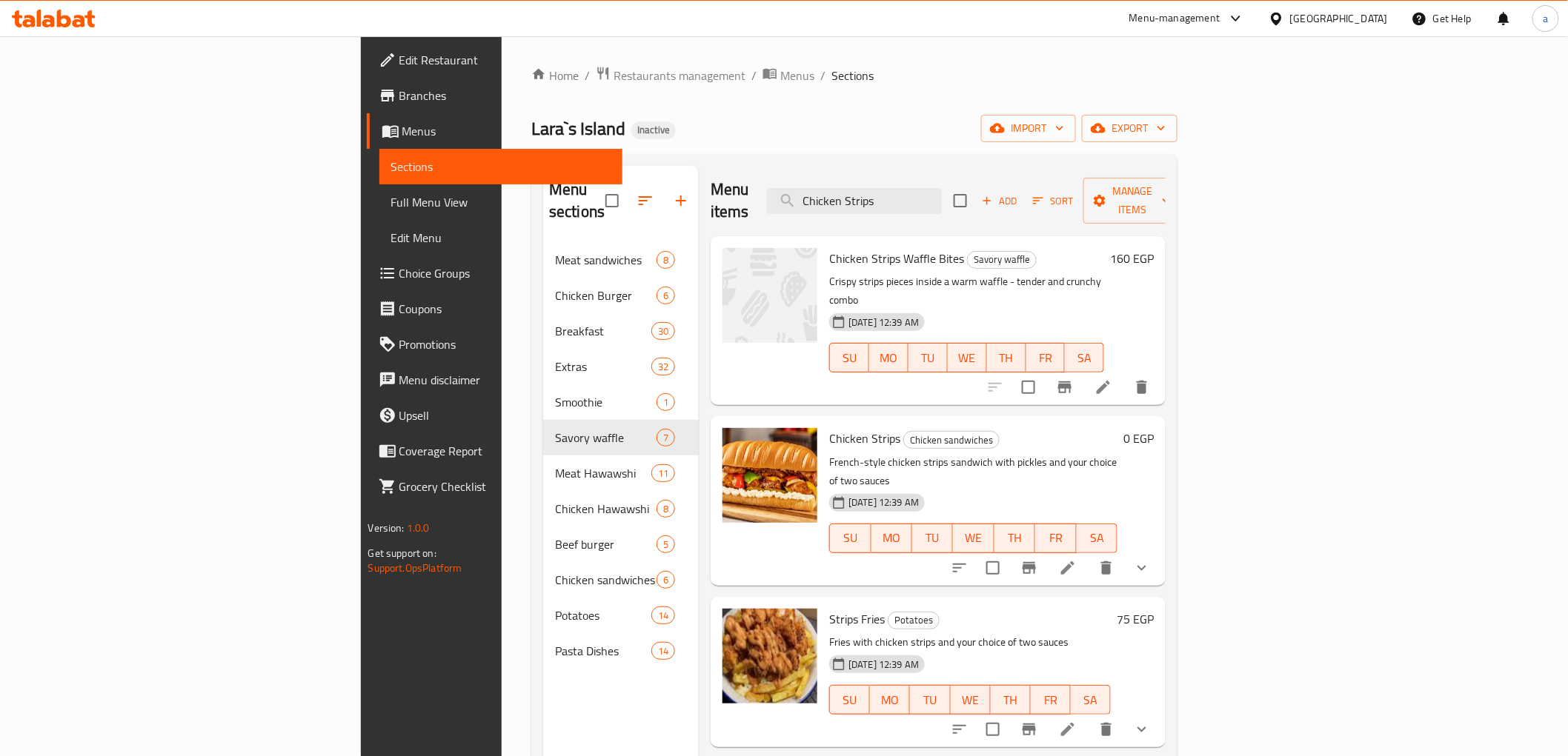
type input "Chicken Strips"
click at [1077, 560] on icon at bounding box center [1068, 568] width 18 height 18
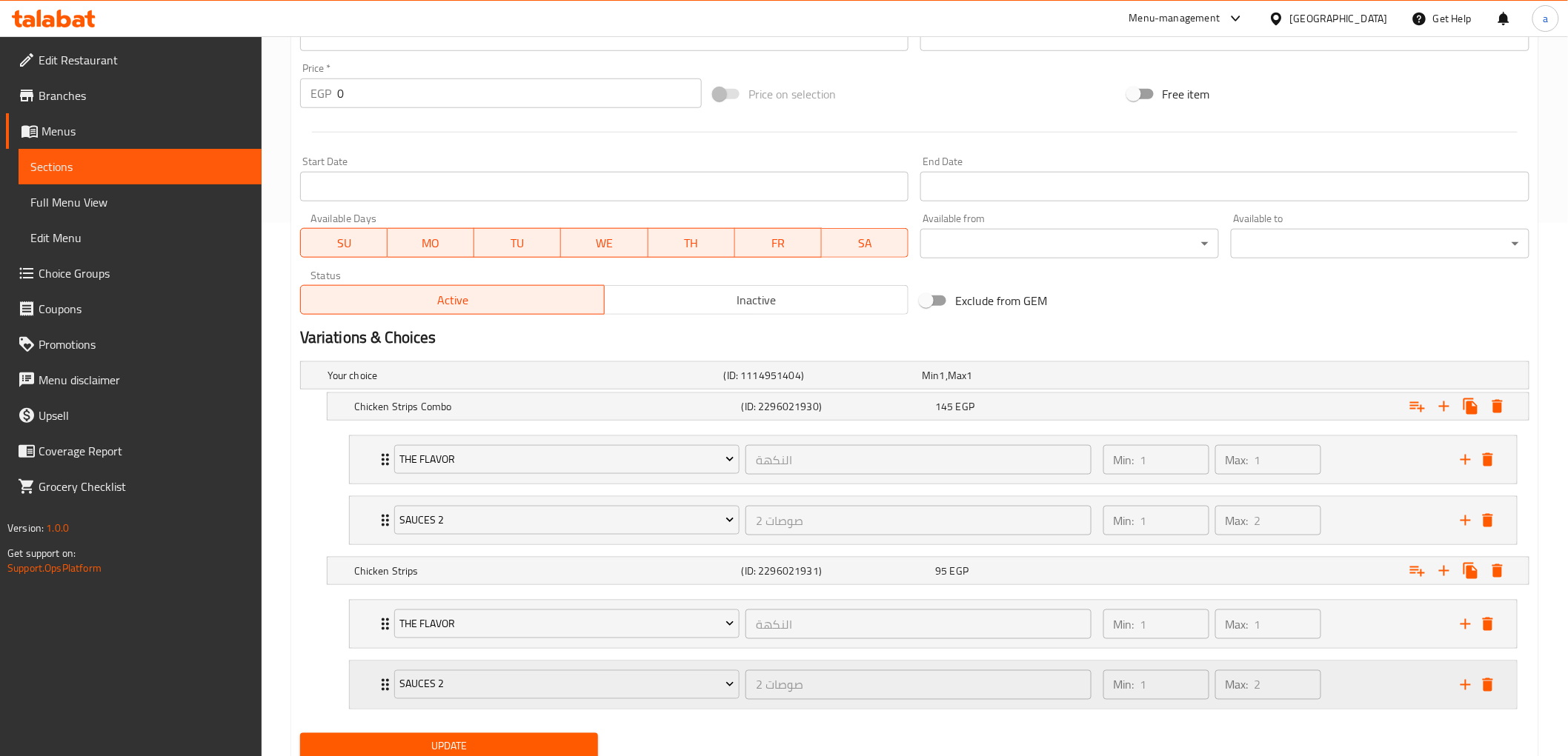
scroll to position [588, 0]
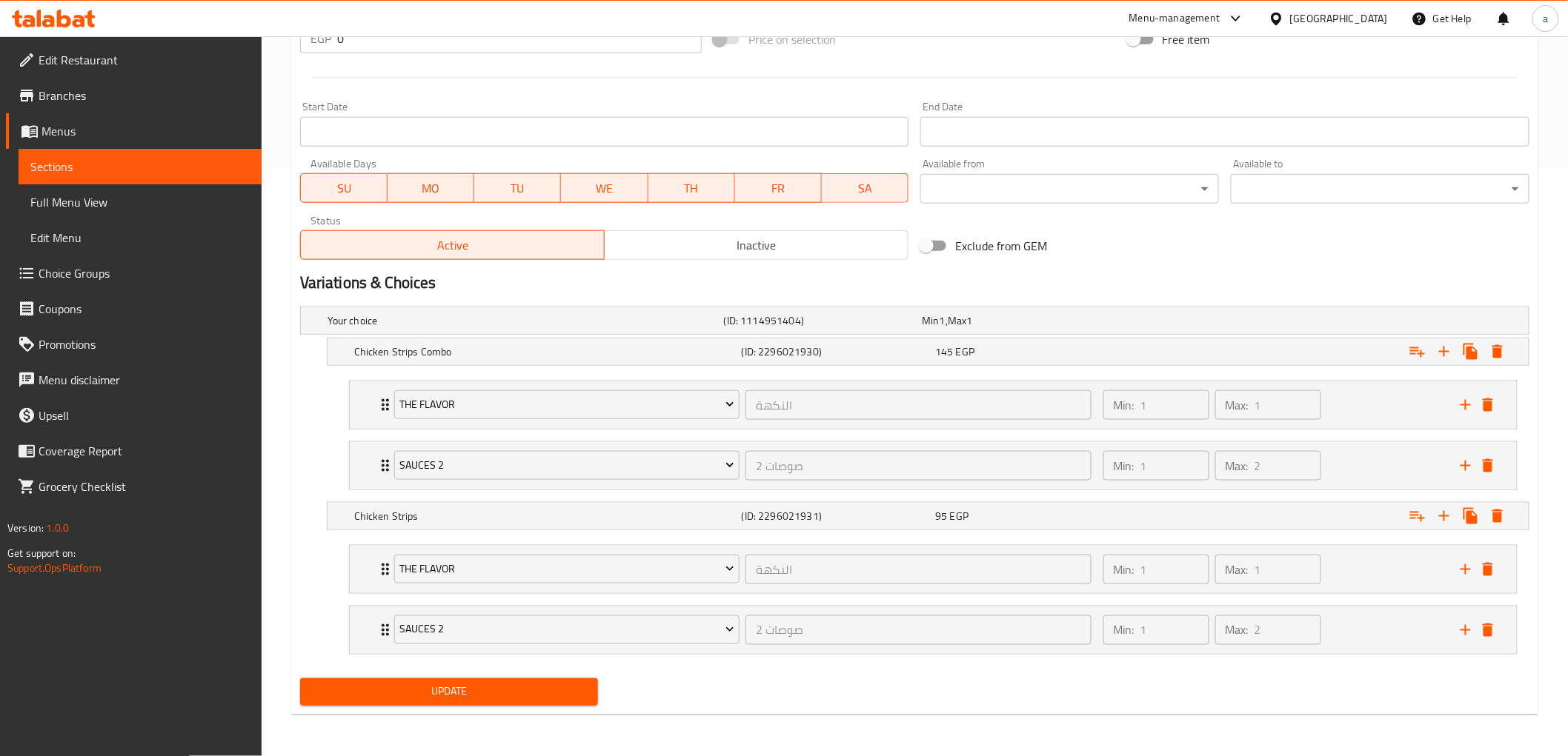
type textarea "ساندوتش دجاج إستربس علي الطريقة الفرنساوي مع المخلل و اختيارك نوعين من صوصات"
click at [442, 690] on span "Update" at bounding box center [449, 692] width 274 height 19
